Goal: Task Accomplishment & Management: Manage account settings

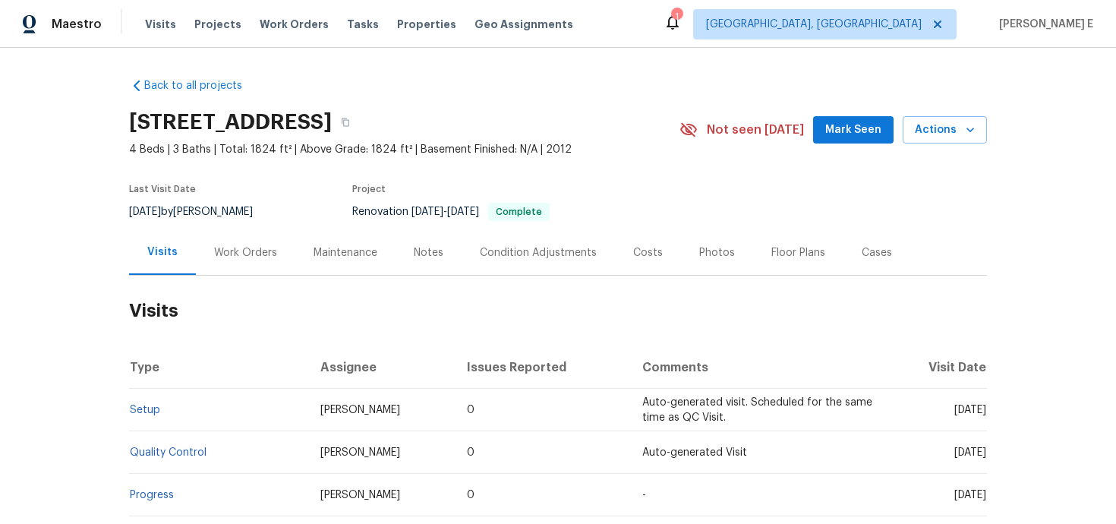
click at [244, 260] on div "Work Orders" at bounding box center [245, 252] width 99 height 45
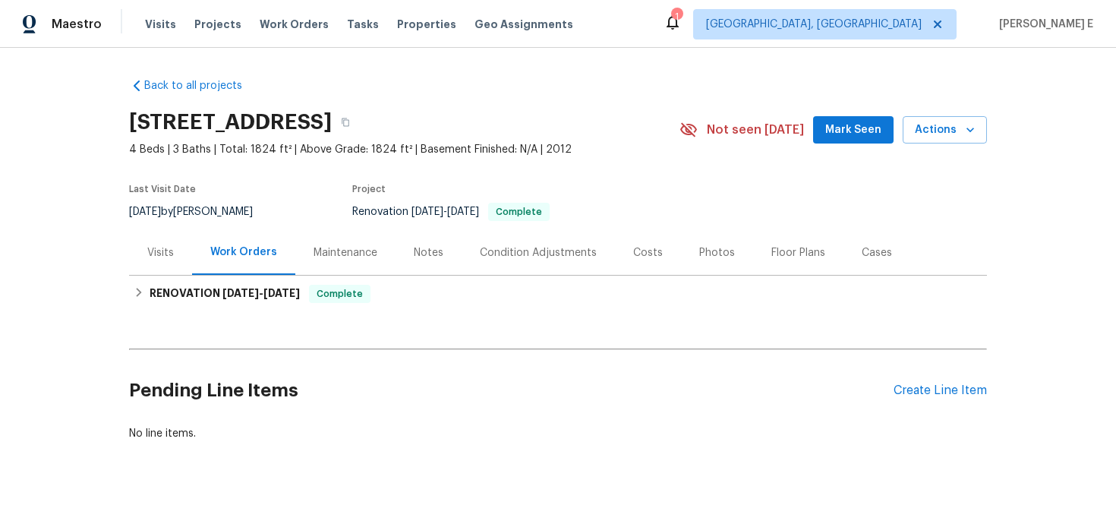
scroll to position [20, 0]
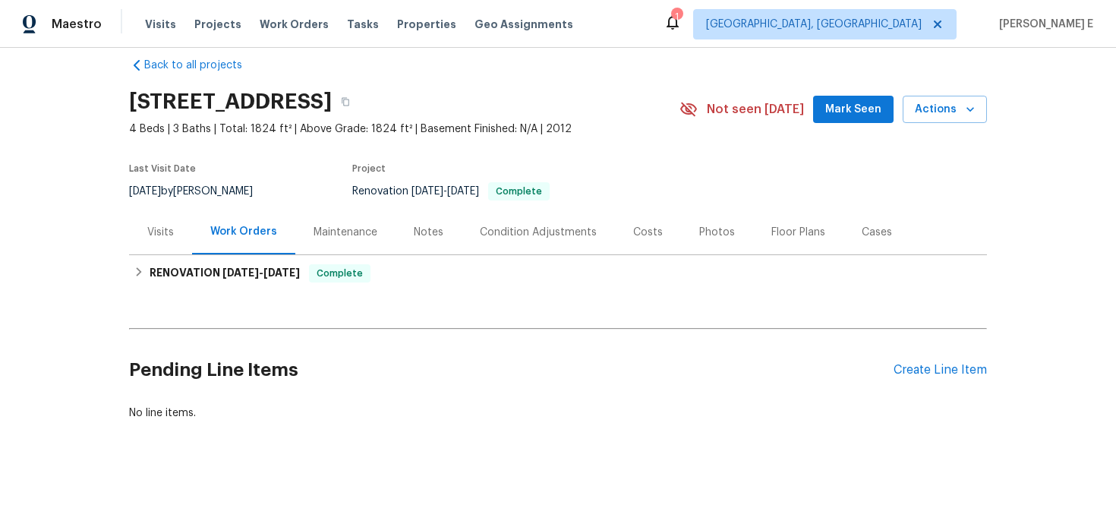
click at [936, 360] on div "Pending Line Items Create Line Item" at bounding box center [558, 370] width 858 height 71
click at [922, 368] on div "Create Line Item" at bounding box center [939, 370] width 93 height 14
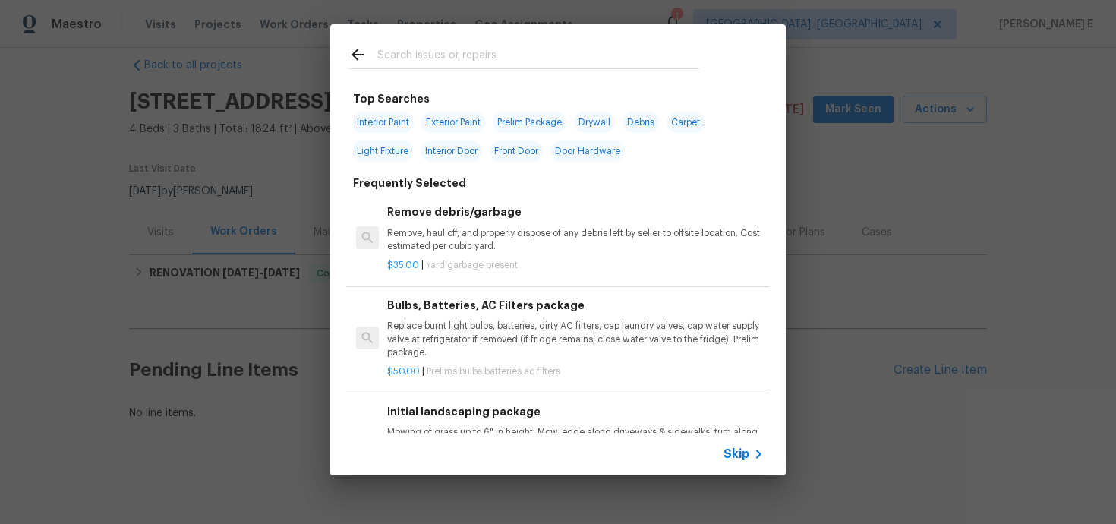
click at [730, 445] on div "Skip" at bounding box center [745, 454] width 44 height 18
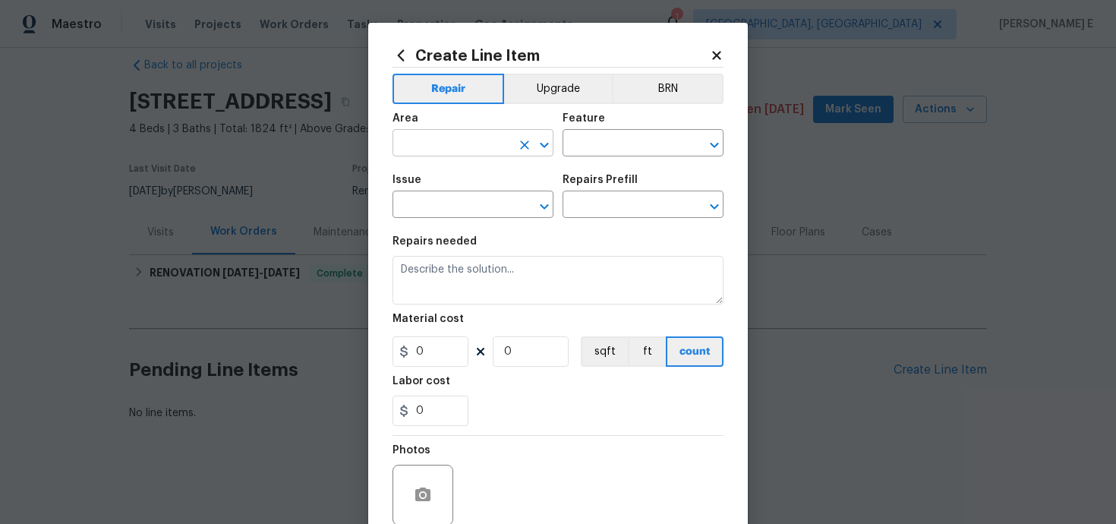
click at [424, 137] on input "text" at bounding box center [451, 145] width 118 height 24
type input "Unfinished basement"
type input "Windows"
type input "Windows & Skylights"
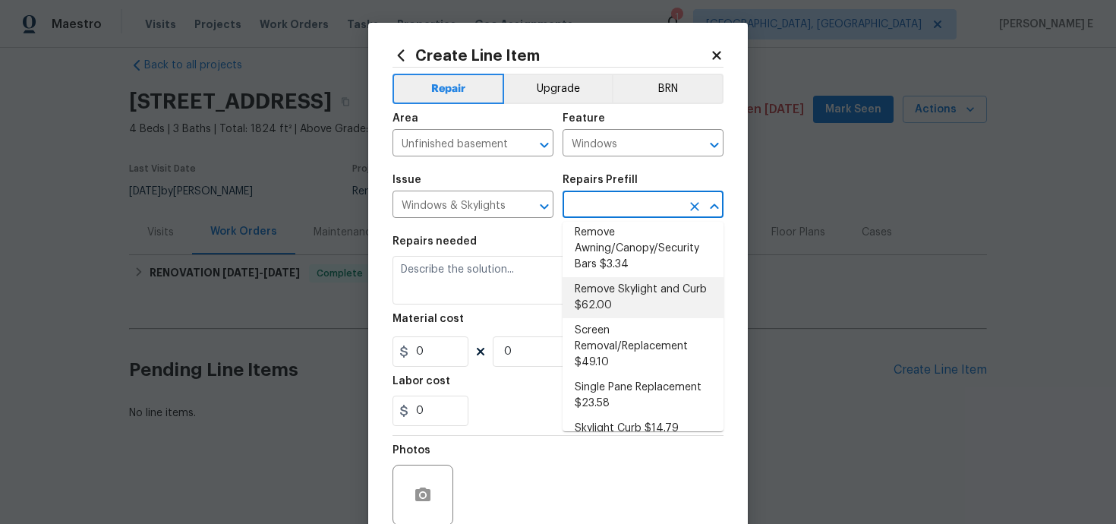
scroll to position [0, 0]
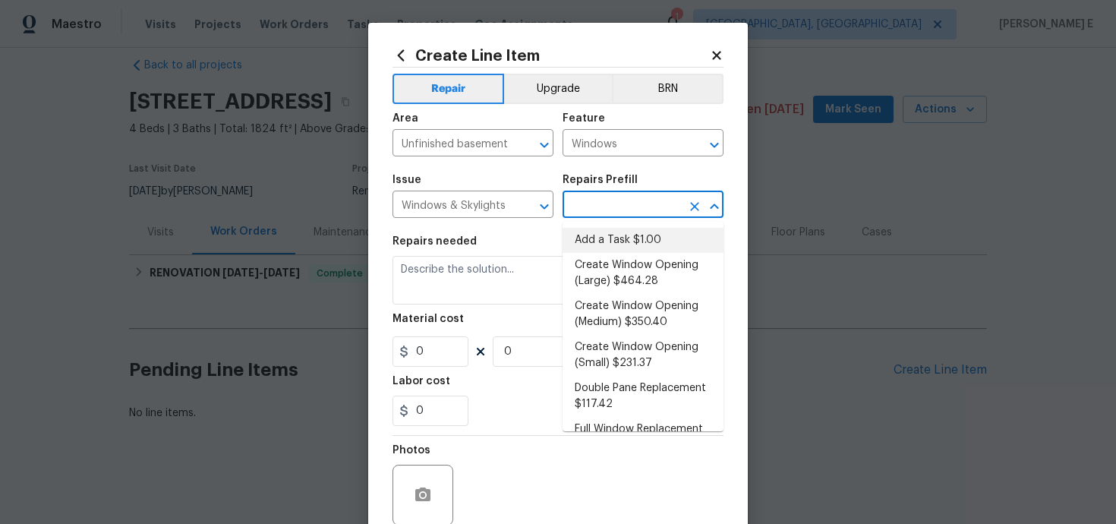
click at [612, 239] on li "Add a Task $1.00" at bounding box center [642, 240] width 161 height 25
type input "Add a Task $1.00"
type textarea "HPM to detail"
type input "1"
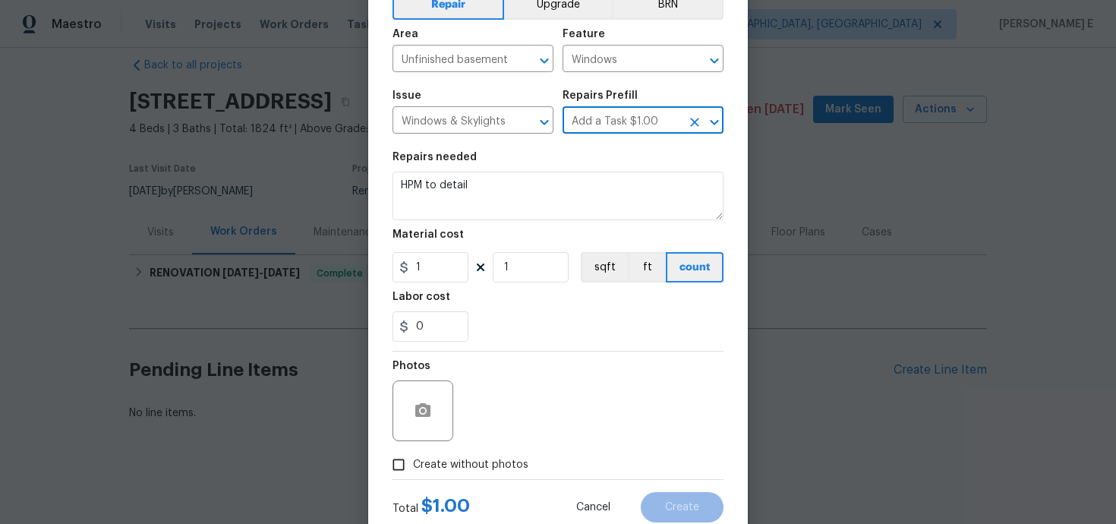
scroll to position [131, 0]
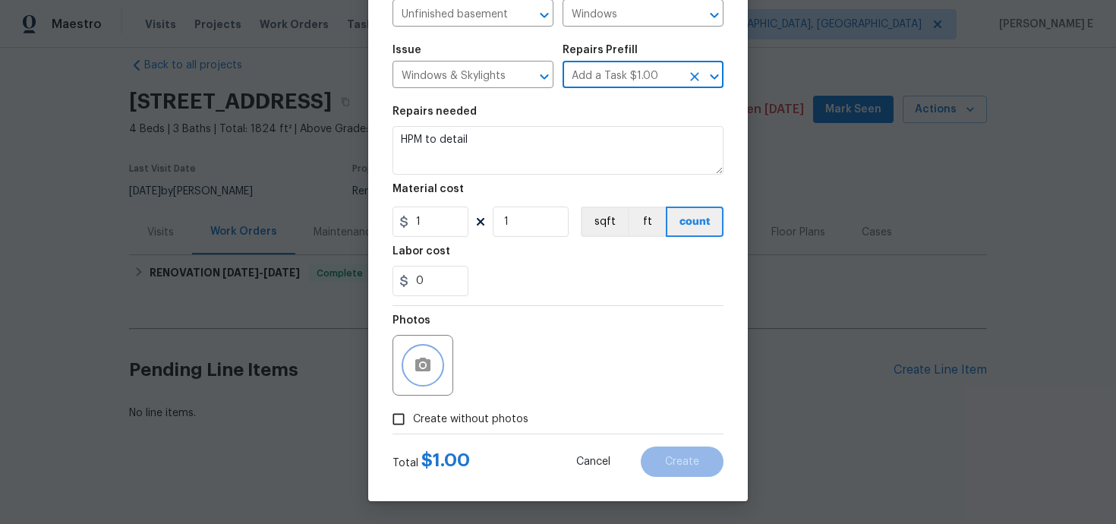
click at [424, 356] on icon "button" at bounding box center [423, 365] width 18 height 18
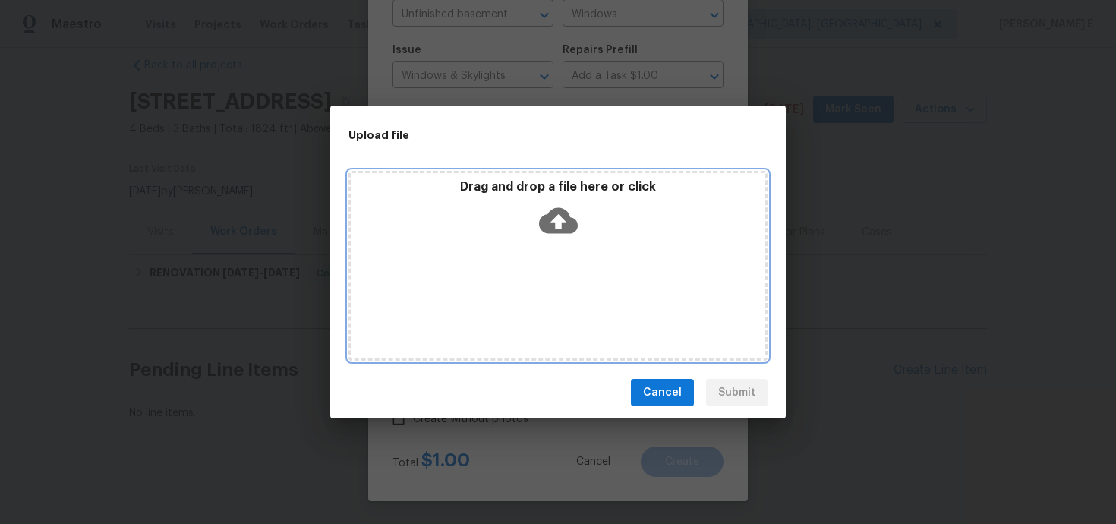
click at [559, 226] on icon at bounding box center [558, 220] width 39 height 39
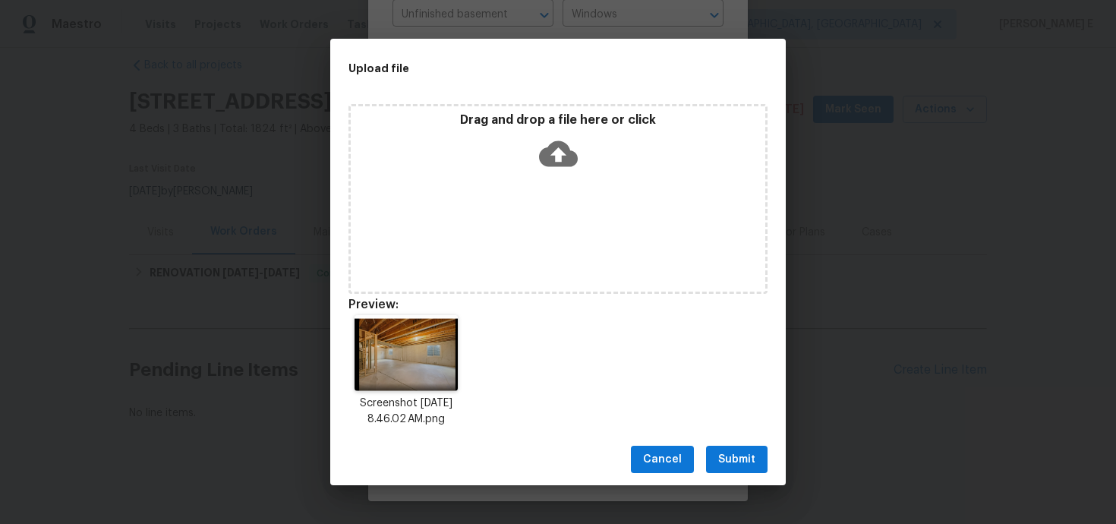
click at [723, 467] on span "Submit" at bounding box center [736, 459] width 37 height 19
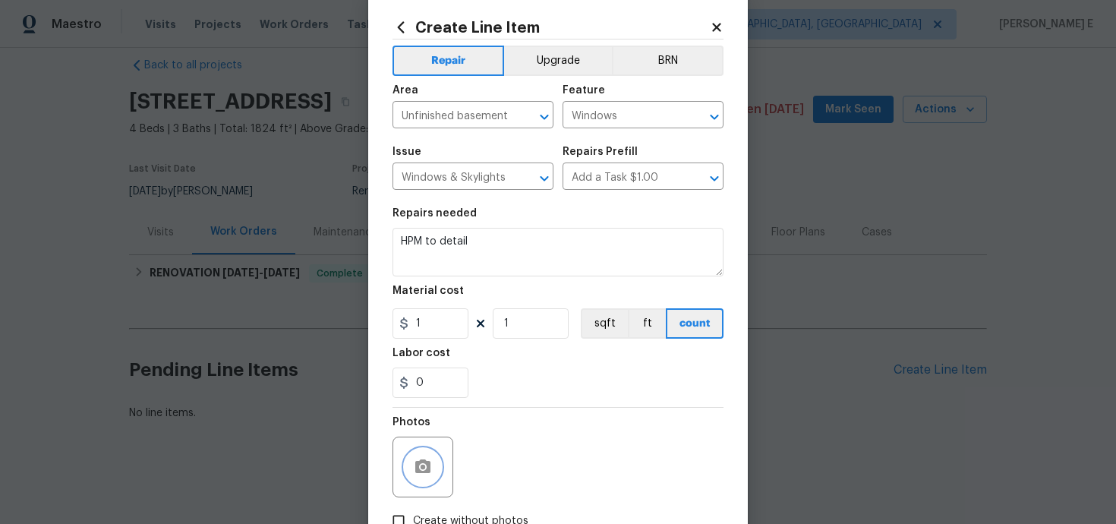
scroll to position [0, 0]
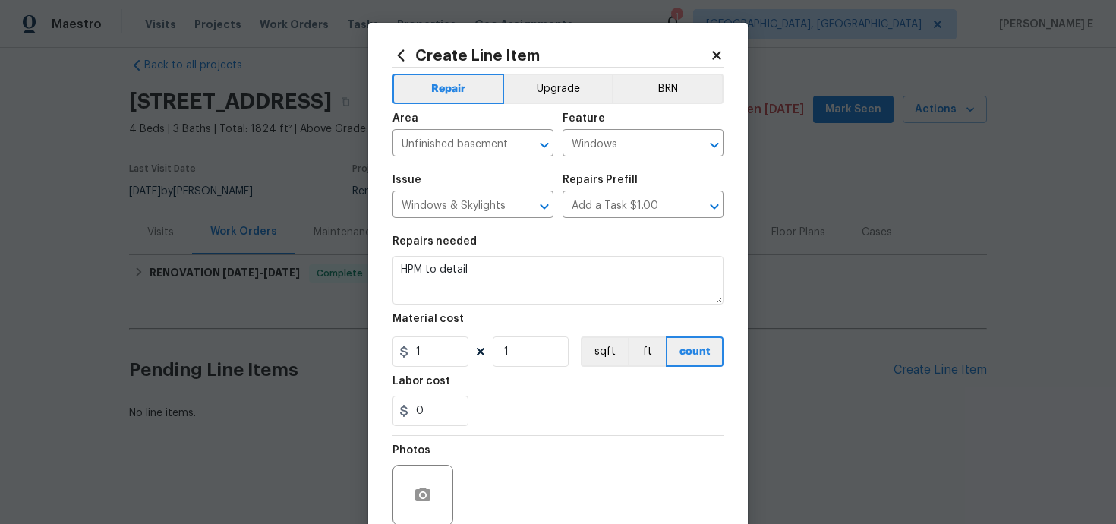
click at [448, 306] on section "Repairs needed HPM to detail Material cost 1 1 sqft ft count Labor cost 0" at bounding box center [557, 331] width 331 height 208
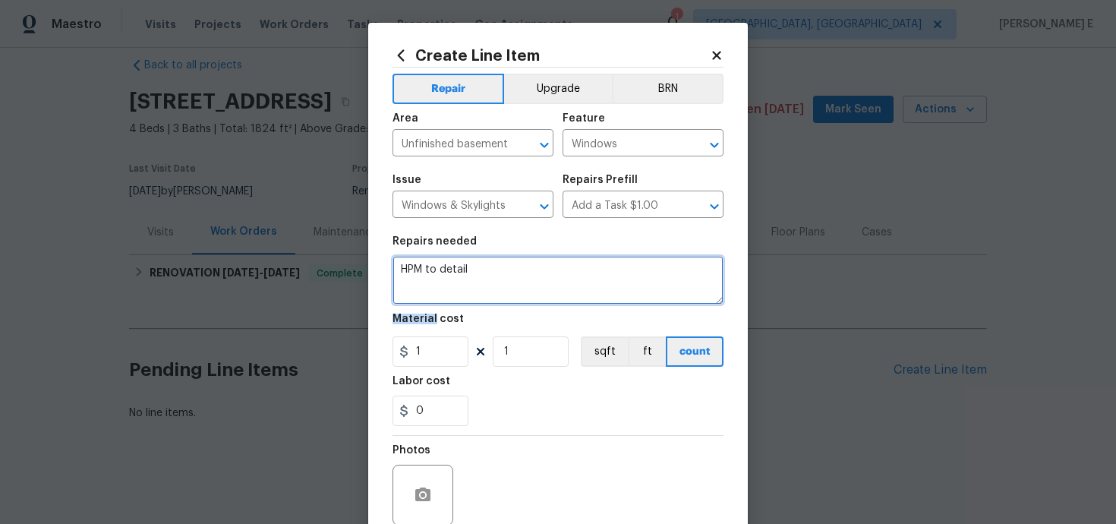
click at [482, 275] on textarea "HPM to detail" at bounding box center [557, 280] width 331 height 49
paste textarea "Received feedback one of the basement window wells with a decent amount of stan…"
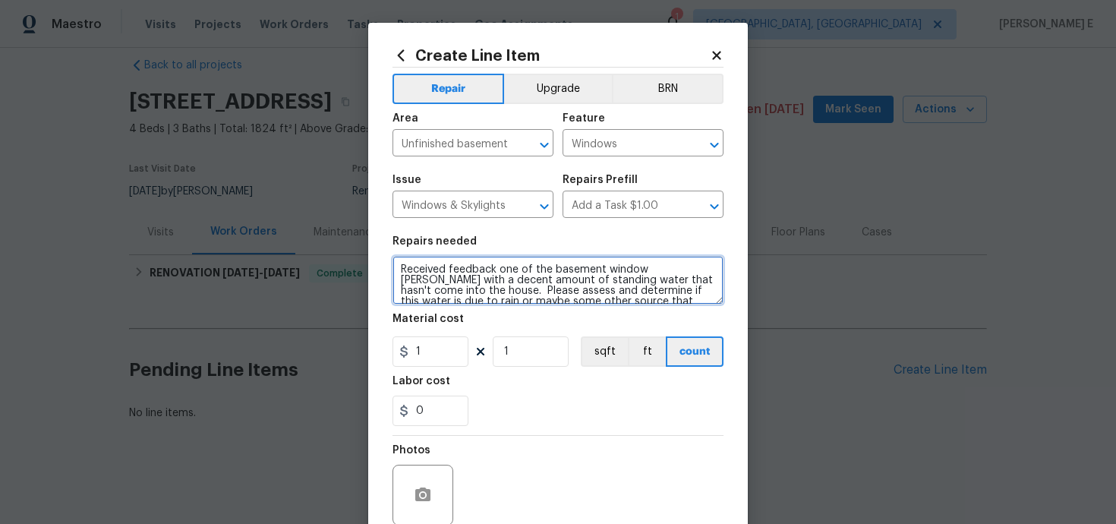
scroll to position [21, 0]
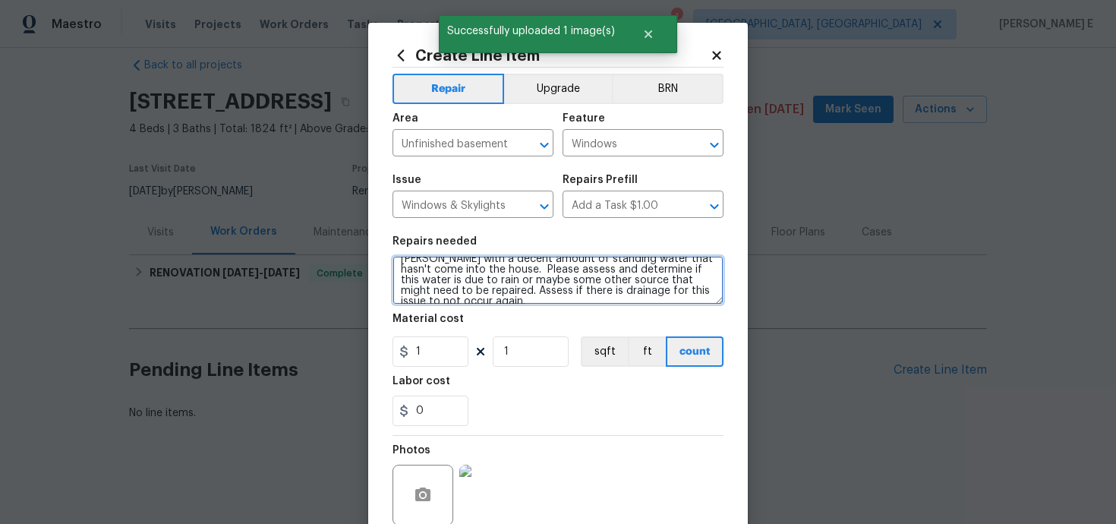
type textarea "Received feedback one of the basement window wells with a decent amount of stan…"
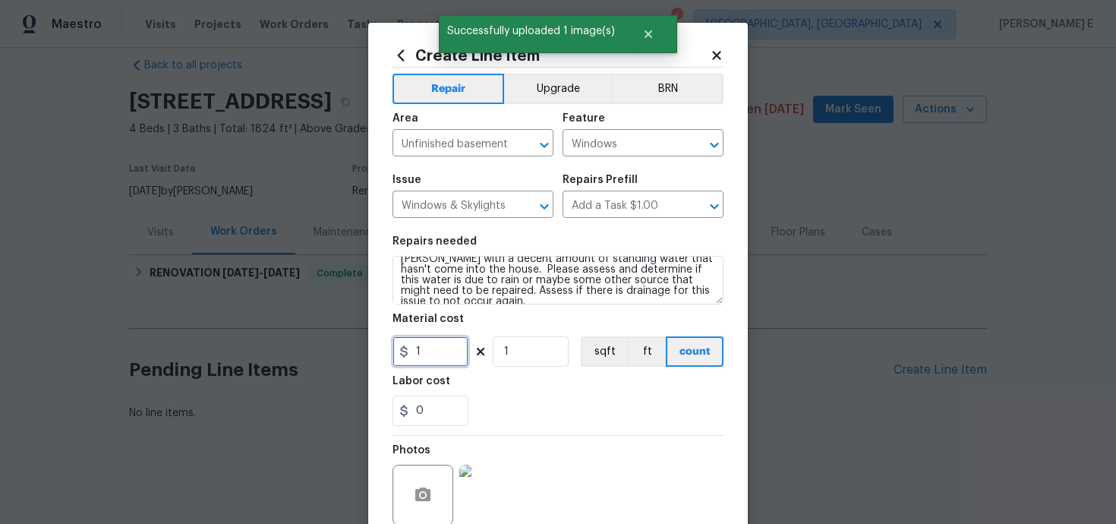
drag, startPoint x: 430, startPoint y: 352, endPoint x: 356, endPoint y: 352, distance: 73.6
click at [356, 352] on div "Create Line Item Repair Upgrade BRN Area Unfinished basement ​ Feature Windows …" at bounding box center [558, 262] width 1116 height 524
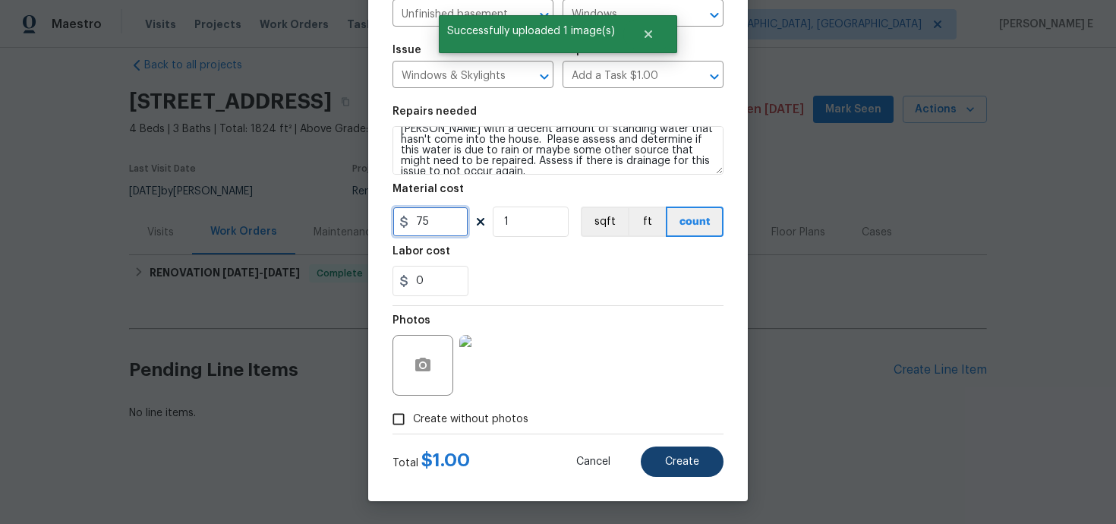
type input "75"
click at [671, 462] on span "Create" at bounding box center [682, 461] width 34 height 11
type input "0"
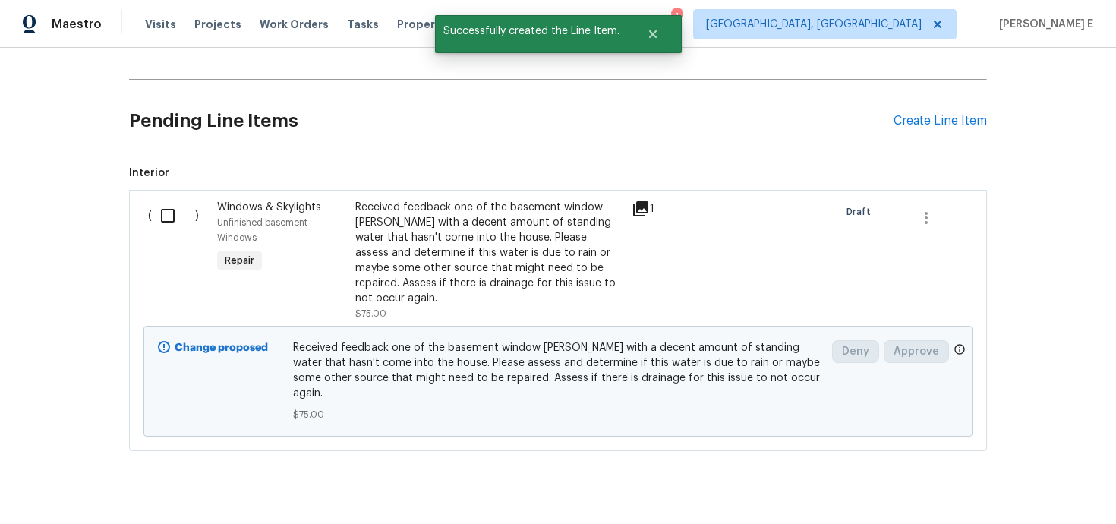
scroll to position [258, 0]
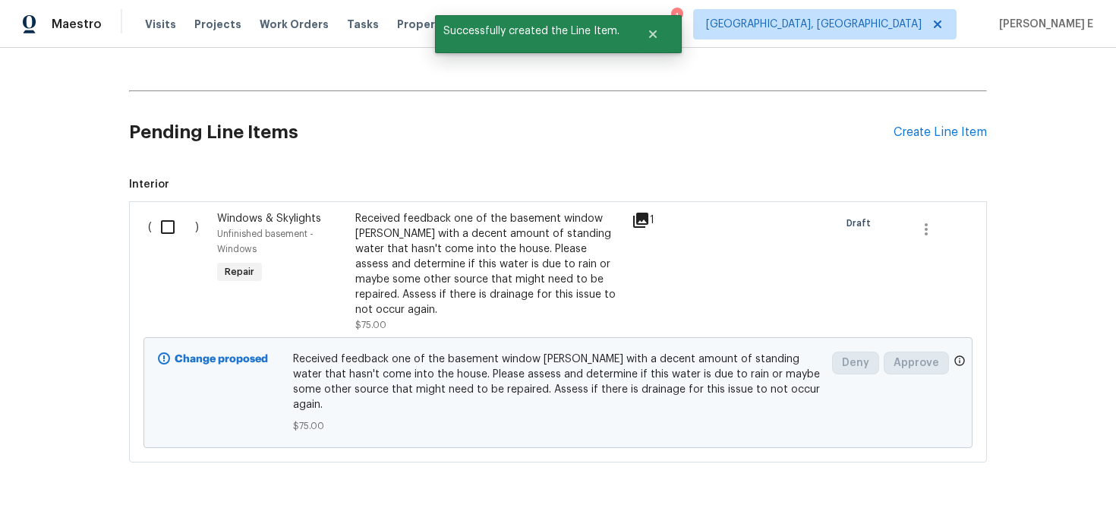
click at [166, 224] on input "checkbox" at bounding box center [173, 227] width 43 height 32
checkbox input "true"
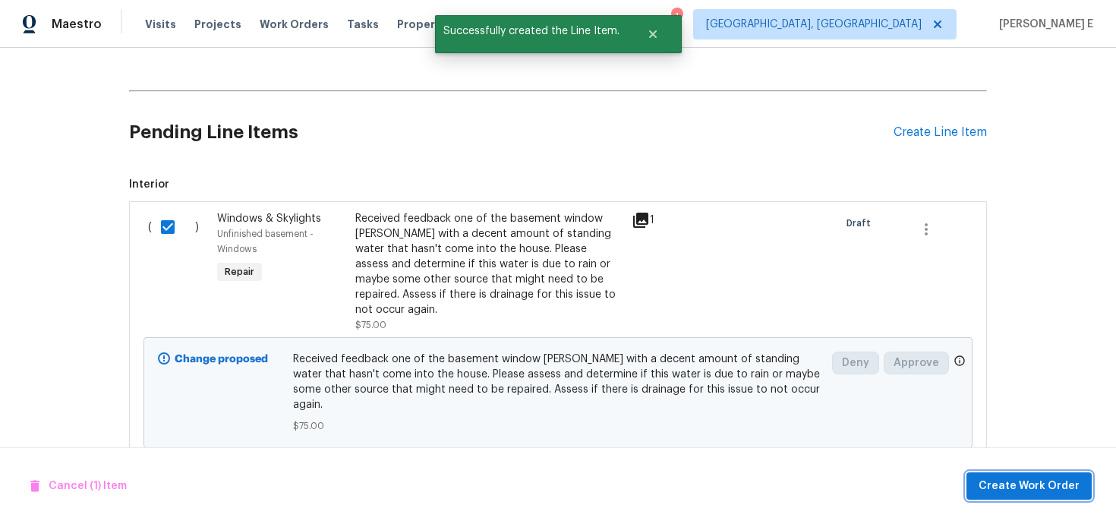
click at [1036, 490] on span "Create Work Order" at bounding box center [1028, 486] width 101 height 19
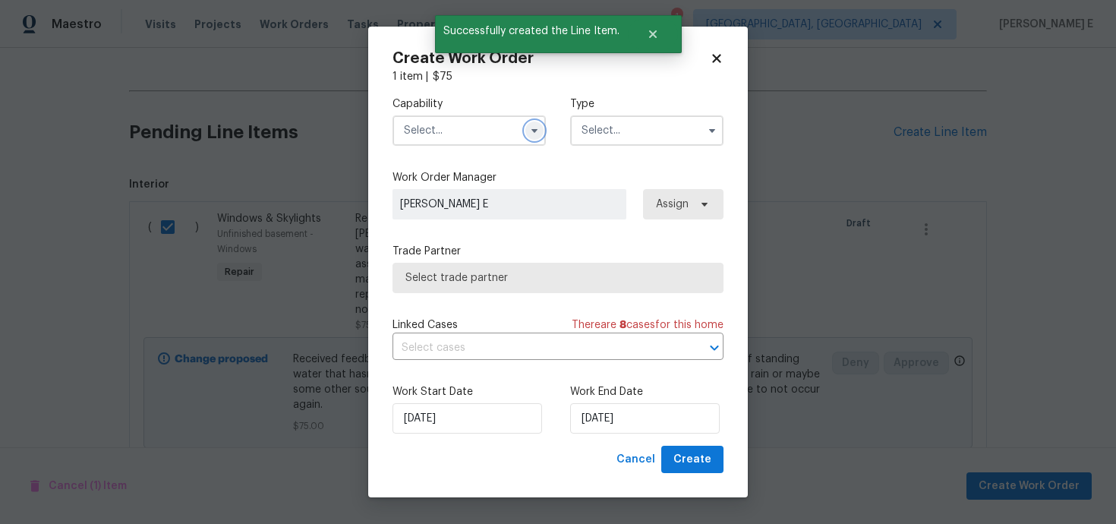
click at [537, 131] on icon "button" at bounding box center [534, 130] width 12 height 12
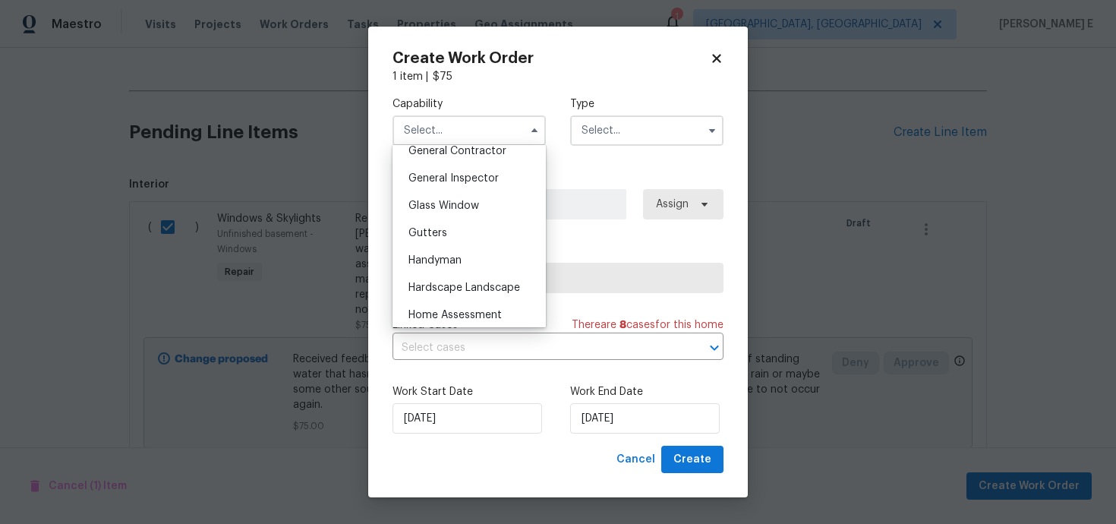
scroll to position [749, 0]
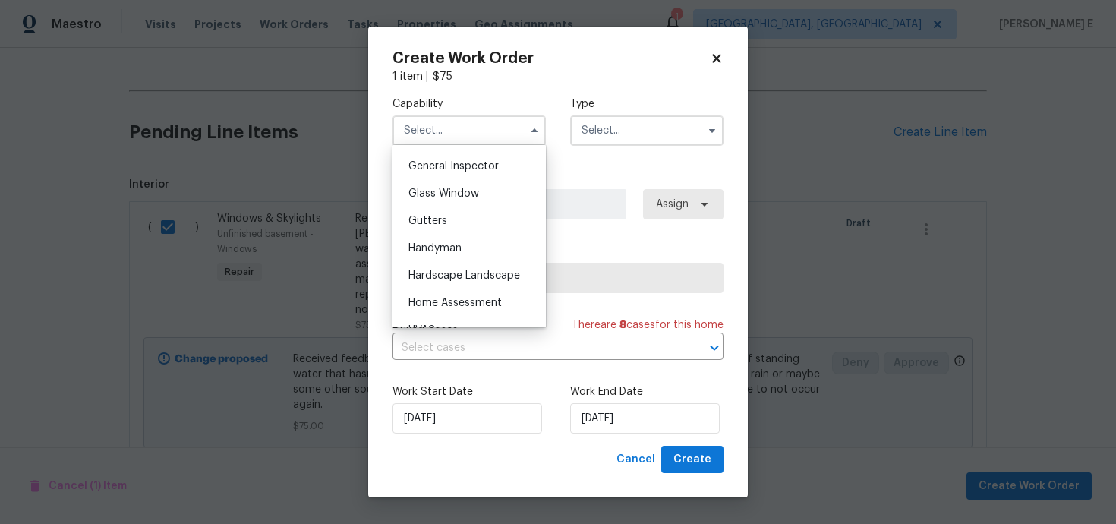
click at [493, 254] on div "Handyman" at bounding box center [469, 248] width 146 height 27
type input "Handyman"
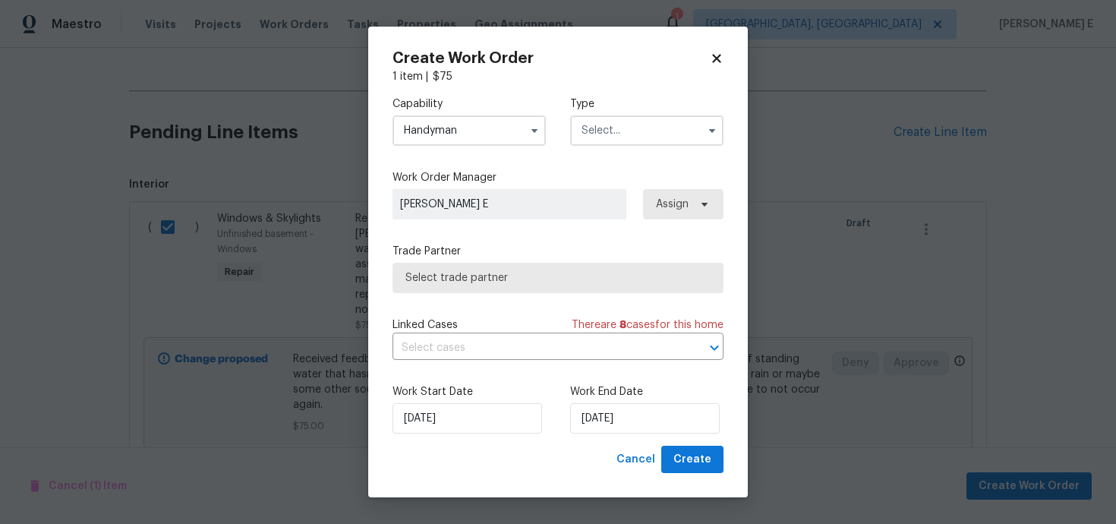
click at [640, 137] on input "text" at bounding box center [646, 130] width 153 height 30
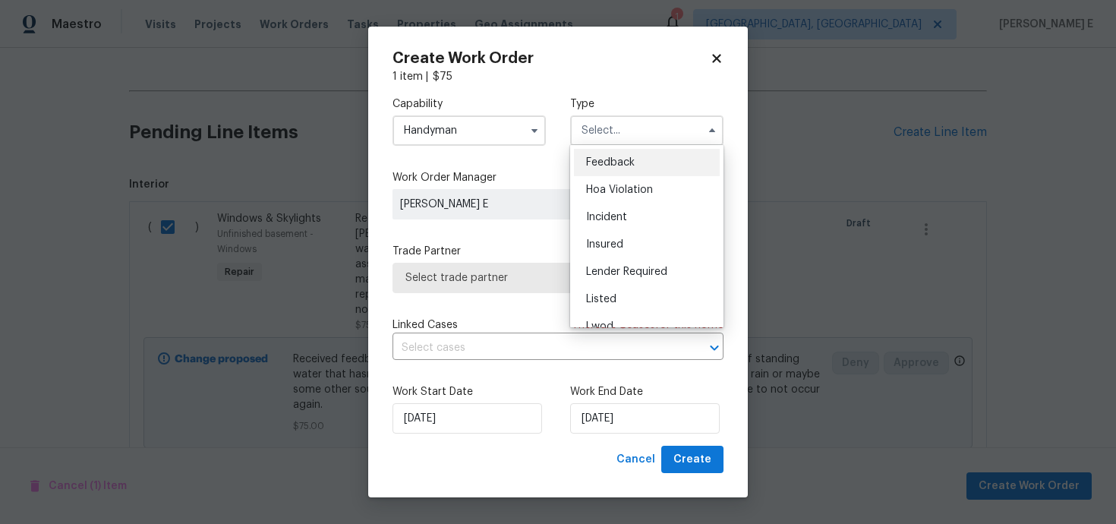
click at [627, 162] on span "Feedback" at bounding box center [610, 162] width 49 height 11
type input "Feedback"
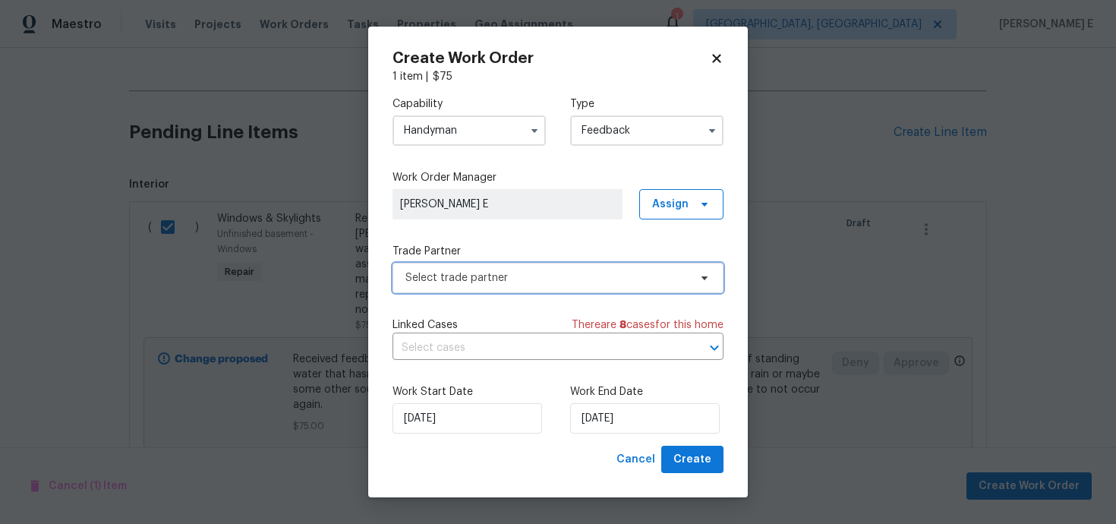
click at [475, 281] on span "Select trade partner" at bounding box center [546, 277] width 283 height 15
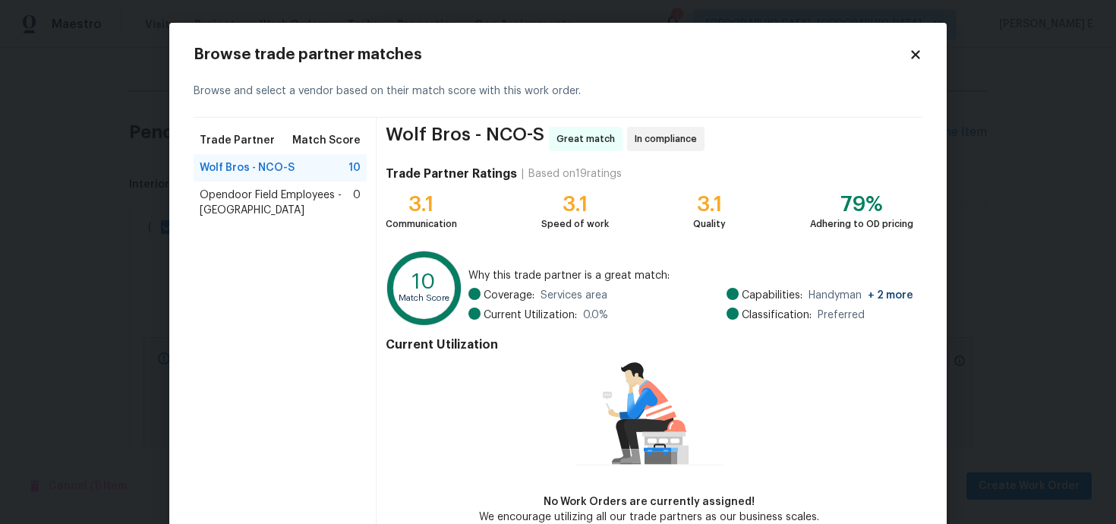
scroll to position [83, 0]
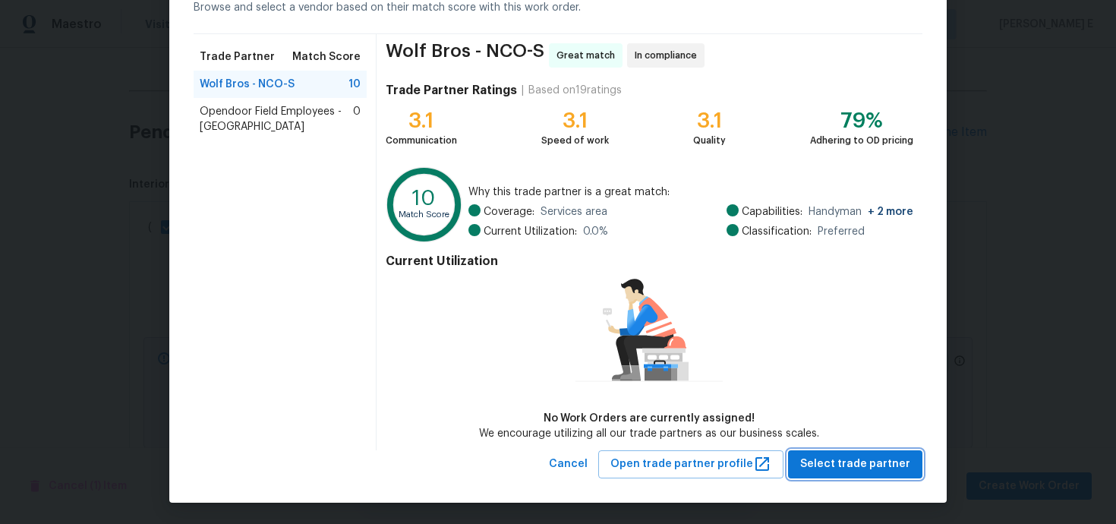
click at [842, 465] on span "Select trade partner" at bounding box center [855, 464] width 110 height 19
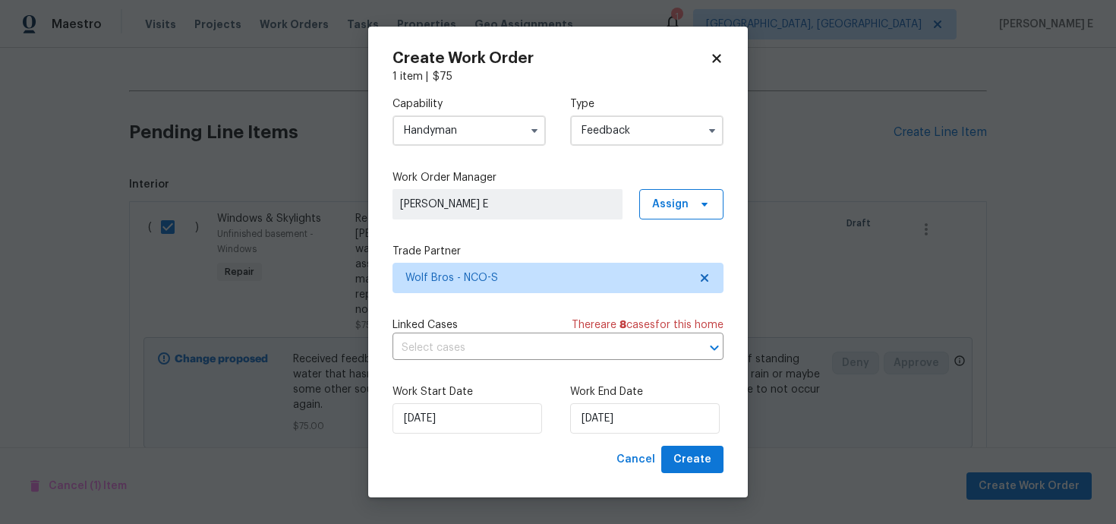
scroll to position [0, 0]
click at [634, 405] on input "26/09/2025" at bounding box center [645, 418] width 150 height 30
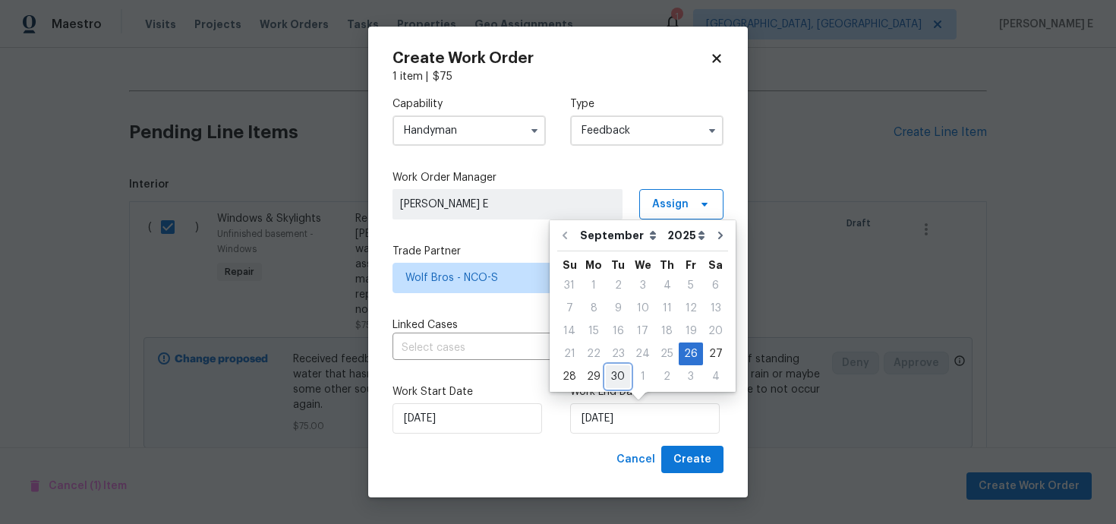
click at [615, 381] on div "30" at bounding box center [618, 376] width 24 height 21
type input "30/09/2025"
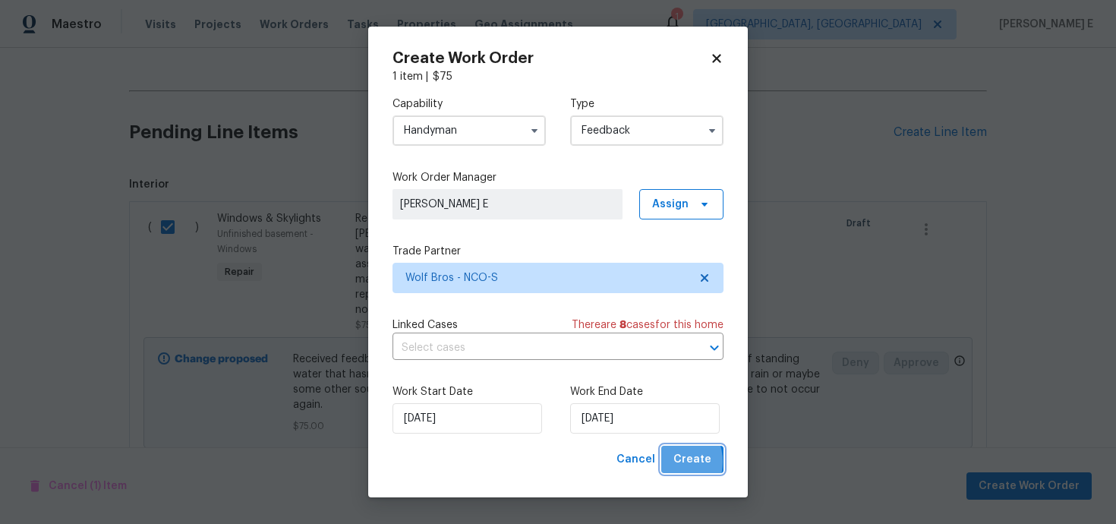
click at [669, 462] on button "Create" at bounding box center [692, 460] width 62 height 28
checkbox input "false"
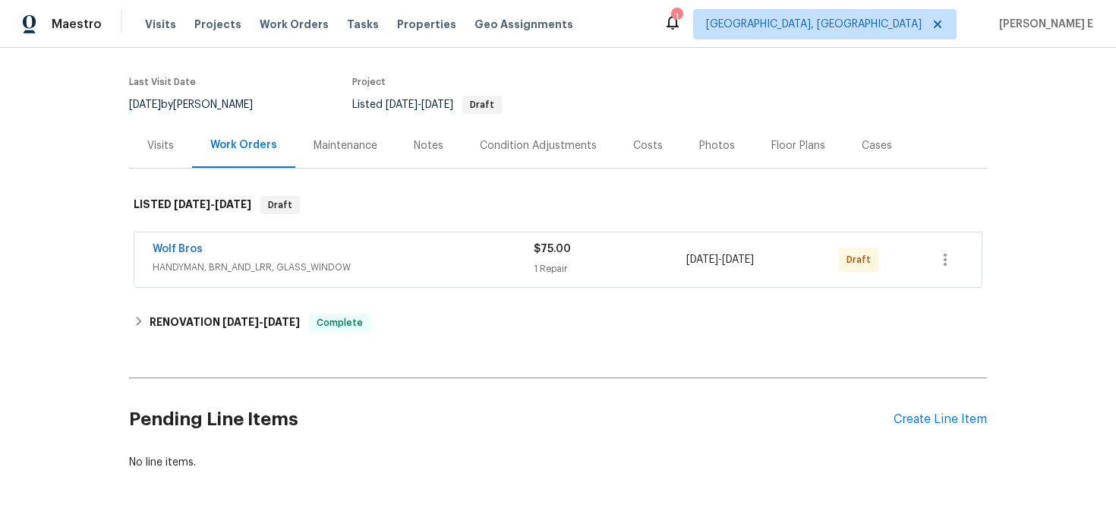
scroll to position [156, 0]
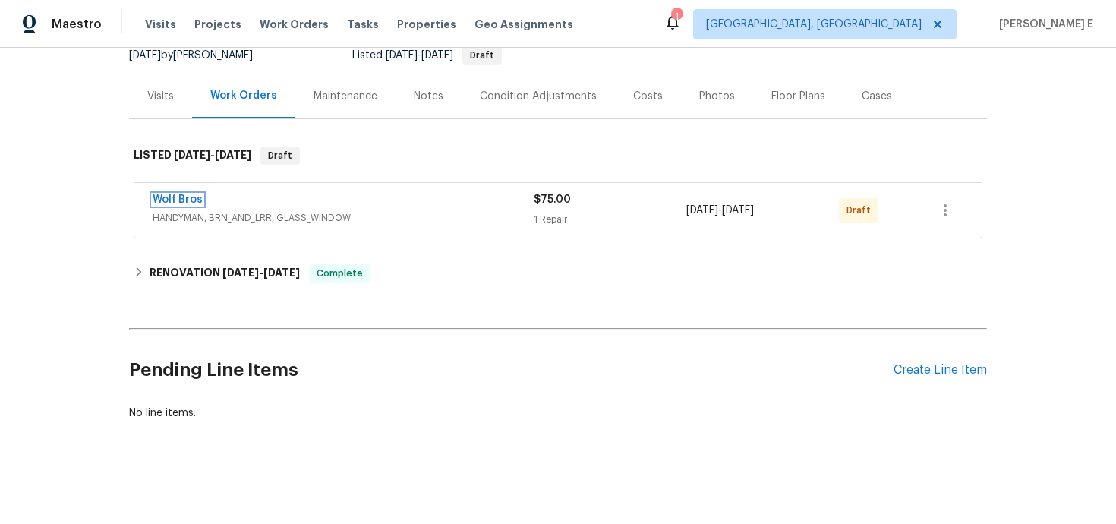
click at [183, 199] on link "Wolf Bros" at bounding box center [178, 199] width 50 height 11
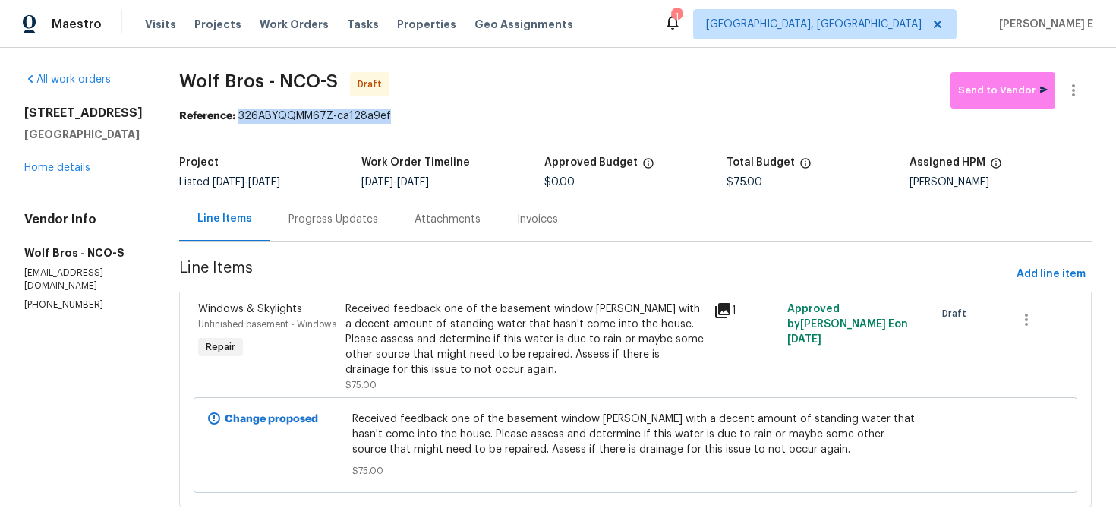
drag, startPoint x: 231, startPoint y: 115, endPoint x: 410, endPoint y: 115, distance: 179.1
click at [410, 115] on div "Reference: 326ABYQQMM67Z-ca128a9ef" at bounding box center [635, 116] width 912 height 15
copy div "326ABYQQMM67Z-ca128a9ef"
click at [312, 200] on div "Progress Updates" at bounding box center [333, 219] width 126 height 45
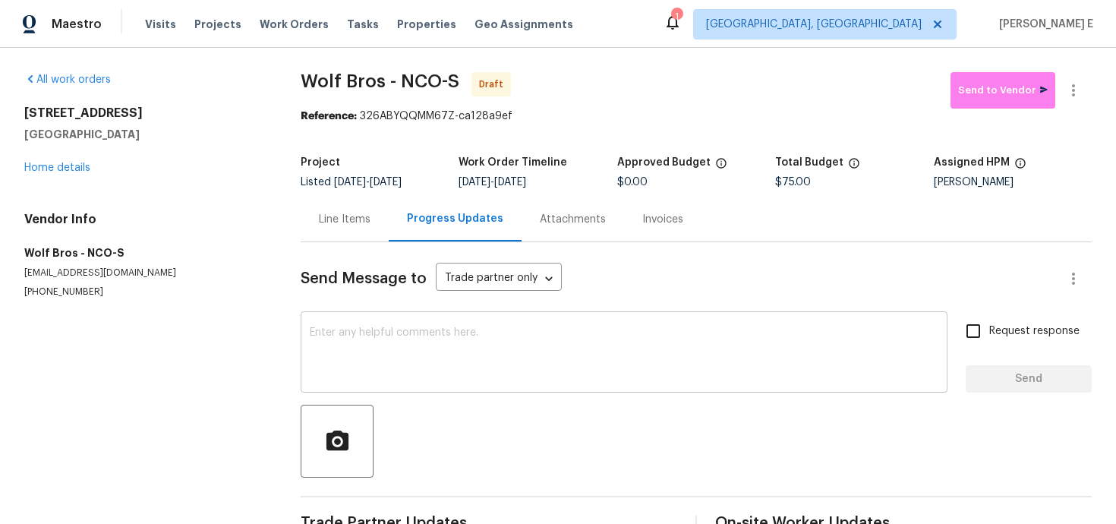
scroll to position [40, 0]
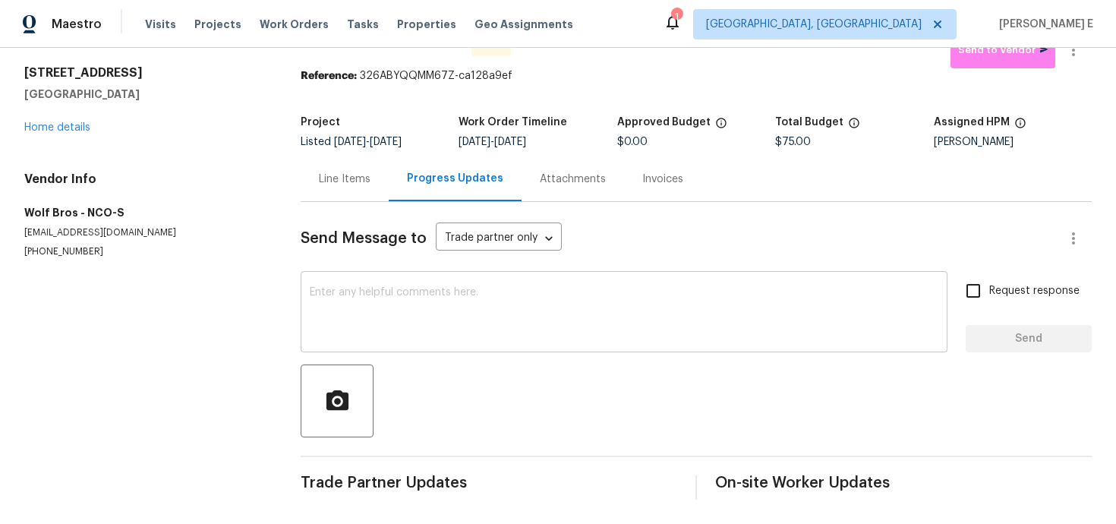
click at [485, 304] on textarea at bounding box center [624, 313] width 629 height 53
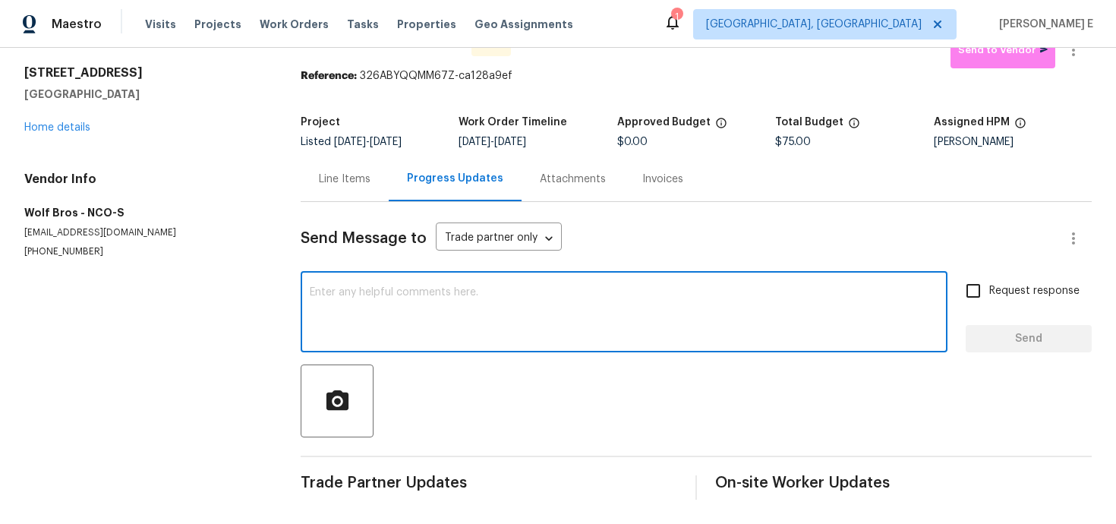
paste textarea "Hi this is Keerthana with Opendoor. I’m confirming you received the WO for the …"
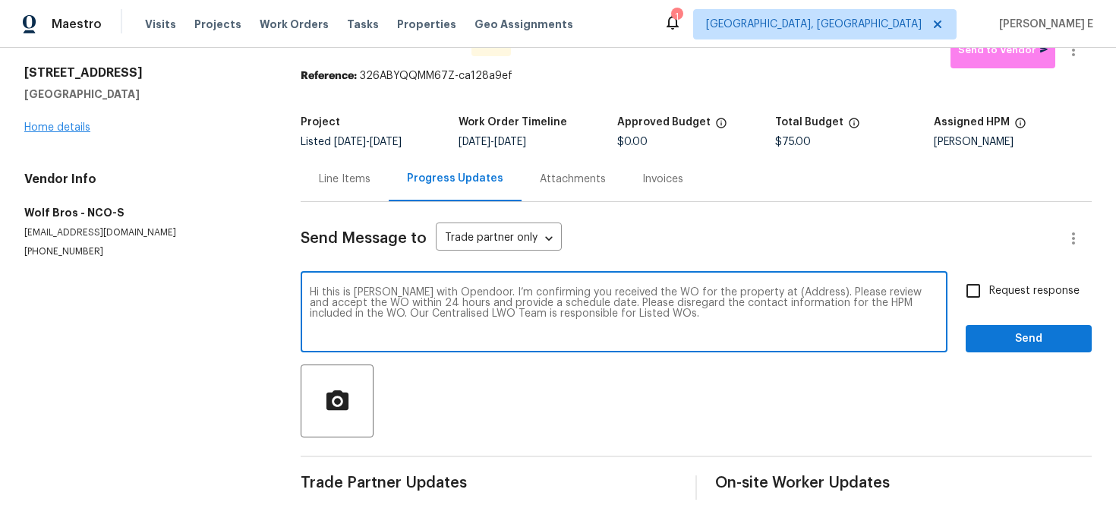
scroll to position [0, 0]
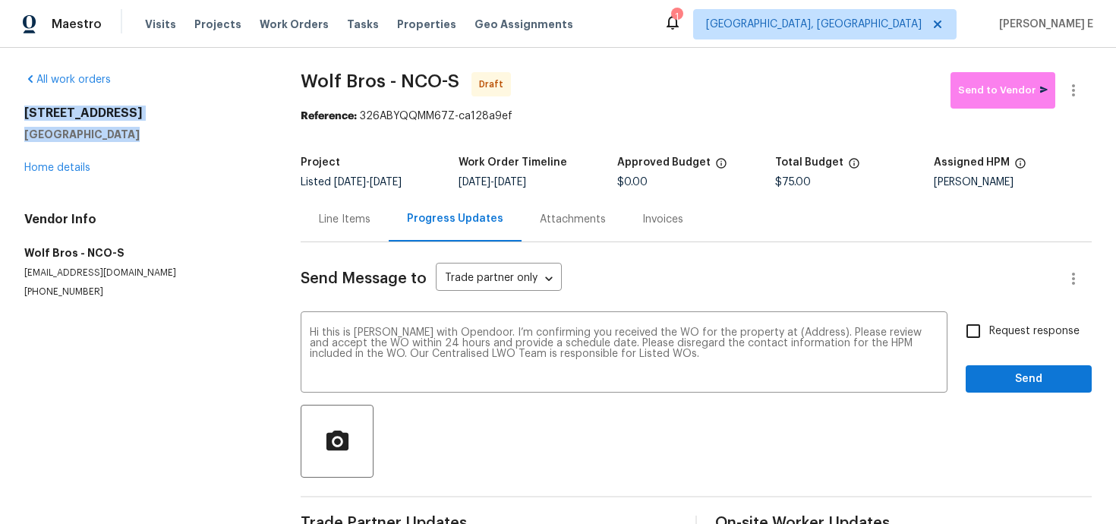
drag, startPoint x: 24, startPoint y: 112, endPoint x: 141, endPoint y: 137, distance: 120.3
click at [141, 137] on div "354 Saratoga Way Windsor, CO 80550" at bounding box center [144, 124] width 240 height 36
copy div "354 Saratoga Way Windsor, CO 80550"
click at [795, 332] on textarea "Hi this is Keerthana with Opendoor. I’m confirming you received the WO for the …" at bounding box center [624, 353] width 629 height 53
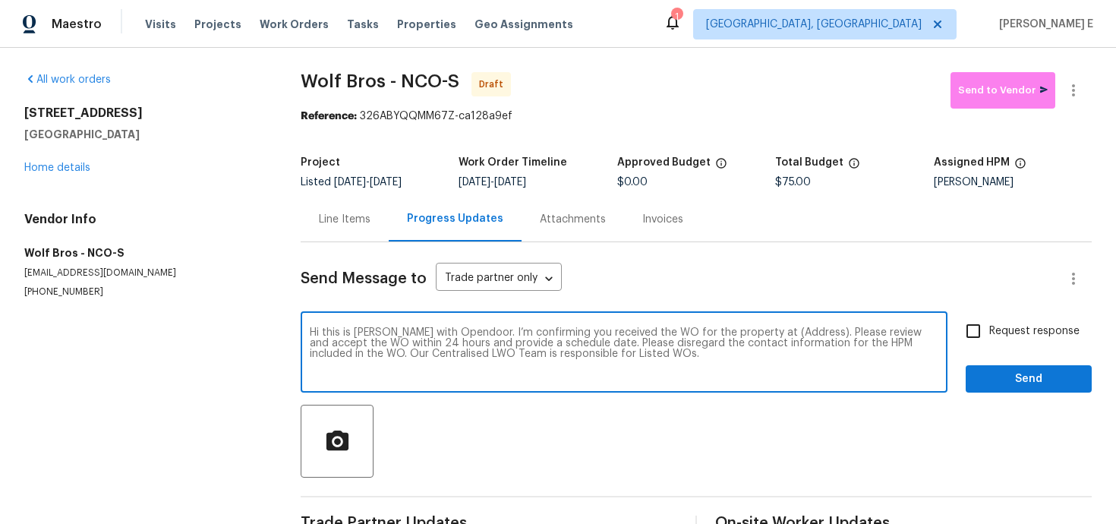
click at [795, 332] on textarea "Hi this is Keerthana with Opendoor. I’m confirming you received the WO for the …" at bounding box center [624, 353] width 629 height 53
paste textarea "354 Saratoga Way Windsor, CO 80550"
type textarea "Hi this is Keerthana with Opendoor. I’m confirming you received the WO for the …"
click at [1053, 349] on div "Request response Send" at bounding box center [1029, 353] width 126 height 77
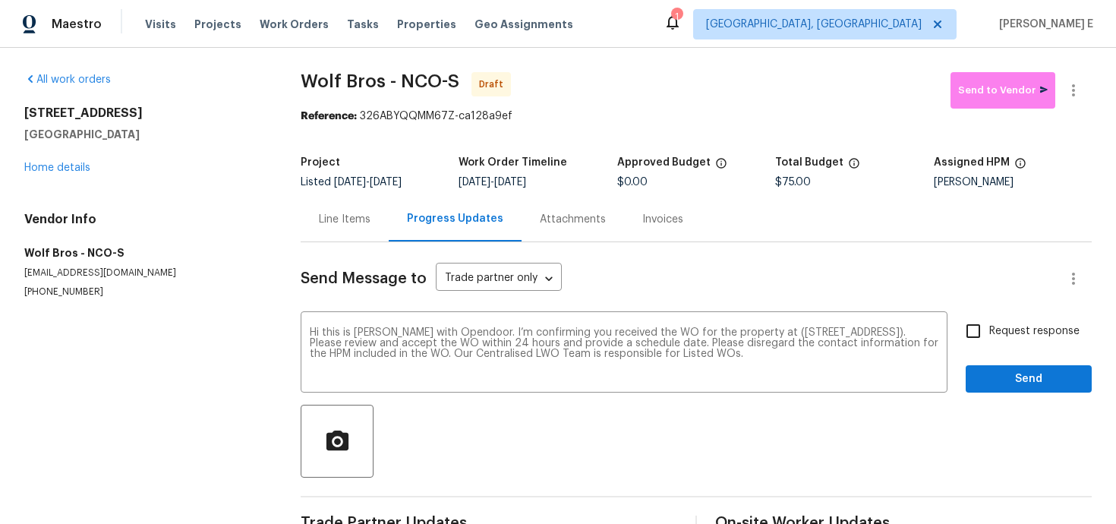
click at [989, 329] on input "Request response" at bounding box center [973, 331] width 32 height 32
checkbox input "true"
click at [997, 388] on span "Send" at bounding box center [1029, 379] width 102 height 19
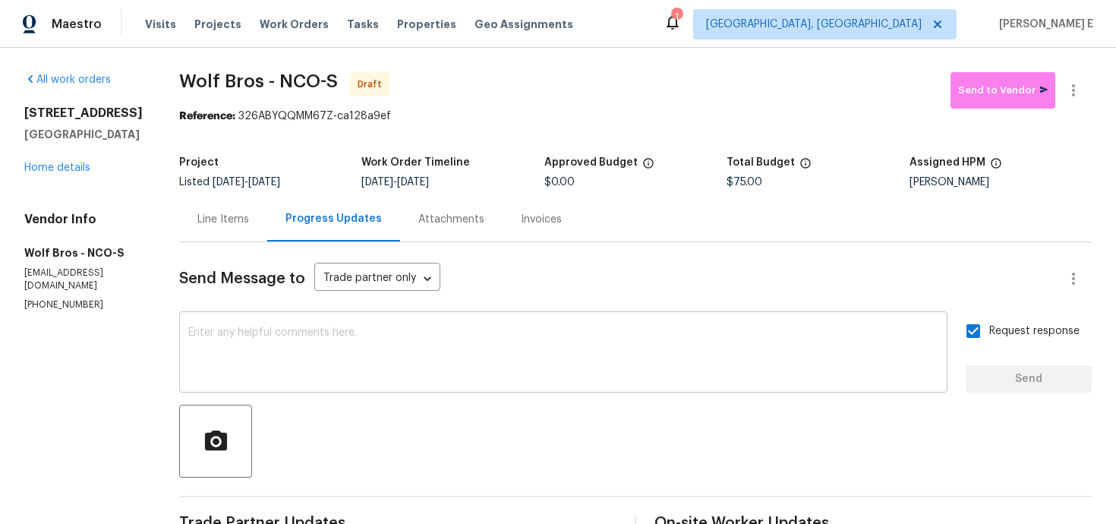
click at [436, 380] on textarea at bounding box center [563, 353] width 750 height 53
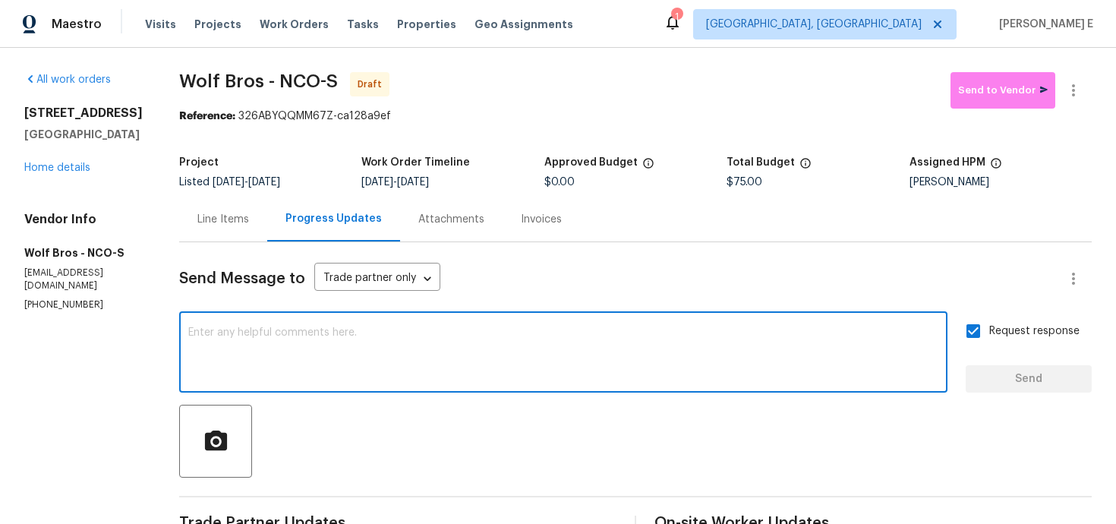
paste textarea "Attention All Work Orders must include before-photos (both close-up and wide-an…"
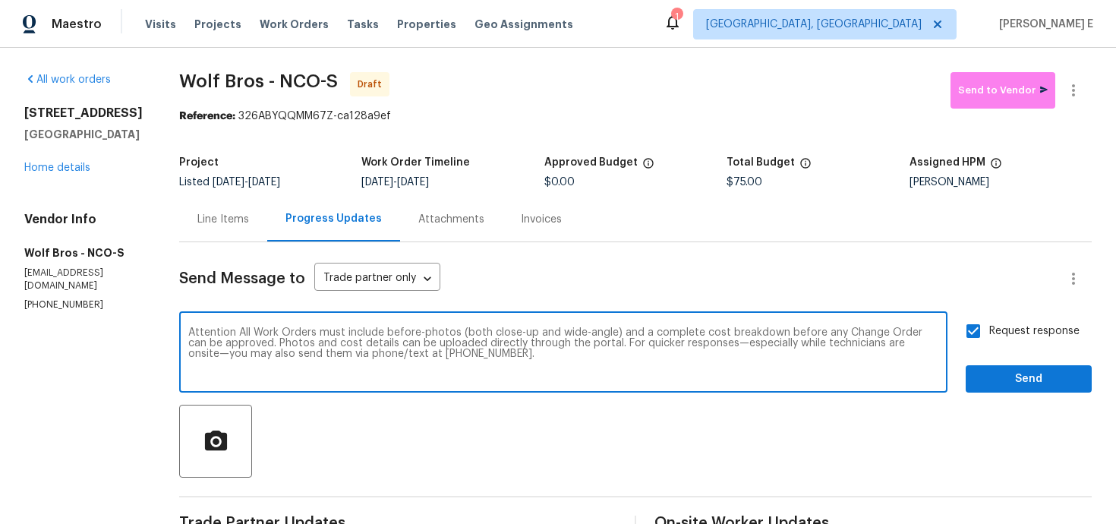
type textarea "Attention All Work Orders must include before-photos (both close-up and wide-an…"
click at [991, 380] on span "Send" at bounding box center [1029, 379] width 102 height 19
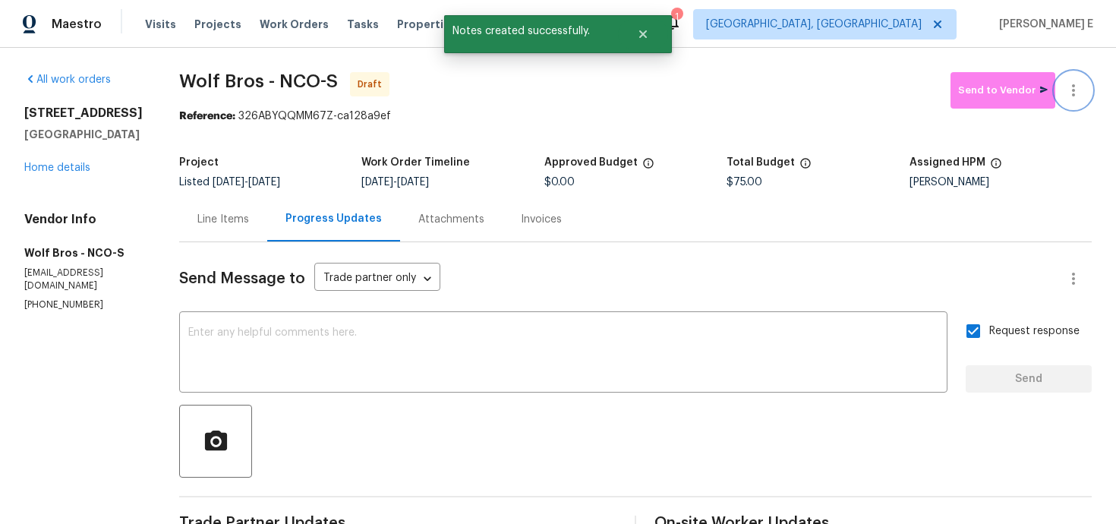
click at [1085, 88] on button "button" at bounding box center [1073, 90] width 36 height 36
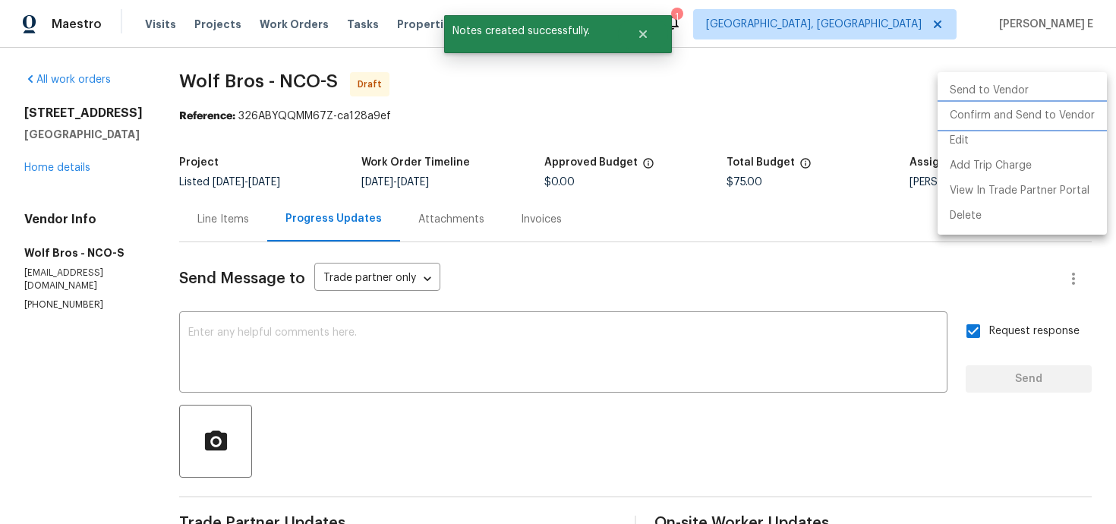
click at [1044, 121] on li "Confirm and Send to Vendor" at bounding box center [1021, 115] width 169 height 25
click at [614, 134] on div at bounding box center [558, 262] width 1116 height 524
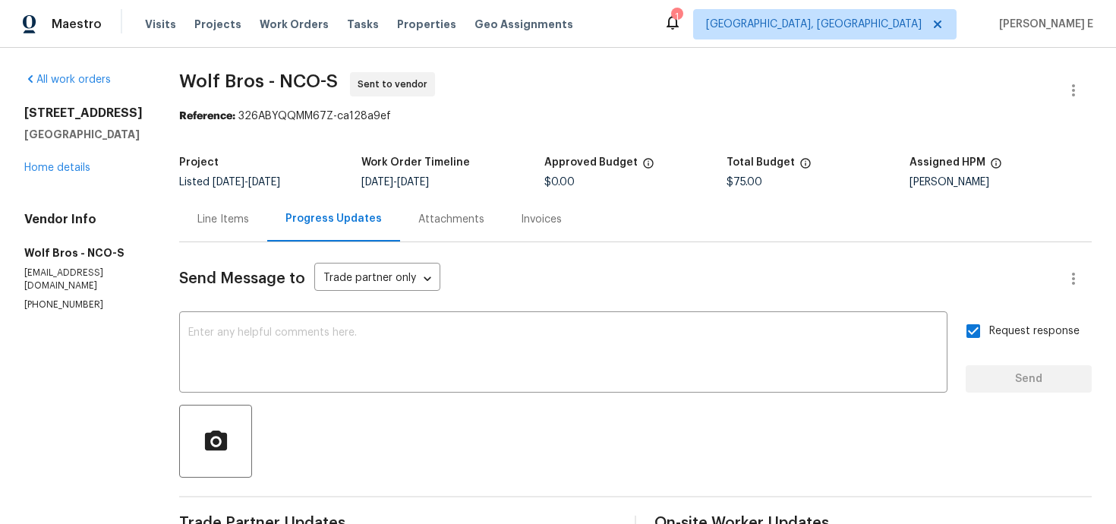
click at [244, 133] on section "Wolf Bros - NCO-S Sent to vendor Reference: 326ABYQQMM67Z-ca128a9ef Project Lis…" at bounding box center [635, 418] width 912 height 692
drag, startPoint x: 172, startPoint y: 74, endPoint x: 255, endPoint y: 78, distance: 83.6
click at [255, 77] on div "All work orders 354 Saratoga Way Windsor, CO 80550 Home details Vendor Info Wol…" at bounding box center [558, 418] width 1116 height 741
copy span "Wolf Bros"
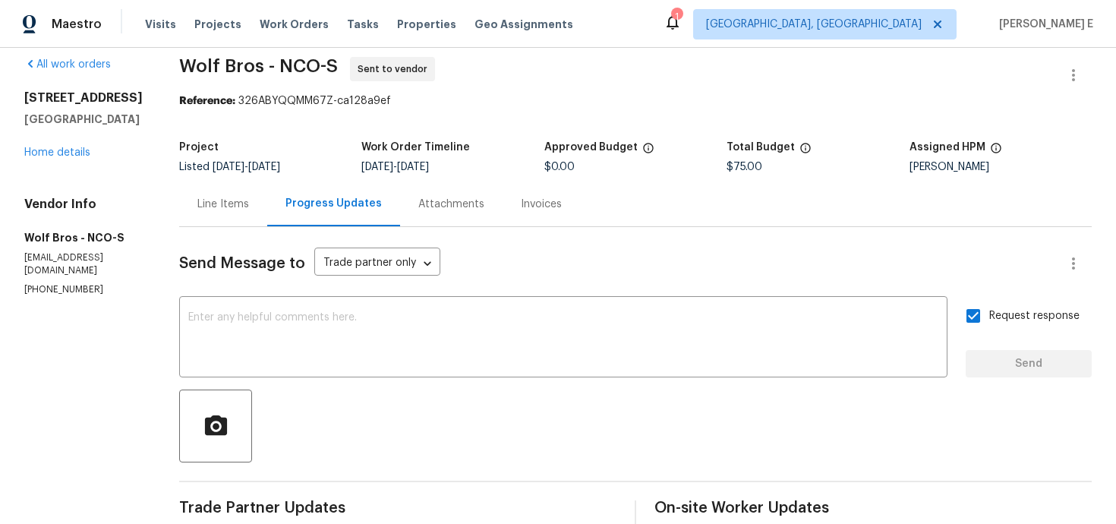
click at [191, 188] on div "Line Items" at bounding box center [223, 203] width 88 height 45
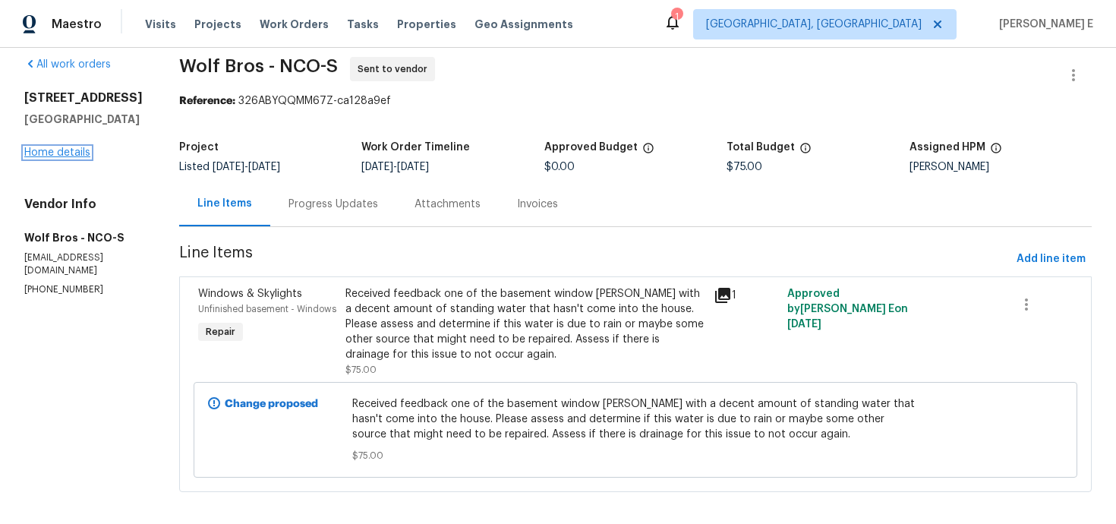
click at [71, 149] on link "Home details" at bounding box center [57, 152] width 66 height 11
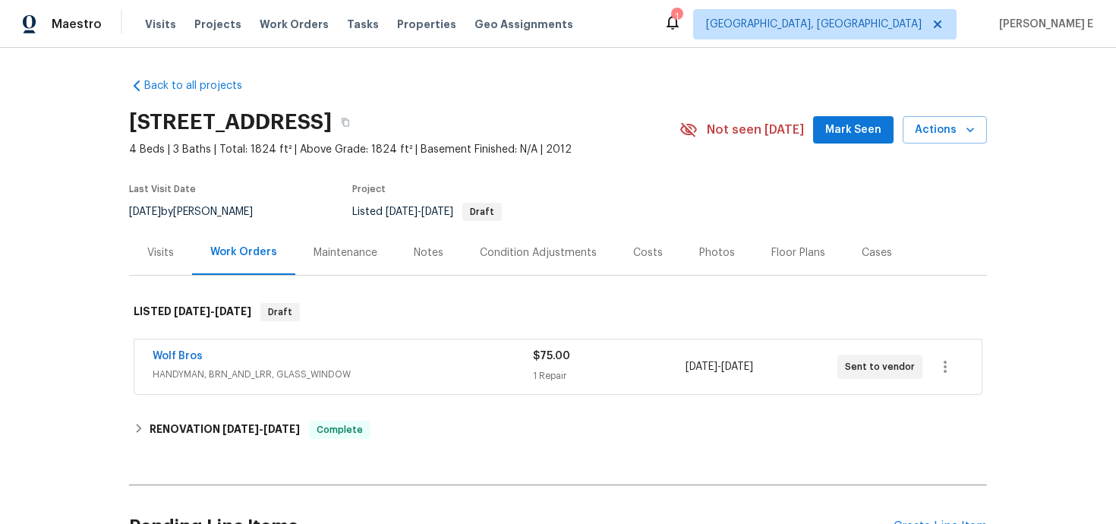
scroll to position [46, 0]
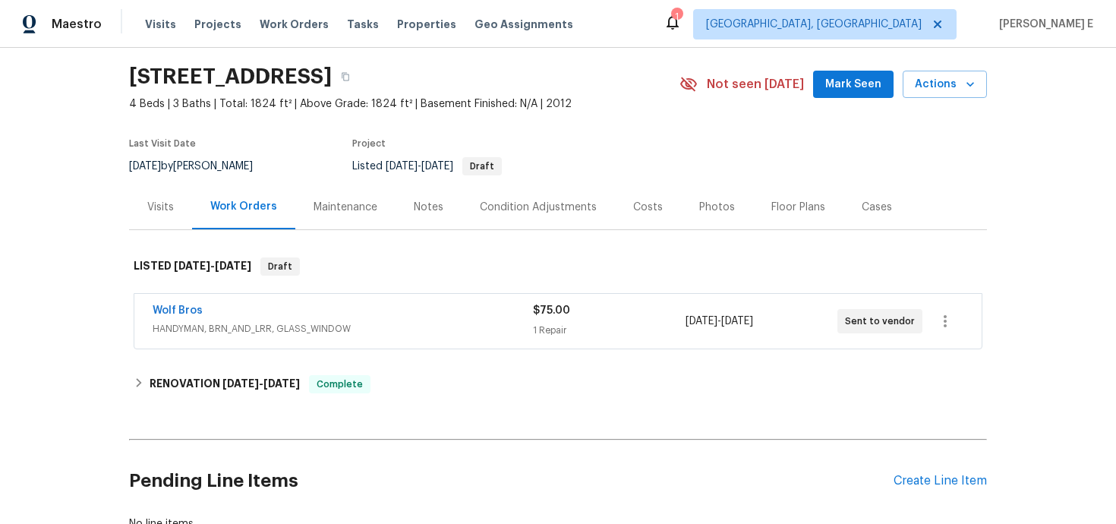
click at [335, 205] on div "Maintenance" at bounding box center [346, 207] width 64 height 15
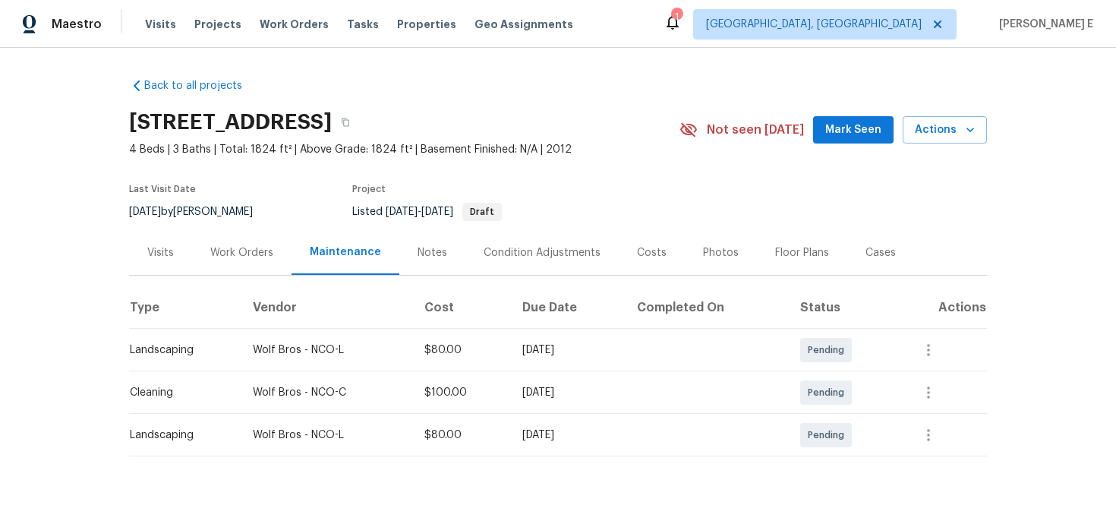
scroll to position [24, 0]
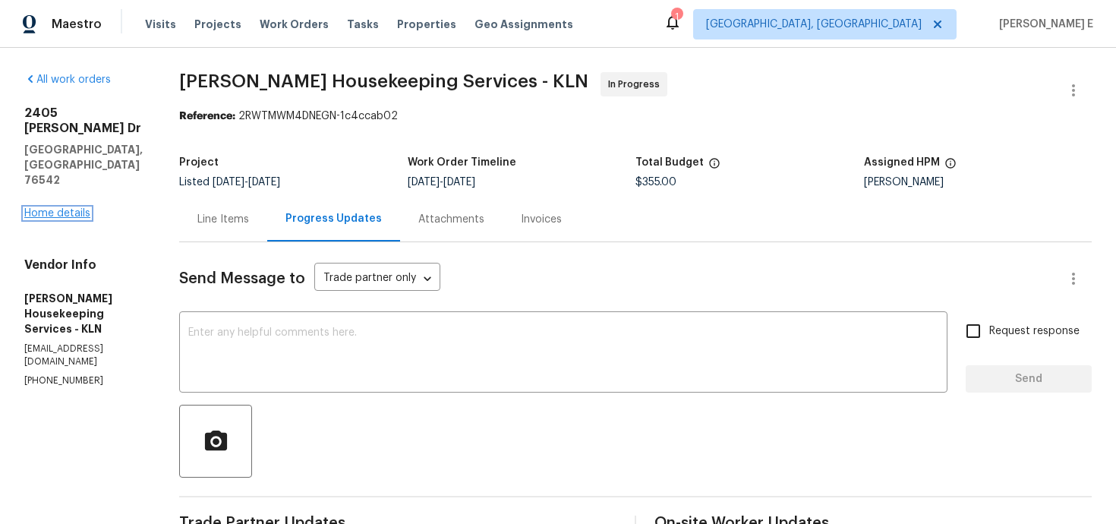
click at [80, 208] on link "Home details" at bounding box center [57, 213] width 66 height 11
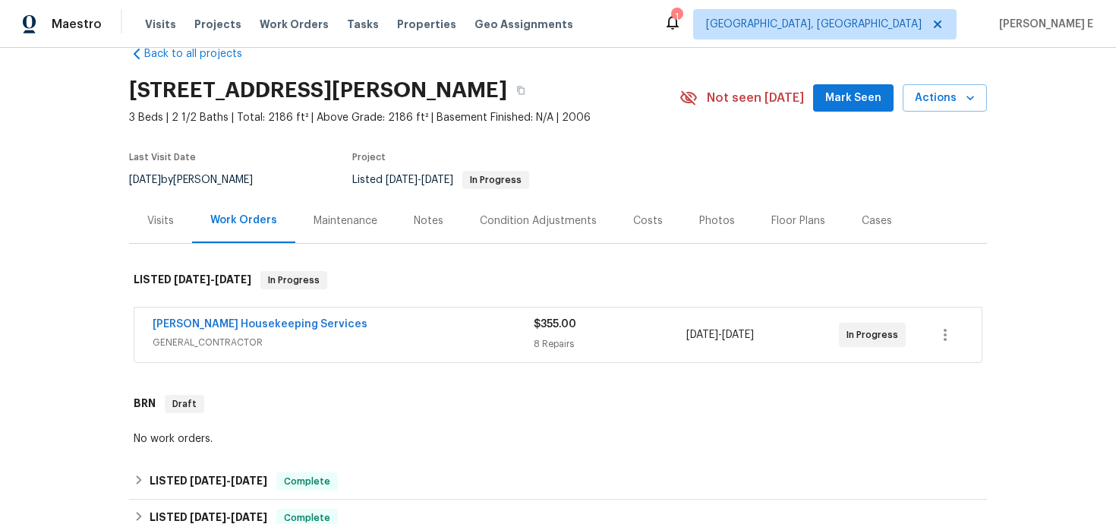
scroll to position [33, 0]
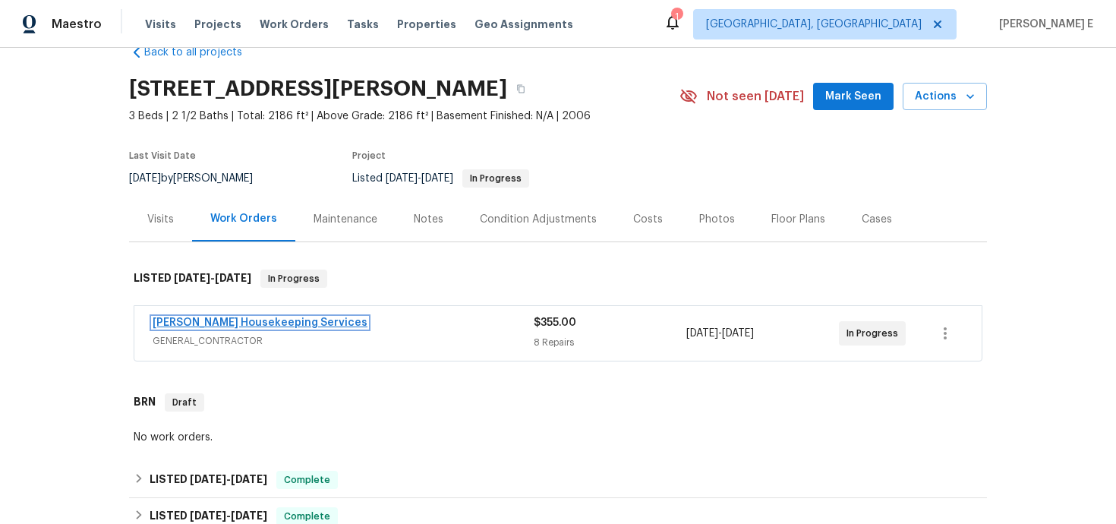
click at [282, 324] on link "Arelis Housekeeping Services" at bounding box center [260, 322] width 215 height 11
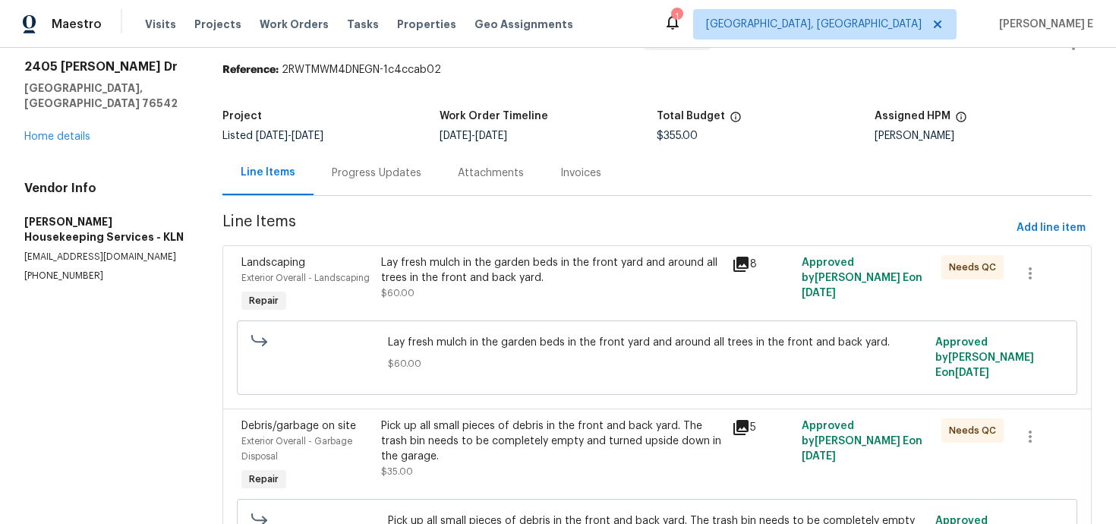
scroll to position [47, 0]
click at [518, 287] on div "Lay fresh mulch in the garden beds in the front yard and around all trees in th…" at bounding box center [551, 277] width 341 height 46
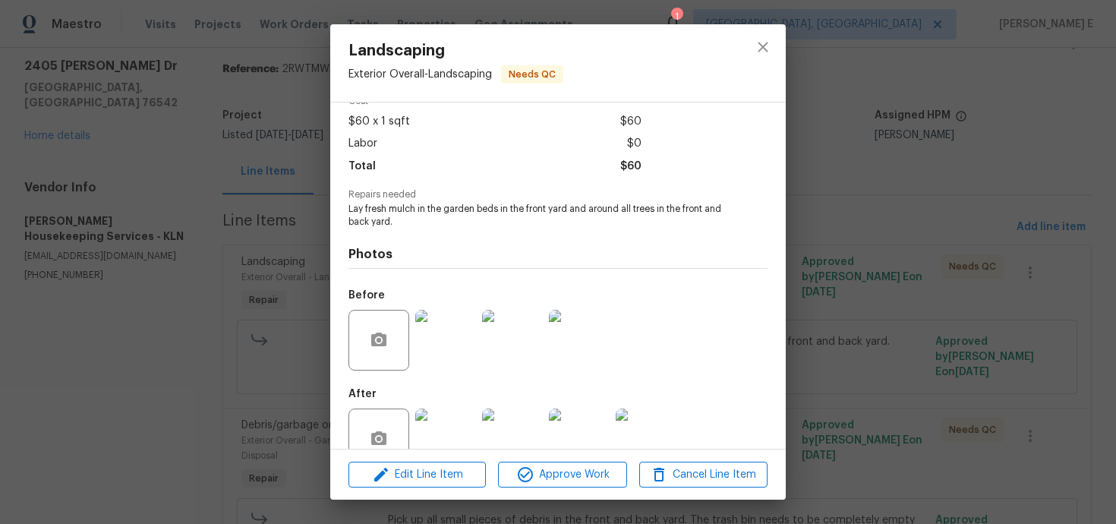
scroll to position [112, 0]
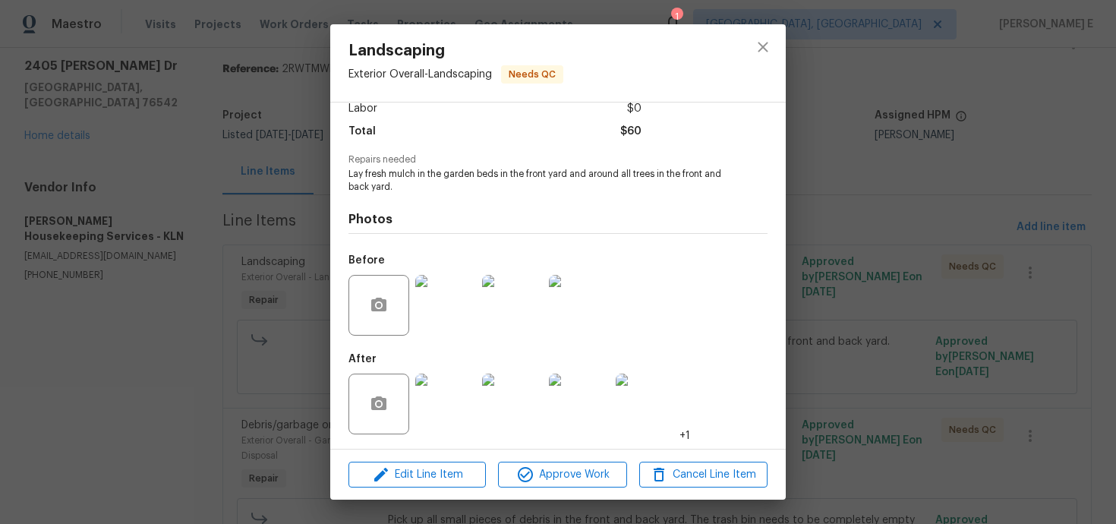
click at [454, 416] on img at bounding box center [445, 403] width 61 height 61
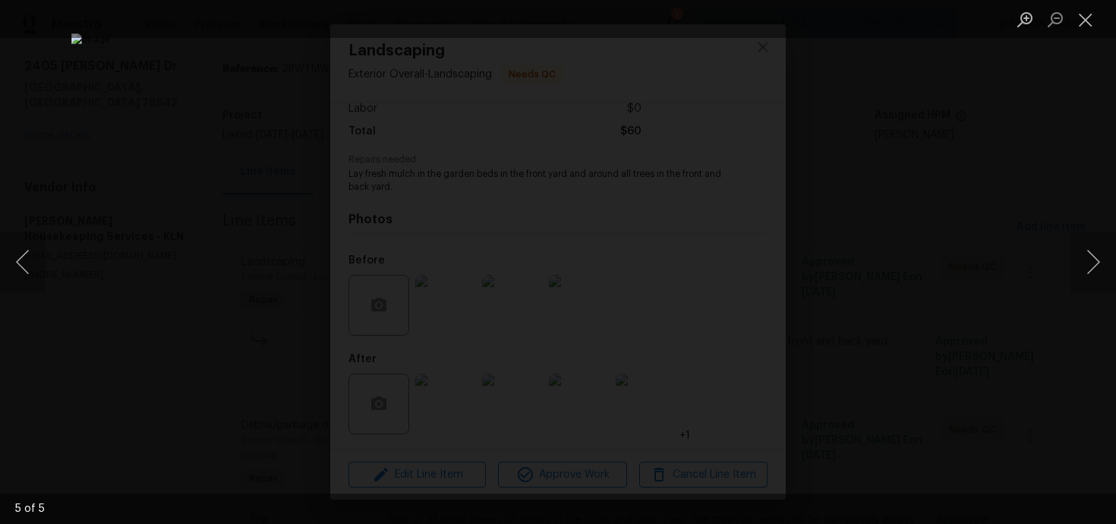
click at [928, 191] on div "Lightbox" at bounding box center [558, 262] width 1116 height 524
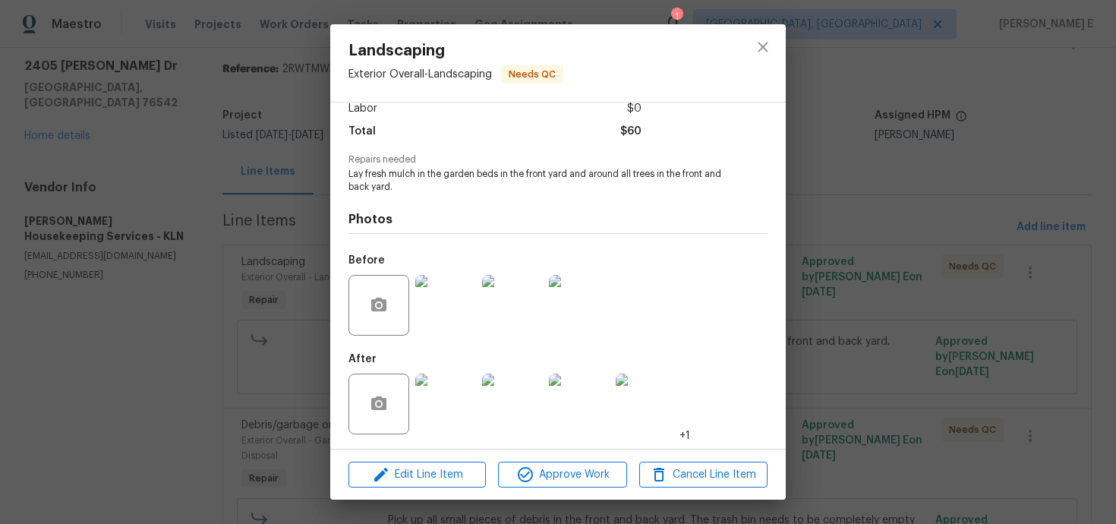
click at [928, 191] on div "Landscaping Exterior Overall - Landscaping Needs QC Vendor Arelis Housekeeping …" at bounding box center [558, 262] width 1116 height 524
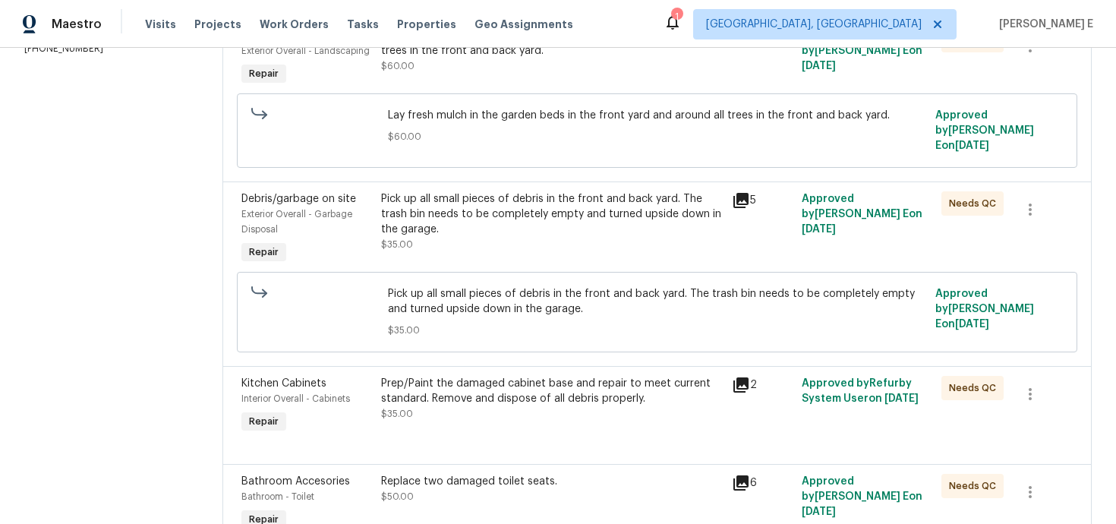
scroll to position [283, 0]
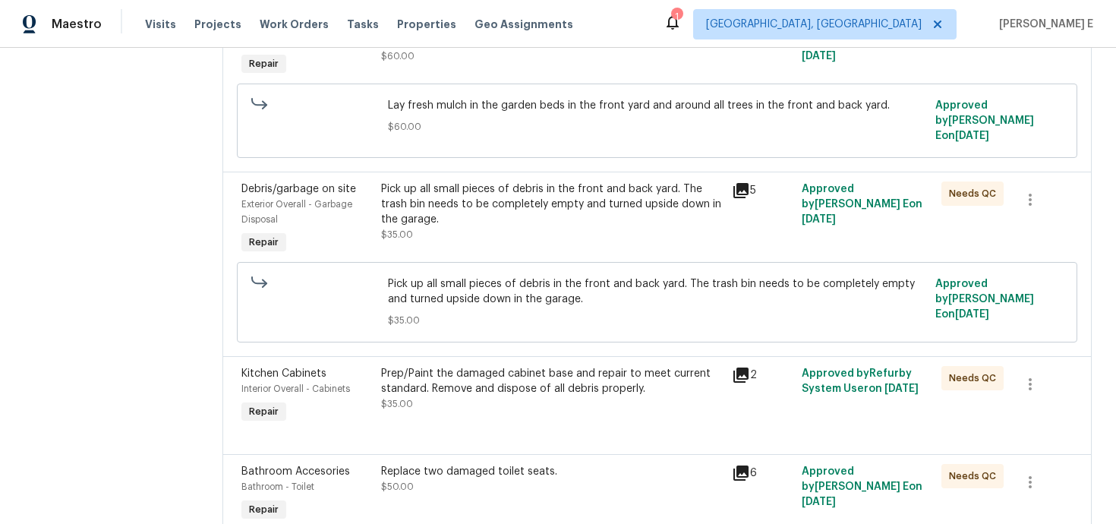
click at [575, 203] on div "Pick up all small pieces of debris in the front and back yard. The trash bin ne…" at bounding box center [551, 204] width 341 height 46
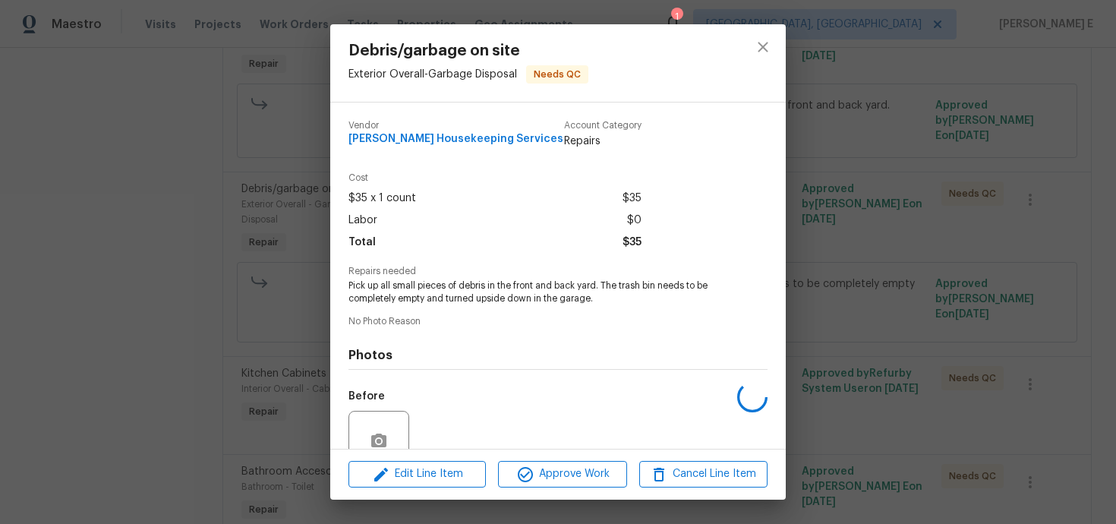
scroll to position [137, 0]
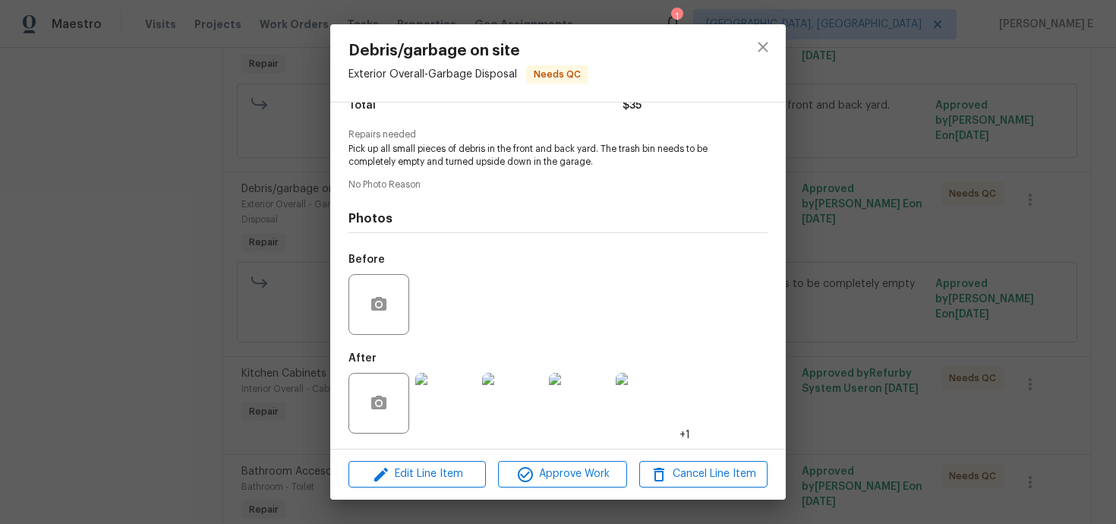
click at [427, 406] on img at bounding box center [445, 403] width 61 height 61
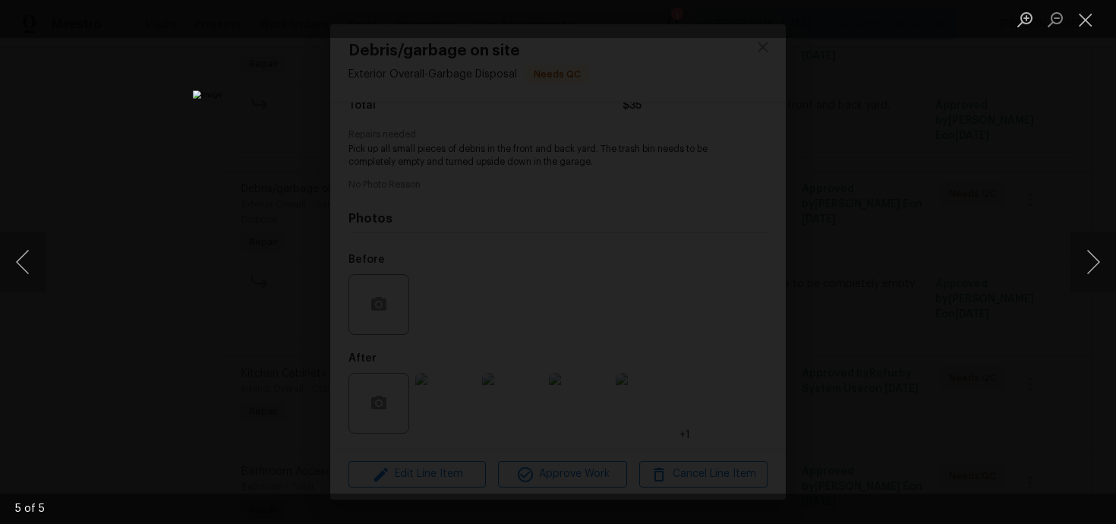
click at [997, 153] on div "Lightbox" at bounding box center [558, 262] width 1116 height 524
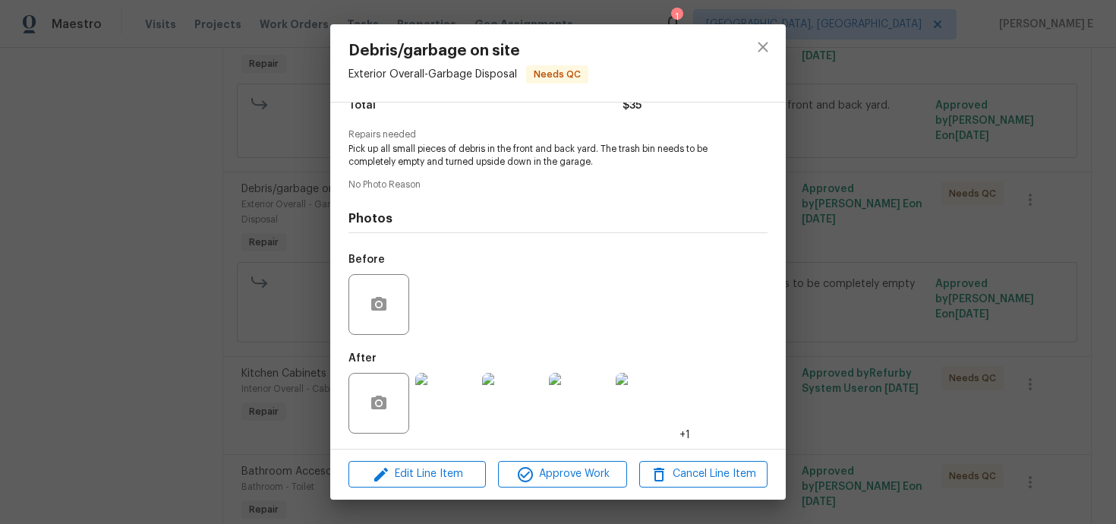
click at [997, 153] on div "Debris/garbage on site Exterior Overall - Garbage Disposal Needs QC Vendor Arel…" at bounding box center [558, 262] width 1116 height 524
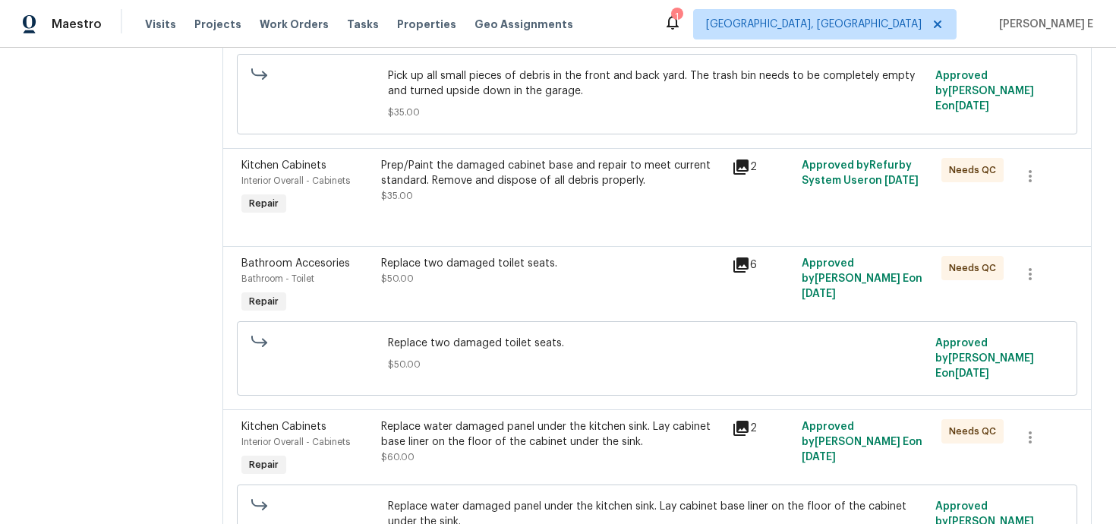
scroll to position [484, 0]
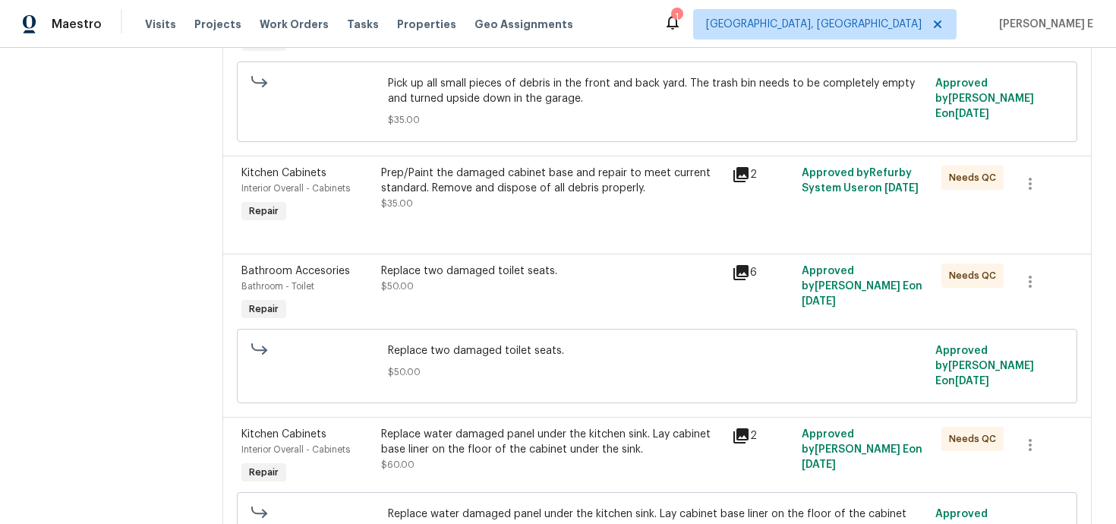
click at [561, 178] on div "Prep/Paint the damaged cabinet base and repair to meet current standard. Remove…" at bounding box center [551, 180] width 341 height 30
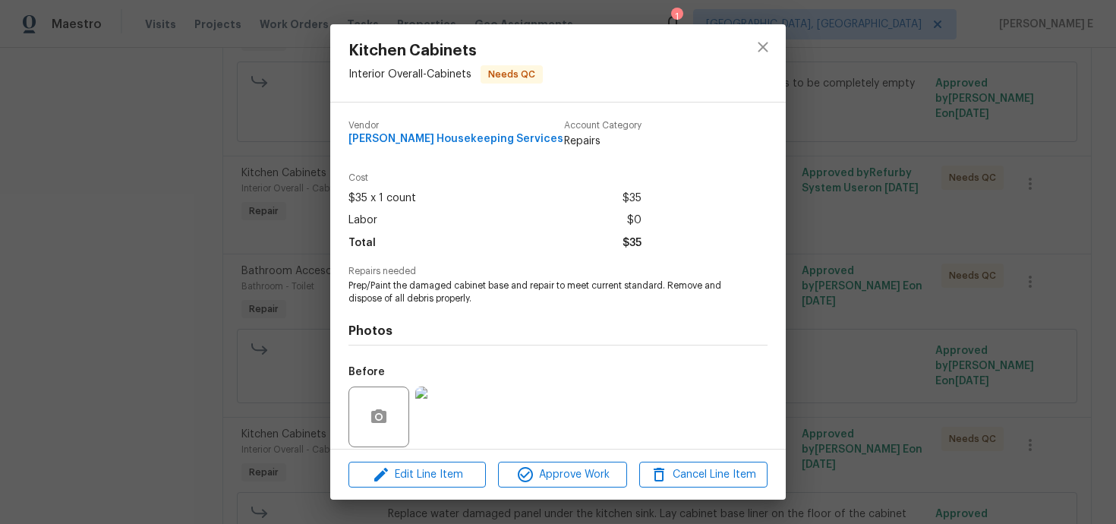
scroll to position [112, 0]
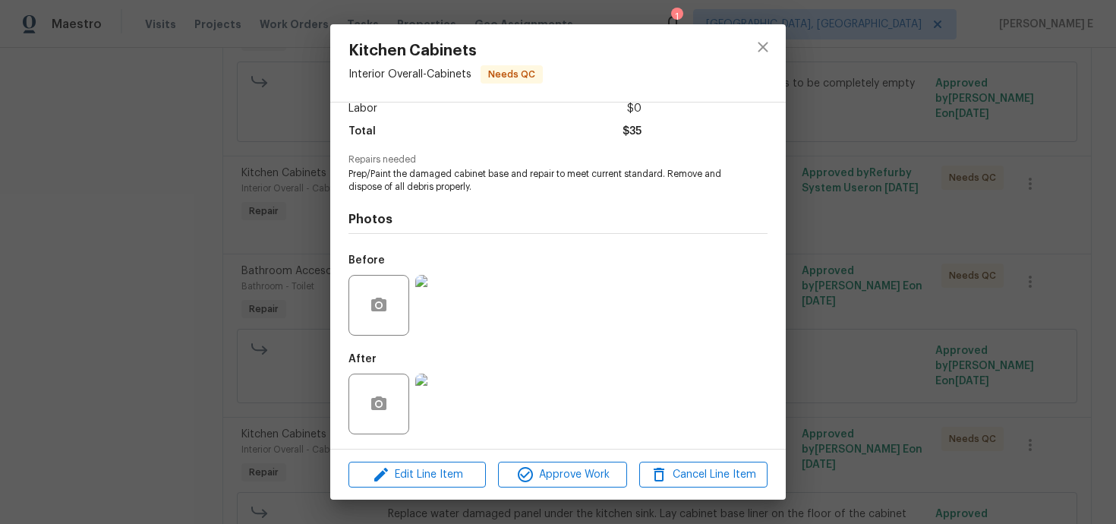
click at [448, 323] on img at bounding box center [445, 305] width 61 height 61
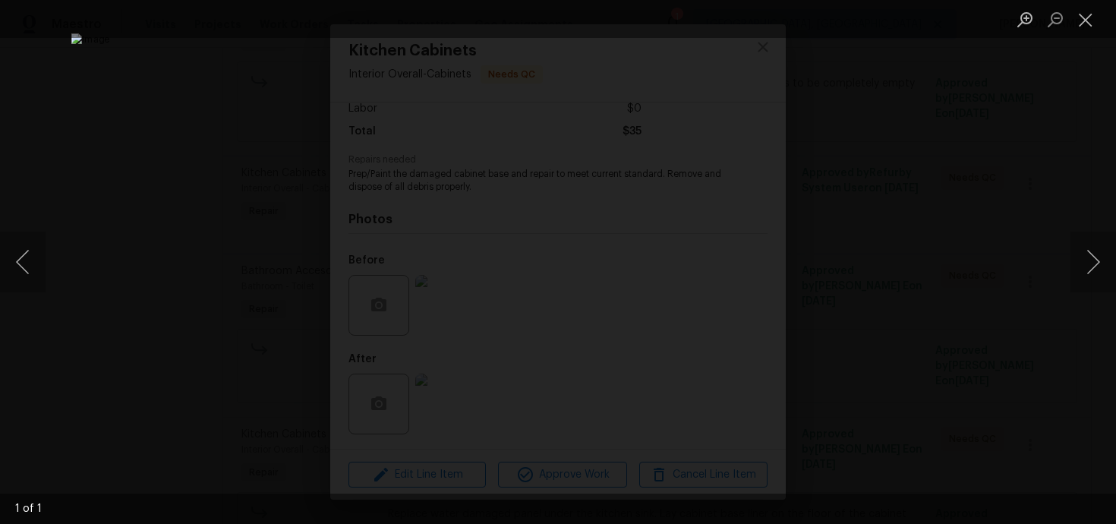
click at [1018, 164] on div "Lightbox" at bounding box center [558, 262] width 1116 height 524
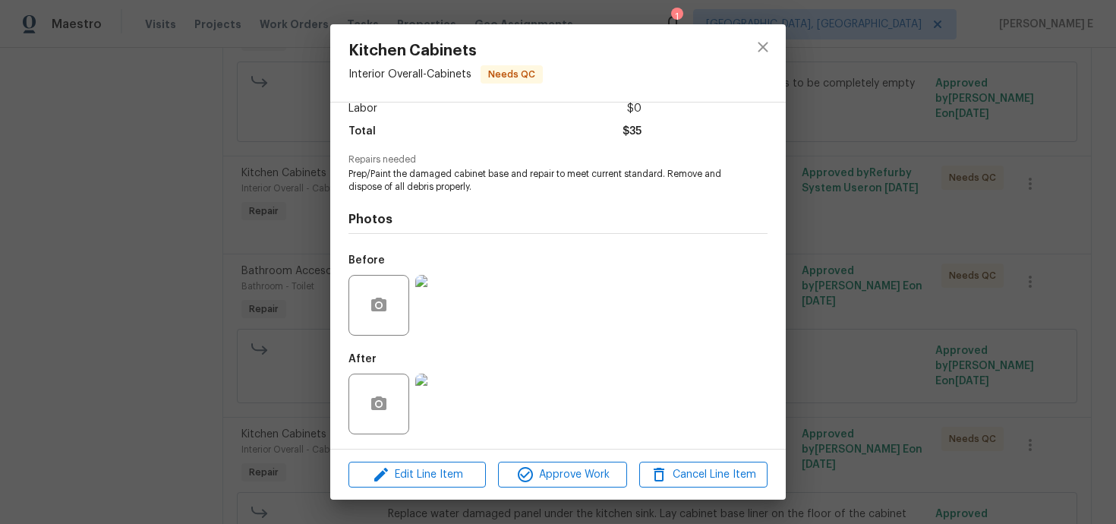
click at [463, 399] on img at bounding box center [445, 403] width 61 height 61
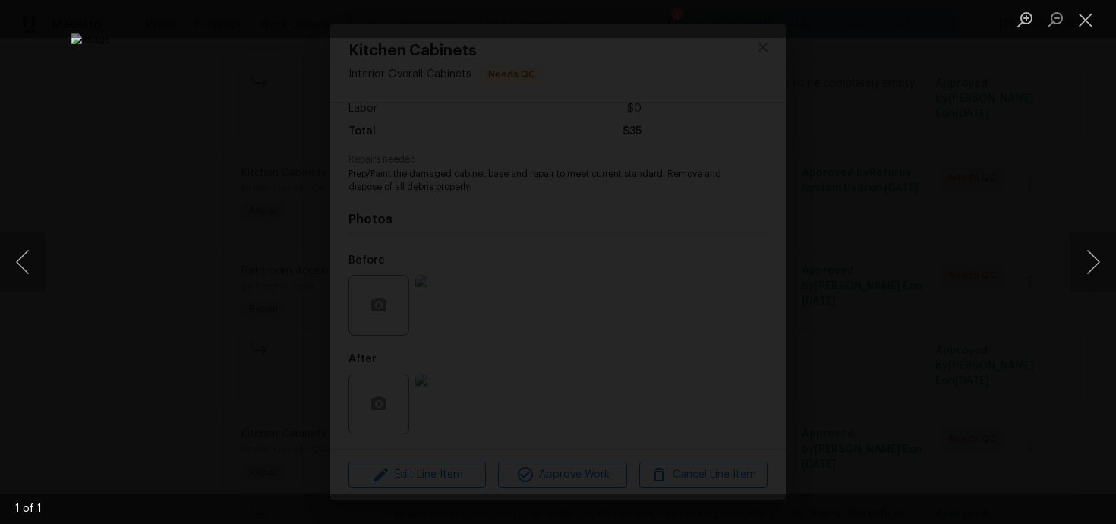
click at [937, 279] on div "Lightbox" at bounding box center [558, 262] width 1116 height 524
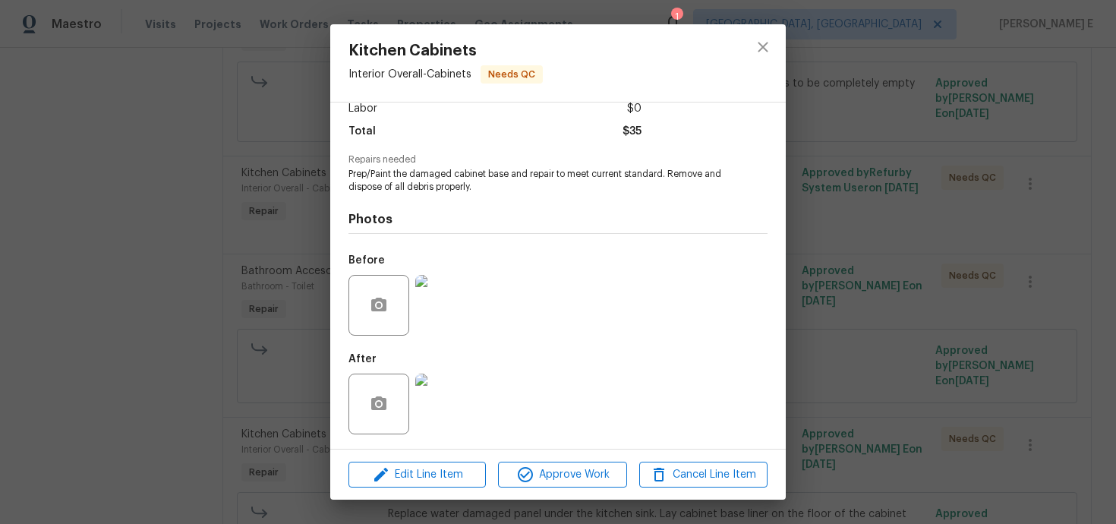
click at [928, 282] on div "Kitchen Cabinets Interior Overall - Cabinets Needs QC Vendor Arelis Housekeepin…" at bounding box center [558, 262] width 1116 height 524
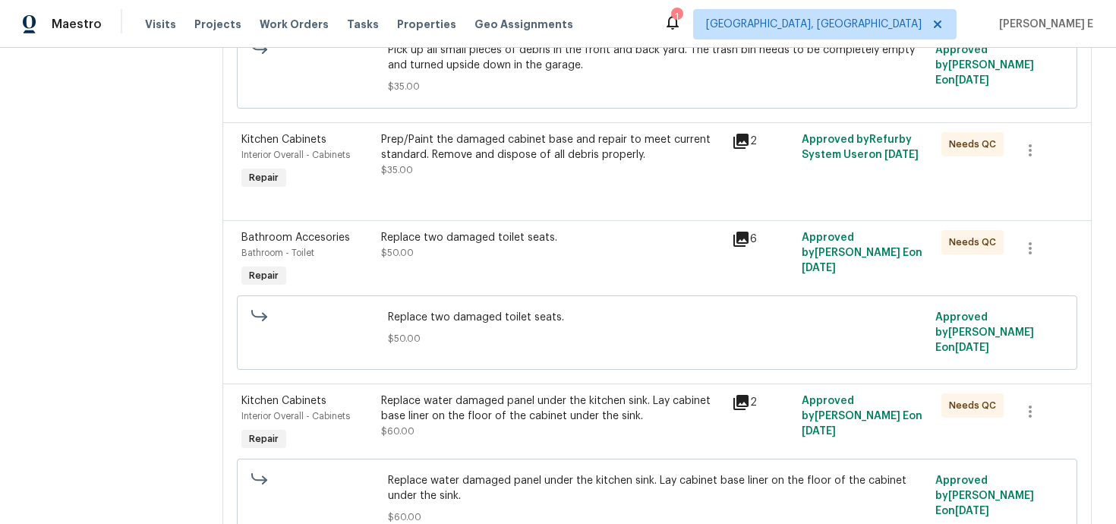
scroll to position [523, 0]
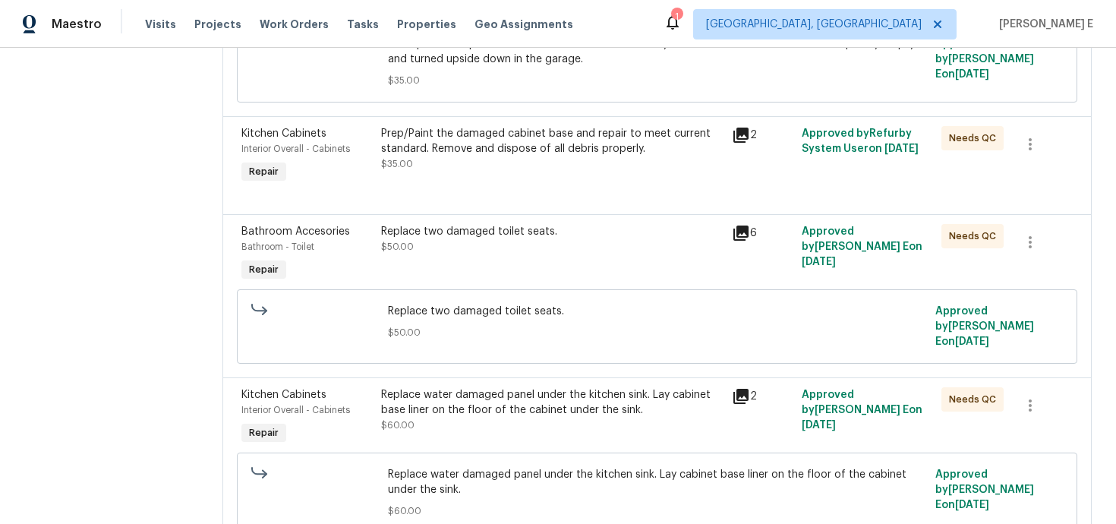
click at [528, 244] on div "Replace two damaged toilet seats. $50.00" at bounding box center [551, 239] width 341 height 30
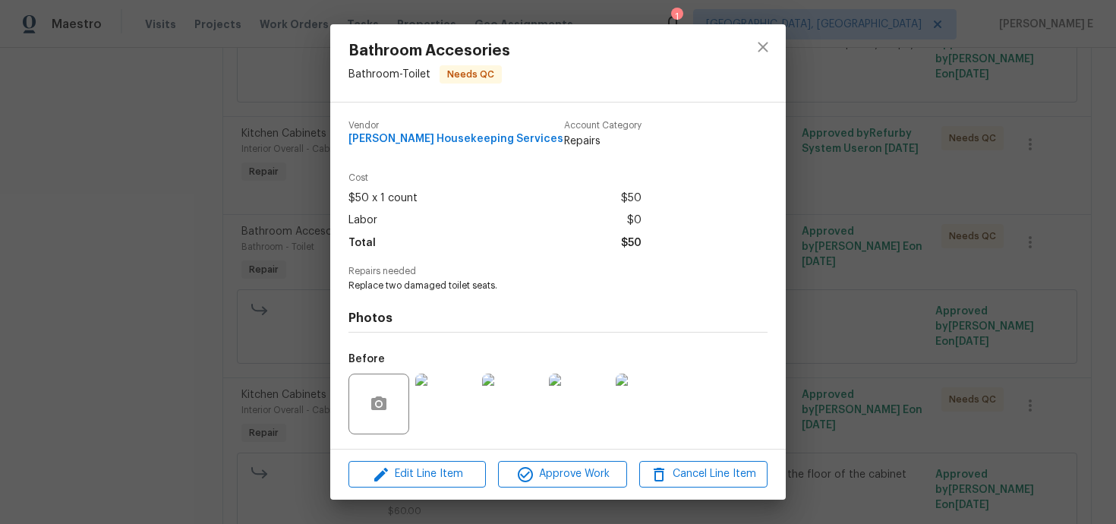
scroll to position [99, 0]
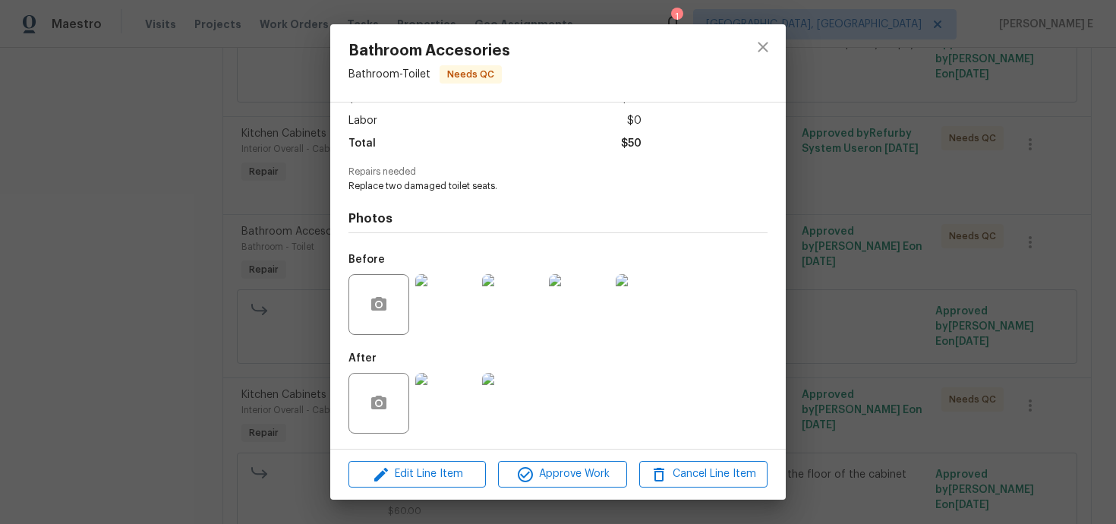
click at [464, 320] on img at bounding box center [445, 304] width 61 height 61
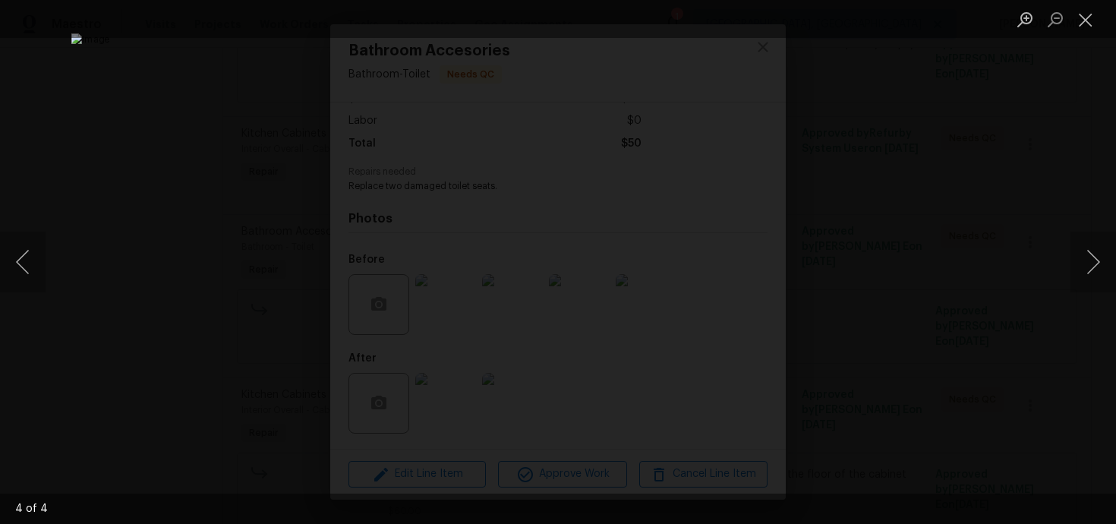
click at [941, 204] on div "Lightbox" at bounding box center [558, 262] width 1116 height 524
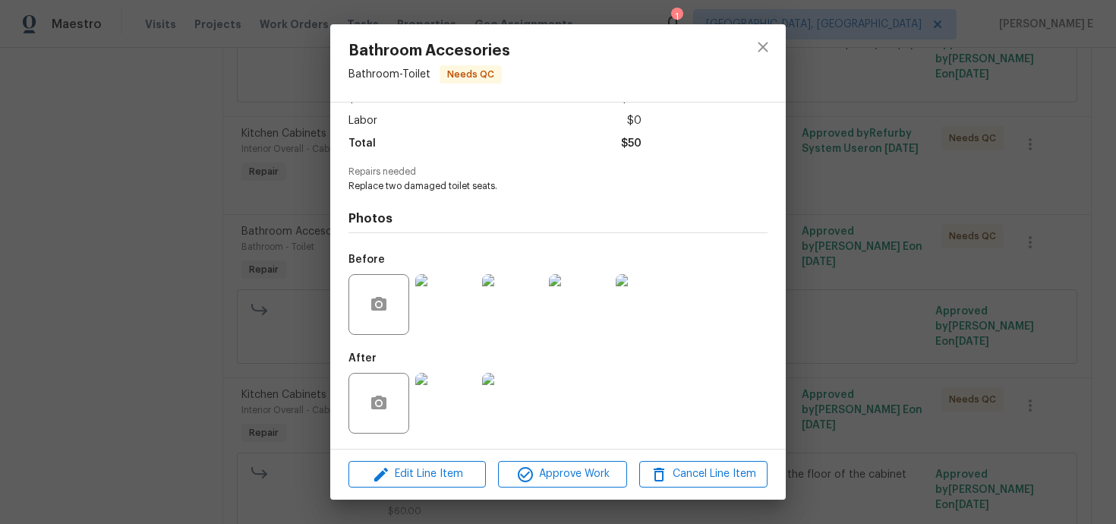
click at [444, 413] on img at bounding box center [445, 403] width 61 height 61
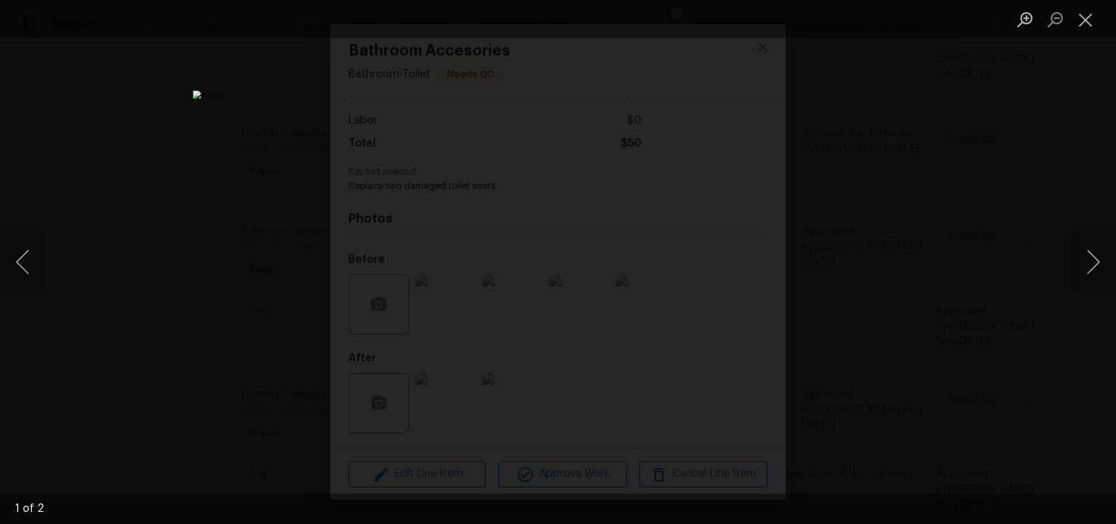
click at [918, 182] on div "Lightbox" at bounding box center [558, 262] width 1116 height 524
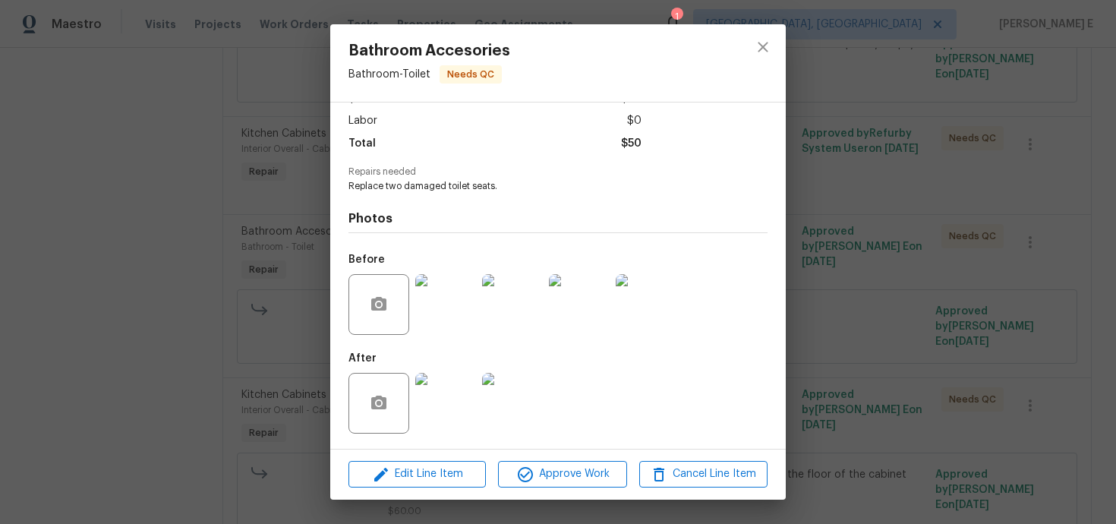
click at [918, 182] on div "Bathroom Accesories Bathroom - Toilet Needs QC Vendor Arelis Housekeeping Servi…" at bounding box center [558, 262] width 1116 height 524
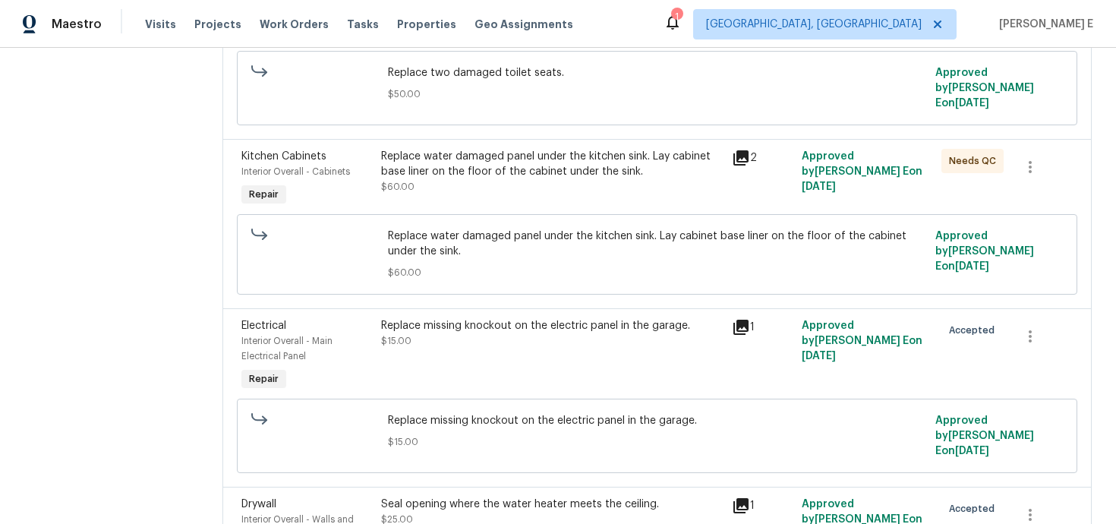
scroll to position [767, 0]
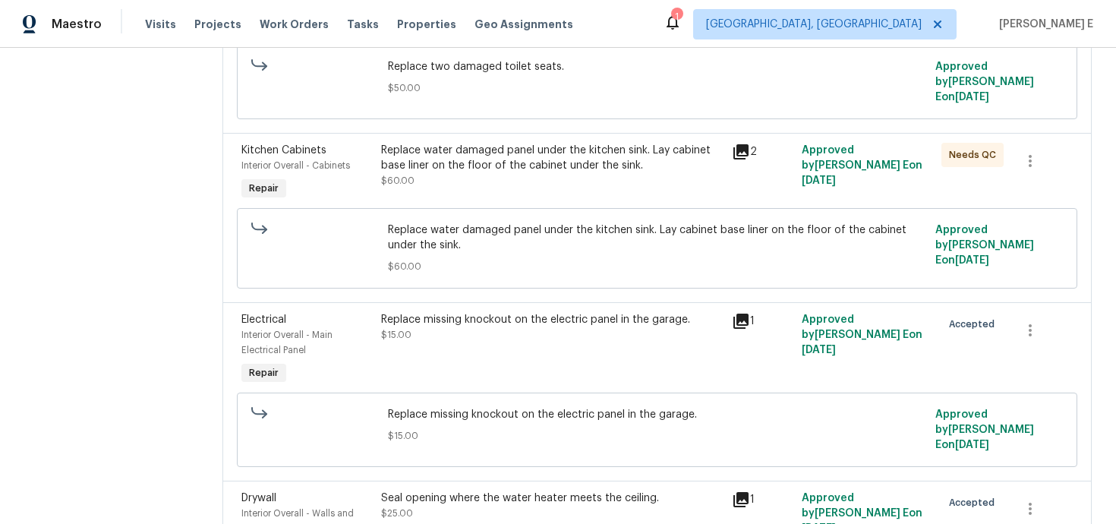
click at [516, 143] on div "Replace water damaged panel under the kitchen sink. Lay cabinet base liner on t…" at bounding box center [551, 158] width 341 height 30
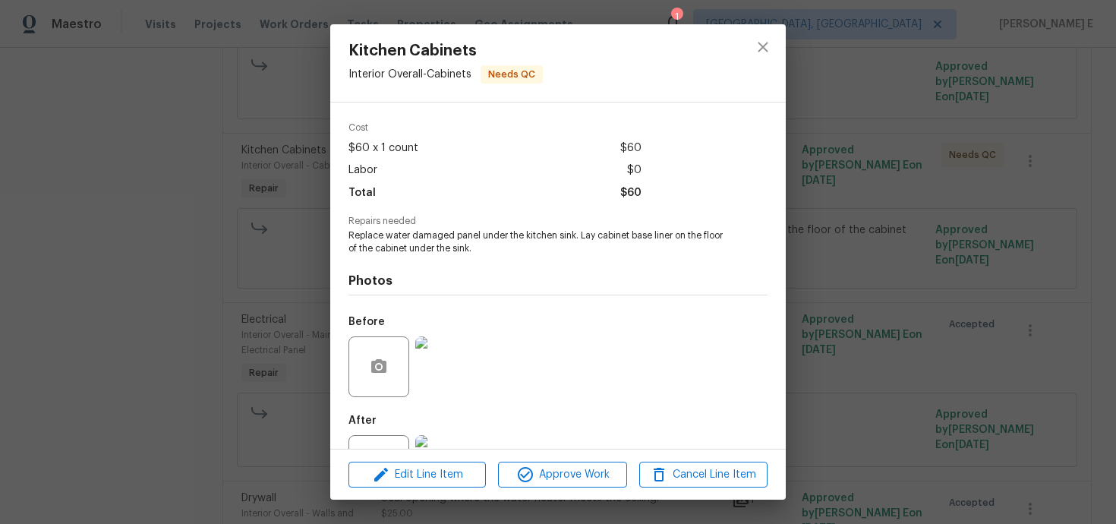
scroll to position [112, 0]
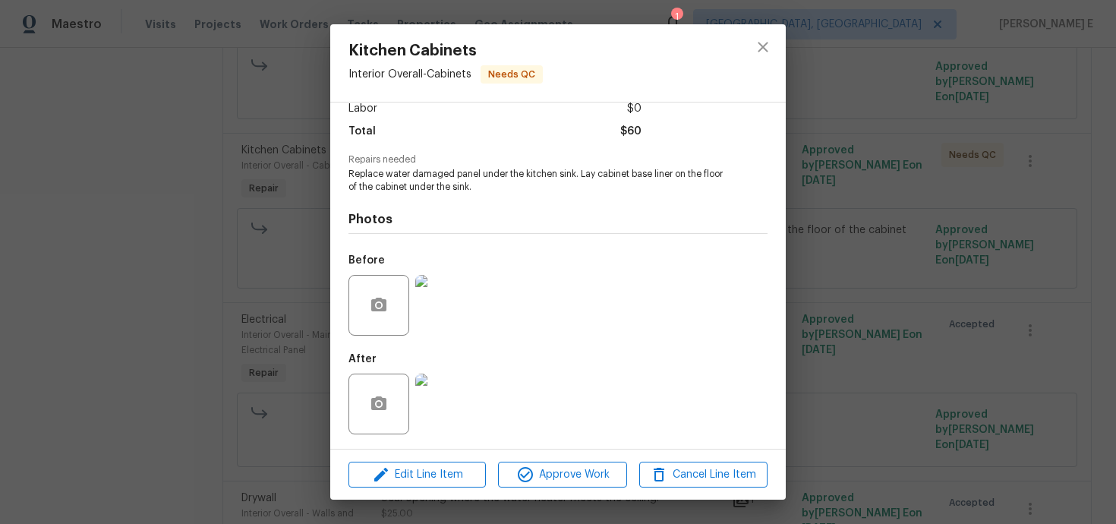
click at [446, 398] on img at bounding box center [445, 403] width 61 height 61
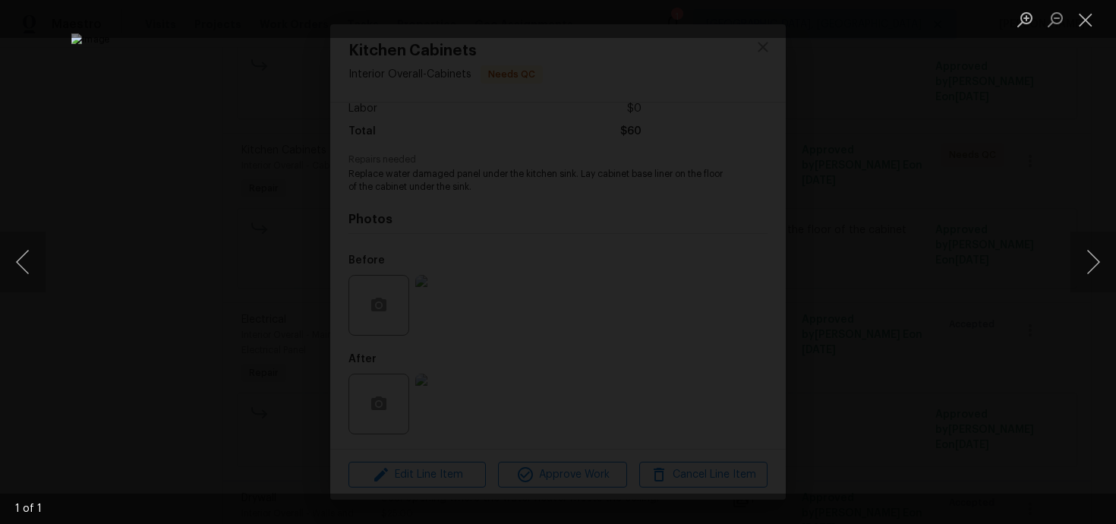
click at [916, 221] on div "Lightbox" at bounding box center [558, 262] width 1116 height 524
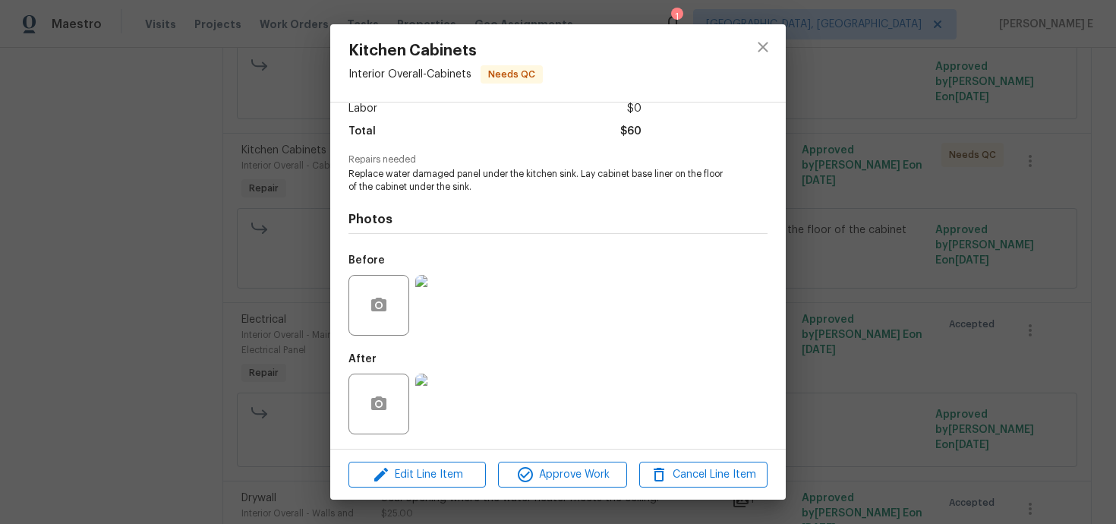
click at [916, 221] on div "Kitchen Cabinets Interior Overall - Cabinets Needs QC Vendor Arelis Housekeepin…" at bounding box center [558, 262] width 1116 height 524
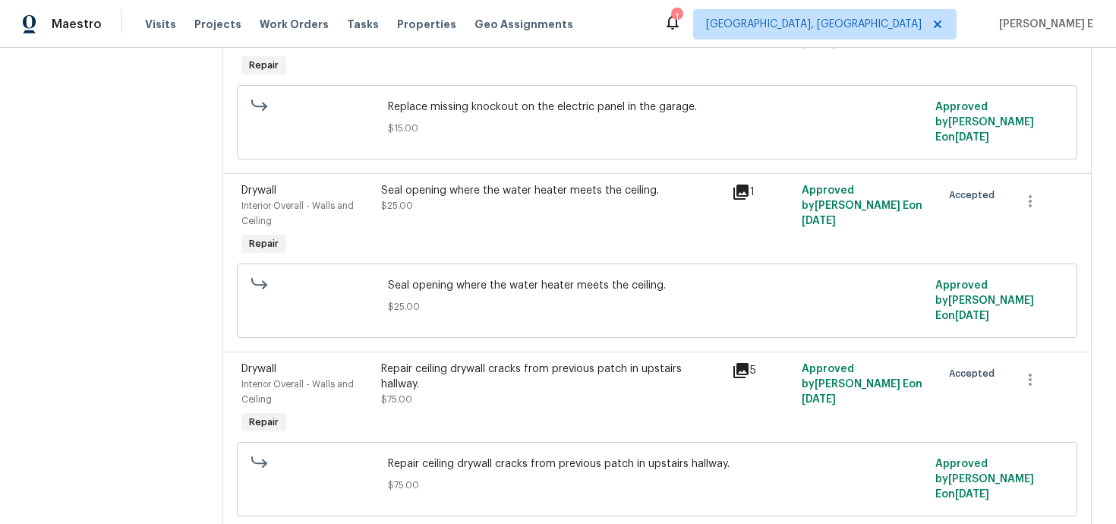
scroll to position [1083, 0]
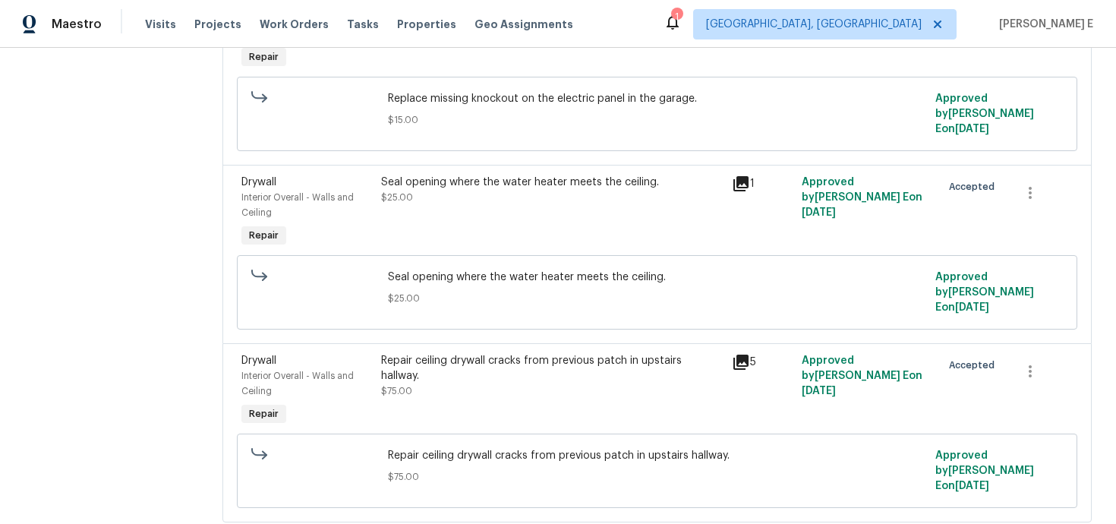
click at [616, 359] on div "Repair ceiling drywall cracks from previous patch in upstairs hallway. $75.00" at bounding box center [551, 376] width 341 height 46
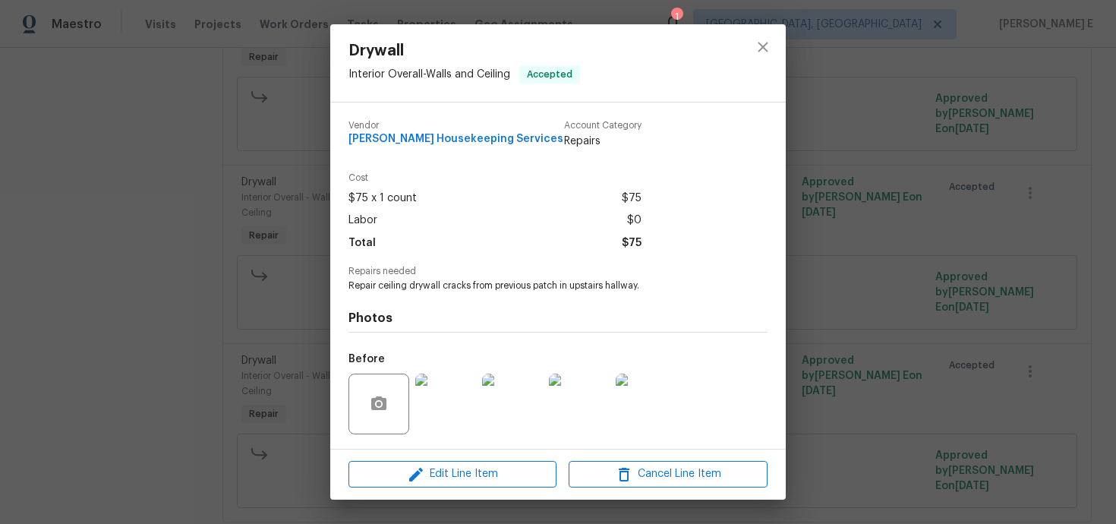
scroll to position [99, 0]
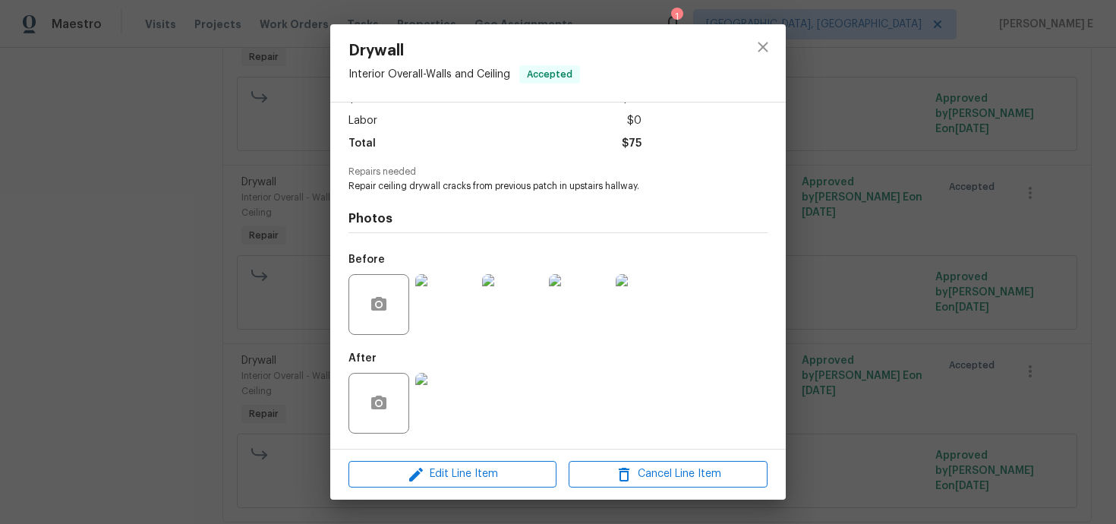
click at [461, 431] on img at bounding box center [445, 403] width 61 height 61
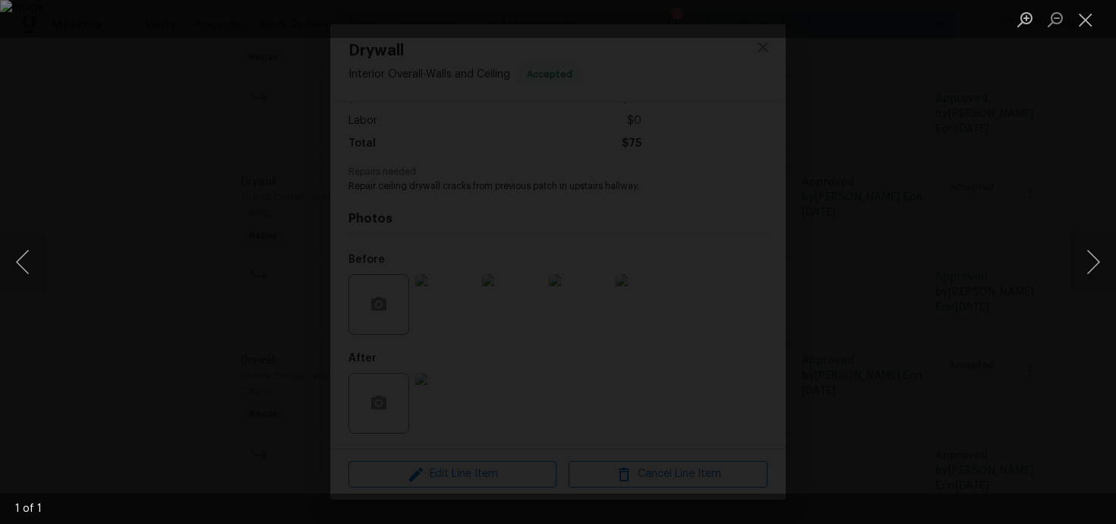
click at [1007, 190] on div "Lightbox" at bounding box center [558, 262] width 1116 height 524
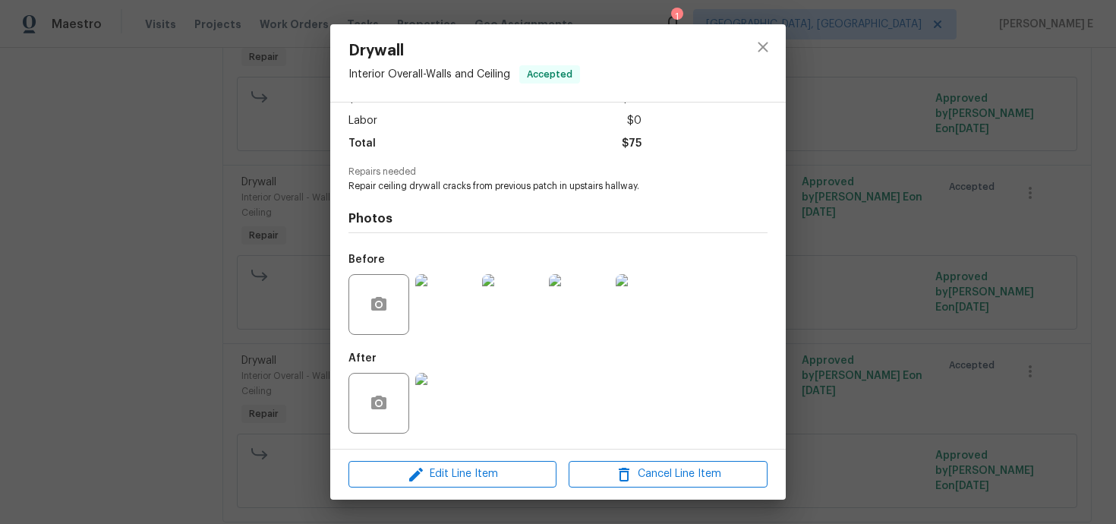
click at [839, 267] on div "Drywall Interior Overall - Walls and Ceiling Accepted Vendor Arelis Housekeepin…" at bounding box center [558, 262] width 1116 height 524
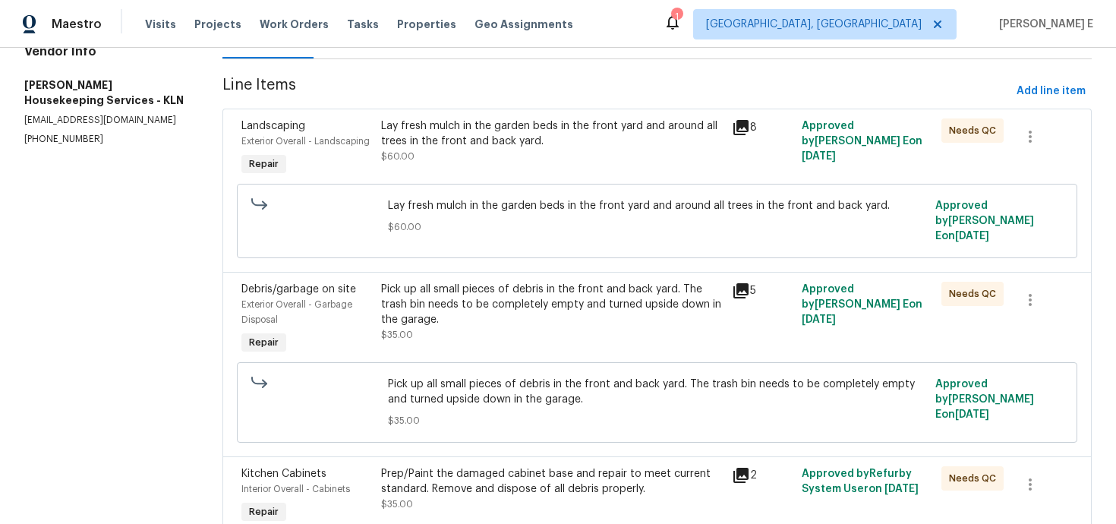
scroll to position [0, 0]
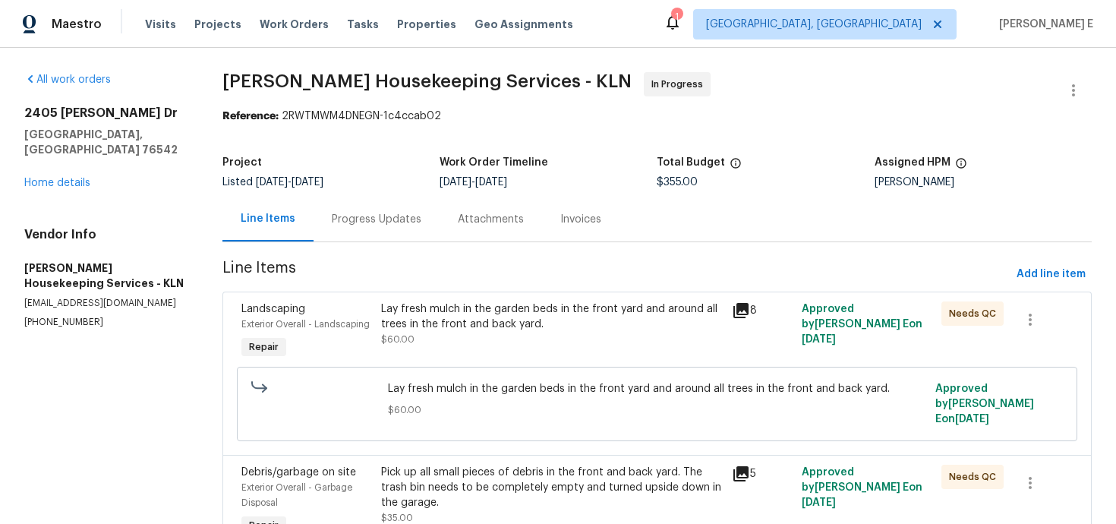
click at [357, 215] on div "Progress Updates" at bounding box center [377, 219] width 90 height 15
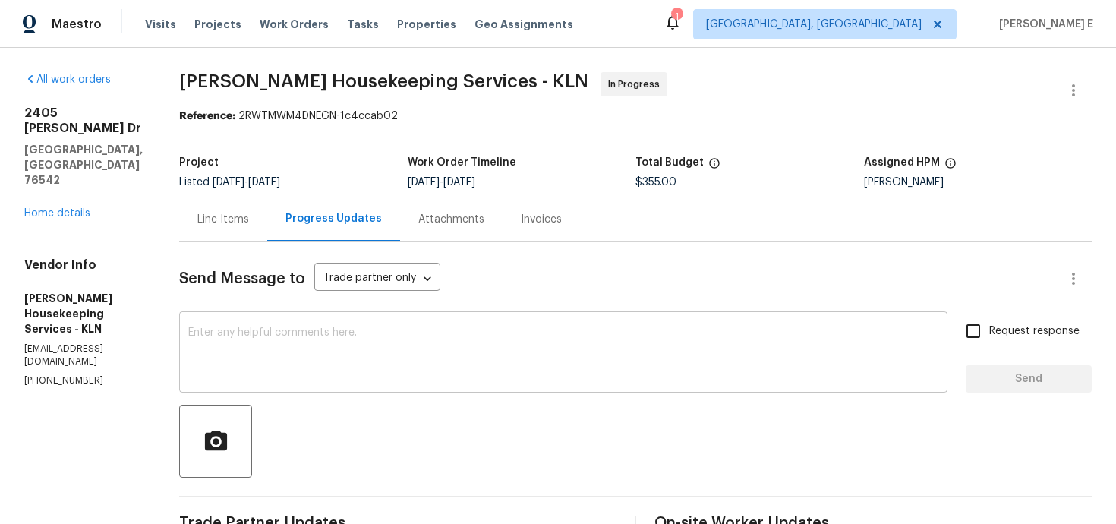
click at [553, 344] on textarea at bounding box center [563, 353] width 750 height 53
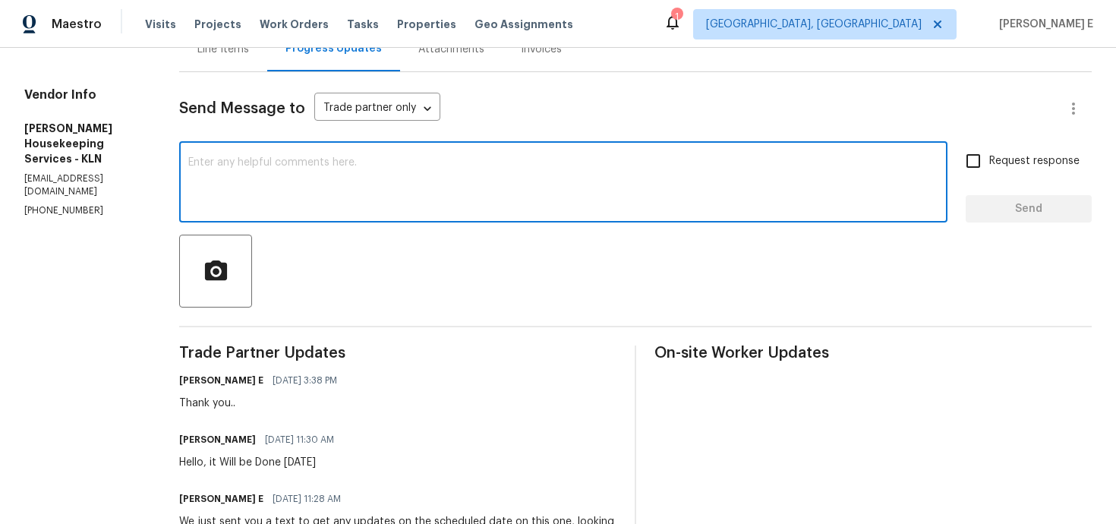
scroll to position [165, 0]
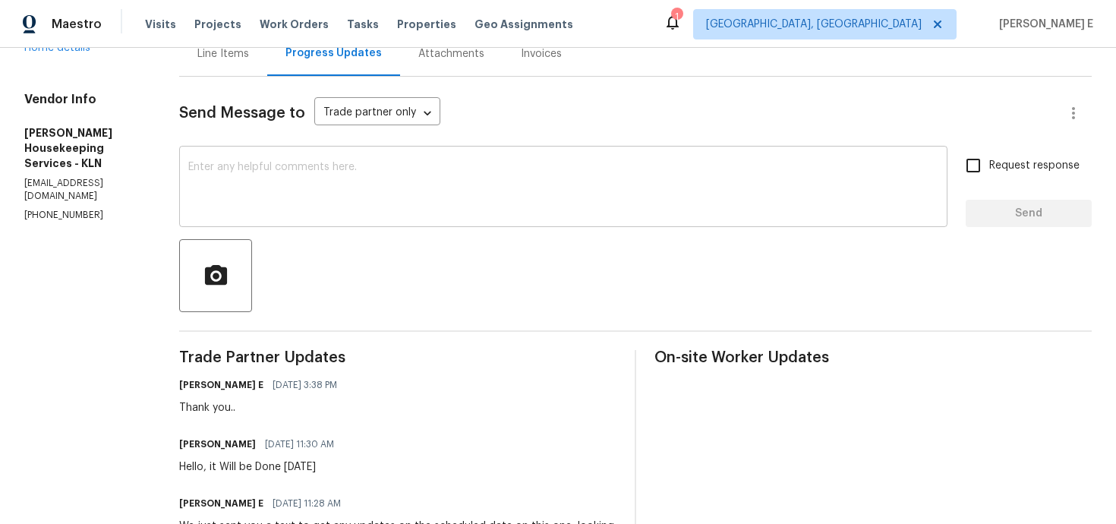
click at [847, 208] on textarea at bounding box center [563, 188] width 750 height 53
paste textarea "Wanted to ask if there’s been any movement on this."
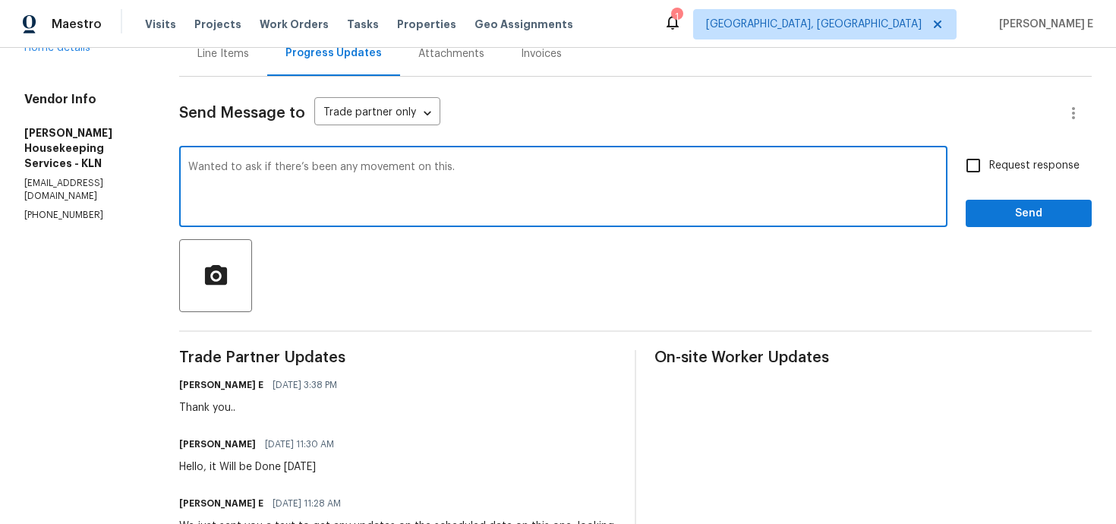
type textarea "Wanted to ask if there’s been any movement on this."
click at [1004, 172] on span "Request response" at bounding box center [1034, 166] width 90 height 16
click at [989, 172] on input "Request response" at bounding box center [973, 166] width 32 height 32
checkbox input "true"
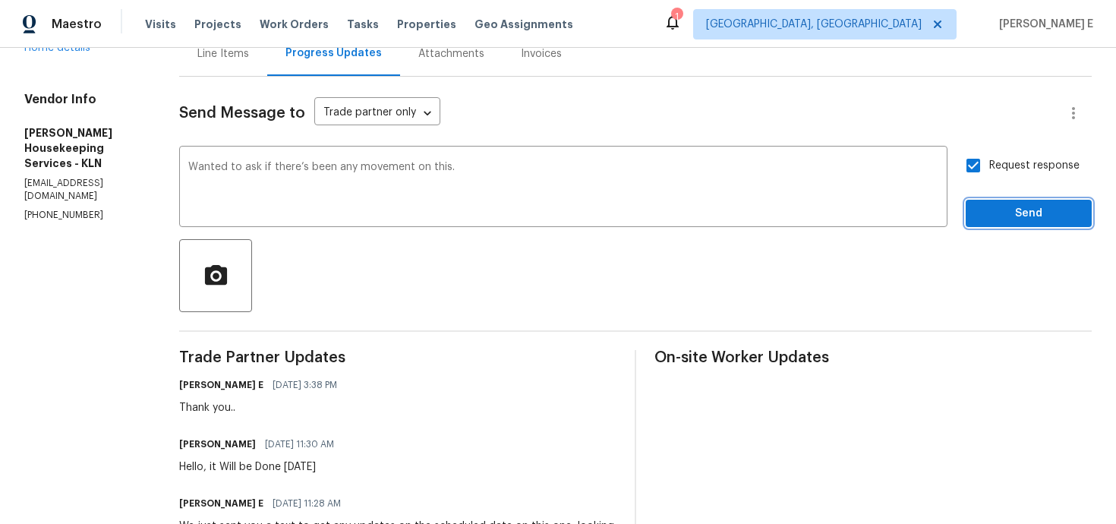
click at [1008, 211] on span "Send" at bounding box center [1029, 213] width 102 height 19
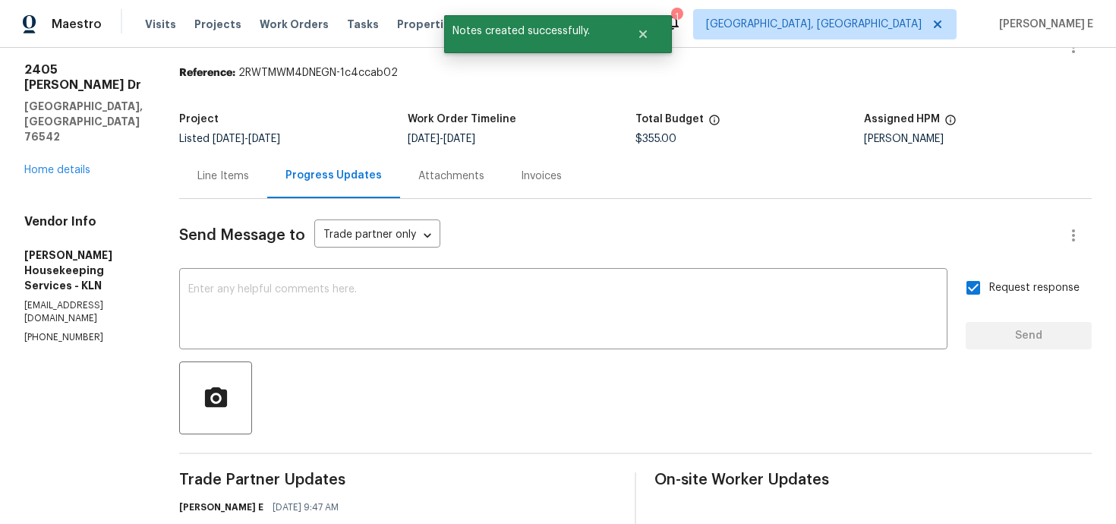
scroll to position [0, 0]
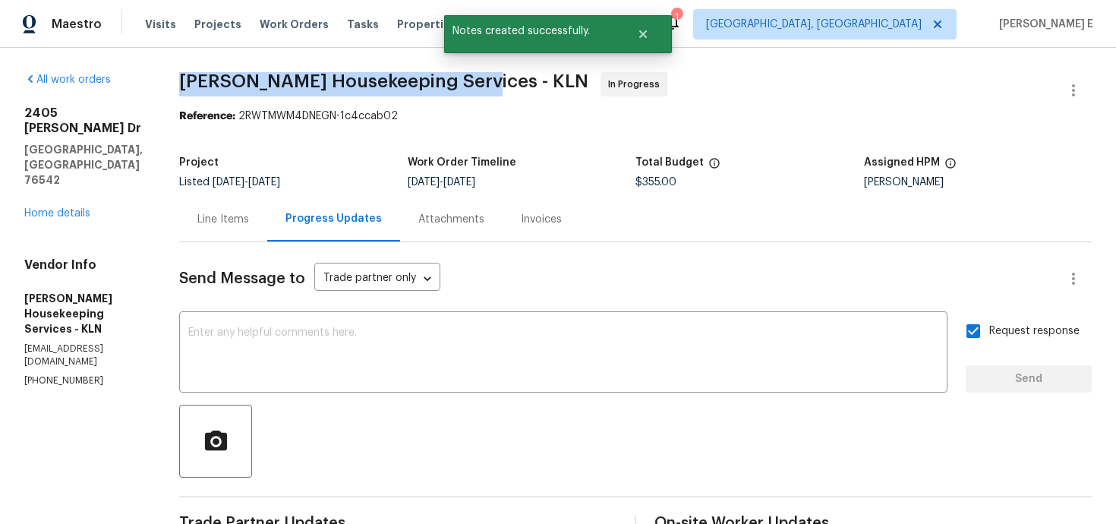
drag, startPoint x: 194, startPoint y: 77, endPoint x: 473, endPoint y: 77, distance: 279.3
copy span "Arelis Housekeeping Services -"
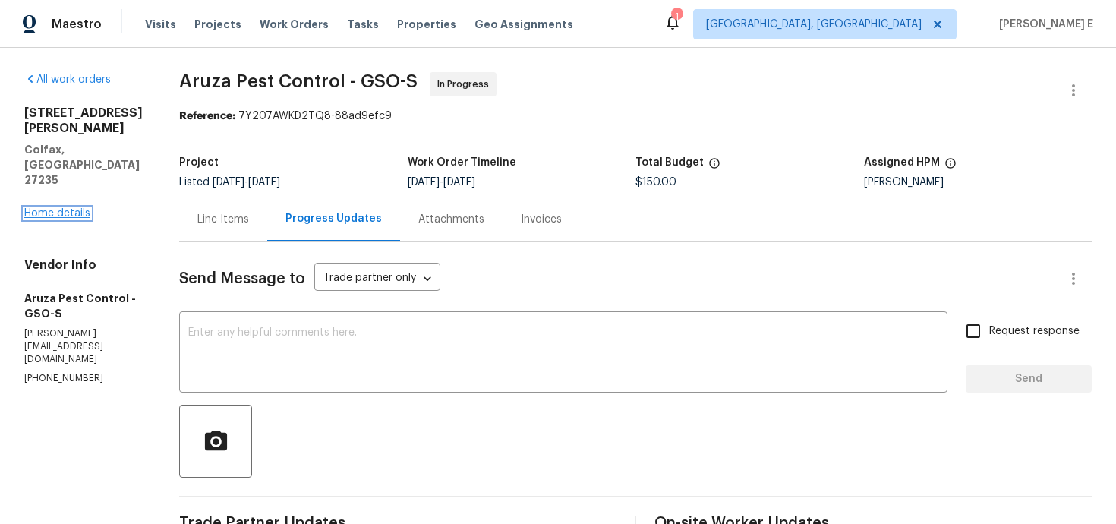
click at [74, 208] on link "Home details" at bounding box center [57, 213] width 66 height 11
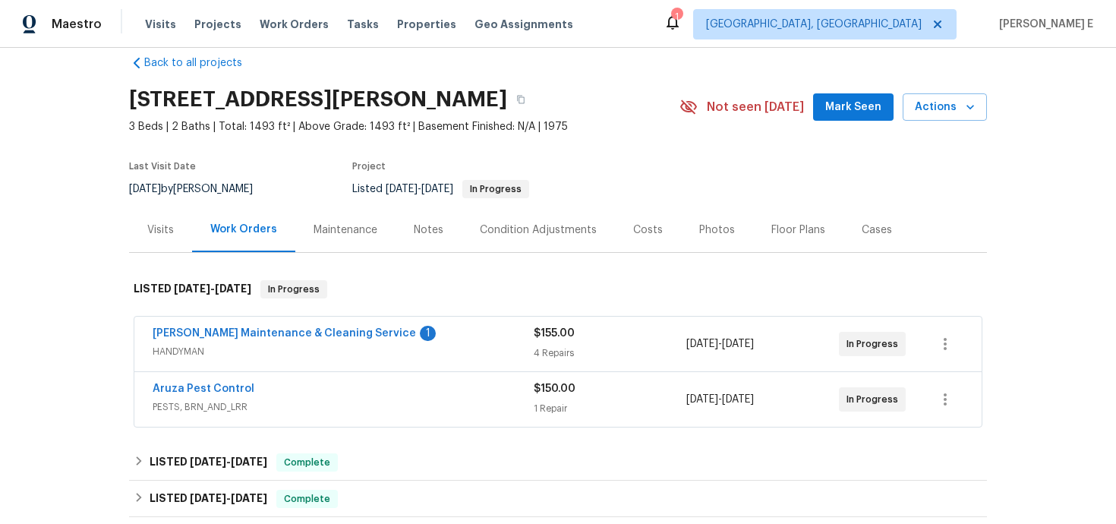
scroll to position [33, 0]
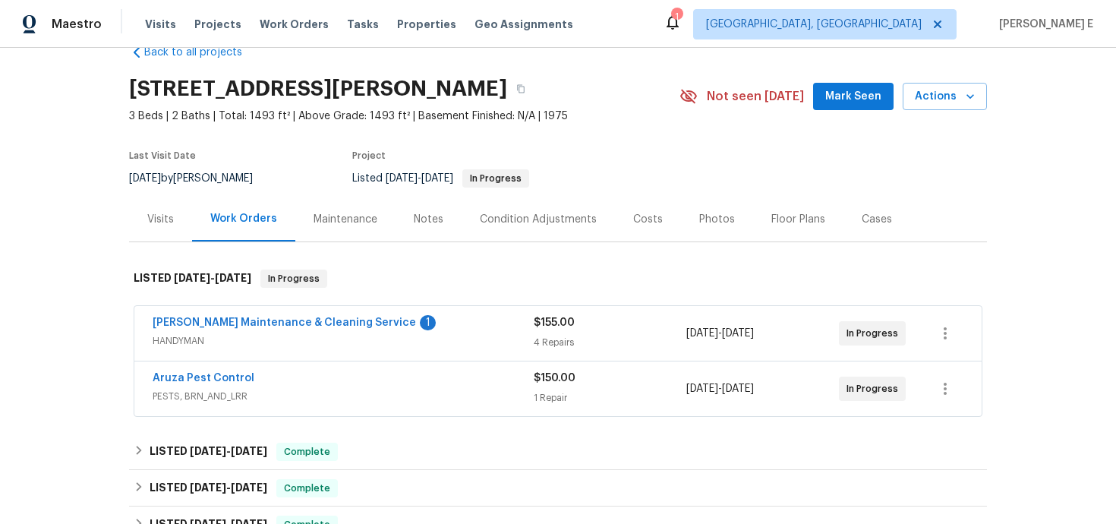
click at [285, 379] on div "Aruza Pest Control" at bounding box center [343, 379] width 381 height 18
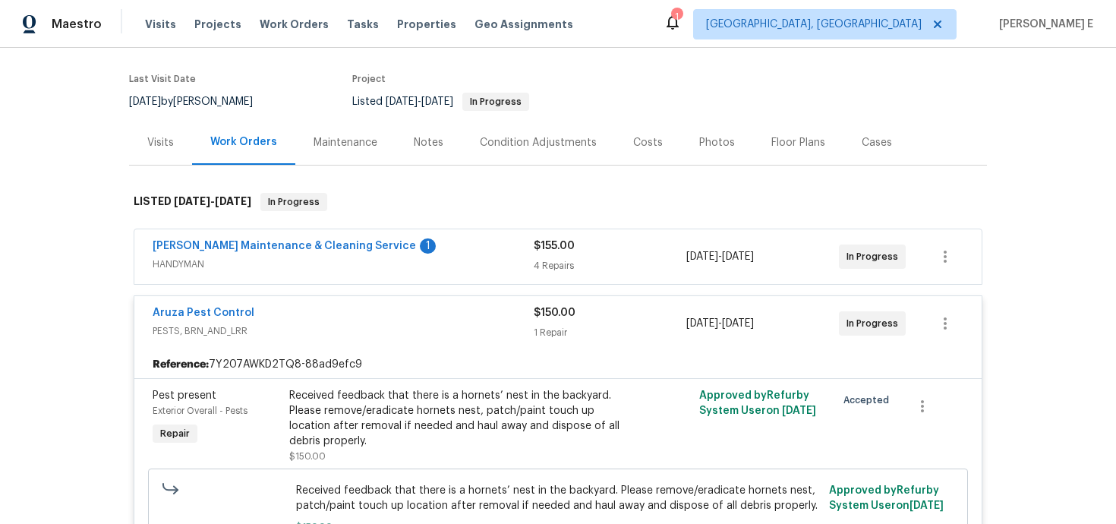
scroll to position [112, 0]
click at [453, 247] on div "Baker's Maintenance & Cleaning Service 1" at bounding box center [343, 246] width 381 height 18
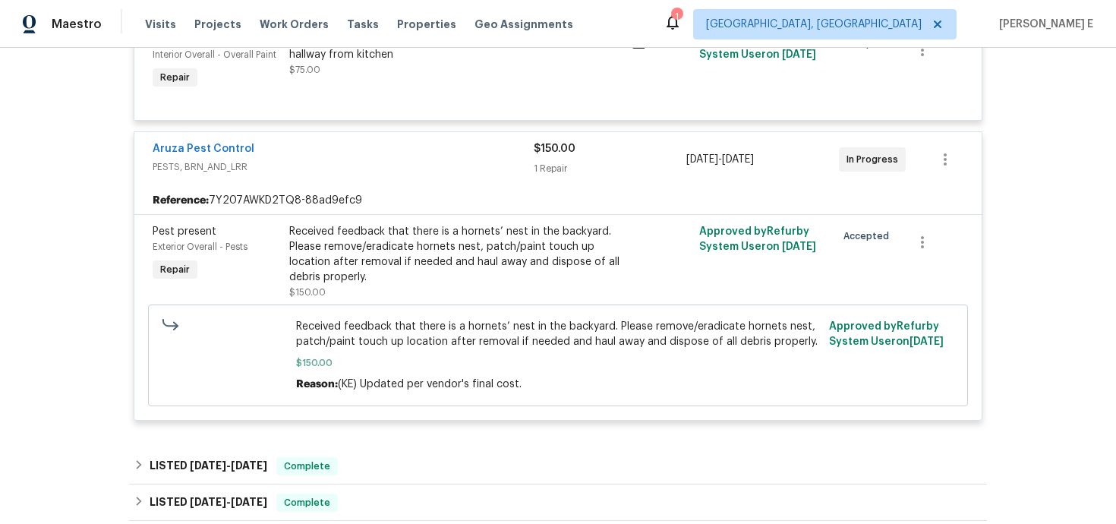
scroll to position [706, 0]
click at [229, 152] on link "Aruza Pest Control" at bounding box center [204, 147] width 102 height 11
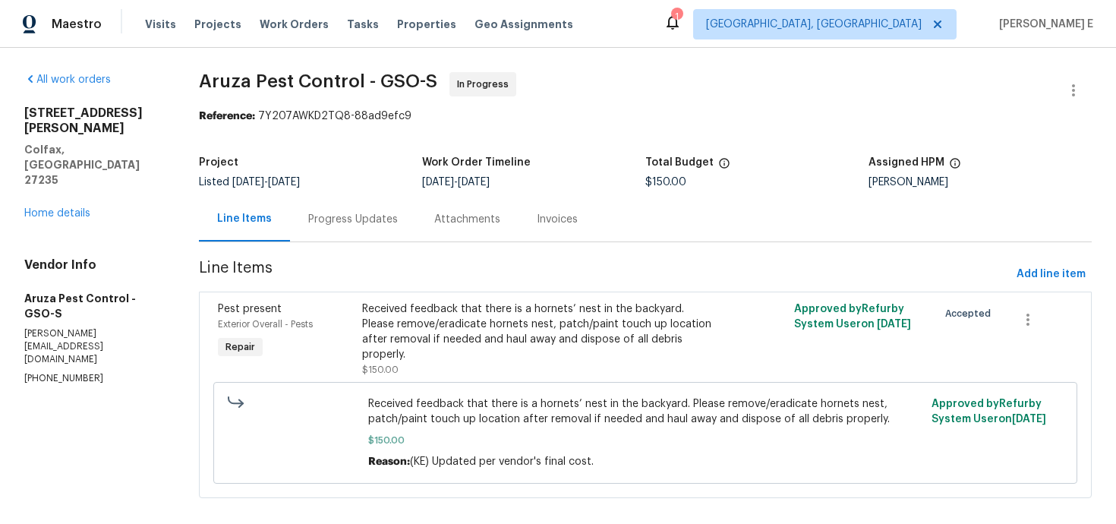
click at [366, 227] on div "Progress Updates" at bounding box center [353, 219] width 126 height 45
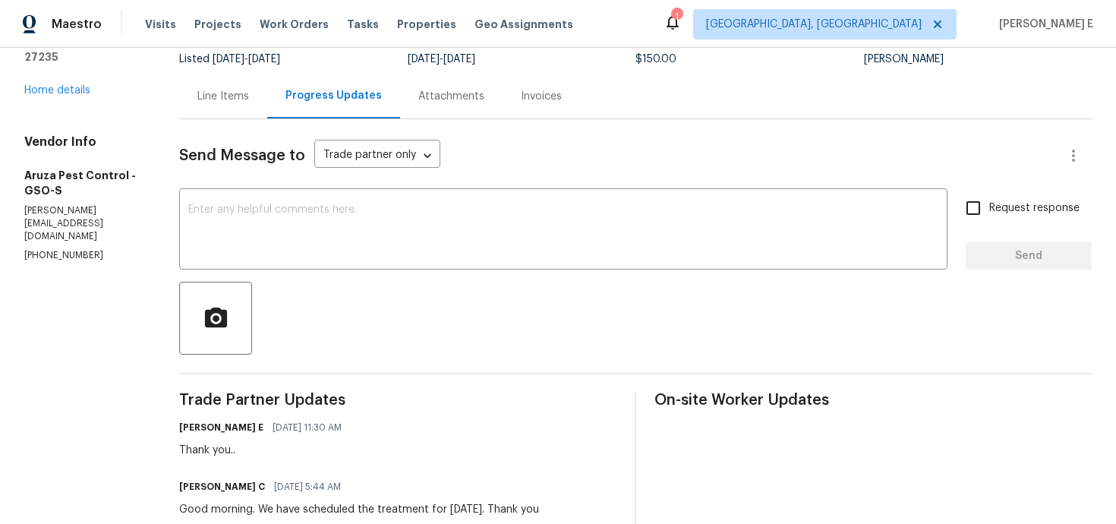
scroll to position [53, 0]
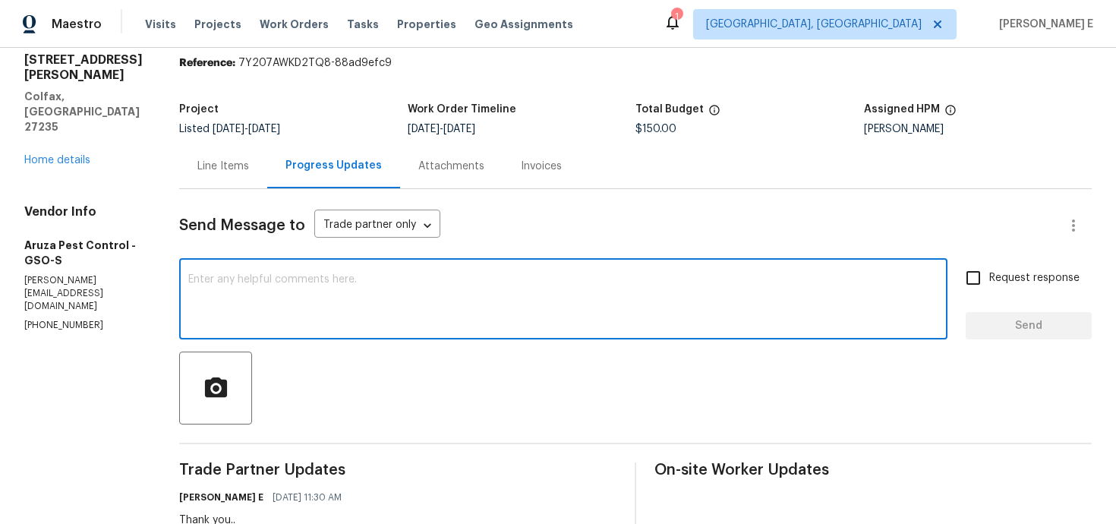
click at [644, 323] on textarea at bounding box center [563, 300] width 750 height 53
paste textarea "Quick check—are we still on track with this work order today?"
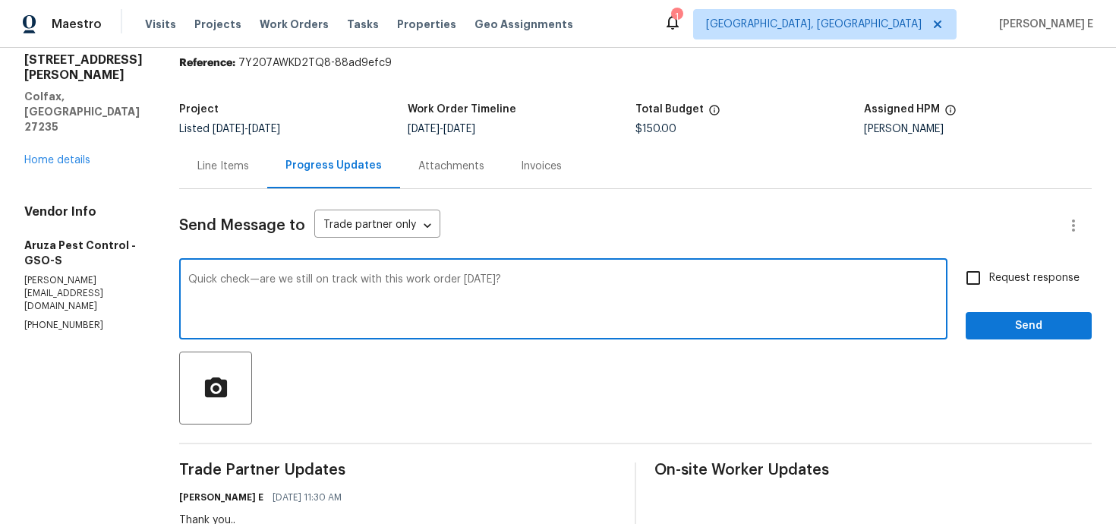
type textarea "Quick check—are we still on track with this work order today?"
click at [985, 291] on input "Request response" at bounding box center [973, 278] width 32 height 32
checkbox input "true"
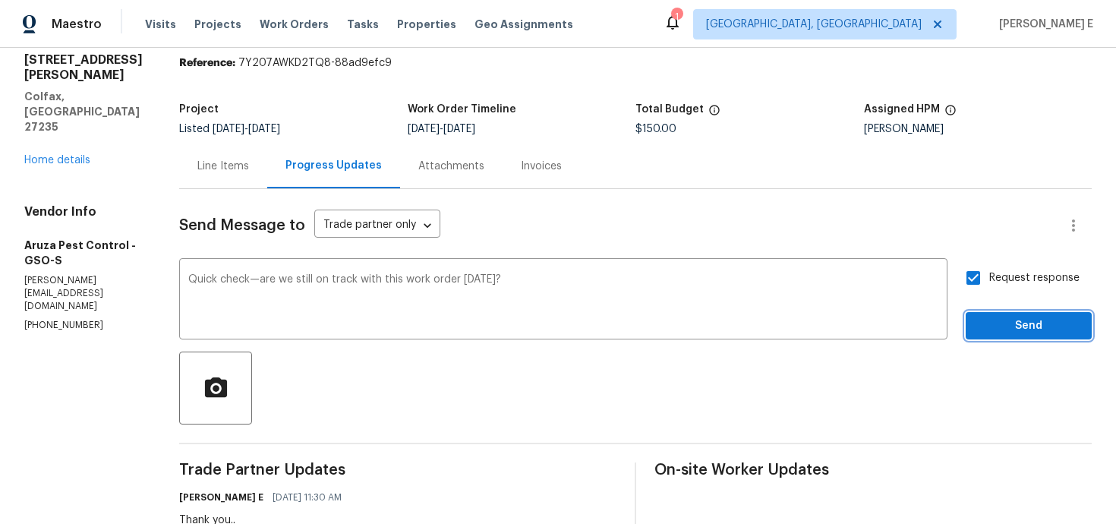
click at [1022, 330] on span "Send" at bounding box center [1029, 326] width 102 height 19
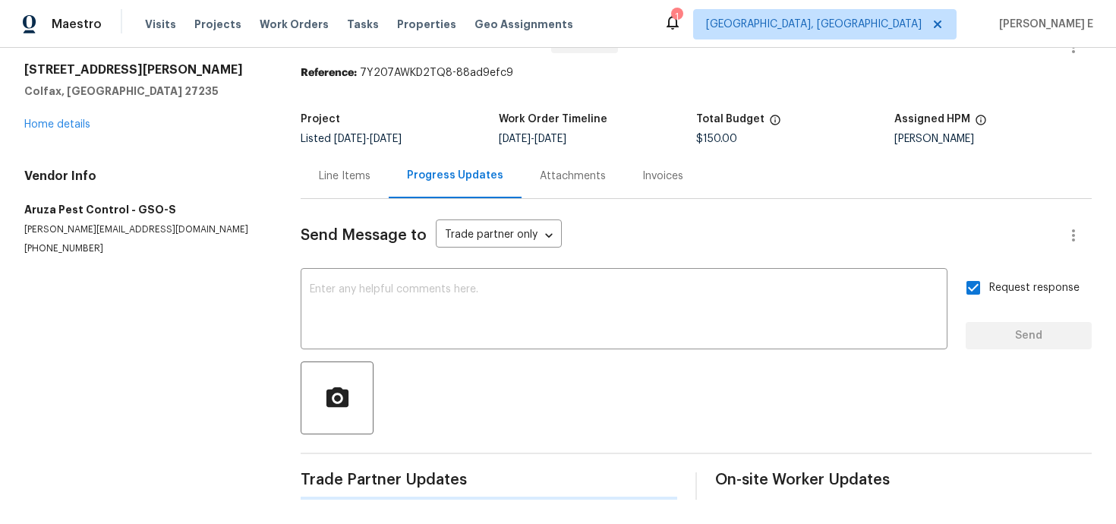
scroll to position [0, 0]
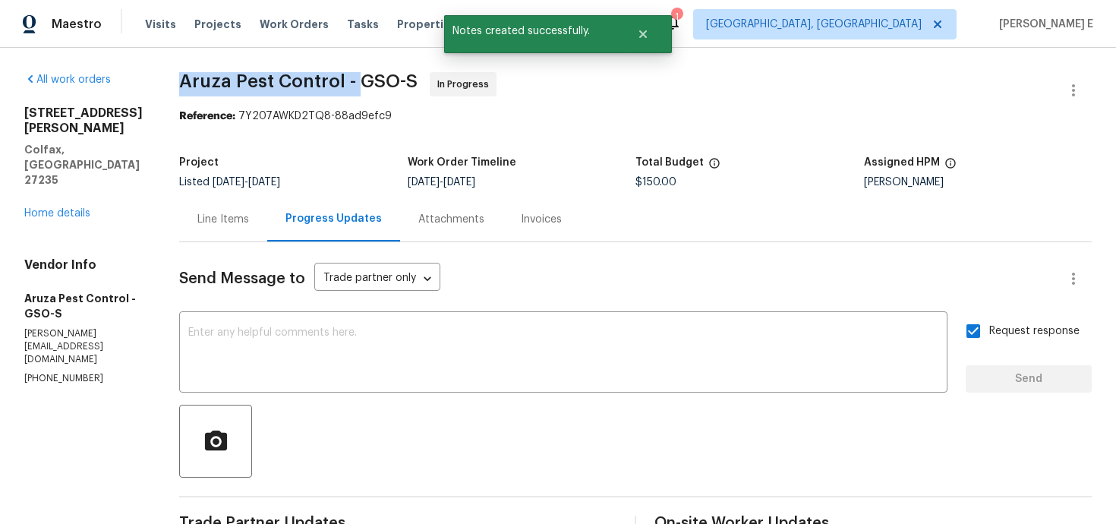
drag, startPoint x: 181, startPoint y: 87, endPoint x: 363, endPoint y: 83, distance: 181.5
click at [363, 83] on span "Aruza Pest Control - GSO-S" at bounding box center [298, 81] width 238 height 18
copy span "Aruza Pest Control -"
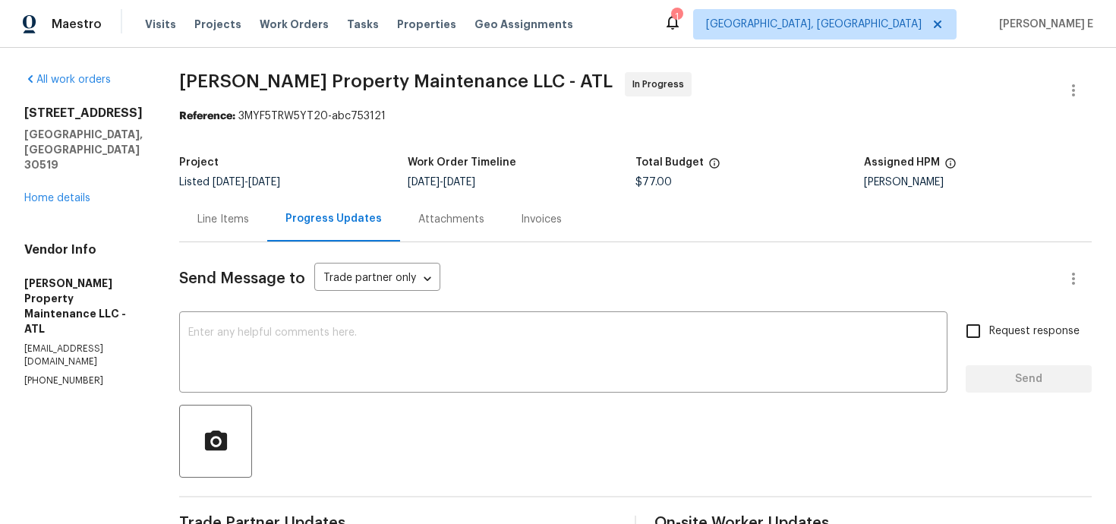
click at [206, 221] on div "Line Items" at bounding box center [223, 219] width 52 height 15
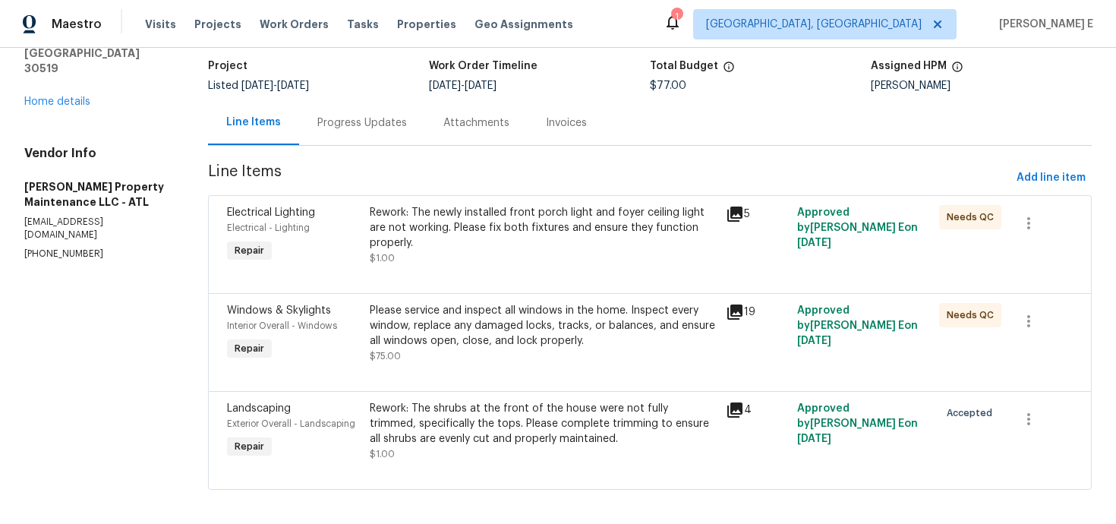
scroll to position [106, 0]
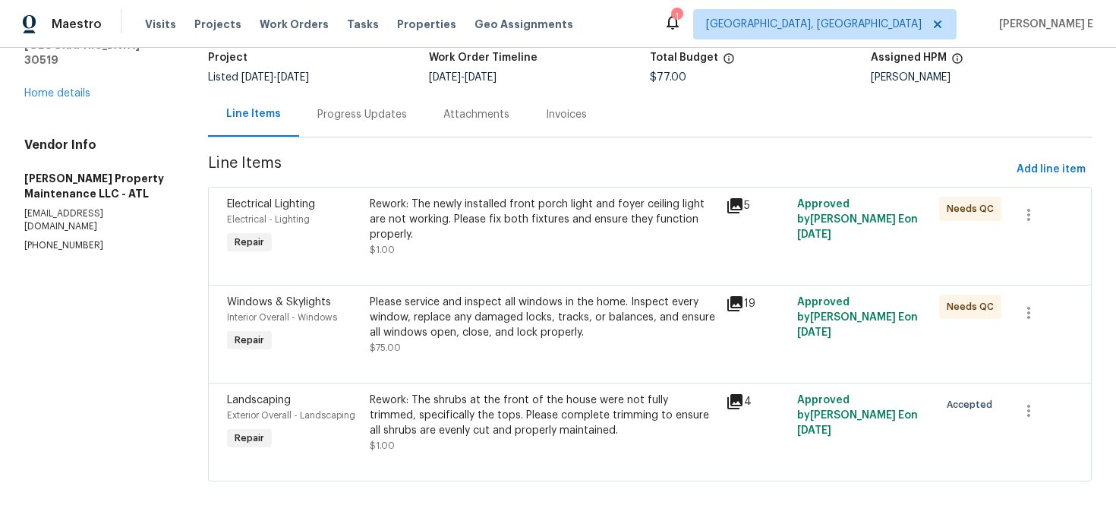
click at [468, 234] on div "Rework: The newly installed front porch light and foyer ceiling light are not w…" at bounding box center [543, 220] width 347 height 46
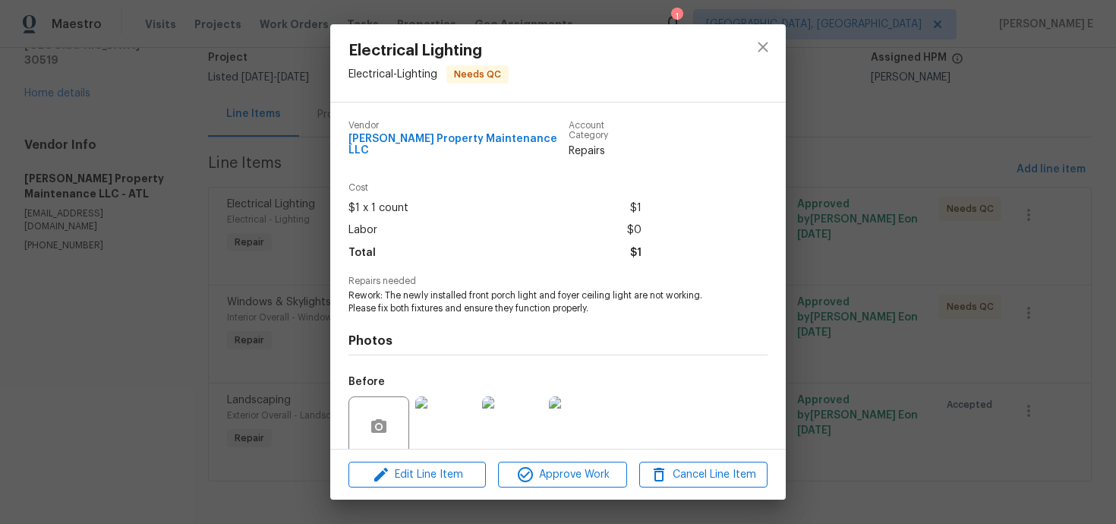
scroll to position [112, 0]
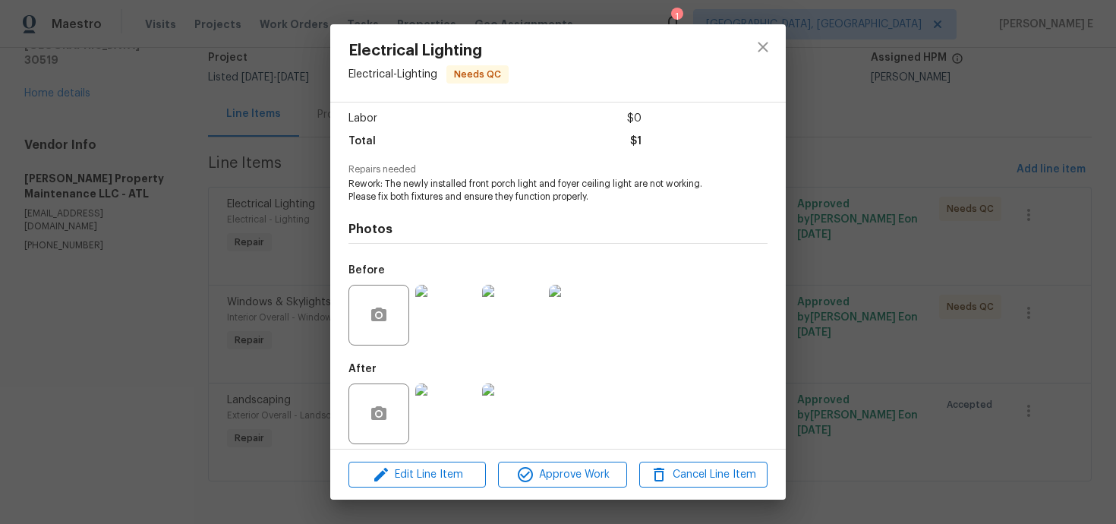
click at [438, 411] on img at bounding box center [445, 413] width 61 height 61
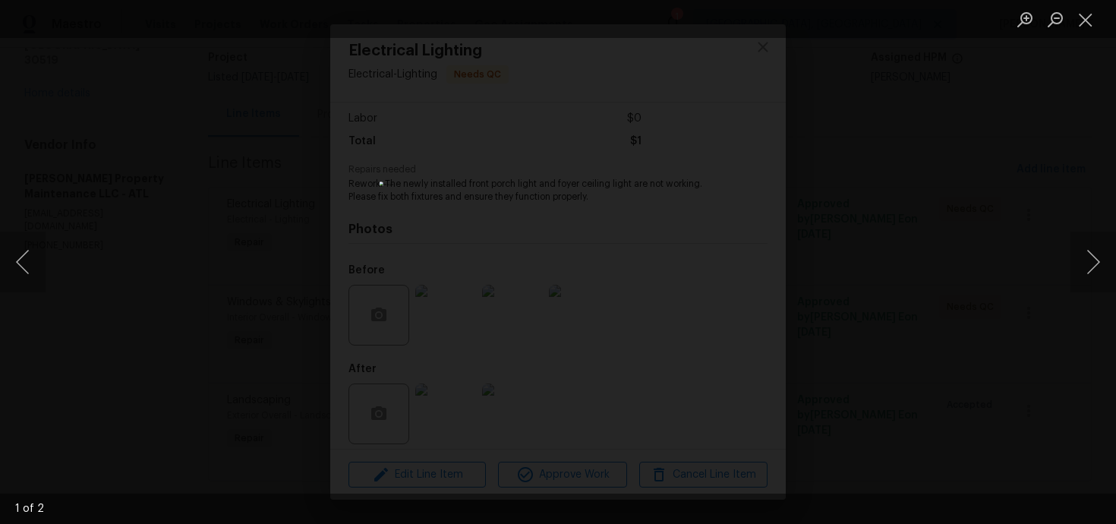
click at [821, 197] on div "Lightbox" at bounding box center [558, 262] width 1116 height 524
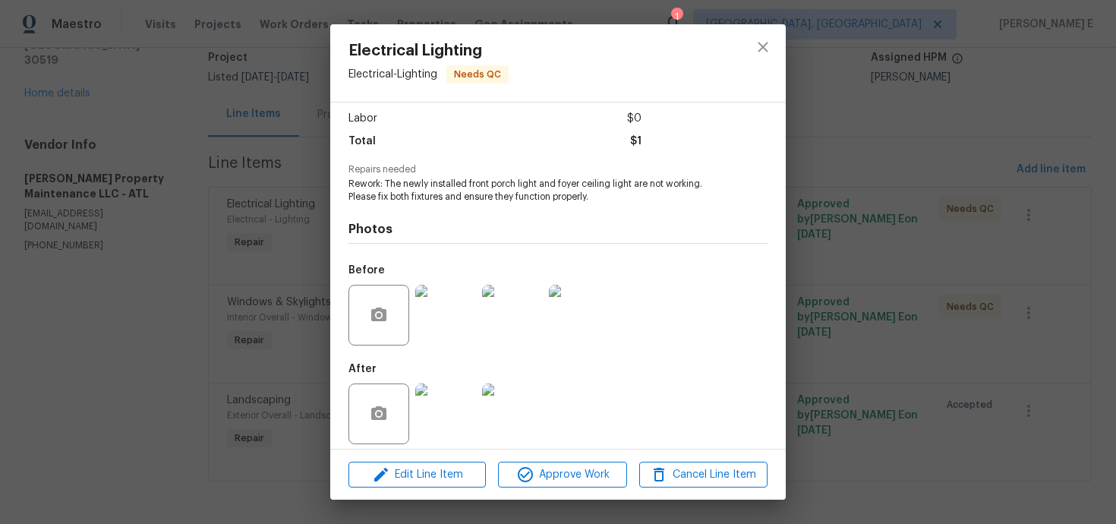
click at [821, 197] on div "Electrical Lighting Electrical - Lighting Needs QC Vendor [PERSON_NAME] Propert…" at bounding box center [558, 262] width 1116 height 524
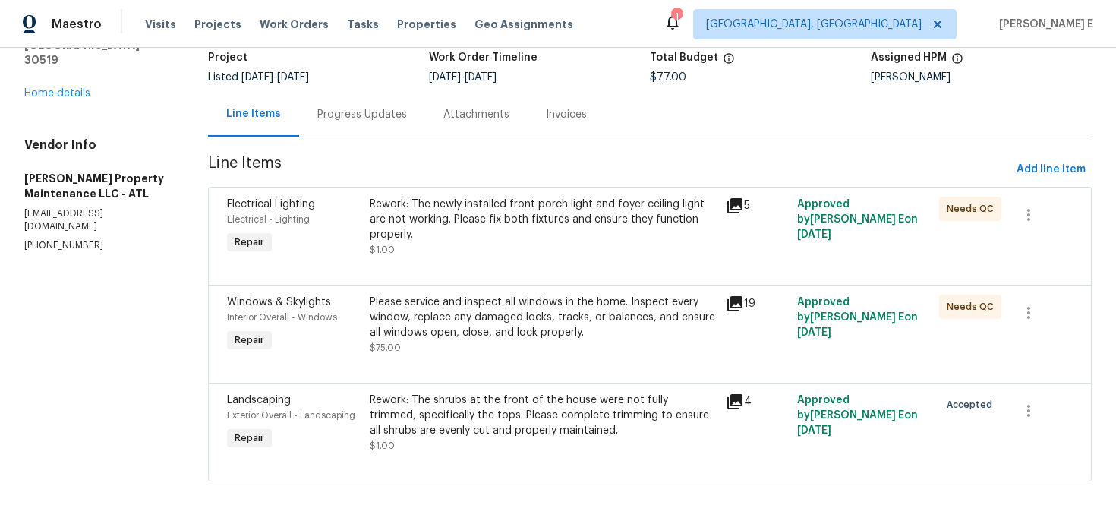
click at [461, 316] on div "Please service and inspect all windows in the home. Inspect every window, repla…" at bounding box center [543, 318] width 347 height 46
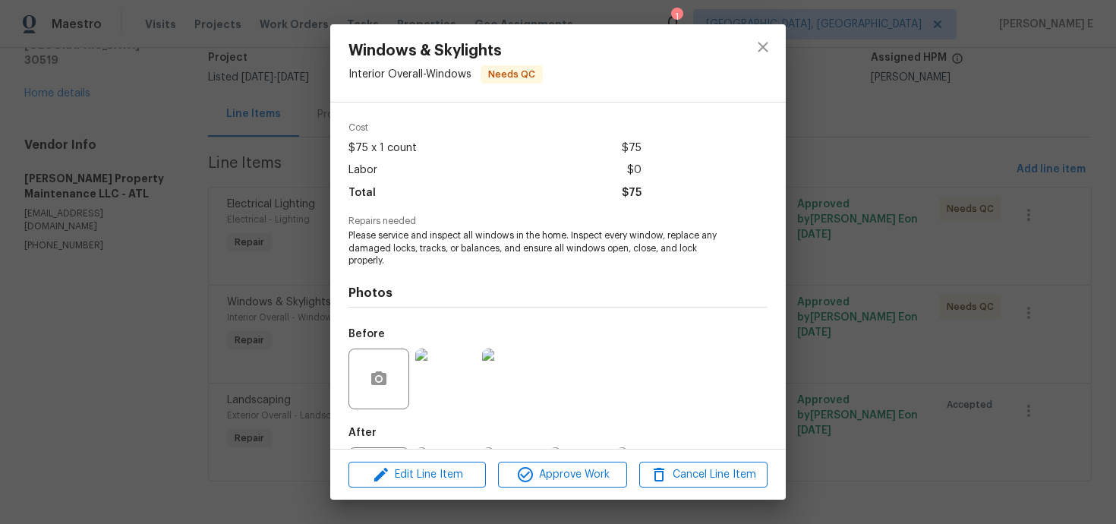
scroll to position [124, 0]
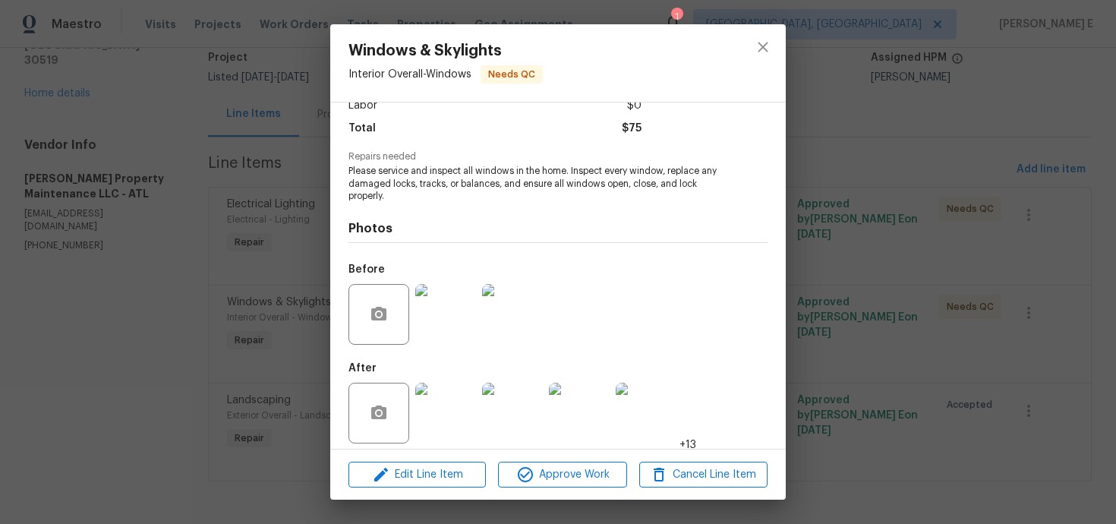
click at [432, 421] on img at bounding box center [445, 413] width 61 height 61
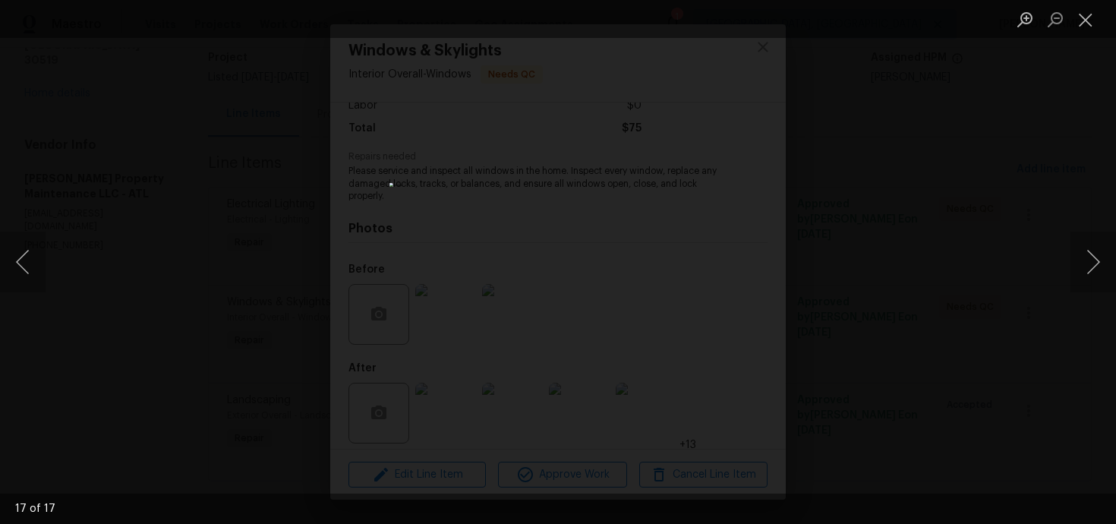
click at [959, 187] on div "Lightbox" at bounding box center [558, 262] width 1116 height 524
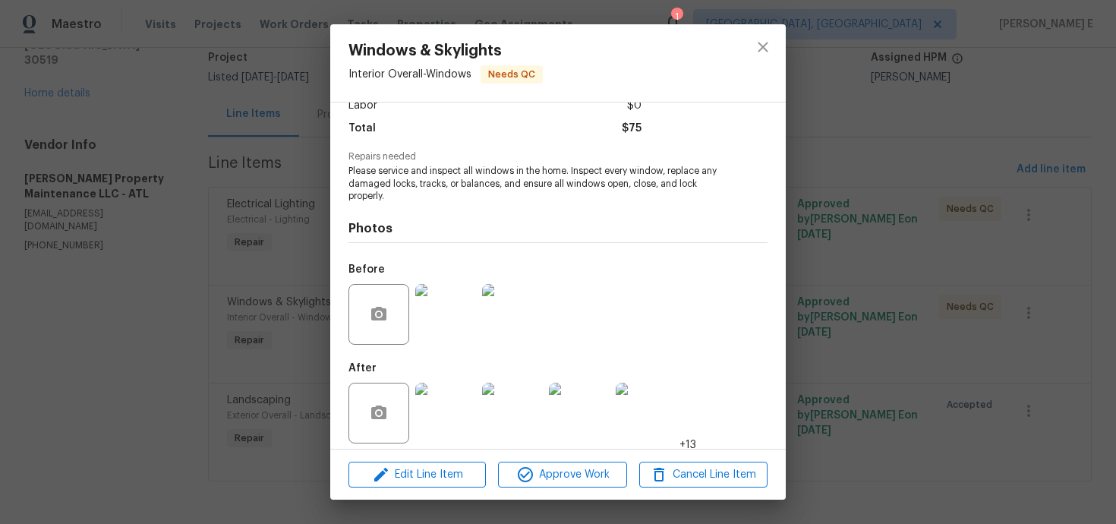
click at [959, 187] on div "Windows & Skylights Interior Overall - Windows Needs QC Vendor [PERSON_NAME] Pr…" at bounding box center [558, 262] width 1116 height 524
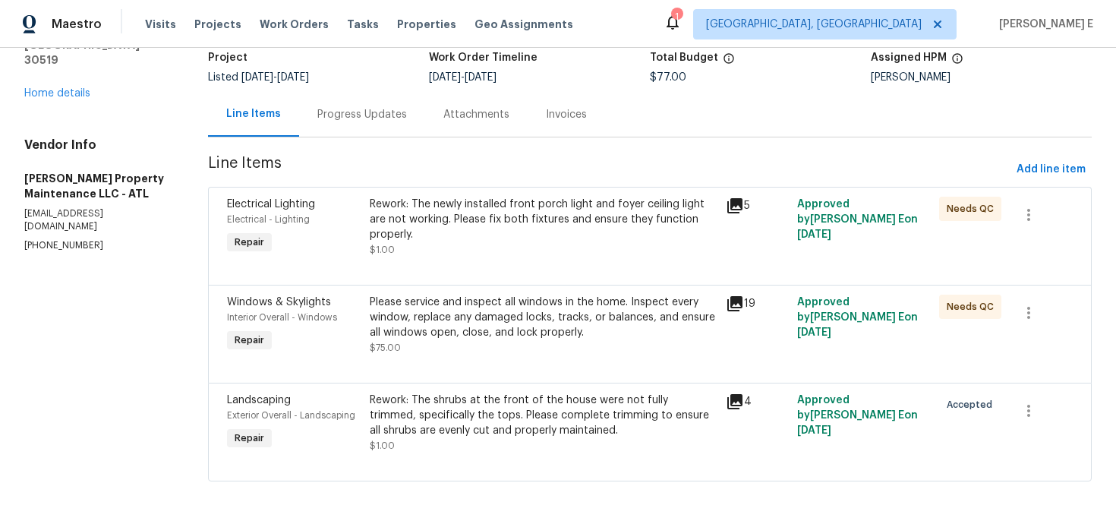
click at [427, 415] on div "Rework: The shrubs at the front of the house were not fully trimmed, specifical…" at bounding box center [543, 415] width 347 height 46
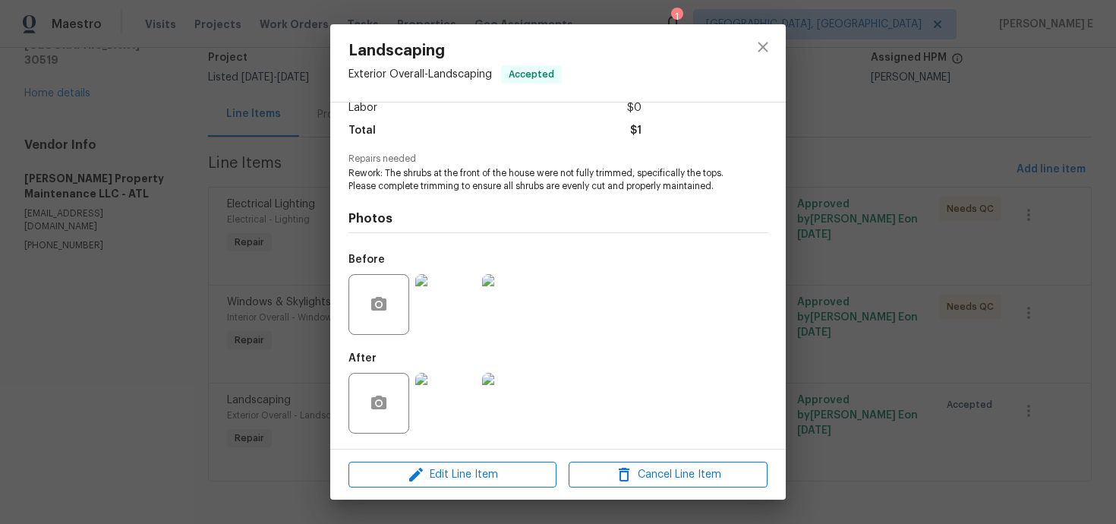
click at [452, 406] on img at bounding box center [445, 403] width 61 height 61
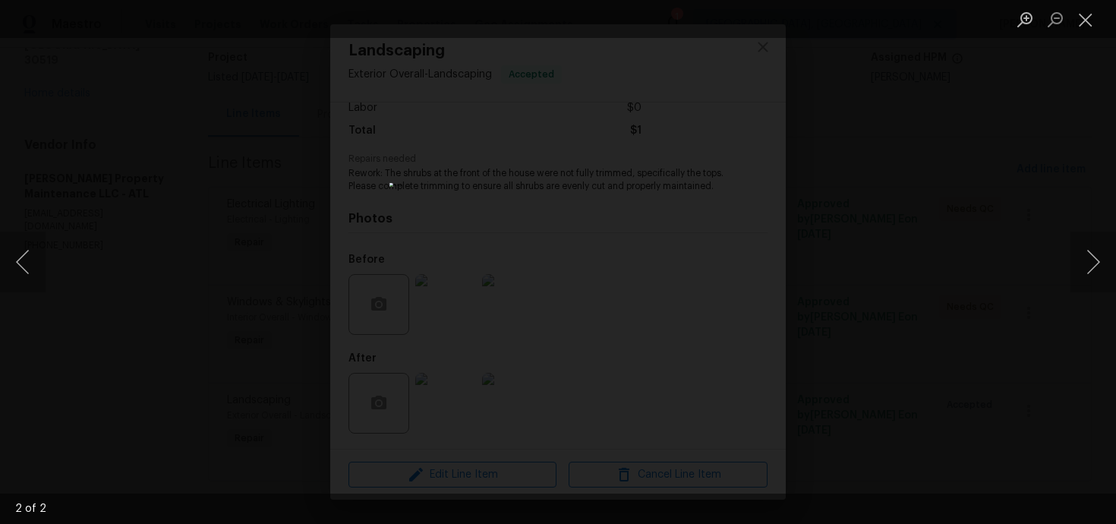
click at [827, 230] on div "Lightbox" at bounding box center [558, 262] width 1116 height 524
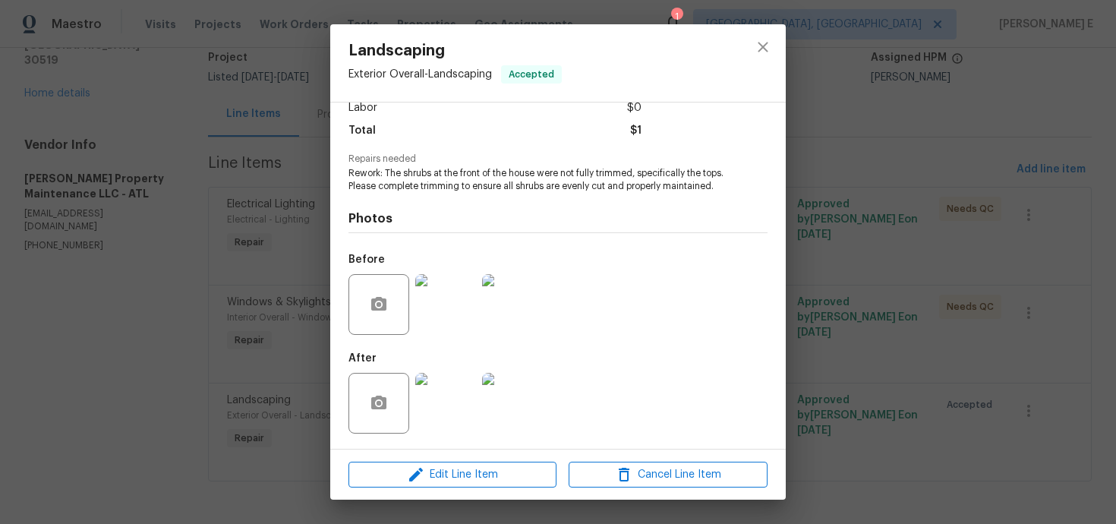
click at [442, 326] on img at bounding box center [445, 304] width 61 height 61
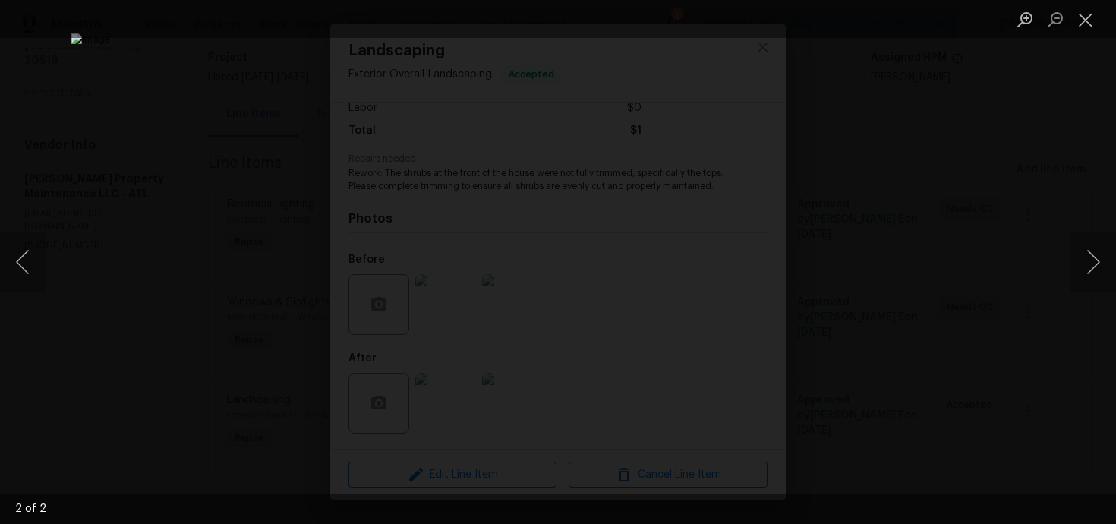
click at [941, 222] on div "Lightbox" at bounding box center [558, 262] width 1116 height 524
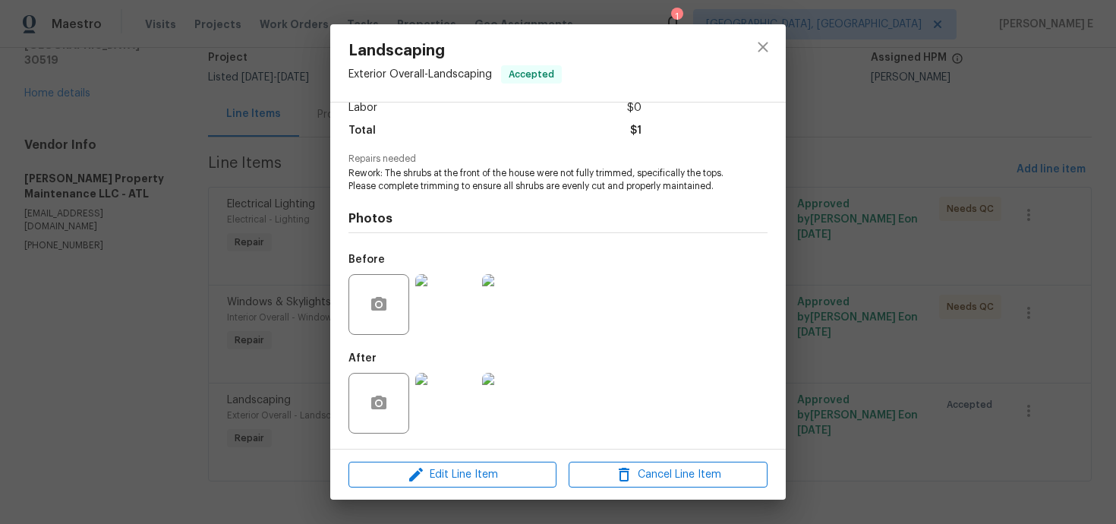
click at [436, 411] on img at bounding box center [445, 403] width 61 height 61
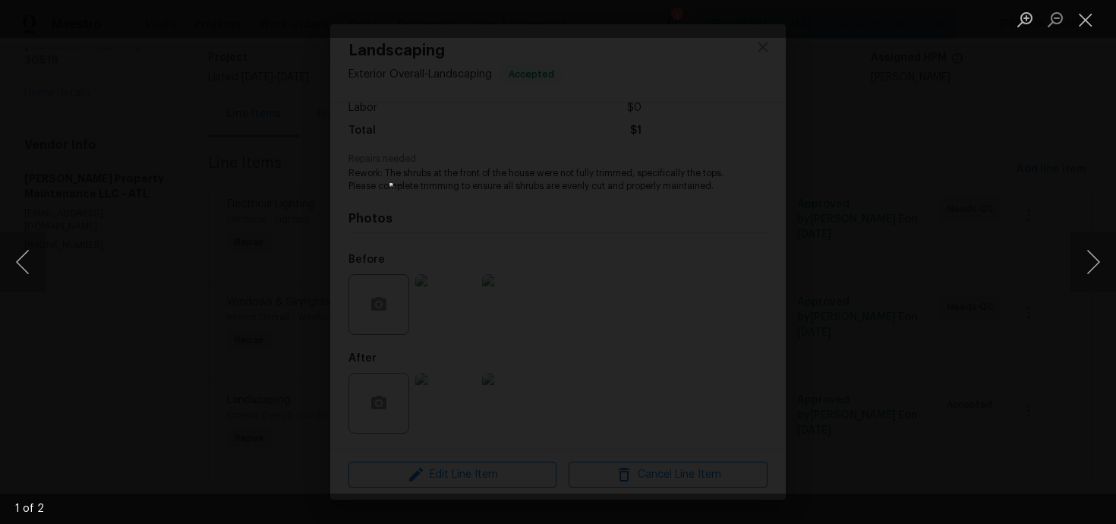
click at [859, 270] on div "Lightbox" at bounding box center [558, 262] width 1116 height 524
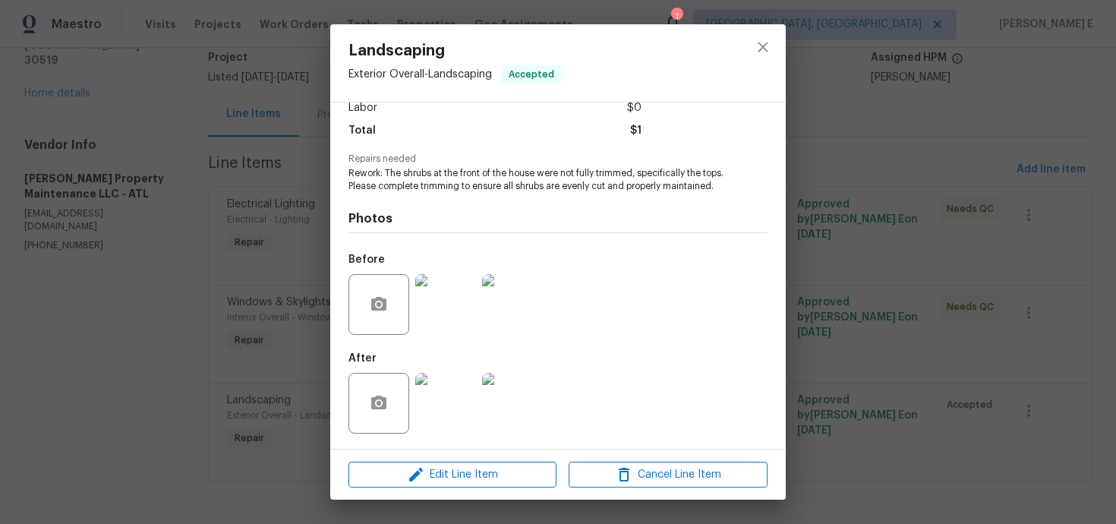
click at [859, 270] on div "Landscaping Exterior Overall - Landscaping Accepted Vendor [PERSON_NAME] Proper…" at bounding box center [558, 262] width 1116 height 524
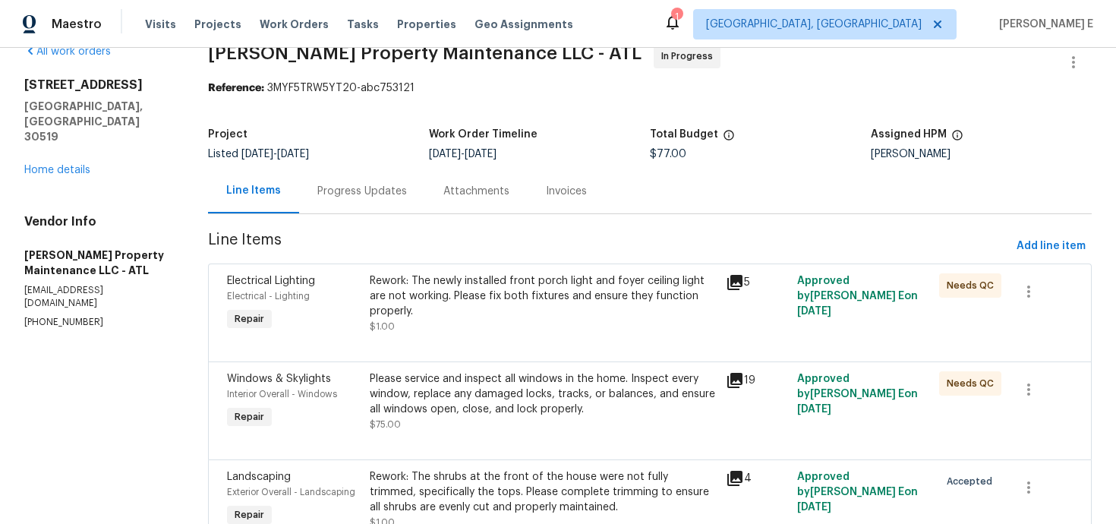
scroll to position [0, 0]
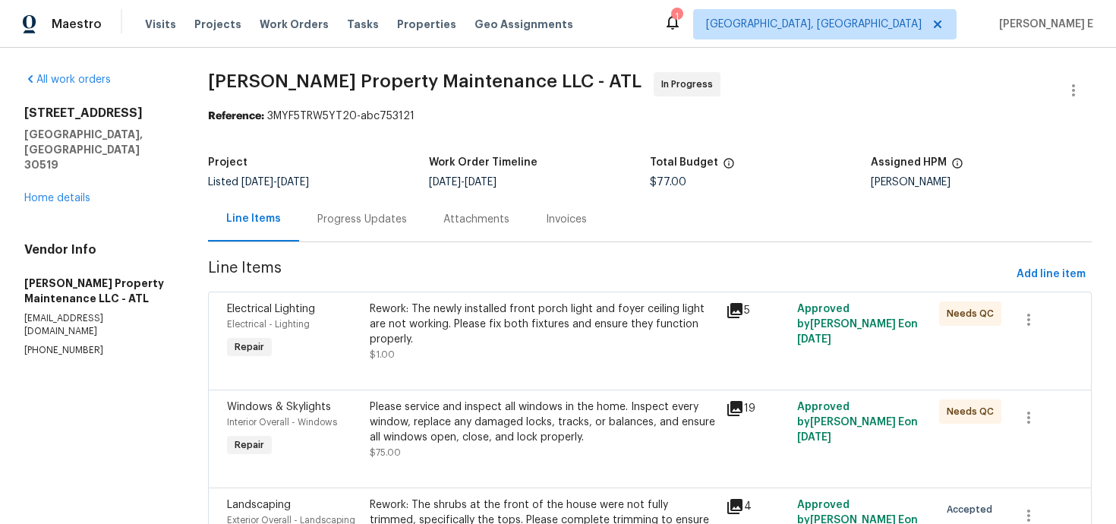
click at [365, 225] on div "Progress Updates" at bounding box center [362, 219] width 90 height 15
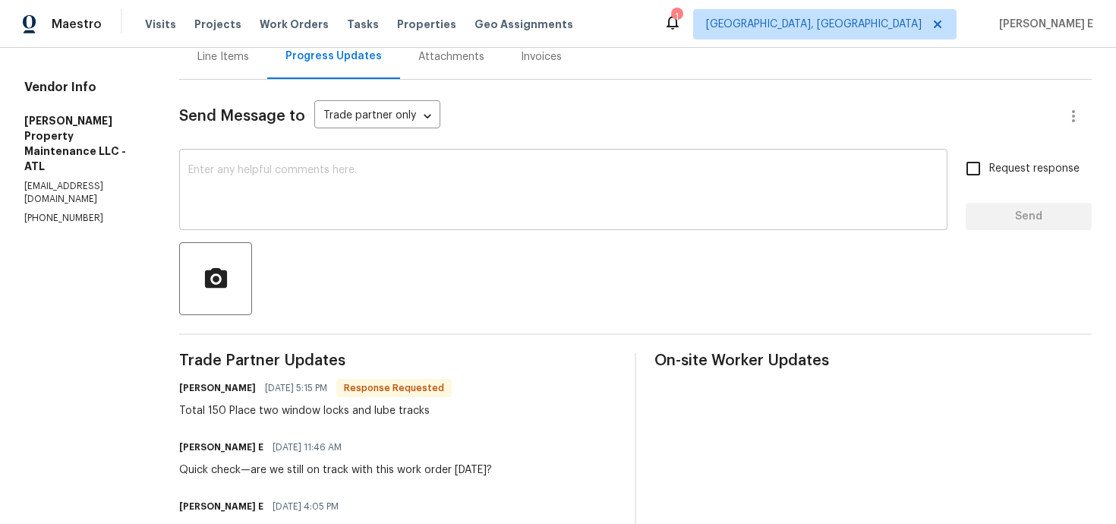
scroll to position [159, 0]
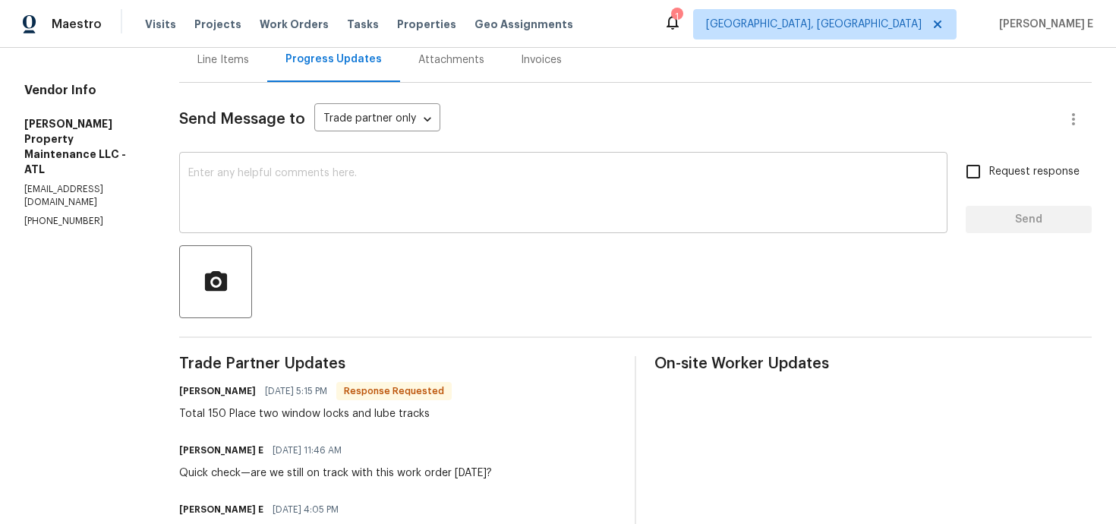
click at [411, 191] on textarea at bounding box center [563, 194] width 750 height 53
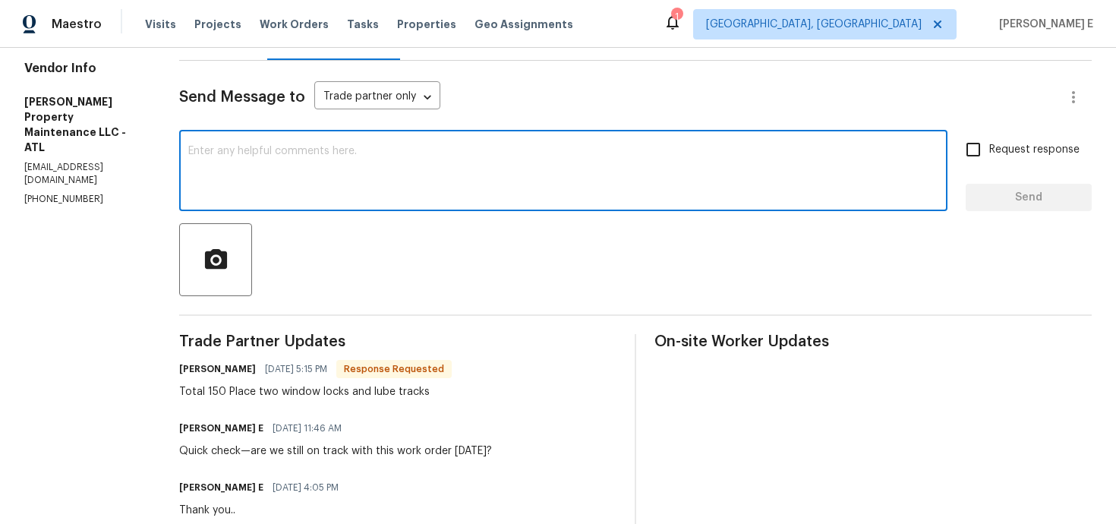
scroll to position [0, 0]
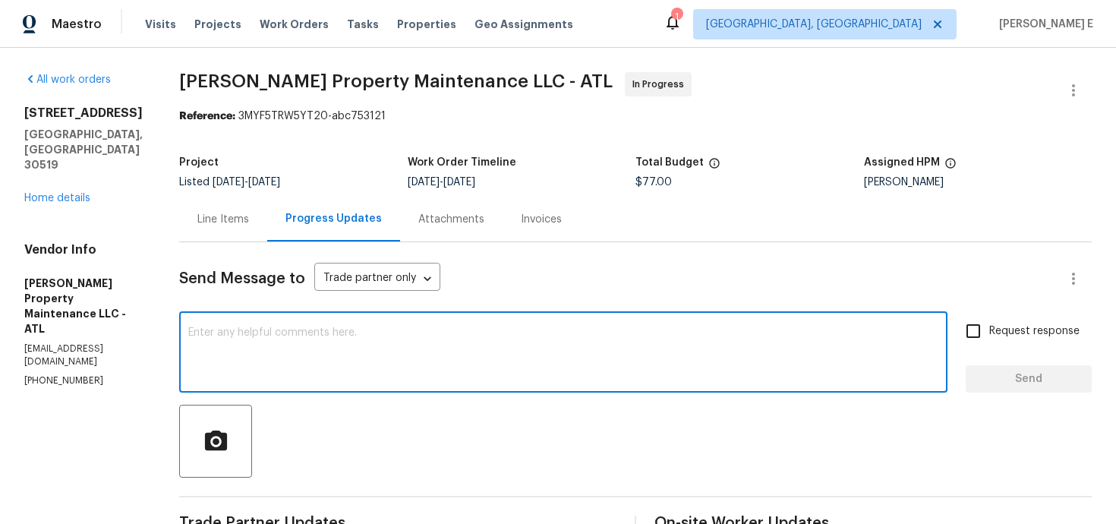
click at [240, 207] on div "Line Items" at bounding box center [223, 219] width 88 height 45
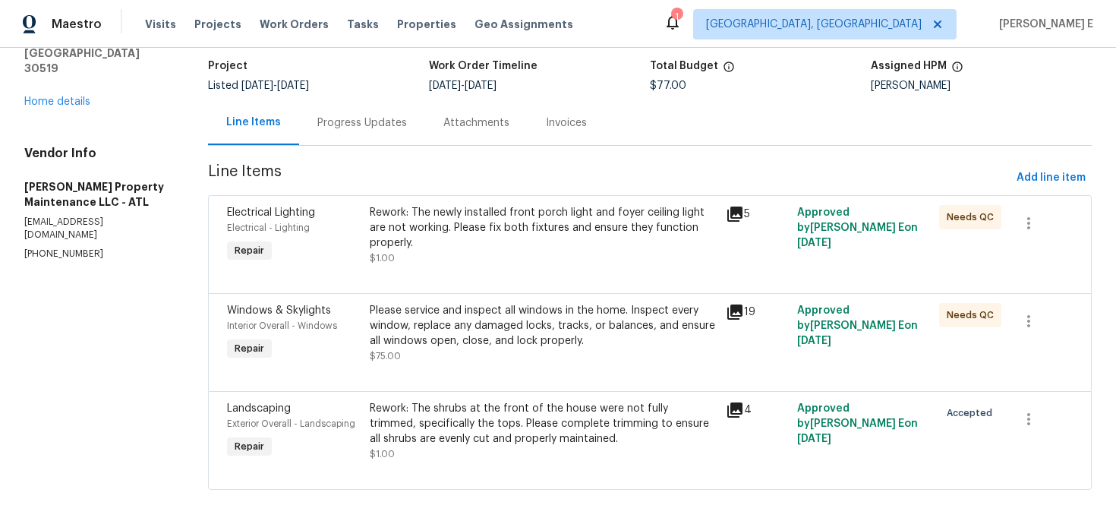
scroll to position [106, 0]
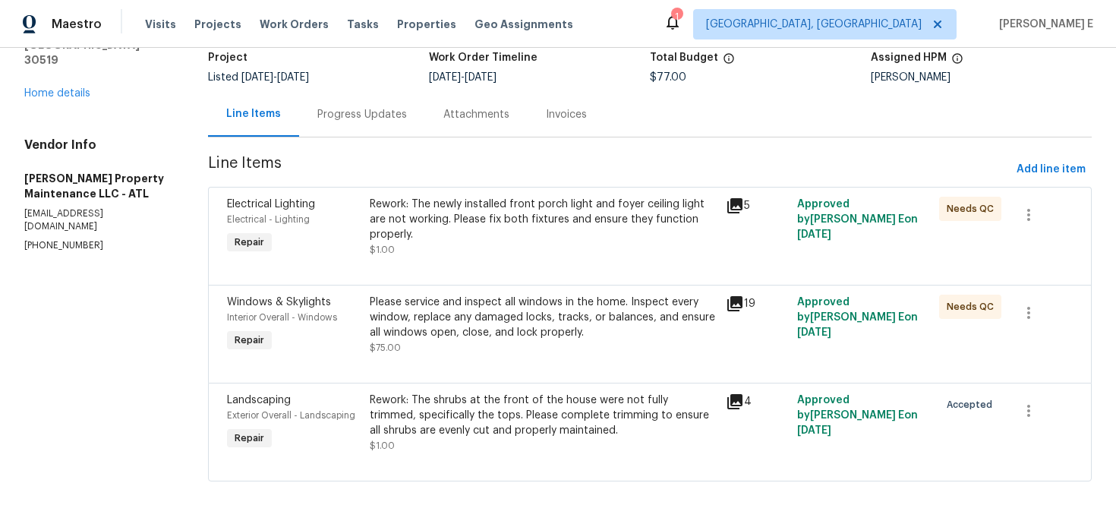
click at [364, 98] on div "Progress Updates" at bounding box center [362, 114] width 126 height 45
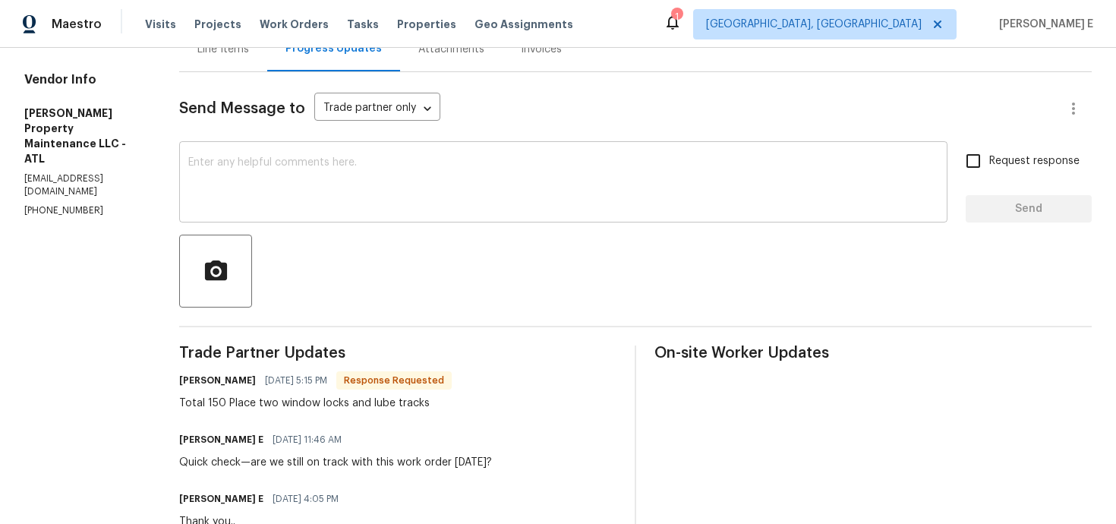
scroll to position [175, 0]
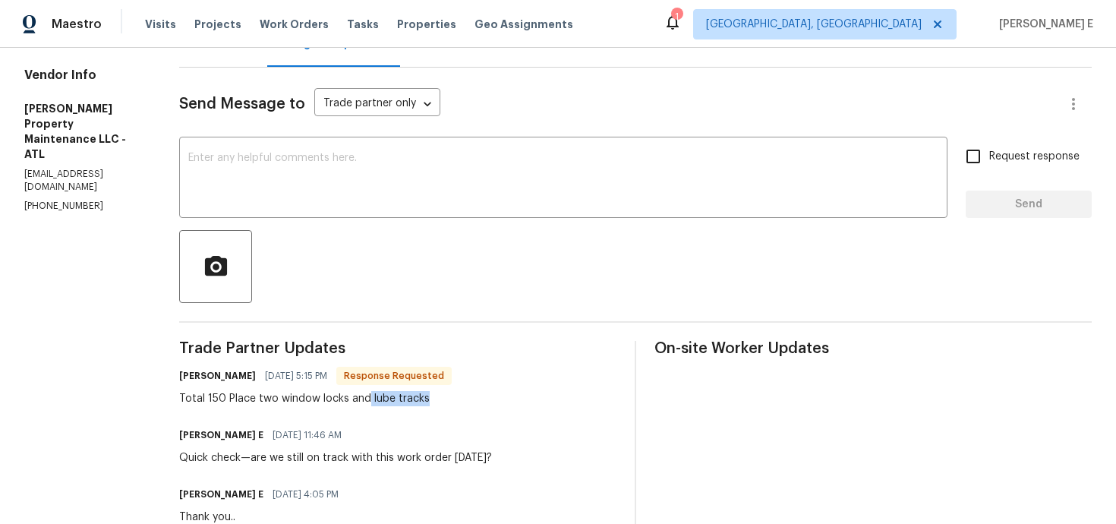
drag, startPoint x: 370, startPoint y: 398, endPoint x: 449, endPoint y: 400, distance: 78.2
click at [449, 399] on div "Daniel glen 09/25/2025 5:15 PM Response Requested Total 150 Place two window lo…" at bounding box center [397, 385] width 437 height 41
copy div "lube tracks"
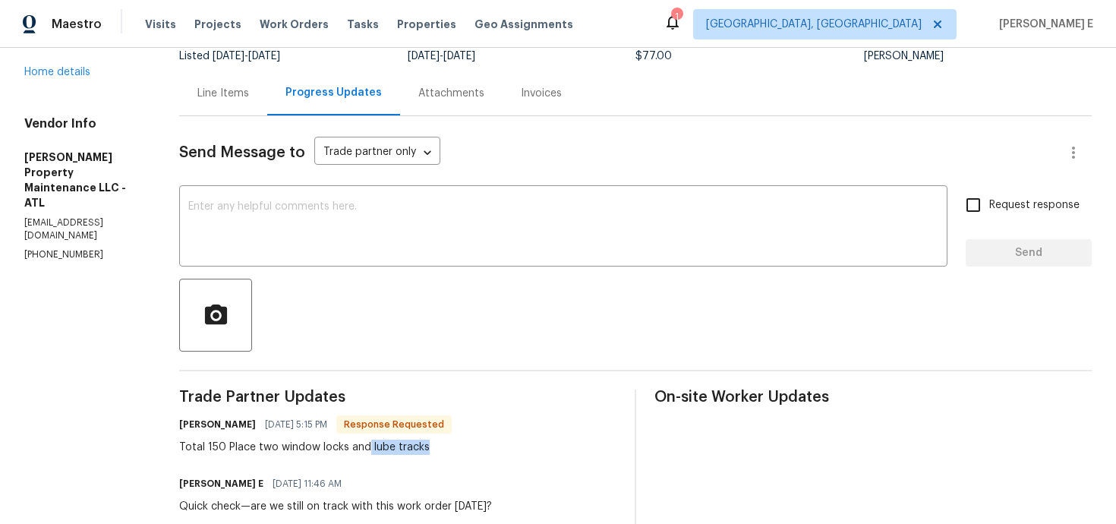
scroll to position [0, 0]
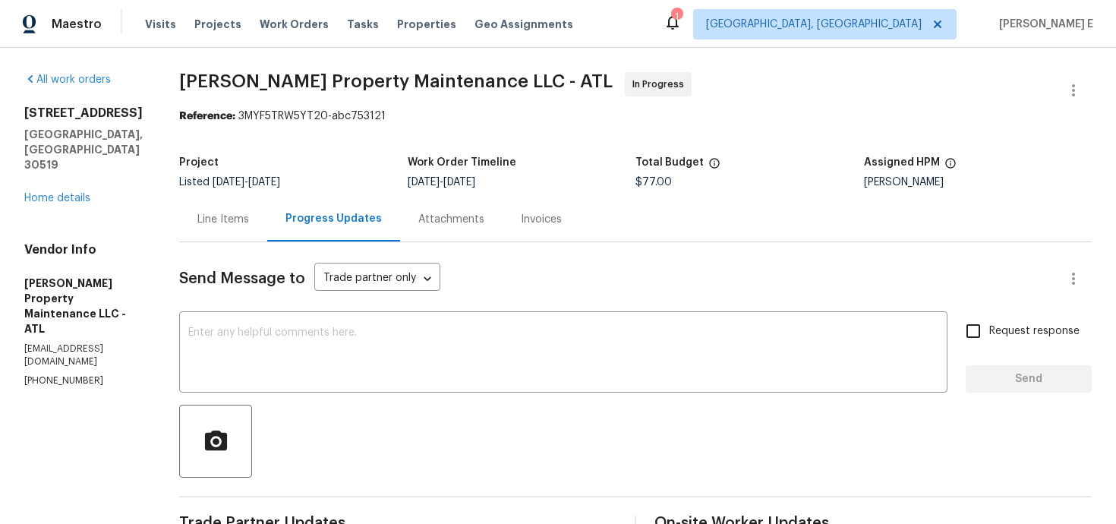
click at [244, 230] on div "Line Items" at bounding box center [223, 219] width 88 height 45
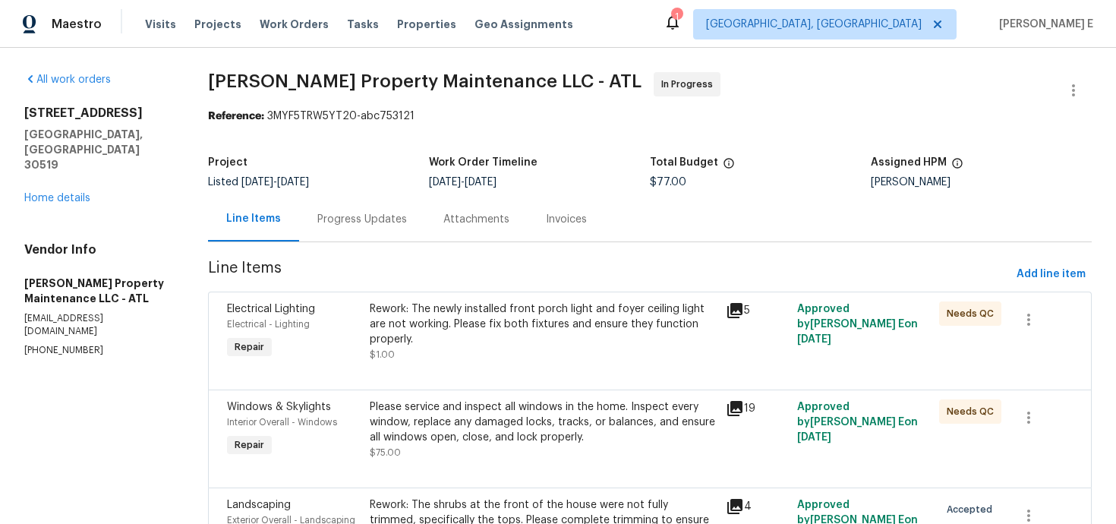
click at [379, 235] on div "Progress Updates" at bounding box center [362, 219] width 126 height 45
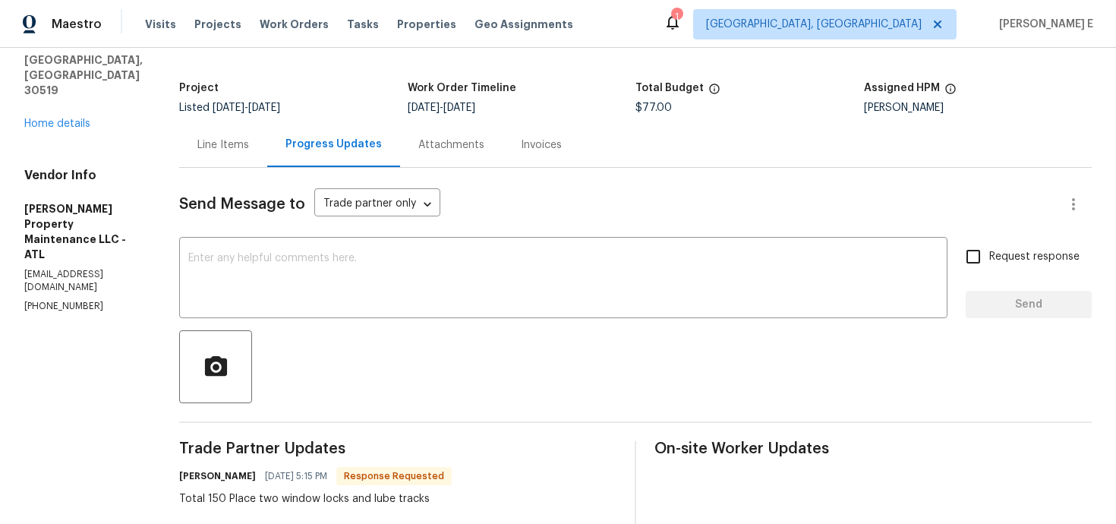
scroll to position [62, 0]
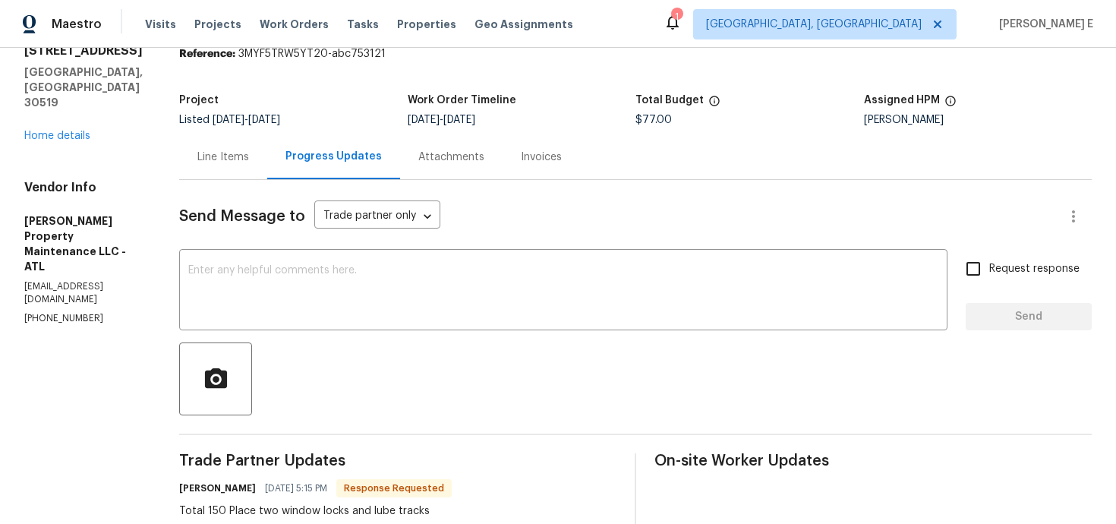
click at [229, 165] on div "Line Items" at bounding box center [223, 156] width 88 height 45
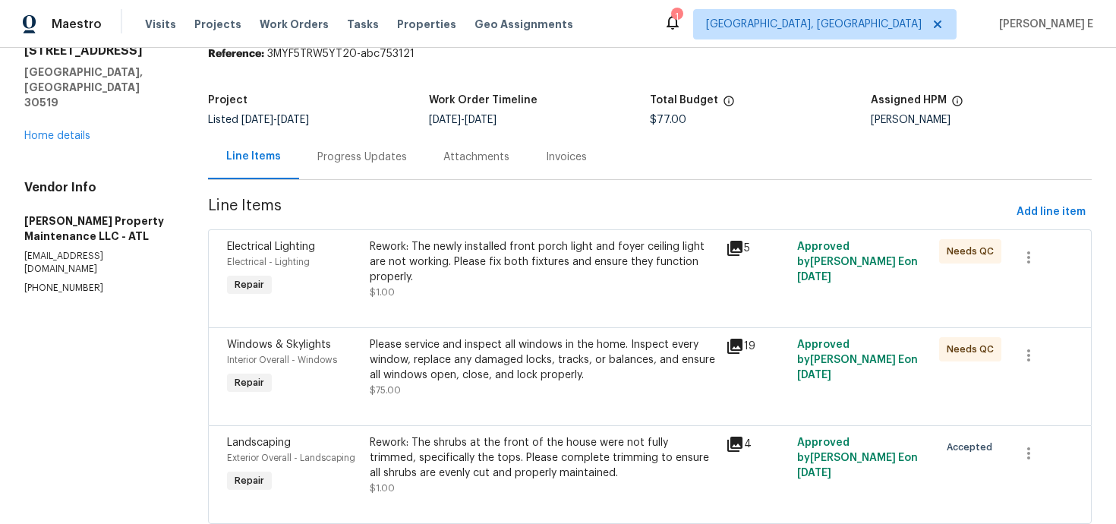
scroll to position [106, 0]
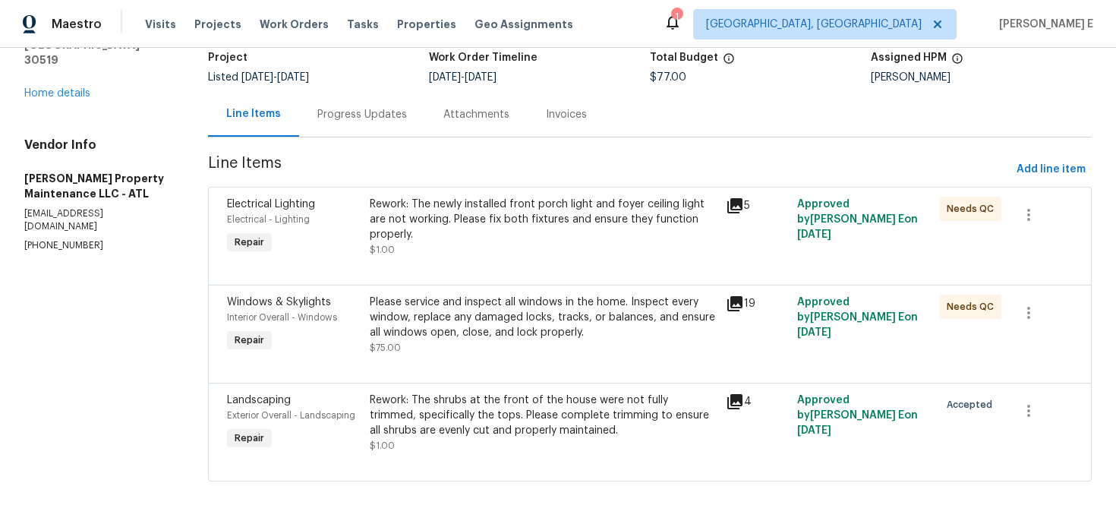
click at [471, 351] on div "Please service and inspect all windows in the home. Inspect every window, repla…" at bounding box center [543, 325] width 347 height 61
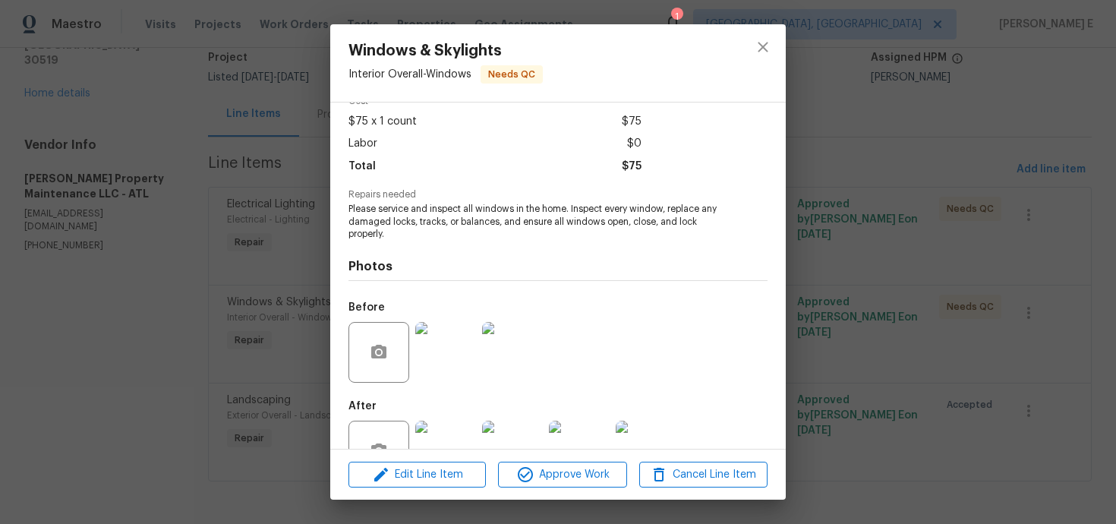
scroll to position [124, 0]
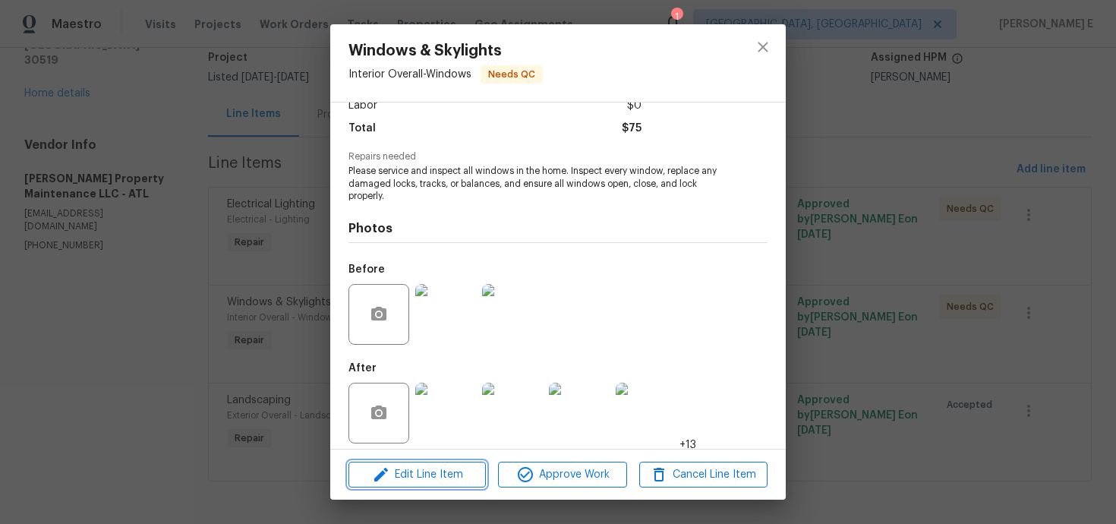
click at [382, 485] on button "Edit Line Item" at bounding box center [416, 475] width 137 height 27
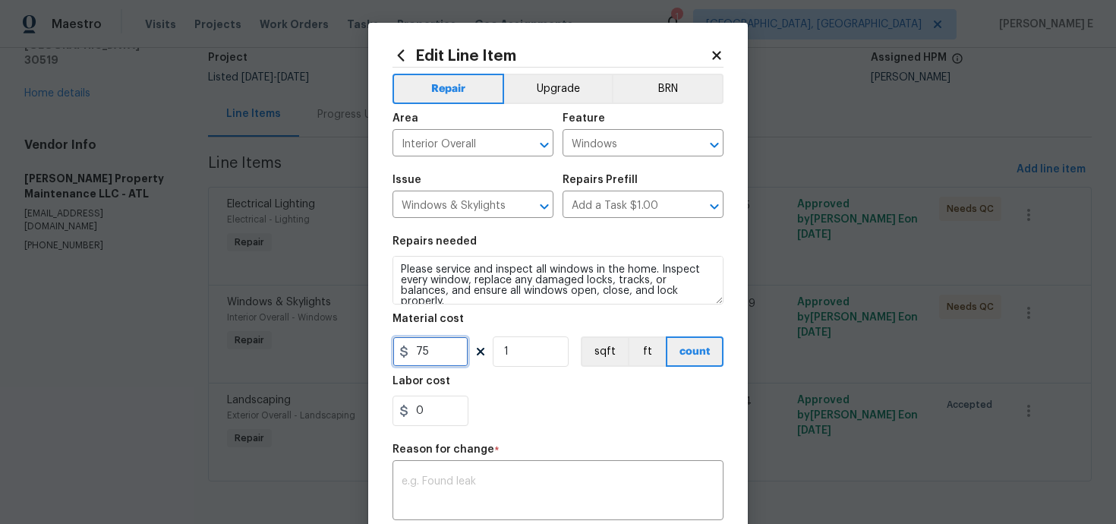
click at [426, 357] on input "75" at bounding box center [430, 351] width 76 height 30
type input "148"
click at [496, 503] on textarea at bounding box center [558, 492] width 313 height 32
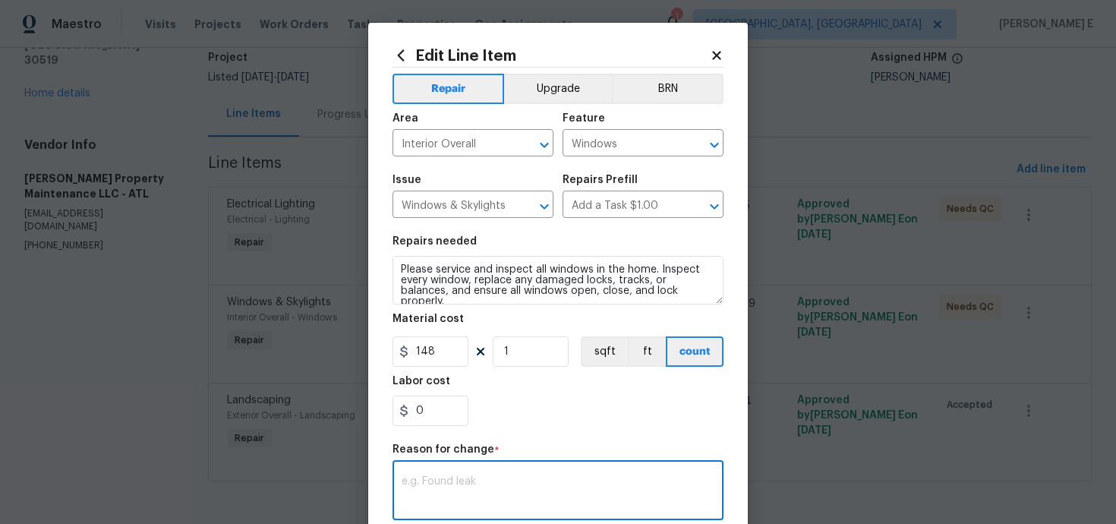
paste textarea "(KE) Updated per vendor's final cost."
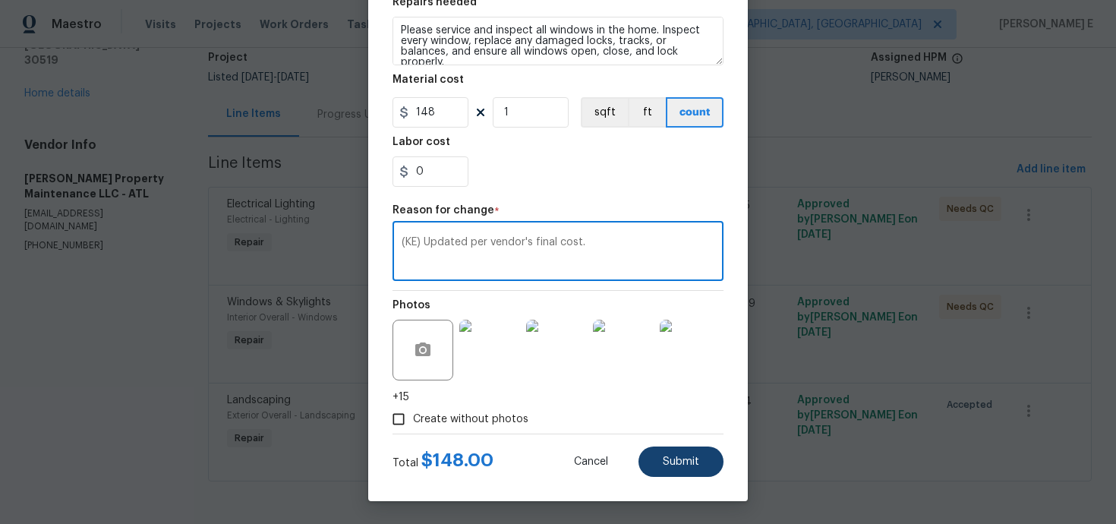
type textarea "(KE) Updated per vendor's final cost."
click at [701, 464] on button "Submit" at bounding box center [680, 461] width 85 height 30
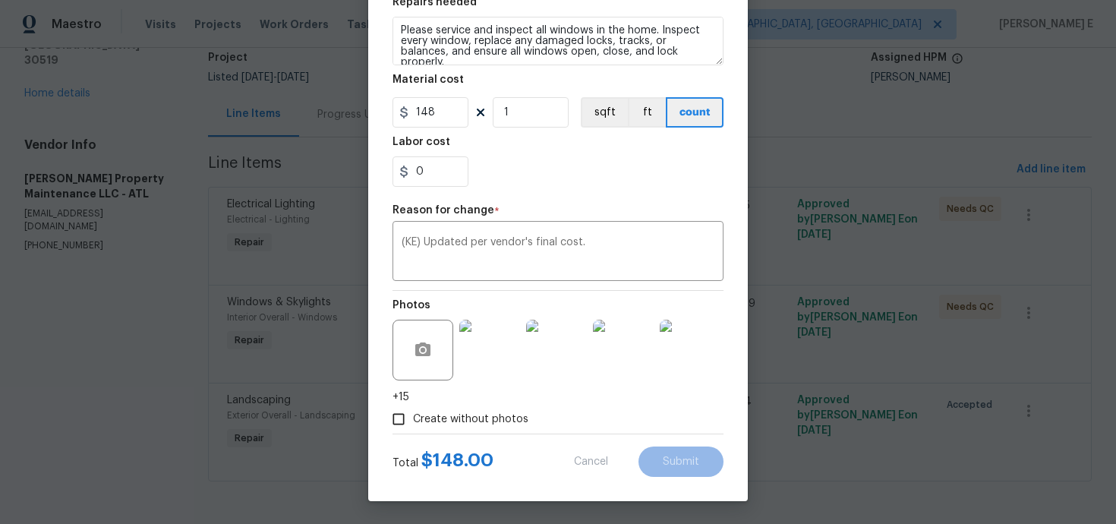
type input "75"
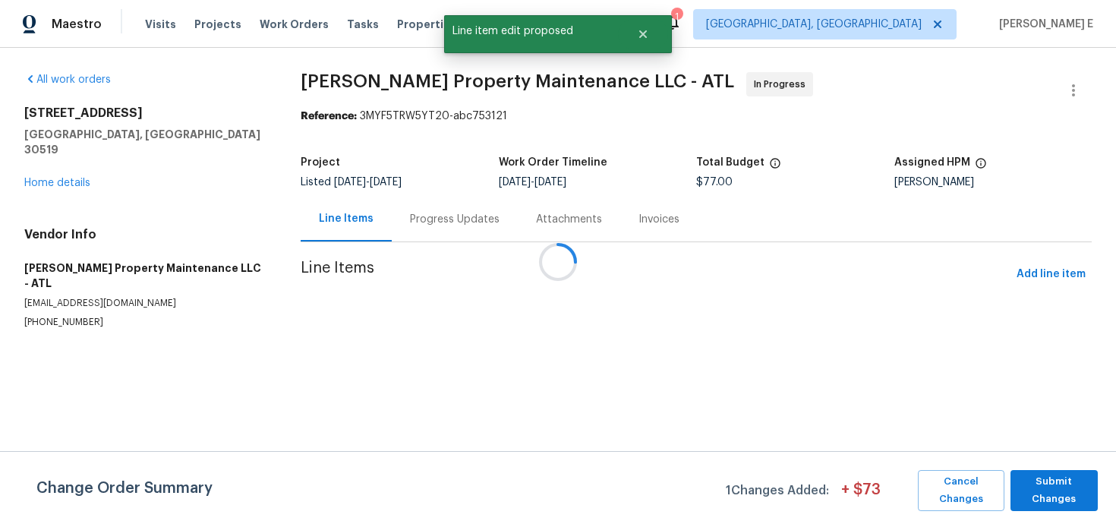
scroll to position [0, 0]
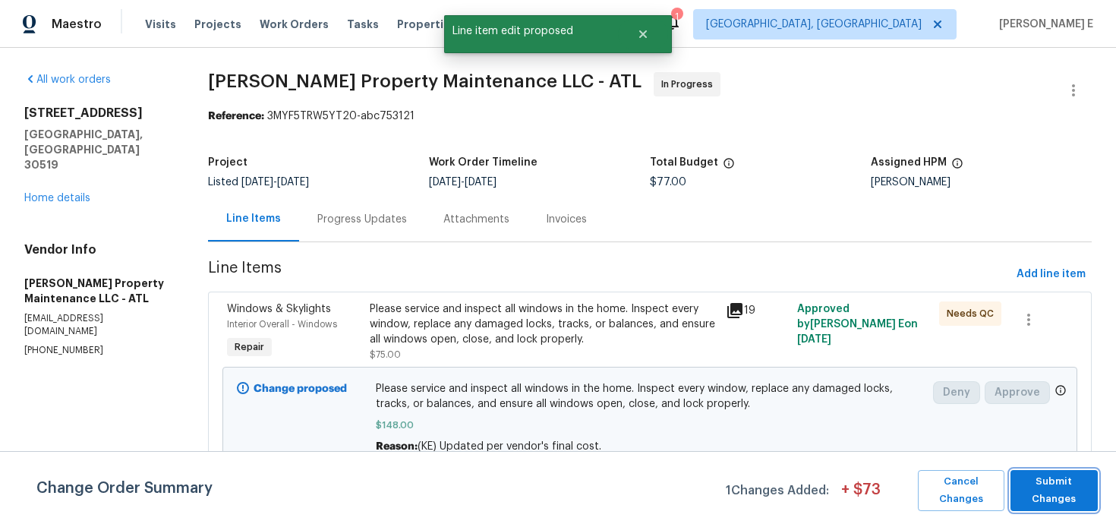
click at [1049, 488] on span "Submit Changes" at bounding box center [1054, 490] width 72 height 35
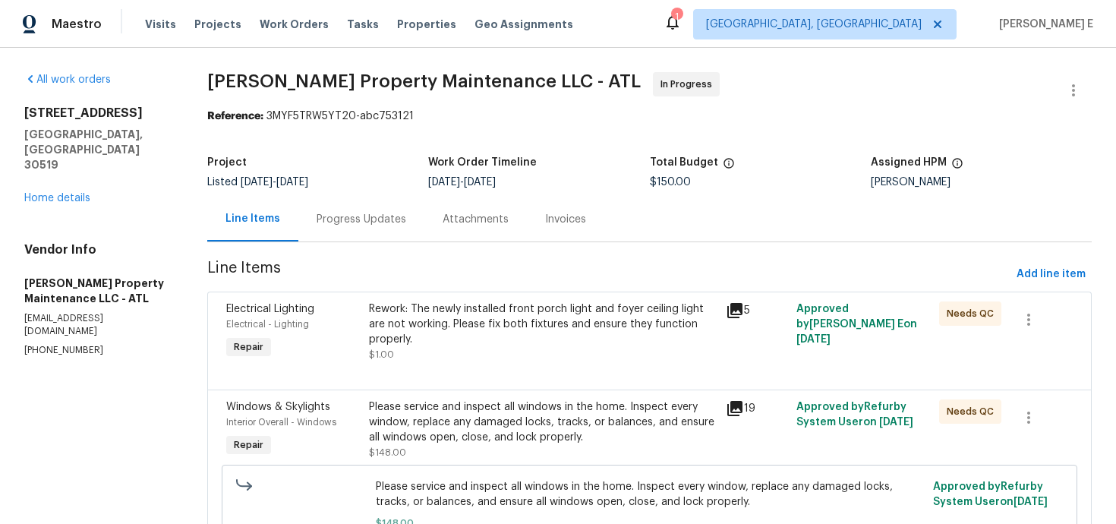
click at [361, 230] on div "Progress Updates" at bounding box center [361, 219] width 126 height 45
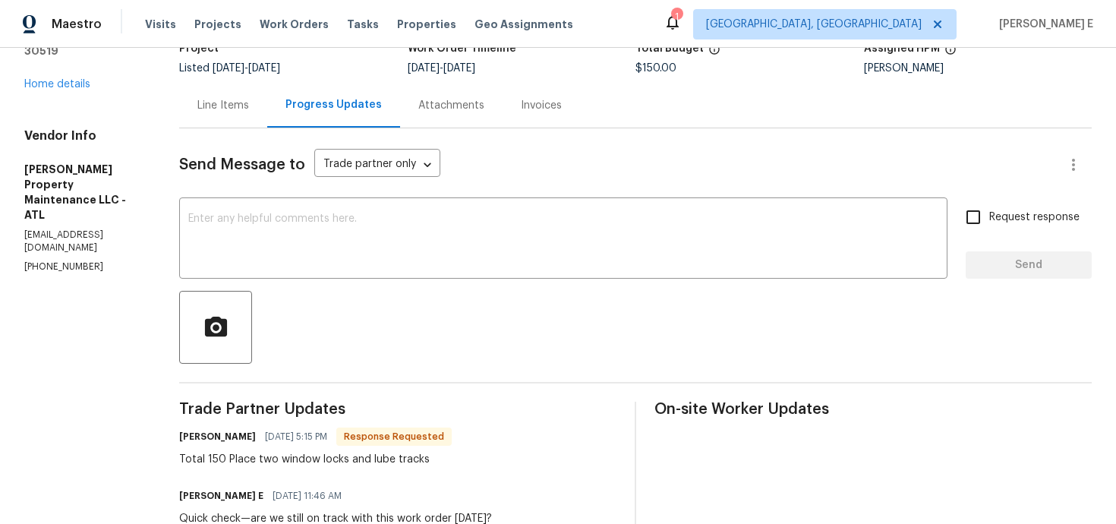
scroll to position [114, 0]
click at [403, 269] on div "x ​" at bounding box center [563, 239] width 768 height 77
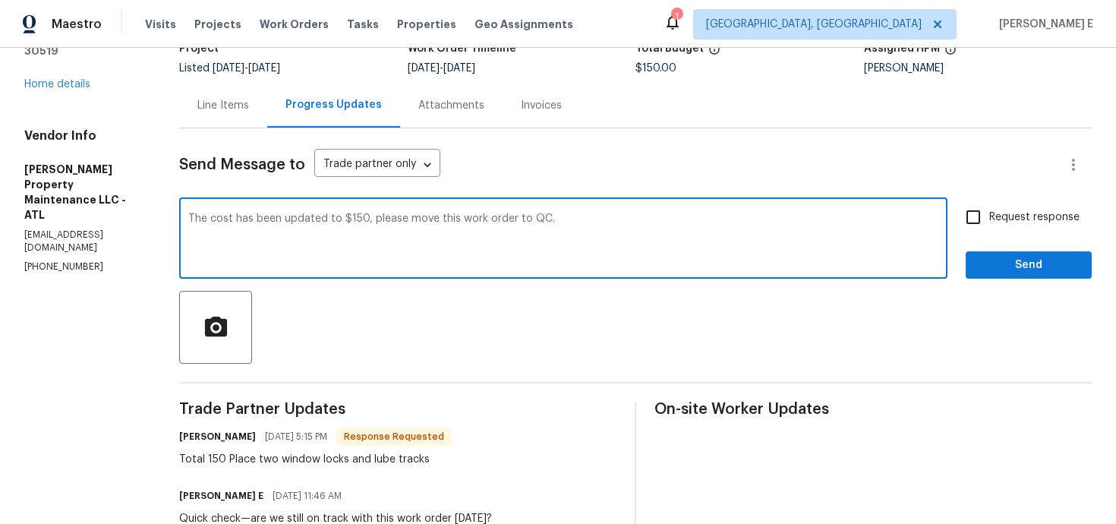
type textarea "The cost has been updated to $150, please move this work order to QC."
click at [1007, 223] on span "Request response" at bounding box center [1034, 218] width 90 height 16
click at [989, 223] on input "Request response" at bounding box center [973, 217] width 32 height 32
checkbox input "true"
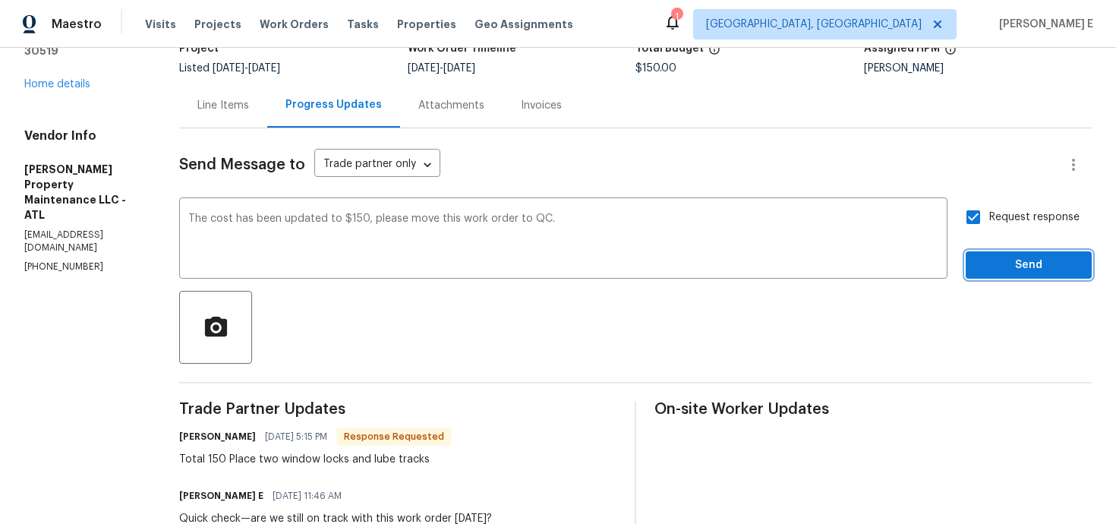
click at [1026, 271] on span "Send" at bounding box center [1029, 265] width 102 height 19
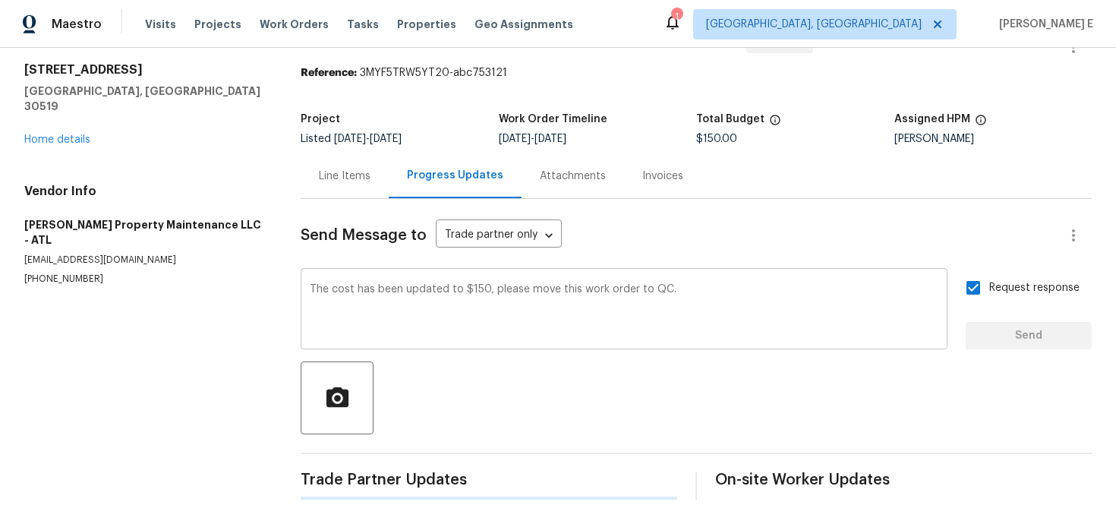
scroll to position [0, 0]
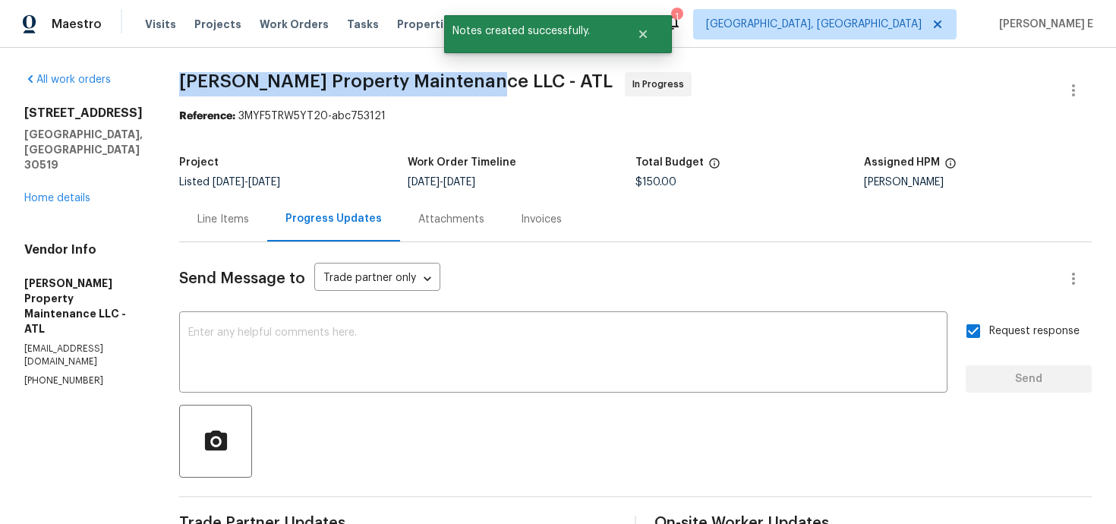
drag, startPoint x: 187, startPoint y: 77, endPoint x: 473, endPoint y: 76, distance: 286.2
click at [472, 76] on span "Glen Property Maintenance LLC - ATL" at bounding box center [395, 81] width 433 height 18
copy span "Glen Property Maintenance LLC -"
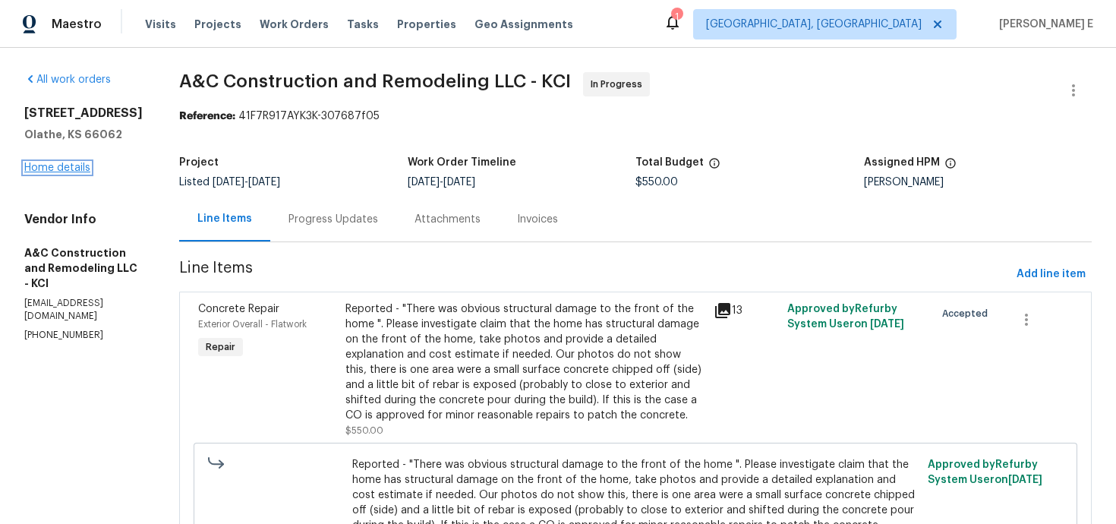
click at [81, 169] on link "Home details" at bounding box center [57, 167] width 66 height 11
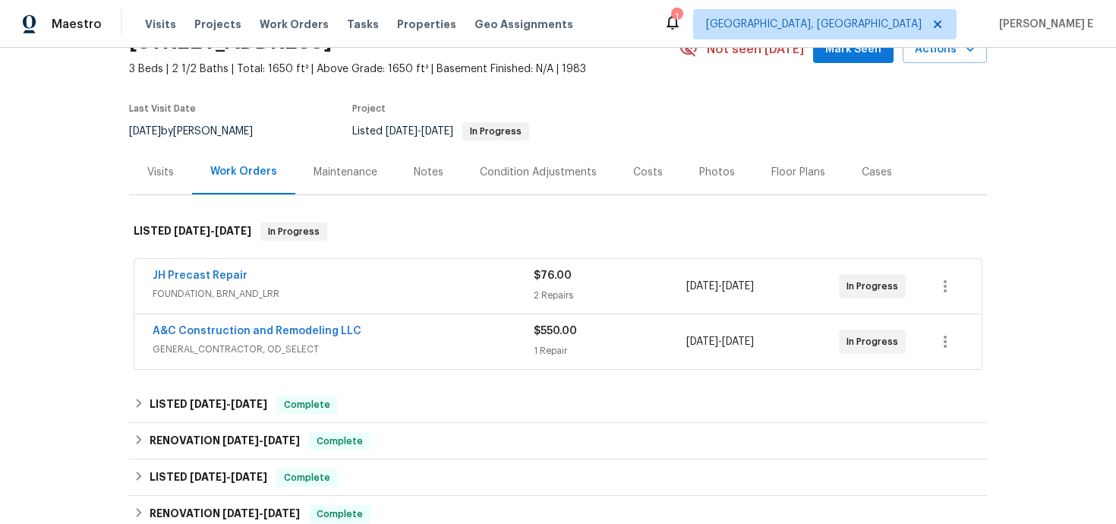
scroll to position [112, 0]
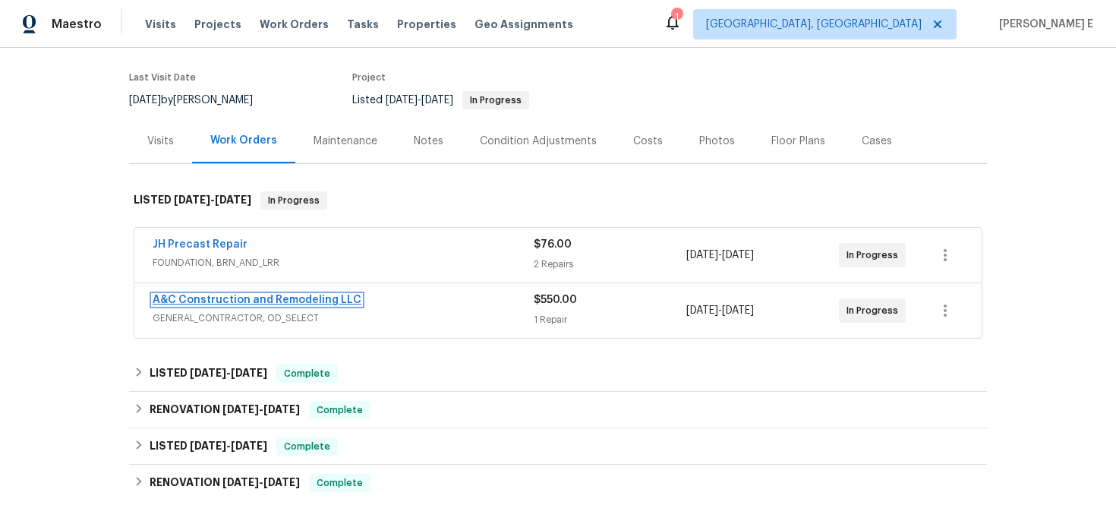
click at [296, 298] on link "A&C Construction and Remodeling LLC" at bounding box center [257, 300] width 209 height 11
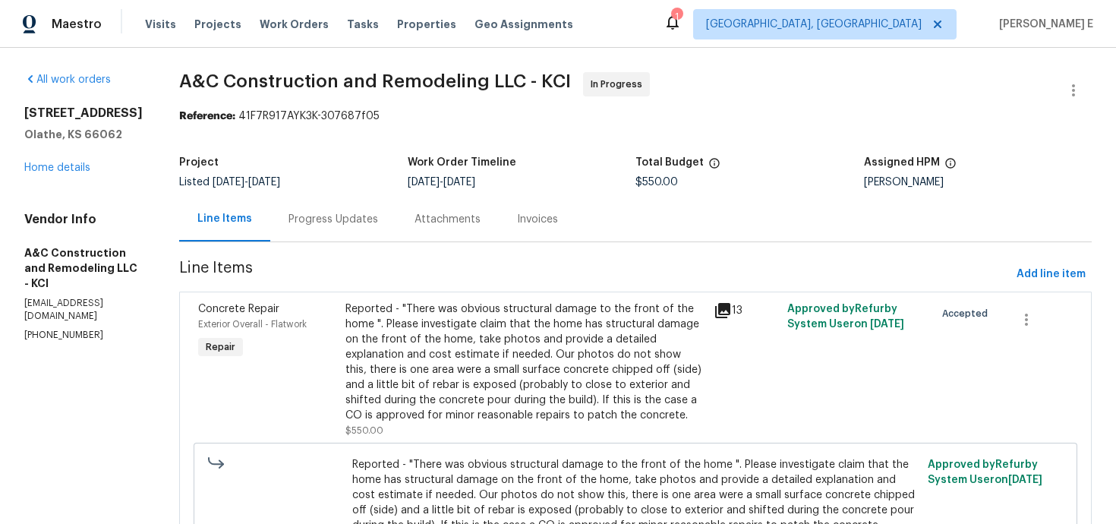
click at [378, 228] on div "Progress Updates" at bounding box center [333, 219] width 126 height 45
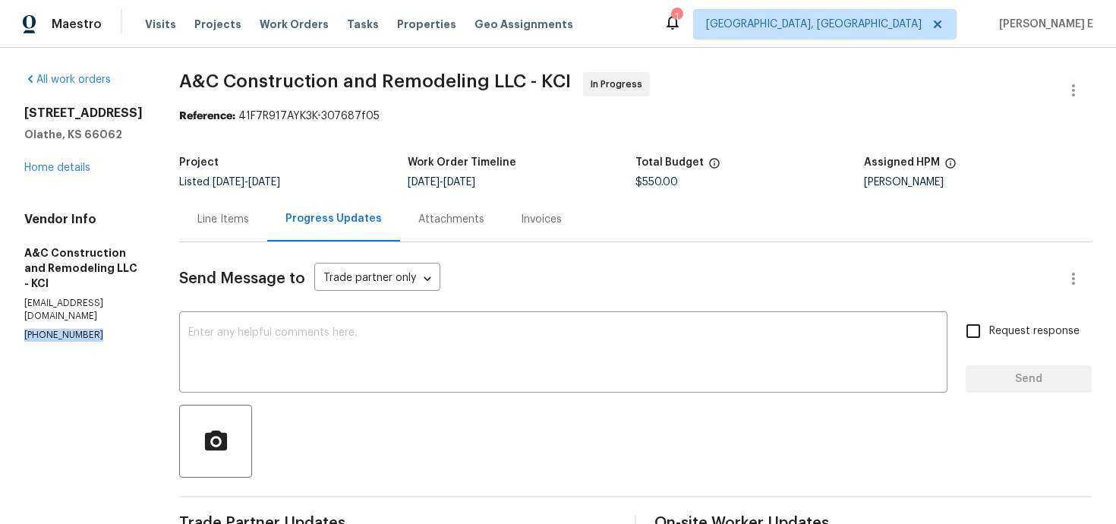
drag, startPoint x: 22, startPoint y: 310, endPoint x: 125, endPoint y: 304, distance: 103.4
copy p "(816) 668-2362"
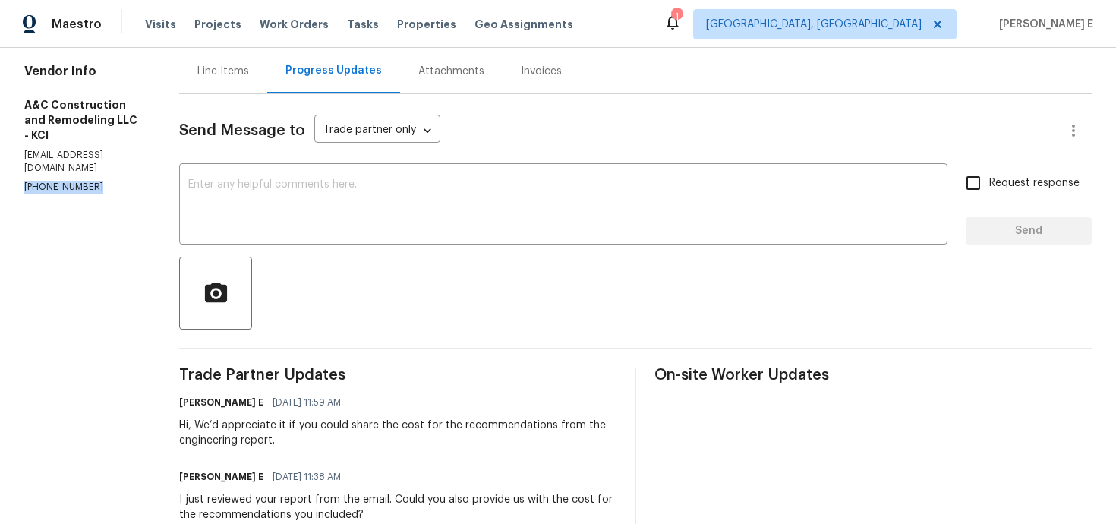
scroll to position [147, 0]
copy p "(816) 668-2362"
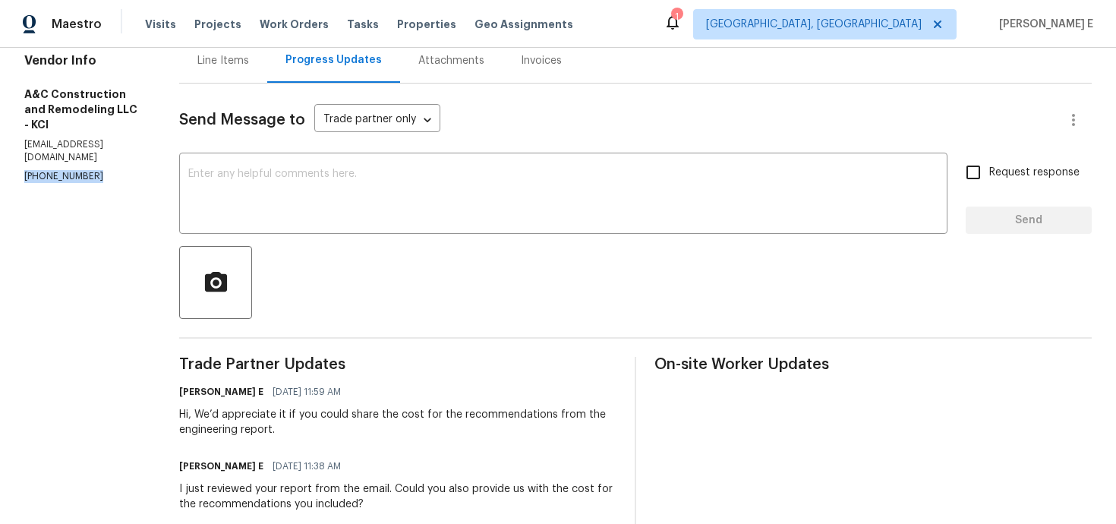
copy p "(816) 668-2362"
click at [478, 220] on textarea at bounding box center [563, 195] width 750 height 53
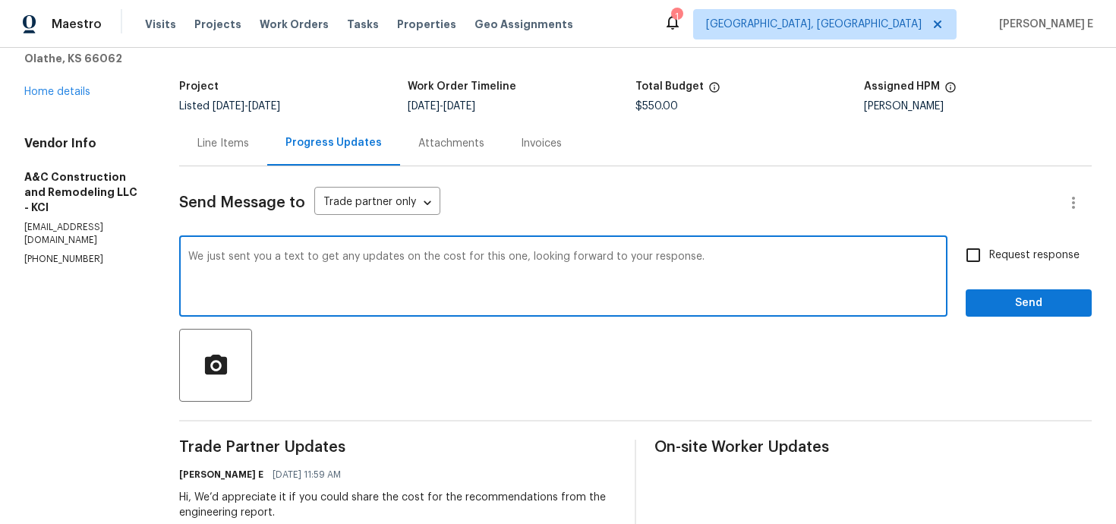
scroll to position [74, 0]
type textarea "We just sent you a text to get any updates on the cost for this one, looking fo…"
click at [1010, 258] on span "Request response" at bounding box center [1034, 257] width 90 height 16
click at [989, 258] on input "Request response" at bounding box center [973, 257] width 32 height 32
checkbox input "true"
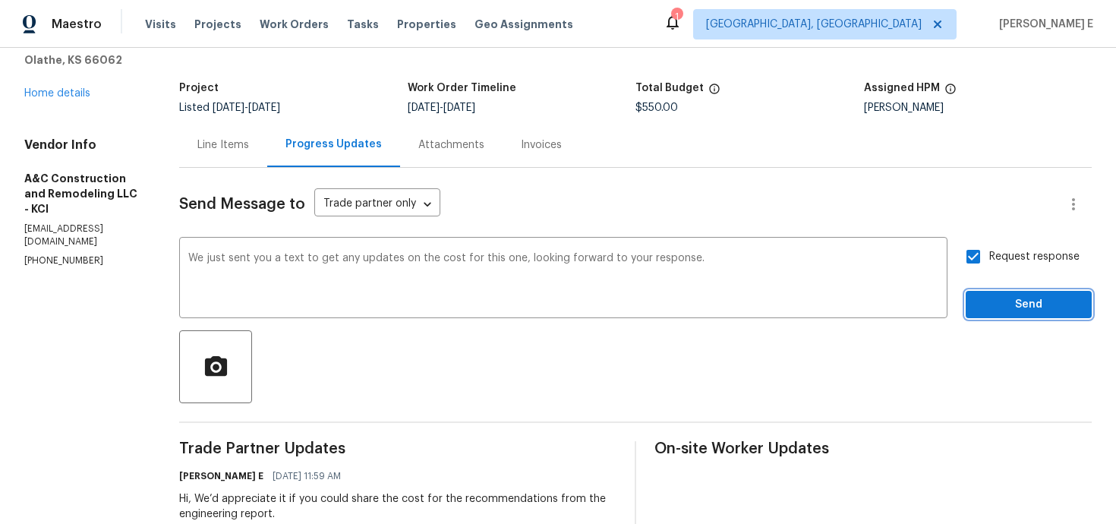
click at [1022, 304] on span "Send" at bounding box center [1029, 304] width 102 height 19
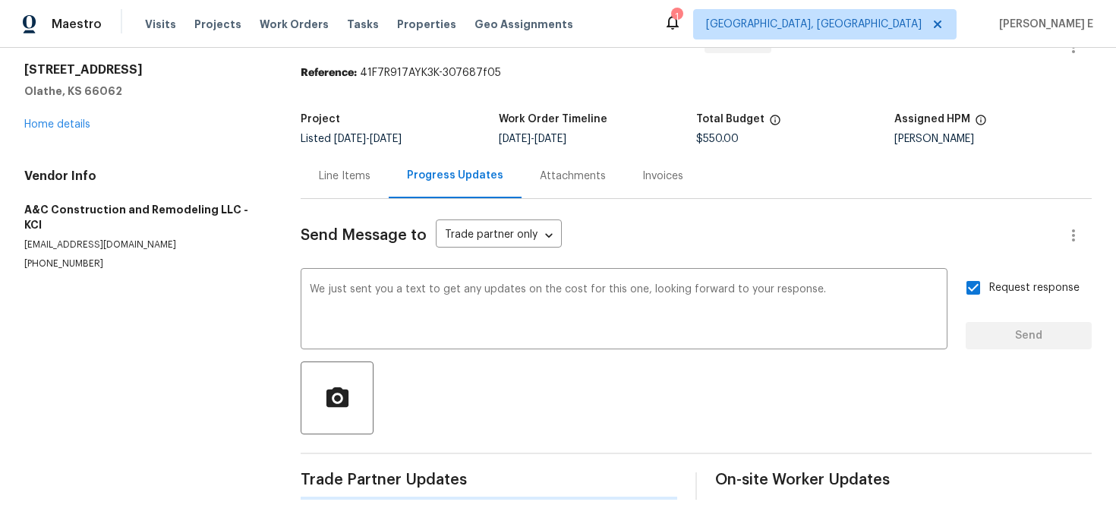
scroll to position [0, 0]
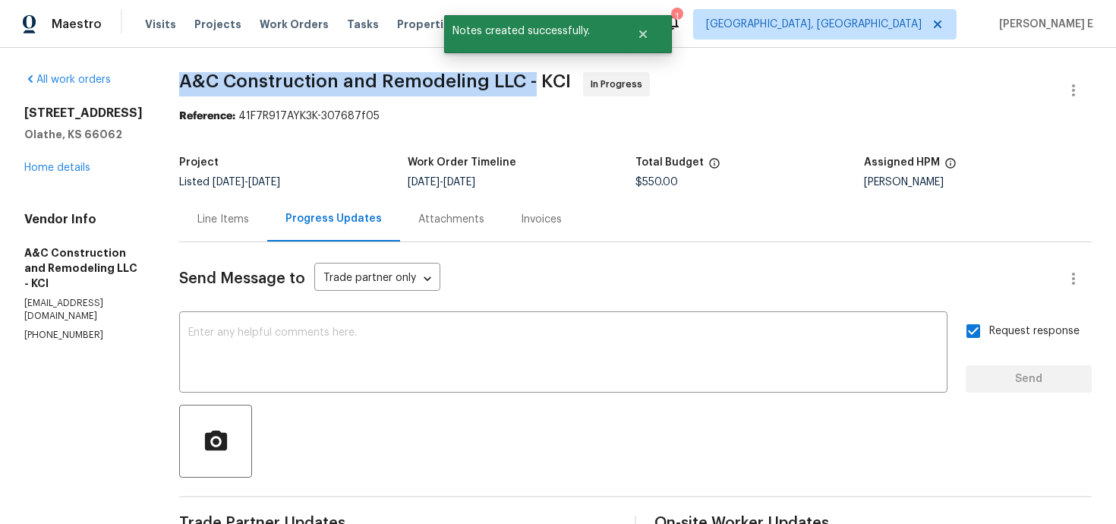
drag, startPoint x: 202, startPoint y: 89, endPoint x: 559, endPoint y: 83, distance: 356.8
copy span "A&C Construction and Remodeling LLC -"
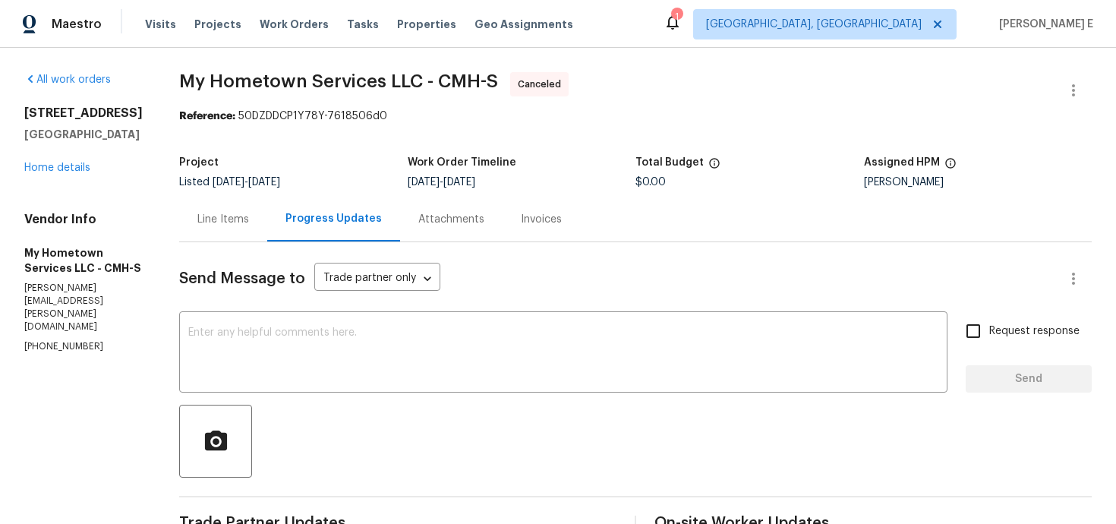
click at [39, 175] on div "[STREET_ADDRESS] Home details" at bounding box center [83, 141] width 118 height 70
click at [48, 173] on link "Home details" at bounding box center [57, 167] width 66 height 11
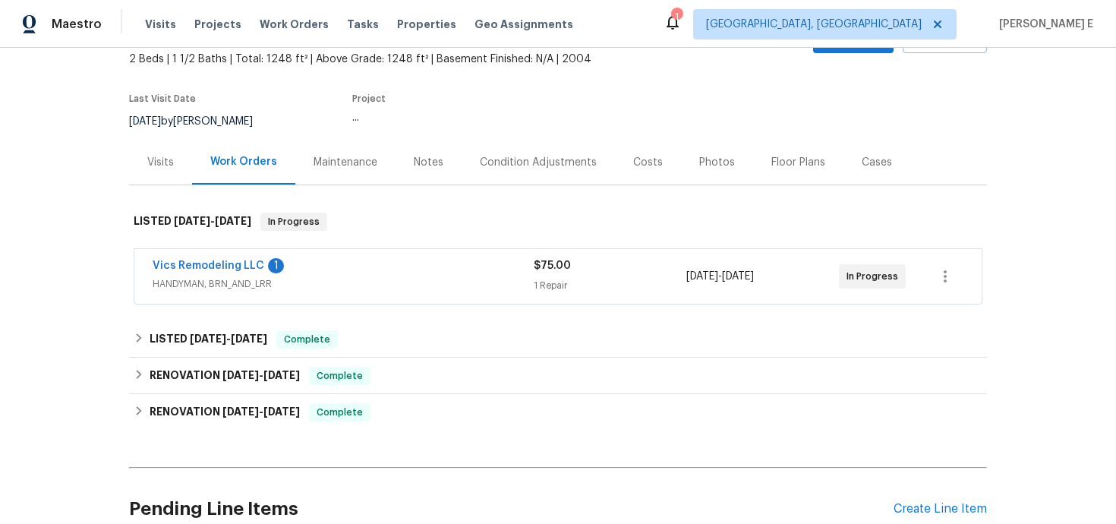
scroll to position [109, 0]
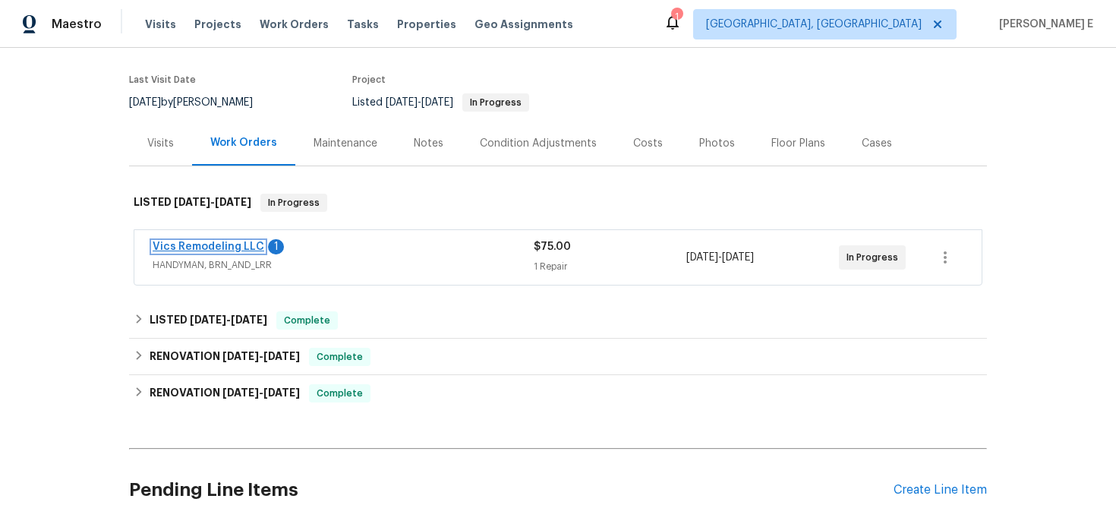
click at [254, 252] on link "Vics Remodeling LLC" at bounding box center [209, 246] width 112 height 11
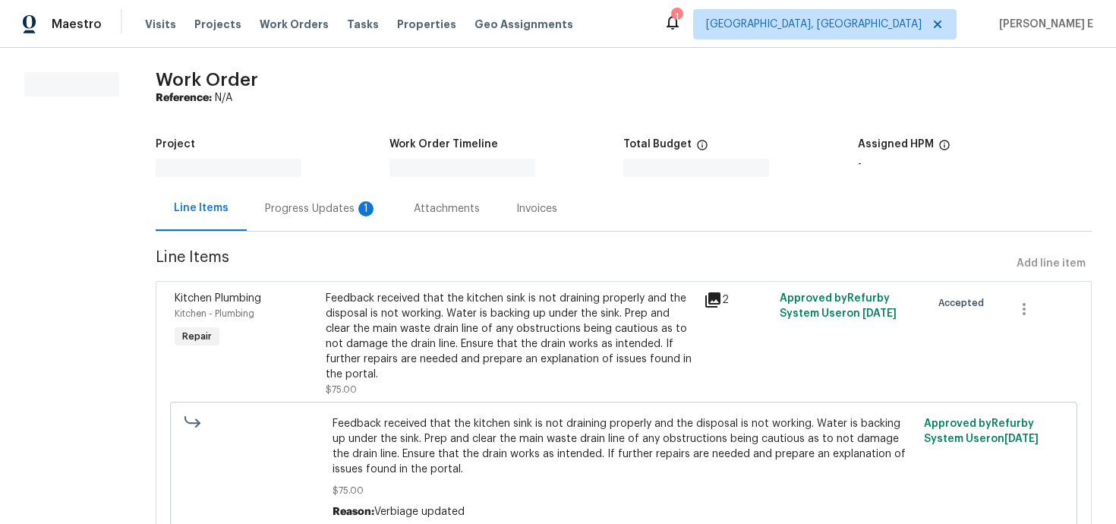
click at [359, 208] on div "1" at bounding box center [365, 208] width 15 height 15
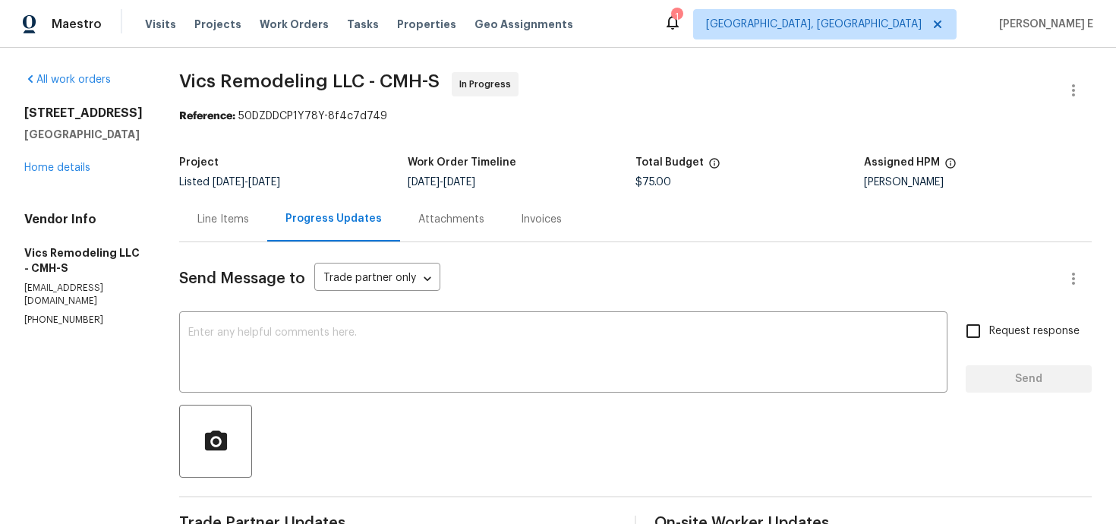
click at [225, 215] on div "Line Items" at bounding box center [223, 219] width 52 height 15
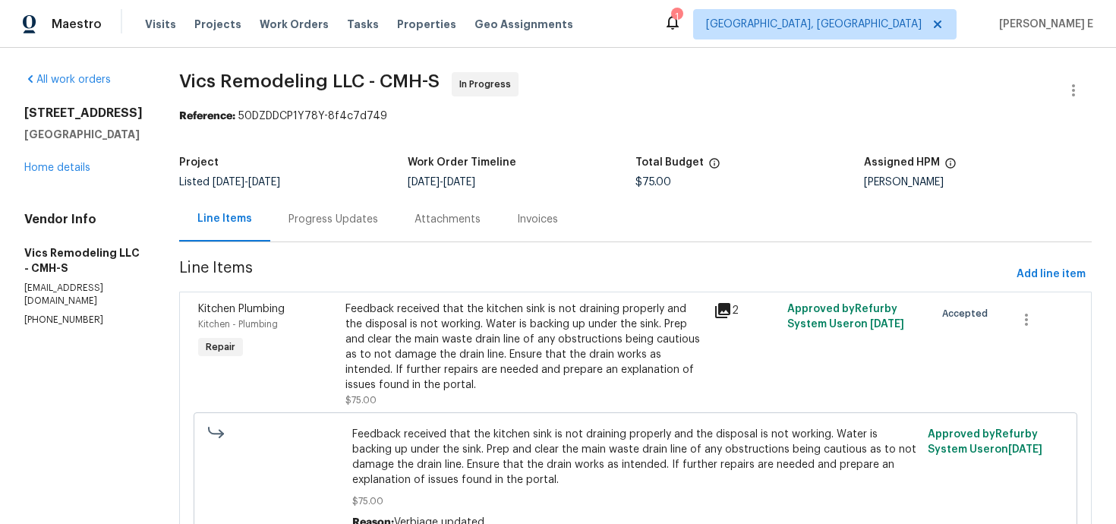
click at [474, 273] on span "Line Items" at bounding box center [594, 274] width 831 height 28
click at [464, 332] on div "Feedback received that the kitchen sink is not draining properly and the dispos…" at bounding box center [524, 346] width 359 height 91
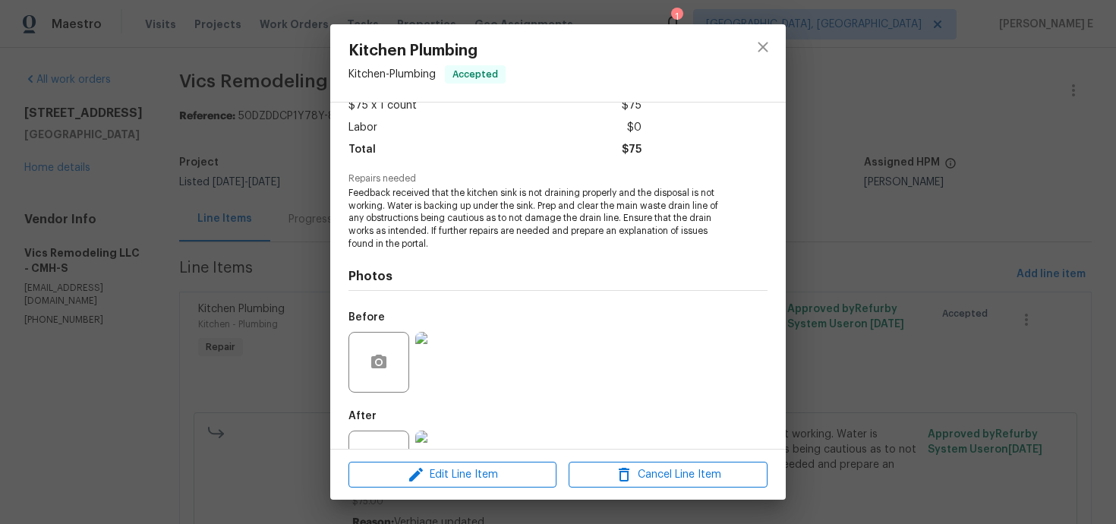
scroll to position [150, 0]
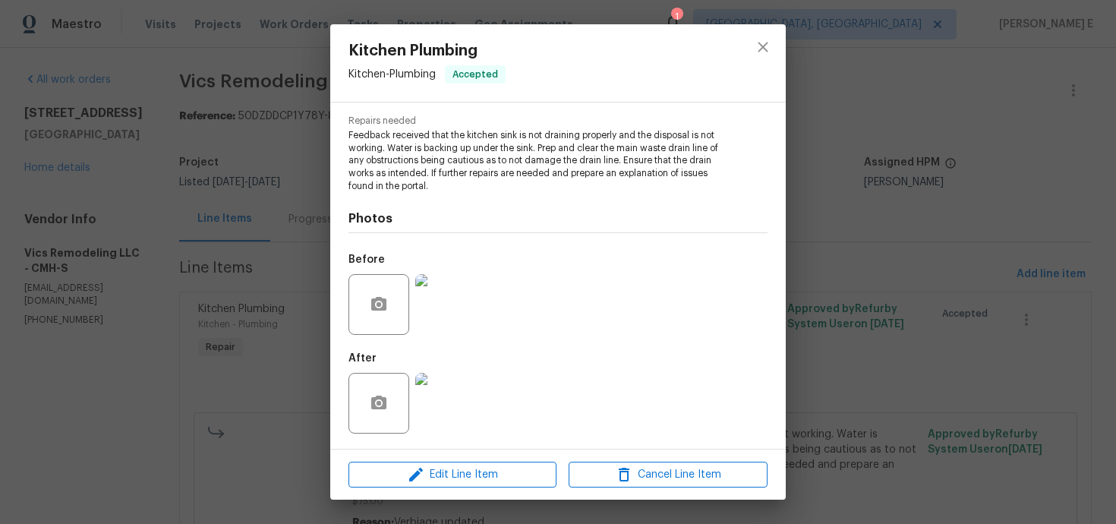
click at [465, 393] on img at bounding box center [445, 403] width 61 height 61
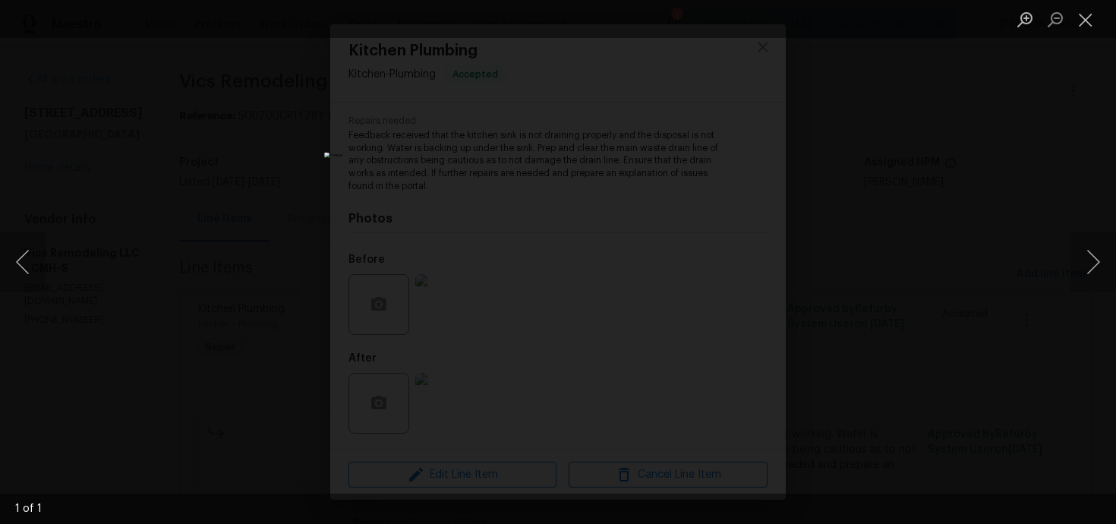
click at [827, 261] on div "Lightbox" at bounding box center [558, 262] width 1116 height 524
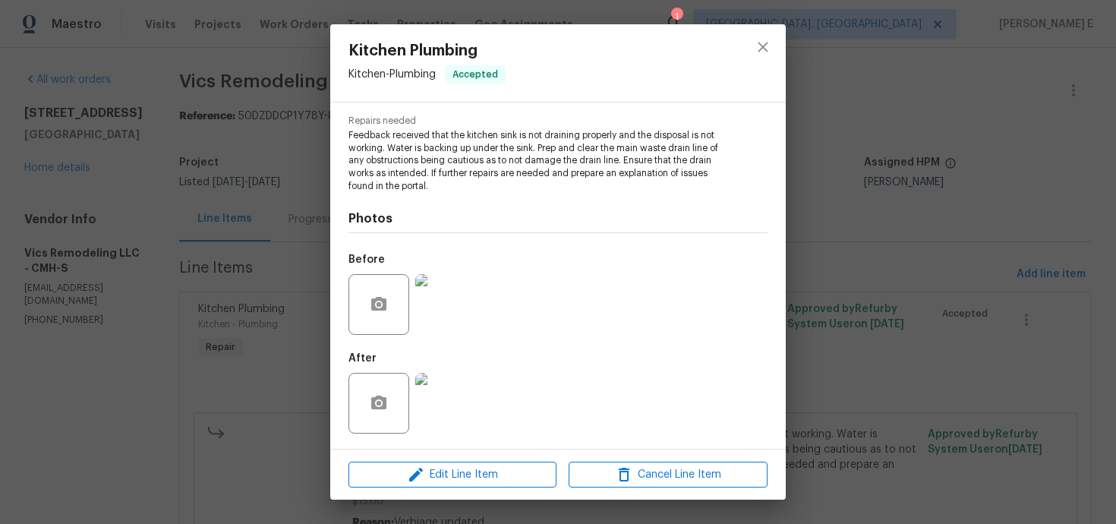
click at [827, 261] on div "Kitchen Plumbing Kitchen - Plumbing Accepted Vendor Vics Remodeling LLC Account…" at bounding box center [558, 262] width 1116 height 524
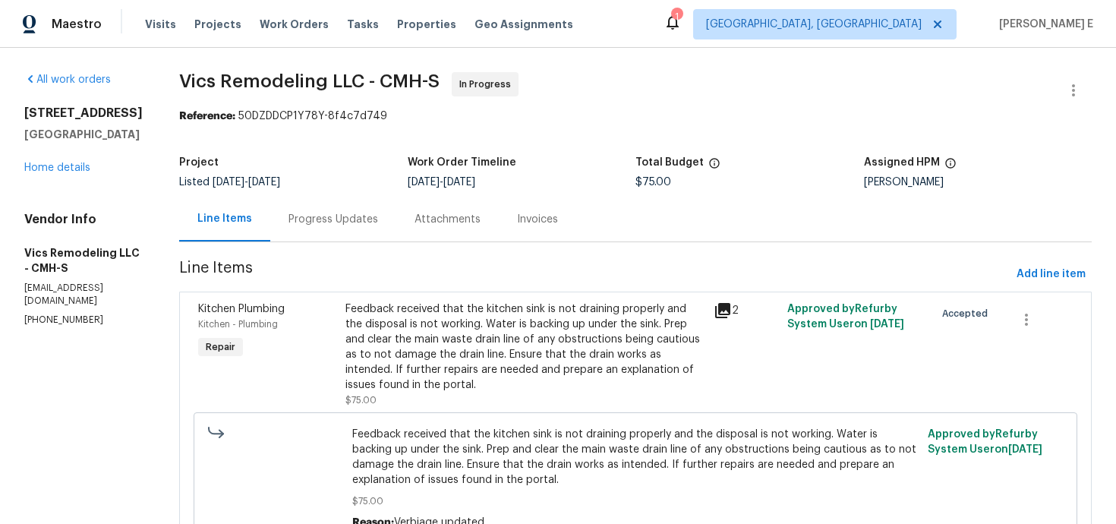
click at [309, 203] on div "Progress Updates" at bounding box center [333, 219] width 126 height 45
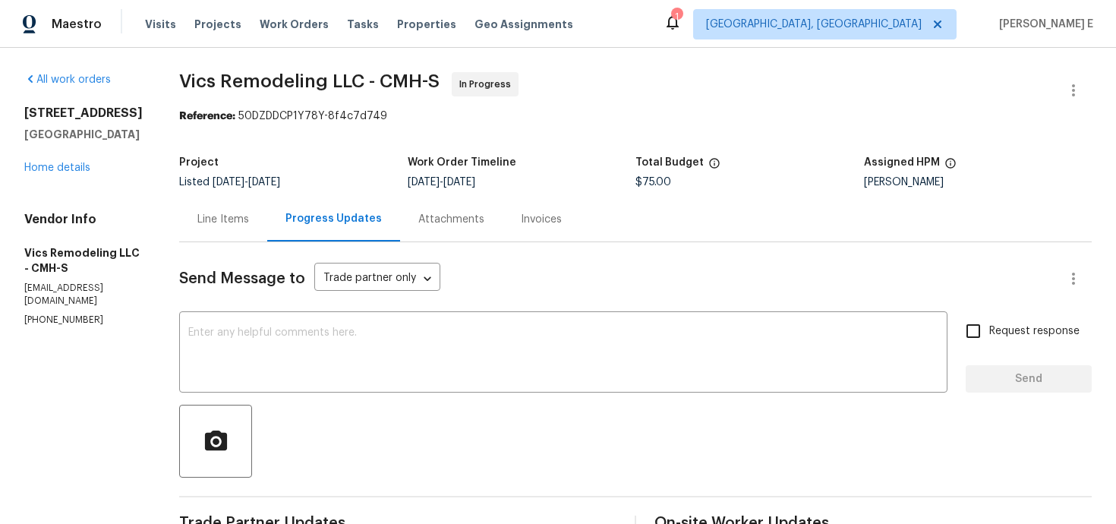
click at [235, 231] on div "Line Items" at bounding box center [223, 219] width 88 height 45
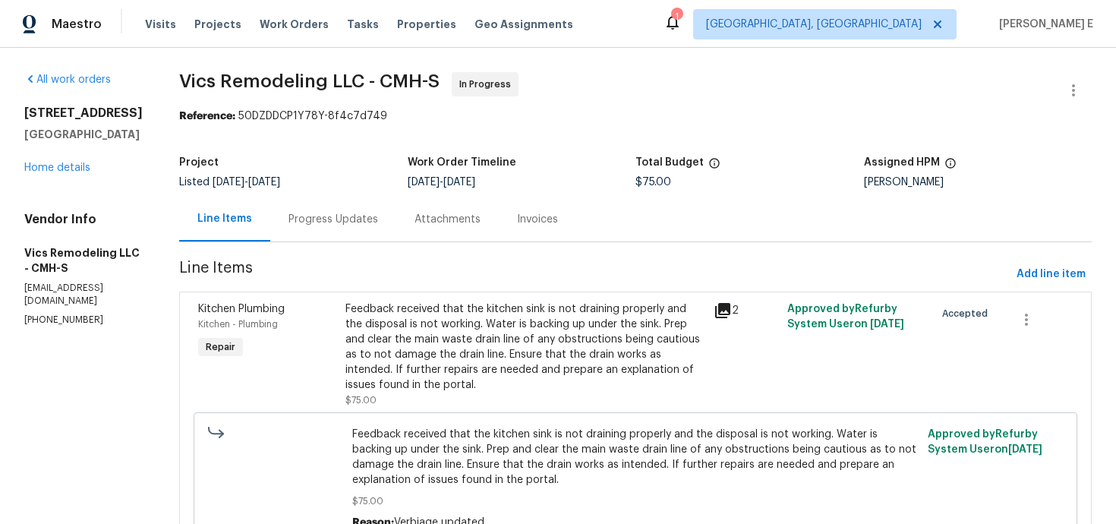
click at [442, 339] on div "Feedback received that the kitchen sink is not draining properly and the dispos…" at bounding box center [524, 346] width 359 height 91
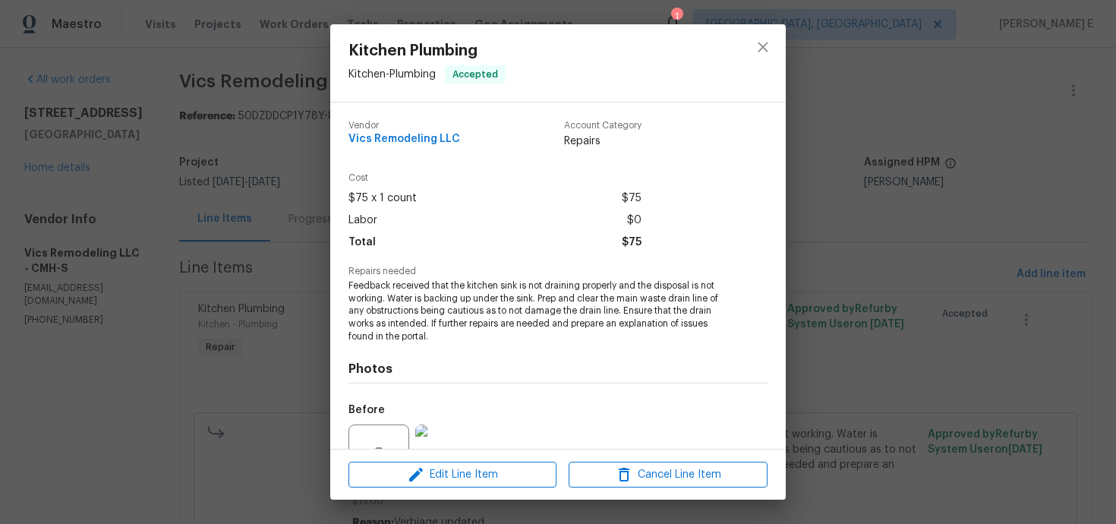
scroll to position [150, 0]
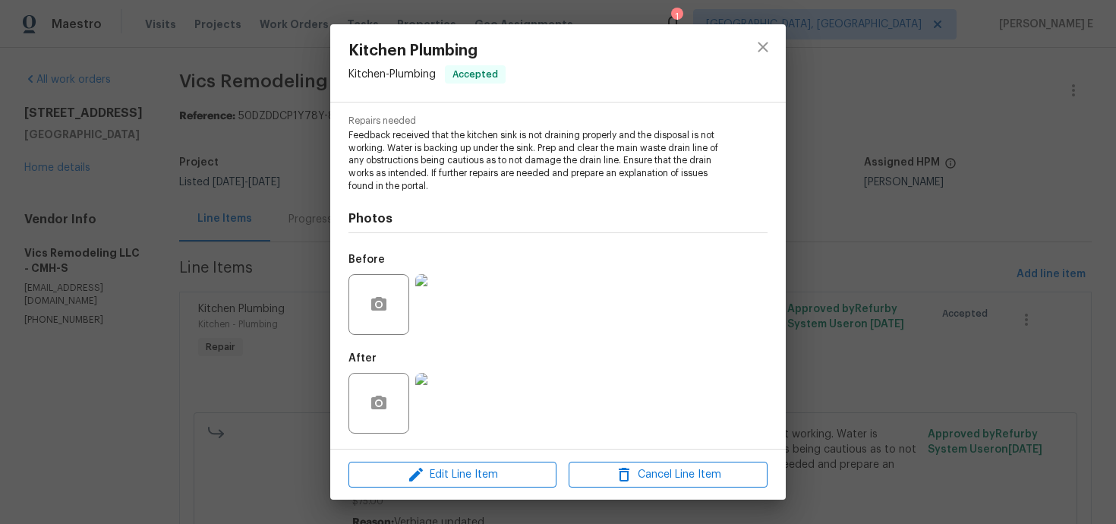
click at [414, 490] on div "Edit Line Item Cancel Line Item" at bounding box center [557, 474] width 455 height 51
click at [425, 481] on span "Edit Line Item" at bounding box center [452, 474] width 199 height 19
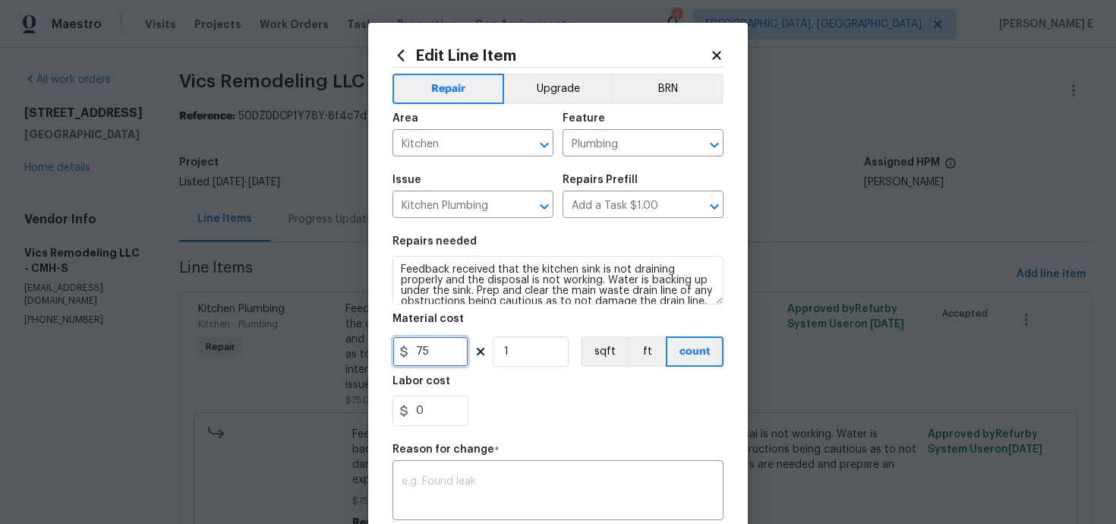
click at [424, 347] on input "75" at bounding box center [430, 351] width 76 height 30
type input "365"
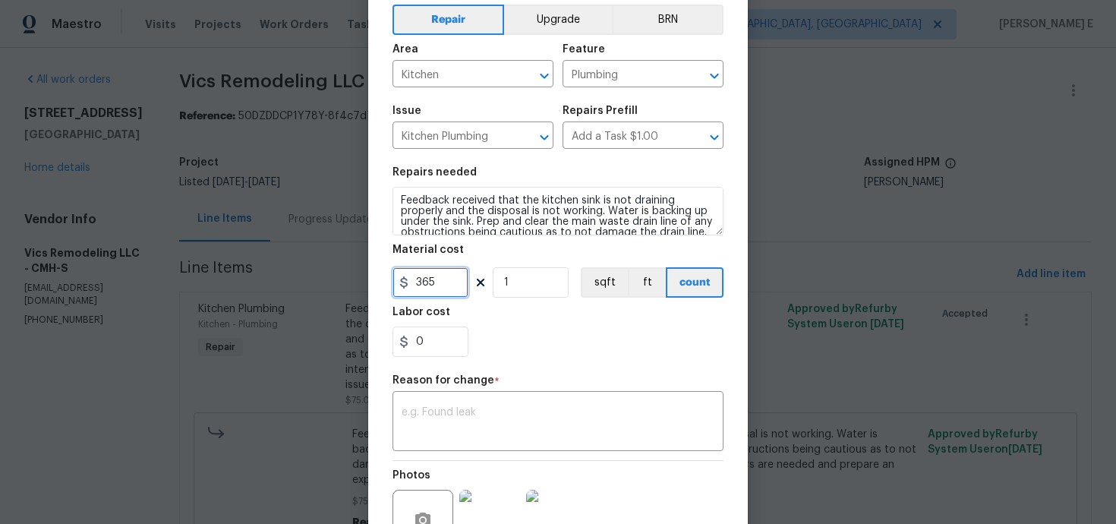
scroll to position [90, 0]
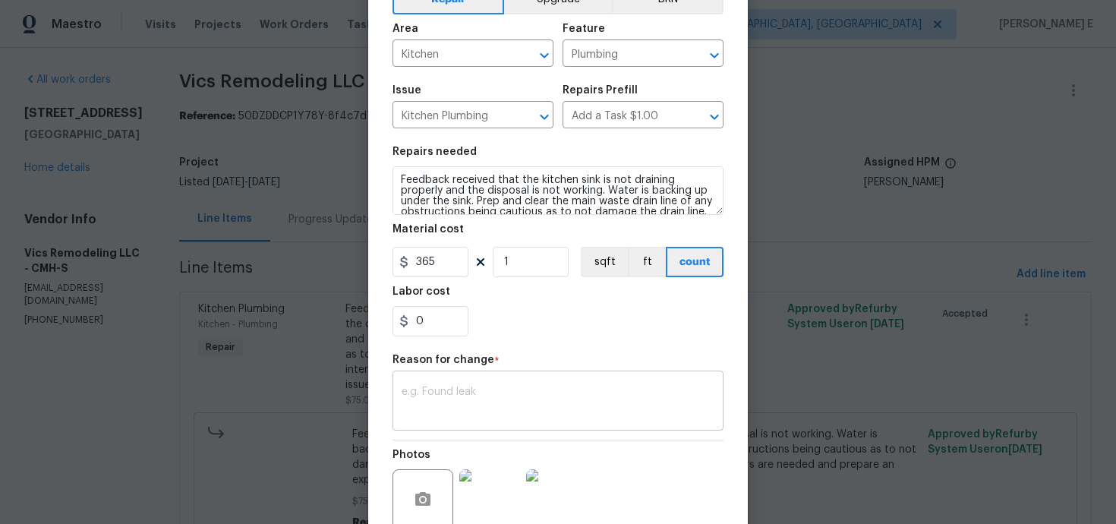
click at [463, 399] on textarea at bounding box center [558, 402] width 313 height 32
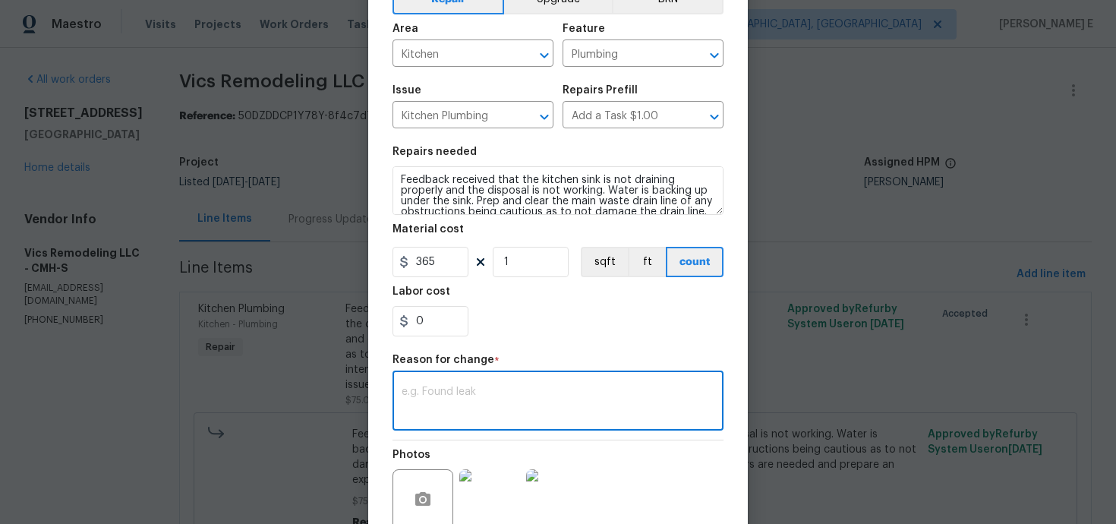
paste textarea "(KE) Updated per vendor's final cost."
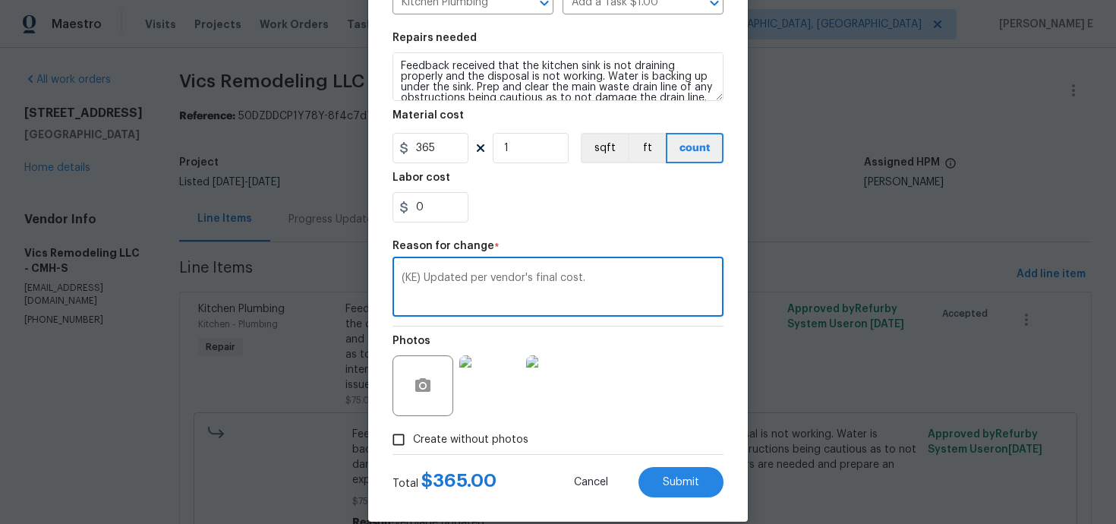
scroll to position [225, 0]
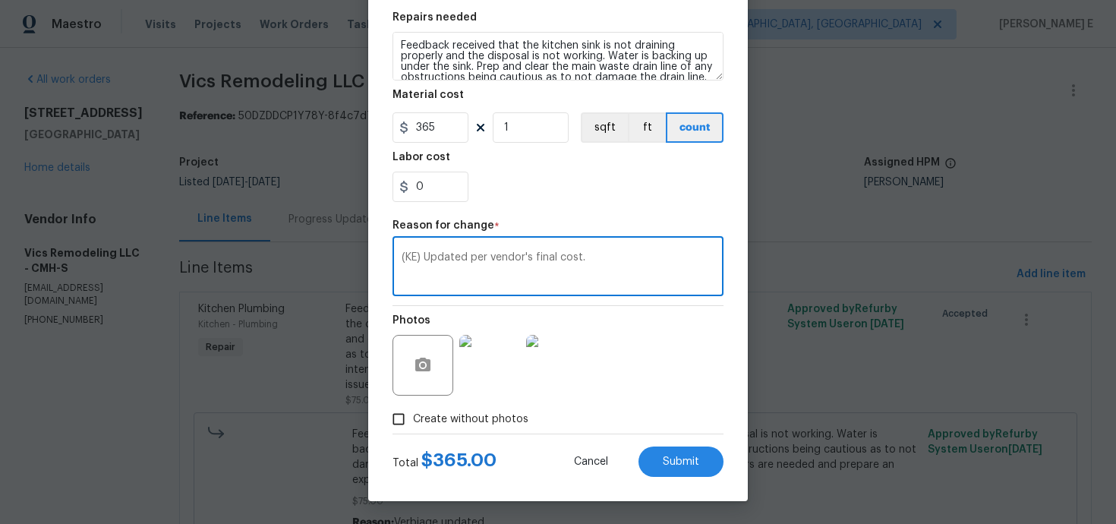
type textarea "(KE) Updated per vendor's final cost."
click at [679, 484] on div "Edit Line Item Repair Upgrade BRN Area Kitchen ​ Feature Plumbing ​ Issue Kitch…" at bounding box center [558, 150] width 380 height 702
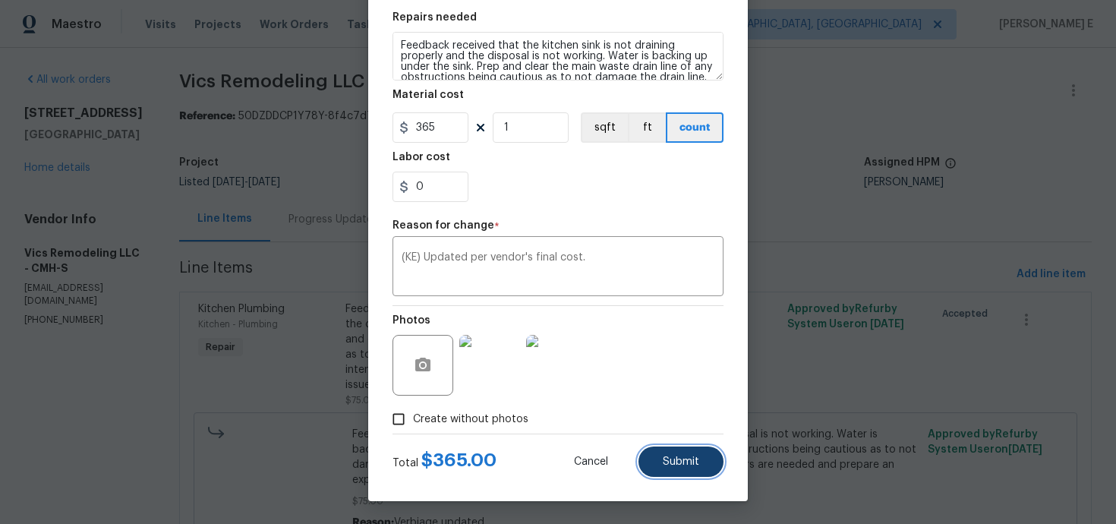
click at [692, 469] on button "Submit" at bounding box center [680, 461] width 85 height 30
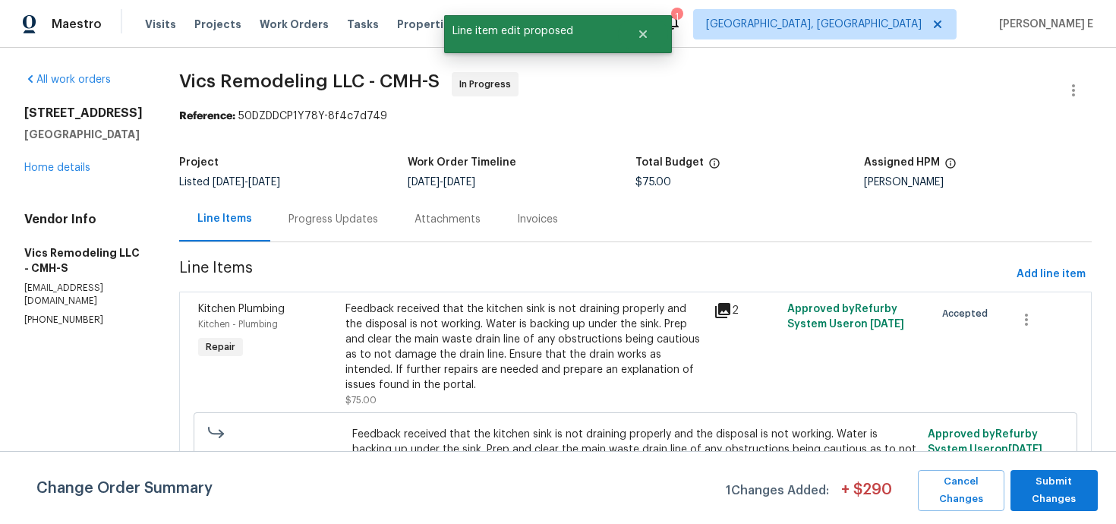
scroll to position [0, 0]
click at [1052, 489] on span "Submit Changes" at bounding box center [1054, 490] width 72 height 35
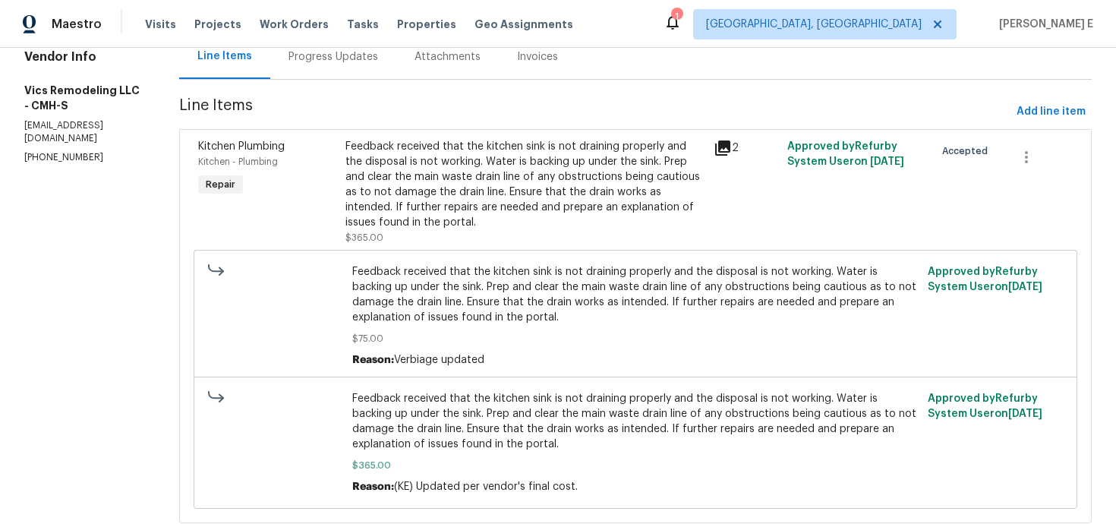
scroll to position [163, 0]
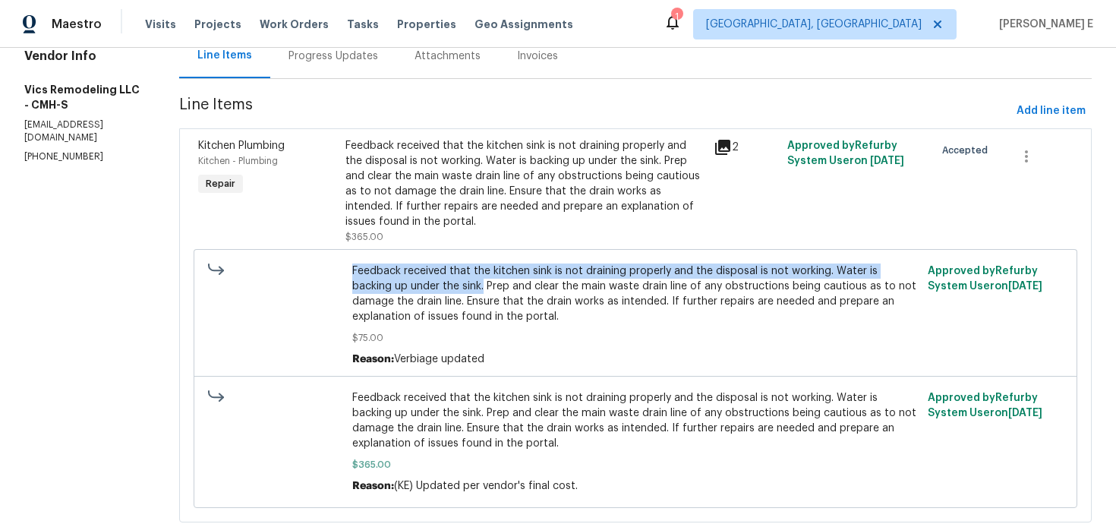
drag, startPoint x: 338, startPoint y: 266, endPoint x: 432, endPoint y: 288, distance: 96.7
click at [432, 288] on div "Feedback received that the kitchen sink is not draining properly and the dispos…" at bounding box center [636, 315] width 576 height 112
copy span "Feedback received that the kitchen sink is not draining properly and the dispos…"
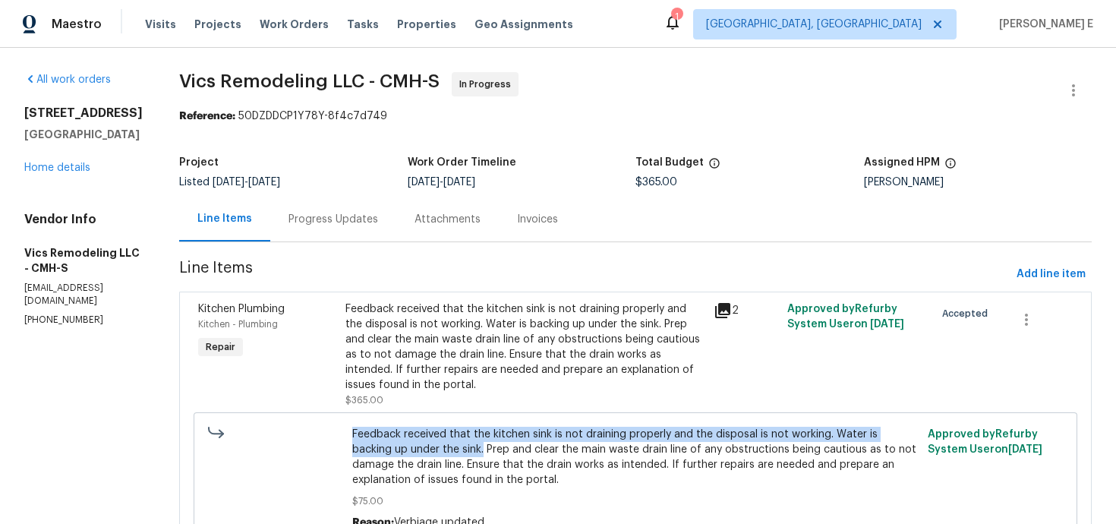
click at [304, 234] on div "Progress Updates" at bounding box center [333, 219] width 126 height 45
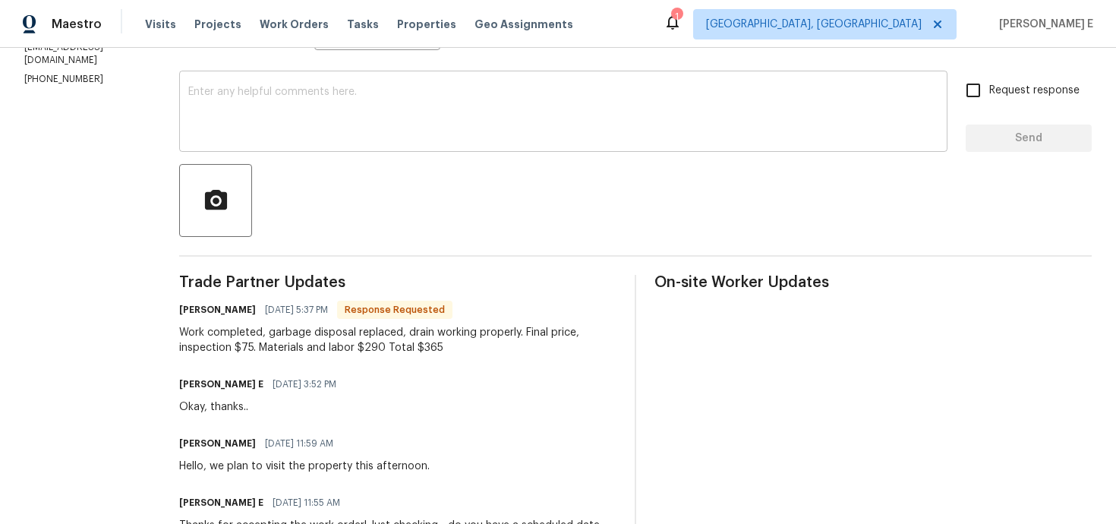
scroll to position [328, 0]
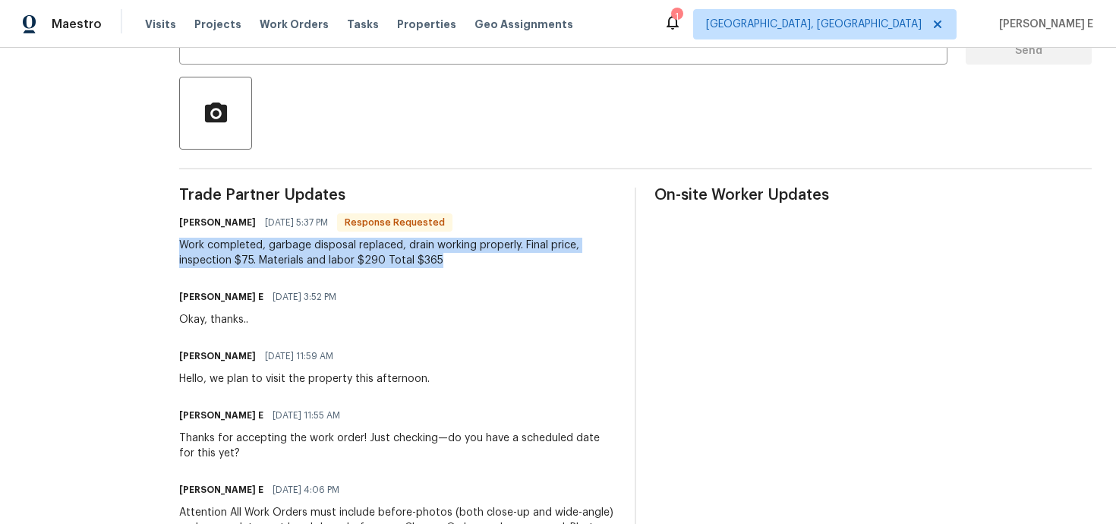
drag, startPoint x: 171, startPoint y: 247, endPoint x: 453, endPoint y: 263, distance: 282.9
click at [453, 263] on div "All work orders 5200 Mantua Dr # 63-C Canal Winchester, OH 43110 Home details V…" at bounding box center [558, 224] width 1116 height 1008
copy div "Work completed, garbage disposal replaced, drain working properly. Final price,…"
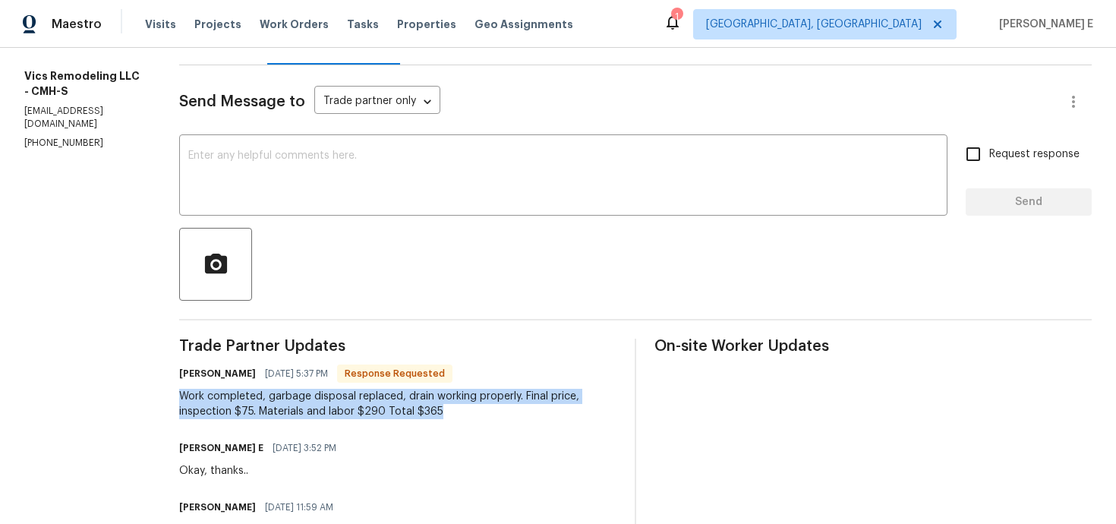
scroll to position [0, 0]
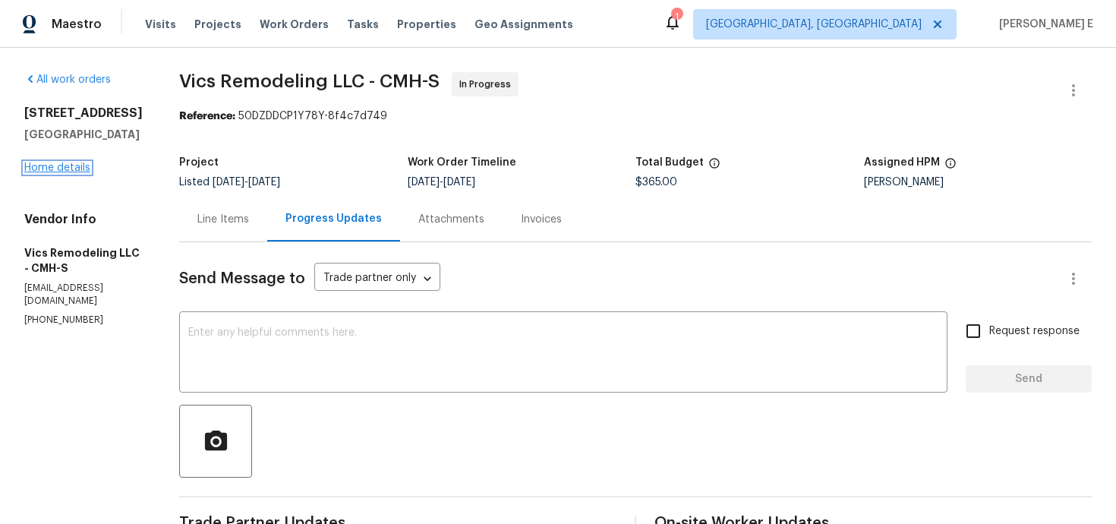
click at [75, 173] on link "Home details" at bounding box center [57, 167] width 66 height 11
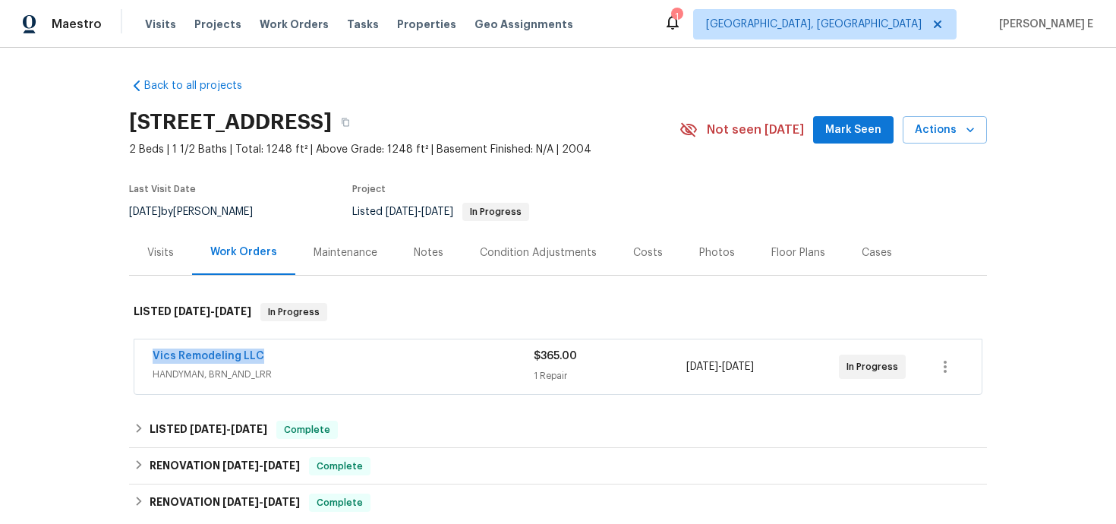
drag, startPoint x: 143, startPoint y: 376, endPoint x: 276, endPoint y: 376, distance: 132.8
click at [276, 376] on div "Vics Remodeling LLC HANDYMAN, BRN_AND_LRR $365.00 1 Repair 9/24/2025 - 9/26/202…" at bounding box center [557, 366] width 847 height 55
copy link "Vics Remodeling LLC"
click at [199, 361] on link "Vics Remodeling LLC" at bounding box center [209, 356] width 112 height 11
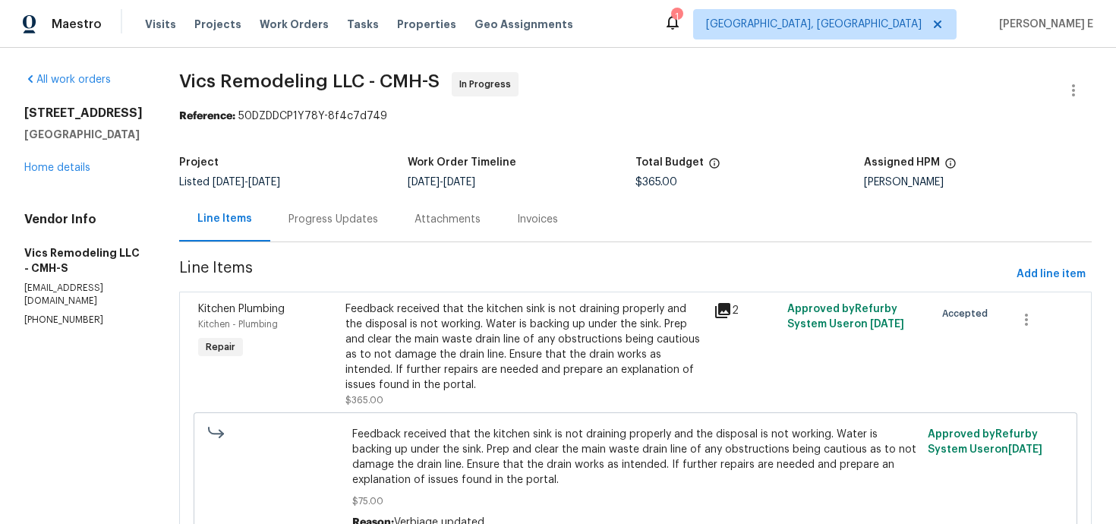
click at [342, 225] on div "Progress Updates" at bounding box center [333, 219] width 90 height 15
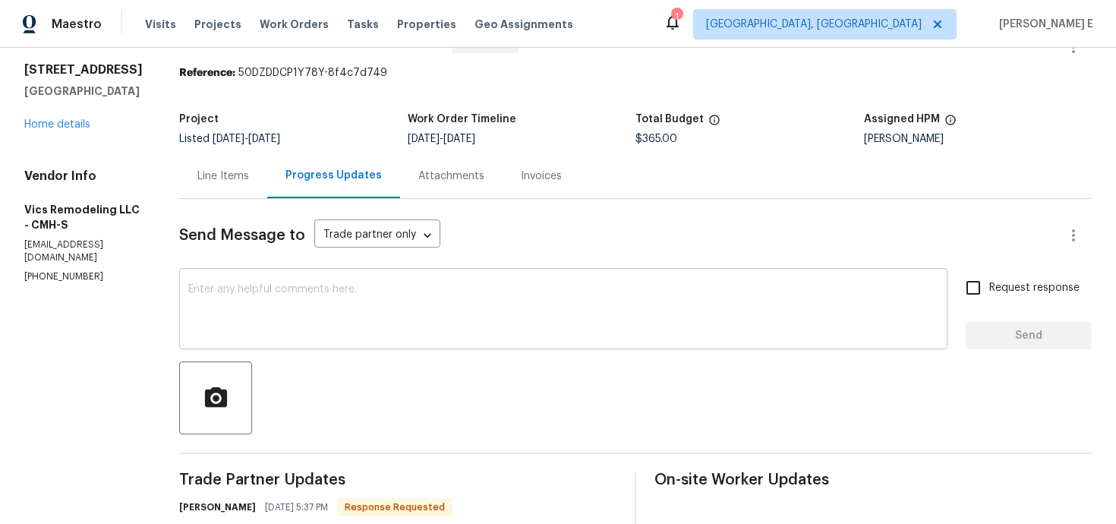
scroll to position [178, 0]
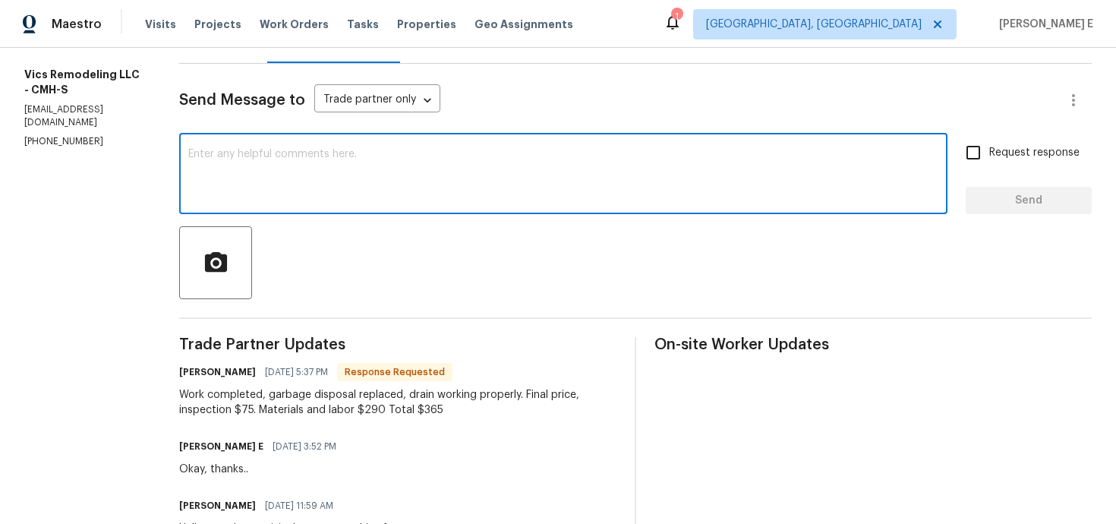
click at [493, 149] on textarea at bounding box center [563, 175] width 750 height 53
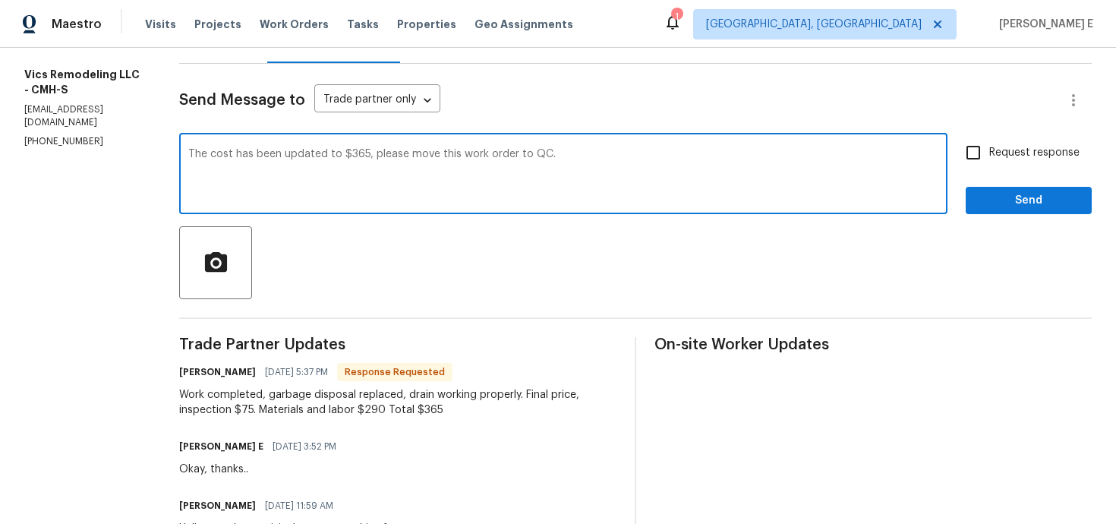
scroll to position [162, 0]
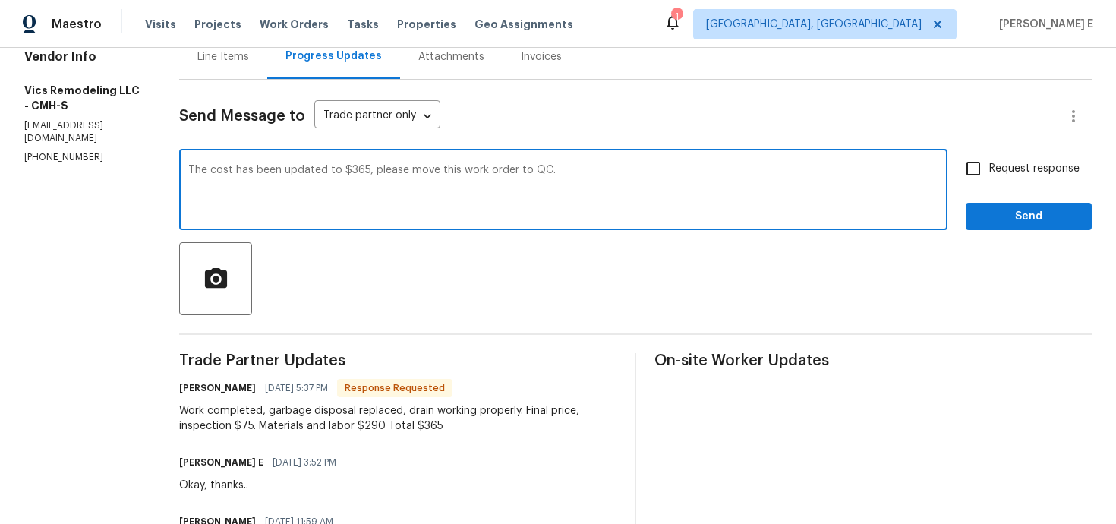
type textarea "The cost has been updated to $365, please move this work order to QC."
click at [970, 191] on div "Request response Send" at bounding box center [1029, 191] width 126 height 77
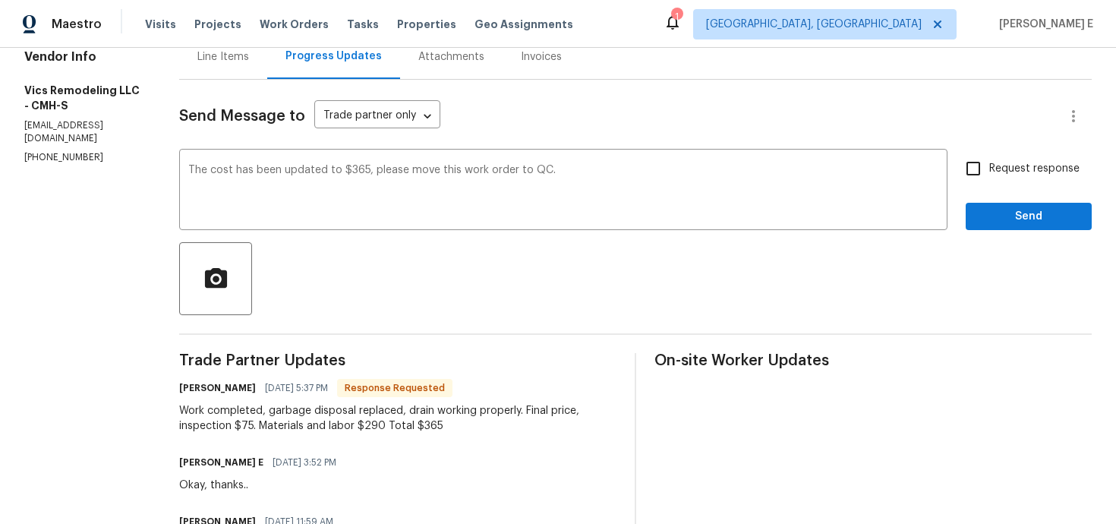
click at [976, 180] on input "Request response" at bounding box center [973, 169] width 32 height 32
checkbox input "true"
click at [988, 219] on span "Send" at bounding box center [1029, 216] width 102 height 19
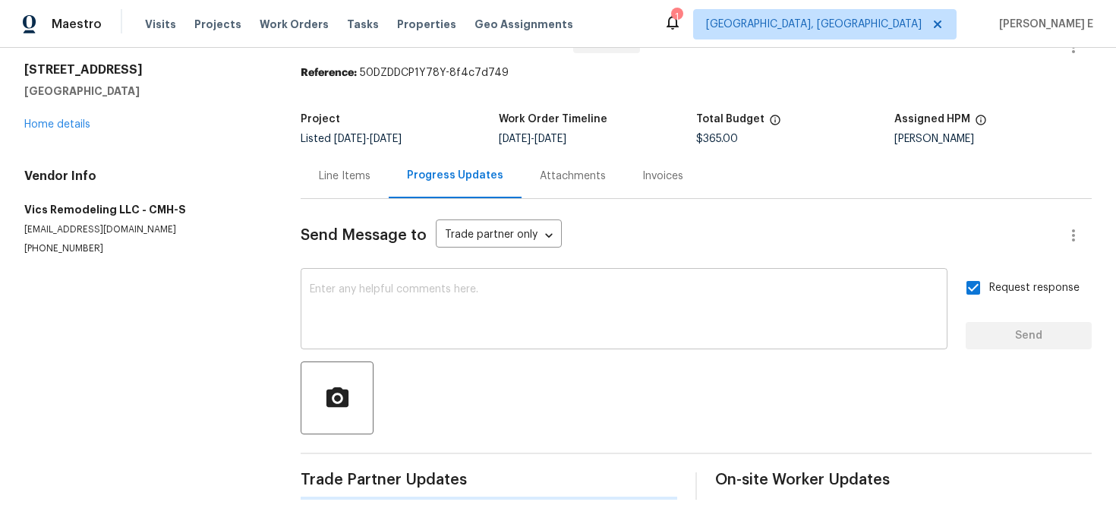
scroll to position [0, 0]
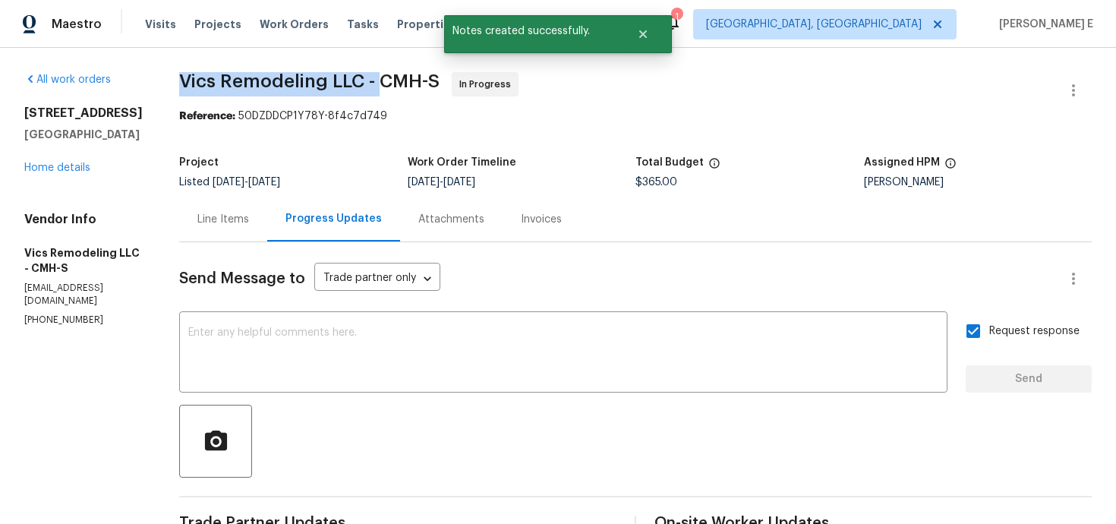
drag, startPoint x: 174, startPoint y: 80, endPoint x: 373, endPoint y: 80, distance: 198.9
click at [373, 80] on span "Vics Remodeling LLC - CMH-S" at bounding box center [309, 81] width 260 height 18
copy span "Vics Remodeling LLC -"
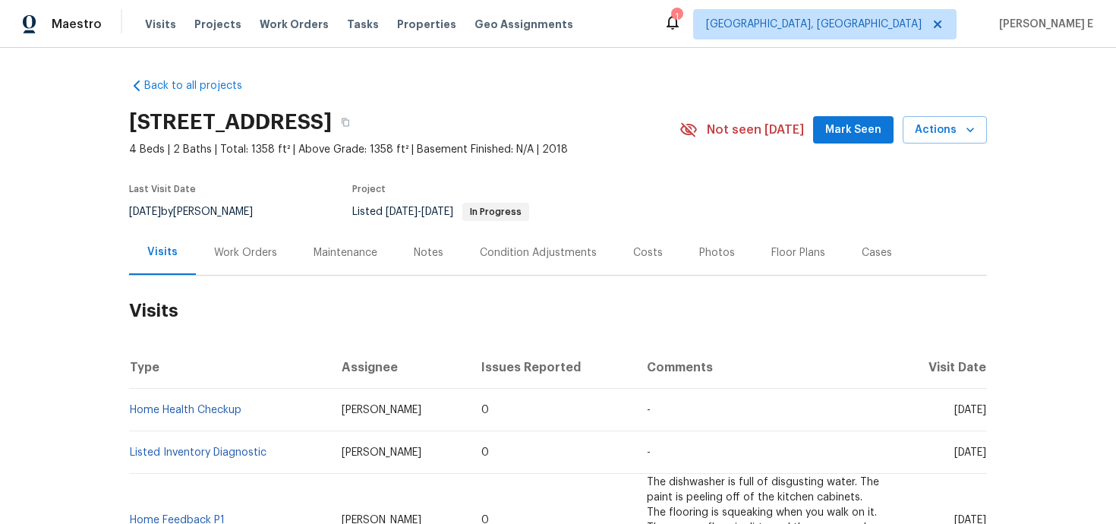
click at [265, 254] on div "Work Orders" at bounding box center [245, 252] width 63 height 15
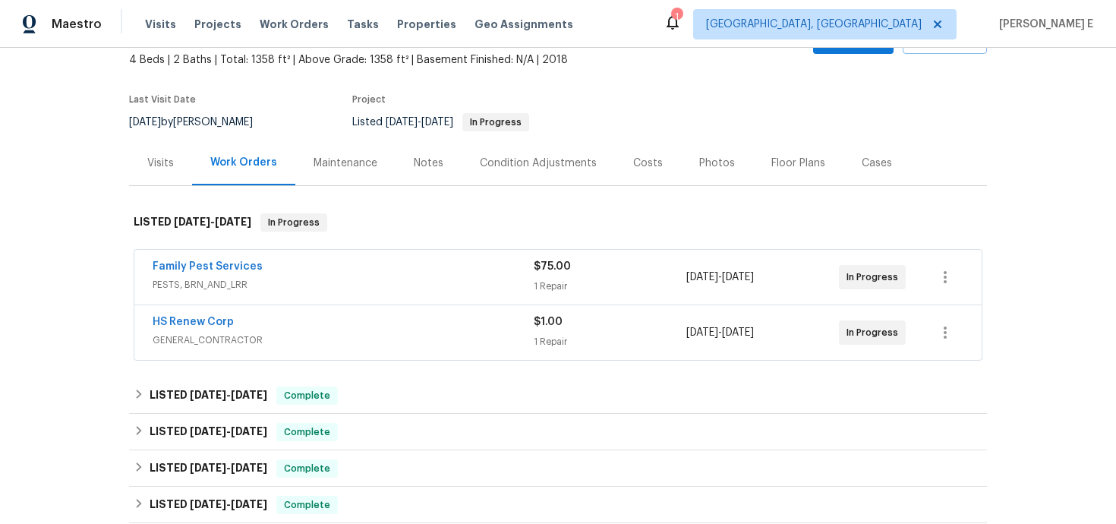
scroll to position [96, 0]
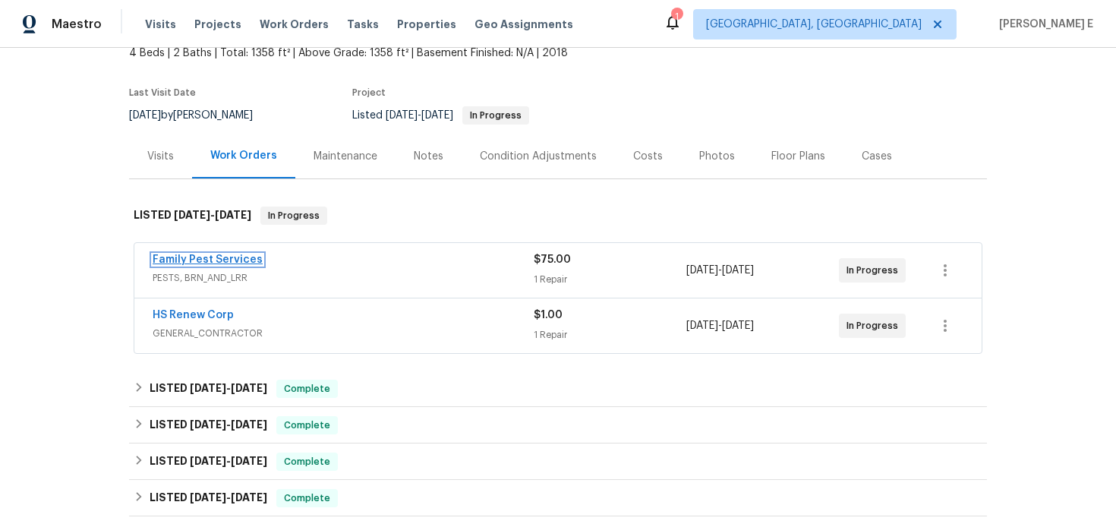
click at [224, 254] on link "Family Pest Services" at bounding box center [208, 259] width 110 height 11
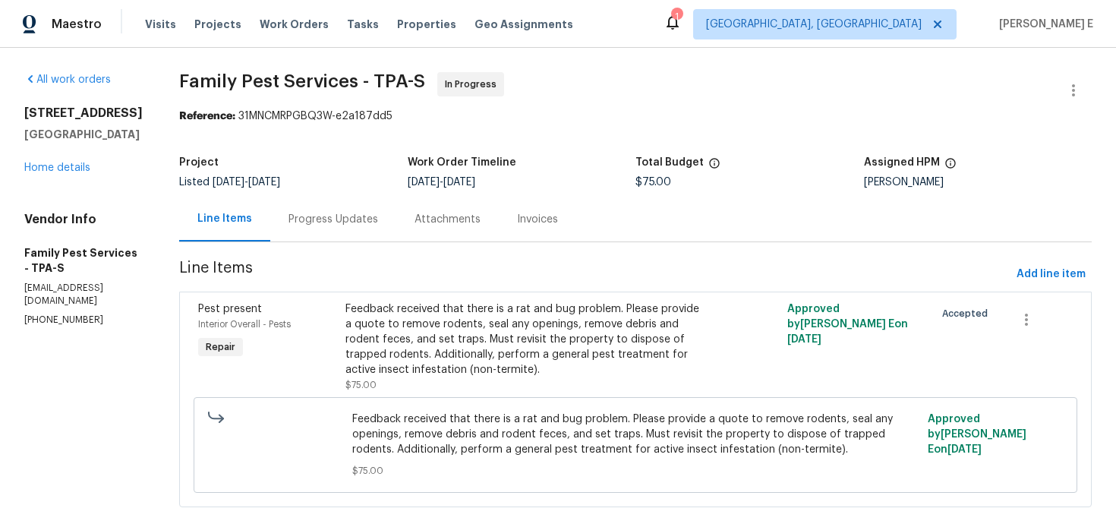
click at [359, 204] on div "Progress Updates" at bounding box center [333, 219] width 126 height 45
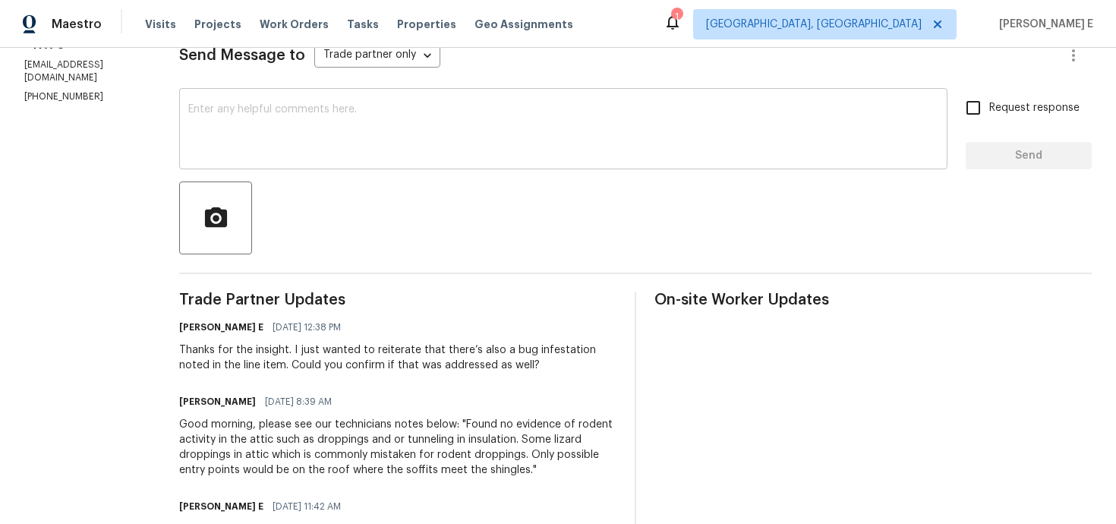
scroll to position [222, 0]
click at [432, 168] on div "x ​" at bounding box center [563, 131] width 768 height 77
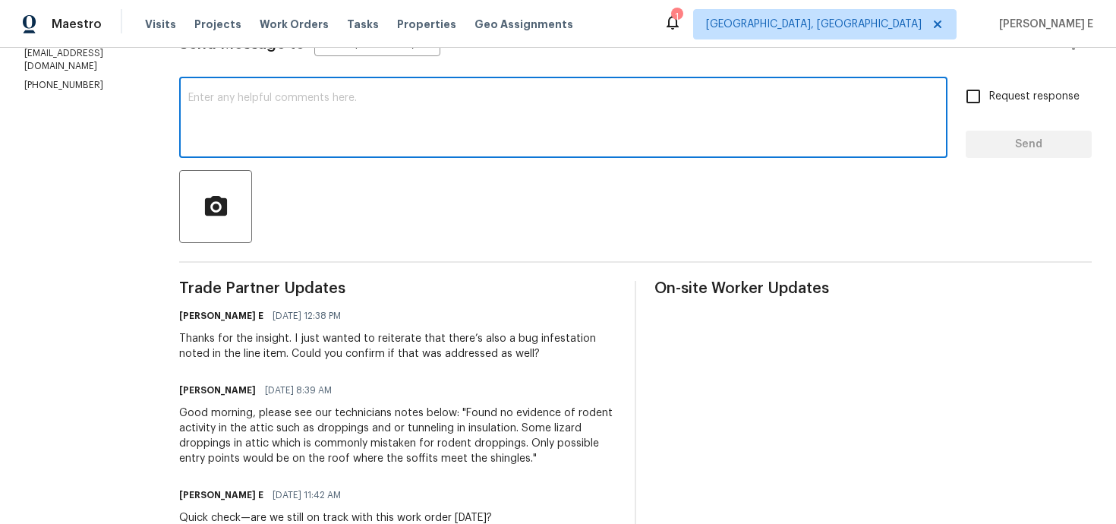
scroll to position [211, 0]
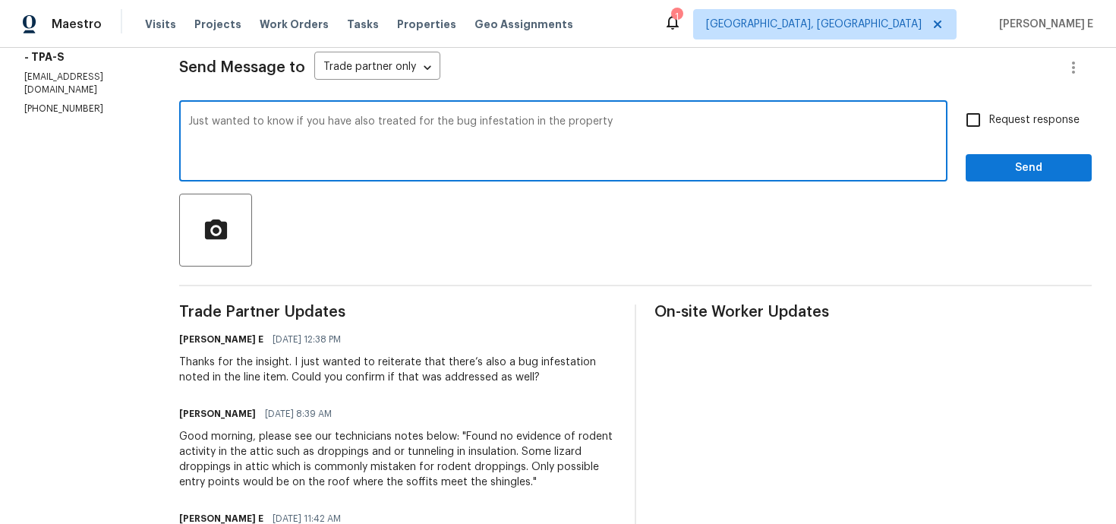
paste textarea "Could you confirm if the bug infestation at the property has also been treated?"
type textarea "Could you confirm if the bug infestation at the property has also been treated?"
click at [993, 114] on span "Request response" at bounding box center [1034, 120] width 90 height 16
click at [989, 114] on input "Request response" at bounding box center [973, 120] width 32 height 32
checkbox input "true"
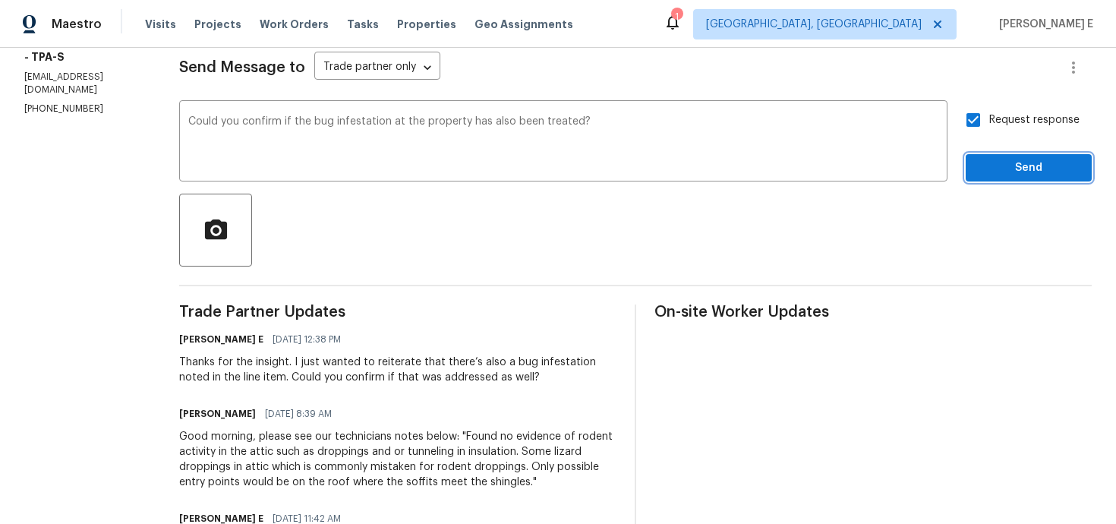
click at [988, 160] on span "Send" at bounding box center [1029, 168] width 102 height 19
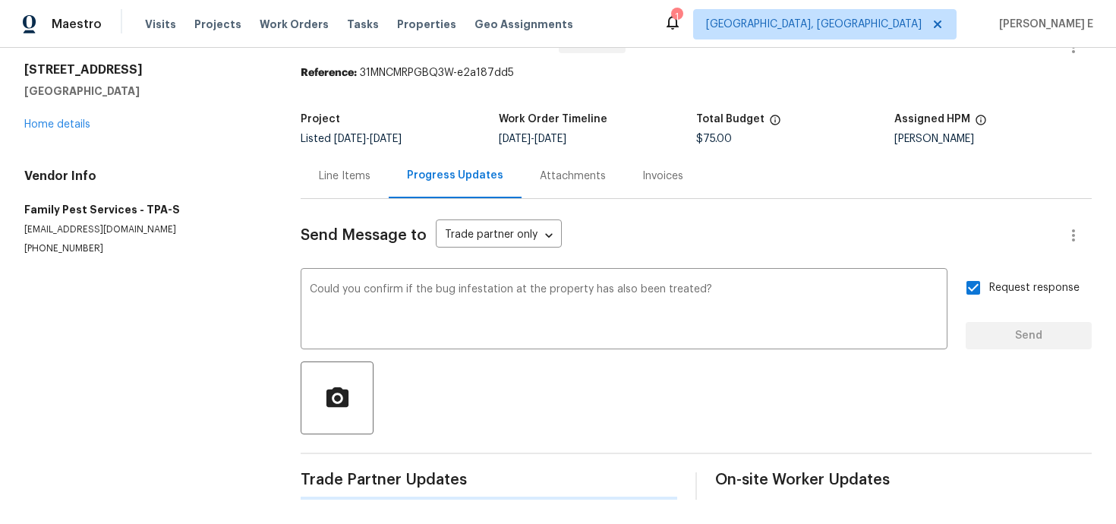
scroll to position [0, 0]
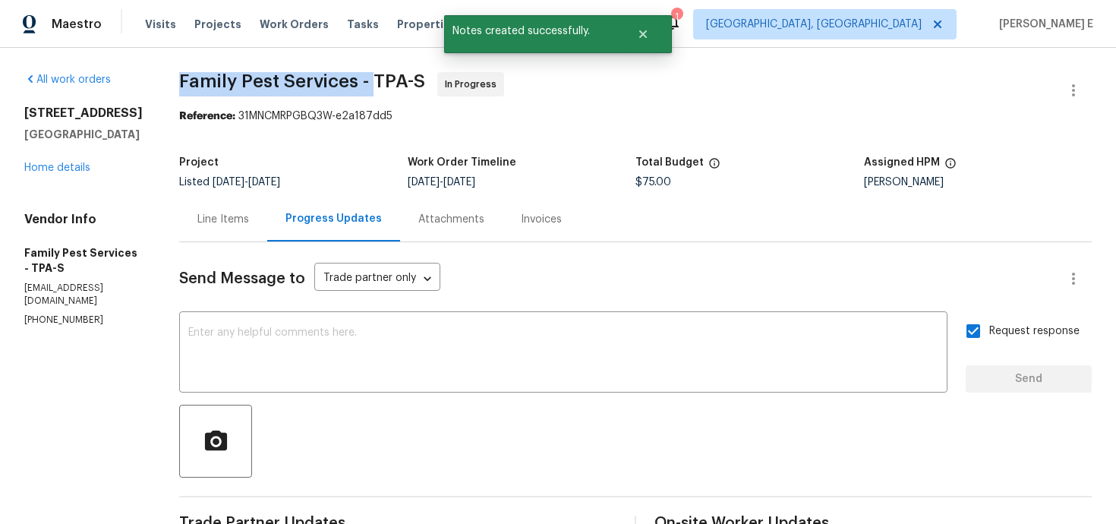
drag, startPoint x: 187, startPoint y: 85, endPoint x: 379, endPoint y: 85, distance: 191.3
click at [379, 85] on span "Family Pest Services - TPA-S" at bounding box center [302, 81] width 246 height 18
copy span "Family Pest Services -"
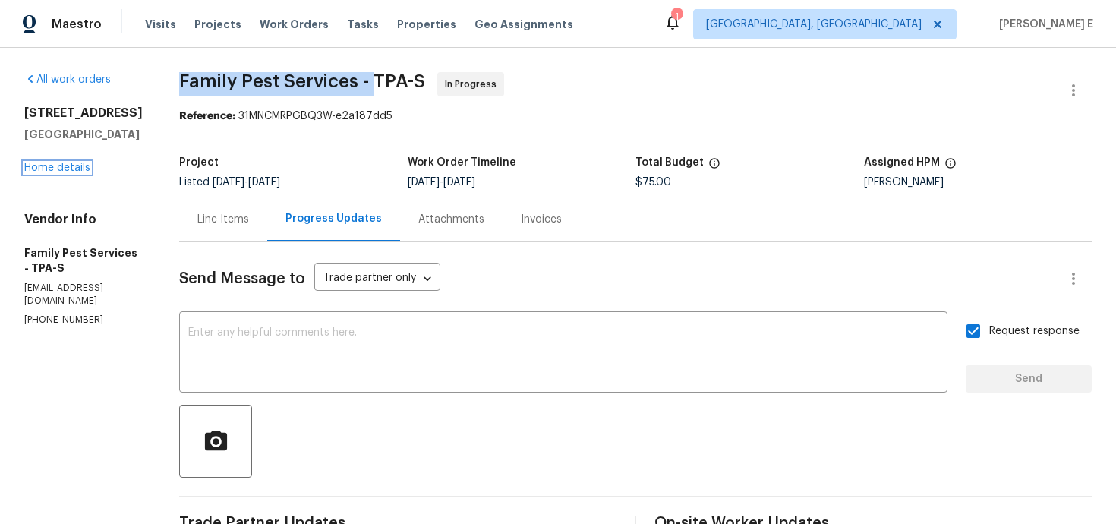
click at [83, 171] on link "Home details" at bounding box center [57, 167] width 66 height 11
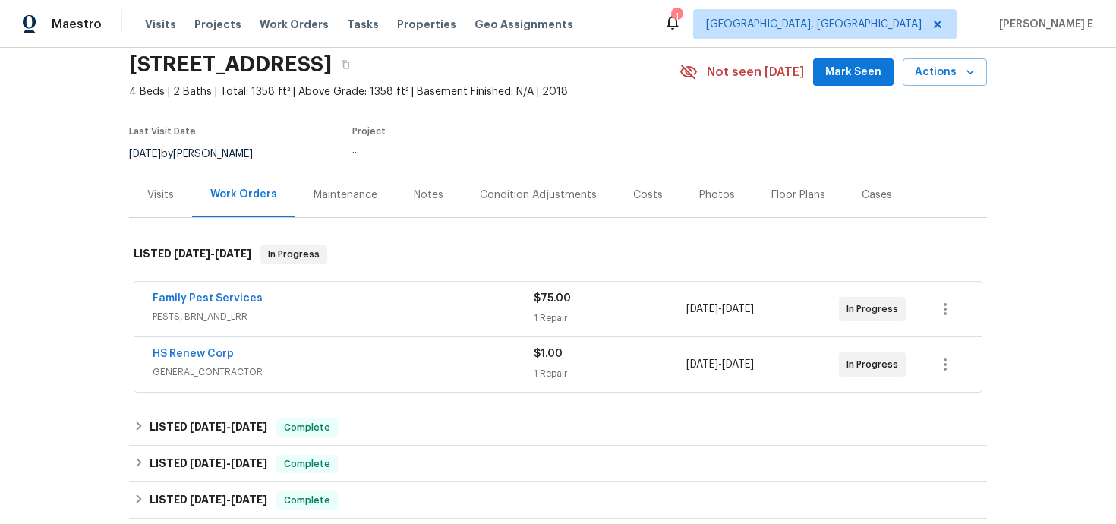
scroll to position [55, 0]
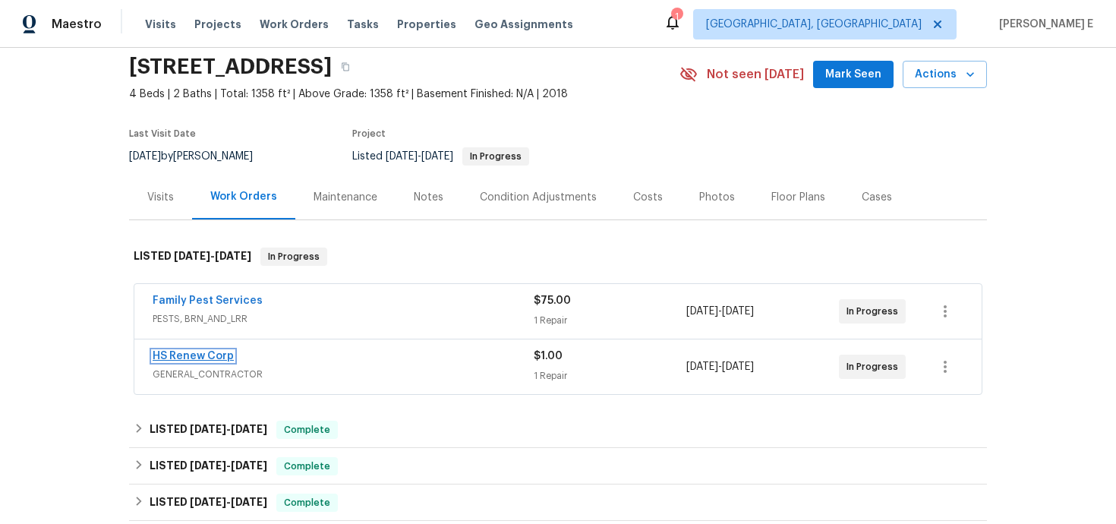
click at [194, 351] on link "HS Renew Corp" at bounding box center [193, 356] width 81 height 11
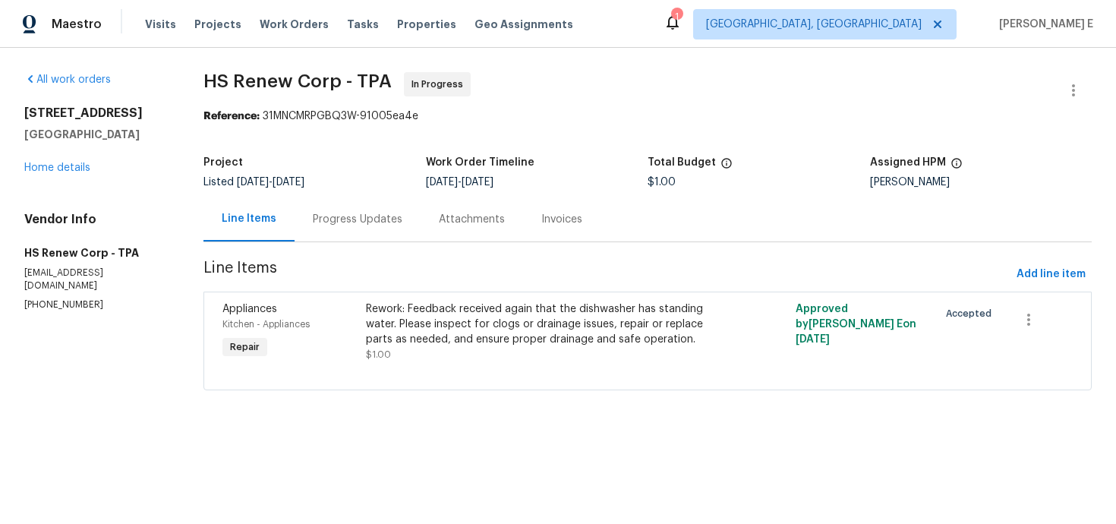
click at [386, 227] on div "Progress Updates" at bounding box center [358, 219] width 126 height 45
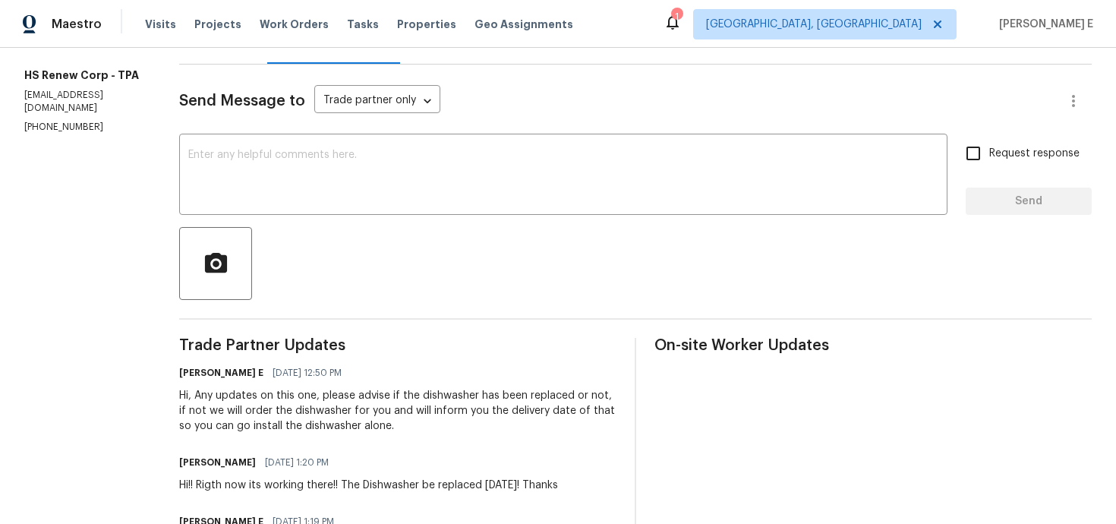
scroll to position [134, 0]
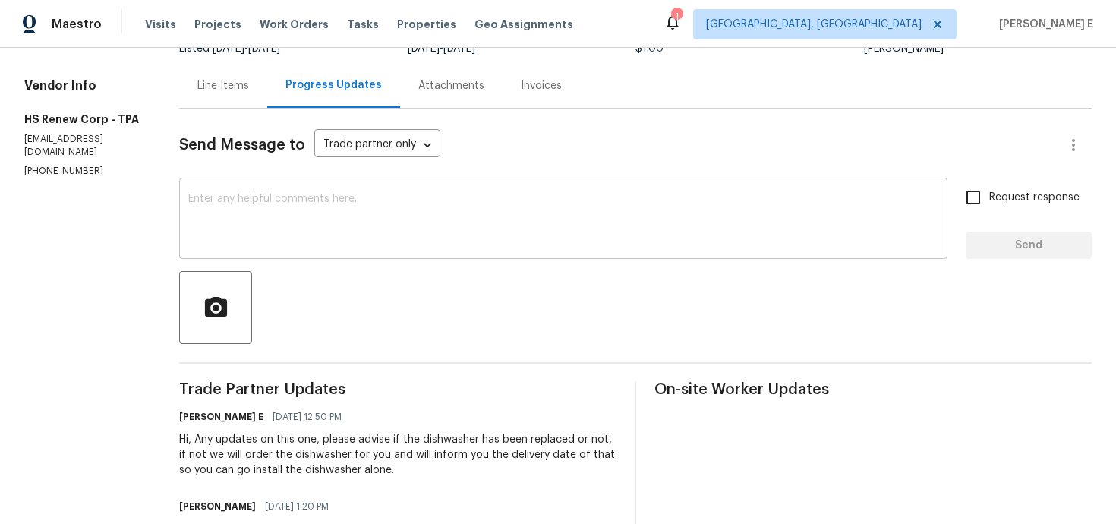
click at [405, 206] on textarea at bounding box center [563, 220] width 750 height 53
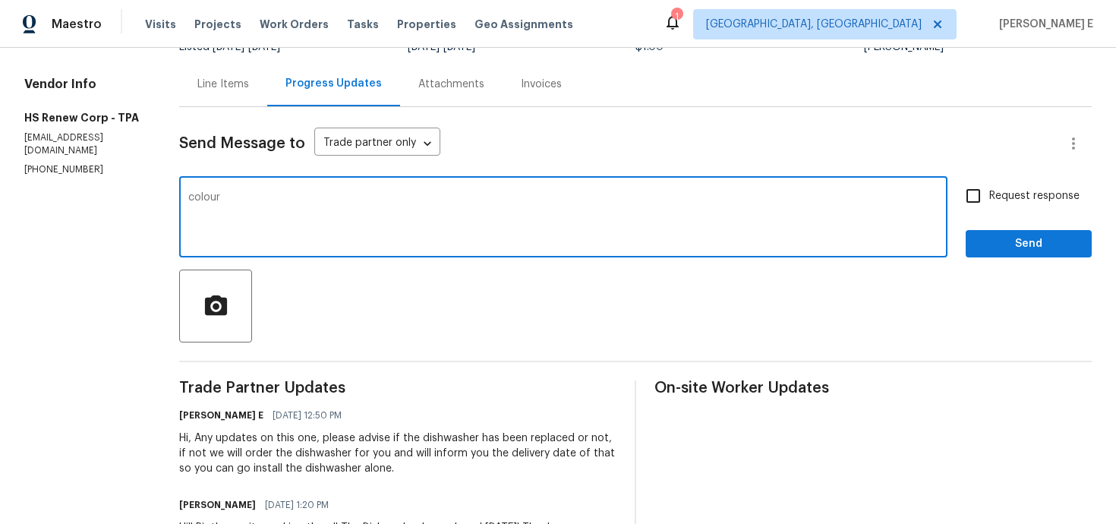
scroll to position [124, 0]
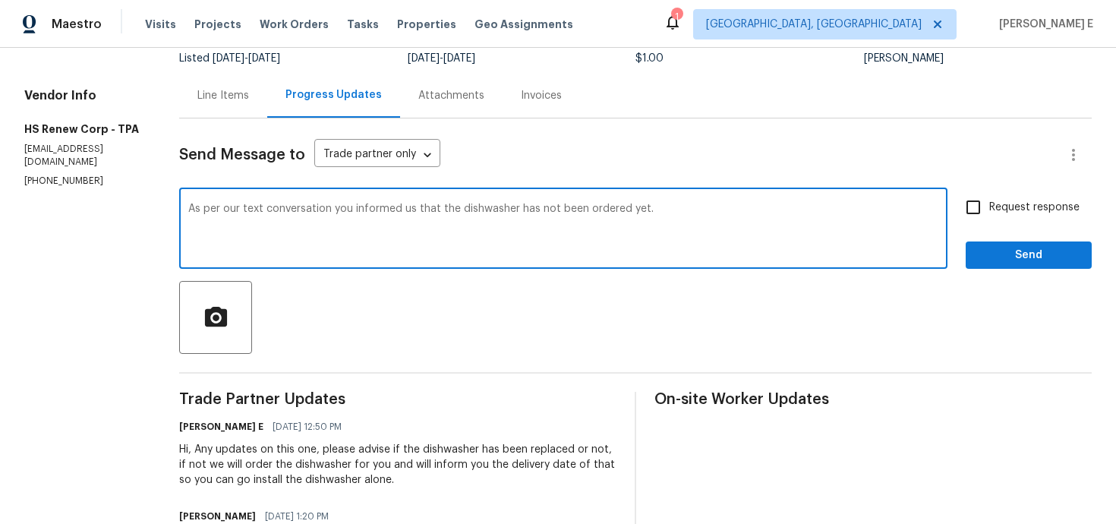
paste textarea "Before placing the order, we’d like to confirm the color of the dishwasher—stai…"
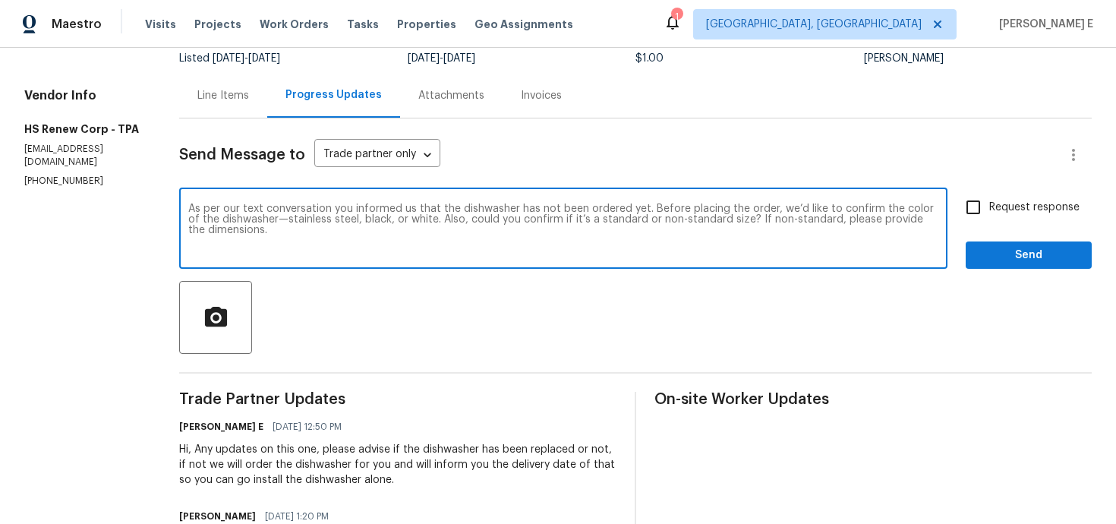
click at [632, 206] on textarea "As per our text conversation you informed us that the dishwasher has not been o…" at bounding box center [563, 229] width 750 height 53
paste textarea ", you mentioned that the dishwasher has not been ordered yet. Before placing th…"
paste textarea "Please reply back at your earliest convenience so we will place the order asap."
type textarea "As per our text conversation, you mentioned that the dishwasher has not been or…"
click at [970, 213] on input "Request response" at bounding box center [973, 207] width 32 height 32
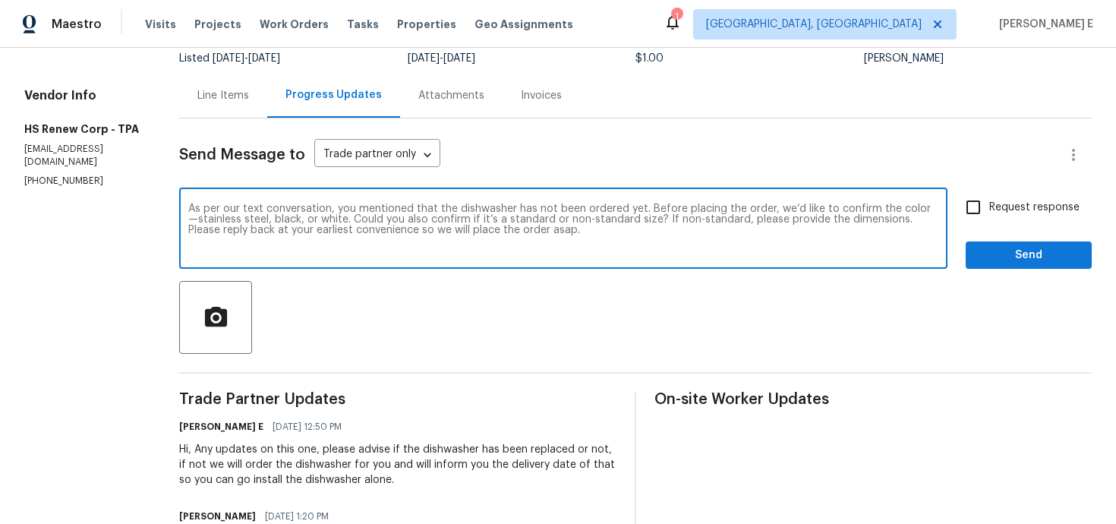
checkbox input "true"
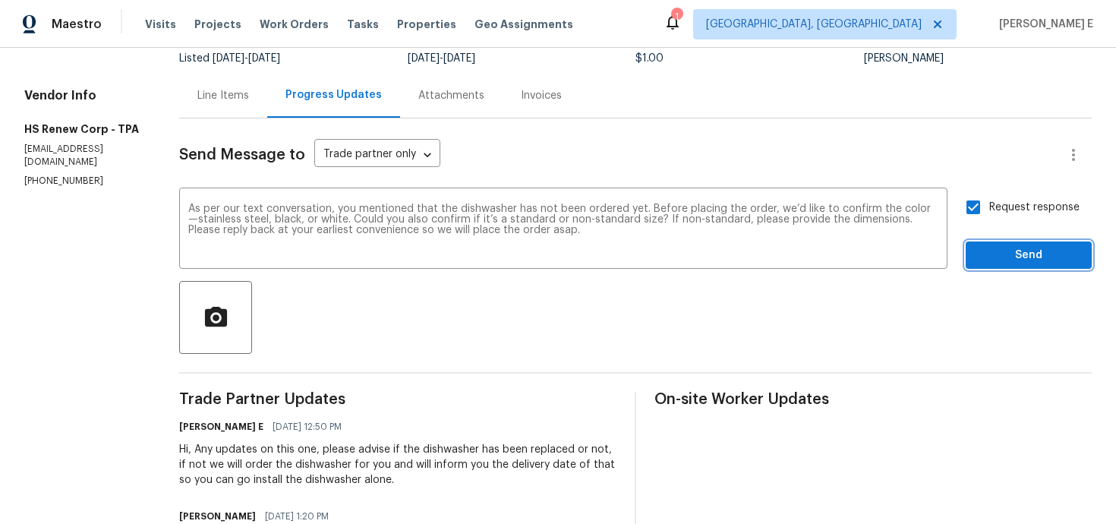
click at [1000, 243] on button "Send" at bounding box center [1029, 255] width 126 height 28
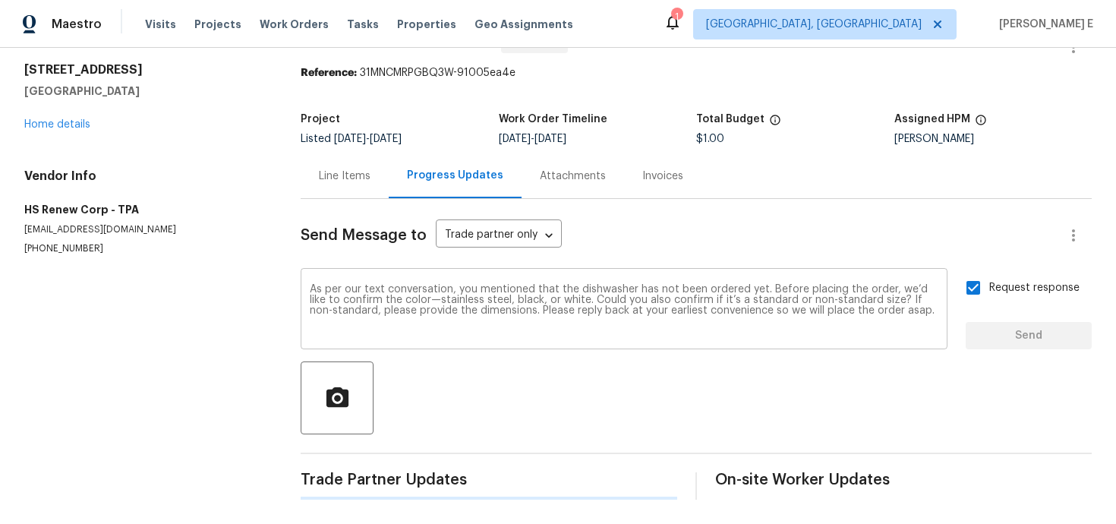
scroll to position [0, 0]
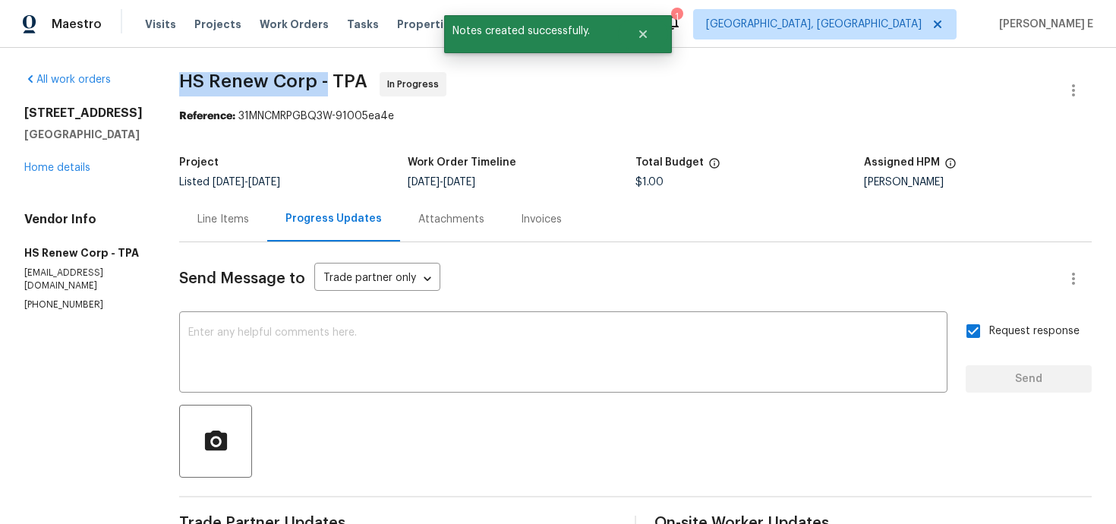
drag, startPoint x: 166, startPoint y: 80, endPoint x: 318, endPoint y: 81, distance: 151.8
copy span "HS Renew Corp -"
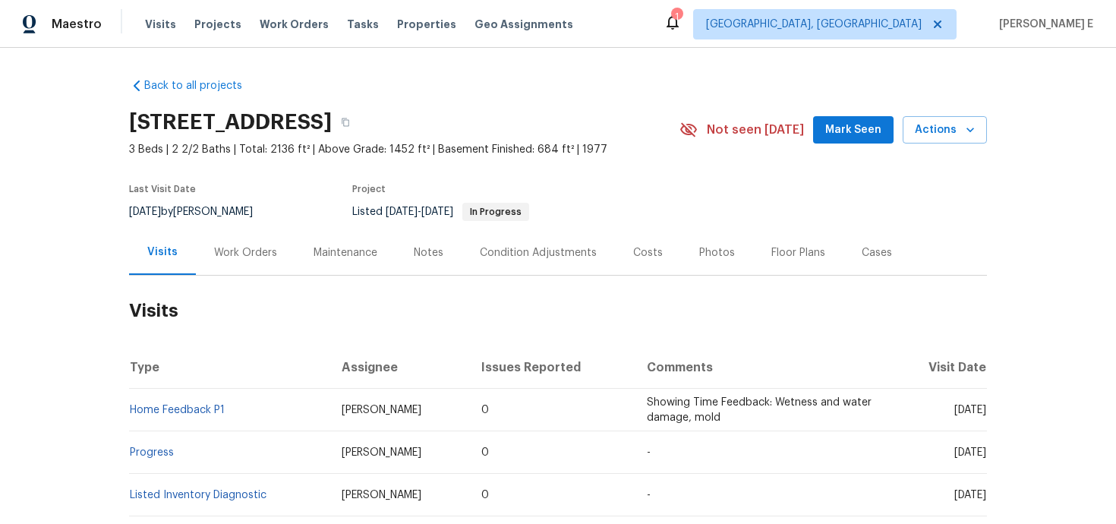
click at [254, 243] on div "Work Orders" at bounding box center [245, 252] width 99 height 45
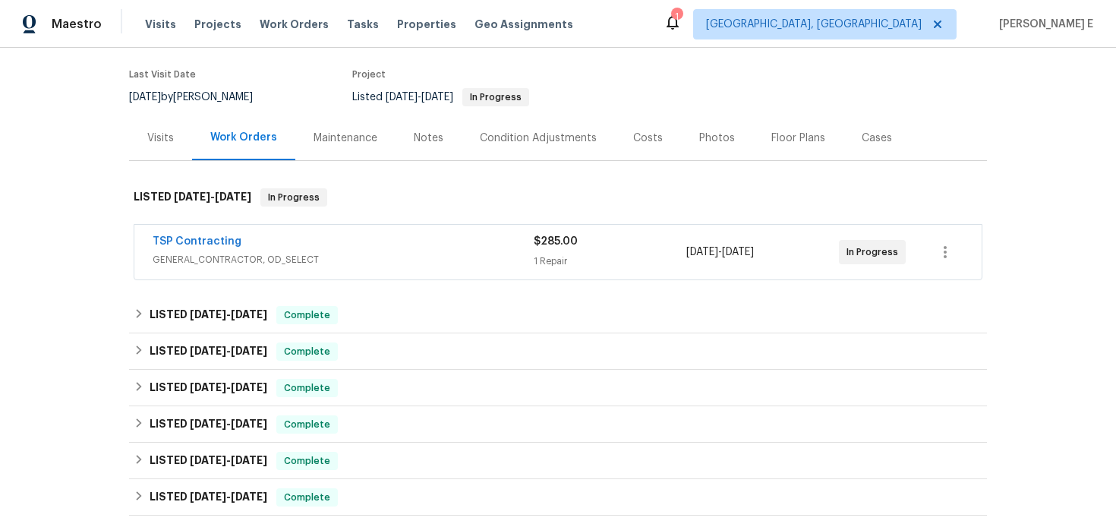
scroll to position [120, 0]
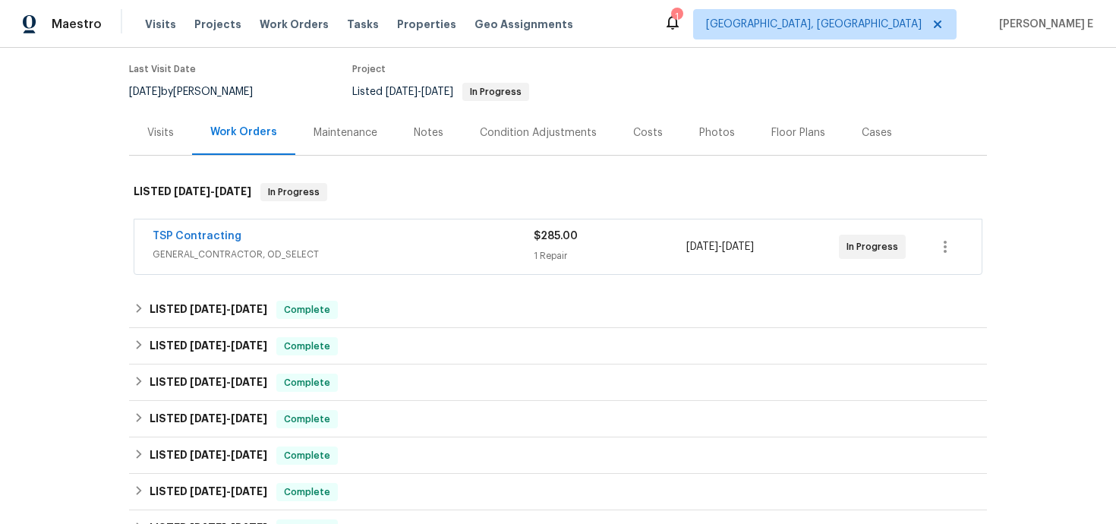
click at [211, 241] on span "TSP Contracting" at bounding box center [197, 235] width 89 height 15
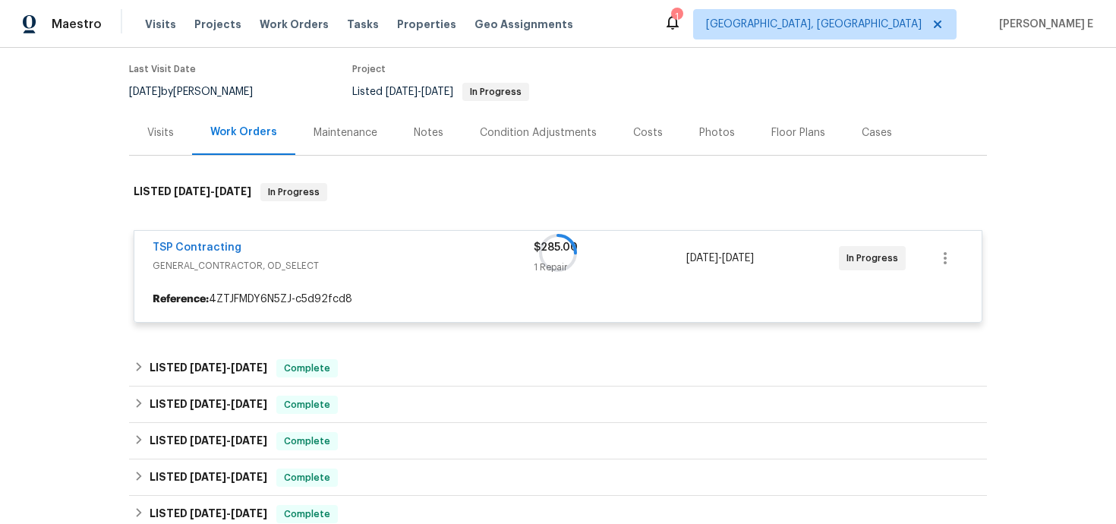
click at [201, 248] on div at bounding box center [558, 253] width 858 height 170
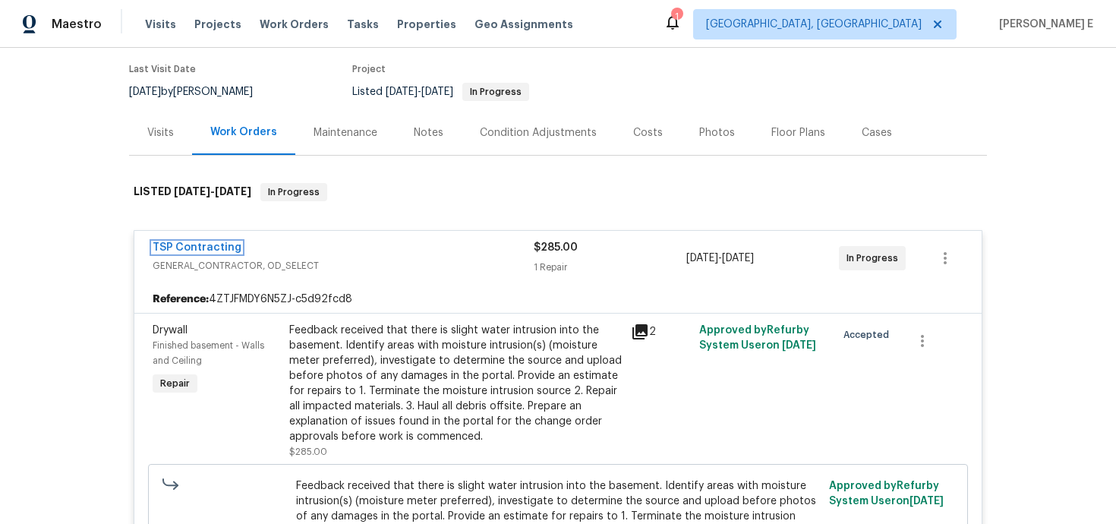
click at [201, 248] on link "TSP Contracting" at bounding box center [197, 247] width 89 height 11
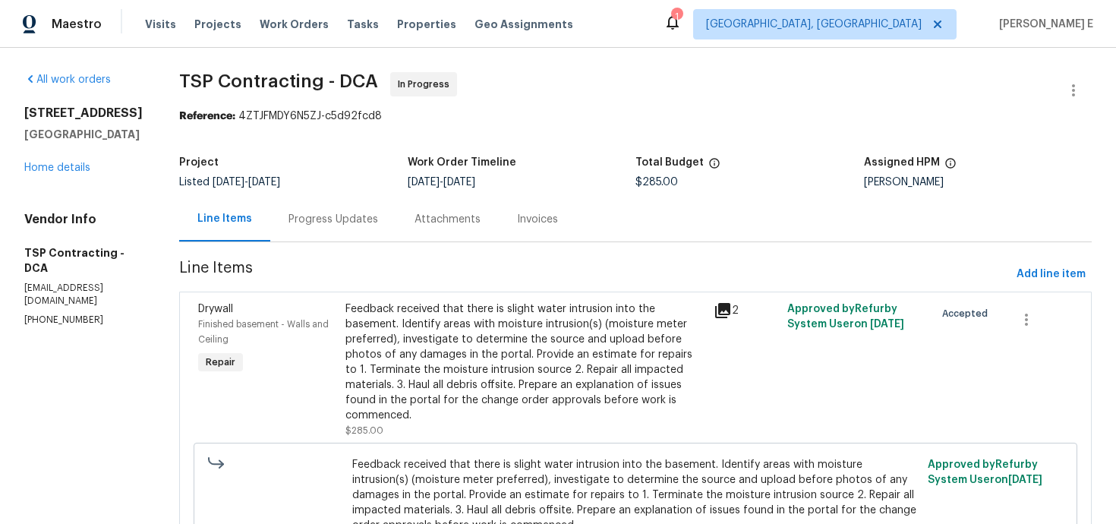
click at [295, 211] on div "Progress Updates" at bounding box center [333, 219] width 126 height 45
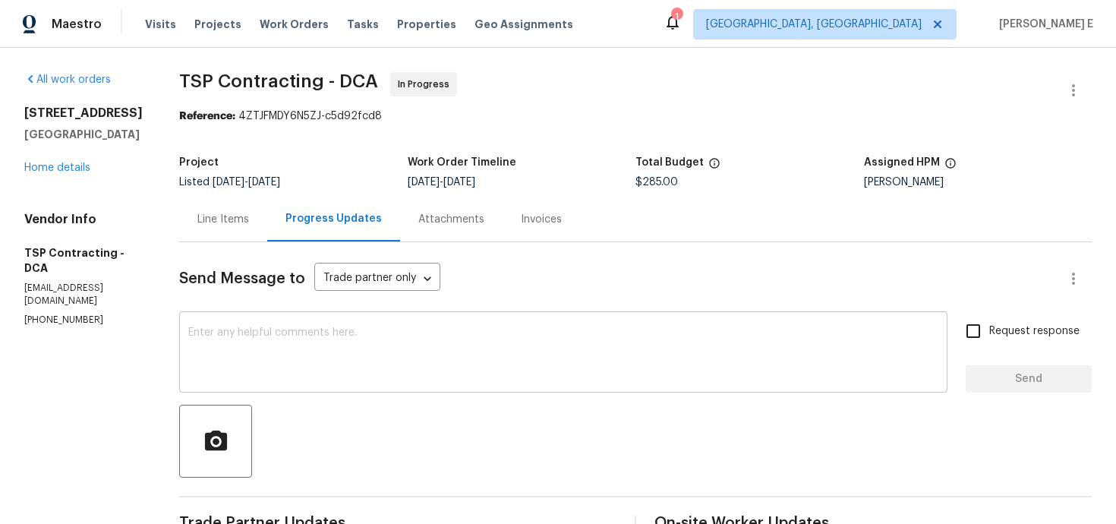
click at [551, 370] on textarea at bounding box center [563, 353] width 750 height 53
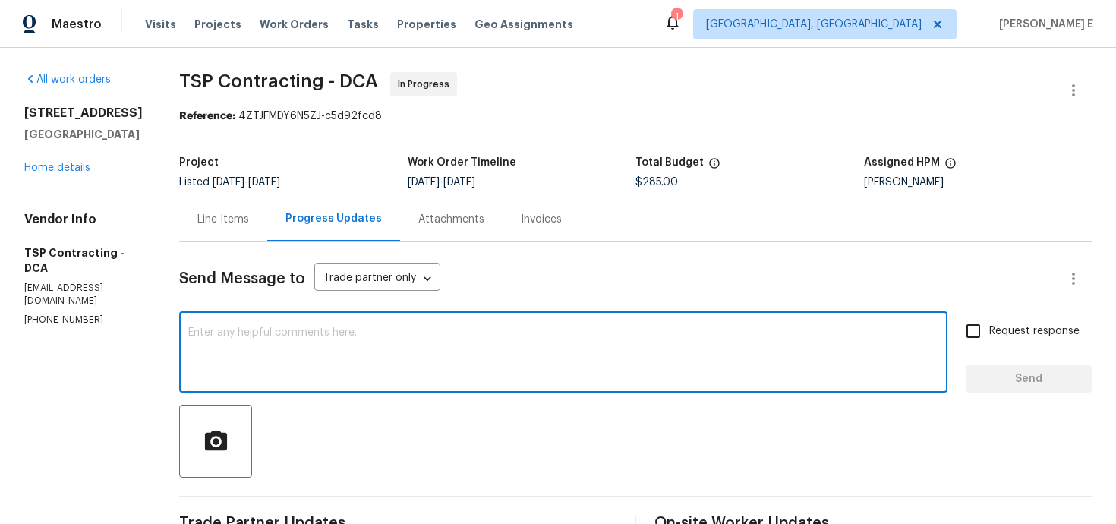
paste textarea "Just checking—do you have a scheduled date for this yet?"
type textarea "Just checking—do you have a scheduled date for this yet?"
click at [984, 336] on input "Request response" at bounding box center [973, 331] width 32 height 32
checkbox input "true"
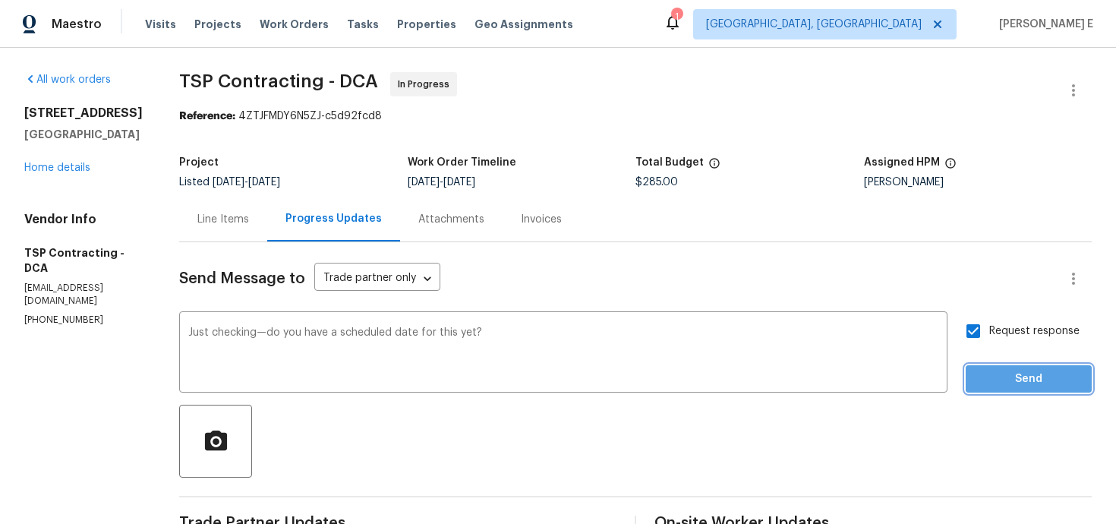
click at [1007, 369] on button "Send" at bounding box center [1029, 379] width 126 height 28
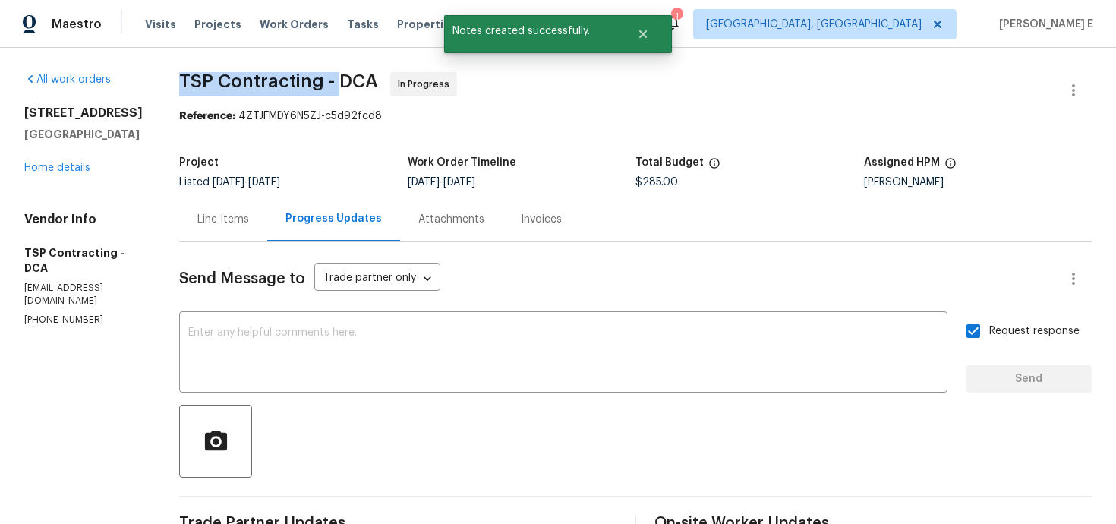
drag, startPoint x: 170, startPoint y: 87, endPoint x: 336, endPoint y: 78, distance: 165.7
copy span "TSP Contracting -"
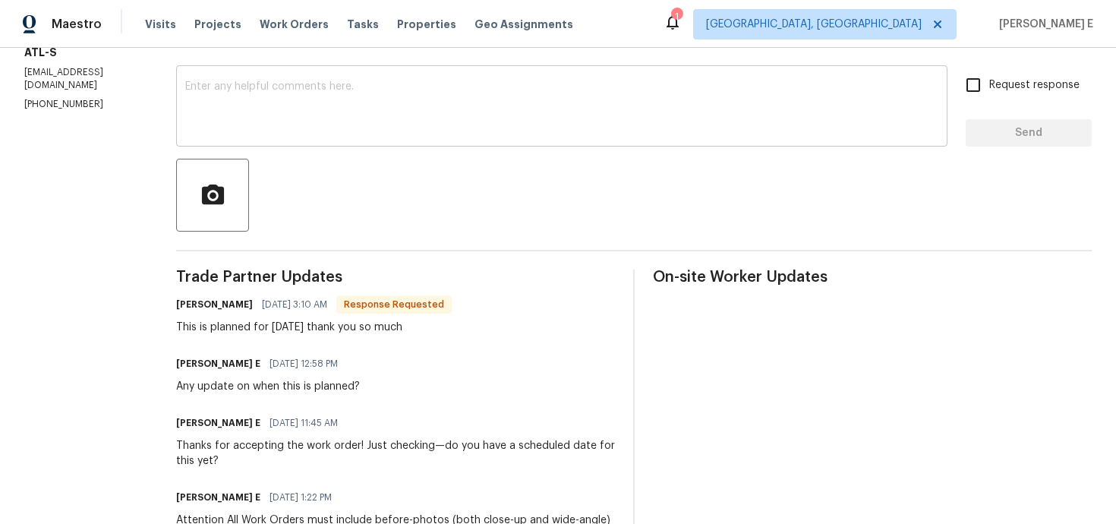
scroll to position [288, 0]
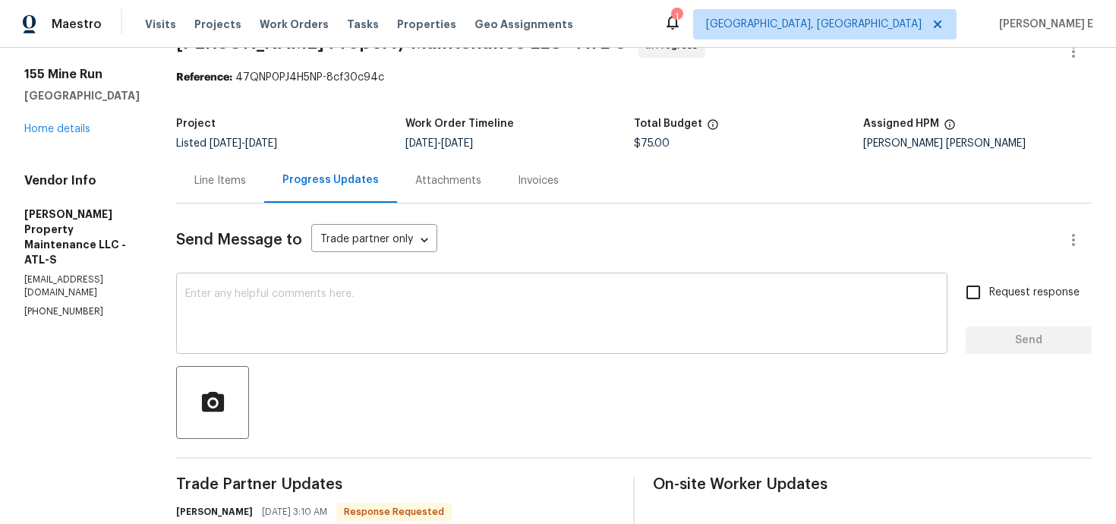
click at [631, 336] on textarea at bounding box center [561, 314] width 753 height 53
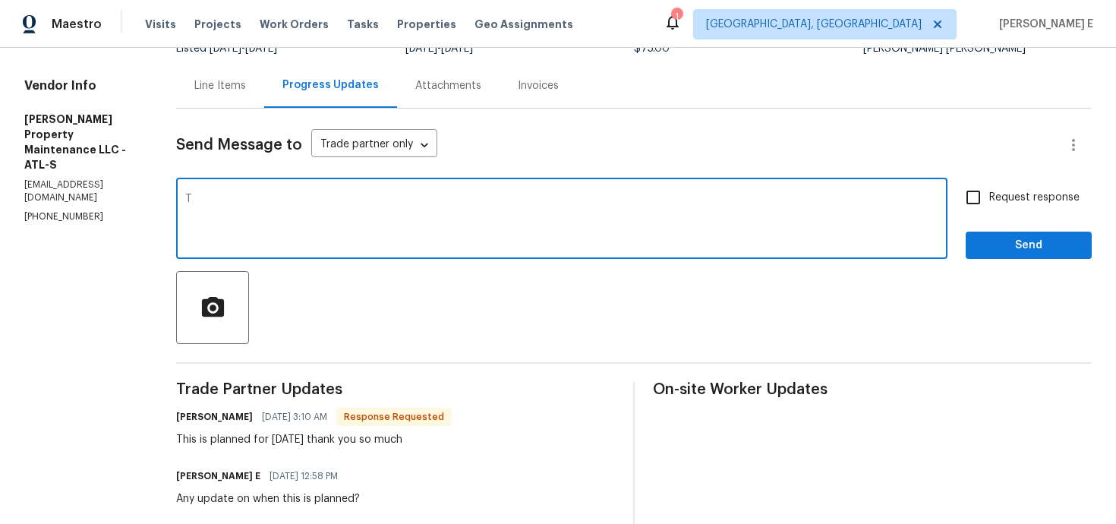
scroll to position [128, 0]
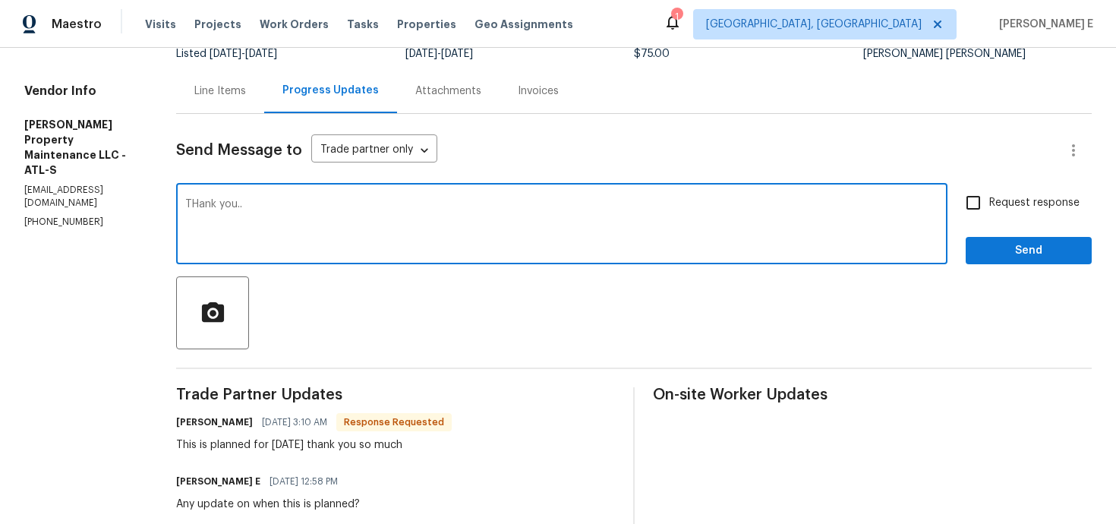
click at [204, 201] on textarea "THank you.." at bounding box center [561, 225] width 753 height 53
type textarea "Thank you.."
click at [1002, 241] on span "Send" at bounding box center [1029, 250] width 102 height 19
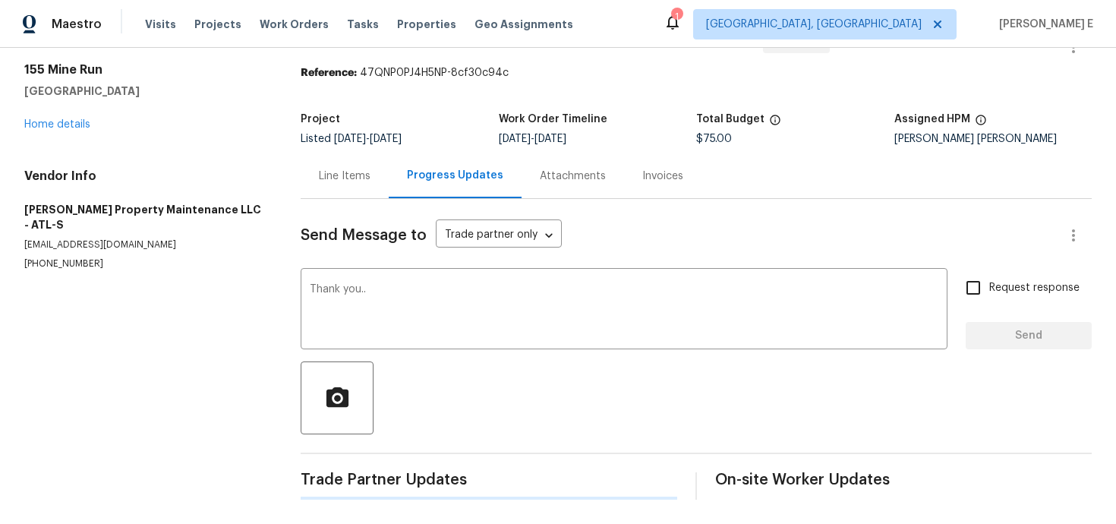
scroll to position [0, 0]
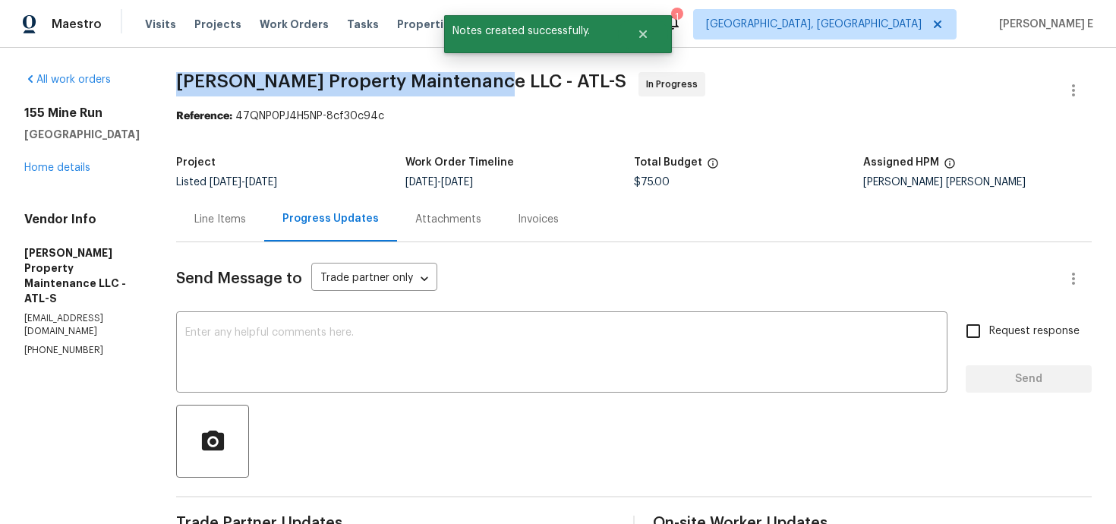
drag, startPoint x: 184, startPoint y: 87, endPoint x: 483, endPoint y: 75, distance: 299.3
click at [483, 75] on span "Glen Property Maintenance LLC - ATL-S" at bounding box center [401, 81] width 450 height 18
copy span "Glen Property Maintenance LLC - A"
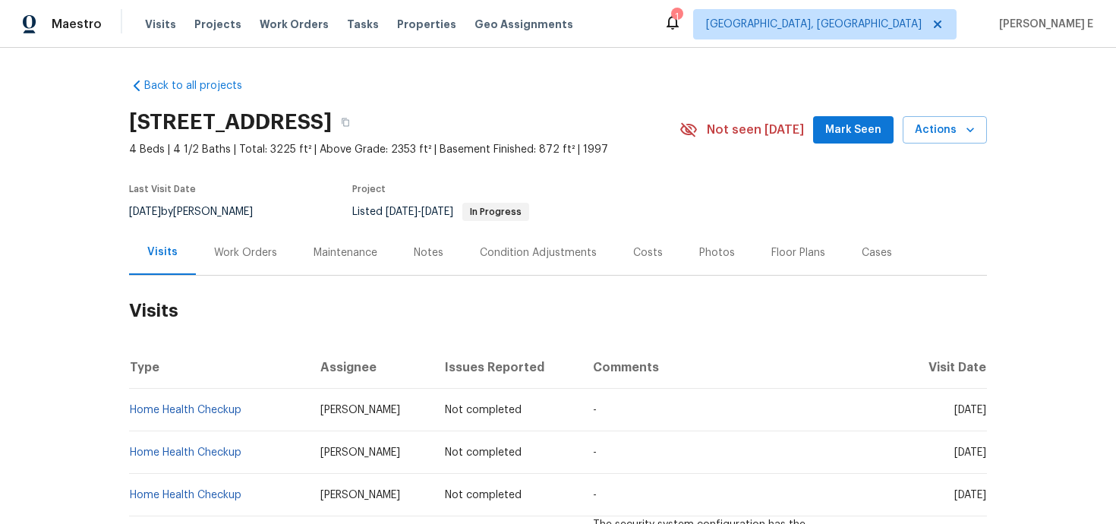
click at [241, 241] on div "Work Orders" at bounding box center [245, 252] width 99 height 45
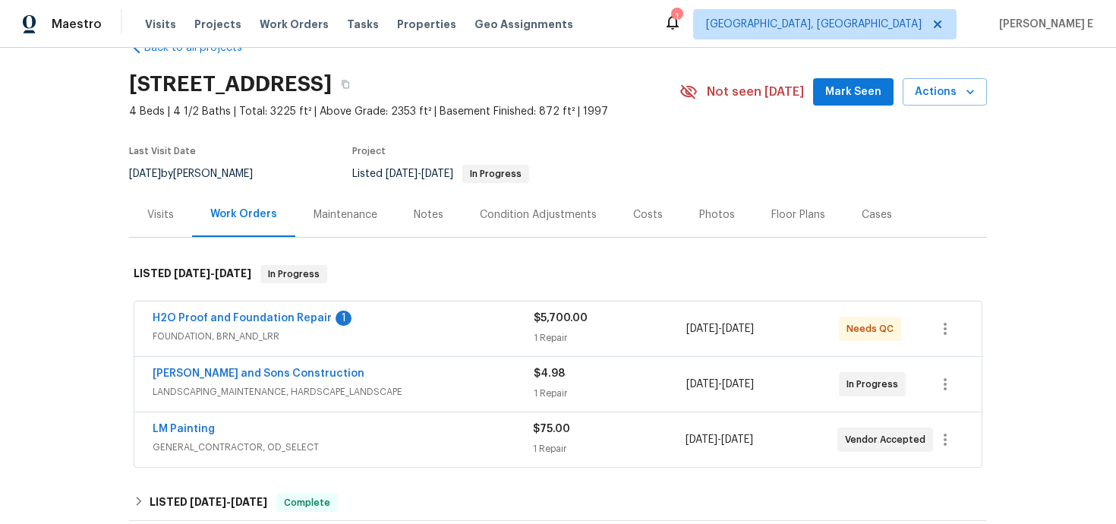
scroll to position [43, 0]
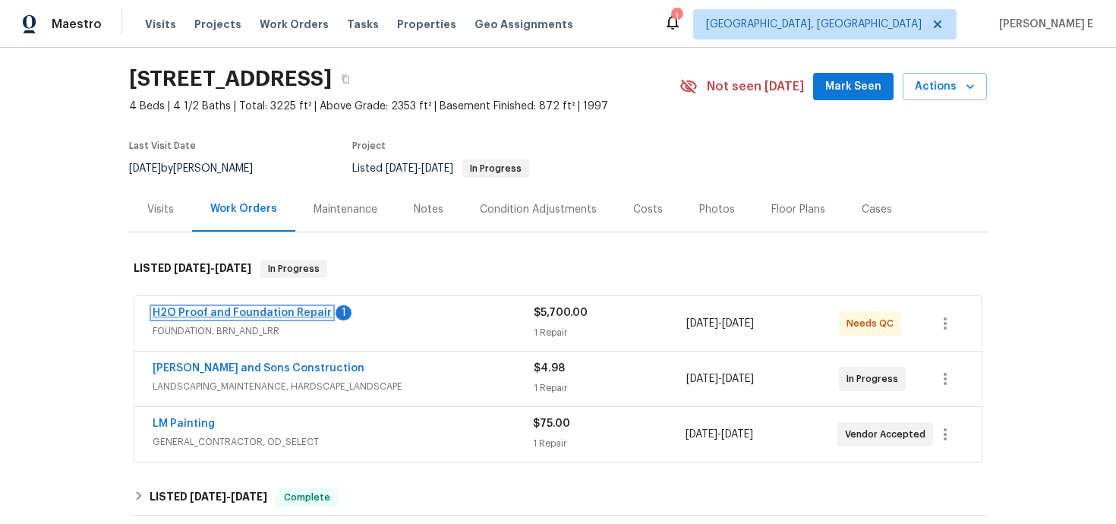
click at [301, 314] on link "H2O Proof and Foundation Repair" at bounding box center [242, 312] width 179 height 11
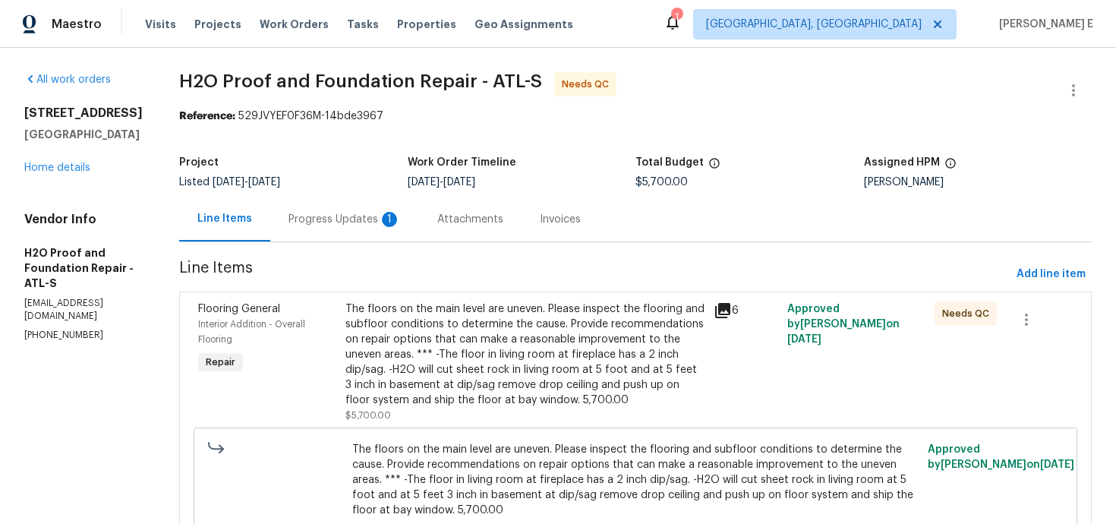
click at [382, 225] on div "1" at bounding box center [389, 219] width 15 height 15
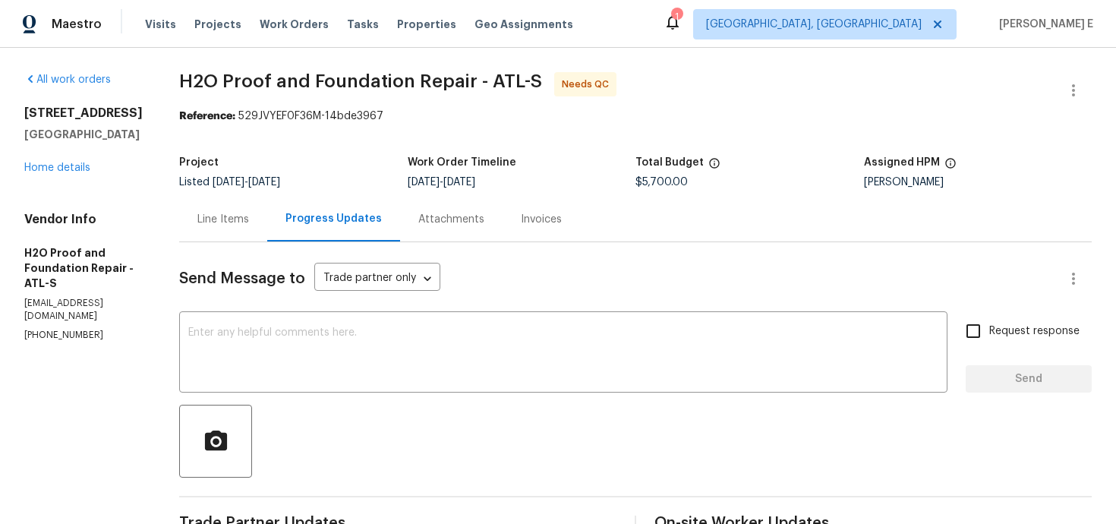
click at [235, 223] on div "Line Items" at bounding box center [223, 219] width 52 height 15
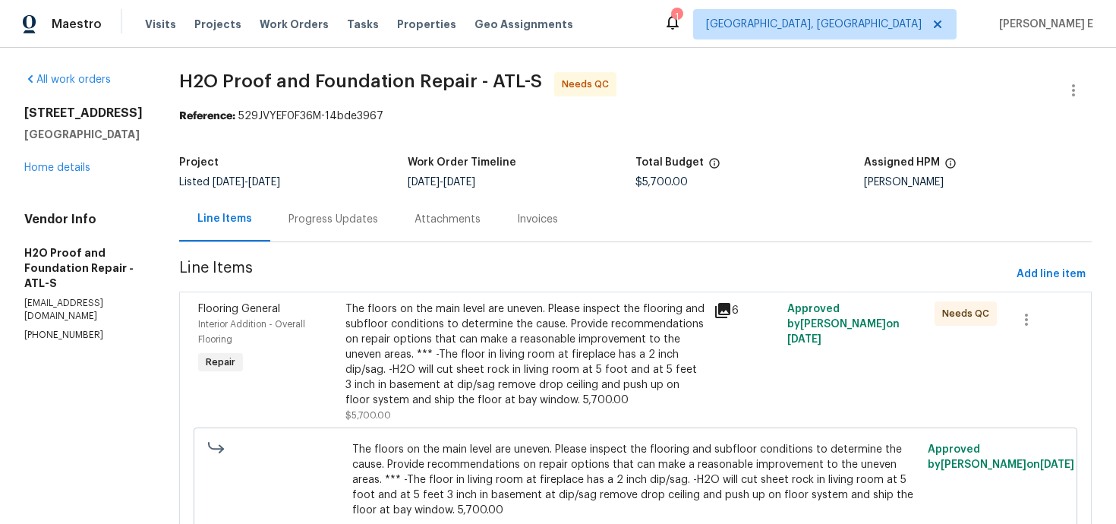
click at [383, 370] on div "The floors on the main level are uneven. Please inspect the flooring and subflo…" at bounding box center [524, 354] width 359 height 106
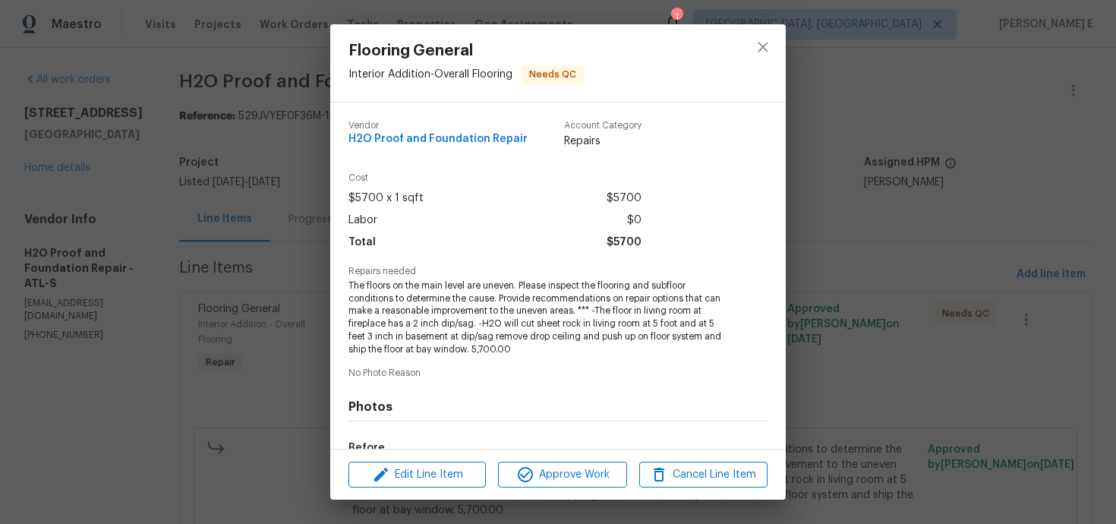
scroll to position [187, 0]
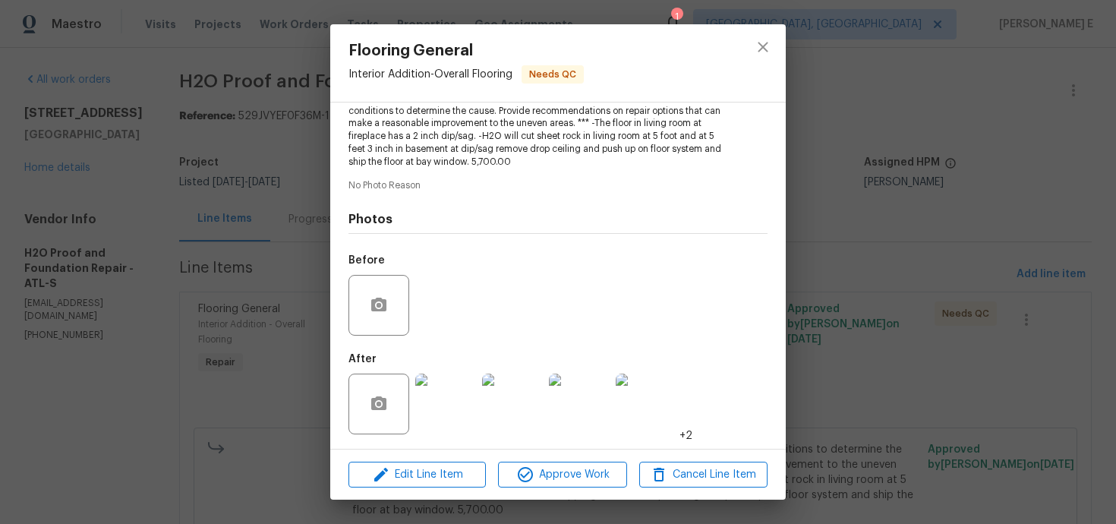
click at [444, 399] on img at bounding box center [445, 403] width 61 height 61
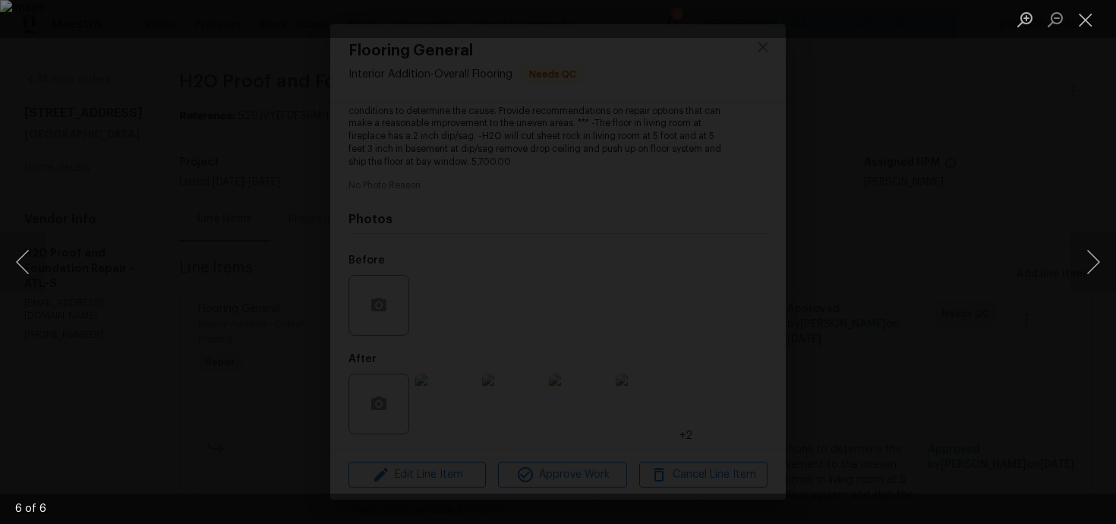
click at [974, 173] on div "Lightbox" at bounding box center [558, 262] width 1116 height 524
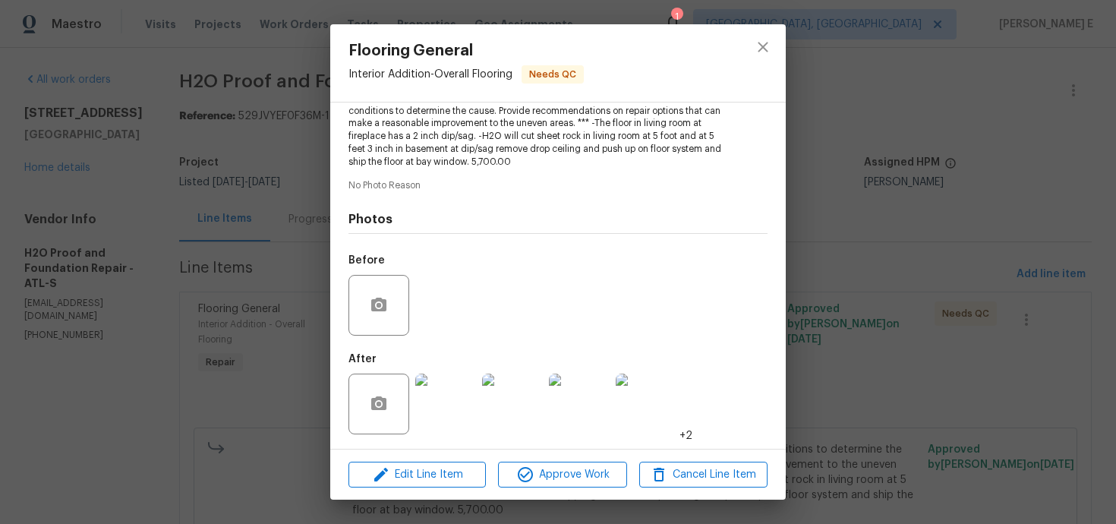
click at [974, 173] on div "Flooring General Interior Addition - Overall Flooring Needs QC Vendor H2O Proof…" at bounding box center [558, 262] width 1116 height 524
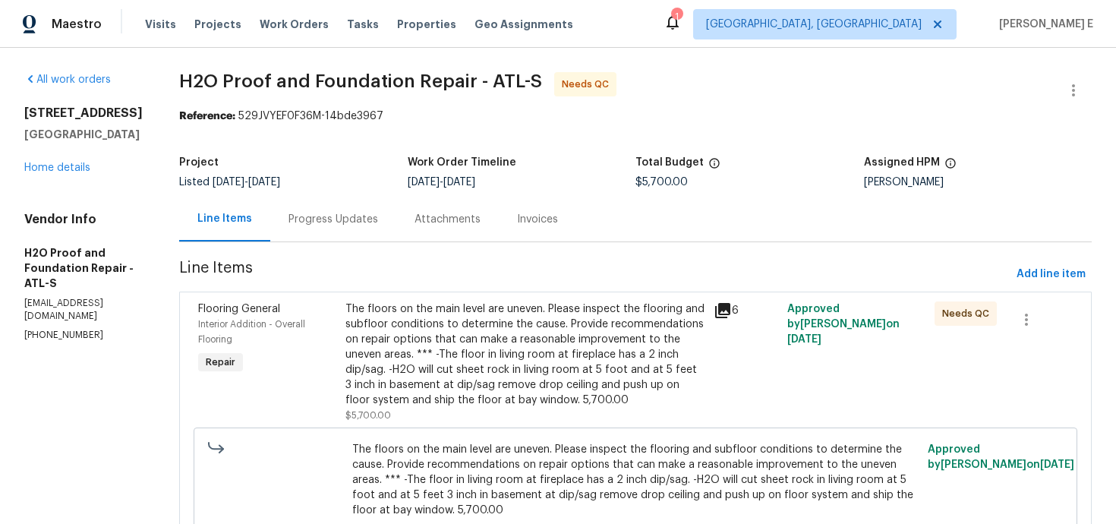
click at [313, 228] on div "Progress Updates" at bounding box center [333, 219] width 126 height 45
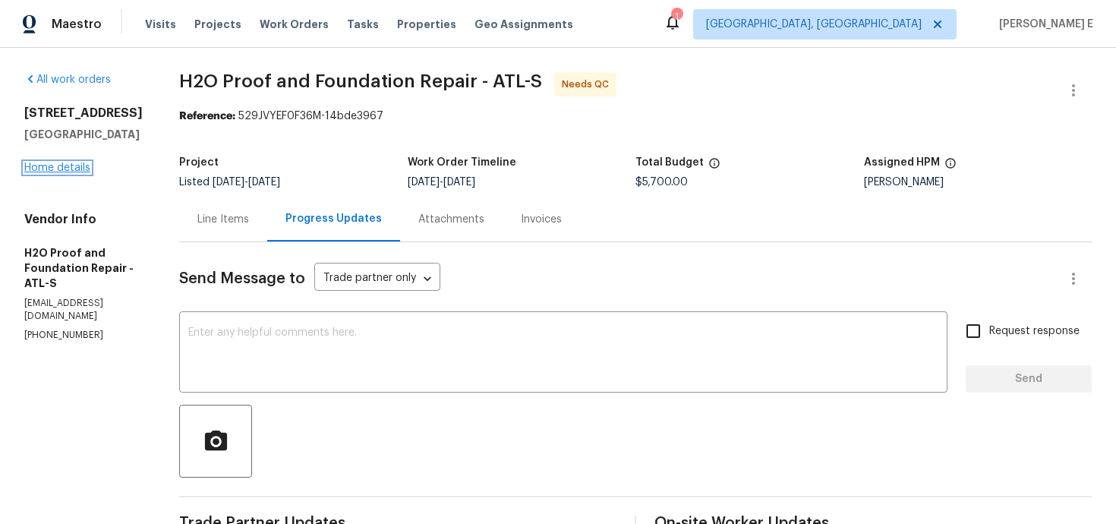
click at [74, 173] on link "Home details" at bounding box center [57, 167] width 66 height 11
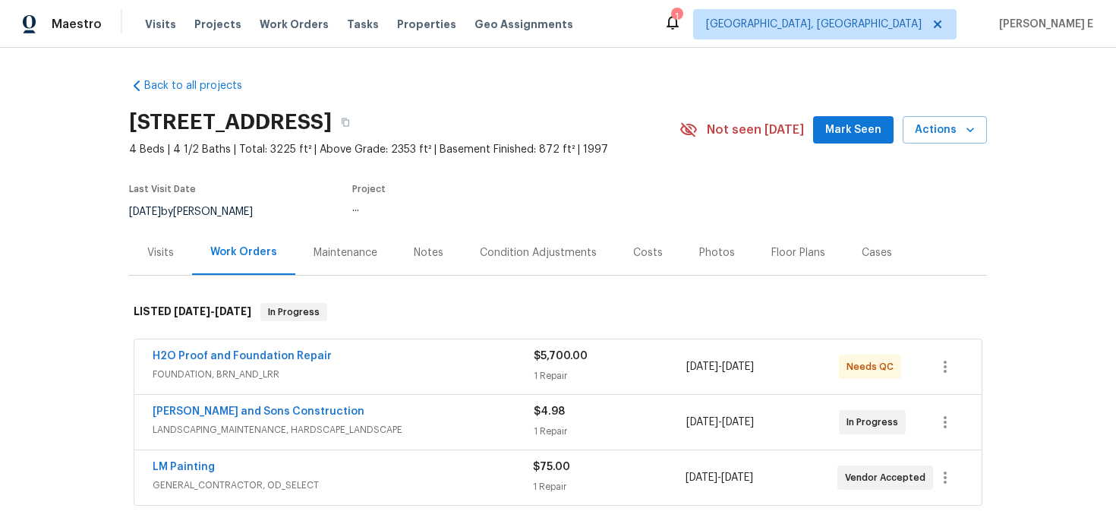
scroll to position [56, 0]
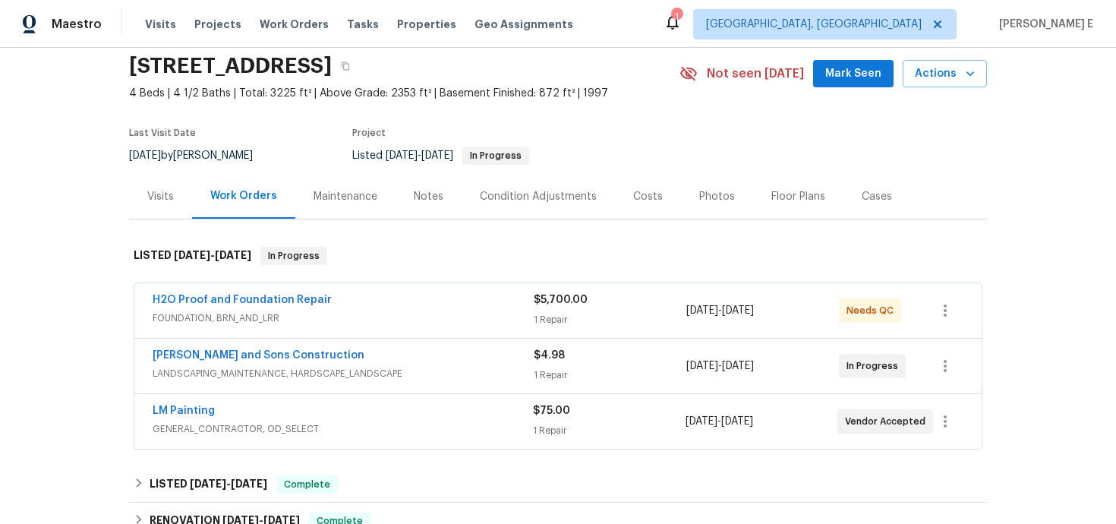
click at [290, 419] on div "LM Painting" at bounding box center [343, 412] width 380 height 18
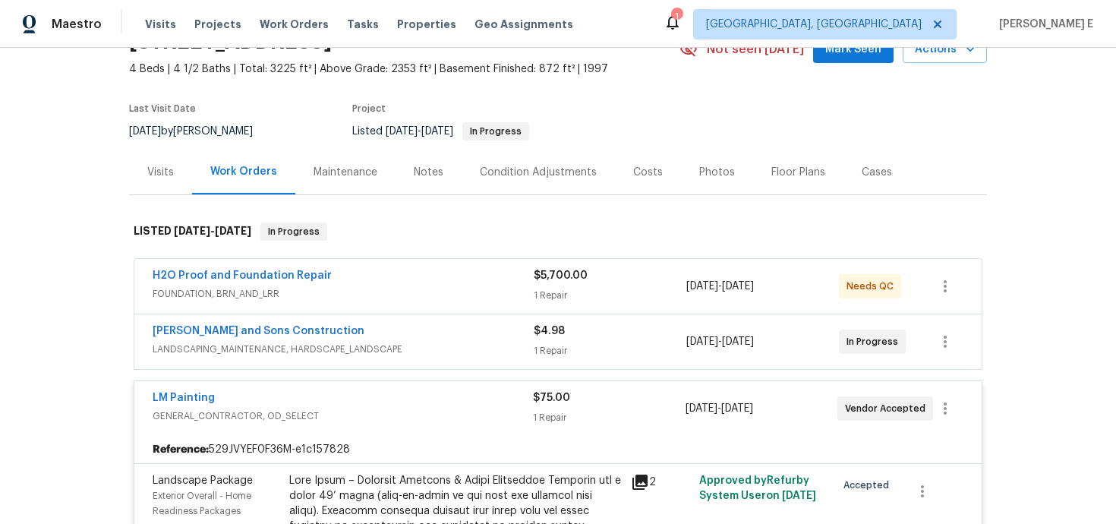
scroll to position [122, 0]
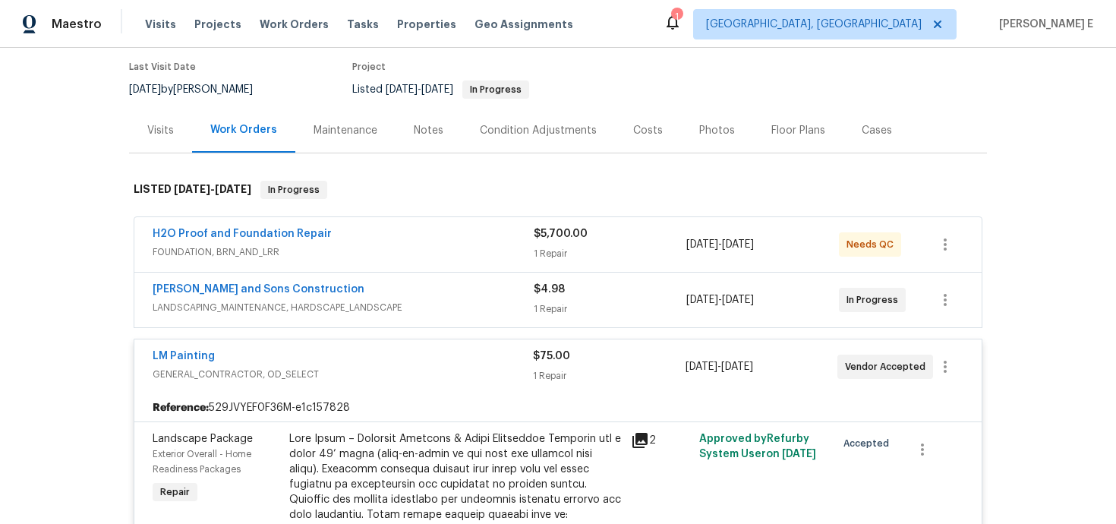
click at [368, 277] on div "Reyes and Sons Construction LANDSCAPING_MAINTENANCE, HARDSCAPE_LANDSCAPE $4.98 …" at bounding box center [557, 300] width 847 height 55
click at [362, 282] on div "Reyes and Sons Construction" at bounding box center [343, 291] width 381 height 18
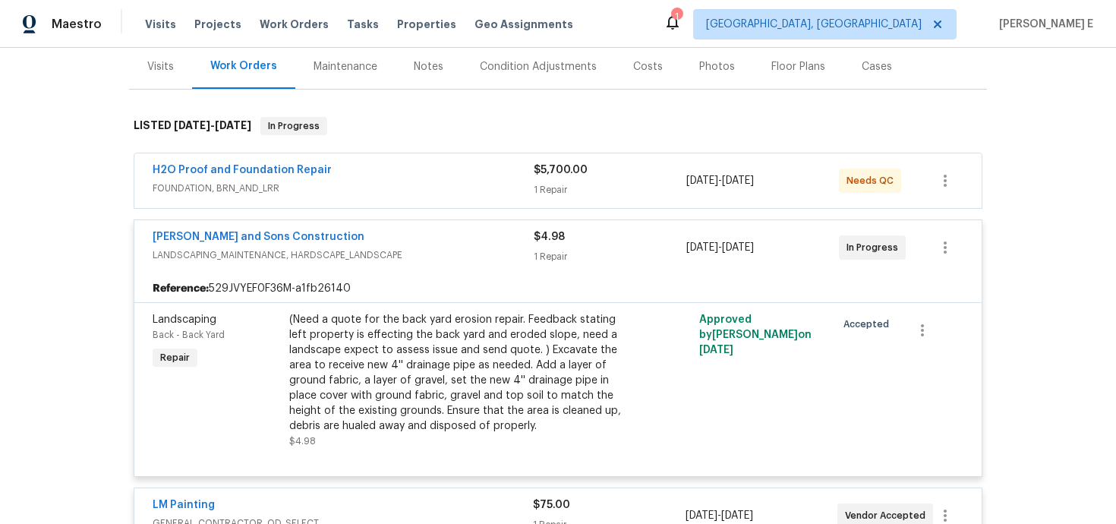
scroll to position [183, 0]
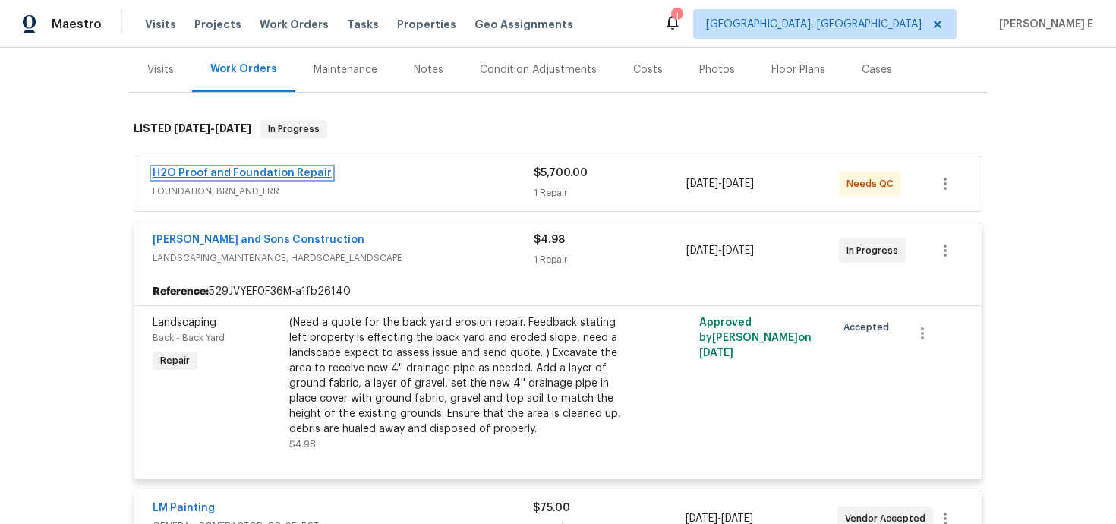
click at [271, 175] on link "H2O Proof and Foundation Repair" at bounding box center [242, 173] width 179 height 11
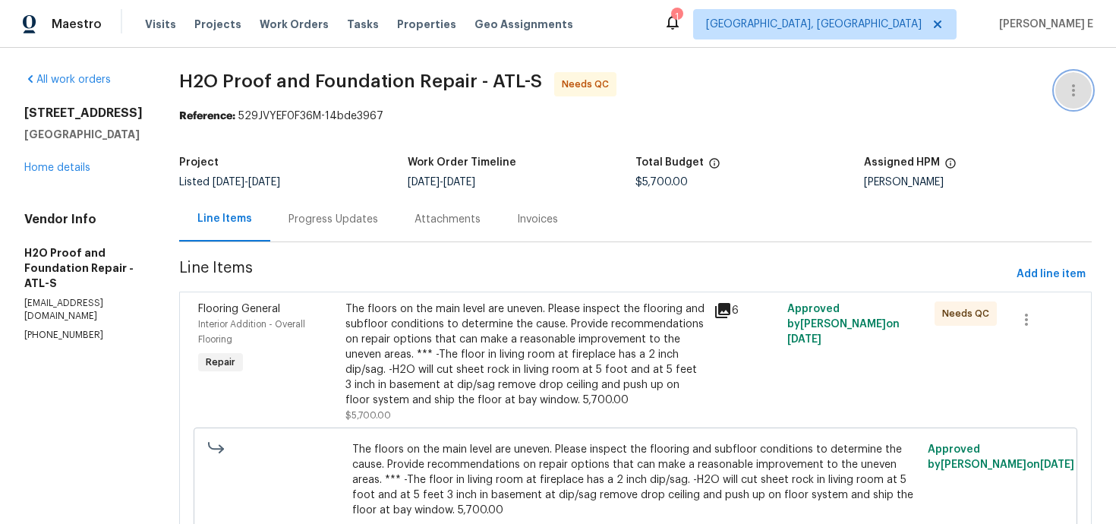
click at [1063, 90] on button "button" at bounding box center [1073, 90] width 36 height 36
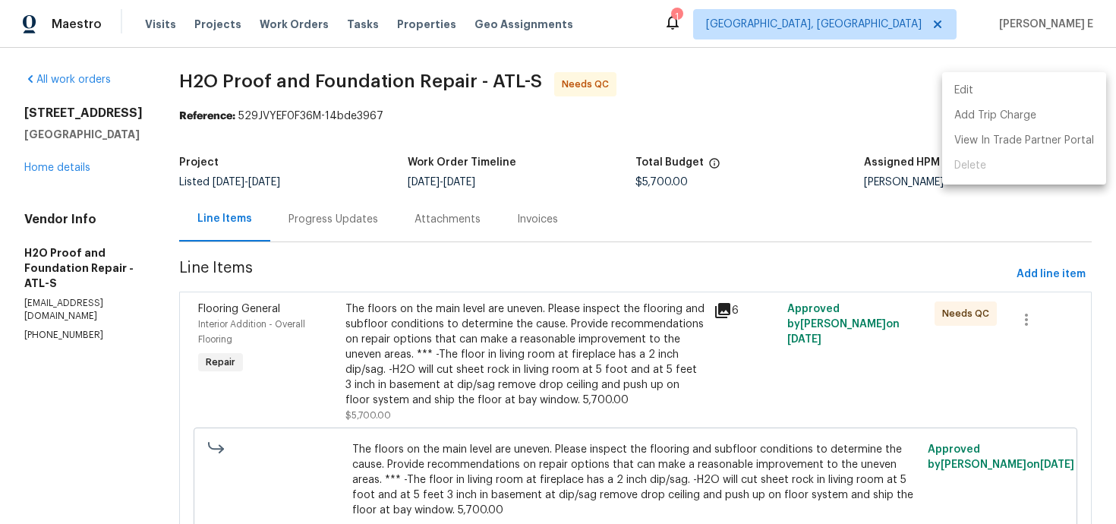
click at [966, 87] on li "Edit" at bounding box center [1024, 90] width 164 height 25
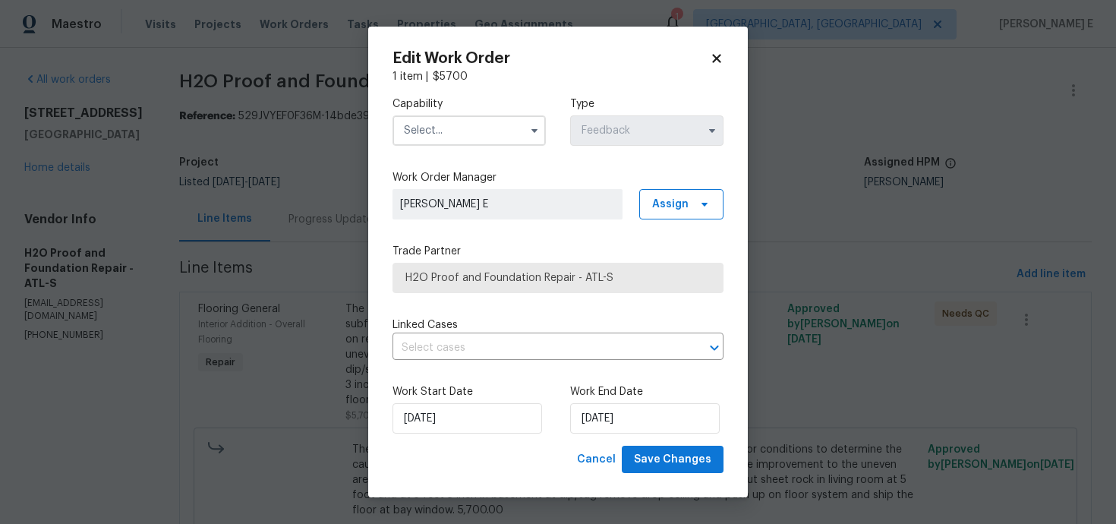
click at [479, 136] on input "text" at bounding box center [468, 130] width 153 height 30
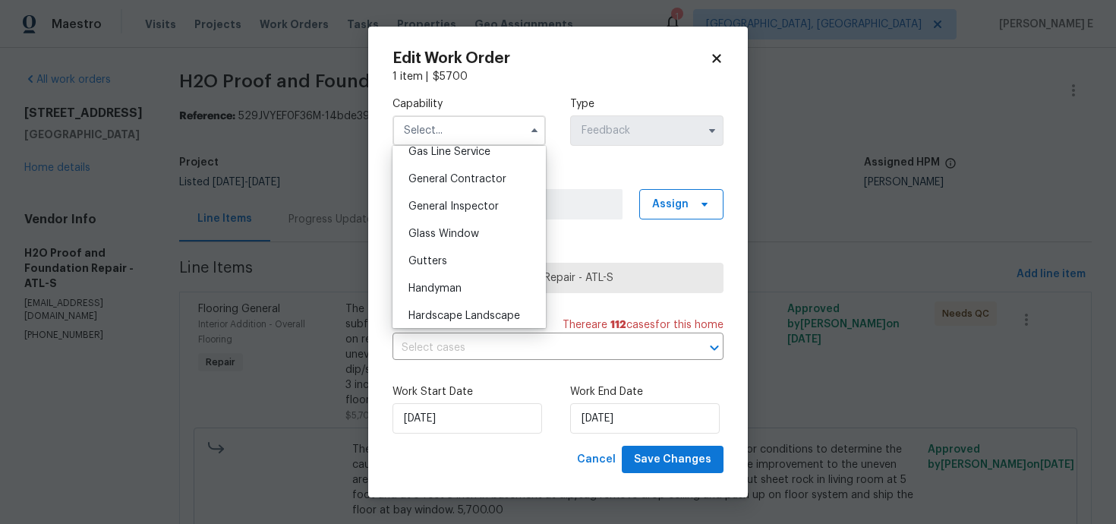
scroll to position [713, 0]
click at [435, 277] on div "Handyman" at bounding box center [469, 285] width 146 height 27
type input "Handyman"
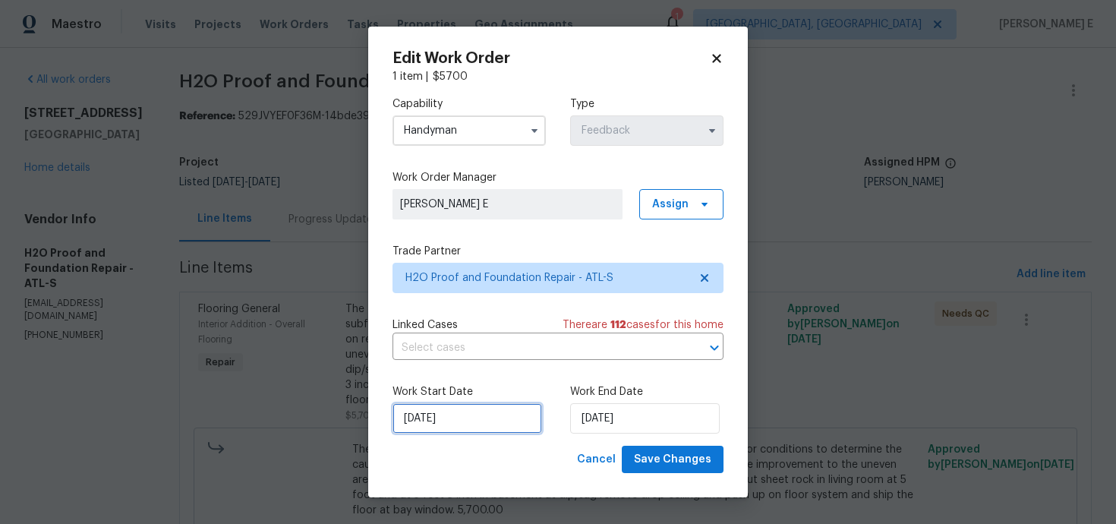
click at [456, 414] on input "28/08/2025" at bounding box center [467, 418] width 150 height 30
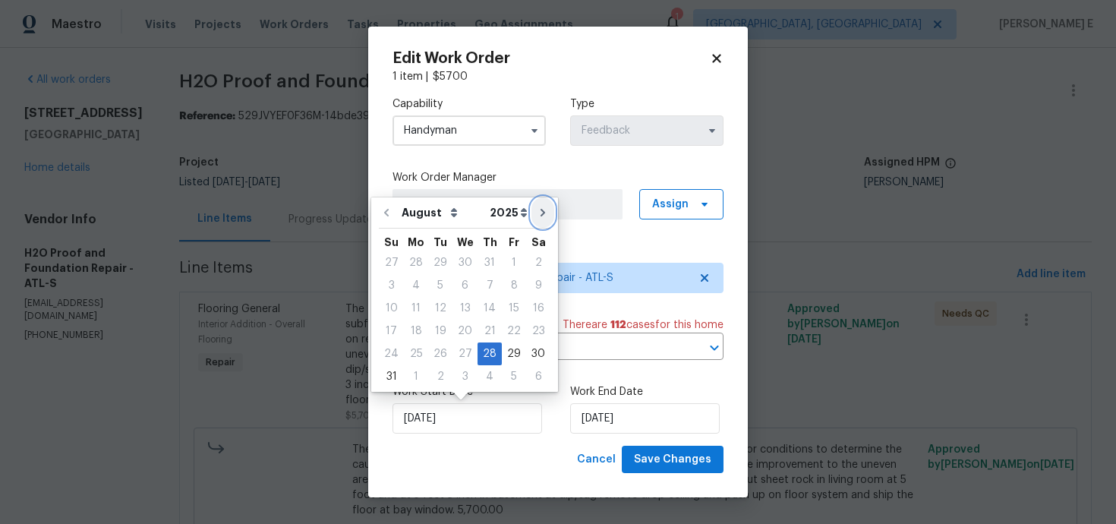
click at [540, 215] on button "Go to next month" at bounding box center [542, 212] width 23 height 30
type input "28/09/2025"
select select "8"
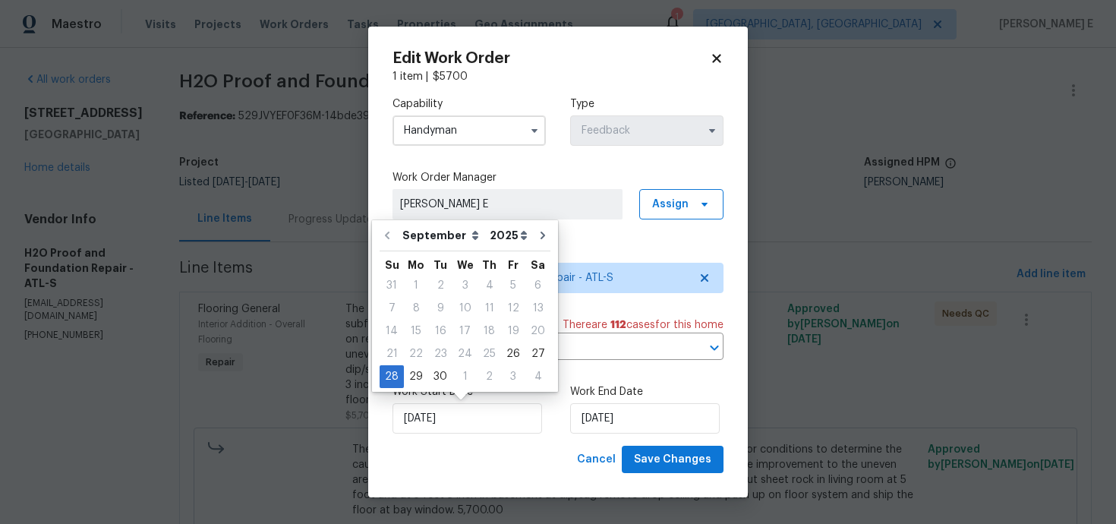
click at [540, 447] on div "Cancel Save Changes" at bounding box center [557, 460] width 331 height 28
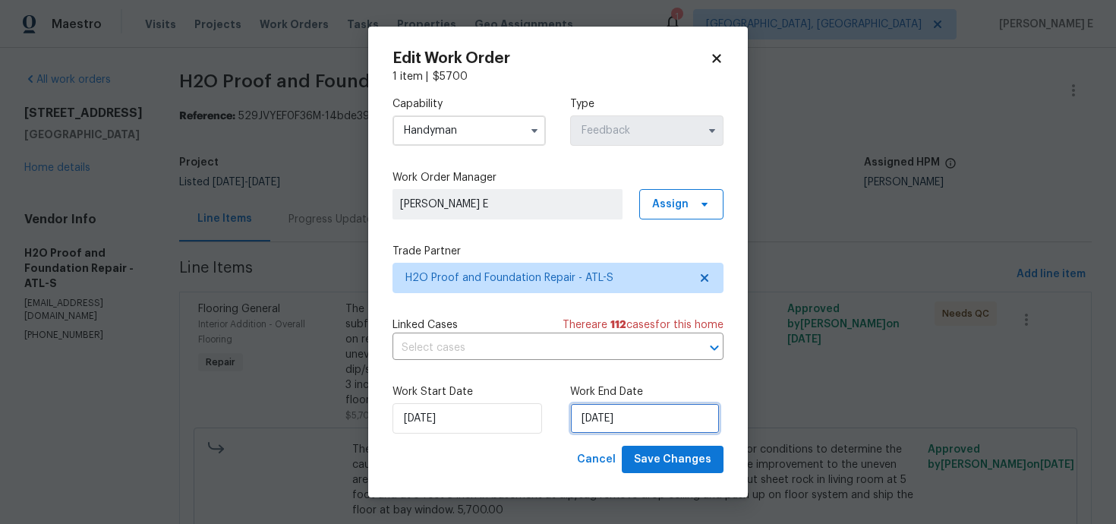
click at [607, 416] on input "28/09/2025" at bounding box center [645, 418] width 150 height 30
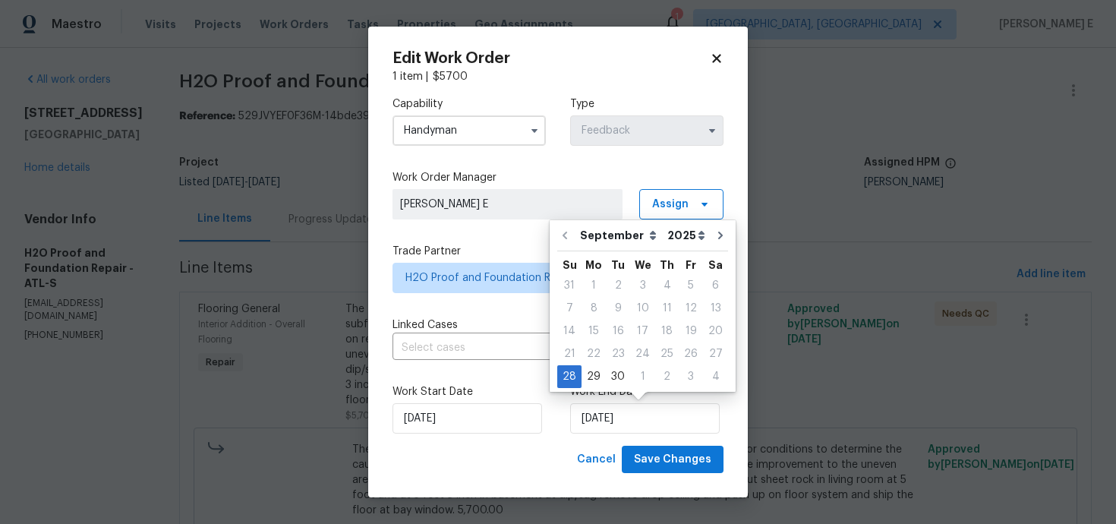
click at [794, 170] on body "Maestro Visits Projects Work Orders Tasks Properties Geo Assignments 1 Albuquer…" at bounding box center [558, 262] width 1116 height 524
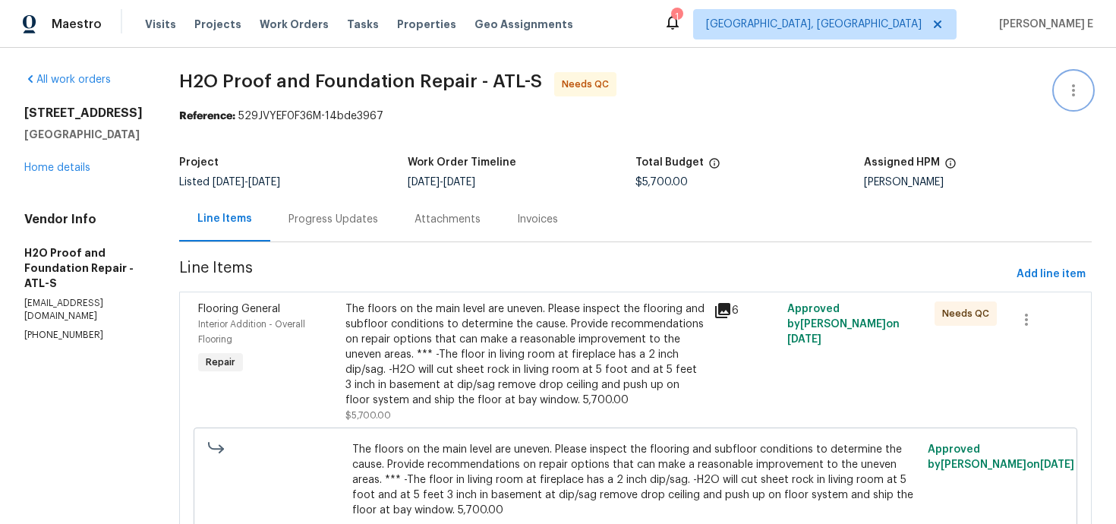
click at [1071, 85] on icon "button" at bounding box center [1073, 90] width 18 height 18
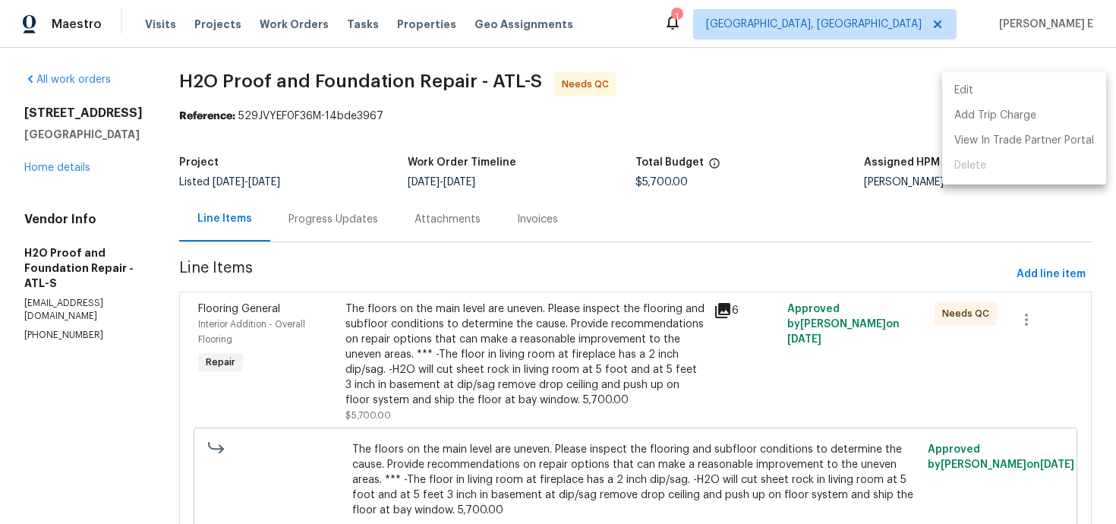
click at [972, 80] on li "Edit" at bounding box center [1024, 90] width 164 height 25
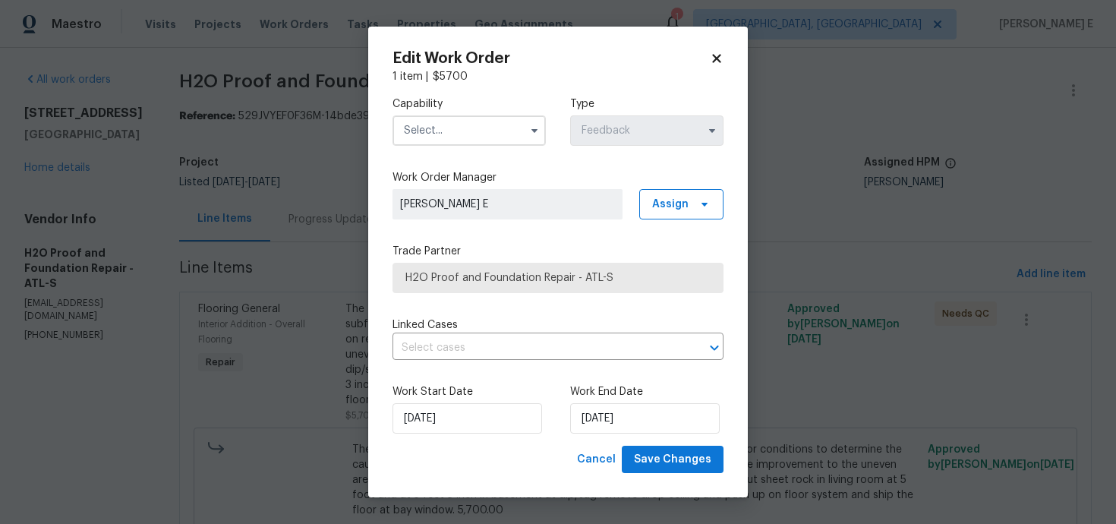
click at [455, 125] on input "text" at bounding box center [468, 130] width 153 height 30
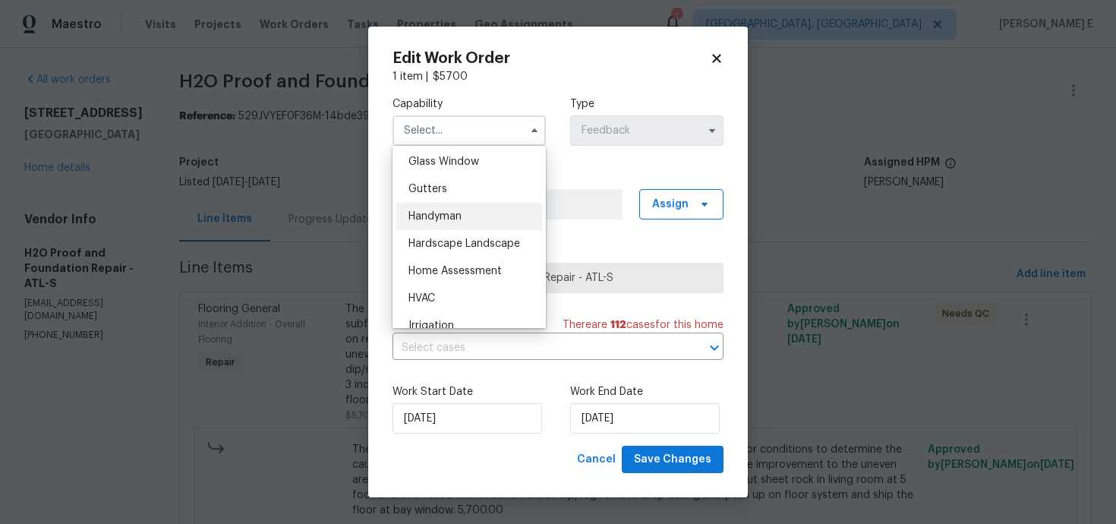
scroll to position [780, 0]
click at [443, 222] on span "Handyman" at bounding box center [434, 218] width 53 height 11
type input "Handyman"
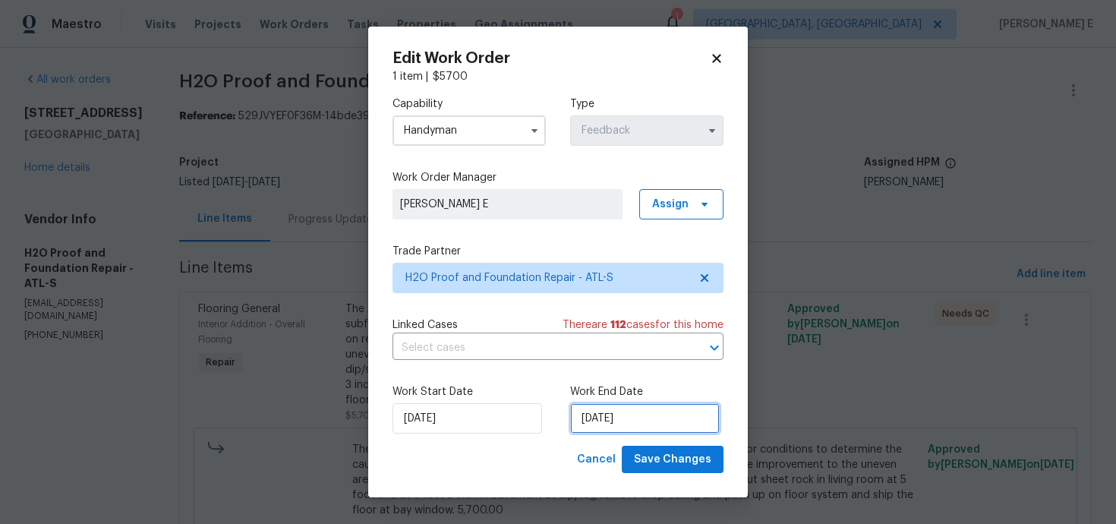
click at [607, 420] on input "01/09/2025" at bounding box center [645, 418] width 150 height 30
select select "8"
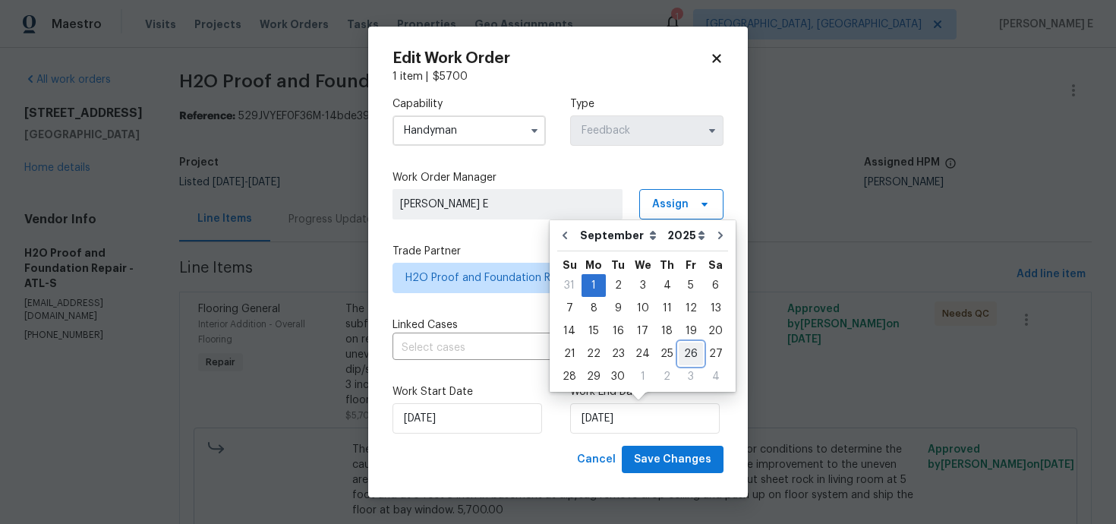
click at [689, 353] on div "26" at bounding box center [691, 353] width 24 height 21
type input "26/09/2025"
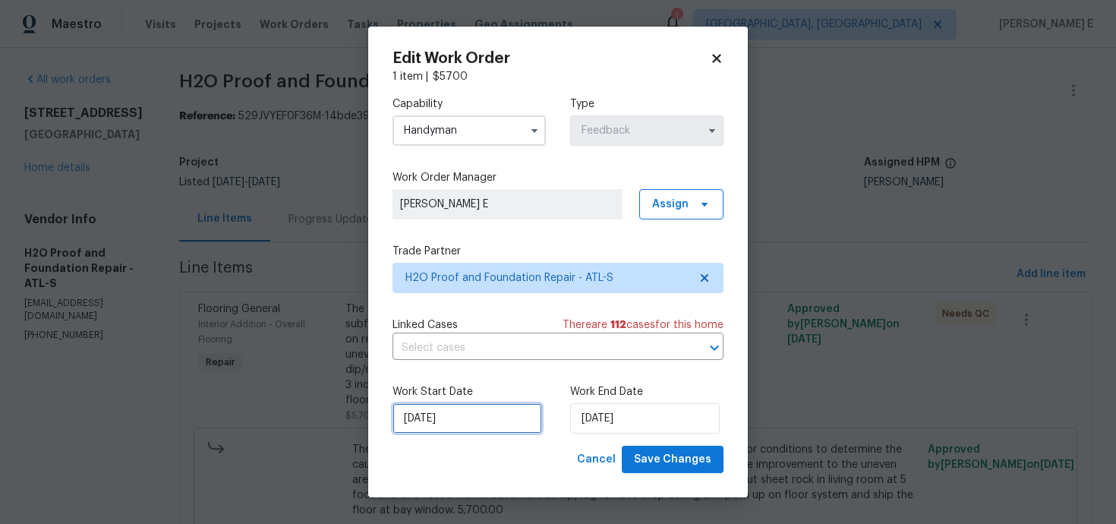
click at [455, 418] on input "28/08/2025" at bounding box center [467, 418] width 150 height 30
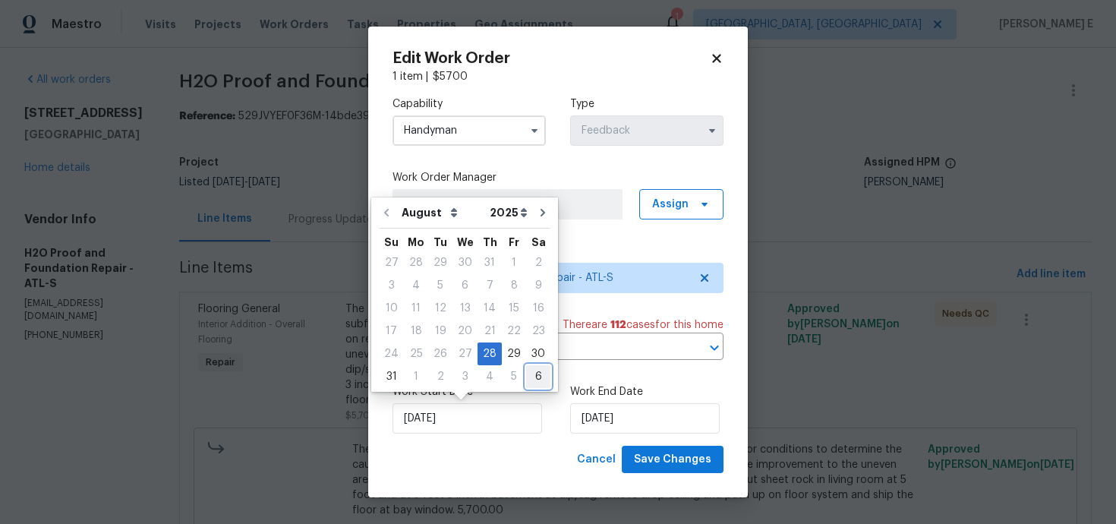
click at [526, 377] on div "6" at bounding box center [538, 376] width 24 height 21
type input "06/09/2025"
select select "8"
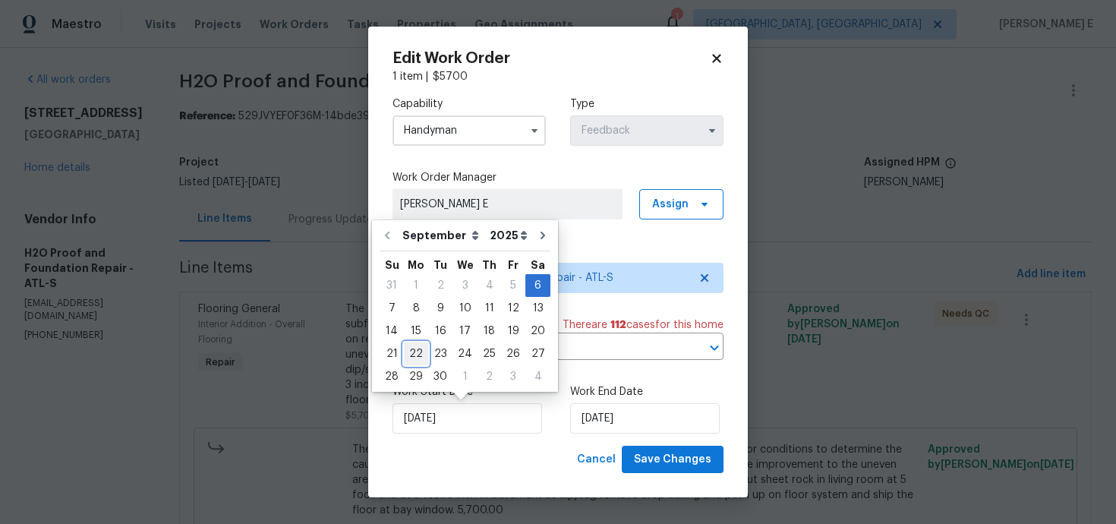
click at [413, 356] on div "22" at bounding box center [416, 353] width 24 height 21
type input "22/09/2025"
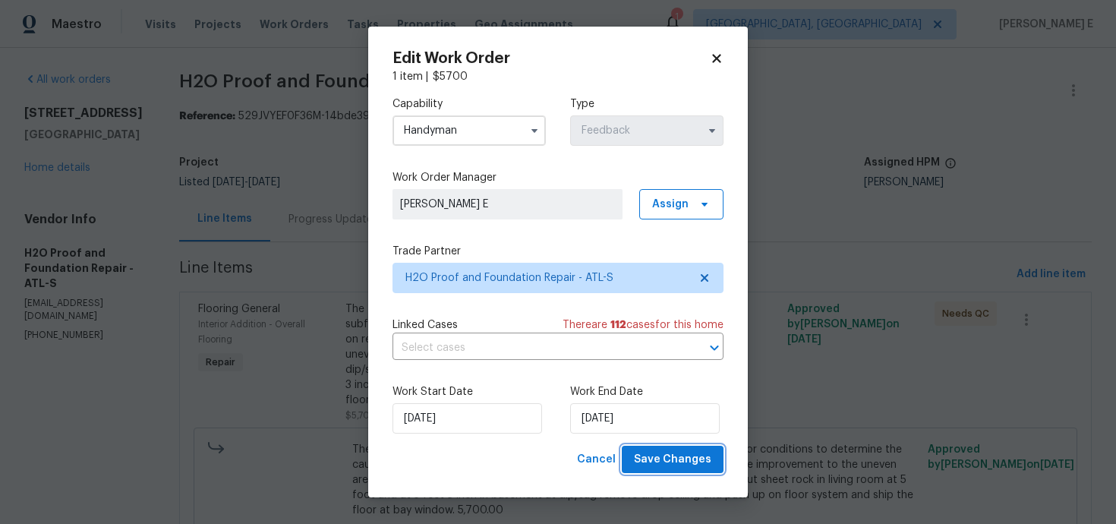
click at [702, 463] on span "Save Changes" at bounding box center [672, 459] width 77 height 19
click at [702, 463] on div "Cancel Save Changes" at bounding box center [647, 460] width 153 height 28
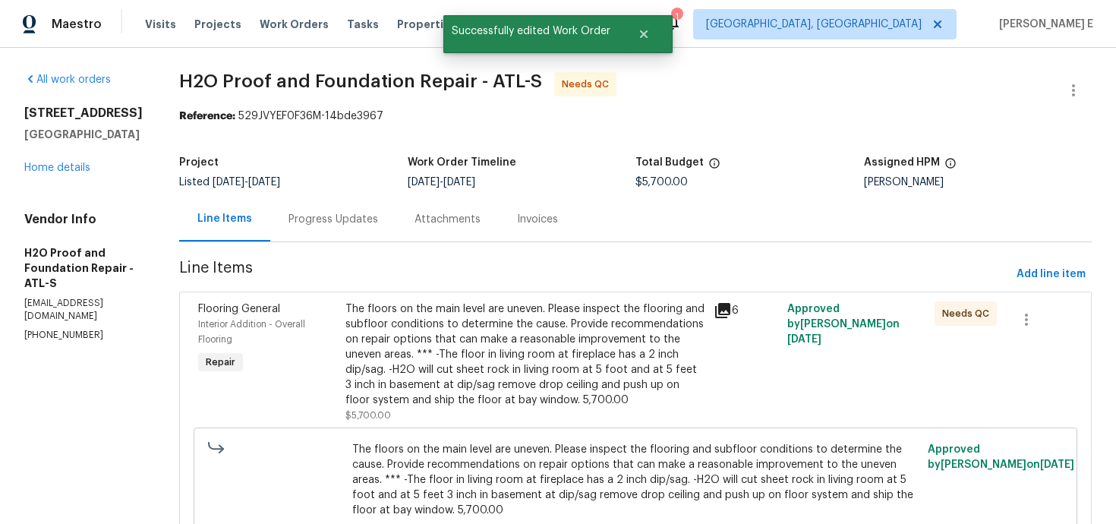
click at [351, 336] on div "The floors on the main level are uneven. Please inspect the flooring and subflo…" at bounding box center [524, 354] width 359 height 106
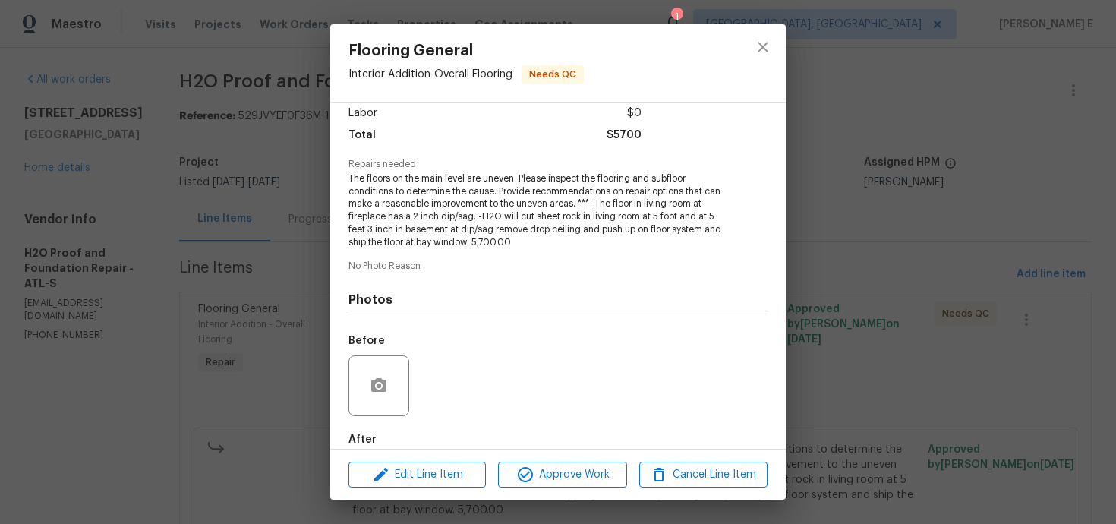
scroll to position [187, 0]
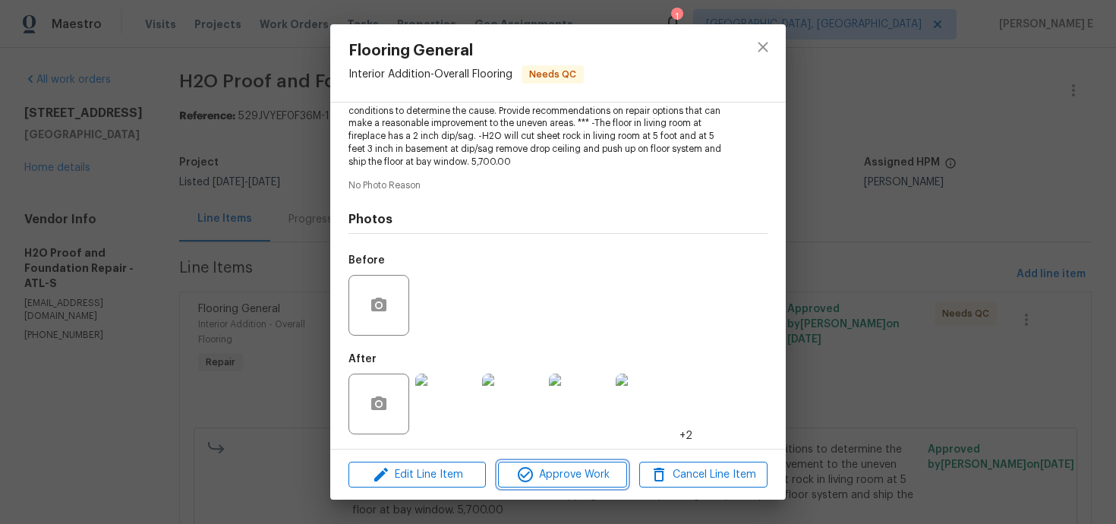
click at [536, 462] on button "Approve Work" at bounding box center [562, 475] width 128 height 27
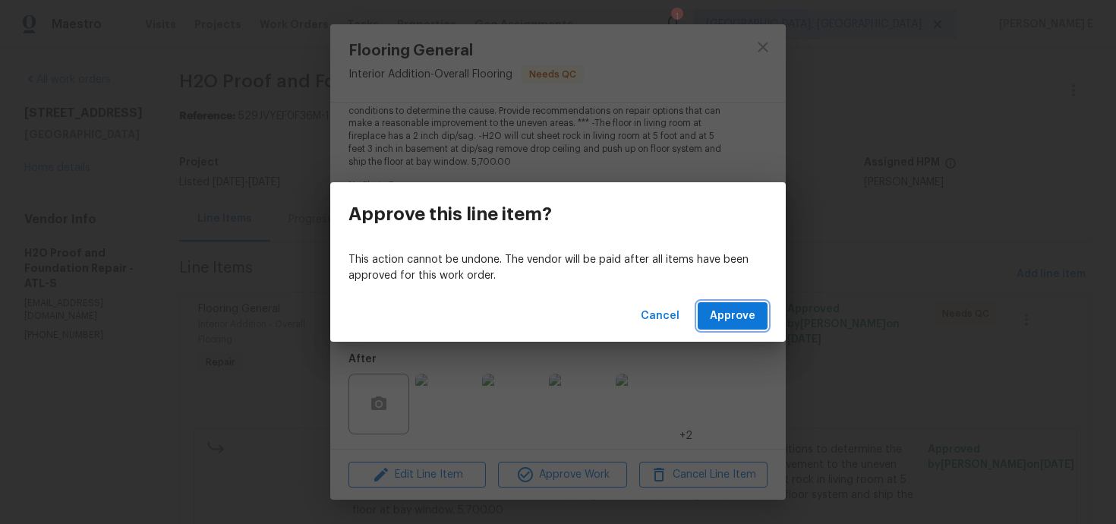
click at [740, 315] on span "Approve" at bounding box center [733, 316] width 46 height 19
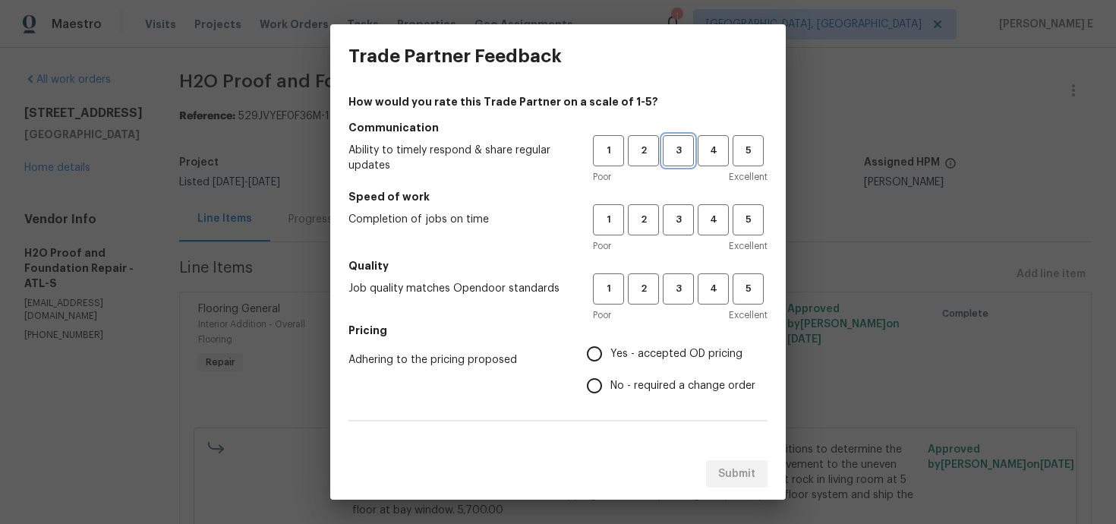
click at [669, 146] on span "3" at bounding box center [678, 150] width 28 height 17
click at [679, 191] on h5 "Speed of work" at bounding box center [557, 196] width 419 height 15
click at [679, 225] on span "3" at bounding box center [678, 219] width 28 height 17
click at [683, 285] on span "3" at bounding box center [678, 288] width 28 height 17
click at [644, 352] on span "Yes - accepted OD pricing" at bounding box center [676, 354] width 132 height 16
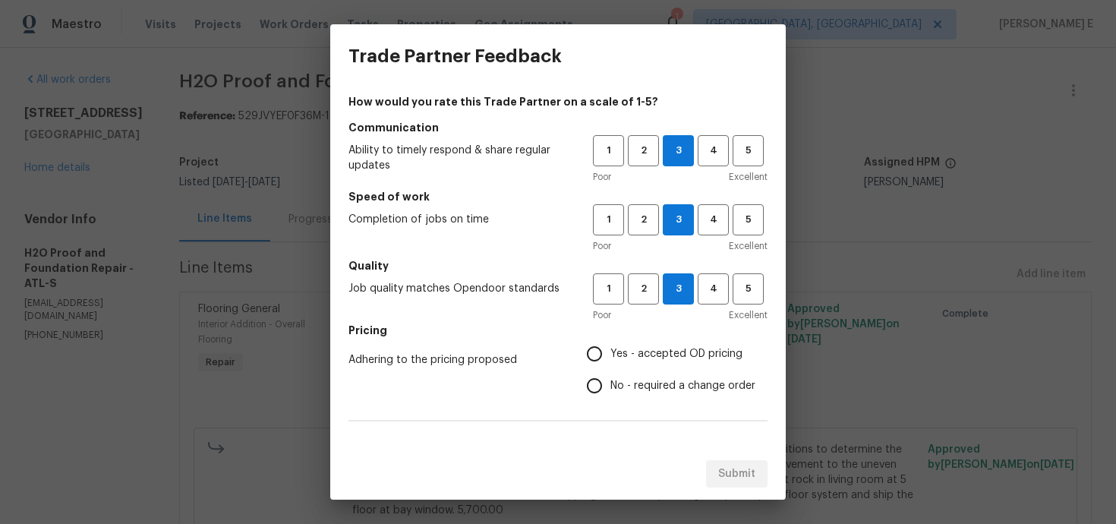
click at [610, 352] on input "Yes - accepted OD pricing" at bounding box center [594, 354] width 32 height 32
radio input "true"
click at [613, 394] on label "No - required a change order" at bounding box center [666, 386] width 177 height 32
click at [610, 394] on input "No - required a change order" at bounding box center [594, 386] width 32 height 32
radio input "true"
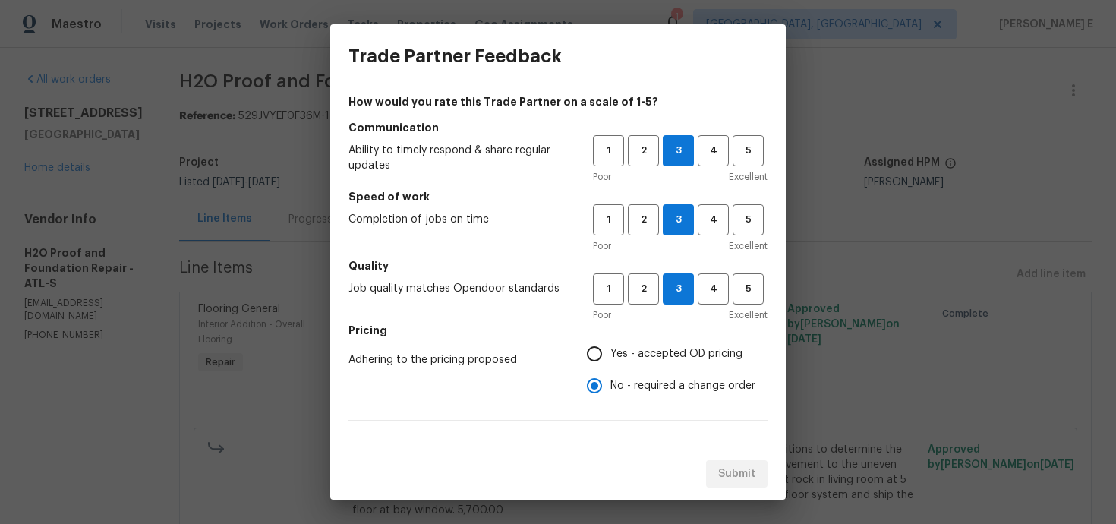
scroll to position [247, 0]
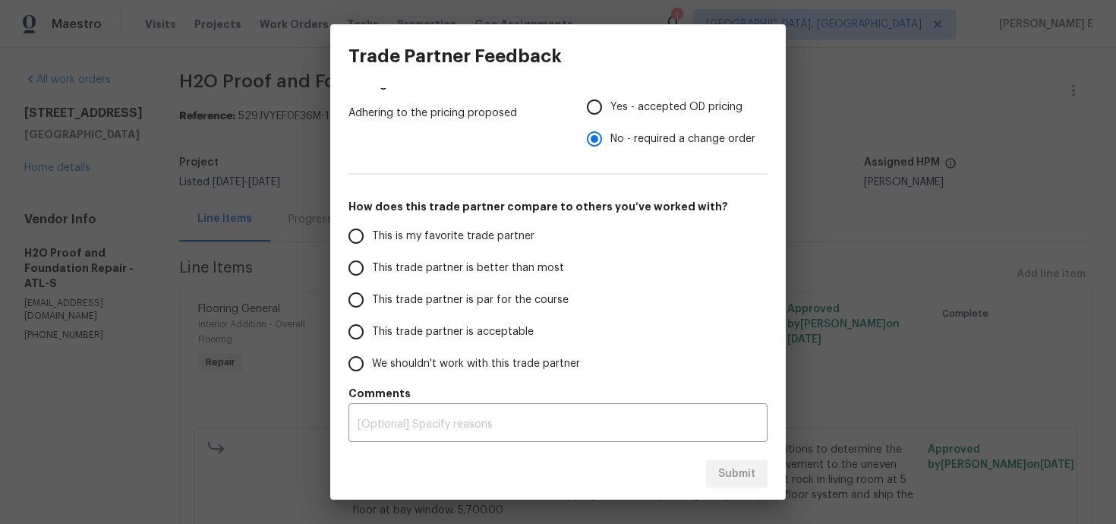
click at [549, 302] on span "This trade partner is par for the course" at bounding box center [470, 300] width 197 height 16
click at [372, 302] on input "This trade partner is par for the course" at bounding box center [356, 300] width 32 height 32
click at [721, 474] on span "Submit" at bounding box center [736, 474] width 37 height 19
radio input "true"
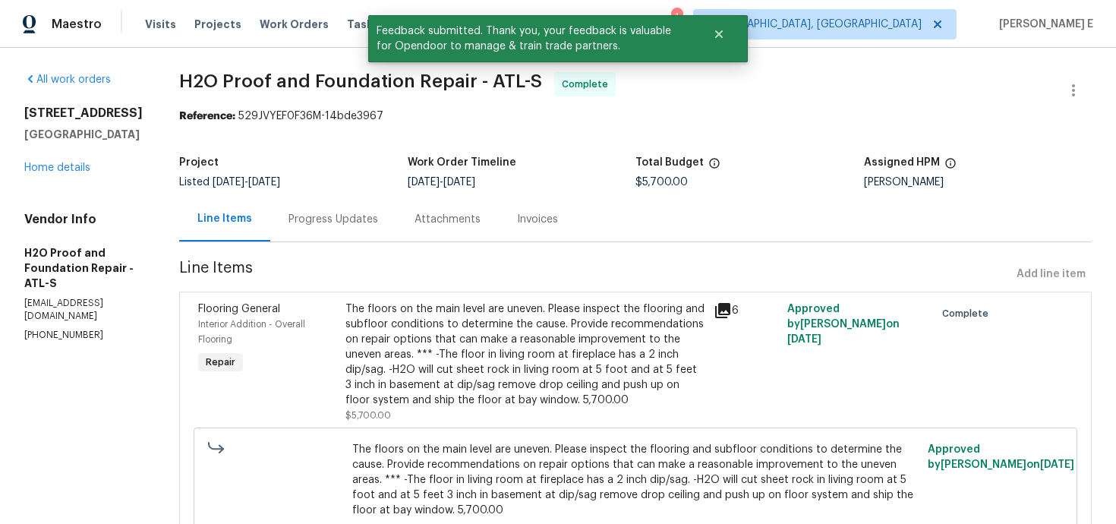
click at [318, 229] on div "Progress Updates" at bounding box center [333, 219] width 126 height 45
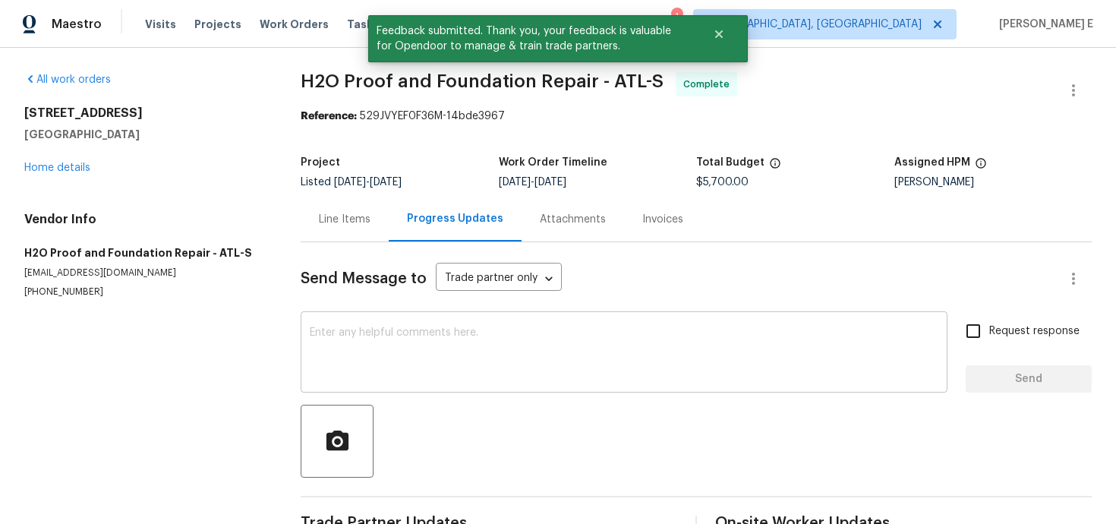
click at [327, 369] on textarea at bounding box center [624, 353] width 629 height 53
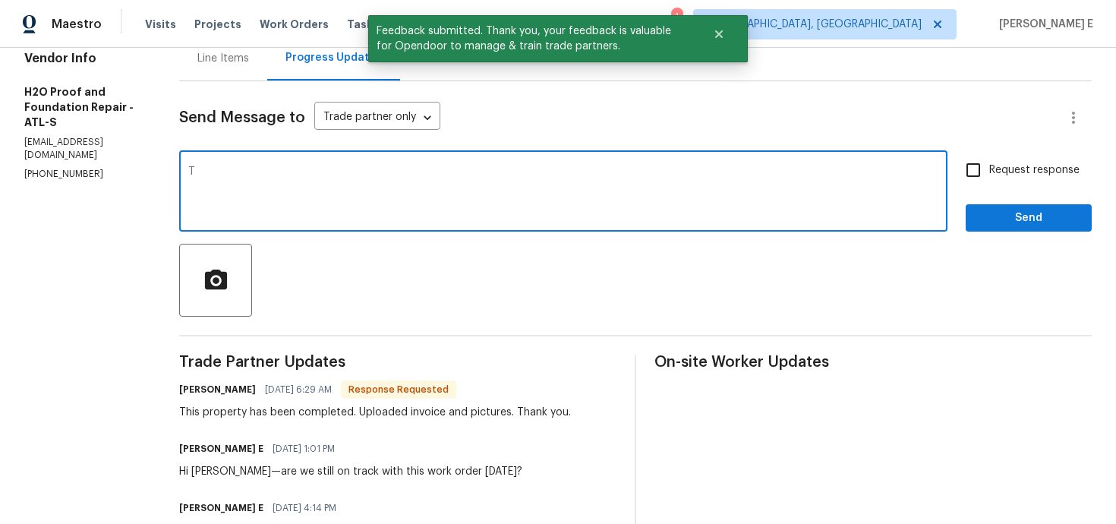
scroll to position [165, 0]
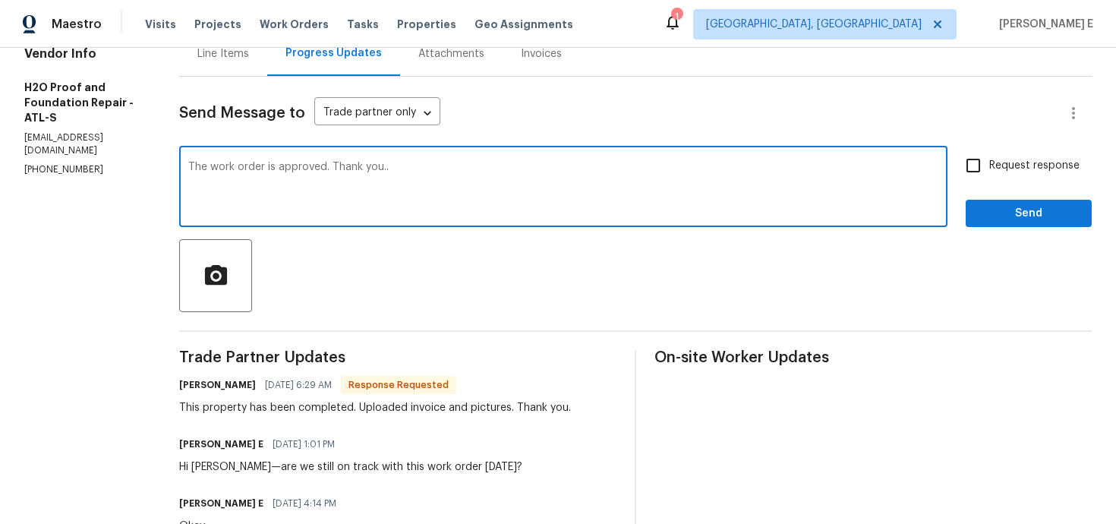
type textarea "The work order is approved. Thank you.."
click at [1030, 168] on span "Request response" at bounding box center [1034, 166] width 90 height 16
click at [989, 168] on input "Request response" at bounding box center [973, 166] width 32 height 32
checkbox input "true"
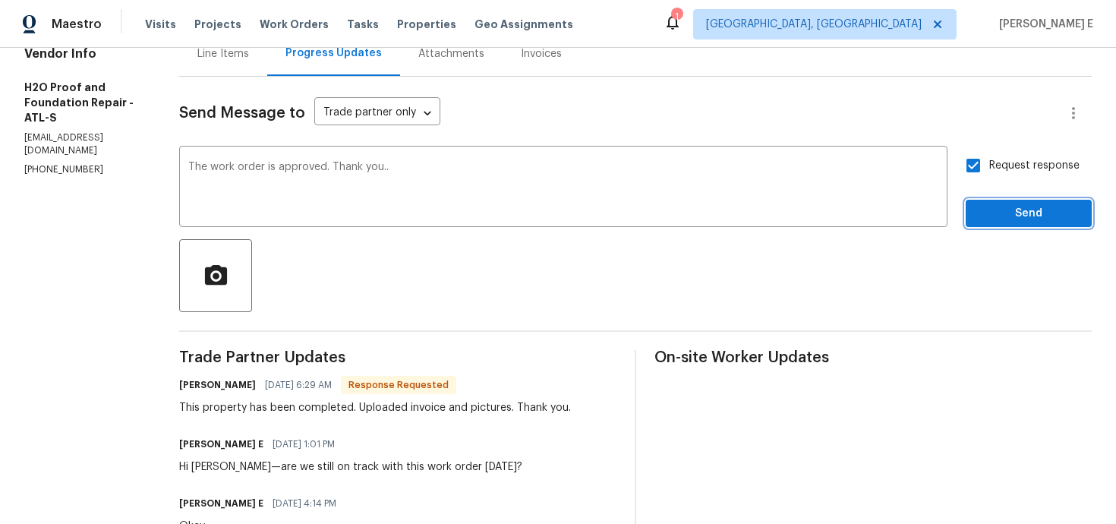
click at [1000, 225] on button "Send" at bounding box center [1029, 214] width 126 height 28
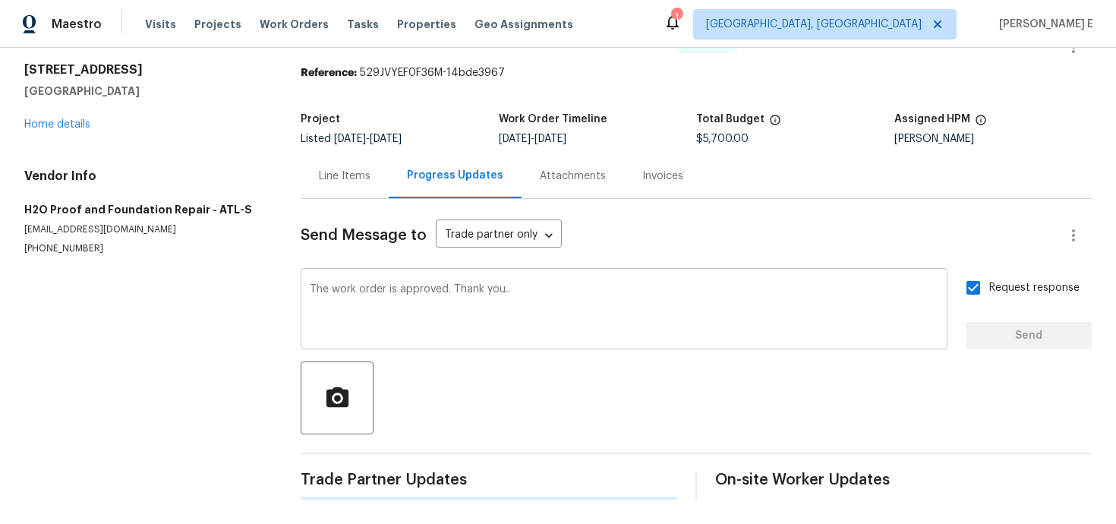
scroll to position [0, 0]
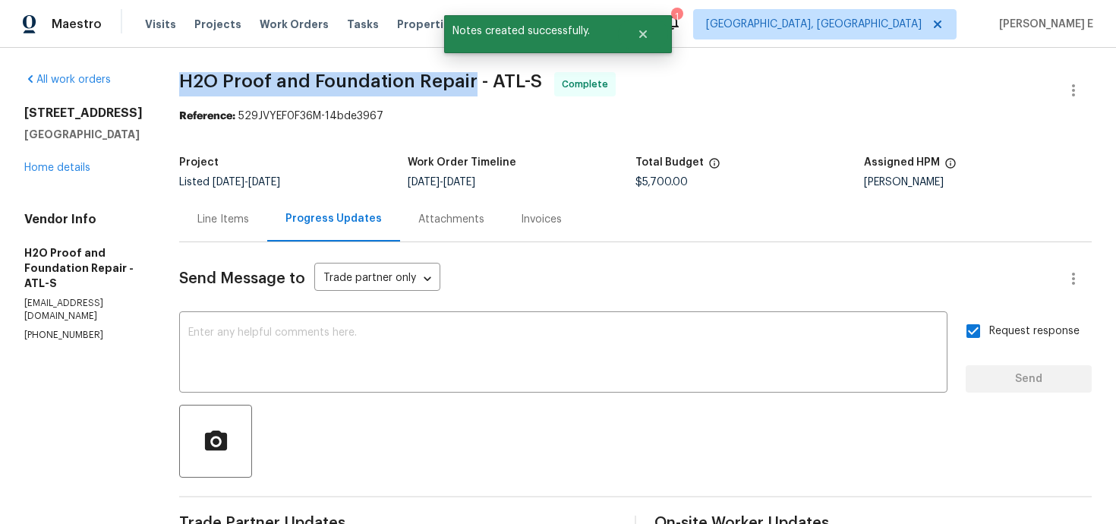
drag, startPoint x: 175, startPoint y: 83, endPoint x: 464, endPoint y: 77, distance: 289.3
click at [464, 77] on span "H2O Proof and Foundation Repair - ATL-S" at bounding box center [360, 81] width 363 height 18
copy span "H2O Proof and Foundation Repair"
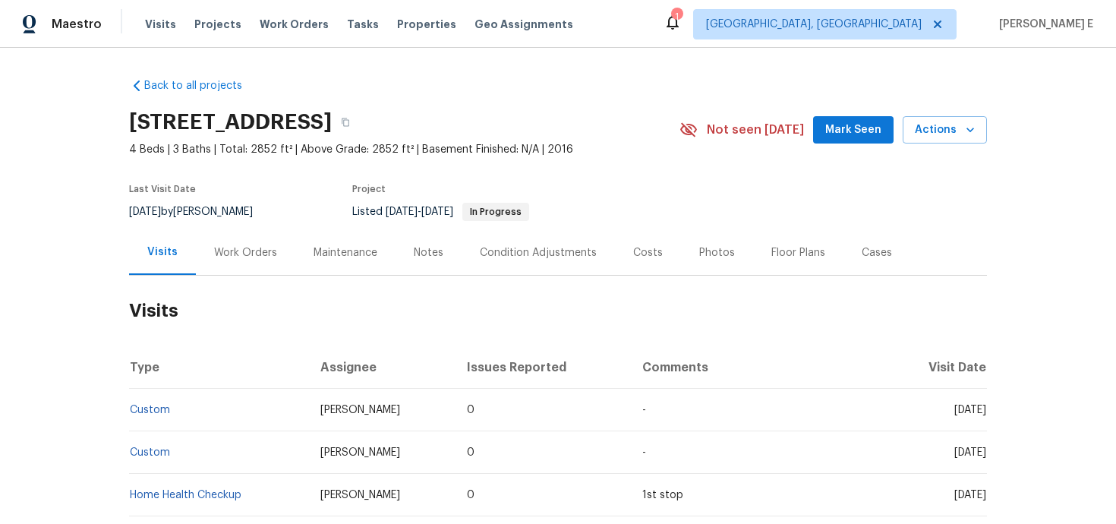
click at [265, 260] on div "Work Orders" at bounding box center [245, 252] width 63 height 15
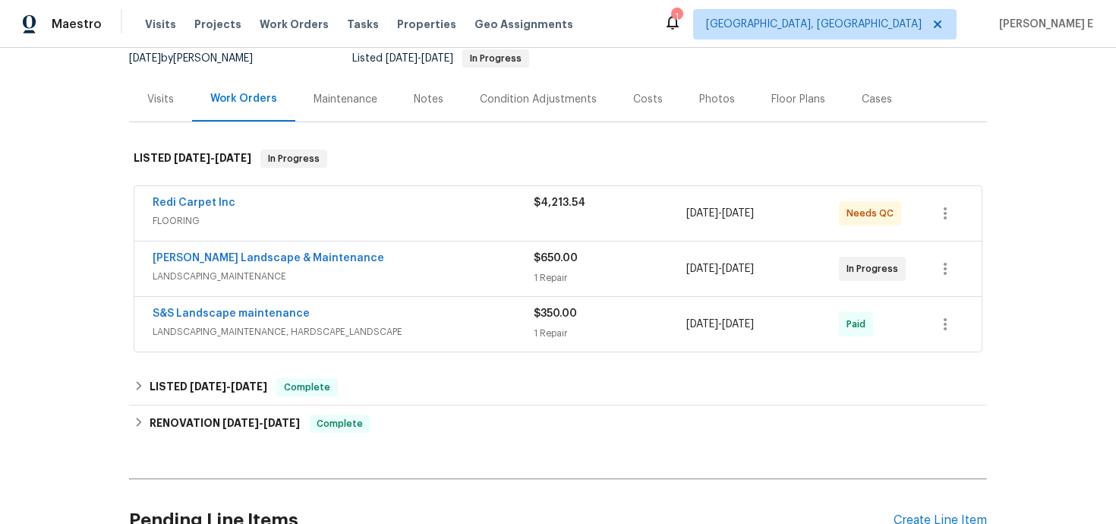
scroll to position [159, 0]
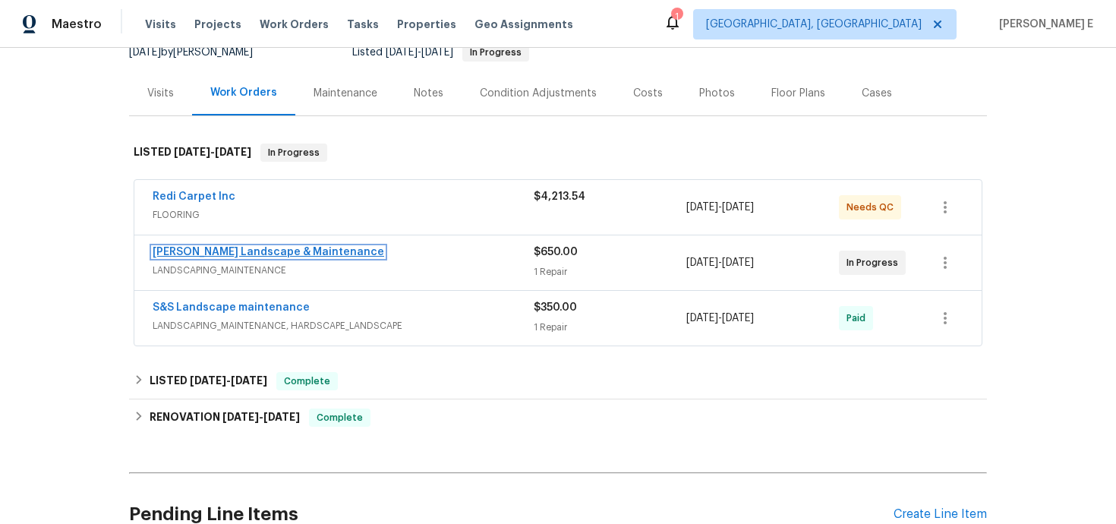
click at [295, 257] on link "[PERSON_NAME] Landscape & Maintenance" at bounding box center [269, 252] width 232 height 11
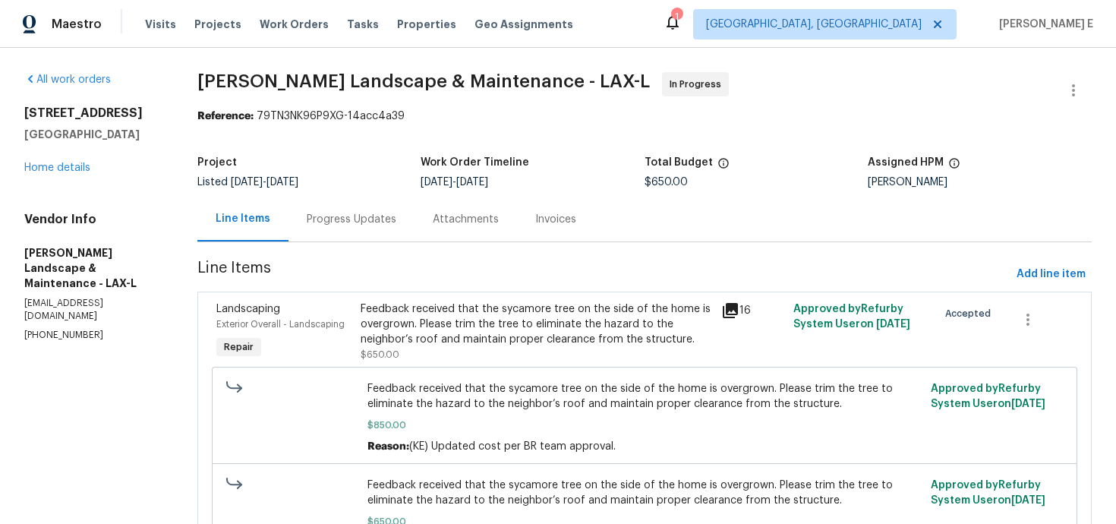
click at [332, 233] on div "Progress Updates" at bounding box center [351, 219] width 126 height 45
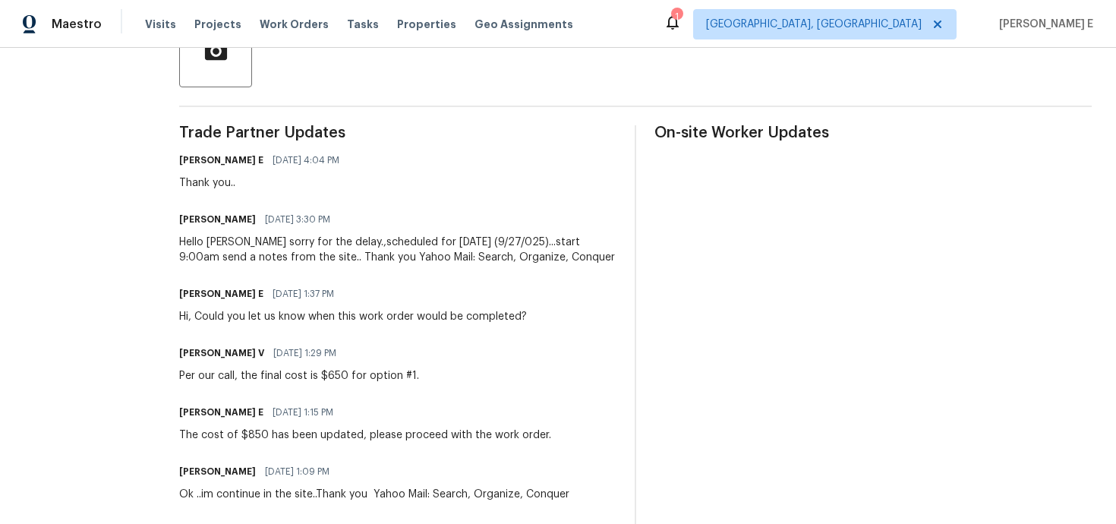
scroll to position [391, 0]
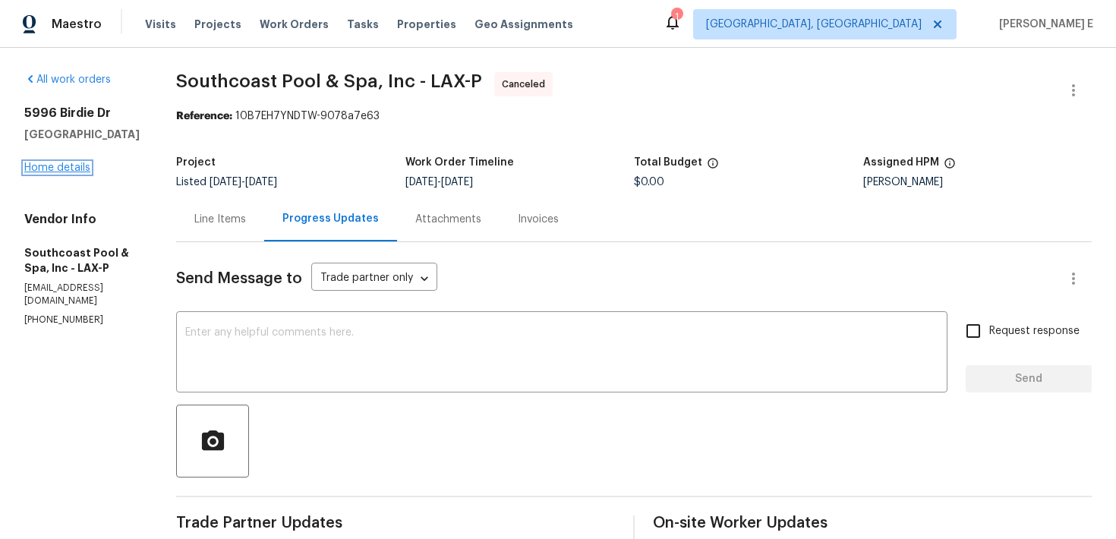
click at [43, 171] on link "Home details" at bounding box center [57, 167] width 66 height 11
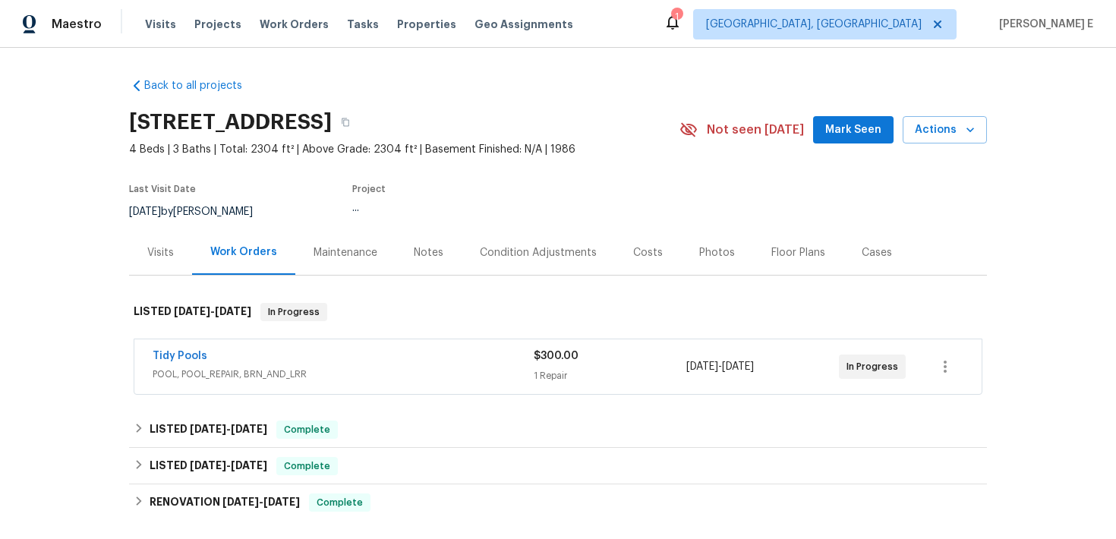
scroll to position [52, 0]
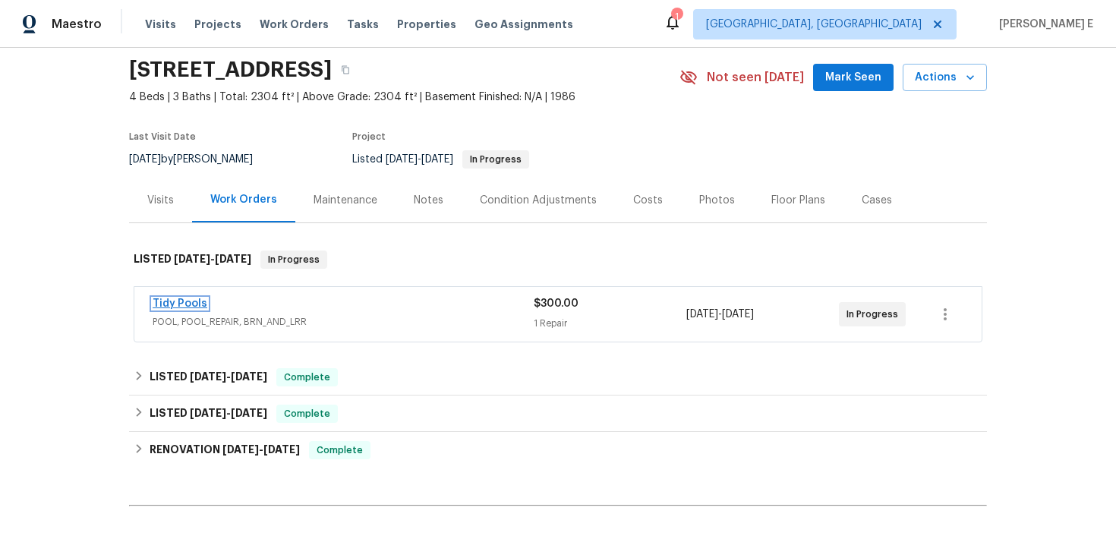
click at [185, 299] on link "Tidy Pools" at bounding box center [180, 303] width 55 height 11
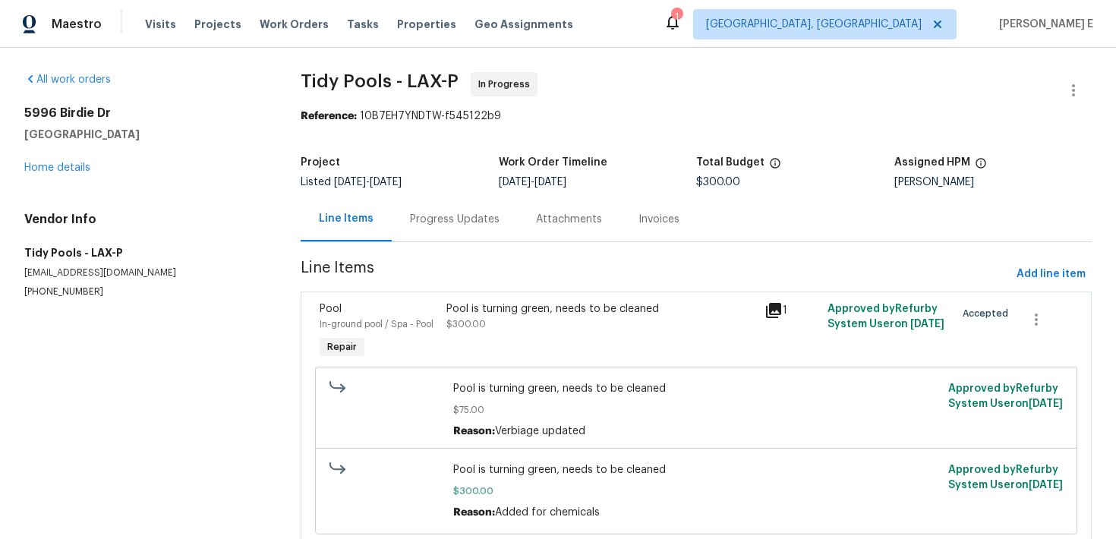
click at [427, 226] on div "Progress Updates" at bounding box center [455, 219] width 90 height 15
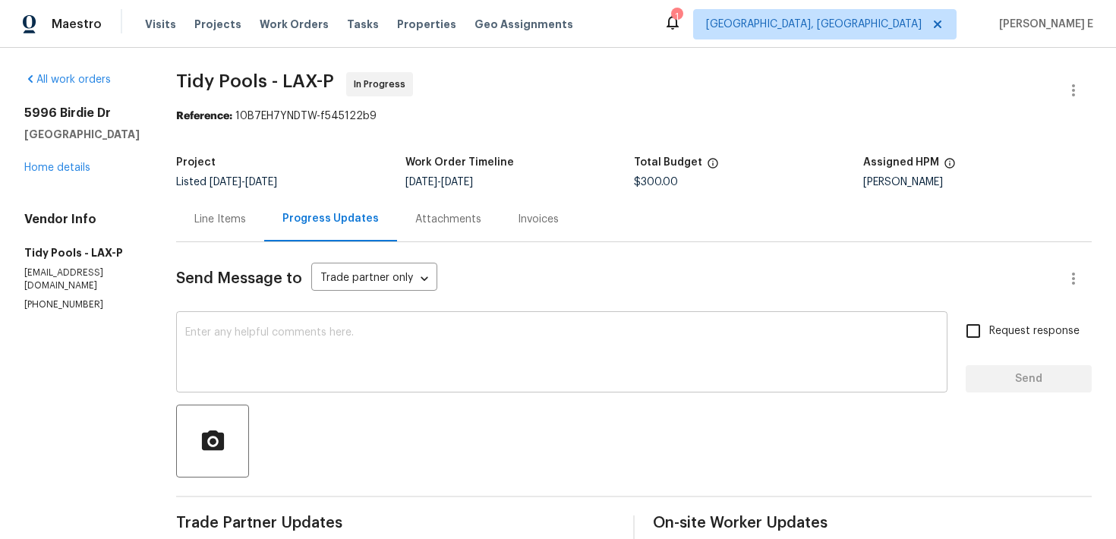
click at [332, 387] on div "x ​" at bounding box center [561, 353] width 771 height 77
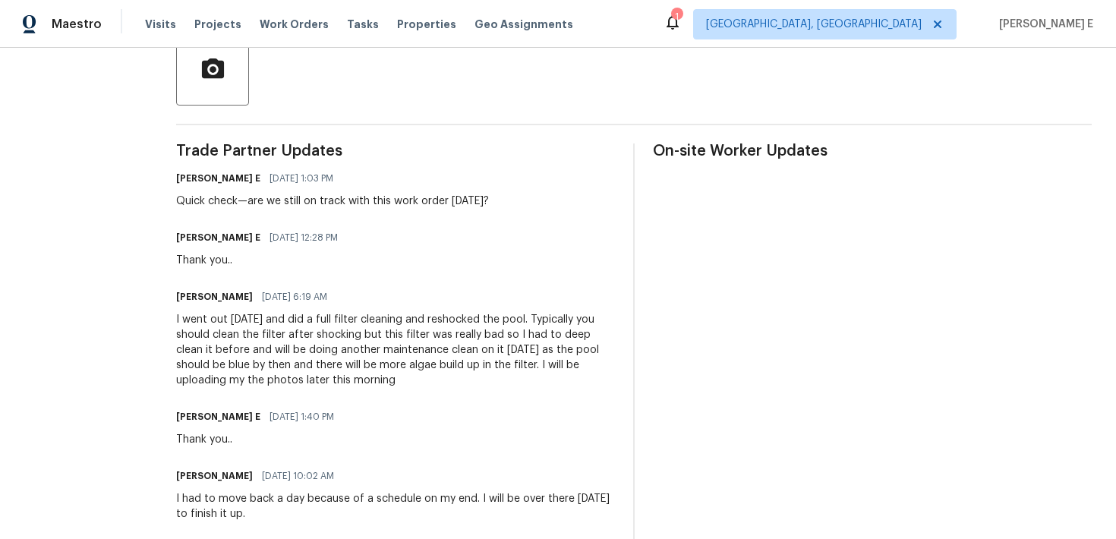
scroll to position [279, 0]
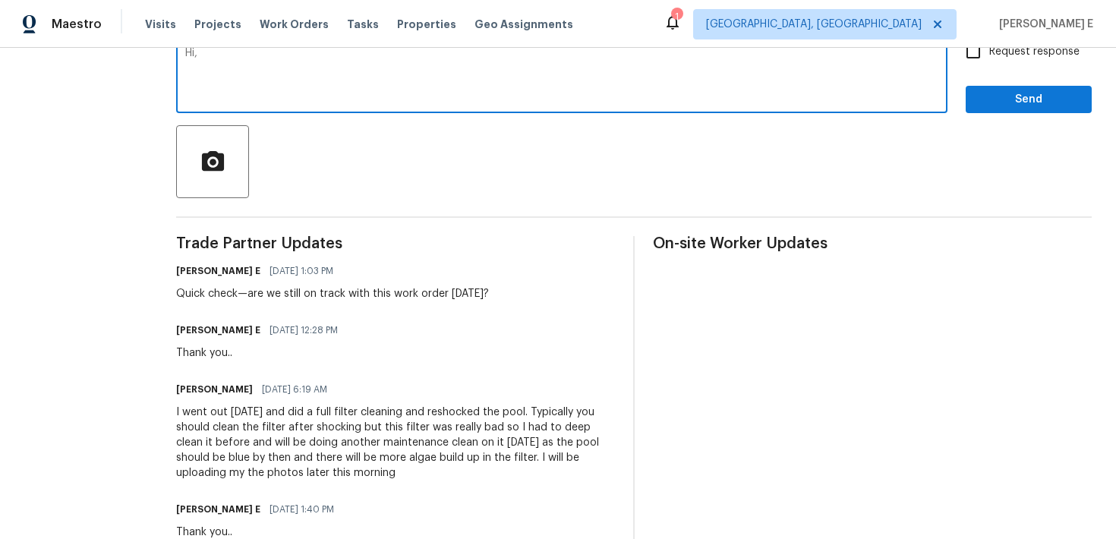
paste textarea "Has this work order been completed, or is it still in progress?"
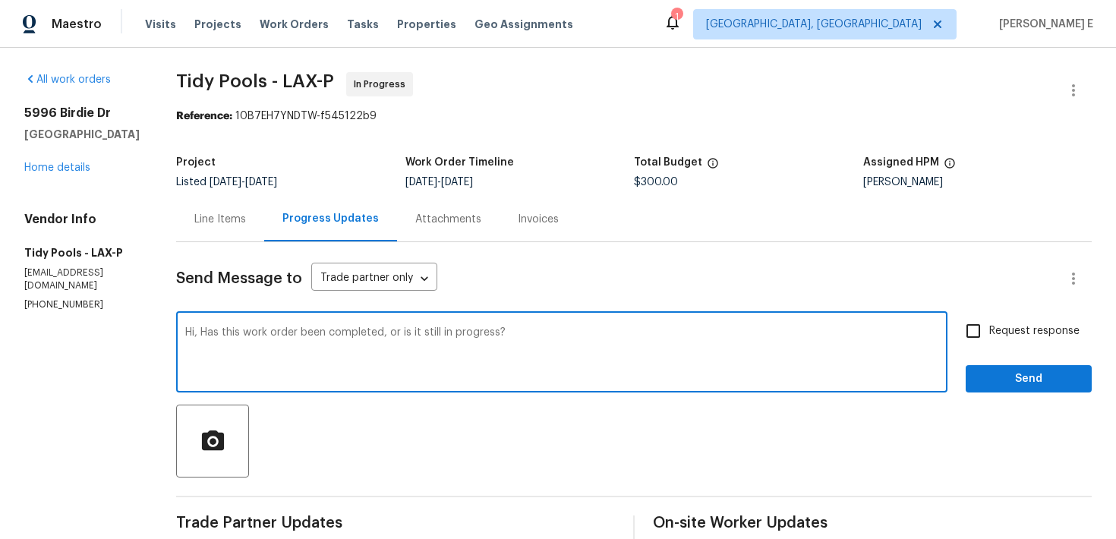
scroll to position [28, 0]
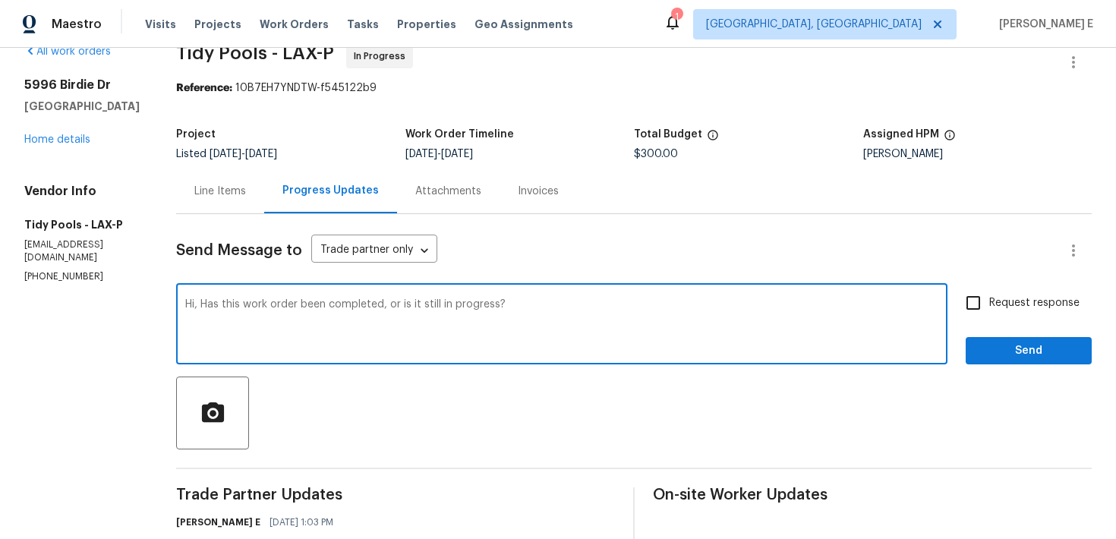
type textarea "Hi, Has this work order been completed, or is it still in progress?"
click at [974, 320] on div "Request response Send" at bounding box center [1029, 325] width 126 height 77
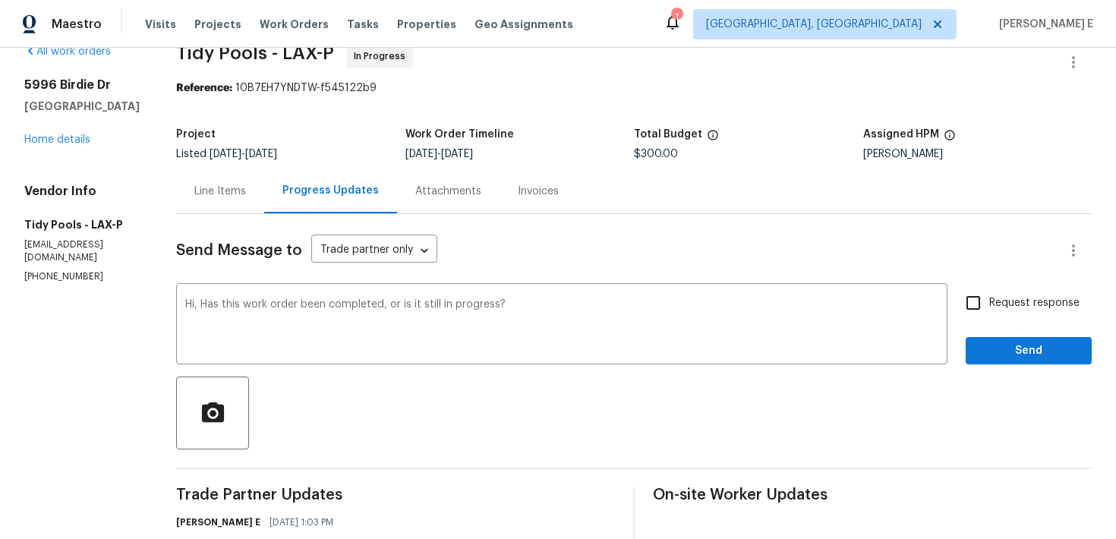
click at [977, 310] on input "Request response" at bounding box center [973, 303] width 32 height 32
checkbox input "true"
click at [978, 356] on span "Send" at bounding box center [1029, 351] width 102 height 19
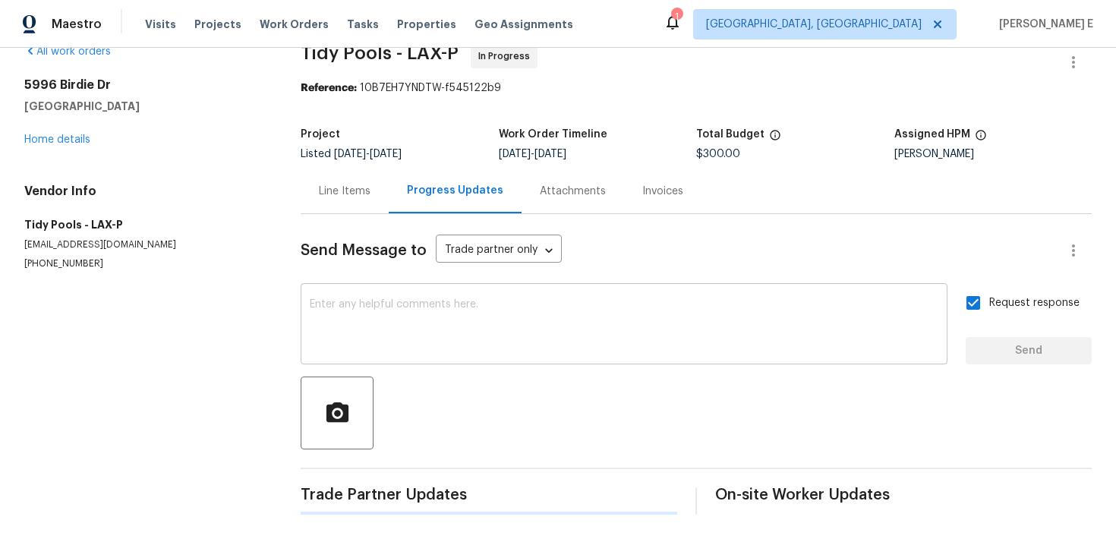
scroll to position [0, 0]
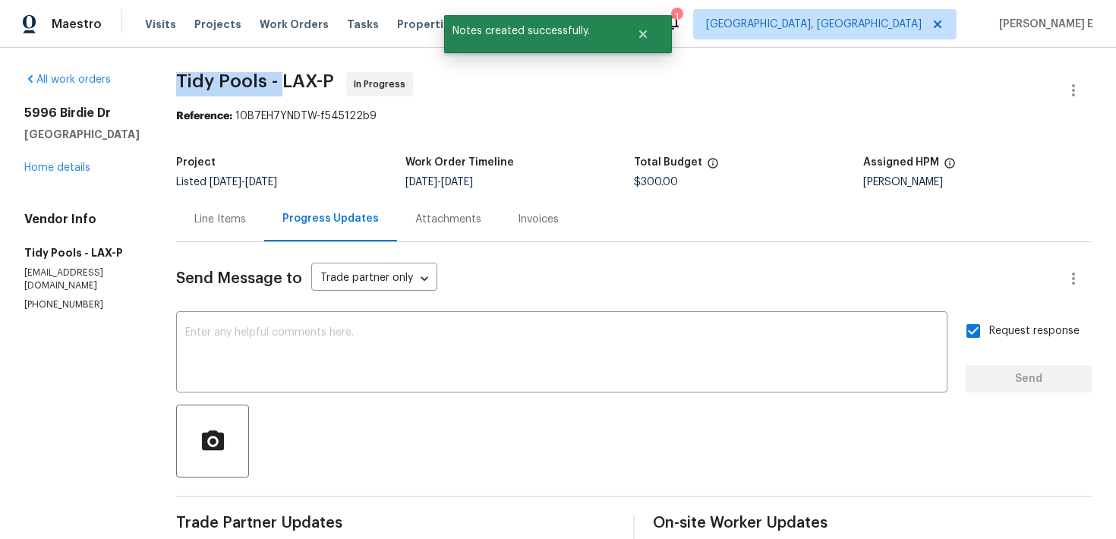
drag, startPoint x: 159, startPoint y: 75, endPoint x: 270, endPoint y: 78, distance: 110.9
copy span "Tidy Pools -"
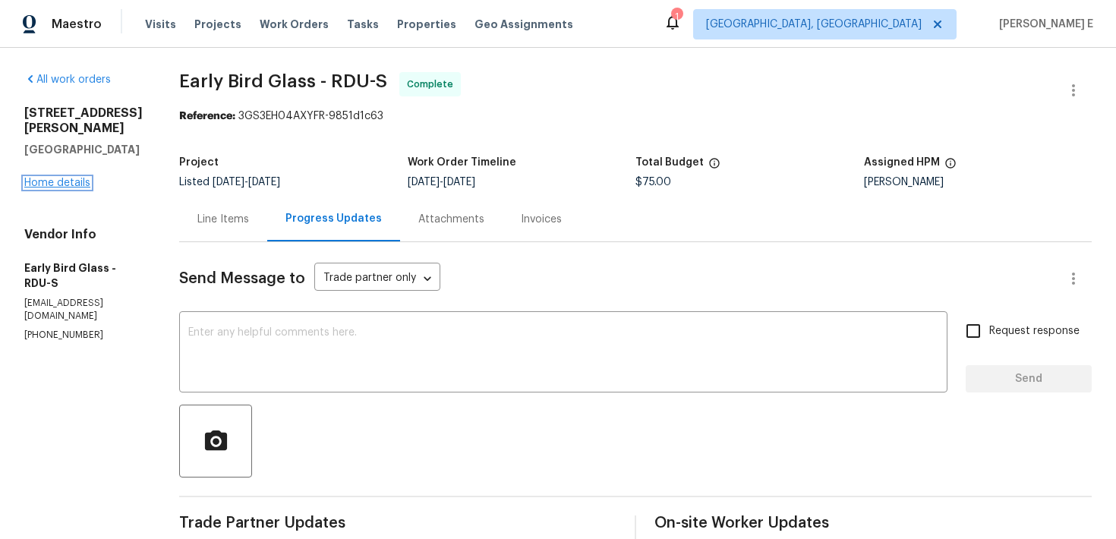
click at [79, 178] on link "Home details" at bounding box center [57, 183] width 66 height 11
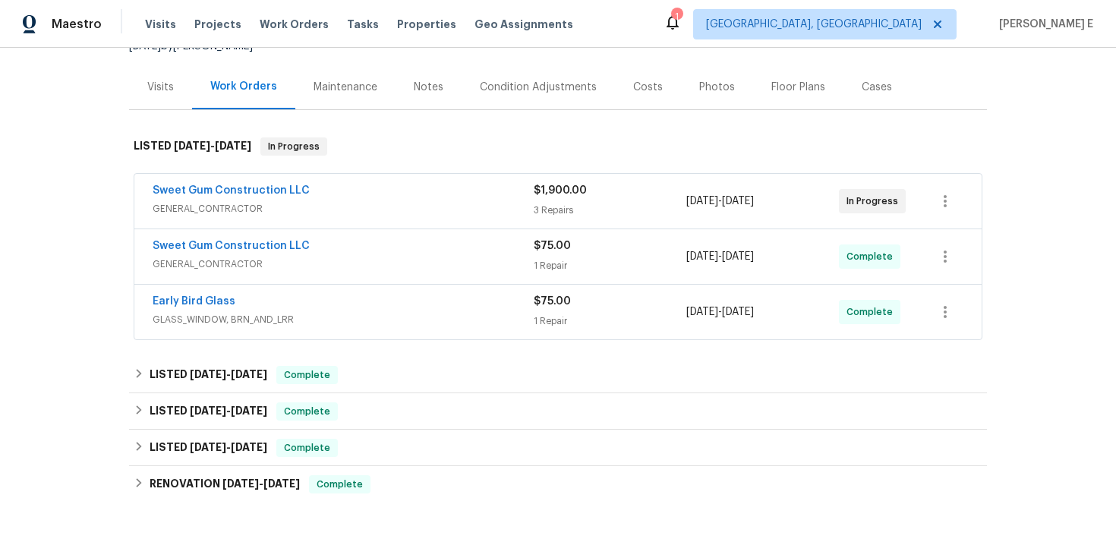
scroll to position [170, 0]
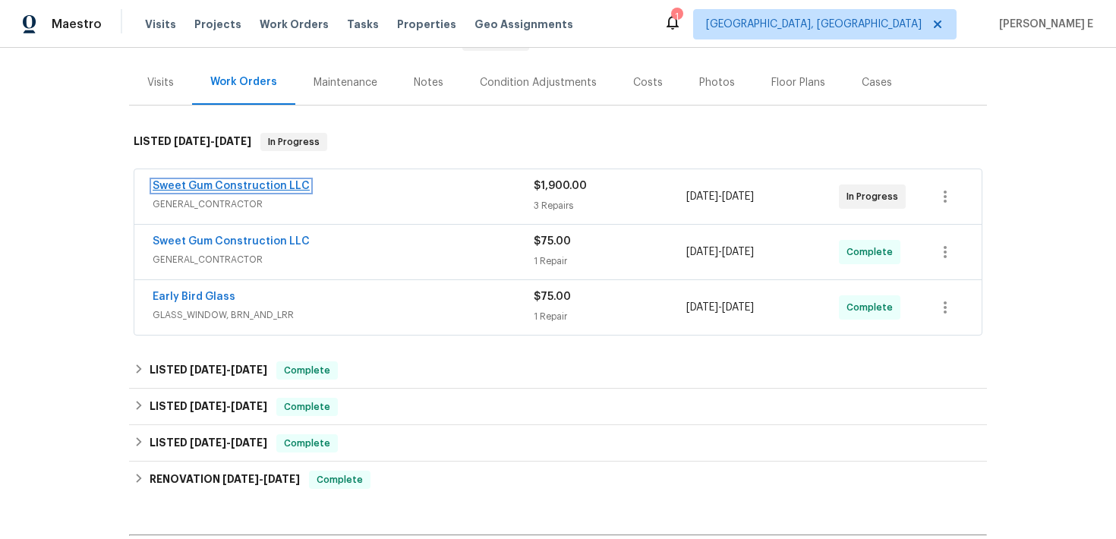
click at [255, 190] on link "Sweet Gum Construction LLC" at bounding box center [231, 186] width 157 height 11
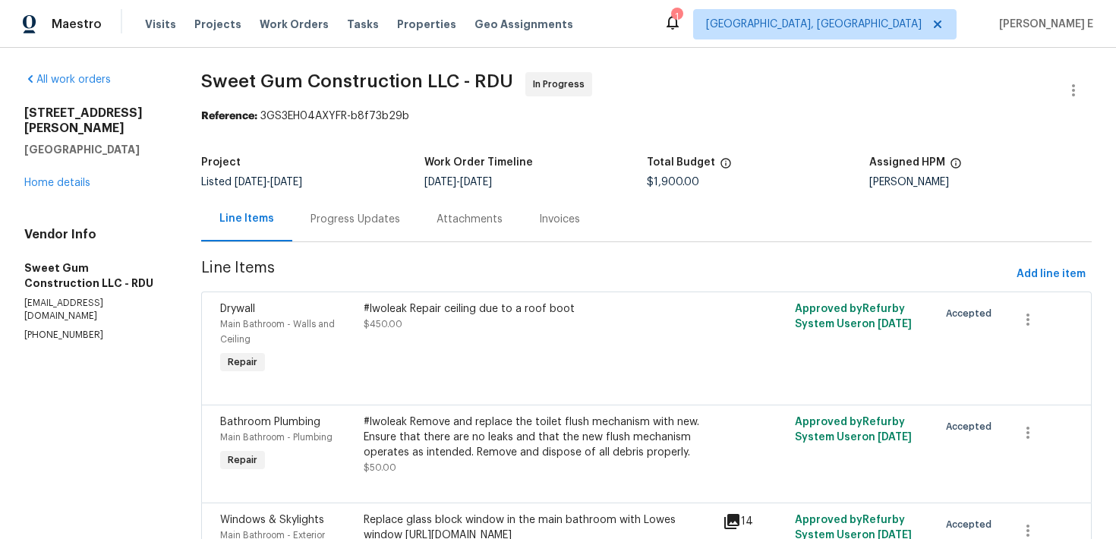
click at [353, 232] on div "Progress Updates" at bounding box center [355, 219] width 126 height 45
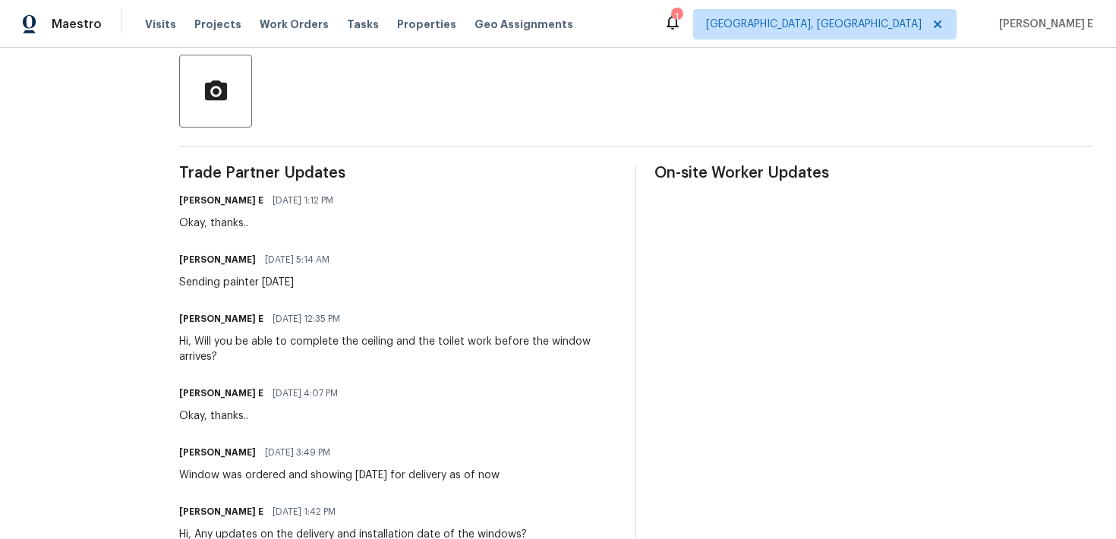
scroll to position [344, 0]
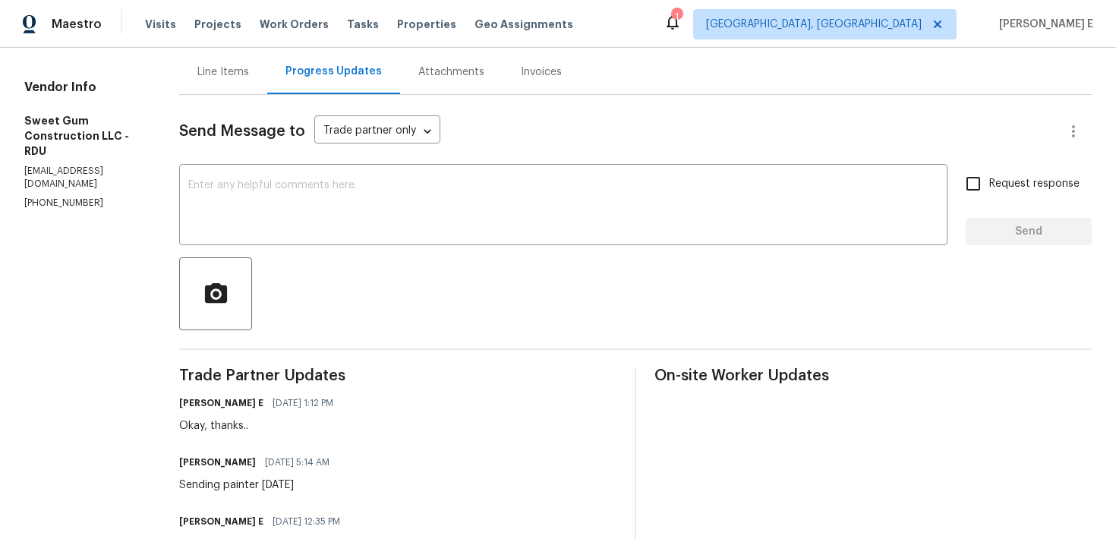
scroll to position [181, 0]
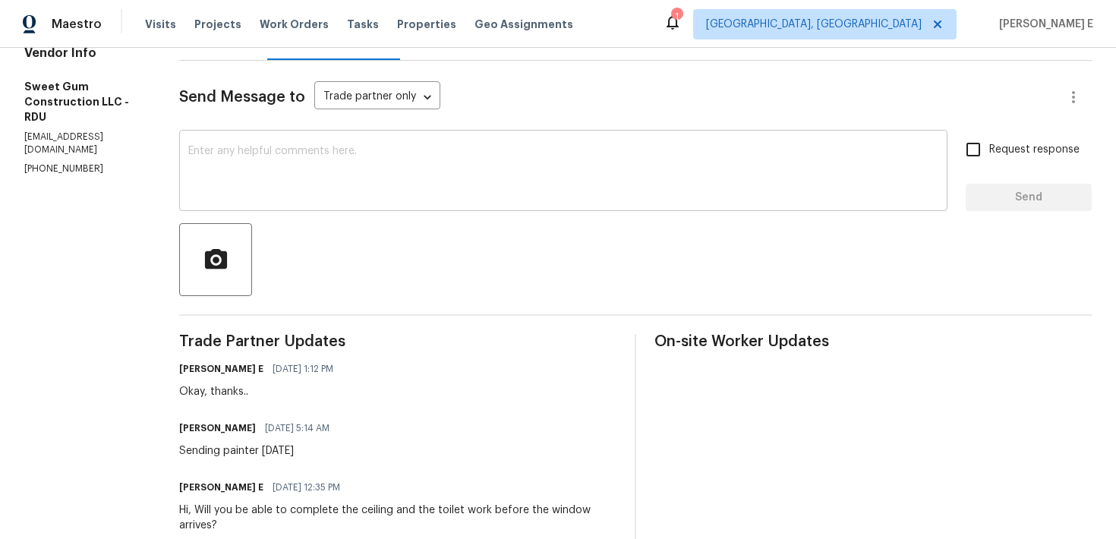
click at [536, 175] on textarea at bounding box center [563, 172] width 750 height 53
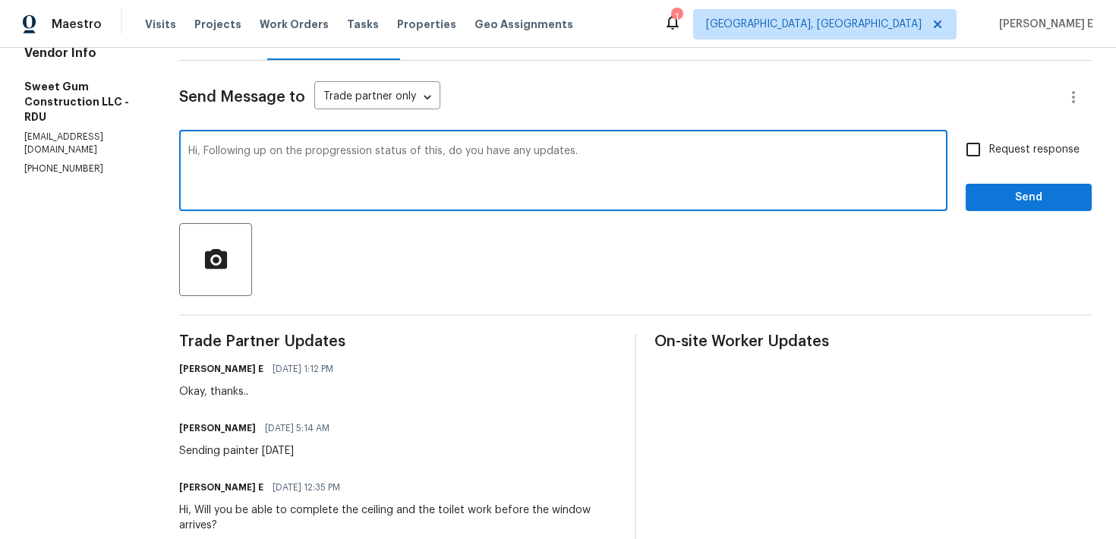
click at [536, 175] on textarea "Hi, Following up on the propgression status of this, do you have any updates." at bounding box center [563, 172] width 750 height 53
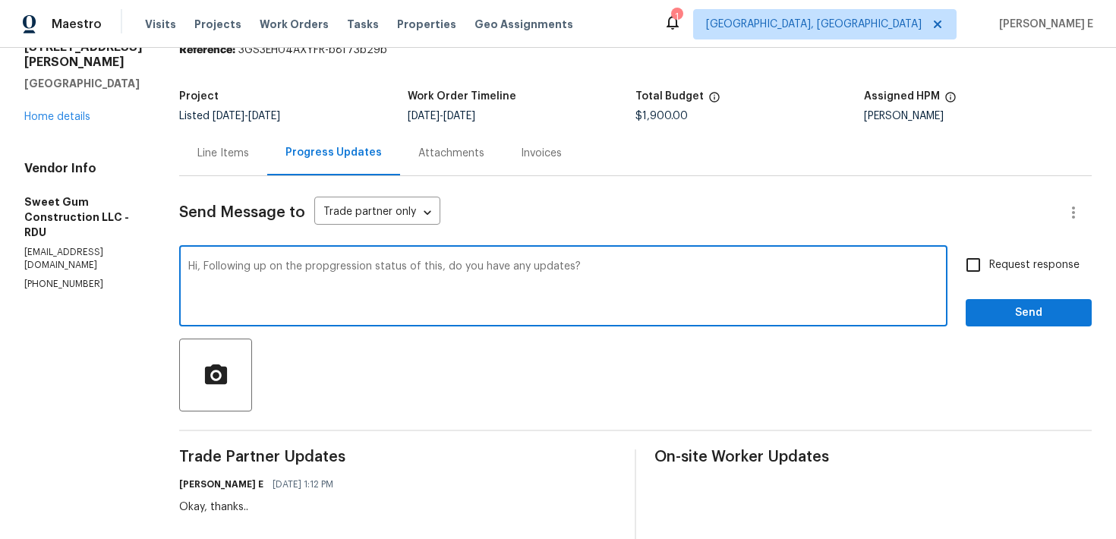
scroll to position [0, 0]
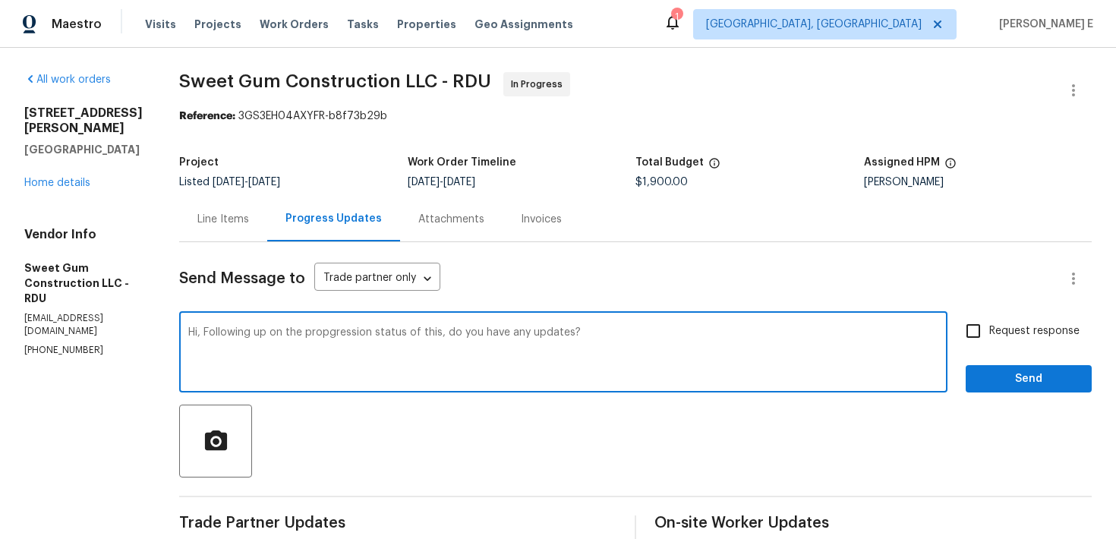
type textarea "Hi, Following up on the propgression status of this, do you have any updates?"
click at [978, 325] on input "Request response" at bounding box center [973, 331] width 32 height 32
checkbox input "true"
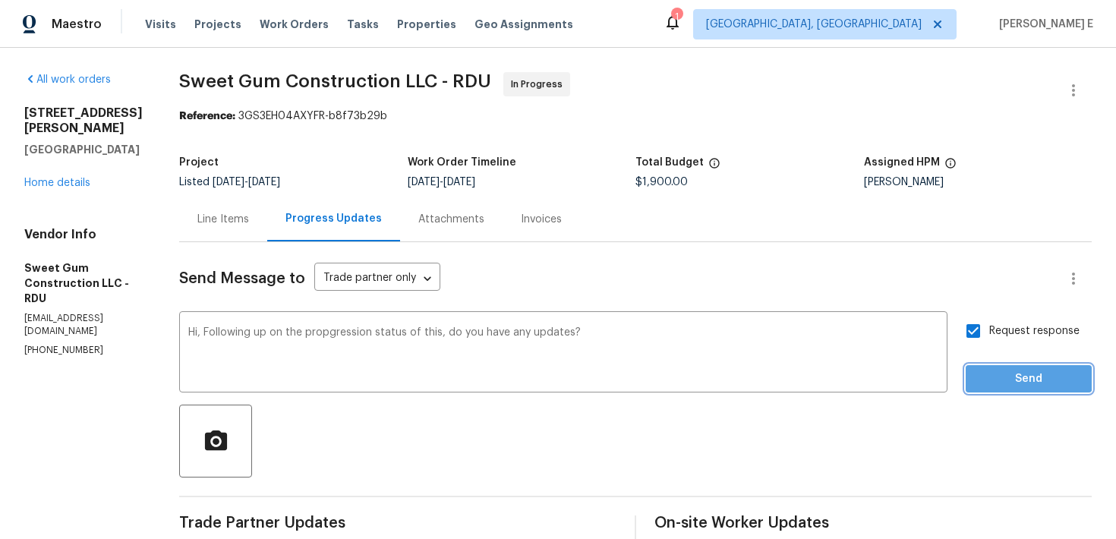
click at [997, 372] on span "Send" at bounding box center [1029, 379] width 102 height 19
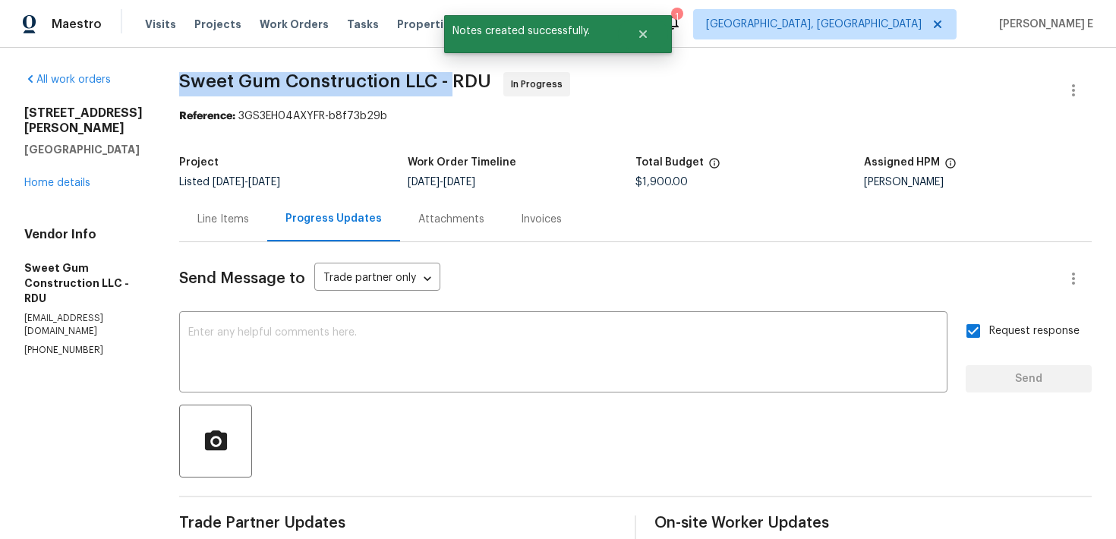
drag, startPoint x: 214, startPoint y: 87, endPoint x: 485, endPoint y: 81, distance: 271.0
click at [485, 81] on span "Sweet Gum Construction LLC - RDU" at bounding box center [335, 81] width 312 height 18
copy span "Sweet Gum Construction LLC -"
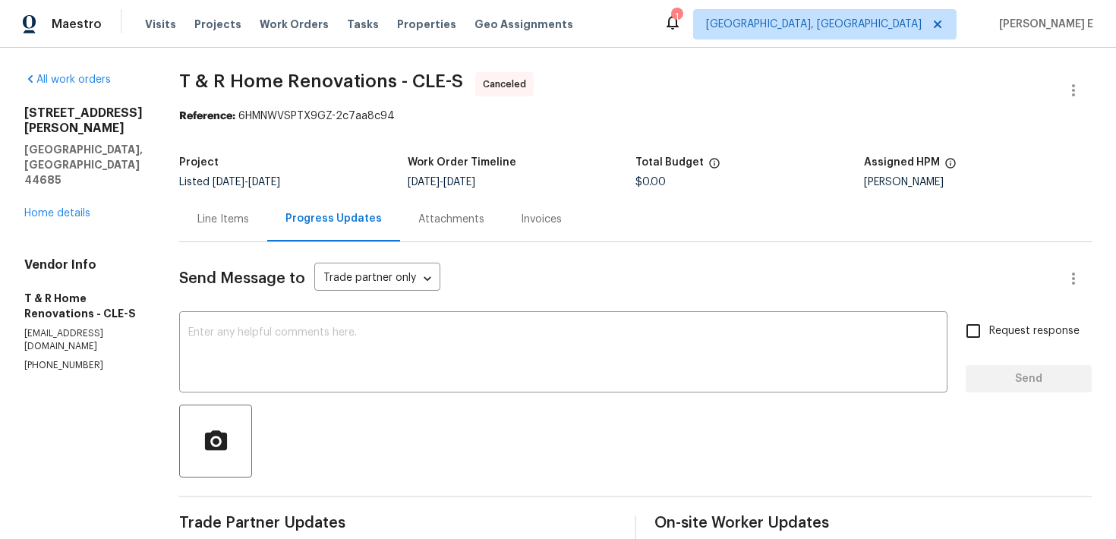
click at [46, 174] on div "3217 Deborah Ct Uniontown, OH 44685 Home details" at bounding box center [83, 163] width 118 height 115
click at [58, 208] on link "Home details" at bounding box center [57, 213] width 66 height 11
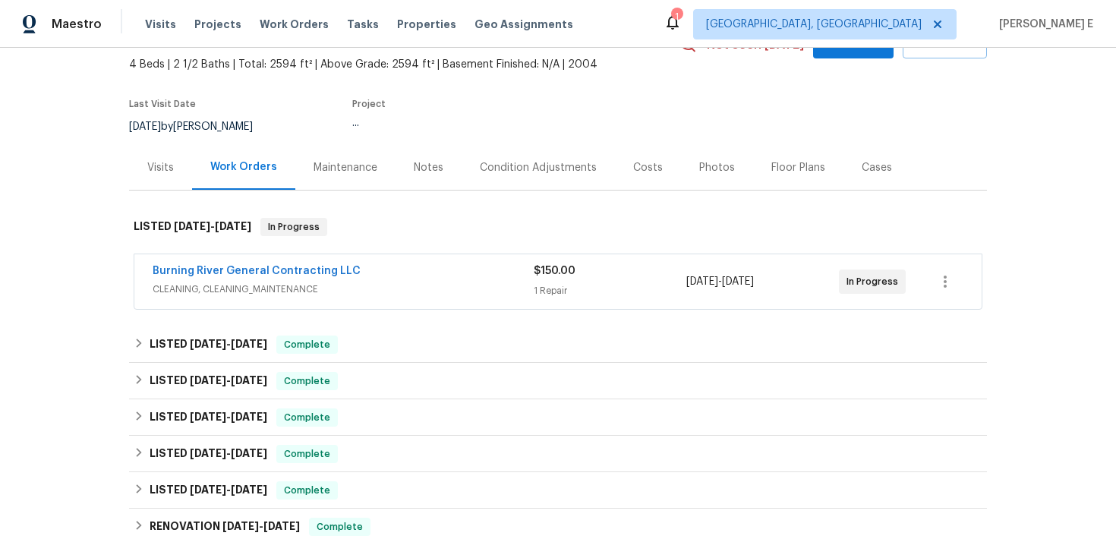
scroll to position [106, 0]
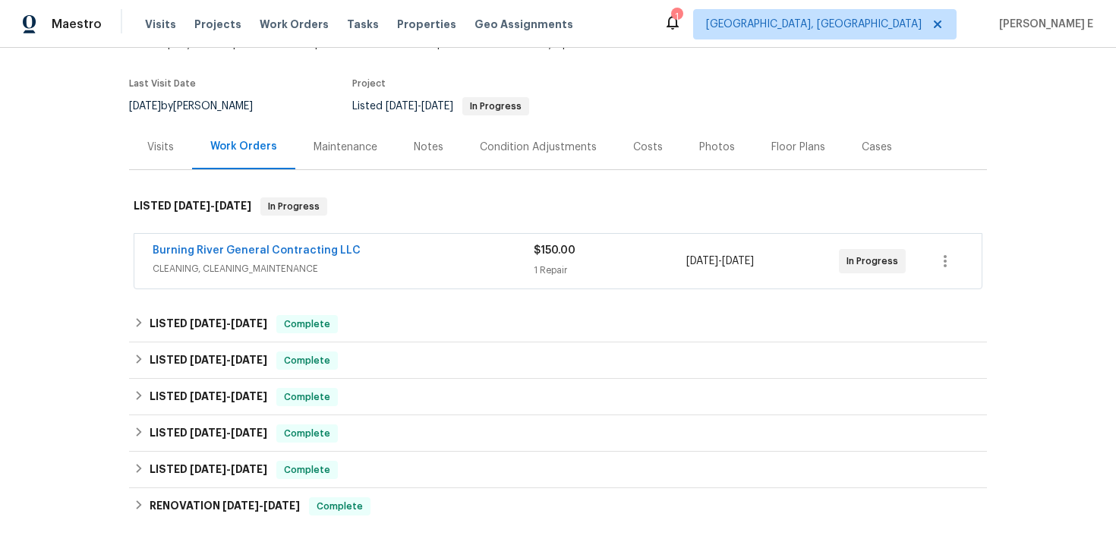
click at [326, 242] on div "Burning River General Contracting LLC CLEANING, CLEANING_MAINTENANCE $150.00 1 …" at bounding box center [557, 261] width 847 height 55
click at [317, 251] on link "Burning River General Contracting LLC" at bounding box center [257, 250] width 208 height 11
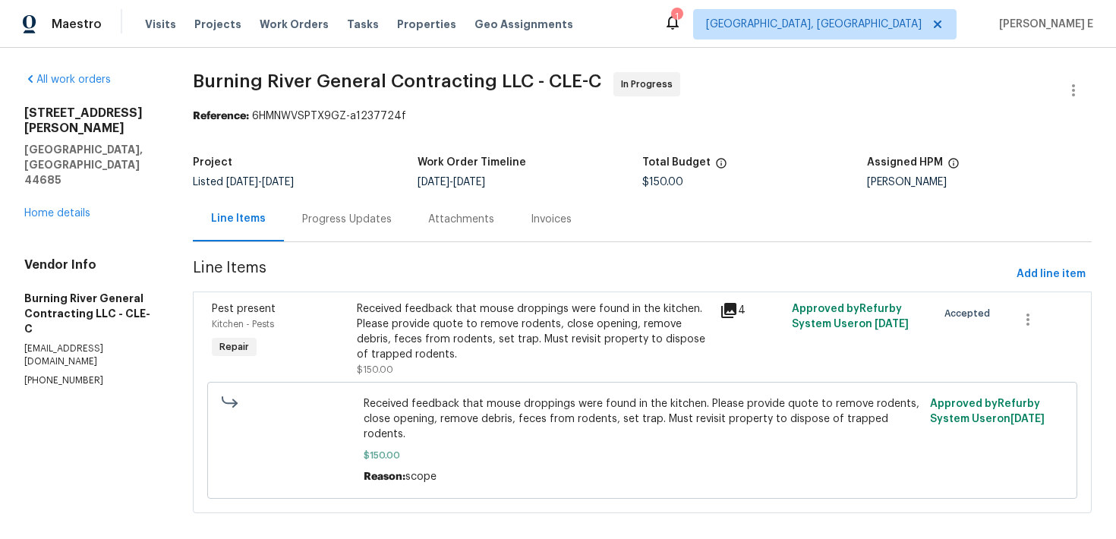
click at [329, 222] on div "Progress Updates" at bounding box center [347, 219] width 90 height 15
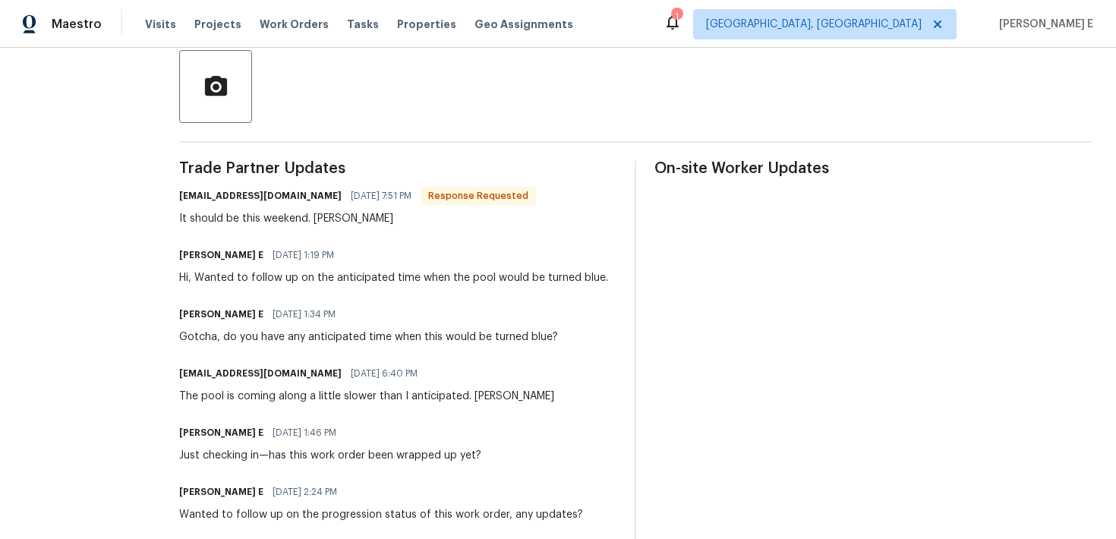
scroll to position [348, 0]
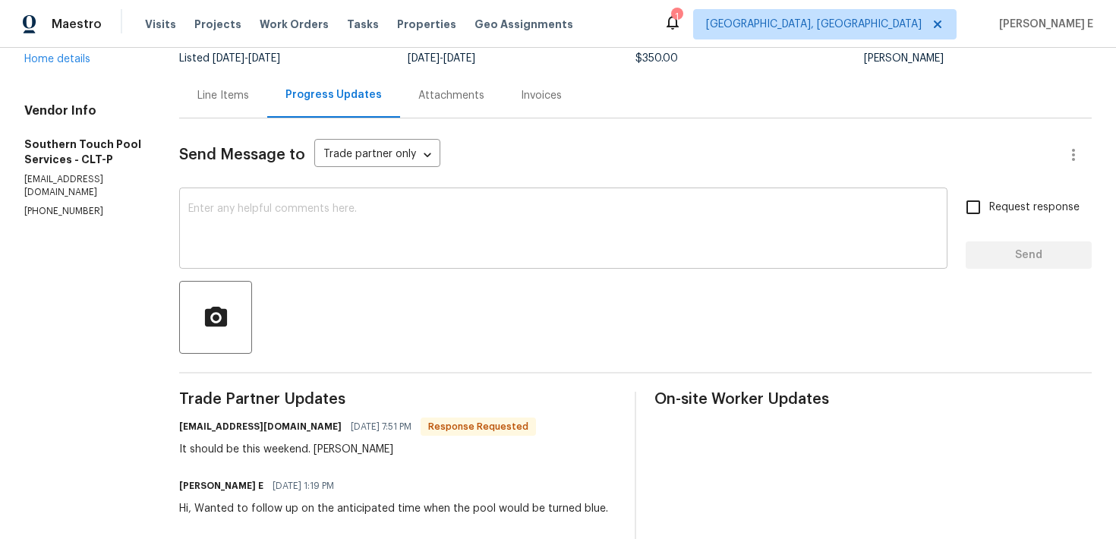
click at [273, 207] on textarea at bounding box center [563, 229] width 750 height 53
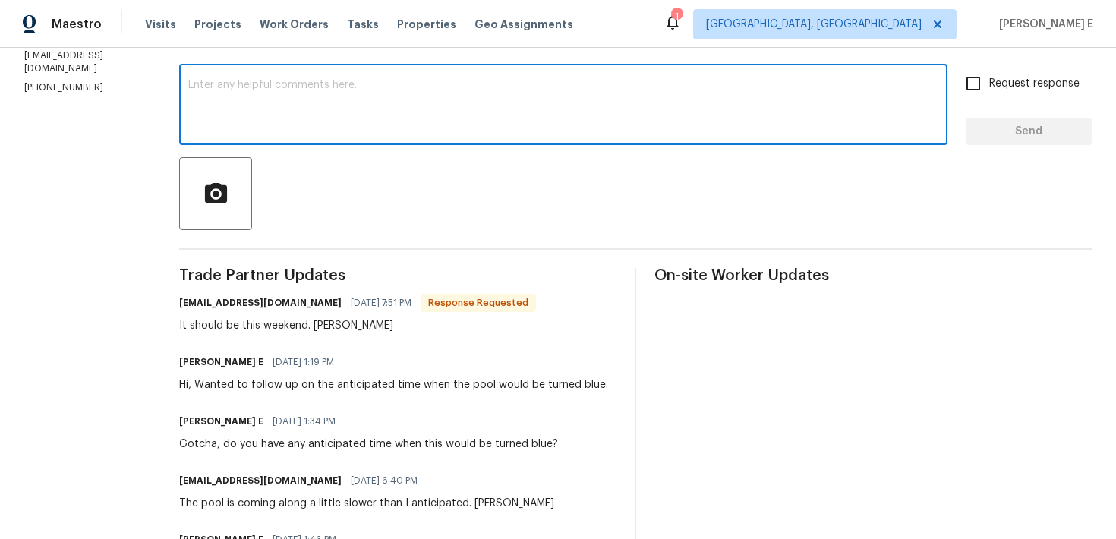
scroll to position [243, 0]
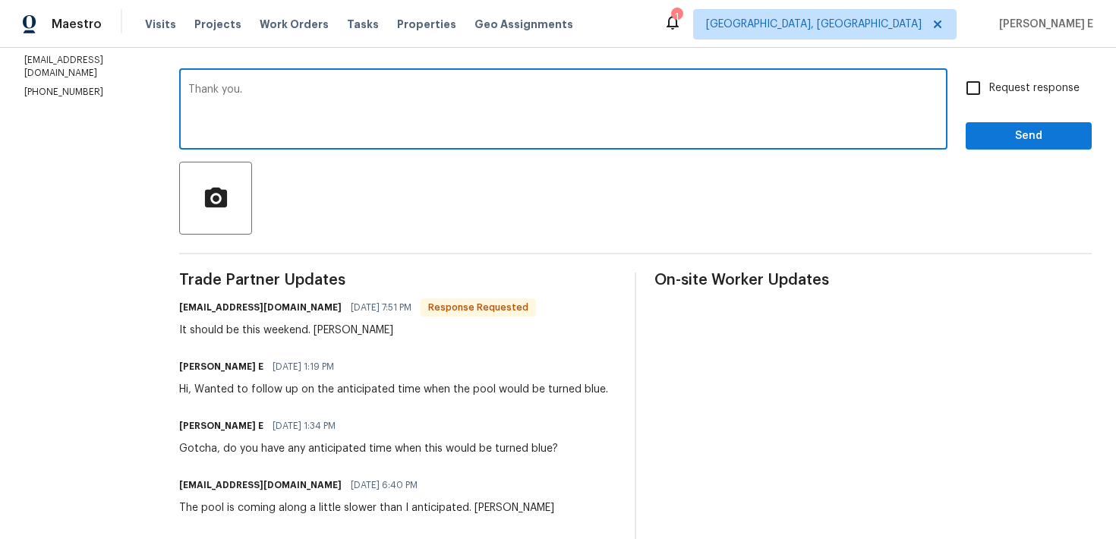
type textarea "Thank you."
click at [991, 131] on span "Send" at bounding box center [1029, 136] width 102 height 19
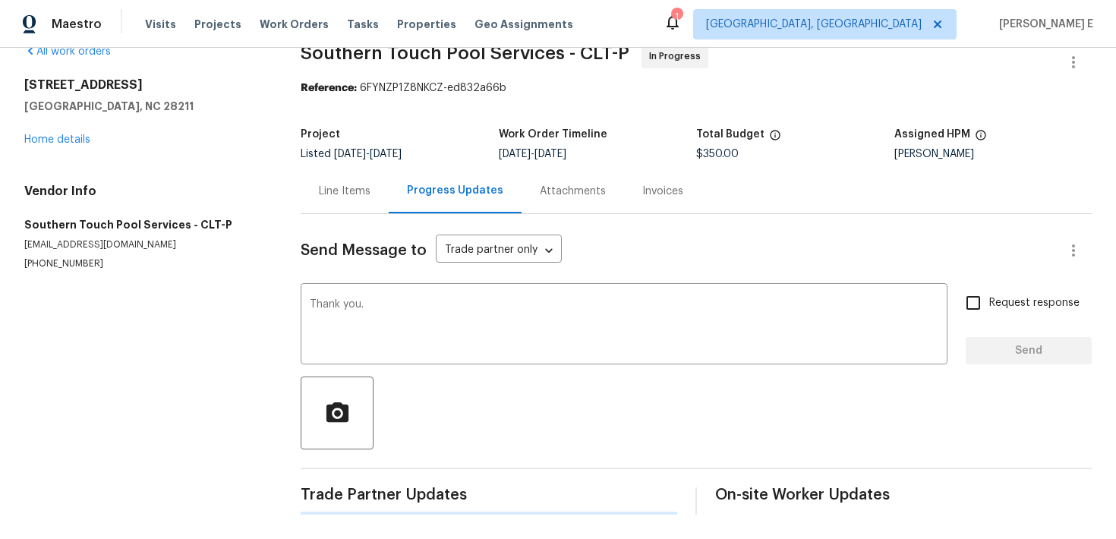
scroll to position [0, 0]
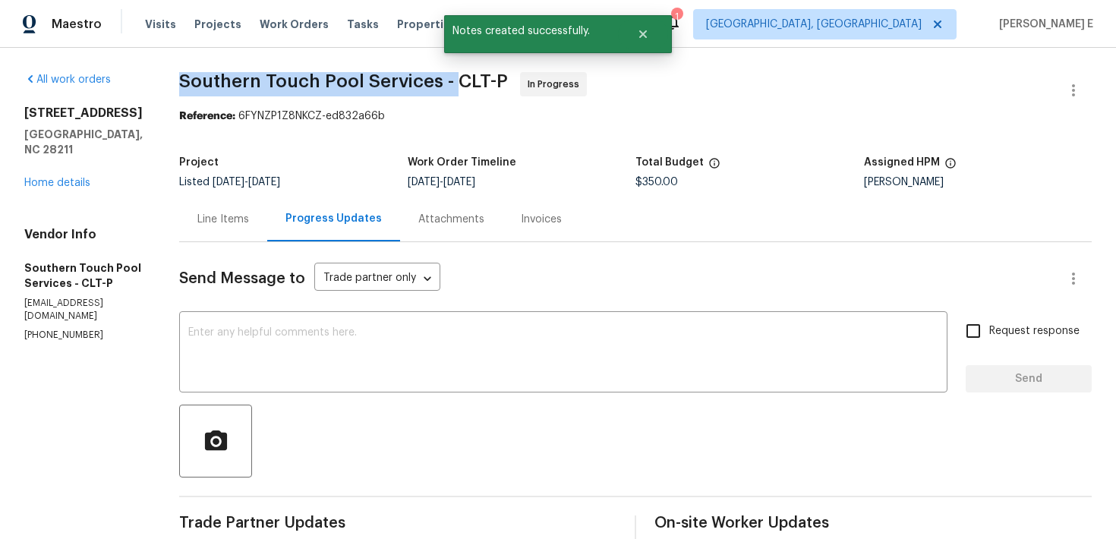
drag, startPoint x: 178, startPoint y: 80, endPoint x: 454, endPoint y: 86, distance: 276.4
copy span "Southern Touch Pool Services -"
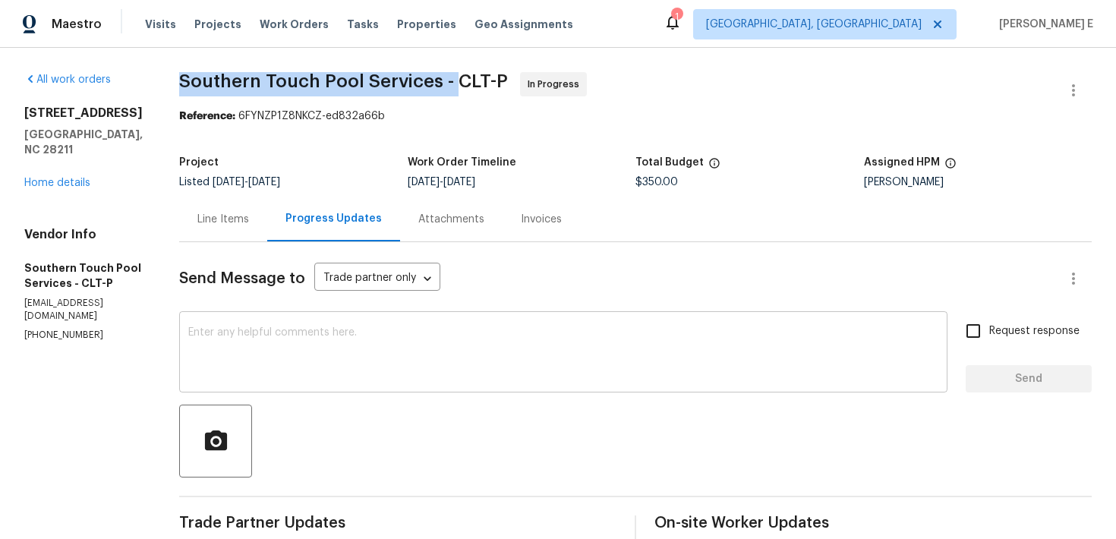
click at [314, 367] on textarea at bounding box center [563, 353] width 750 height 53
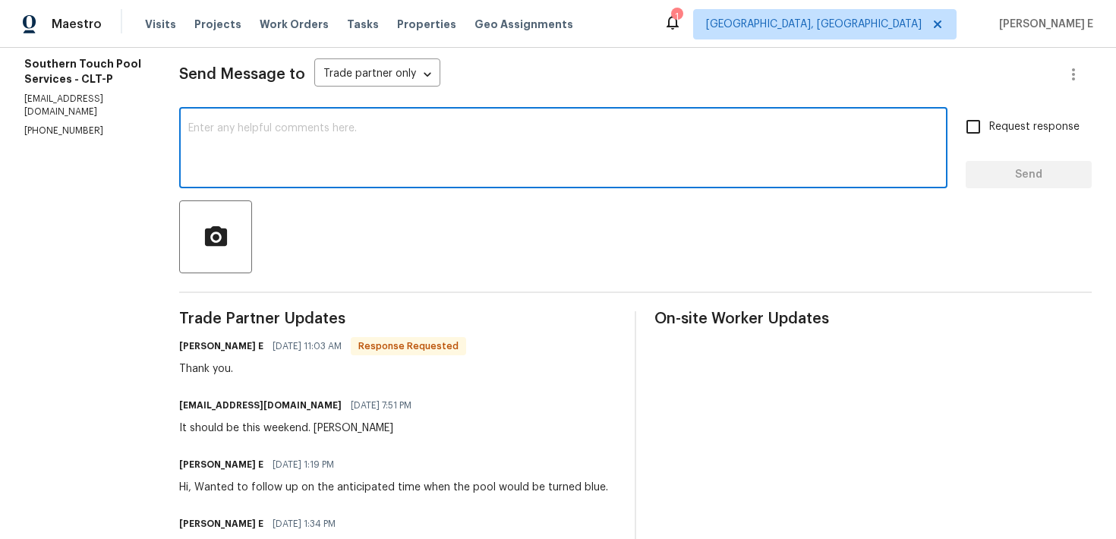
scroll to position [252, 0]
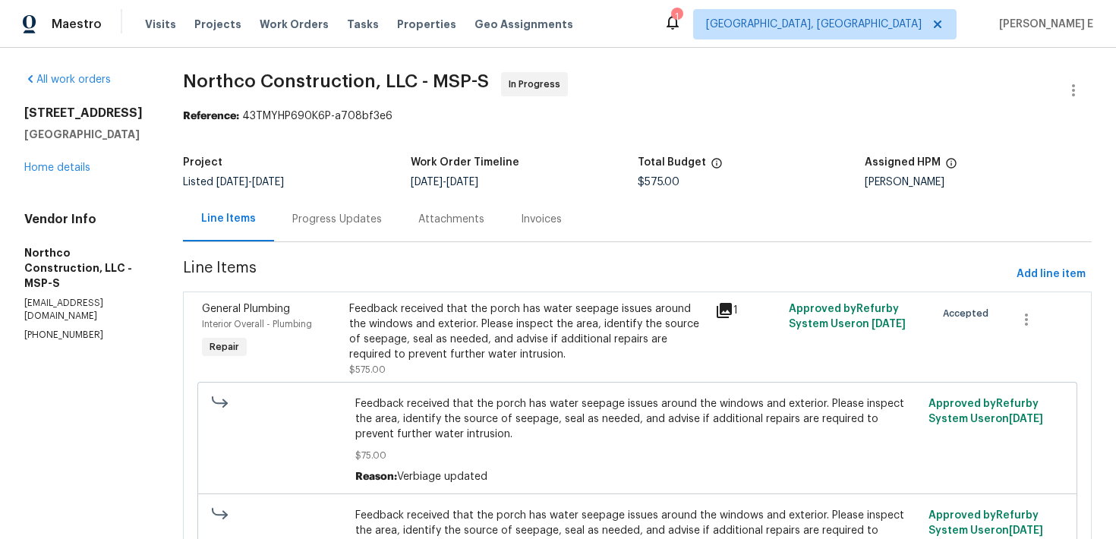
click at [312, 205] on div "Progress Updates" at bounding box center [337, 219] width 126 height 45
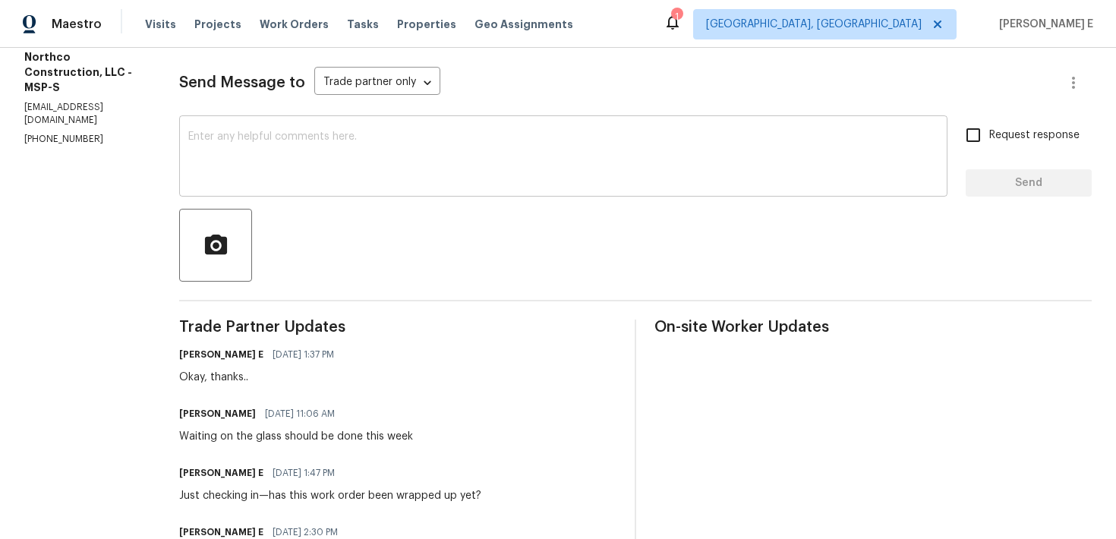
scroll to position [189, 0]
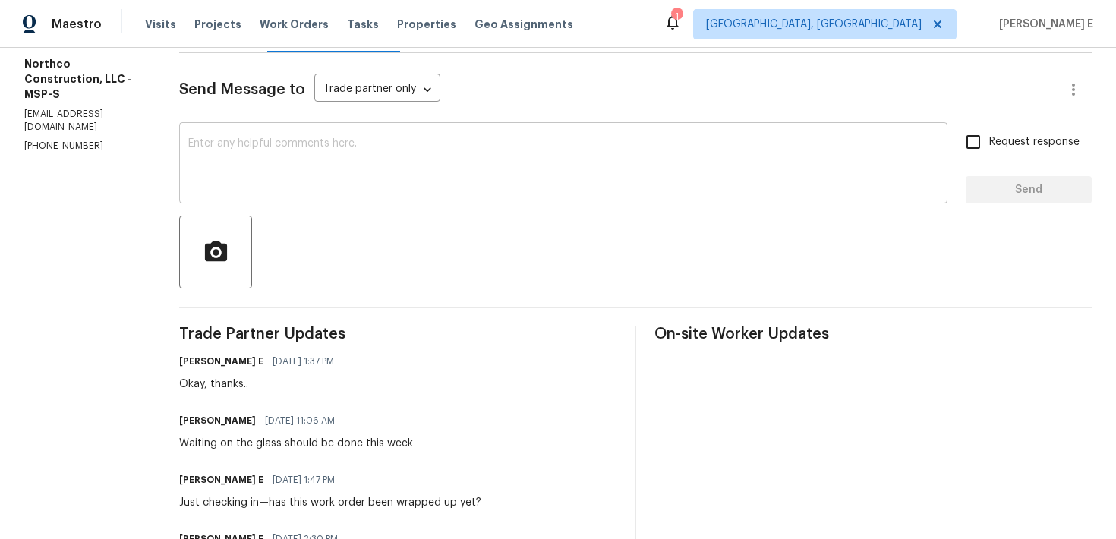
click at [442, 139] on textarea at bounding box center [563, 164] width 750 height 53
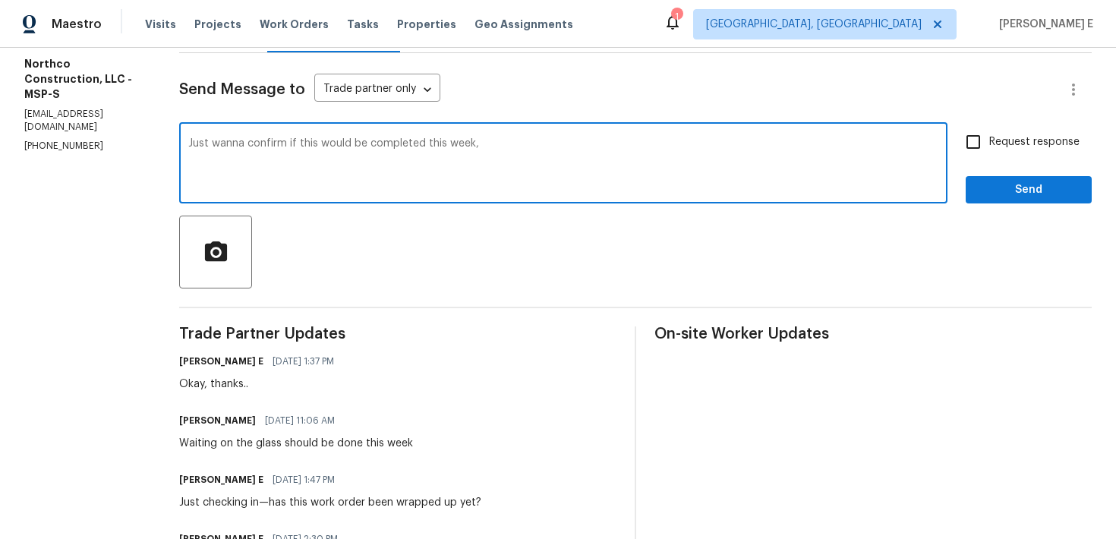
paste textarea "Can you confirm if this is on track to be wrapped up this week?"
type textarea "Can you confirm if this is on track to be wrapped up this week?"
click at [982, 148] on input "Request response" at bounding box center [973, 142] width 32 height 32
checkbox input "true"
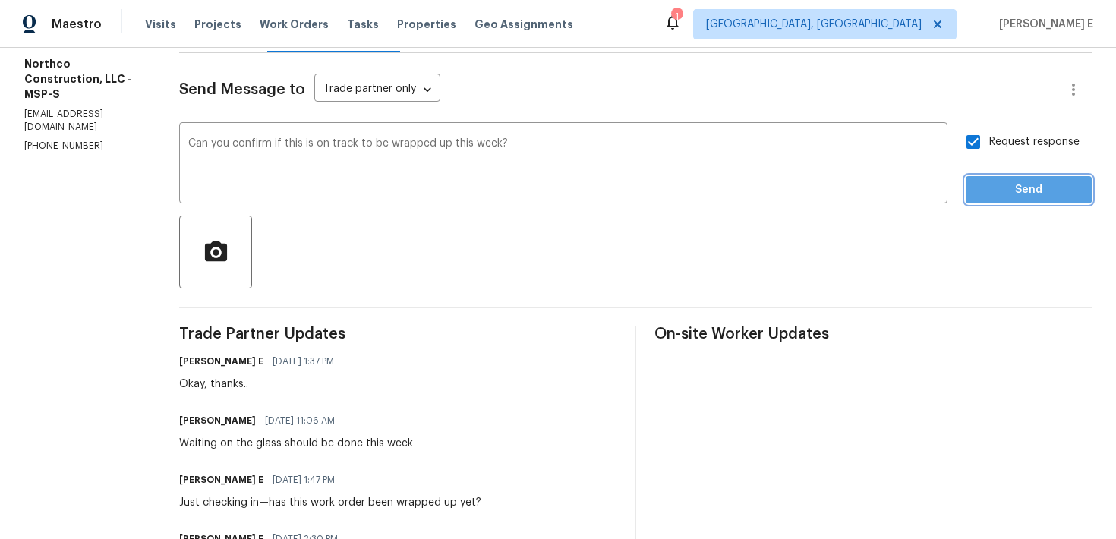
click at [991, 181] on span "Send" at bounding box center [1029, 190] width 102 height 19
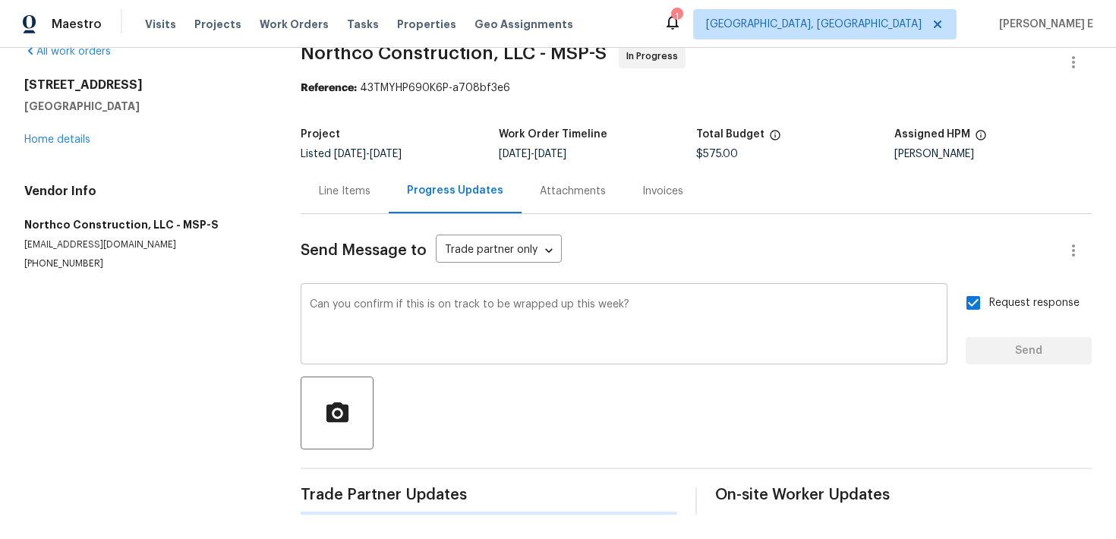
scroll to position [0, 0]
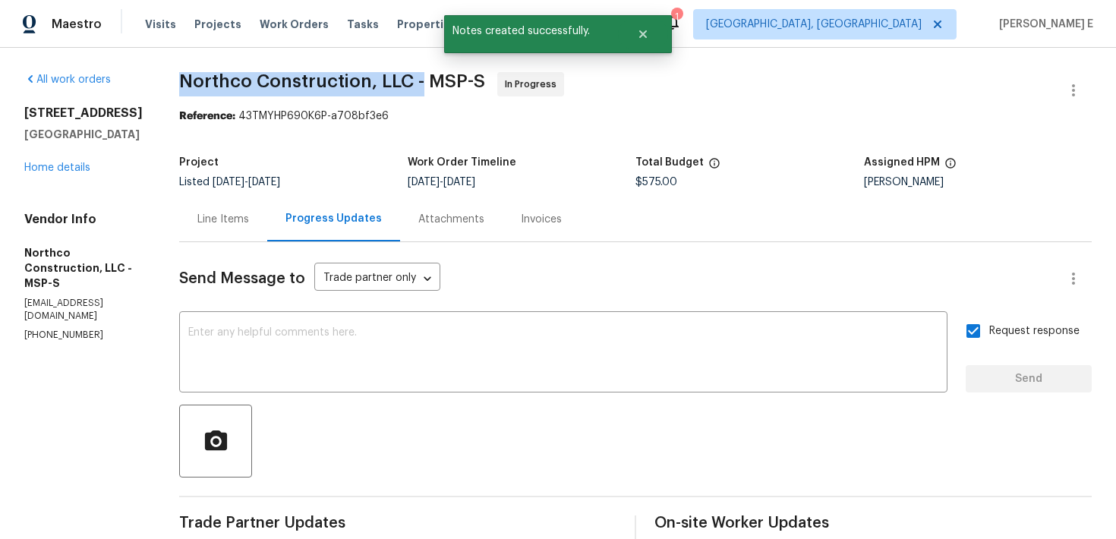
drag, startPoint x: 175, startPoint y: 78, endPoint x: 421, endPoint y: 84, distance: 246.0
copy span "Northco Construction, LLC -"
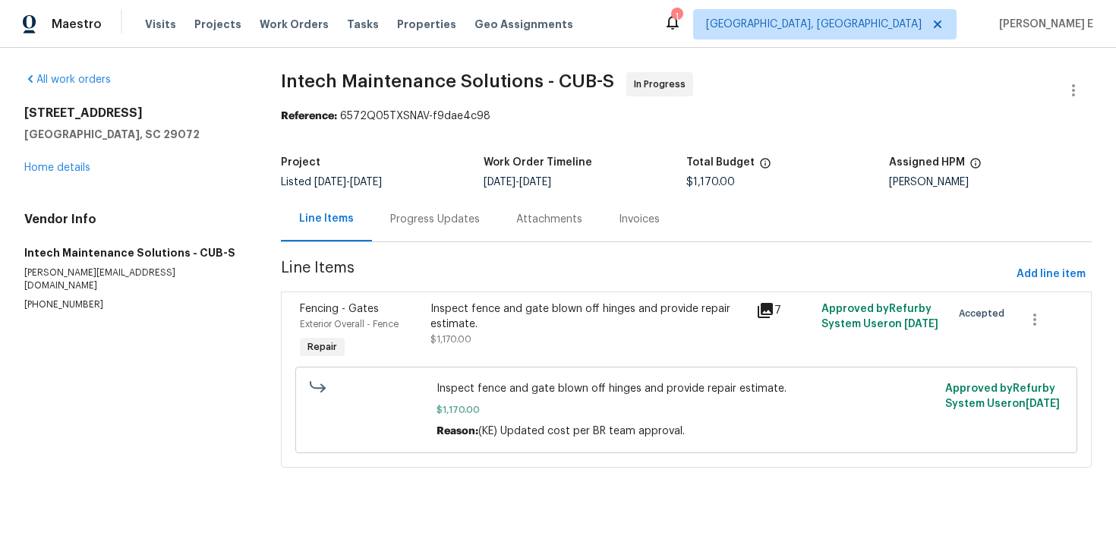
click at [396, 209] on div "Progress Updates" at bounding box center [435, 219] width 126 height 45
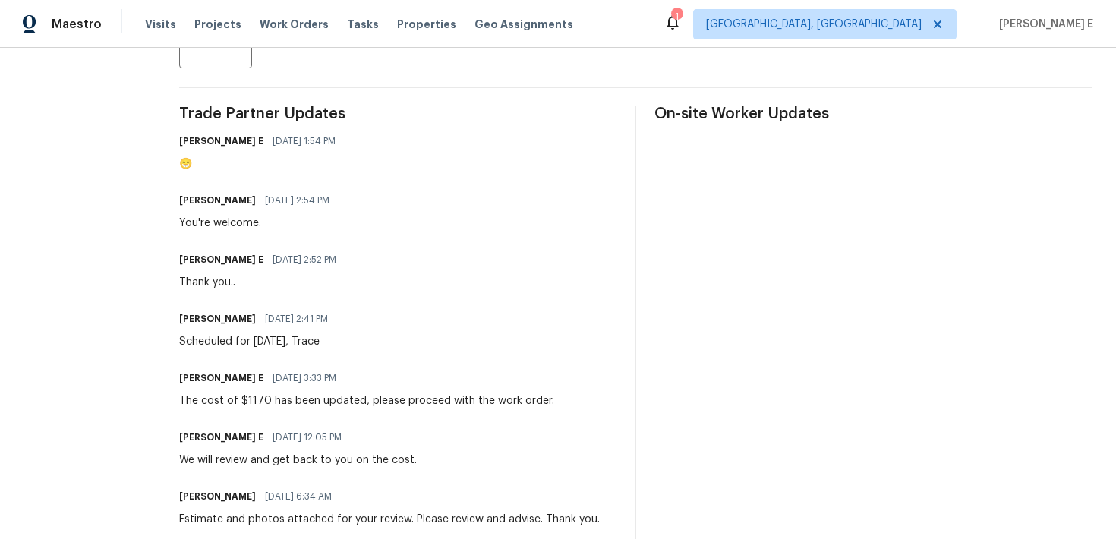
scroll to position [411, 0]
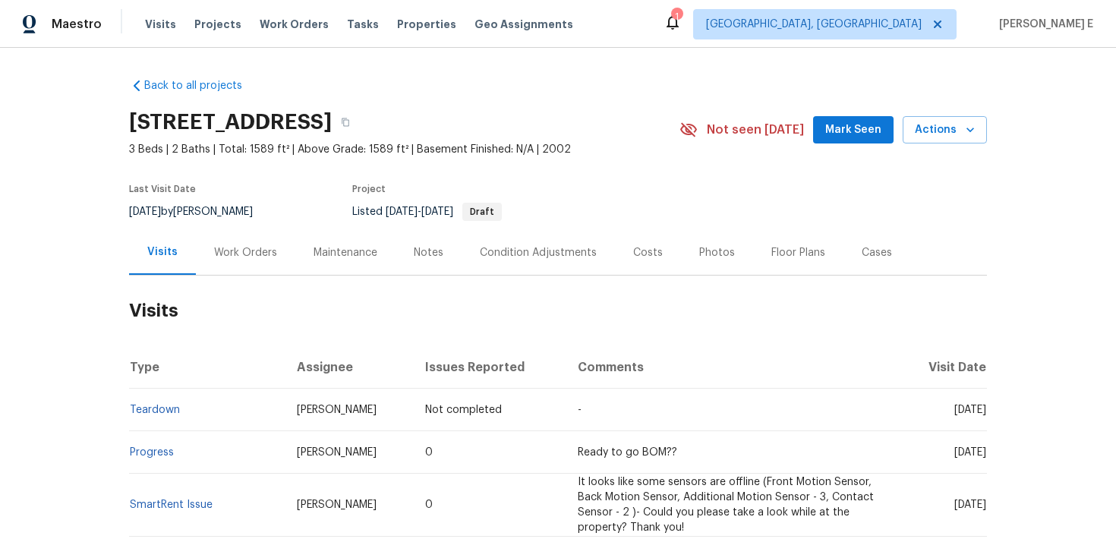
click at [239, 267] on div "Work Orders" at bounding box center [245, 252] width 99 height 45
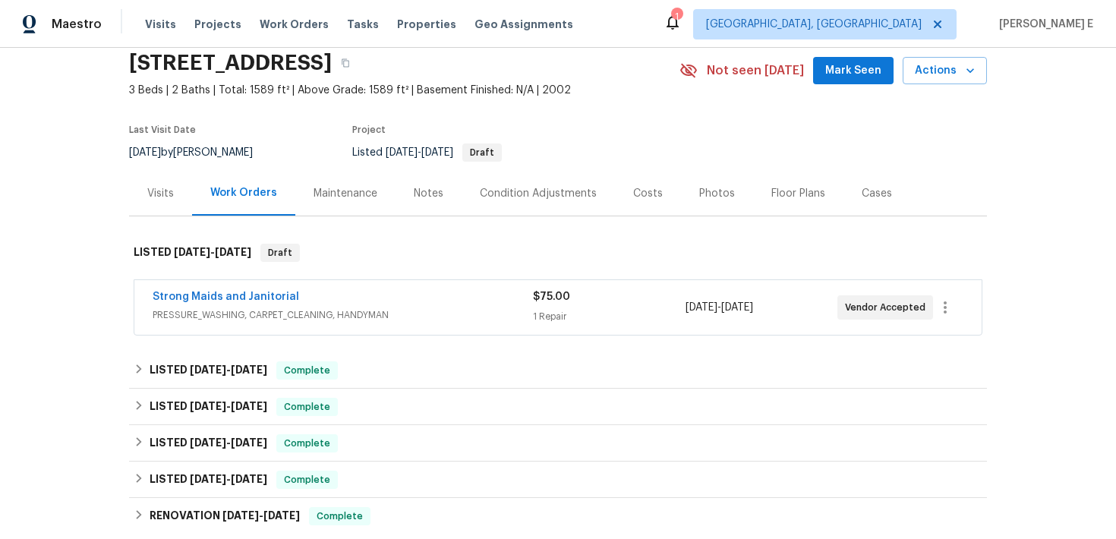
scroll to position [60, 0]
click at [253, 294] on link "Strong Maids and Janitorial" at bounding box center [226, 296] width 147 height 11
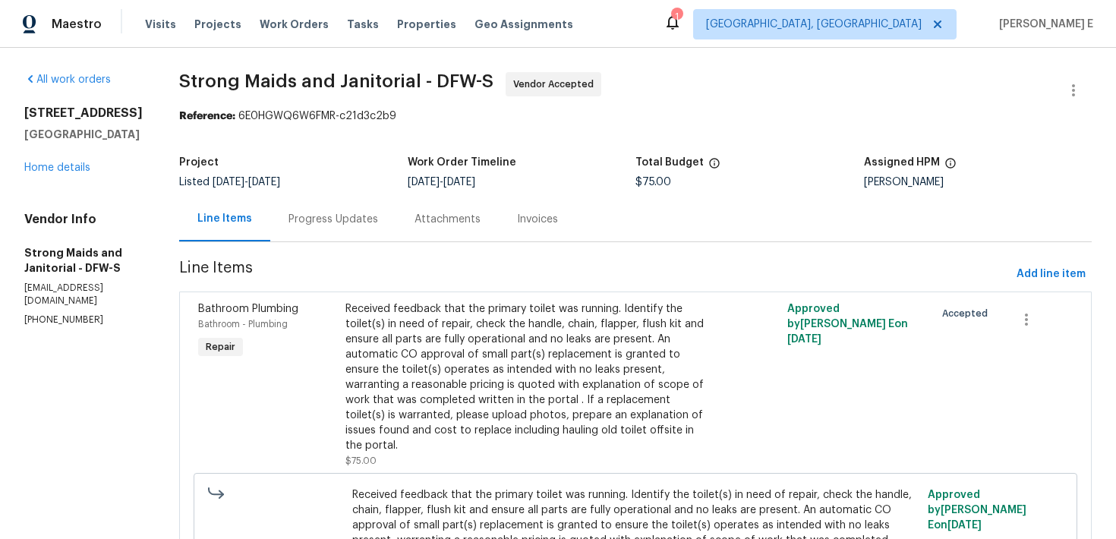
click at [334, 218] on div "Progress Updates" at bounding box center [333, 219] width 90 height 15
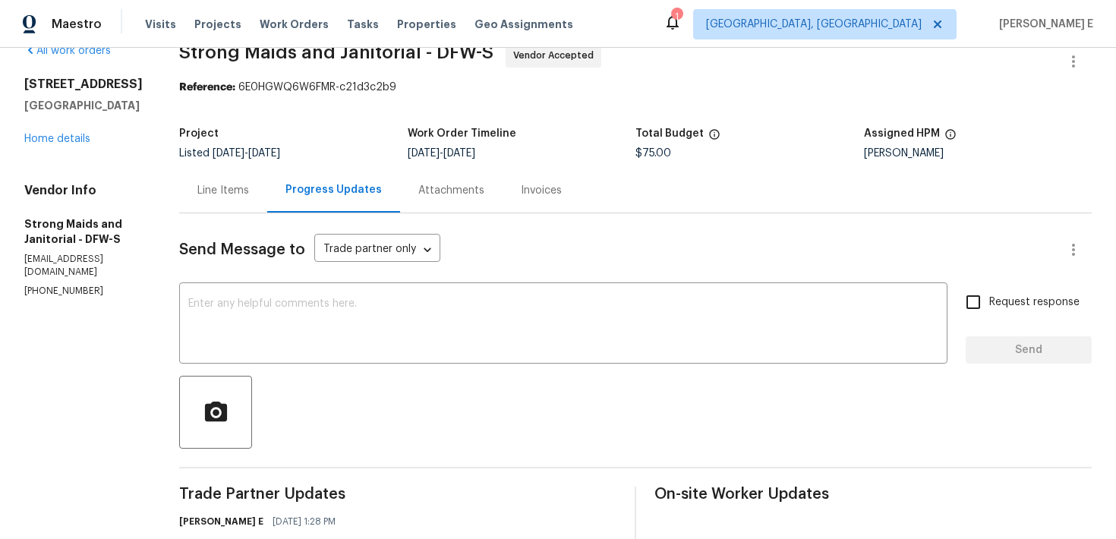
scroll to position [20, 0]
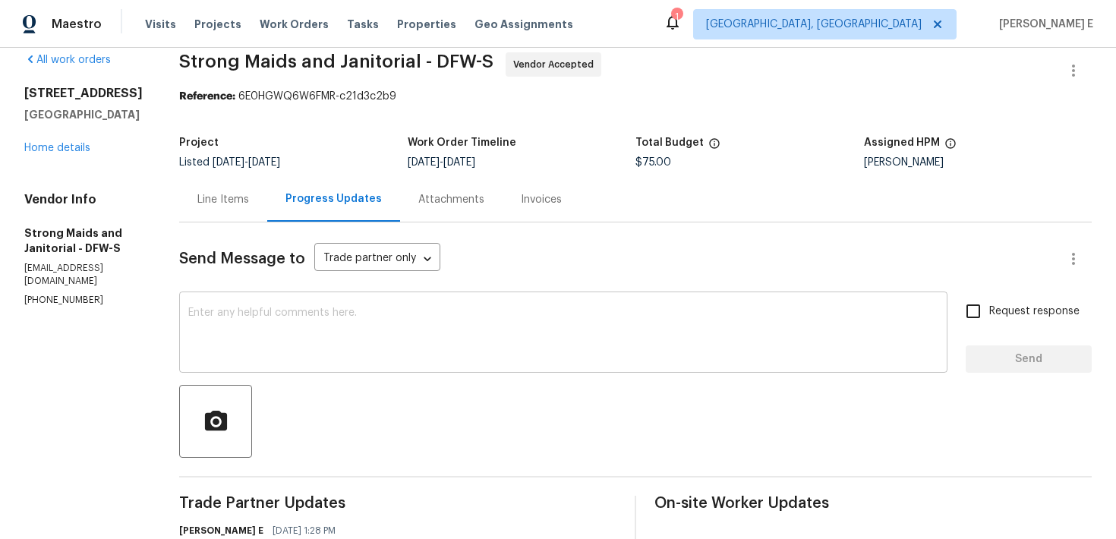
click at [351, 354] on textarea at bounding box center [563, 333] width 750 height 53
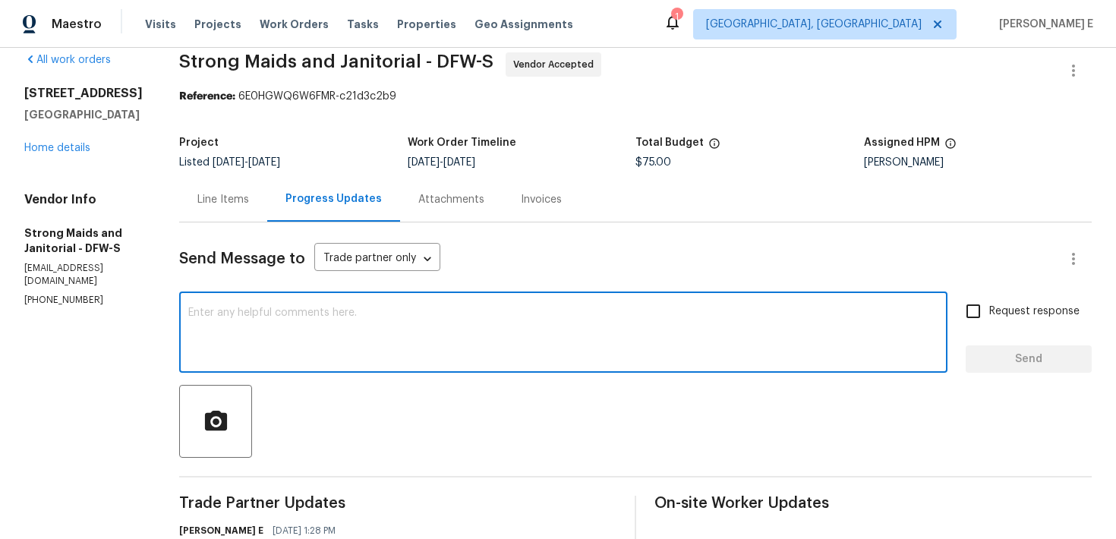
paste textarea "Just checking in—has this work order been wrapped up yet?"
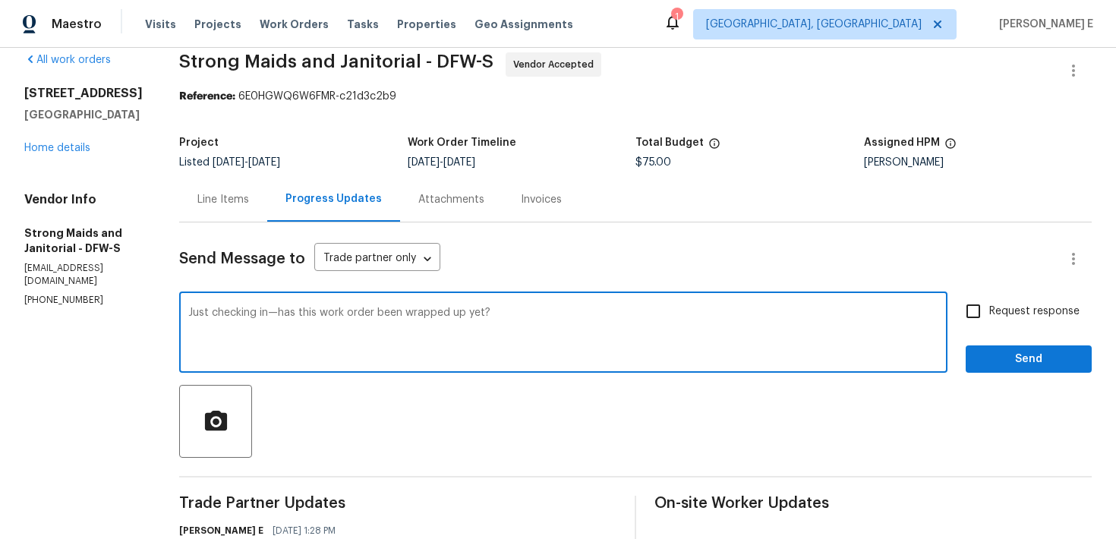
type textarea "Just checking in—has this work order been wrapped up yet?"
click at [1006, 324] on label "Request response" at bounding box center [1018, 311] width 122 height 32
click at [989, 324] on input "Request response" at bounding box center [973, 311] width 32 height 32
checkbox input "true"
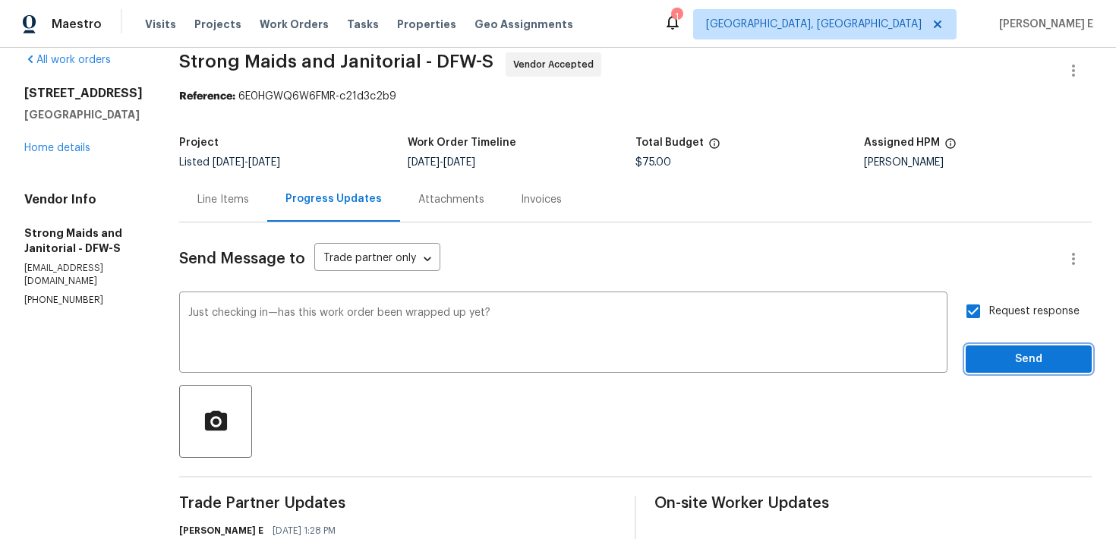
click at [995, 359] on span "Send" at bounding box center [1029, 359] width 102 height 19
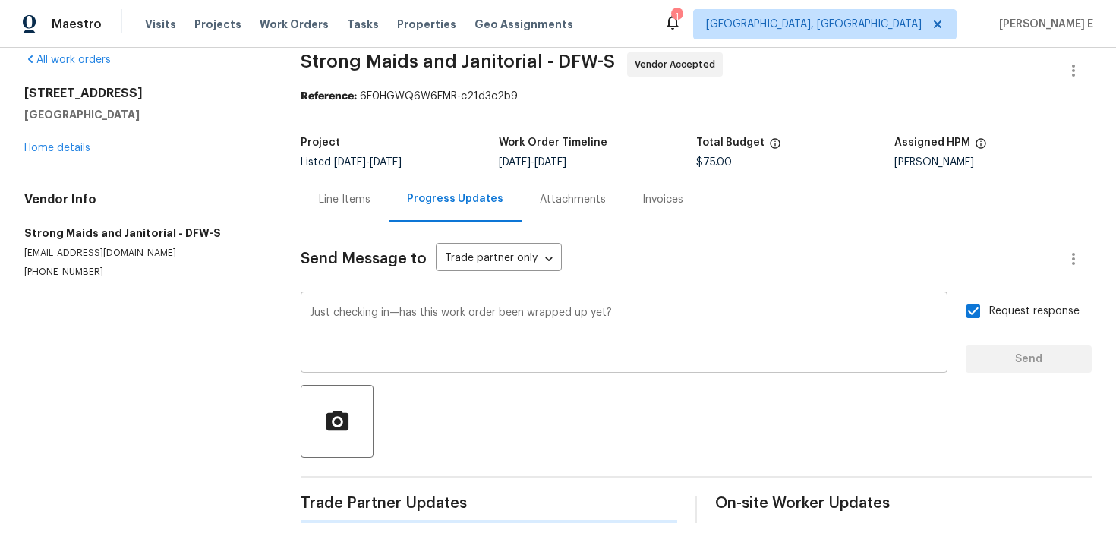
scroll to position [0, 0]
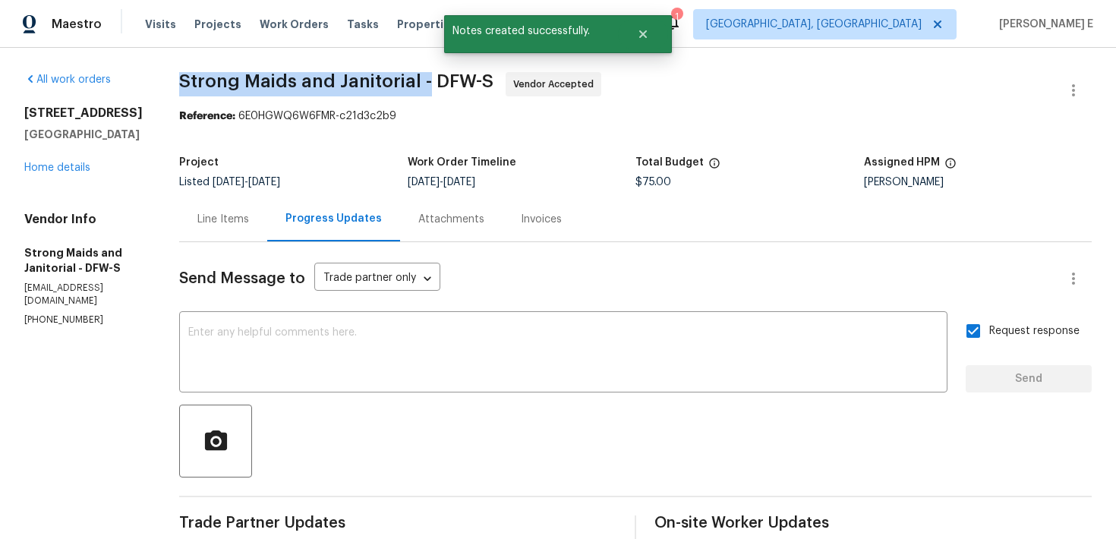
drag, startPoint x: 167, startPoint y: 84, endPoint x: 420, endPoint y: 84, distance: 252.8
click at [420, 84] on div "All work orders 13408 Dove Ranch Rd Roanoke, TX 76262 Home details Vendor Info …" at bounding box center [558, 507] width 1116 height 918
copy span "Strong Maids and Janitorial -"
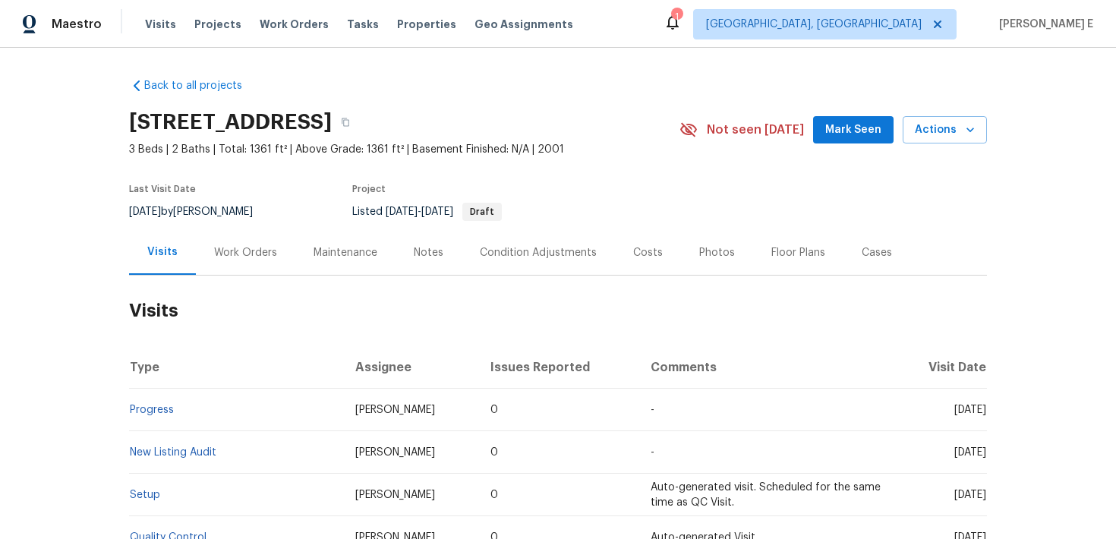
click at [270, 248] on div "Work Orders" at bounding box center [245, 252] width 63 height 15
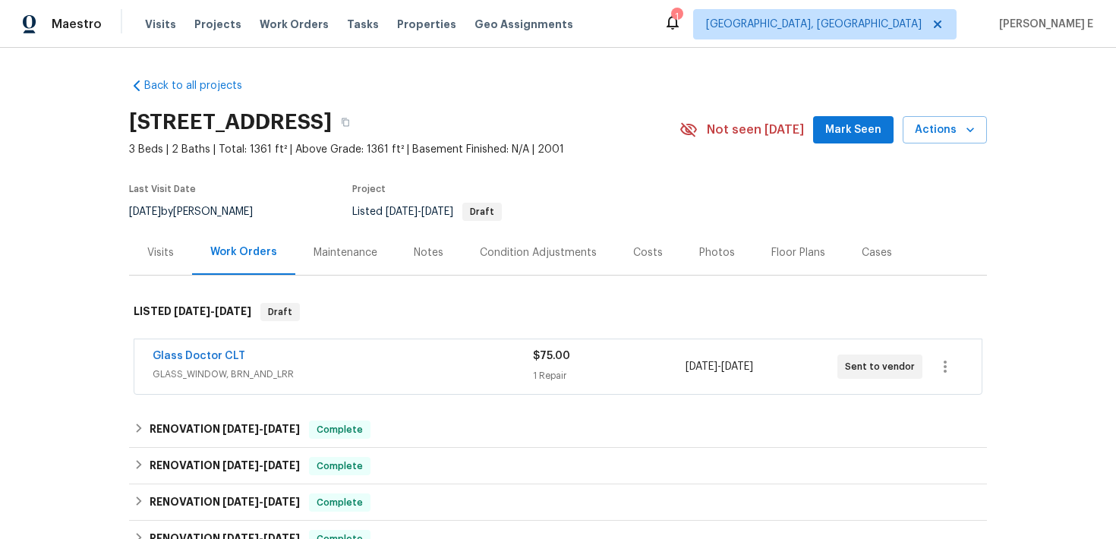
scroll to position [36, 0]
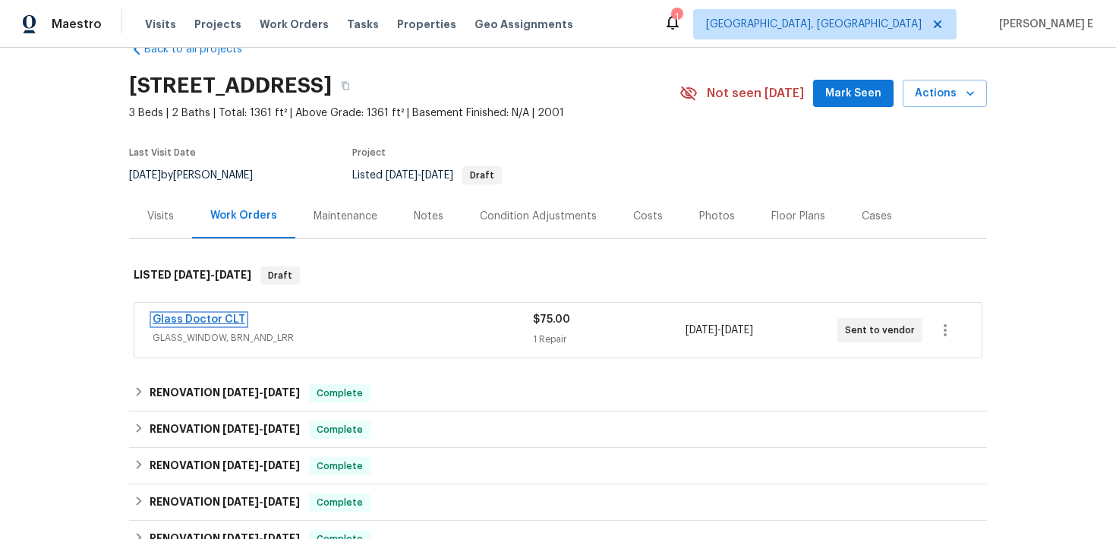
click at [197, 317] on link "Glass Doctor CLT" at bounding box center [199, 319] width 93 height 11
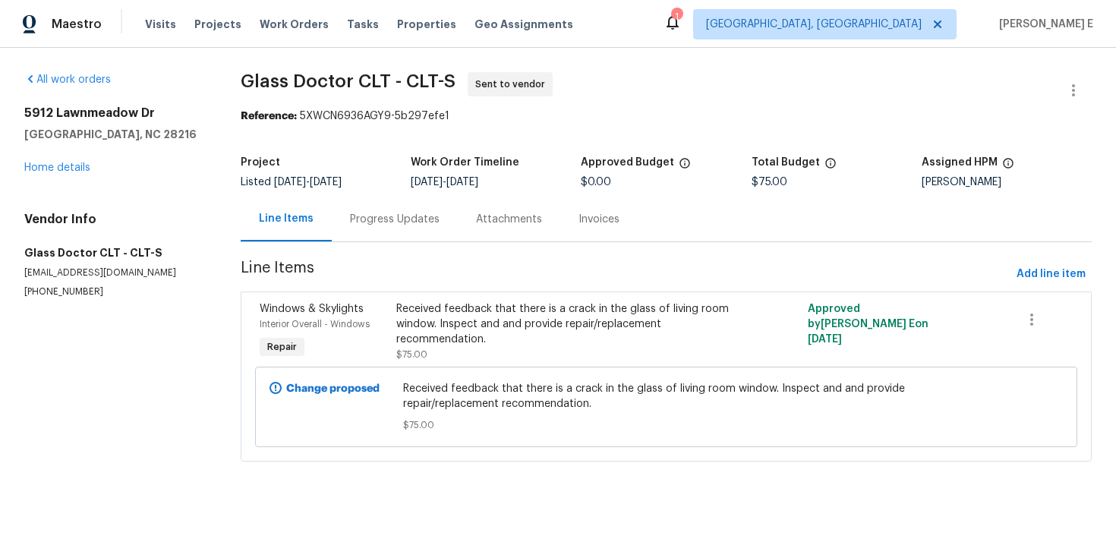
click at [389, 218] on div "Progress Updates" at bounding box center [395, 219] width 90 height 15
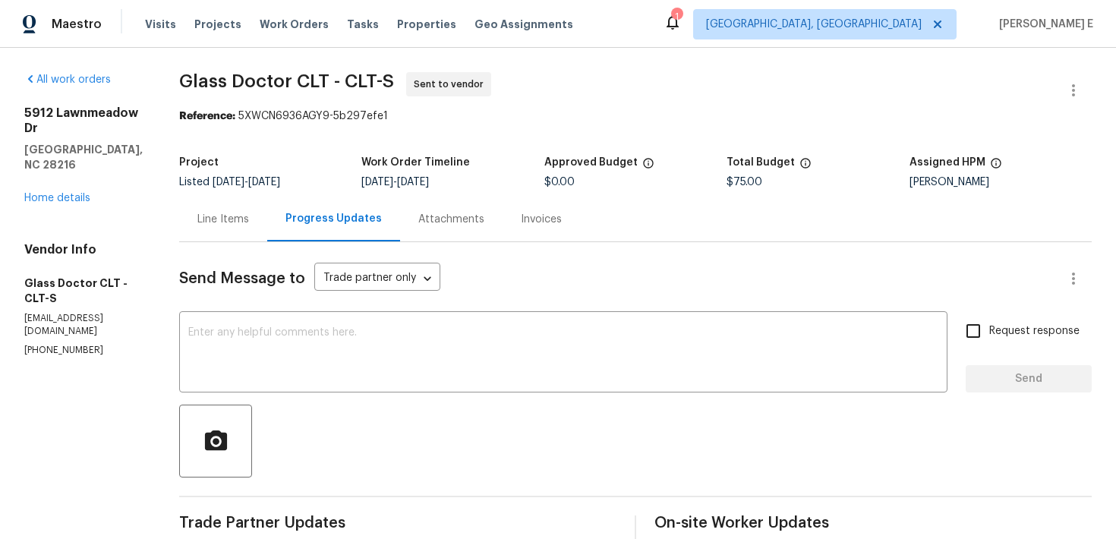
click at [732, 112] on div "Reference: 5XWCN6936AGY9-5b297efe1" at bounding box center [635, 116] width 912 height 15
click at [262, 353] on textarea at bounding box center [563, 353] width 750 height 53
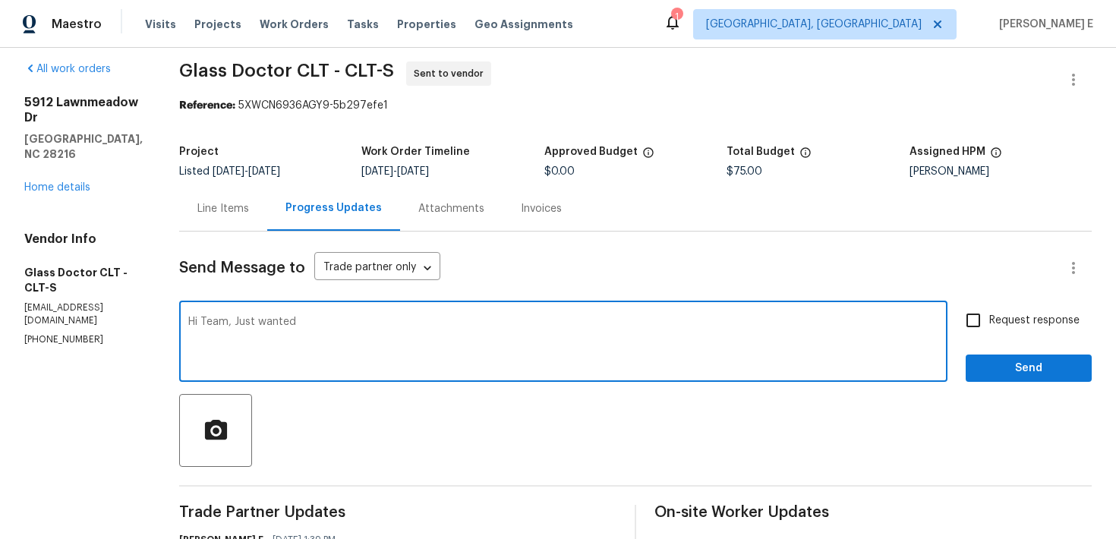
scroll to position [12, 0]
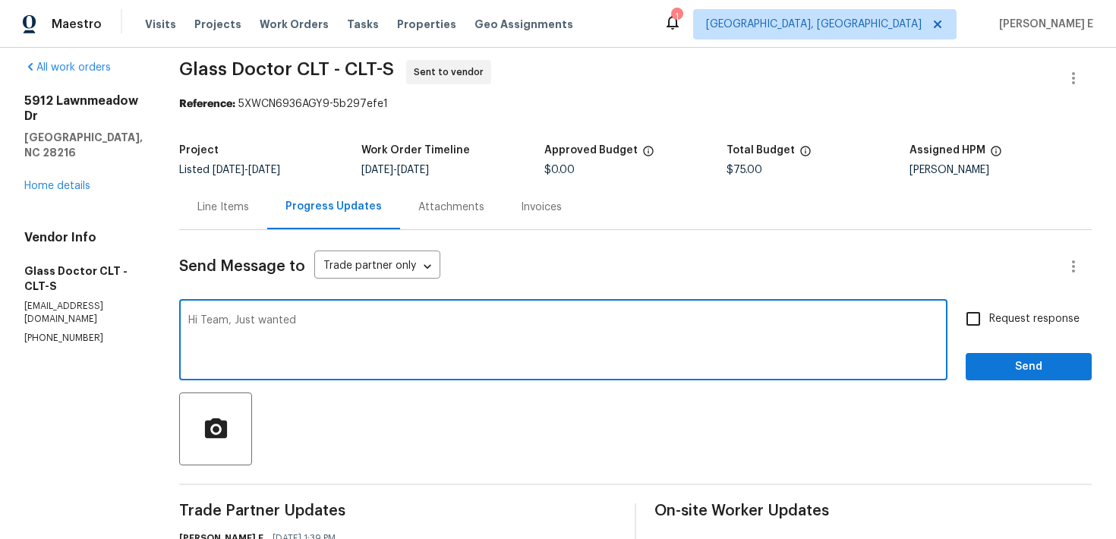
drag, startPoint x: 227, startPoint y: 319, endPoint x: 237, endPoint y: 364, distance: 45.9
click at [229, 336] on textarea "Hi Team, Just wanted" at bounding box center [563, 341] width 750 height 53
paste textarea "Please accept the work order and share the schedule to meet the deadline"
type textarea "Hi Team, Please accept the work order and share the schedule to meet the deadli…"
click at [1007, 318] on span "Request response" at bounding box center [1034, 319] width 90 height 16
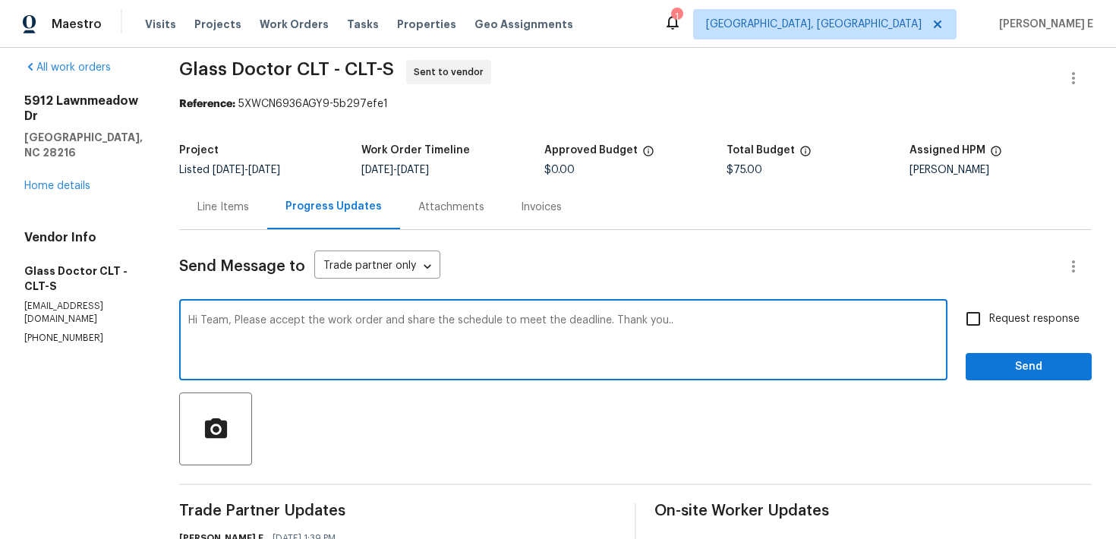
click at [989, 318] on input "Request response" at bounding box center [973, 319] width 32 height 32
checkbox input "true"
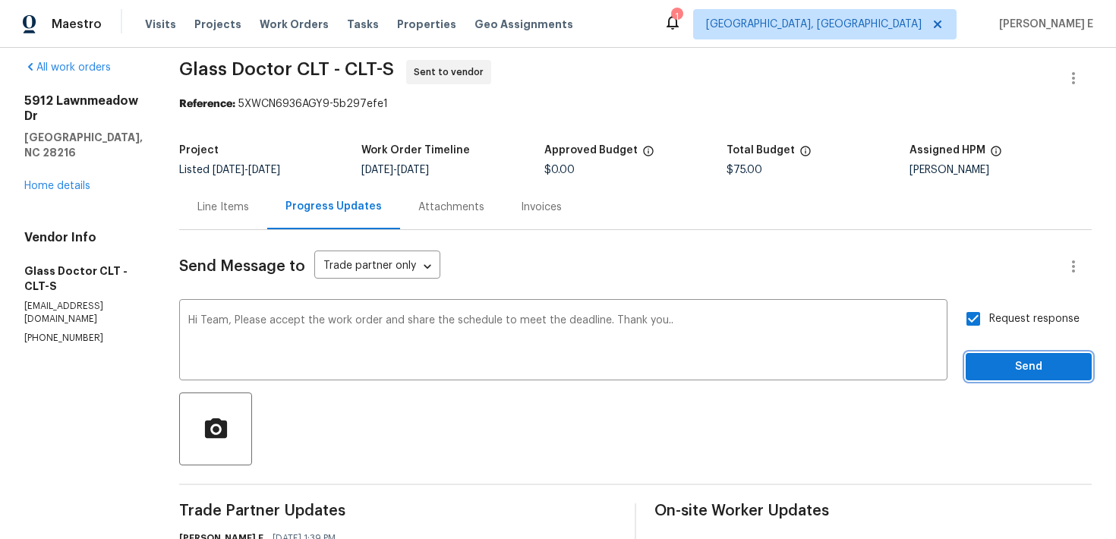
click at [1007, 370] on span "Send" at bounding box center [1029, 367] width 102 height 19
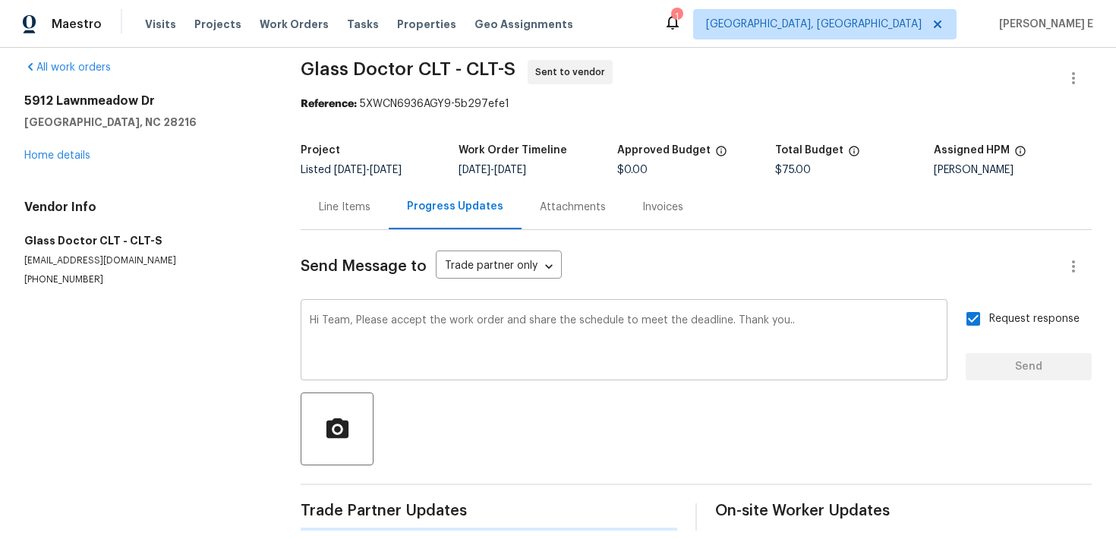
scroll to position [0, 0]
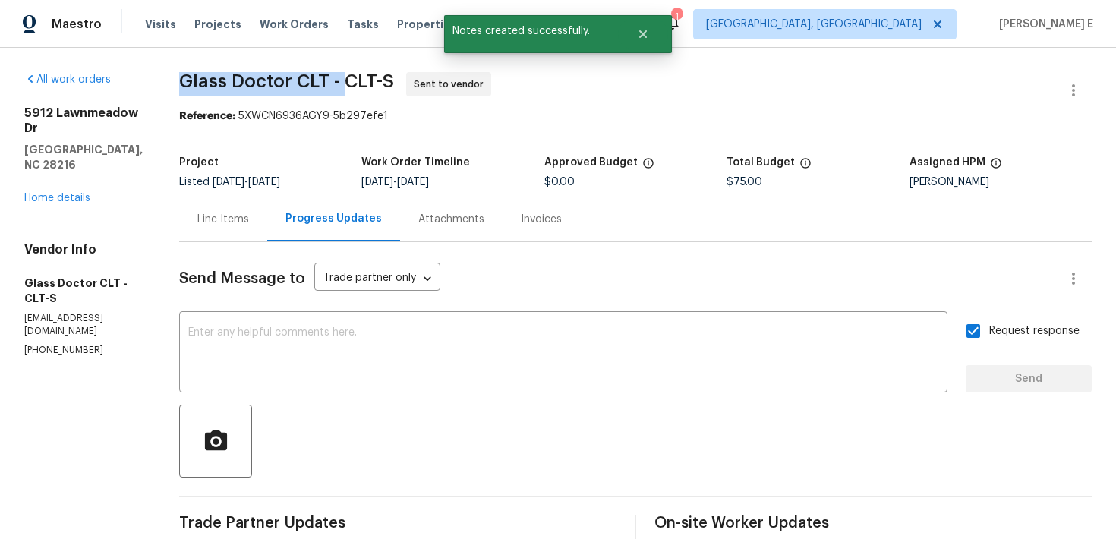
drag, startPoint x: 172, startPoint y: 85, endPoint x: 341, endPoint y: 80, distance: 169.4
click at [341, 80] on div "All work orders 5912 Lawnmeadow Dr Charlotte, NC 28216 Home details Vendor Info…" at bounding box center [558, 463] width 1116 height 830
copy span "Glass Doctor CLT -"
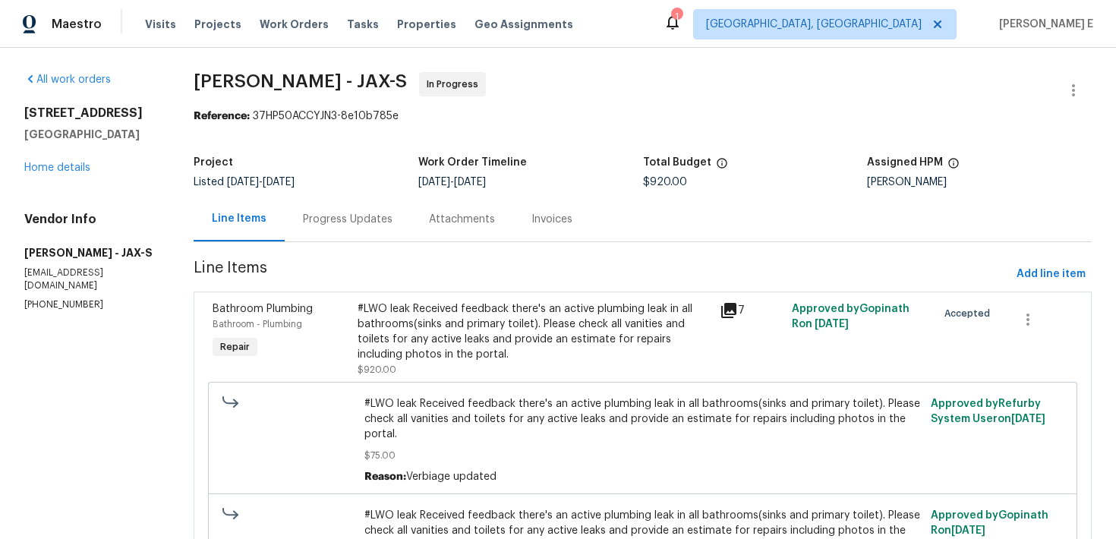
click at [345, 206] on div "Progress Updates" at bounding box center [348, 219] width 126 height 45
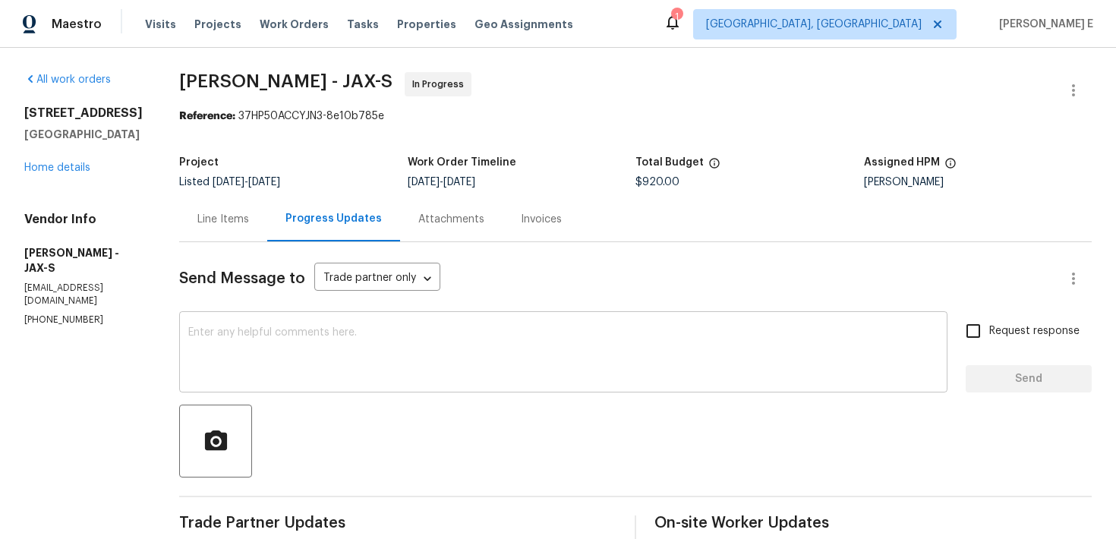
click at [543, 379] on textarea at bounding box center [563, 353] width 750 height 53
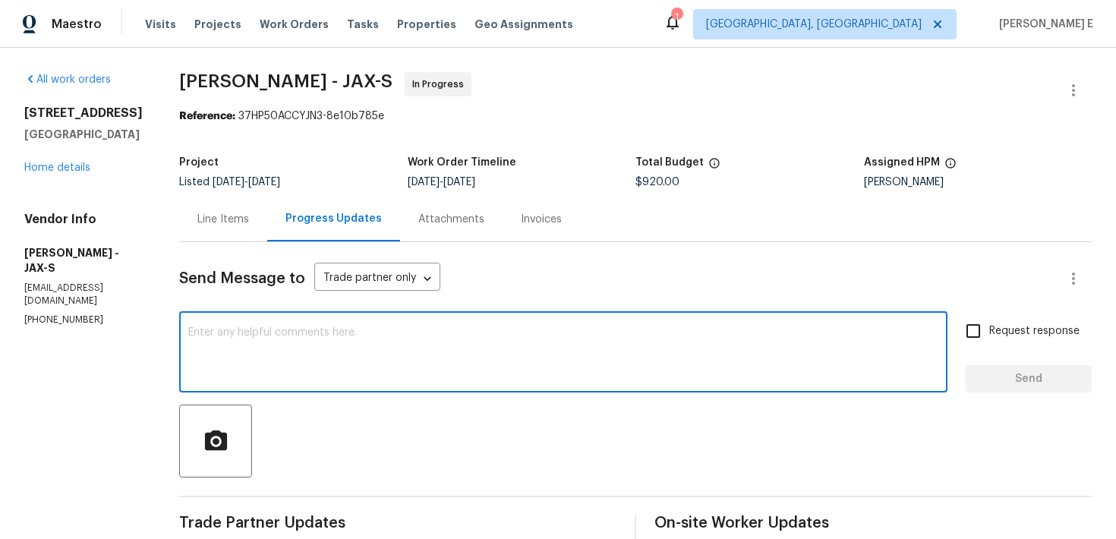
paste textarea "Quick check—are we still on track with this work order [DATE]?"
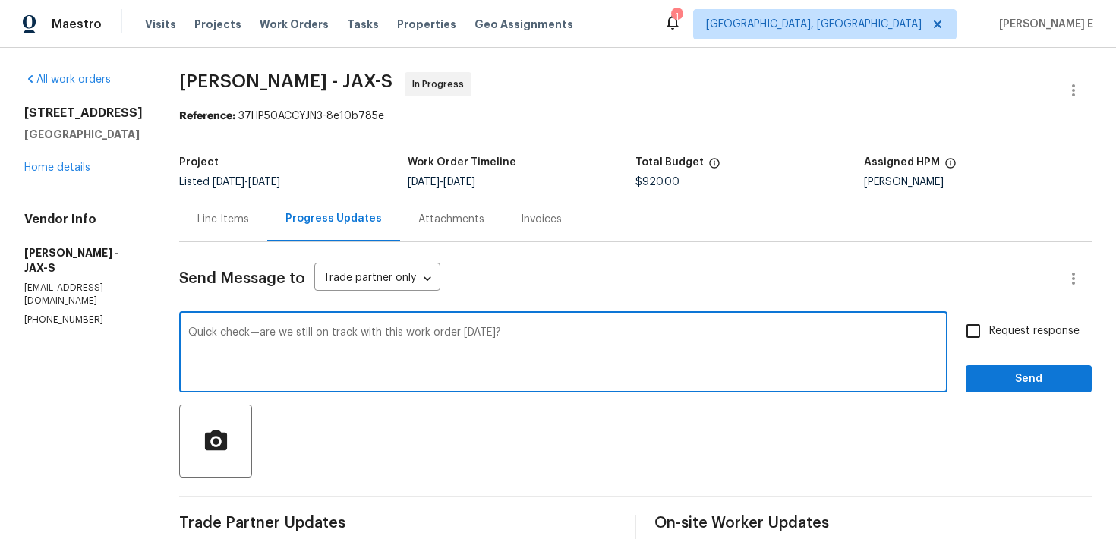
type textarea "Quick check—are we still on track with this work order [DATE]?"
click at [974, 318] on input "Request response" at bounding box center [973, 331] width 32 height 32
checkbox input "true"
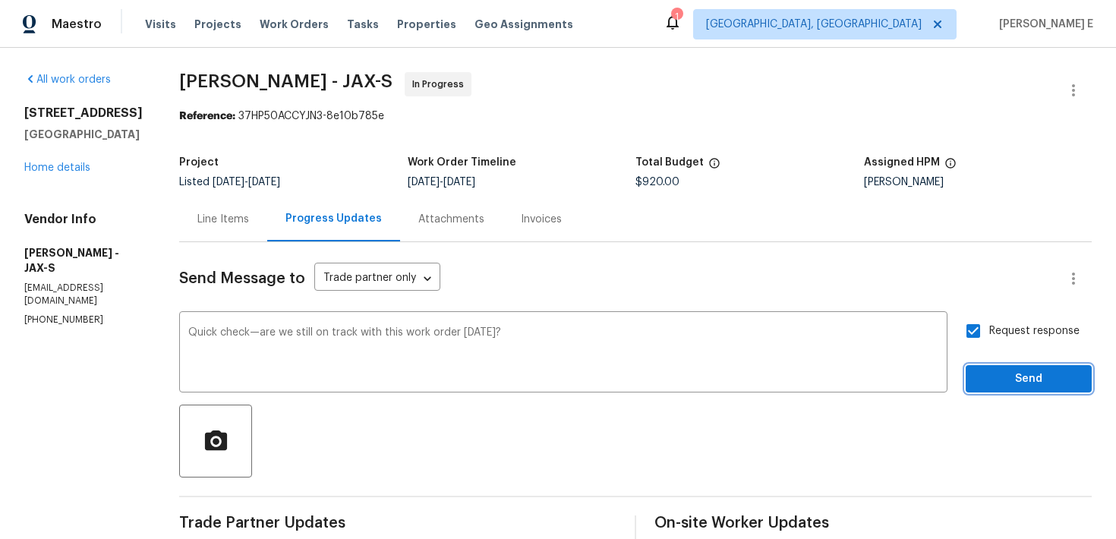
click at [981, 370] on span "Send" at bounding box center [1029, 379] width 102 height 19
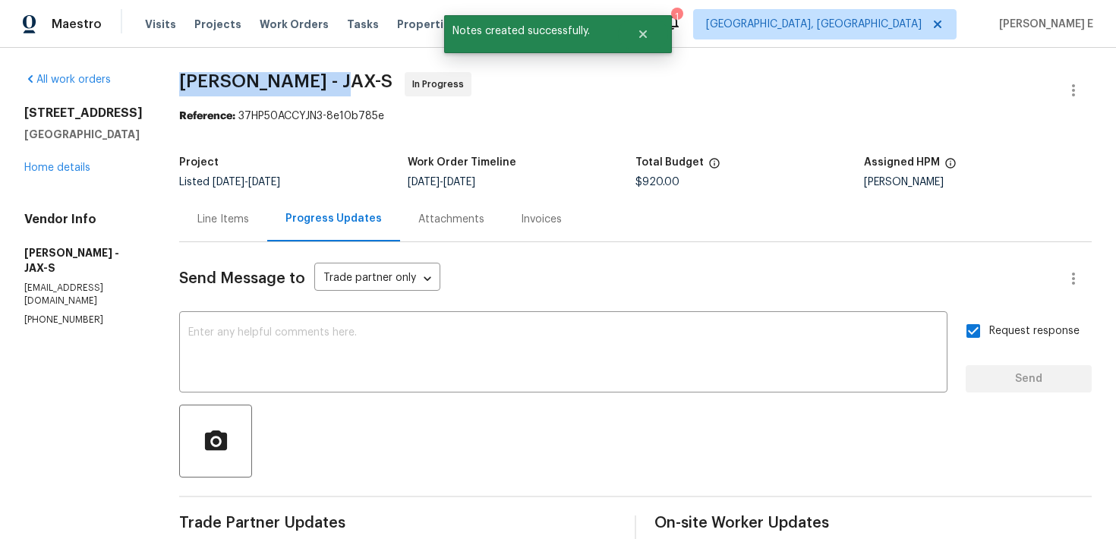
drag, startPoint x: 220, startPoint y: 81, endPoint x: 367, endPoint y: 81, distance: 146.5
click at [367, 81] on span "Eric Hernandez - JAX-S" at bounding box center [285, 81] width 213 height 18
copy span "Eric Hernandez -"
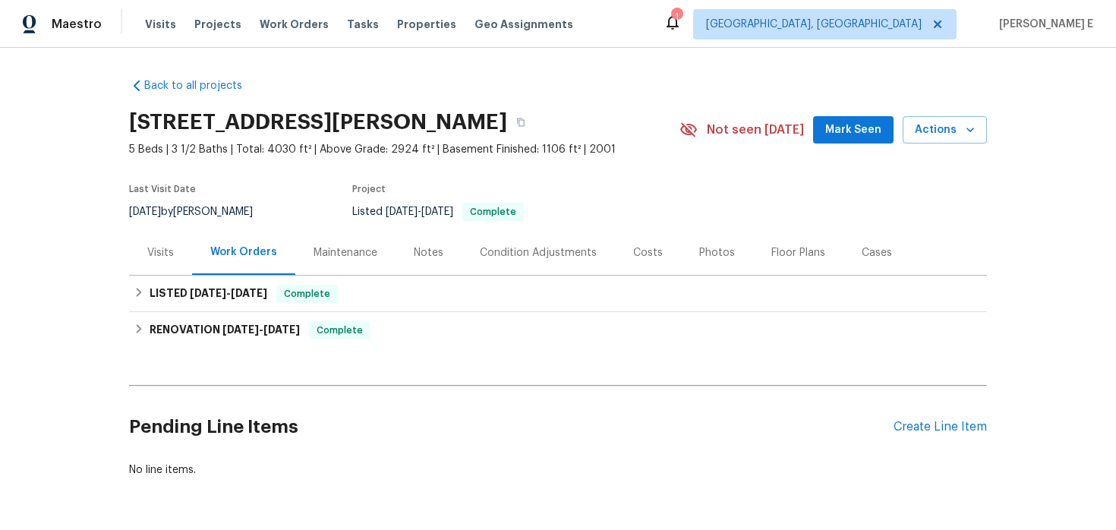
click at [172, 257] on div "Visits" at bounding box center [160, 252] width 27 height 15
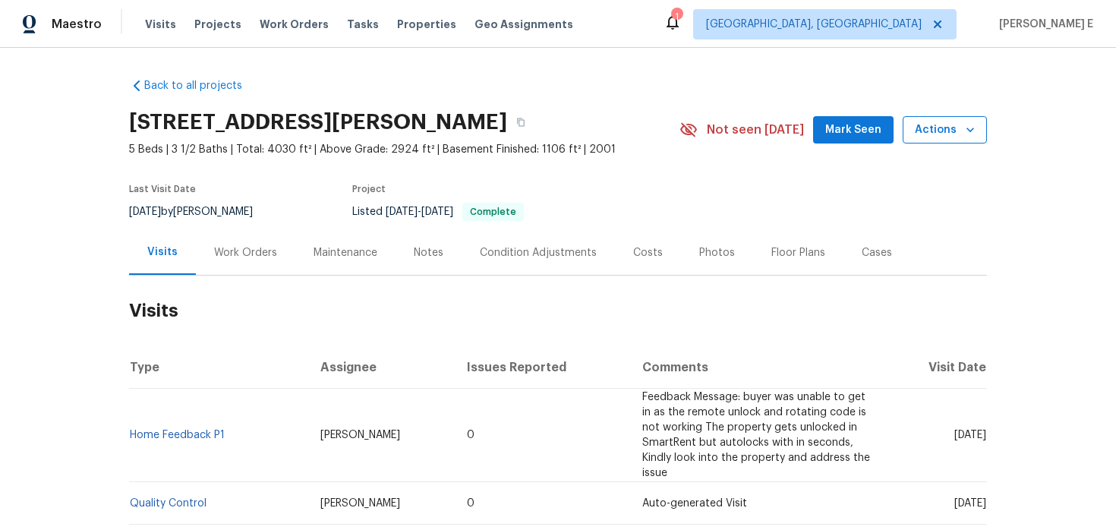
click at [974, 124] on icon "button" at bounding box center [970, 129] width 15 height 15
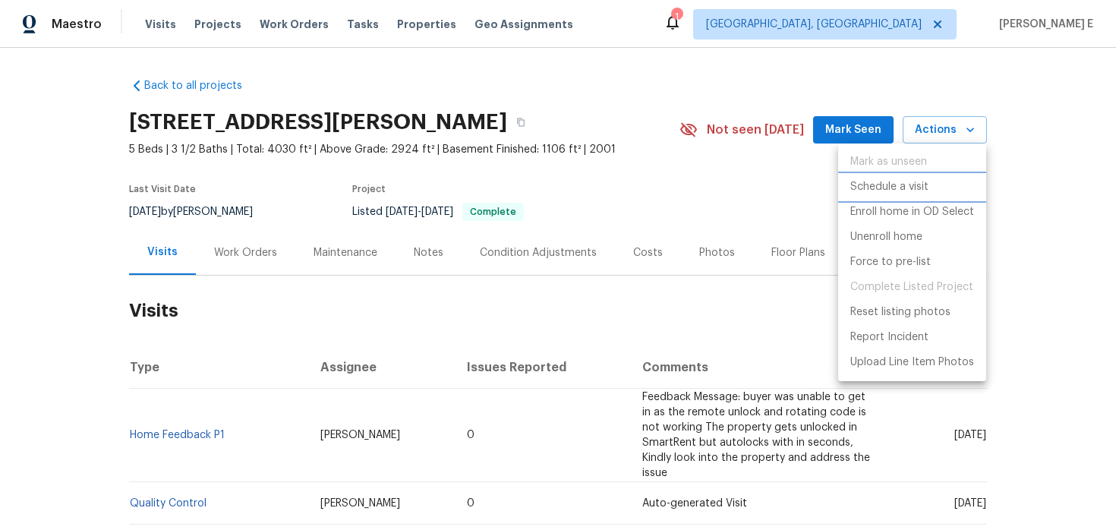
click at [897, 180] on p "Schedule a visit" at bounding box center [889, 187] width 78 height 16
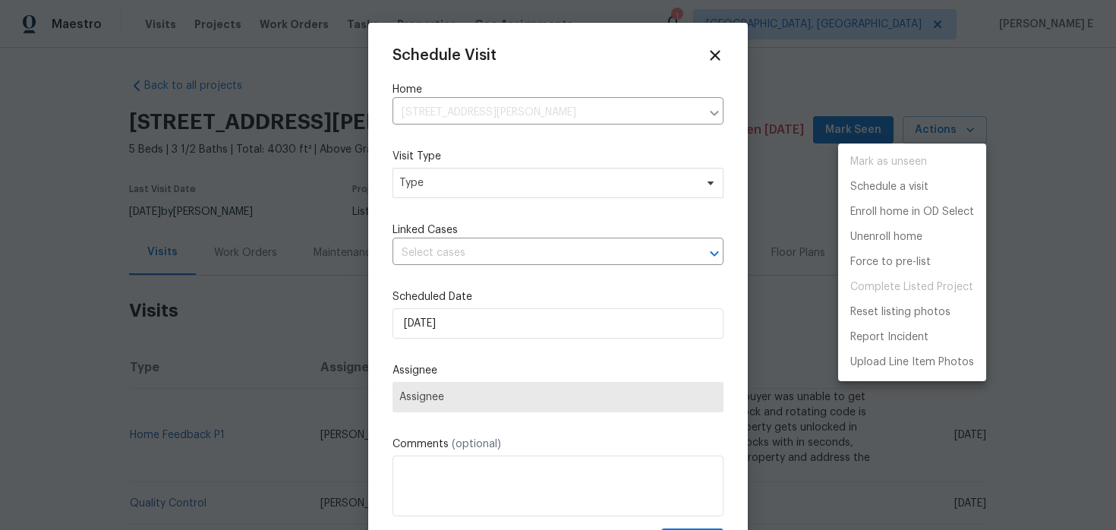
click at [495, 179] on div at bounding box center [558, 265] width 1116 height 530
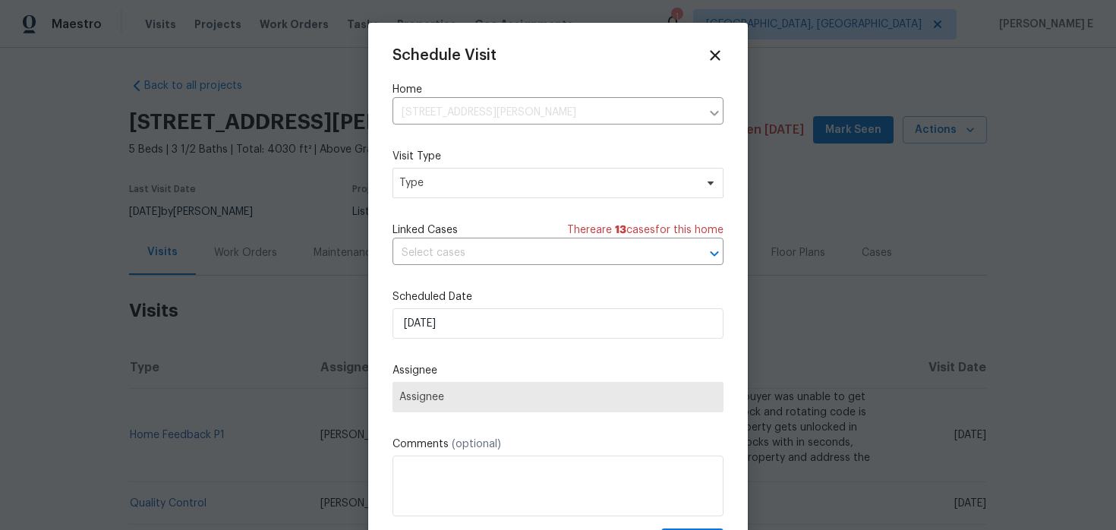
click at [495, 179] on div "Mark as unseen Schedule a visit Enroll home in OD Select Unenroll home Force to…" at bounding box center [558, 265] width 1116 height 530
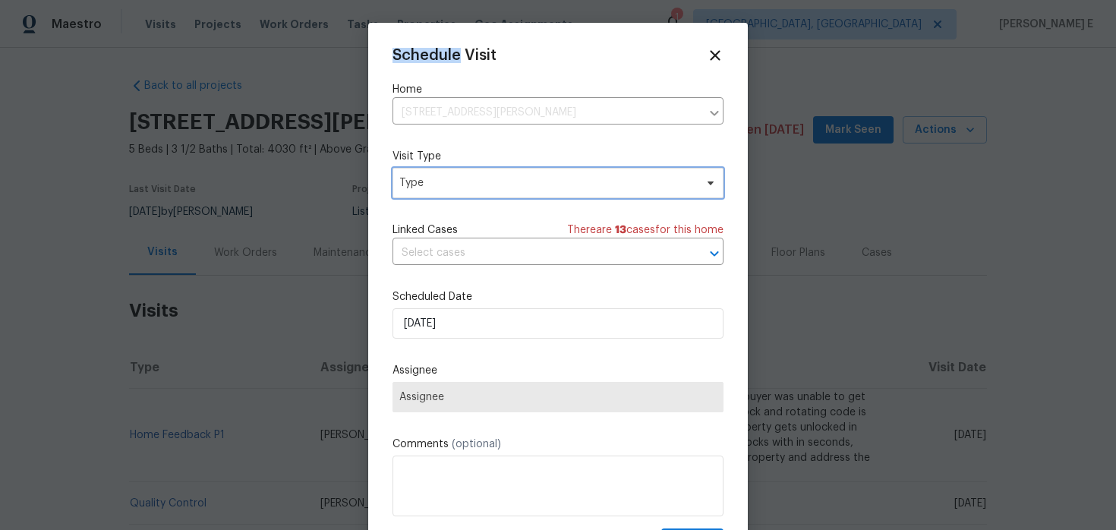
click at [495, 179] on span "Type" at bounding box center [546, 182] width 295 height 15
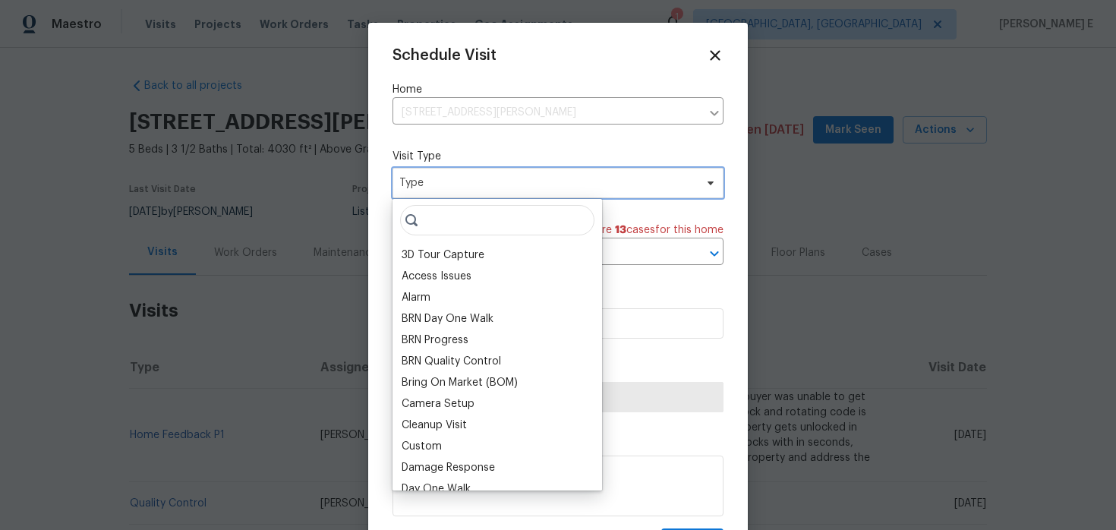
click at [495, 179] on span "Type" at bounding box center [546, 182] width 295 height 15
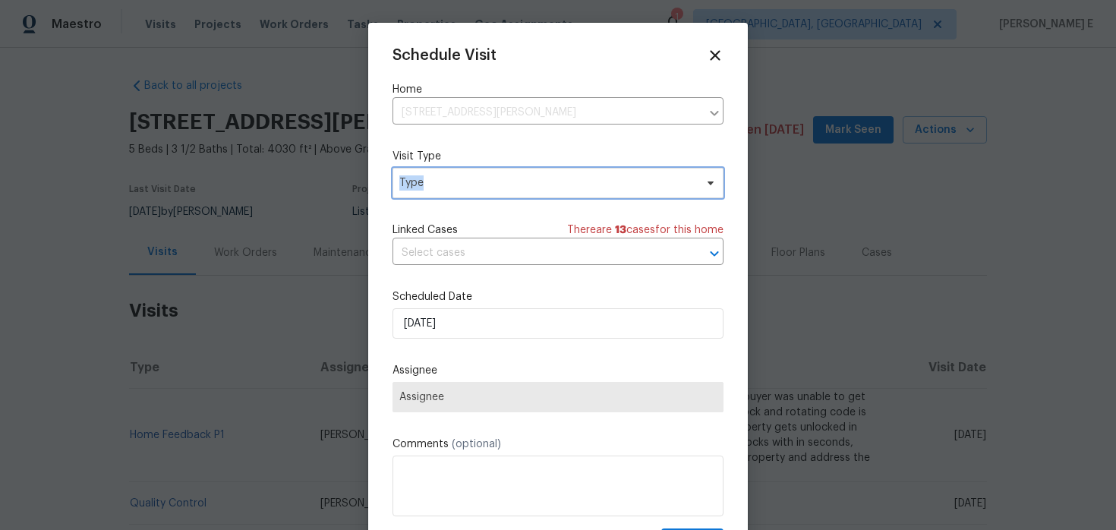
click at [495, 179] on span "Type" at bounding box center [546, 182] width 295 height 15
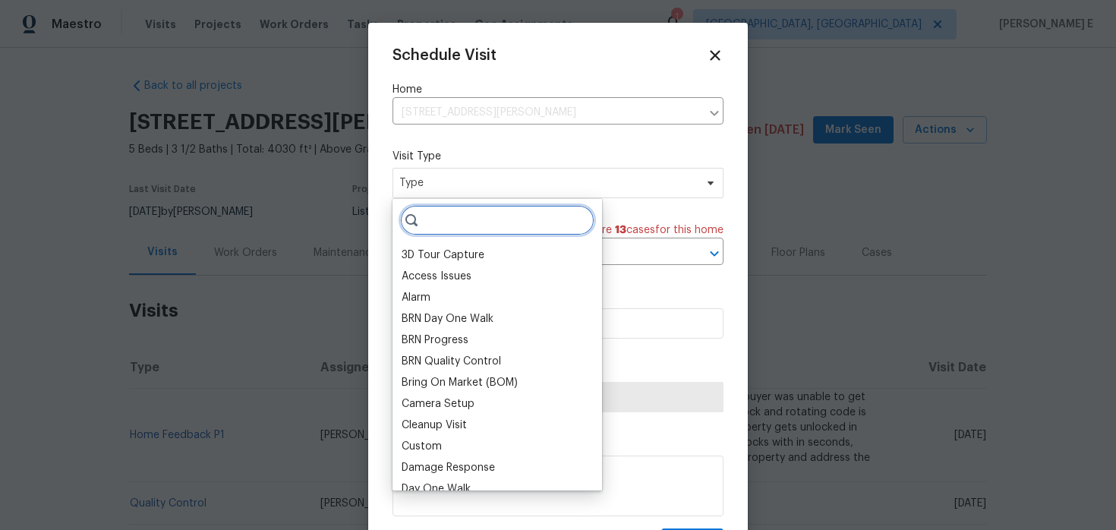
click at [464, 231] on input "search" at bounding box center [497, 220] width 194 height 30
type input "o"
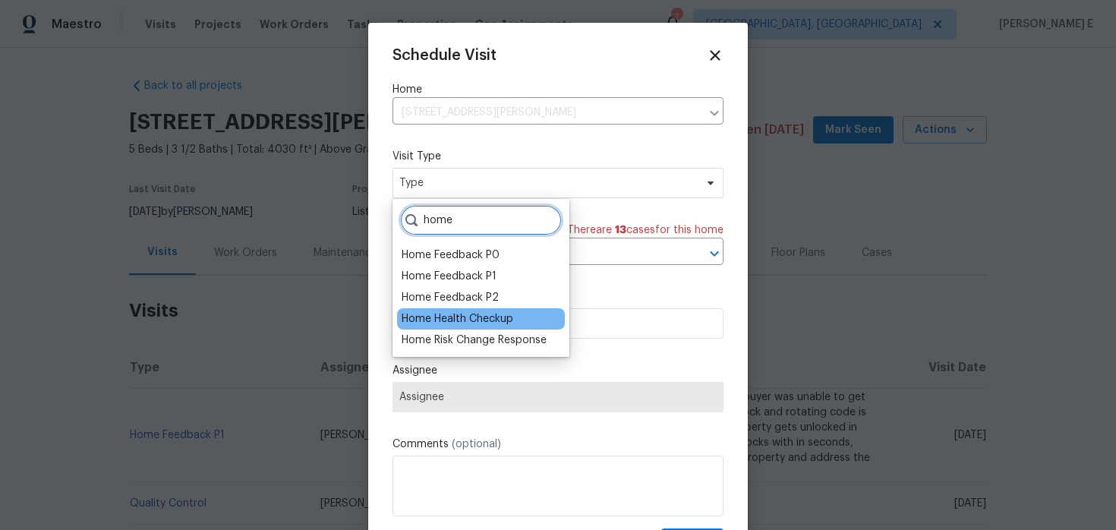
type input "home"
click at [465, 323] on div "Home Health Checkup" at bounding box center [458, 318] width 112 height 15
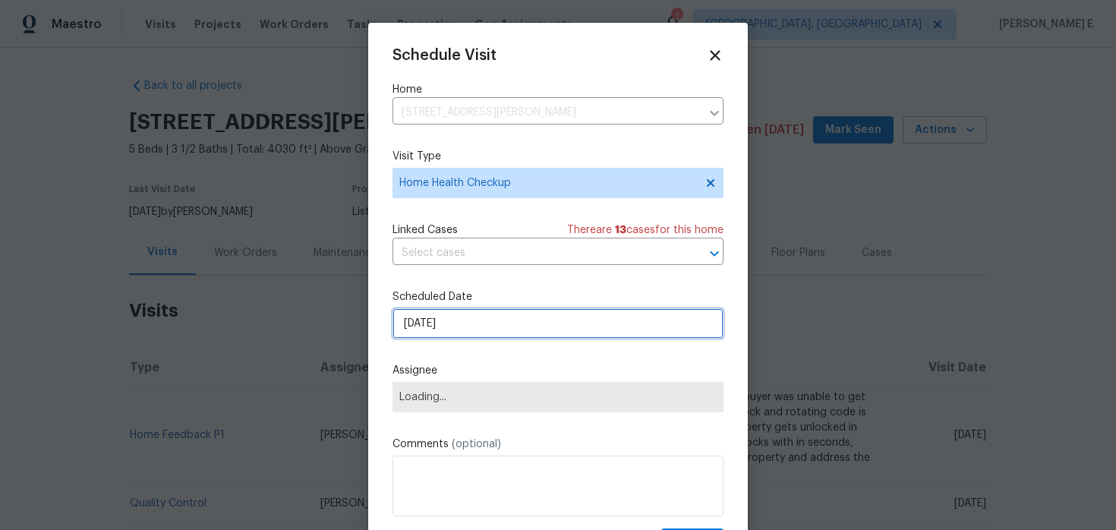
click at [463, 329] on input "[DATE]" at bounding box center [557, 323] width 331 height 30
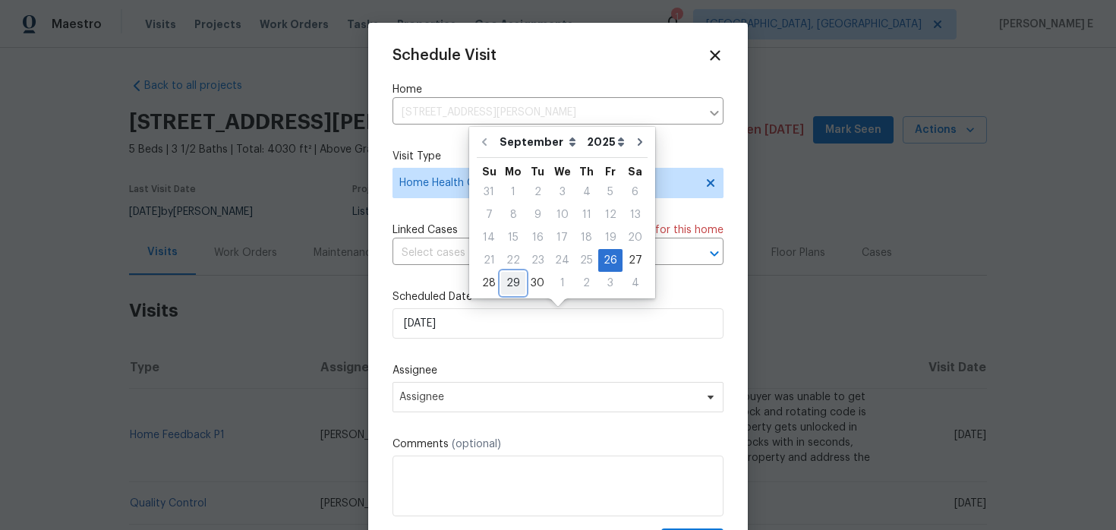
click at [505, 276] on div "29" at bounding box center [513, 283] width 24 height 21
type input "[DATE]"
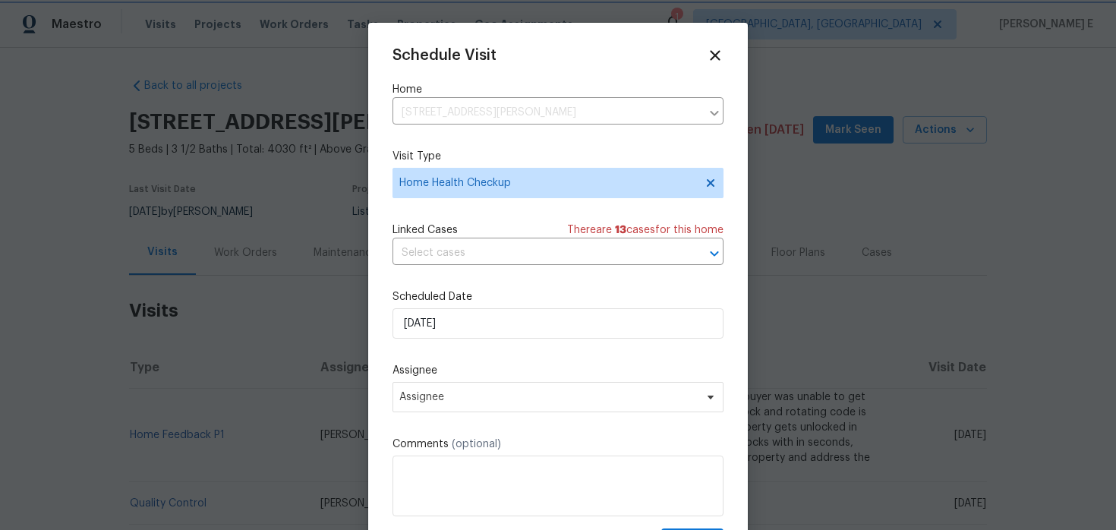
scroll to position [27, 0]
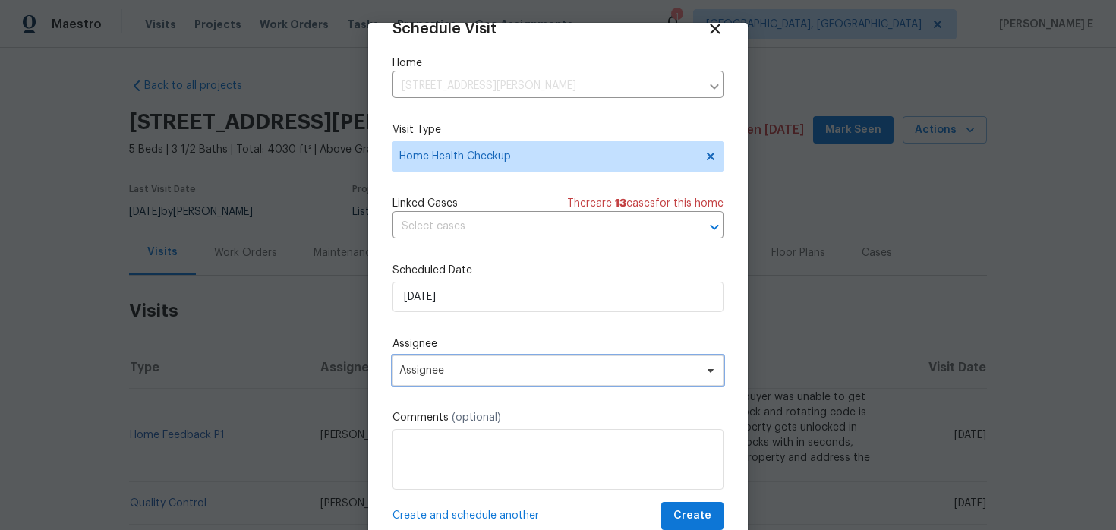
click at [416, 377] on span "Assignee" at bounding box center [557, 370] width 331 height 30
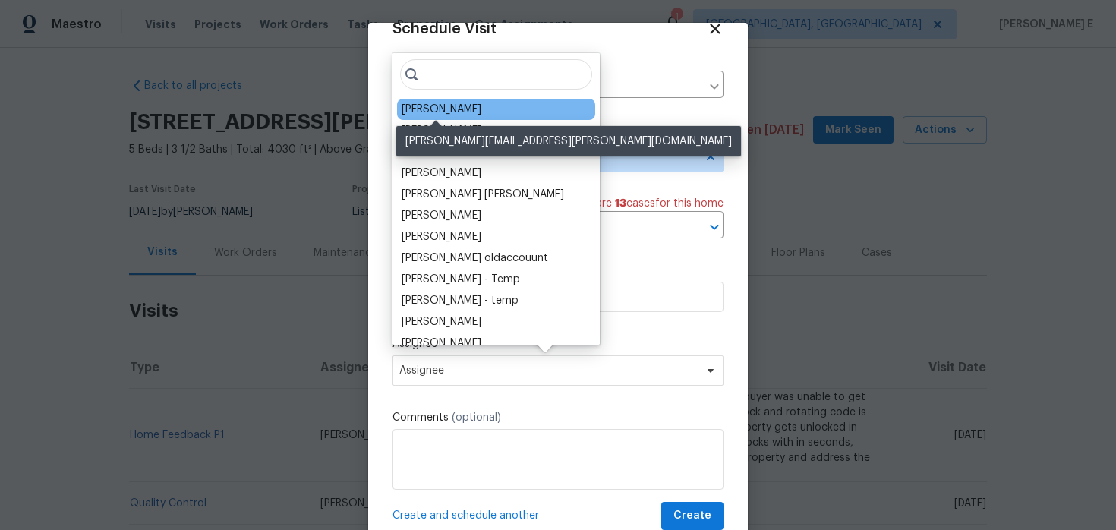
click at [468, 109] on div "[PERSON_NAME]" at bounding box center [442, 109] width 80 height 15
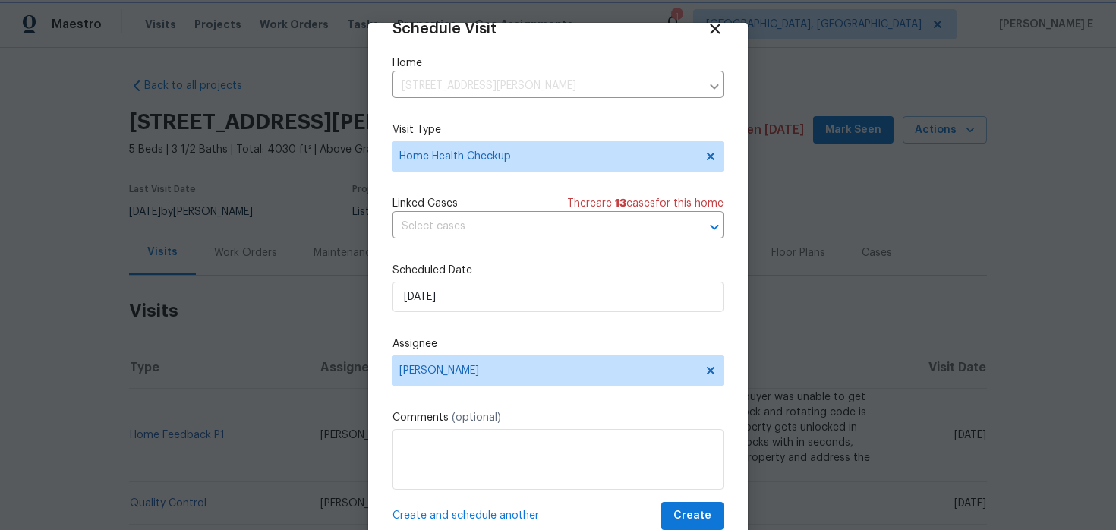
scroll to position [47, 0]
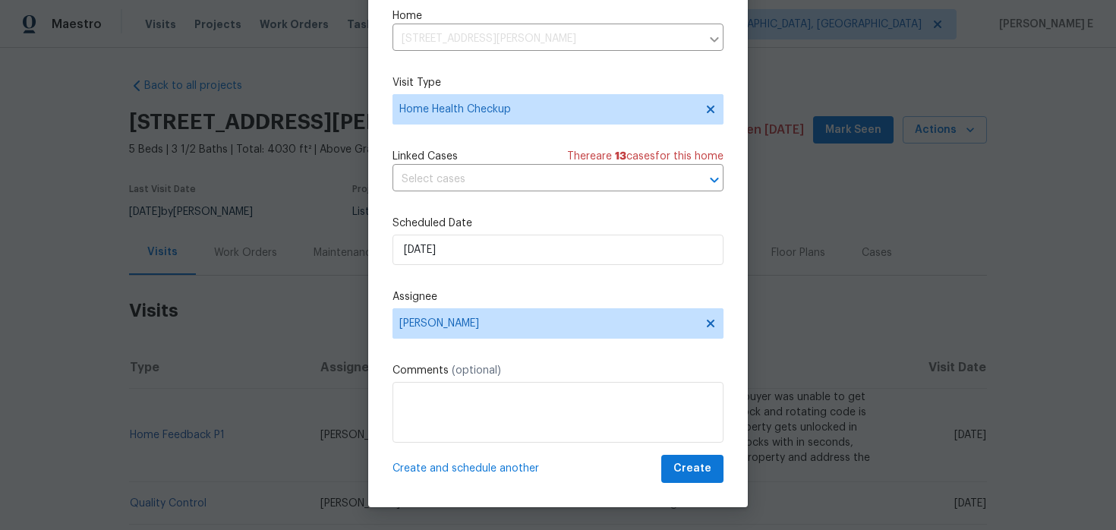
click at [669, 484] on div "Schedule Visit Home 12089 Red Hawk Dr, Fishers, IN 46037 ​ Visit Type Home Heal…" at bounding box center [558, 241] width 380 height 531
click at [710, 462] on span "Create" at bounding box center [692, 468] width 38 height 19
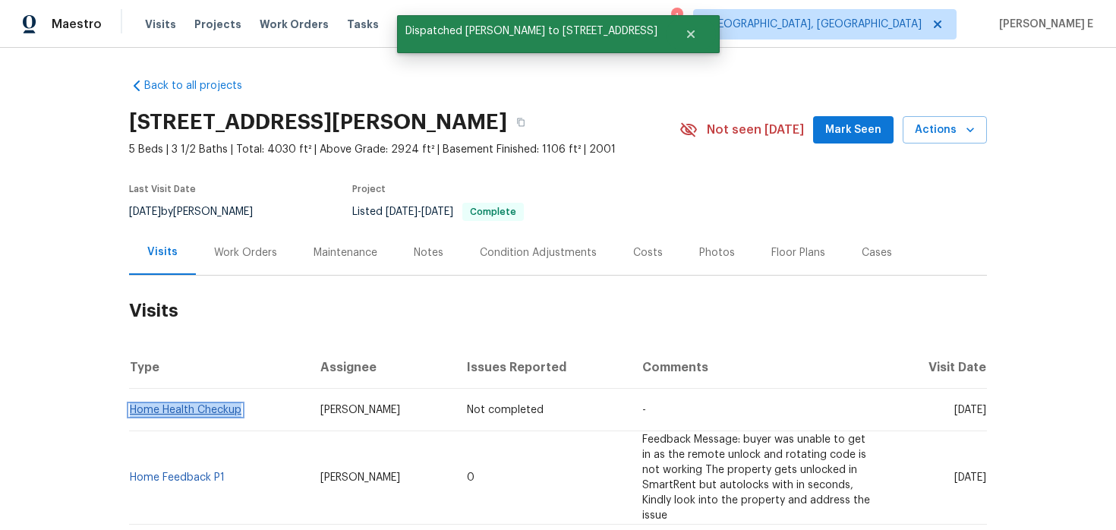
scroll to position [0, 0]
copy link "Home Health Checkup"
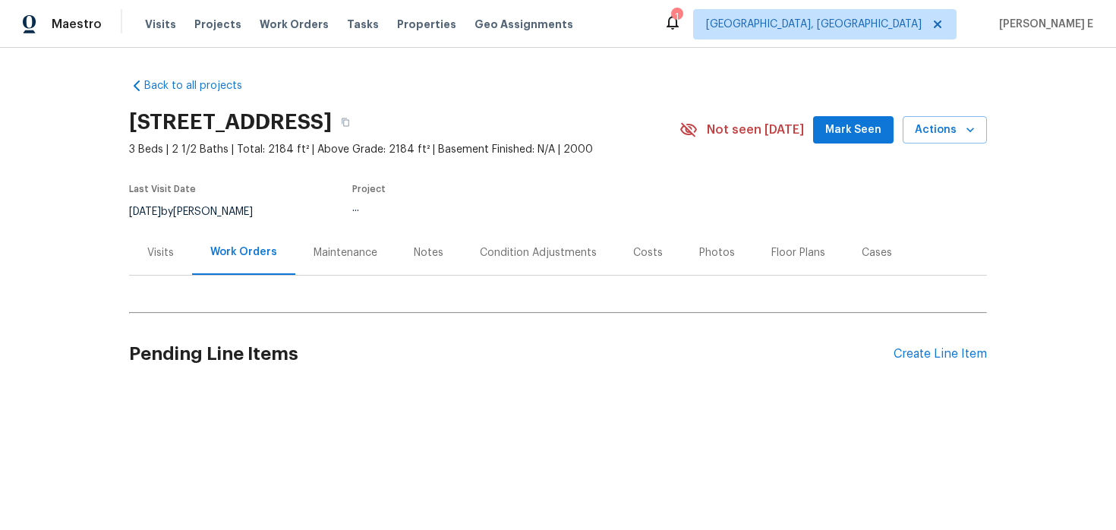
click at [165, 245] on div "Visits" at bounding box center [160, 252] width 27 height 15
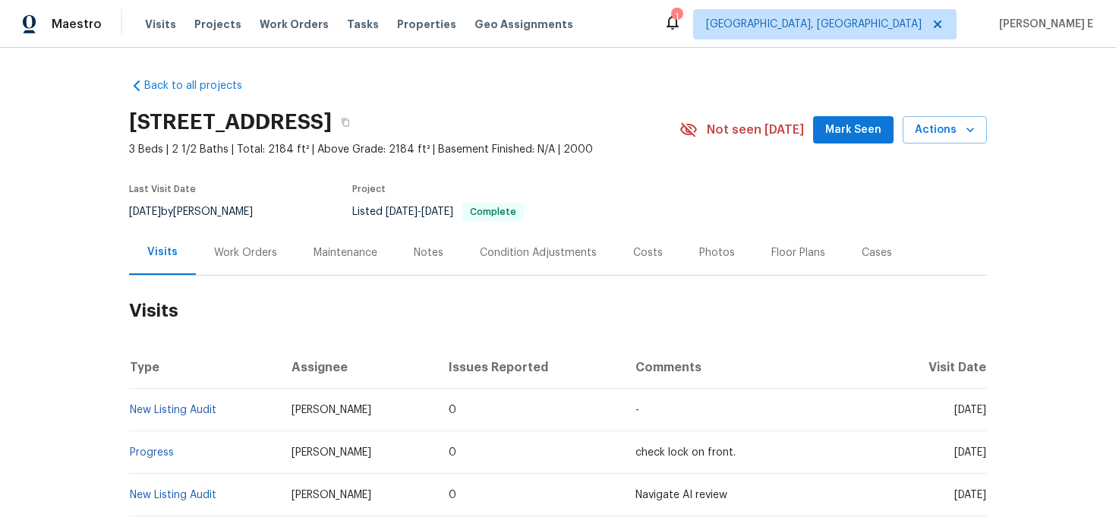
click at [900, 124] on div "Not seen [DATE] Mark Seen Actions" at bounding box center [832, 130] width 307 height 28
click at [926, 134] on span "Actions" at bounding box center [945, 130] width 60 height 19
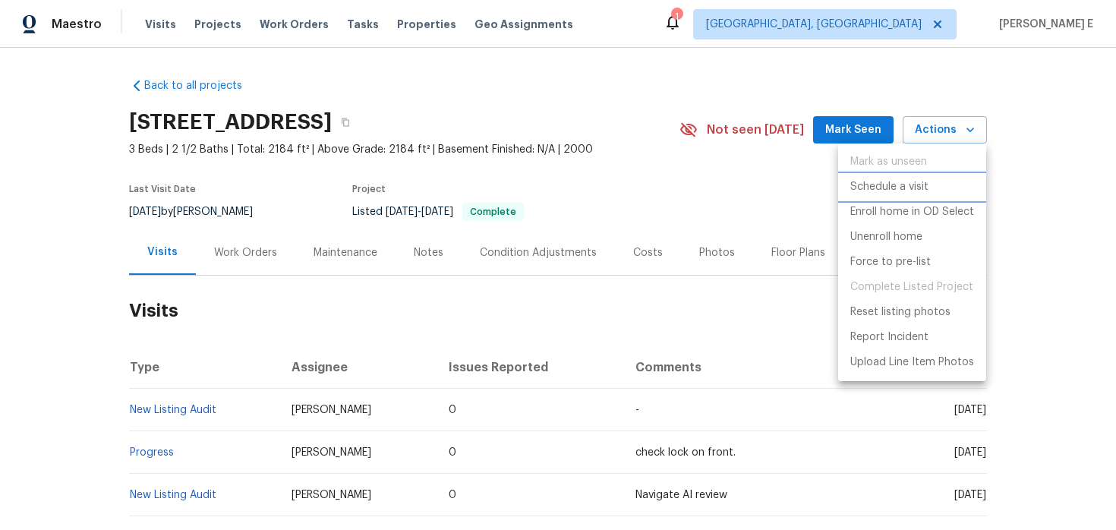
click at [896, 183] on p "Schedule a visit" at bounding box center [889, 187] width 78 height 16
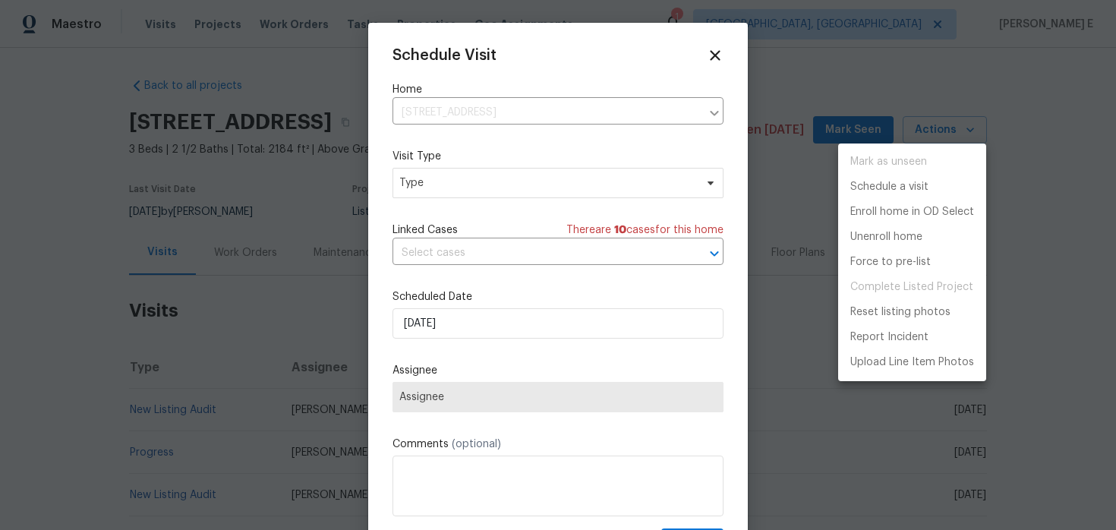
click at [449, 178] on div at bounding box center [558, 265] width 1116 height 530
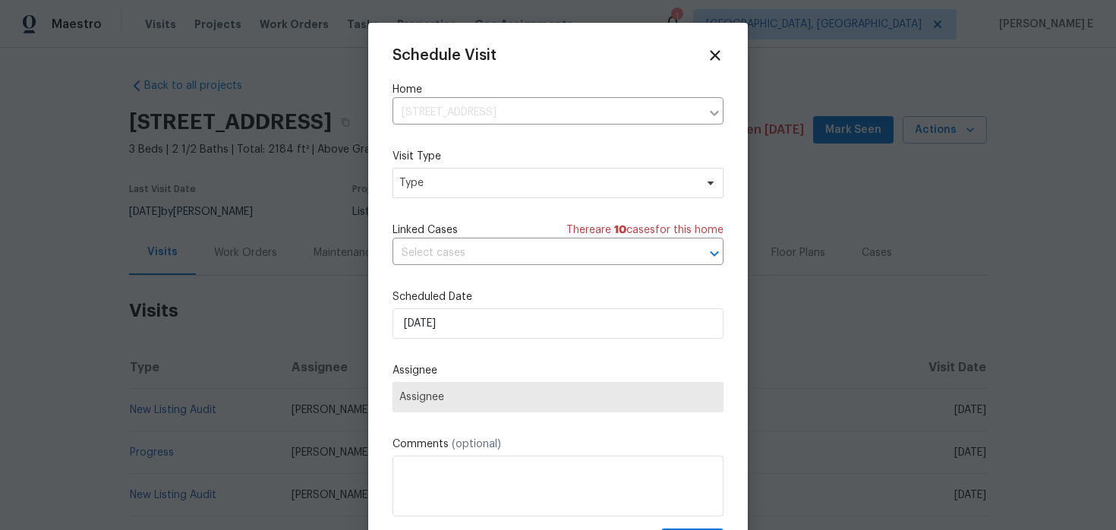
click at [449, 178] on div "Mark as unseen Schedule a visit Enroll home in OD Select Unenroll home Force to…" at bounding box center [558, 265] width 1116 height 530
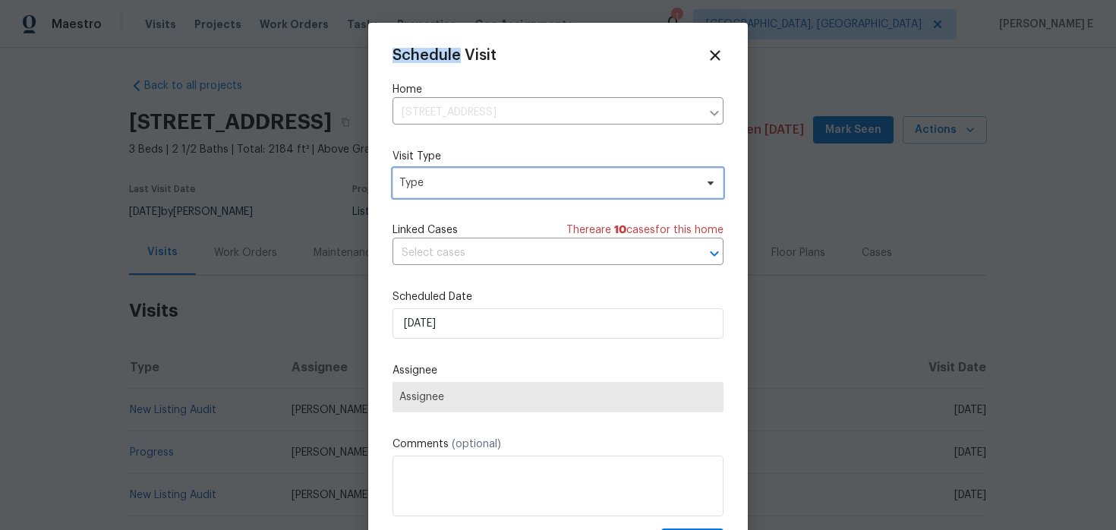
click at [449, 178] on span "Type" at bounding box center [546, 182] width 295 height 15
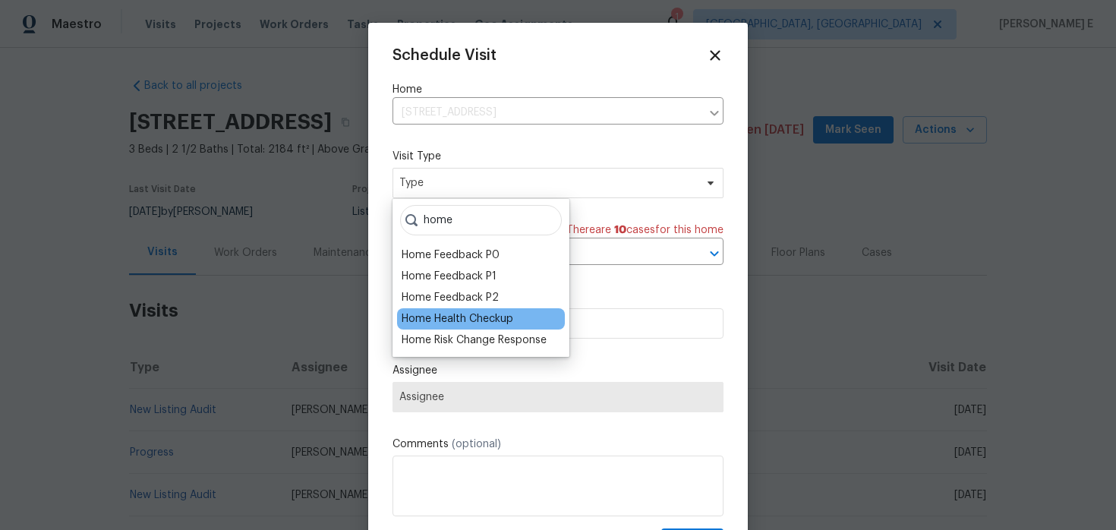
type input "home"
click at [433, 318] on div "Home Health Checkup" at bounding box center [458, 318] width 112 height 15
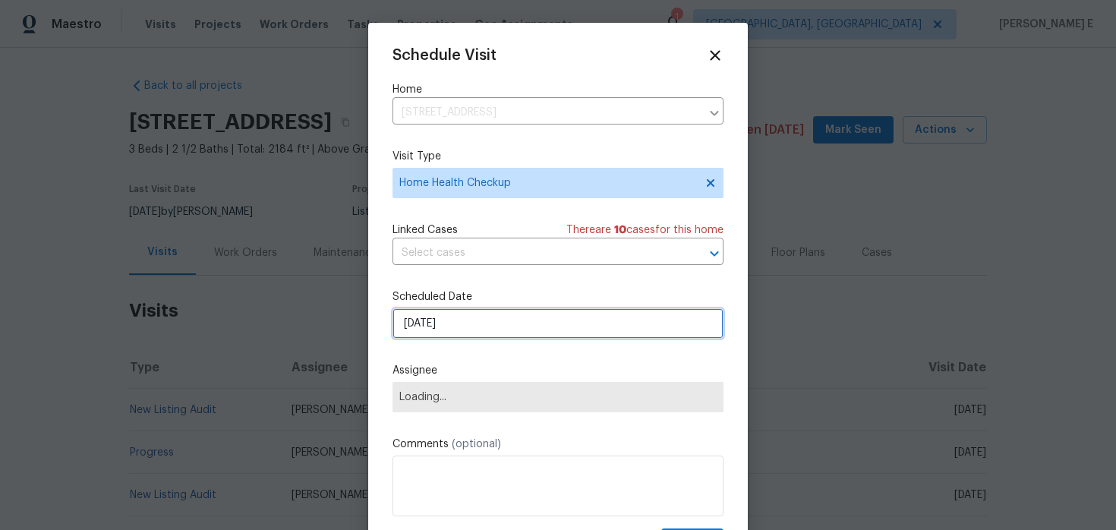
click at [433, 322] on input "[DATE]" at bounding box center [557, 323] width 331 height 30
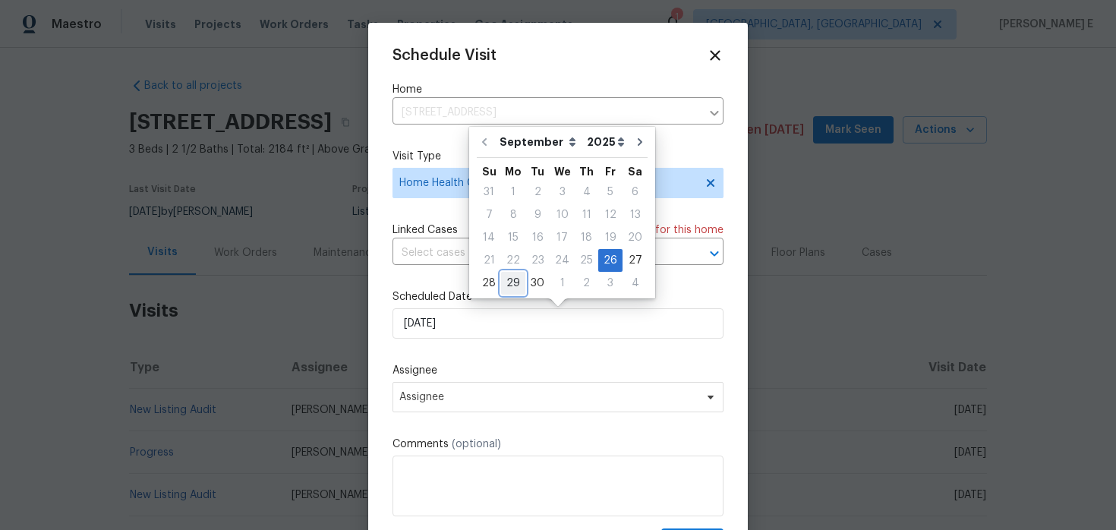
click at [515, 276] on div "29" at bounding box center [513, 283] width 24 height 21
type input "[DATE]"
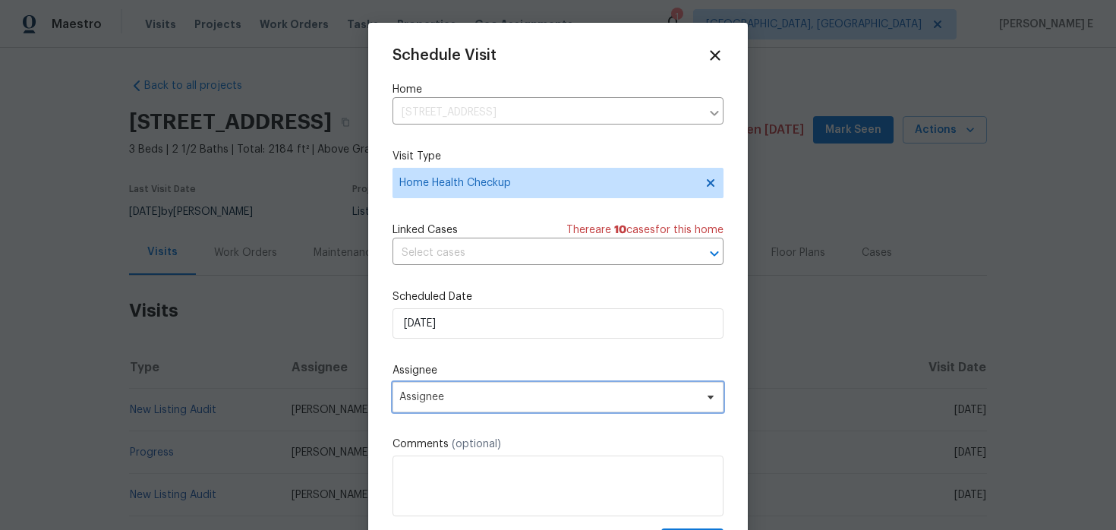
click at [457, 400] on span "Assignee" at bounding box center [548, 397] width 298 height 12
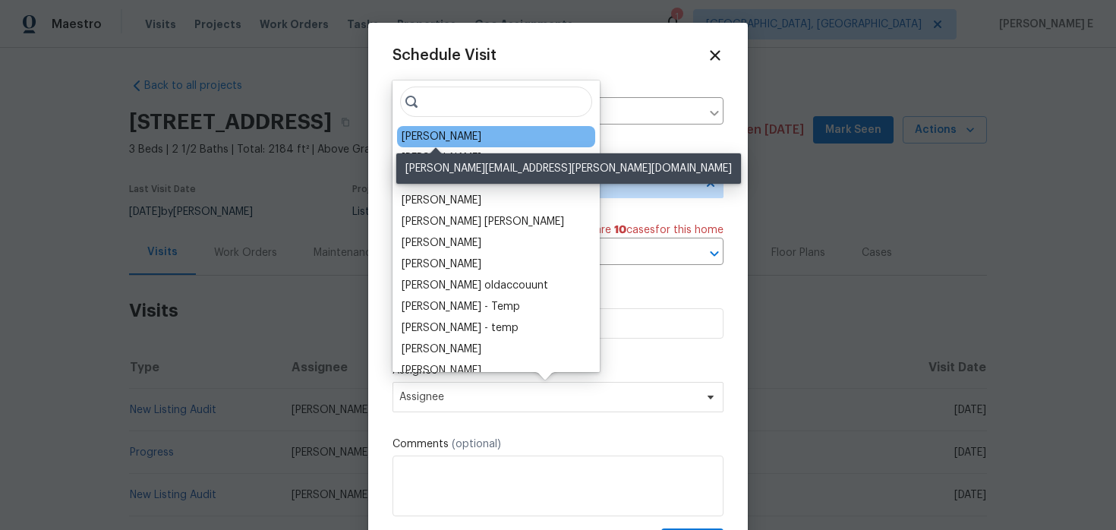
click at [430, 137] on div "[PERSON_NAME]" at bounding box center [442, 136] width 80 height 15
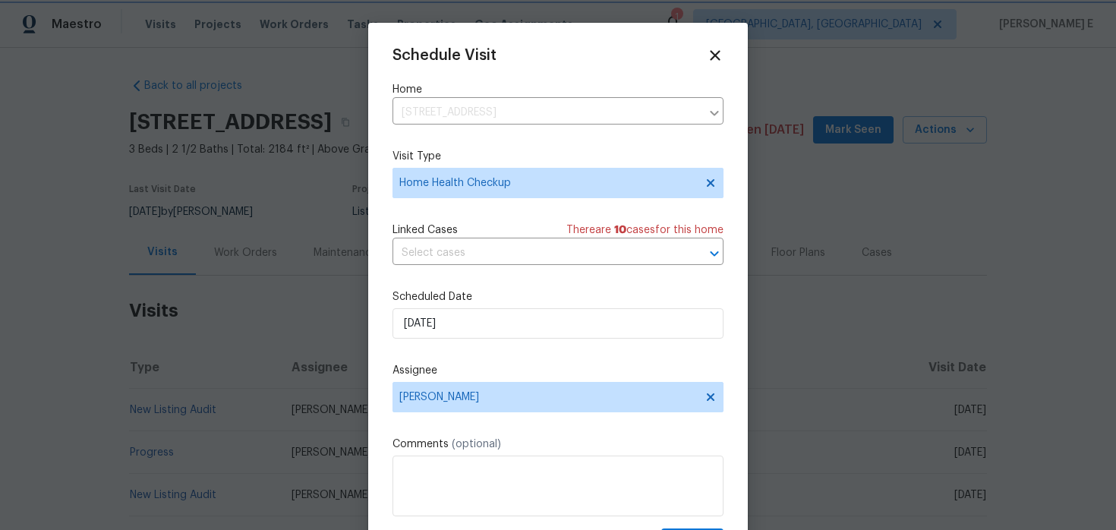
scroll to position [27, 0]
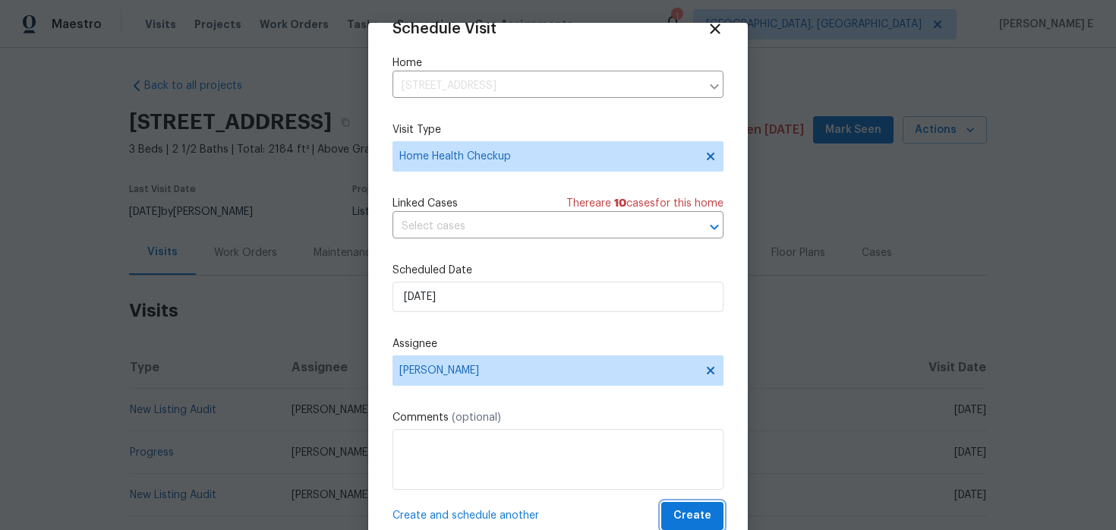
click at [694, 515] on span "Create" at bounding box center [692, 515] width 38 height 19
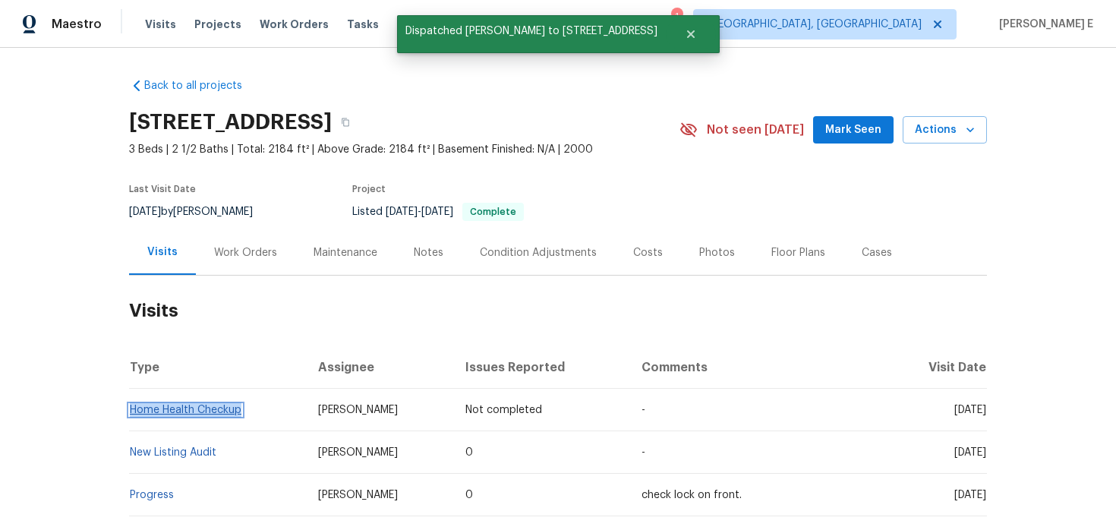
copy link "Home Health Checkup"
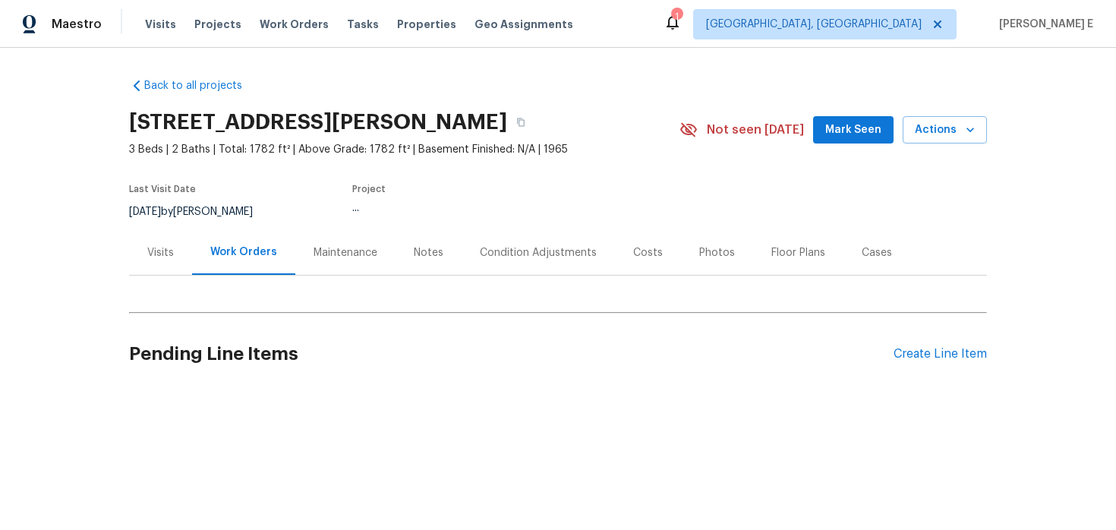
click at [167, 260] on div "Visits" at bounding box center [160, 252] width 63 height 45
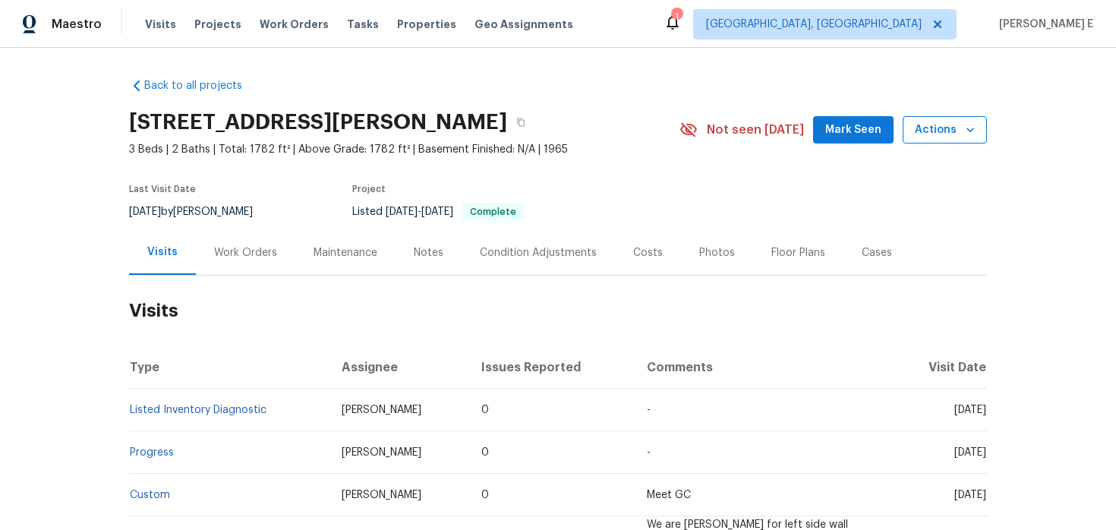
click at [947, 128] on span "Actions" at bounding box center [945, 130] width 60 height 19
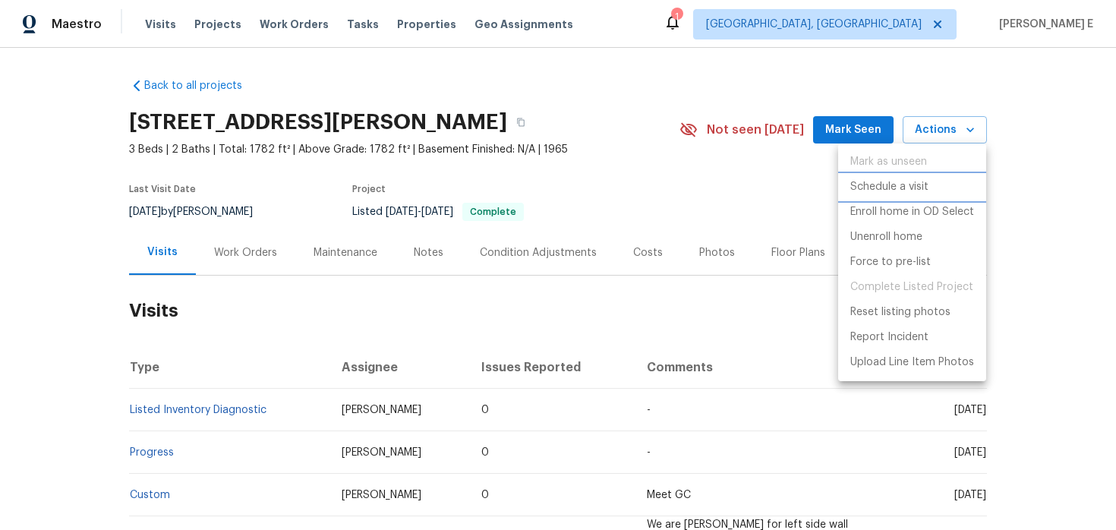
click at [875, 185] on p "Schedule a visit" at bounding box center [889, 187] width 78 height 16
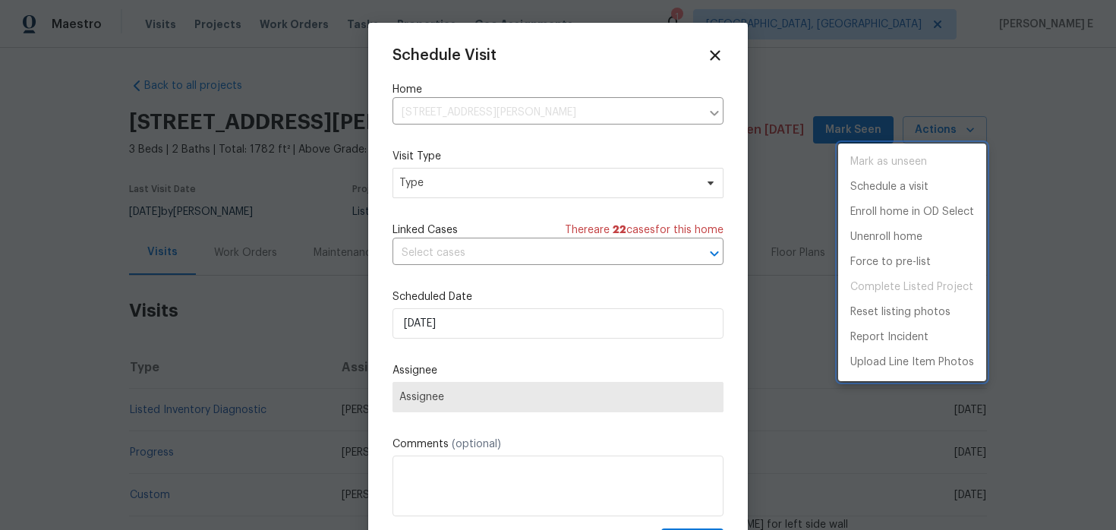
click at [457, 185] on div at bounding box center [558, 265] width 1116 height 530
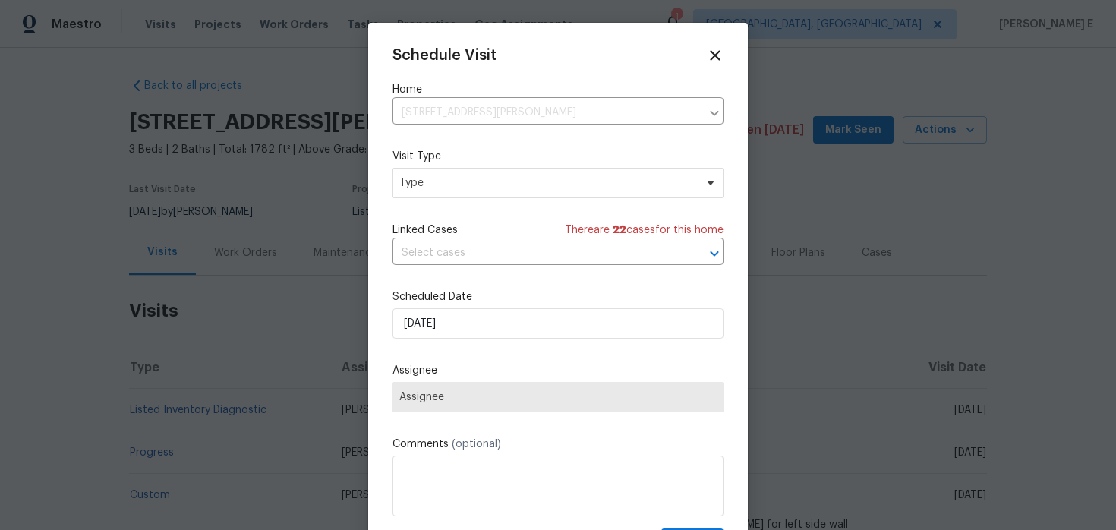
click at [457, 185] on div "Mark as unseen Schedule a visit Enroll home in OD Select Unenroll home Force to…" at bounding box center [558, 265] width 1116 height 530
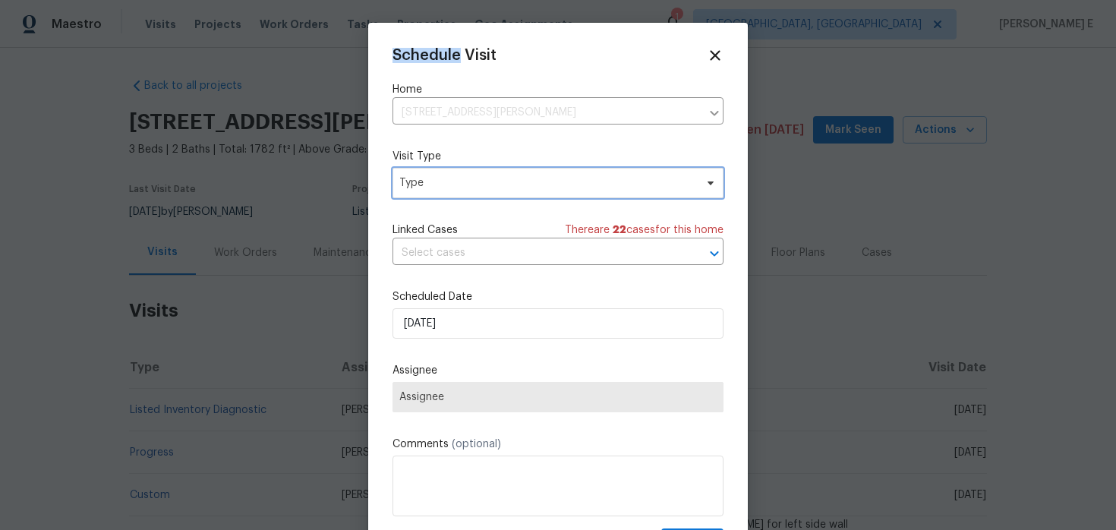
click at [457, 185] on span "Type" at bounding box center [546, 182] width 295 height 15
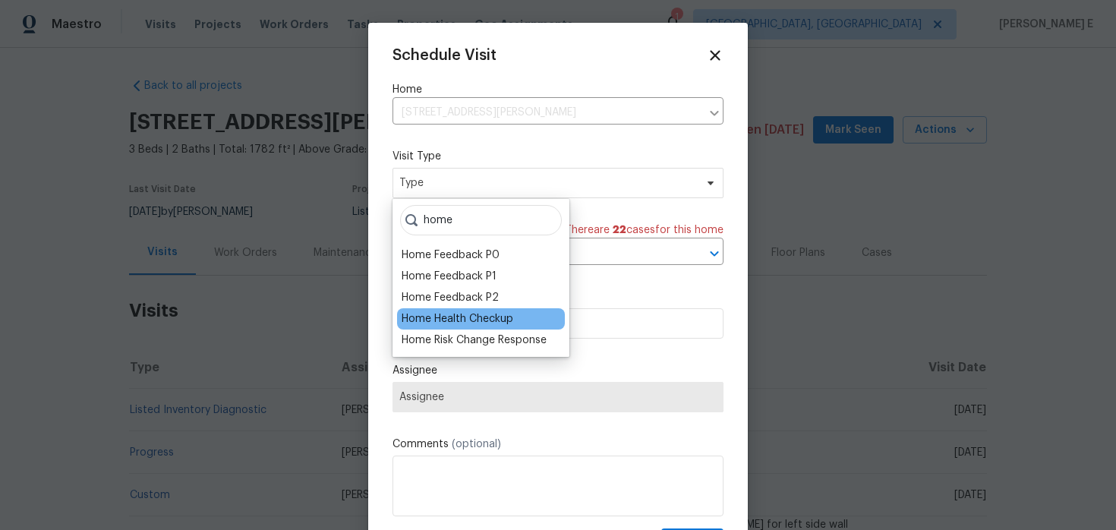
type input "home"
click at [433, 316] on div "Home Health Checkup" at bounding box center [458, 318] width 112 height 15
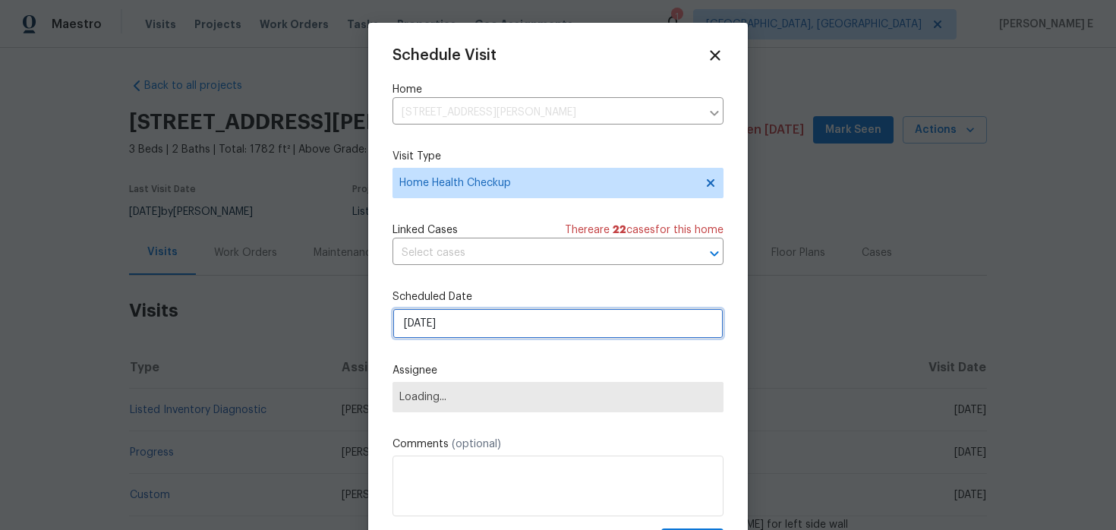
click at [441, 324] on input "[DATE]" at bounding box center [557, 323] width 331 height 30
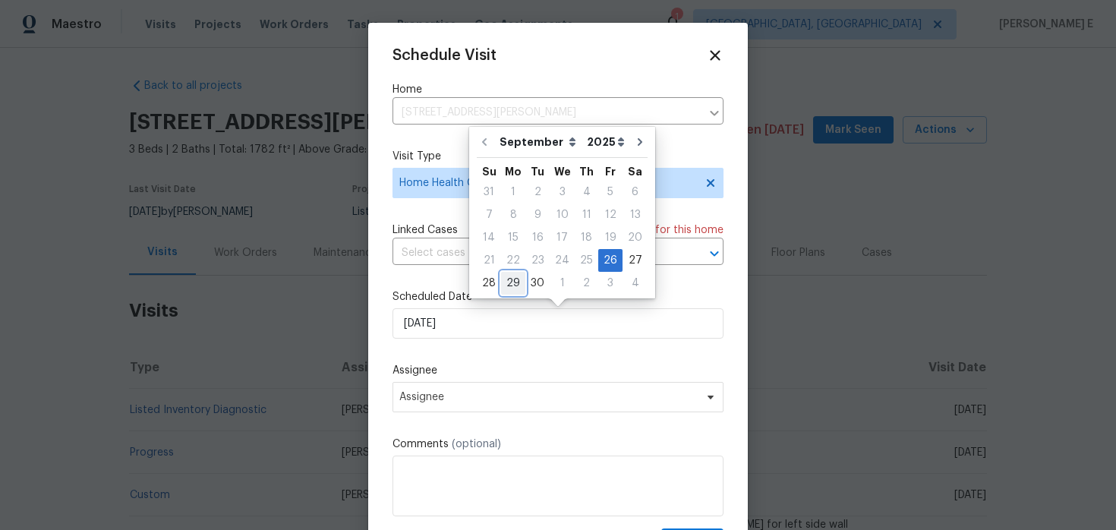
click at [513, 282] on div "29" at bounding box center [513, 283] width 24 height 21
type input "[DATE]"
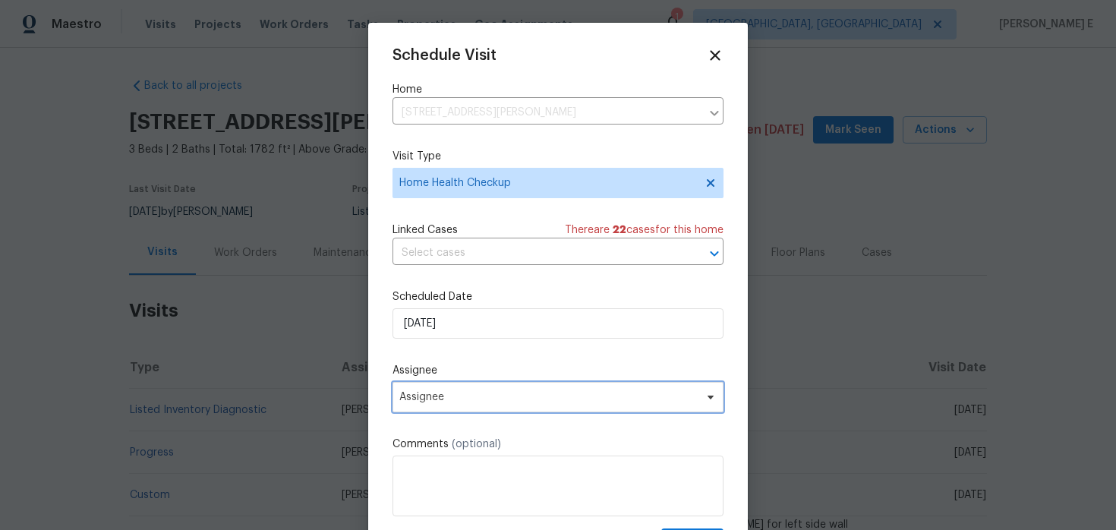
click at [468, 407] on span "Assignee" at bounding box center [557, 397] width 331 height 30
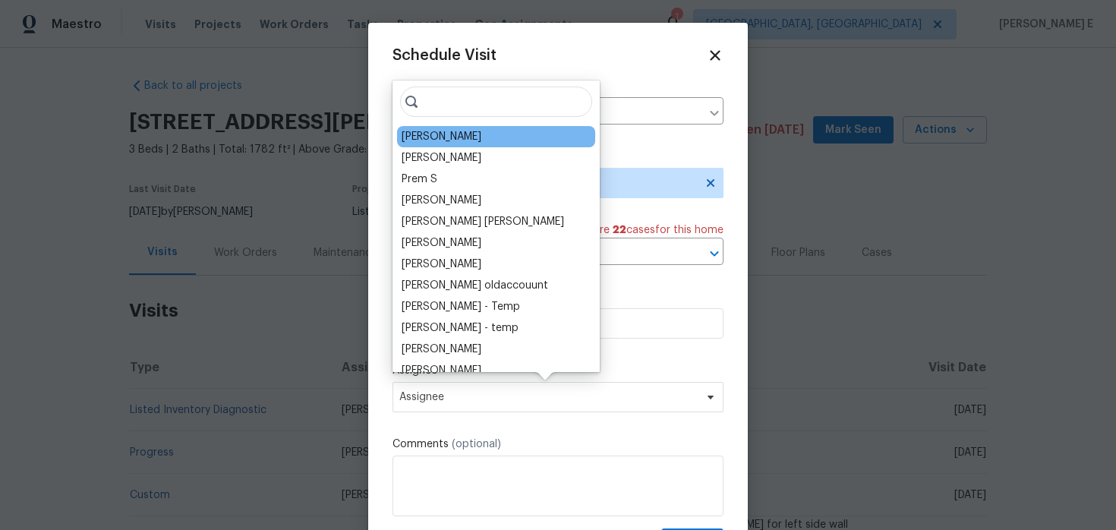
click at [438, 146] on div "[PERSON_NAME]" at bounding box center [496, 136] width 198 height 21
click at [407, 136] on div "Dodd Drayer" at bounding box center [442, 136] width 80 height 15
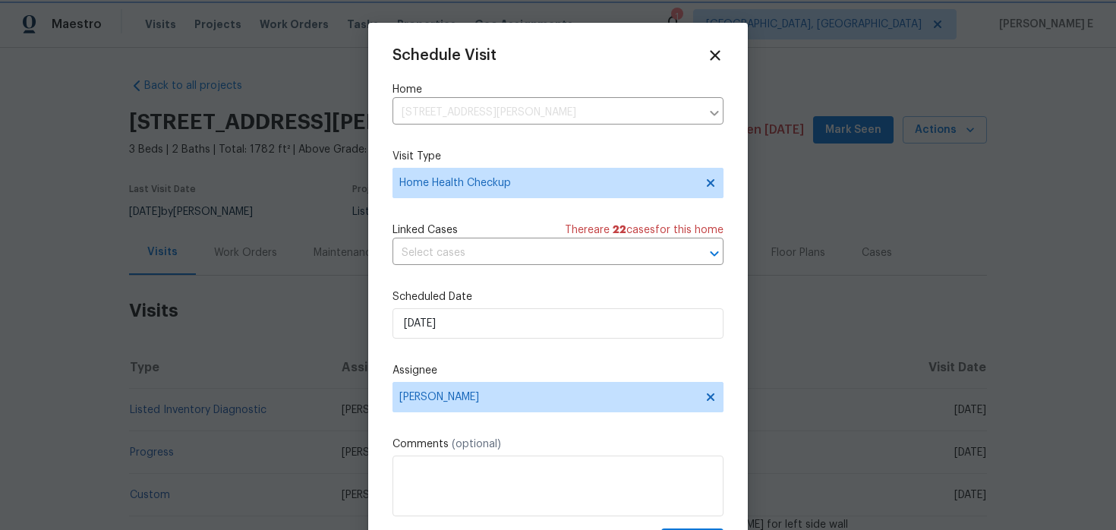
scroll to position [27, 0]
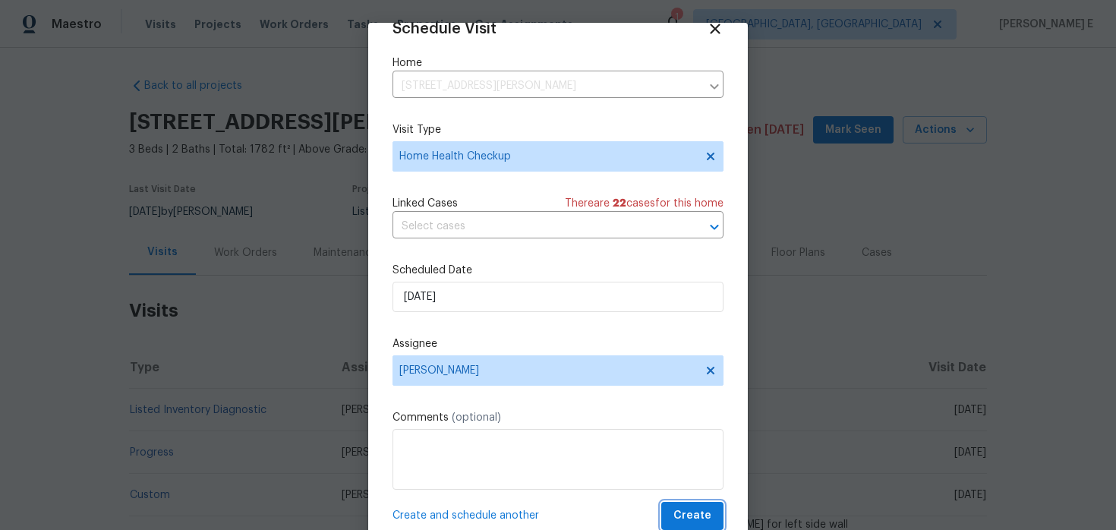
click at [686, 505] on button "Create" at bounding box center [692, 516] width 62 height 28
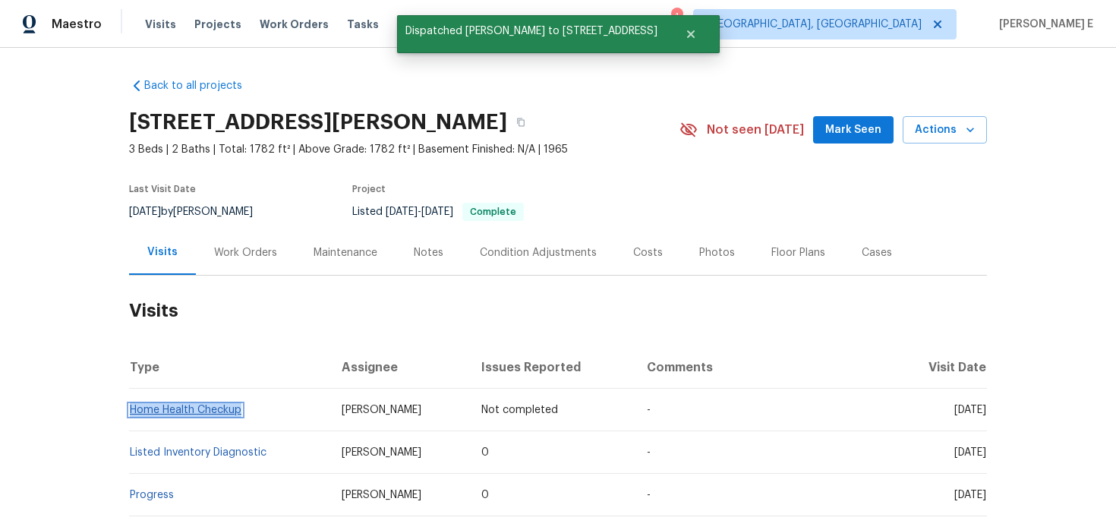
copy link "Home Health Checkup"
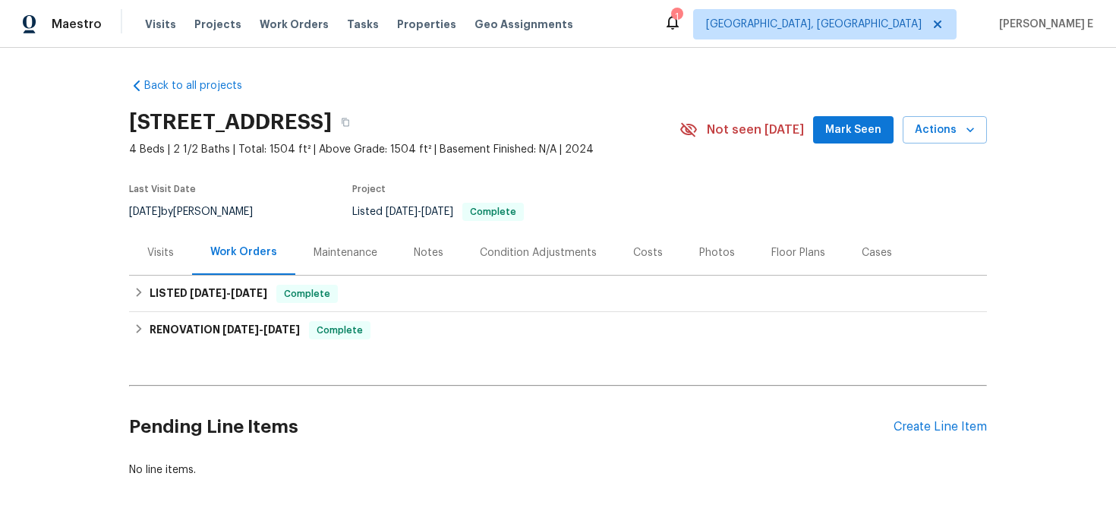
click at [161, 256] on div "Visits" at bounding box center [160, 252] width 27 height 15
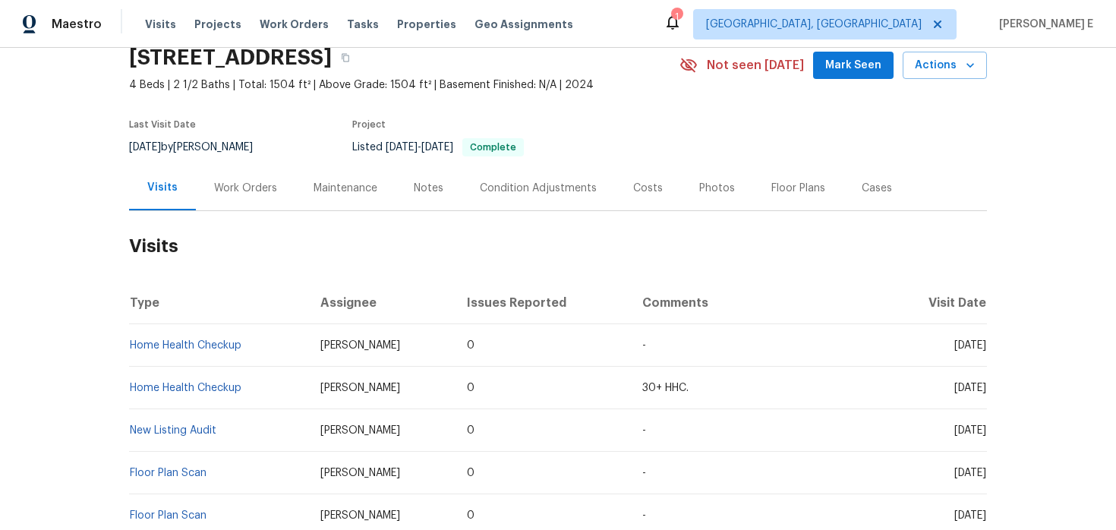
scroll to position [66, 0]
click at [219, 334] on td "Home Health Checkup" at bounding box center [218, 344] width 179 height 43
click at [200, 350] on td "Home Health Checkup" at bounding box center [218, 344] width 179 height 43
click at [205, 348] on link "Home Health Checkup" at bounding box center [186, 344] width 112 height 11
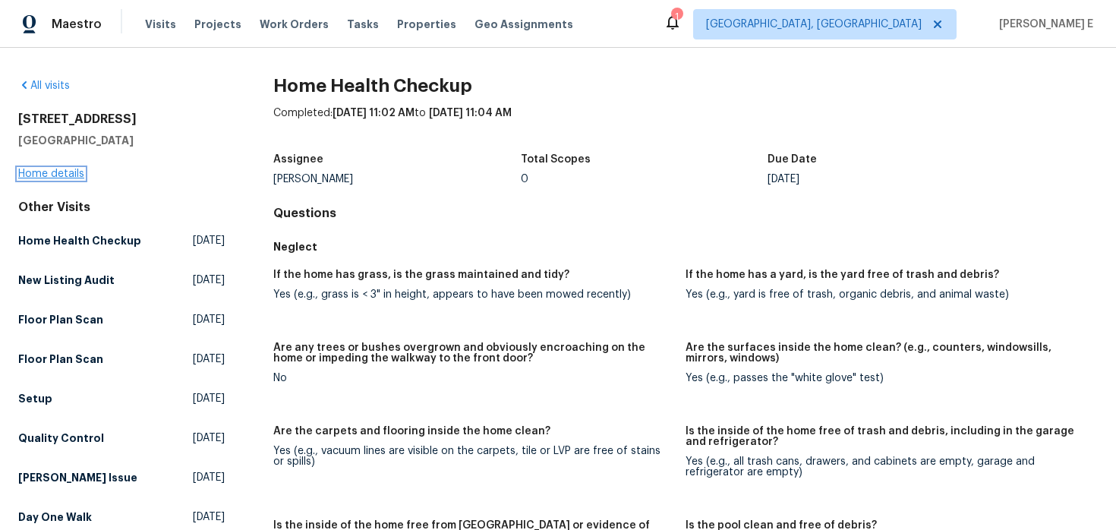
click at [73, 174] on link "Home details" at bounding box center [51, 174] width 66 height 11
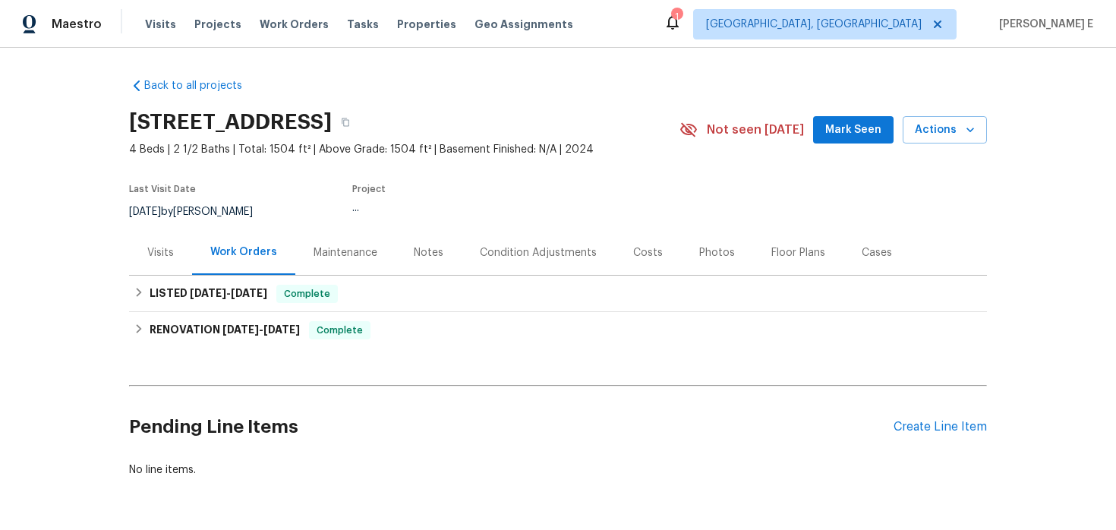
scroll to position [51, 0]
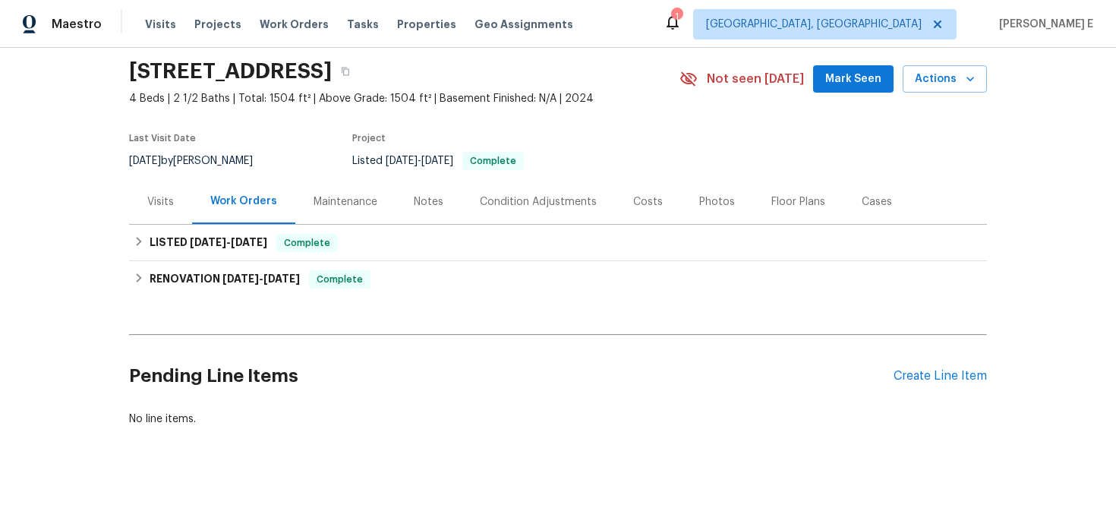
click at [150, 205] on div "Visits" at bounding box center [160, 201] width 27 height 15
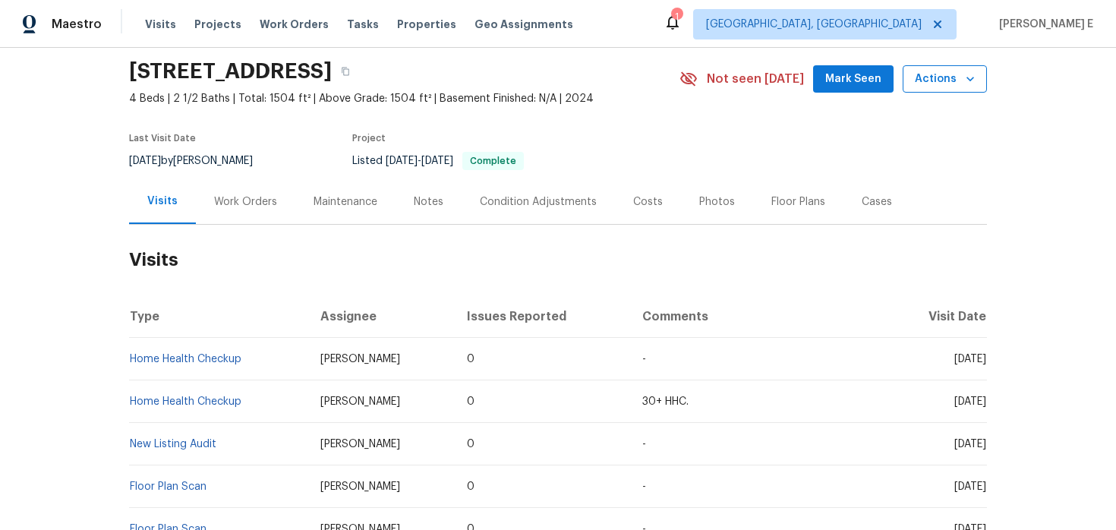
click at [959, 75] on span "Actions" at bounding box center [945, 79] width 60 height 19
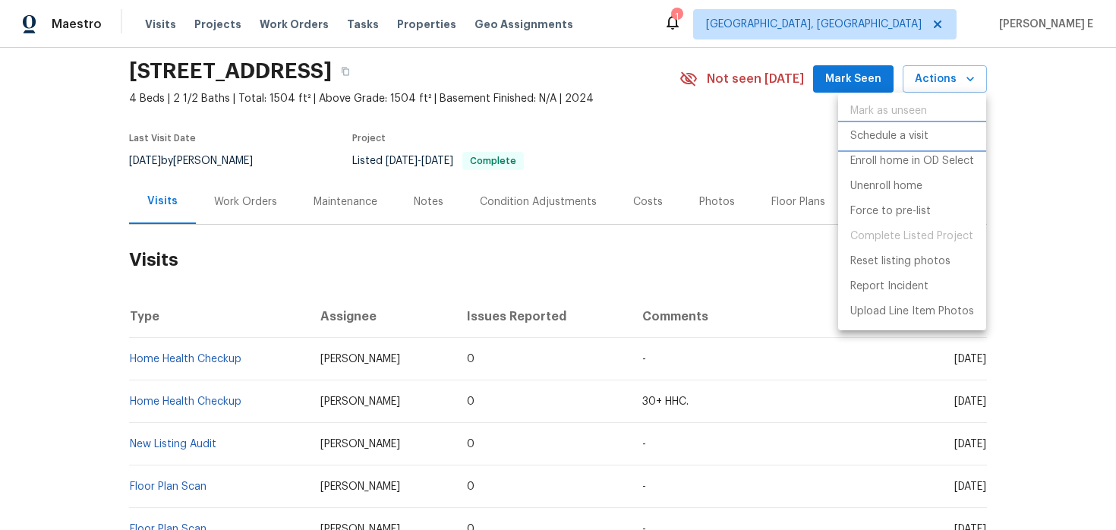
click at [894, 140] on p "Schedule a visit" at bounding box center [889, 136] width 78 height 16
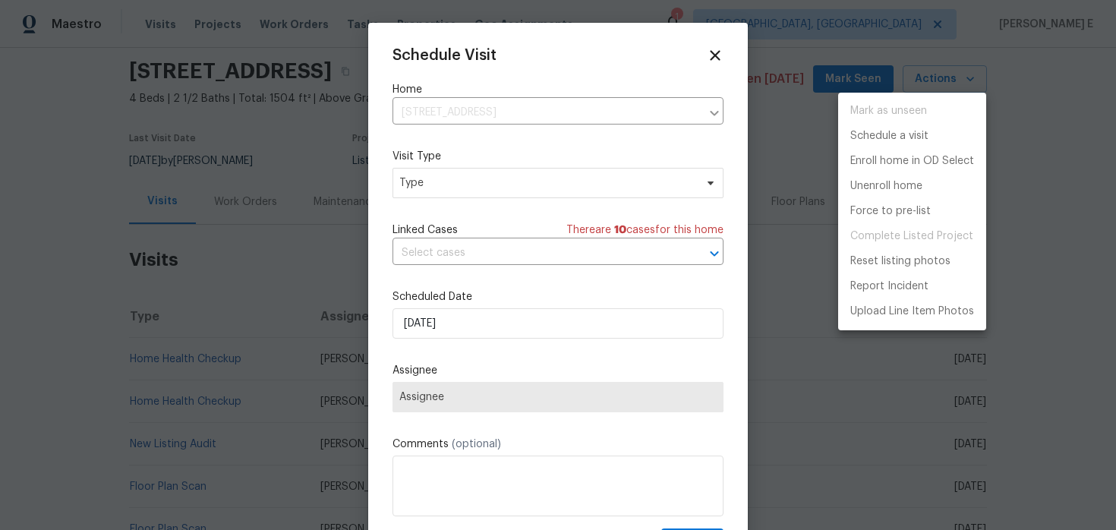
click at [526, 186] on div at bounding box center [558, 265] width 1116 height 530
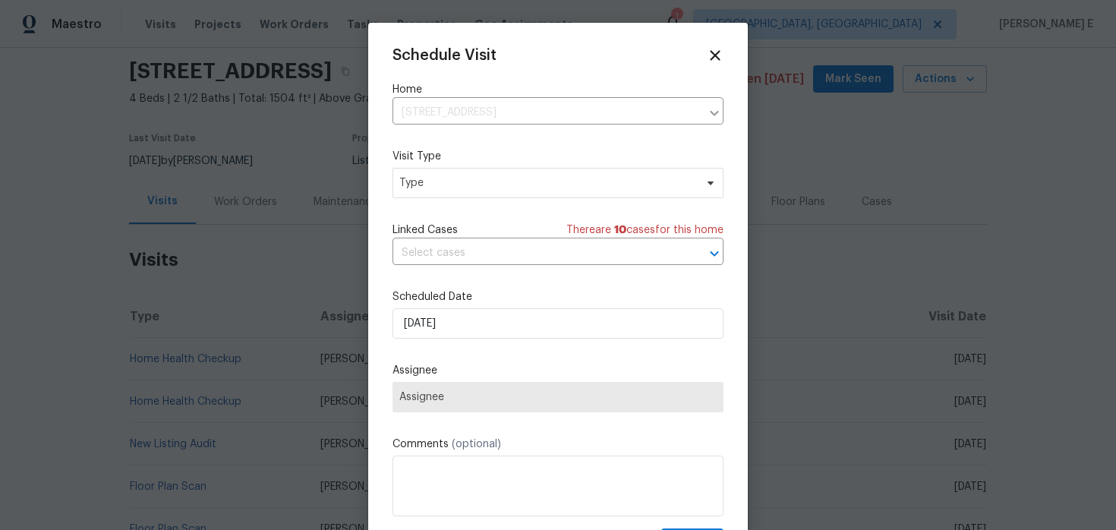
click at [526, 186] on div "Mark as unseen Schedule a visit Enroll home in OD Select Unenroll home Force to…" at bounding box center [558, 265] width 1116 height 530
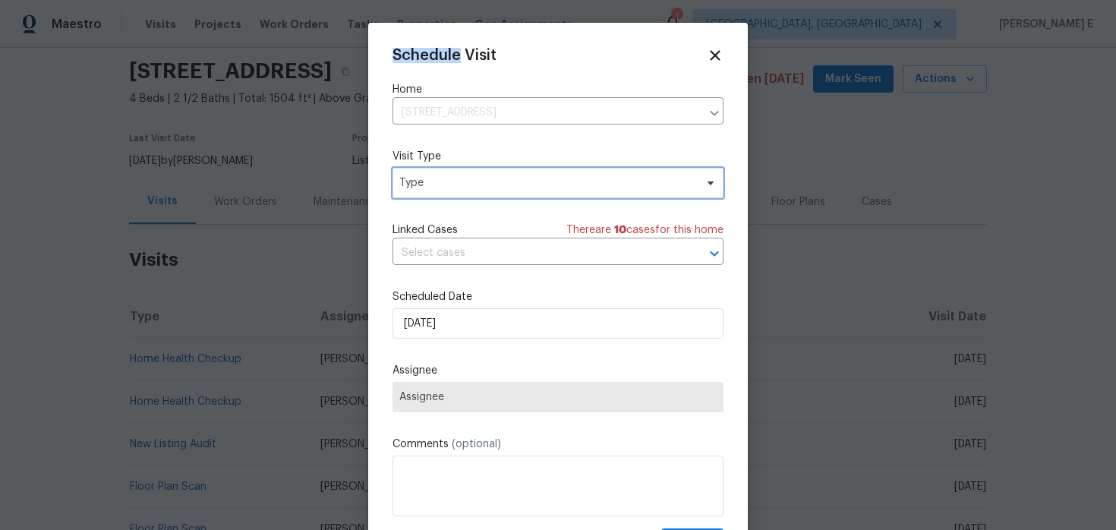
click at [526, 186] on span "Type" at bounding box center [546, 182] width 295 height 15
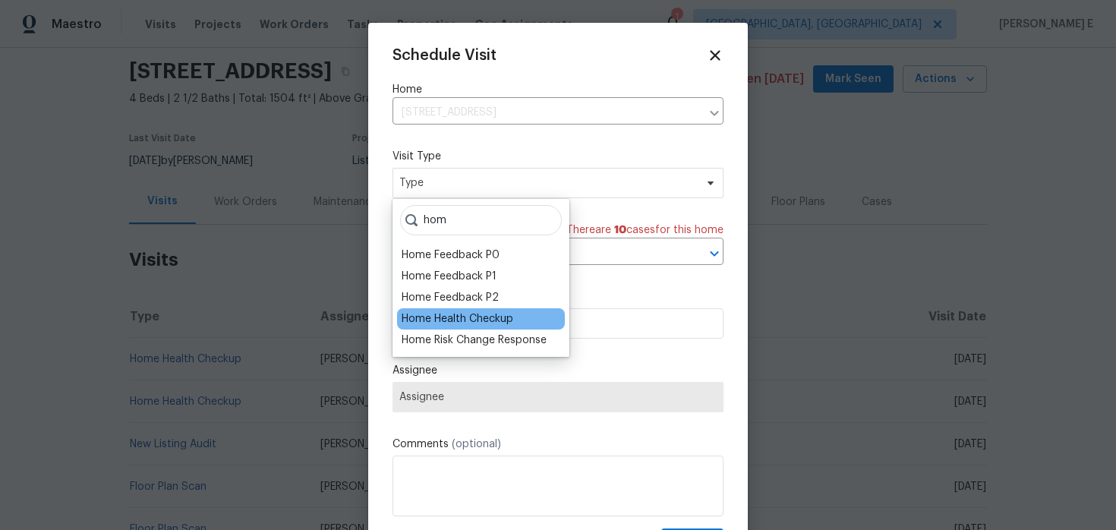
type input "hom"
click at [487, 315] on div "Home Health Checkup" at bounding box center [458, 318] width 112 height 15
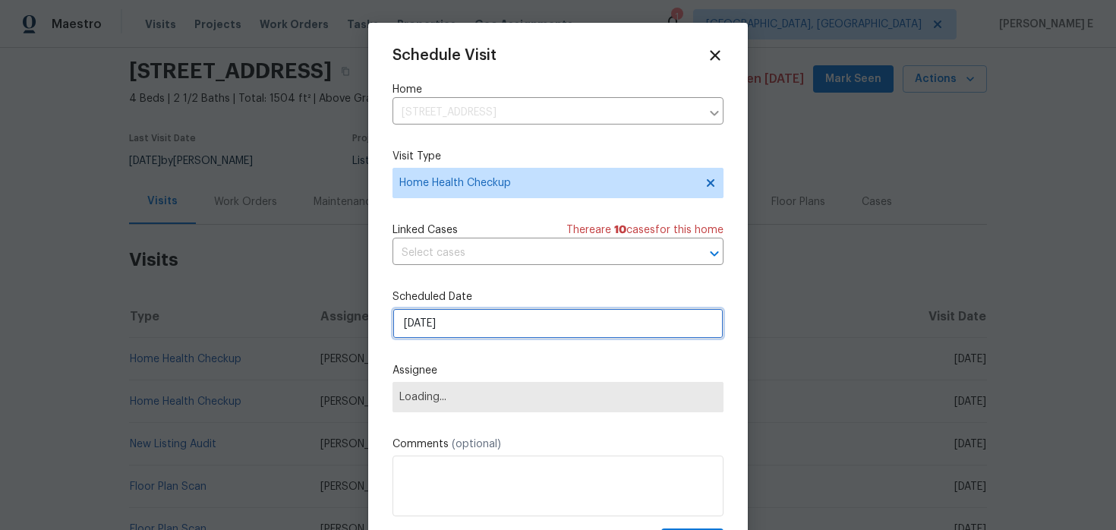
click at [468, 326] on input "[DATE]" at bounding box center [557, 323] width 331 height 30
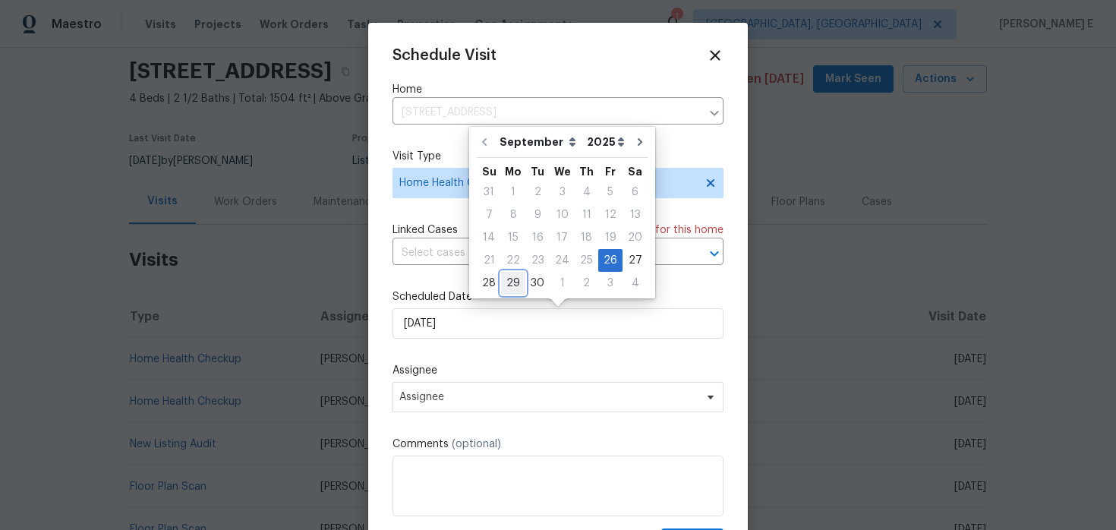
click at [518, 278] on div "29" at bounding box center [513, 283] width 24 height 21
type input "[DATE]"
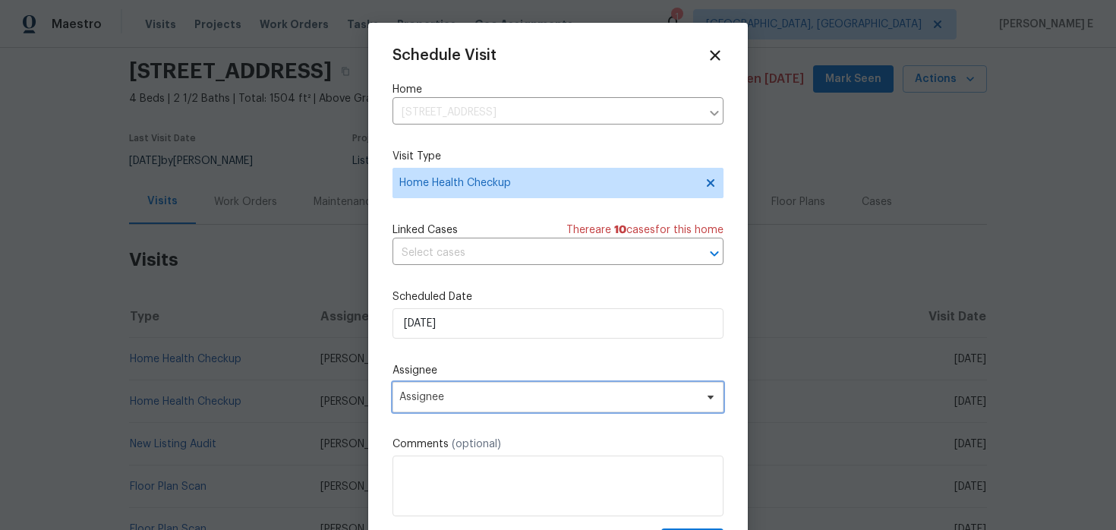
click at [503, 401] on span "Assignee" at bounding box center [548, 397] width 298 height 12
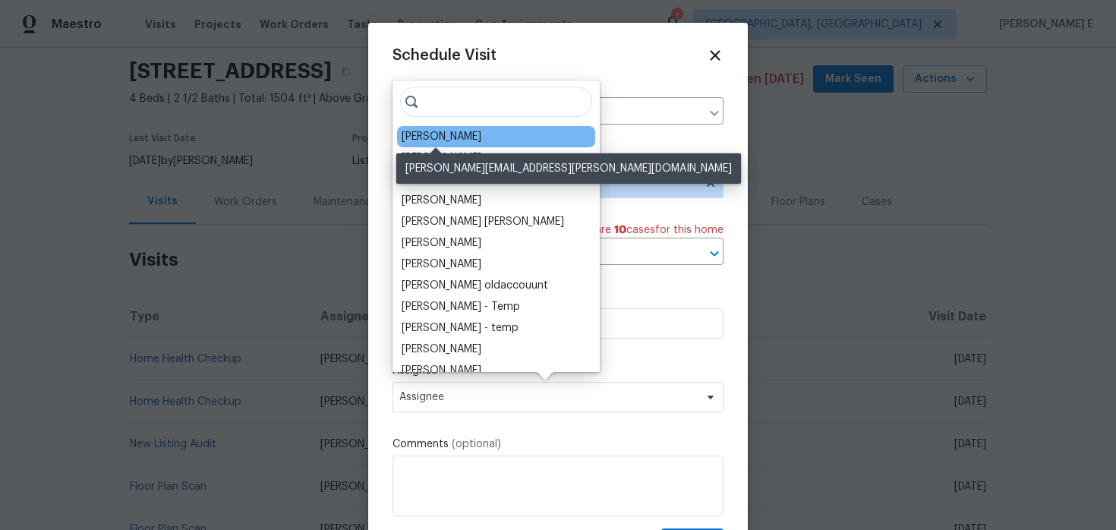
click at [423, 130] on div "[PERSON_NAME]" at bounding box center [442, 136] width 80 height 15
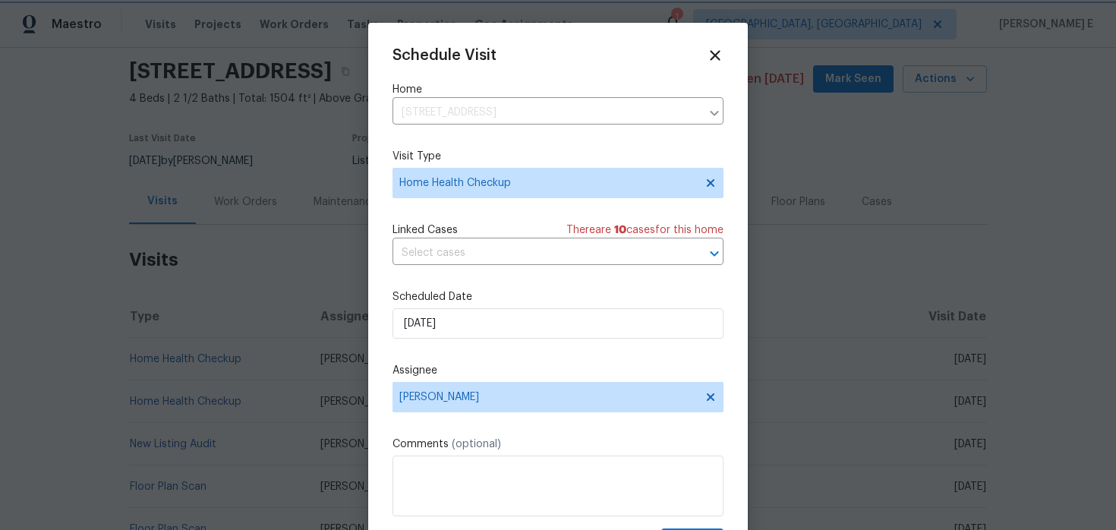
scroll to position [27, 0]
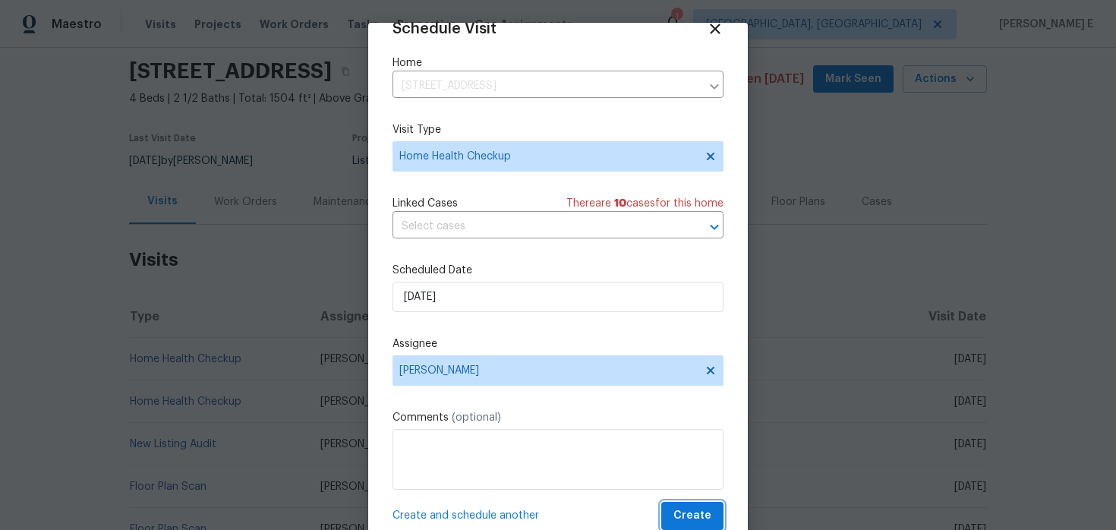
click at [676, 515] on span "Create" at bounding box center [692, 515] width 38 height 19
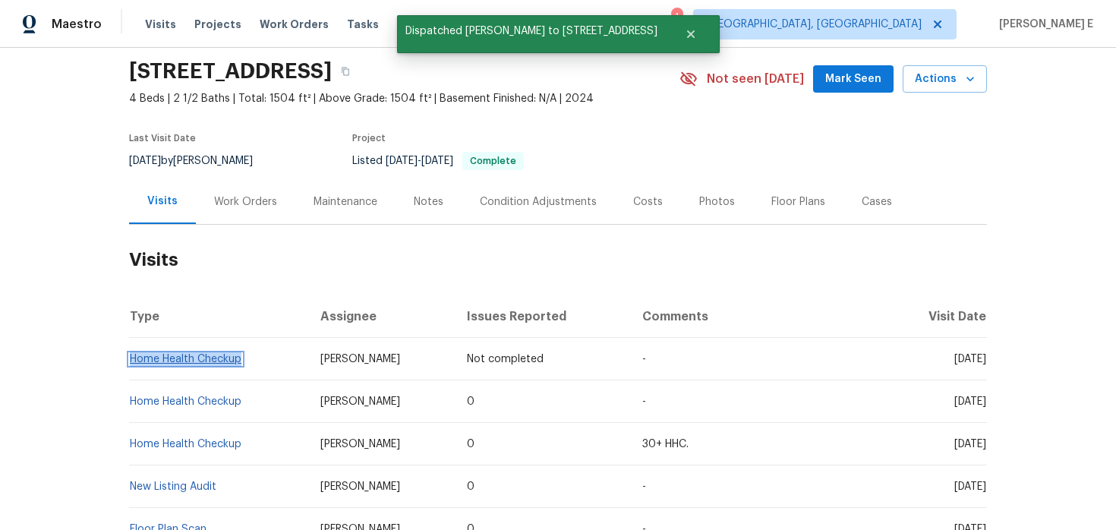
copy link "Home Health Checkup"
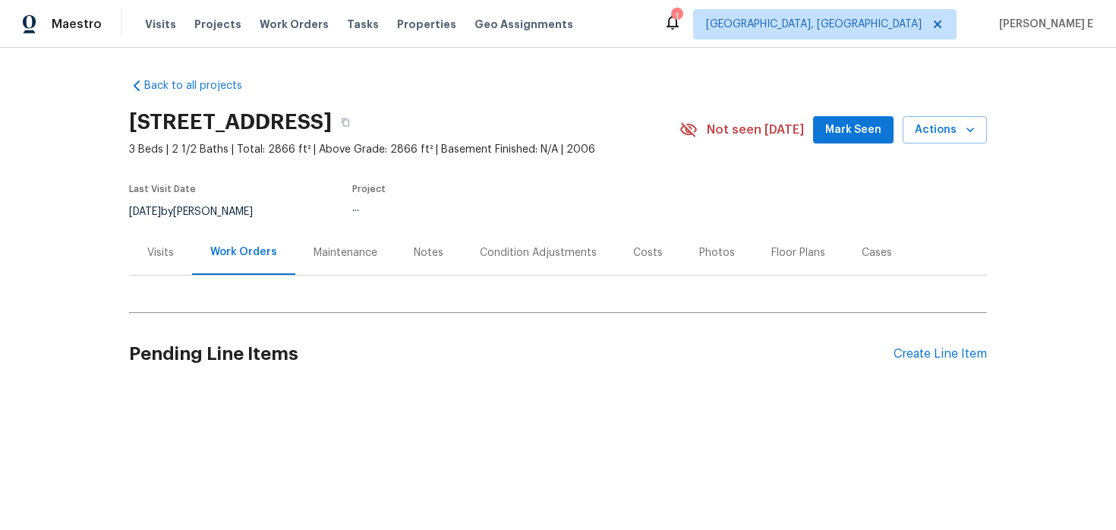
click at [178, 264] on div "Visits" at bounding box center [160, 252] width 63 height 45
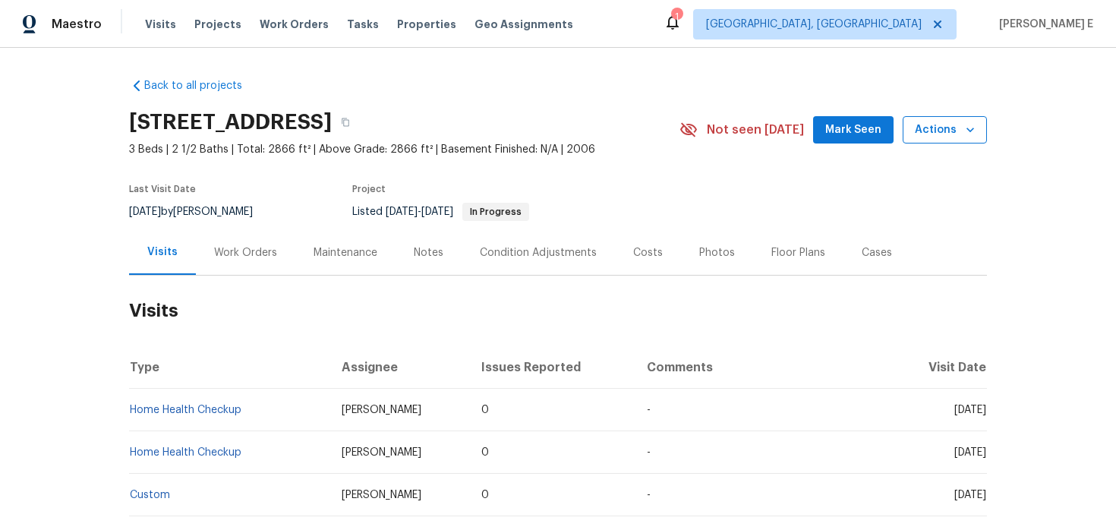
click at [928, 137] on span "Actions" at bounding box center [945, 130] width 60 height 19
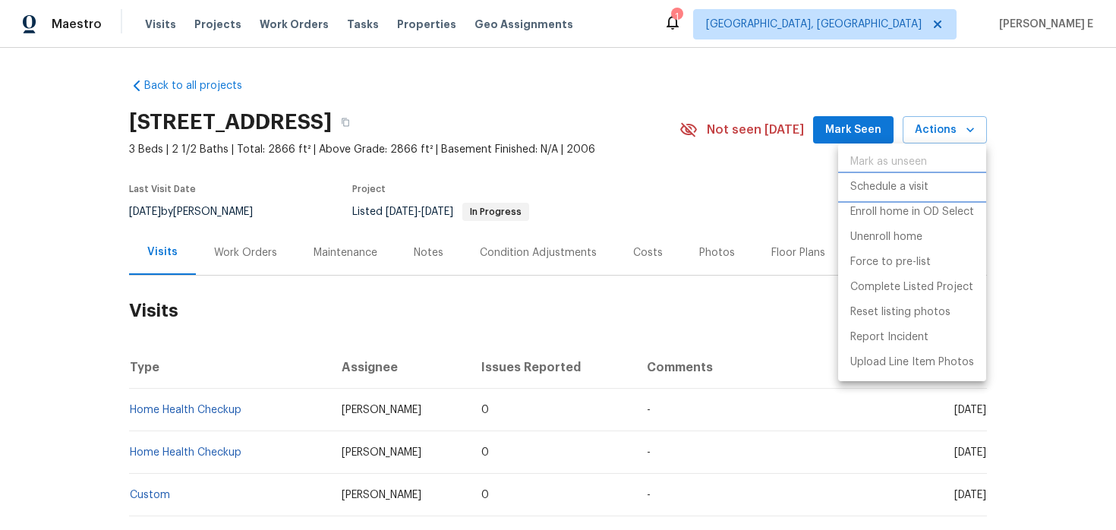
click at [872, 179] on p "Schedule a visit" at bounding box center [889, 187] width 78 height 16
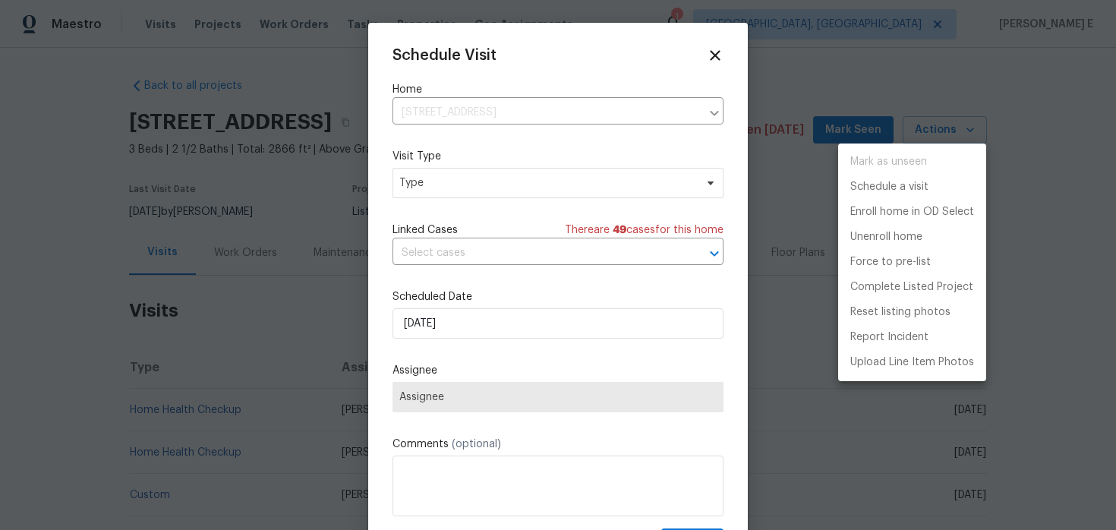
click at [490, 188] on div at bounding box center [558, 265] width 1116 height 530
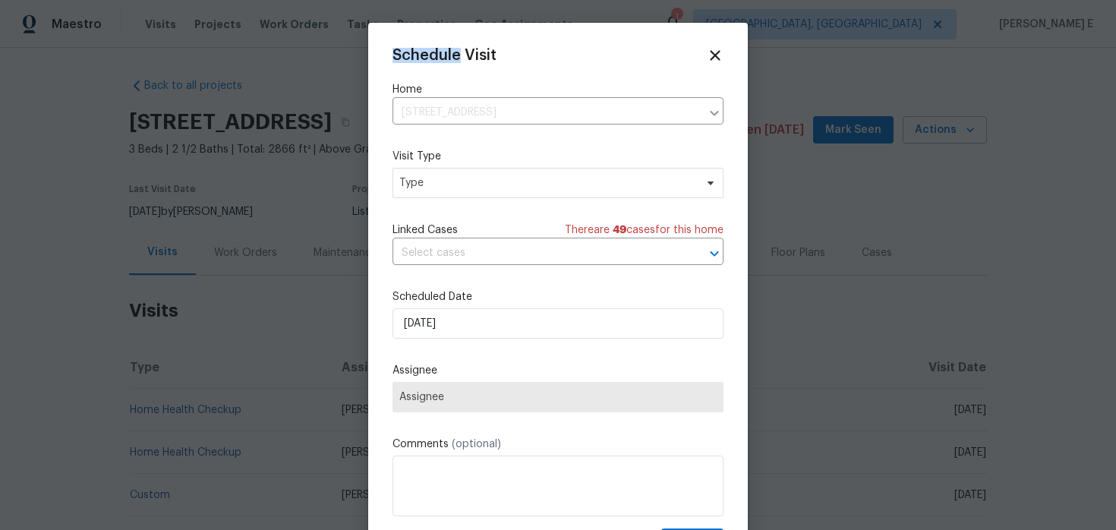
click at [490, 188] on div "Mark as unseen Schedule a visit Enroll home in OD Select Unenroll home Force to…" at bounding box center [558, 265] width 1116 height 530
click at [490, 188] on span "Type" at bounding box center [546, 182] width 295 height 15
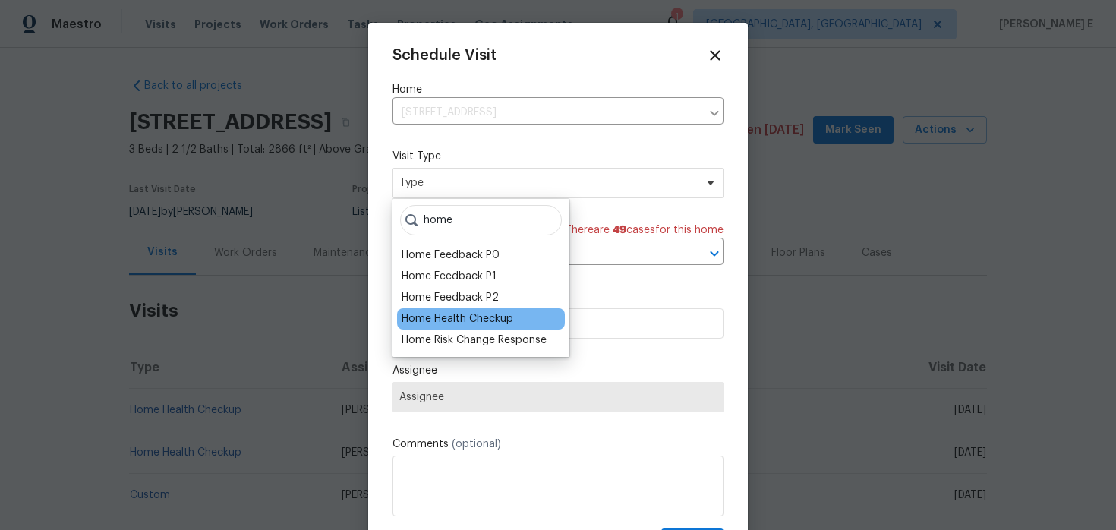
type input "home"
click at [480, 319] on div "Home Health Checkup" at bounding box center [458, 318] width 112 height 15
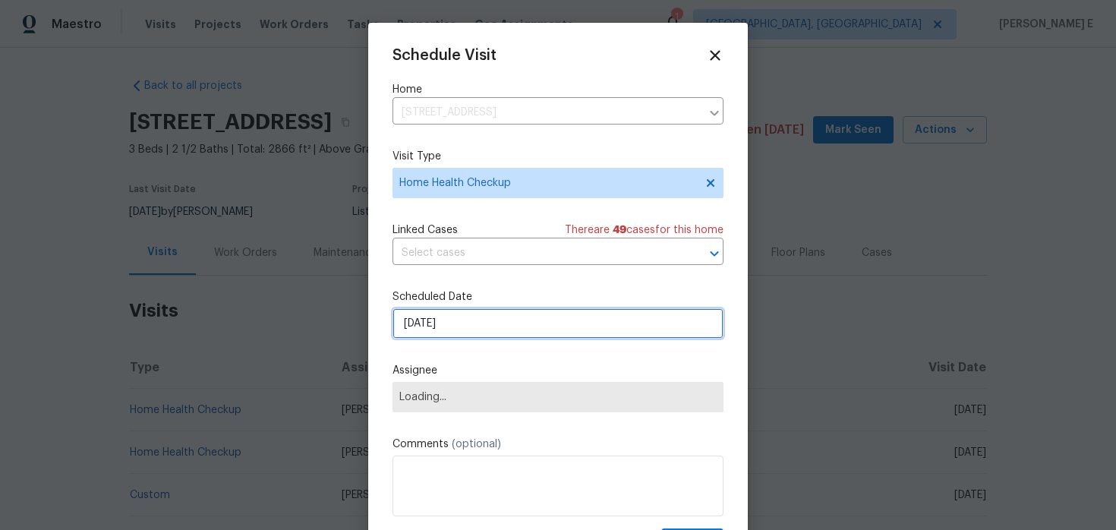
click at [468, 330] on input "26/09/2025" at bounding box center [557, 323] width 331 height 30
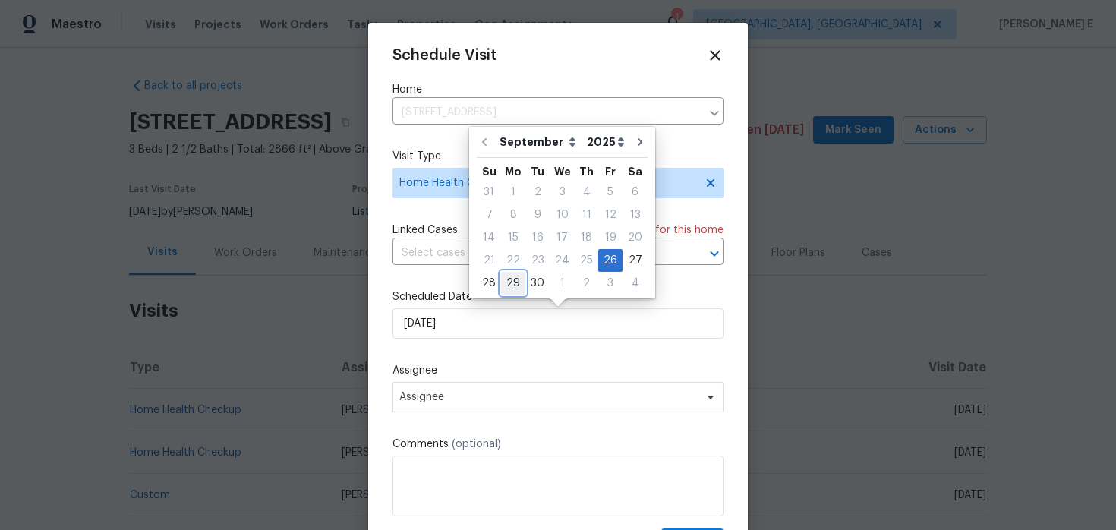
click at [509, 282] on div "29" at bounding box center [513, 283] width 24 height 21
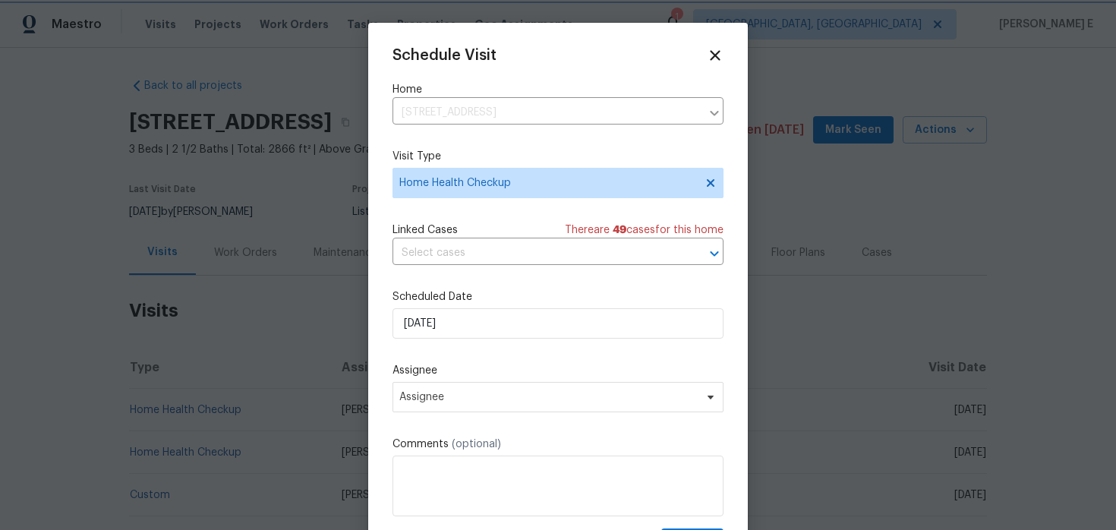
type input "29/09/2025"
click at [481, 399] on span "Assignee" at bounding box center [548, 397] width 298 height 12
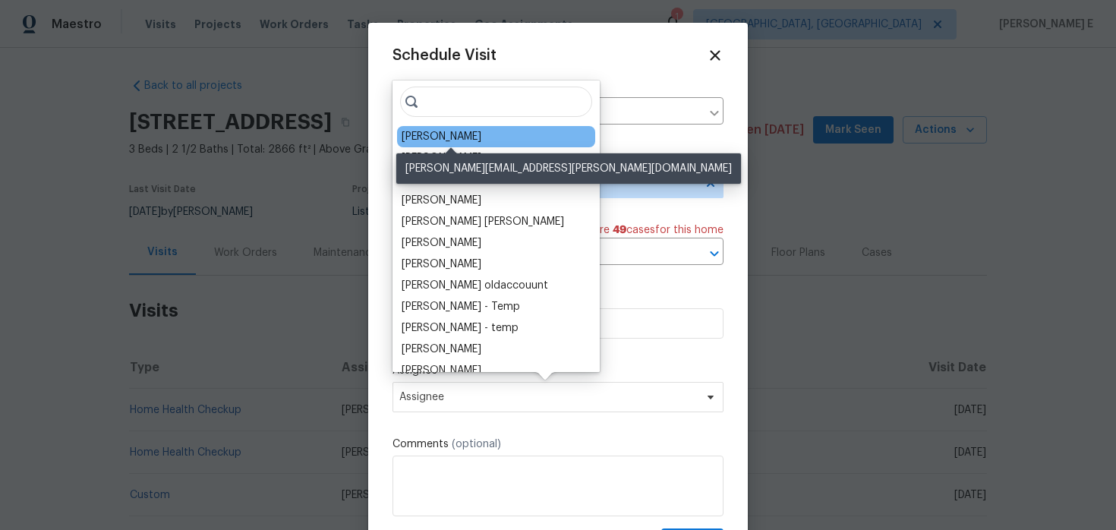
click at [435, 139] on div "[PERSON_NAME]" at bounding box center [442, 136] width 80 height 15
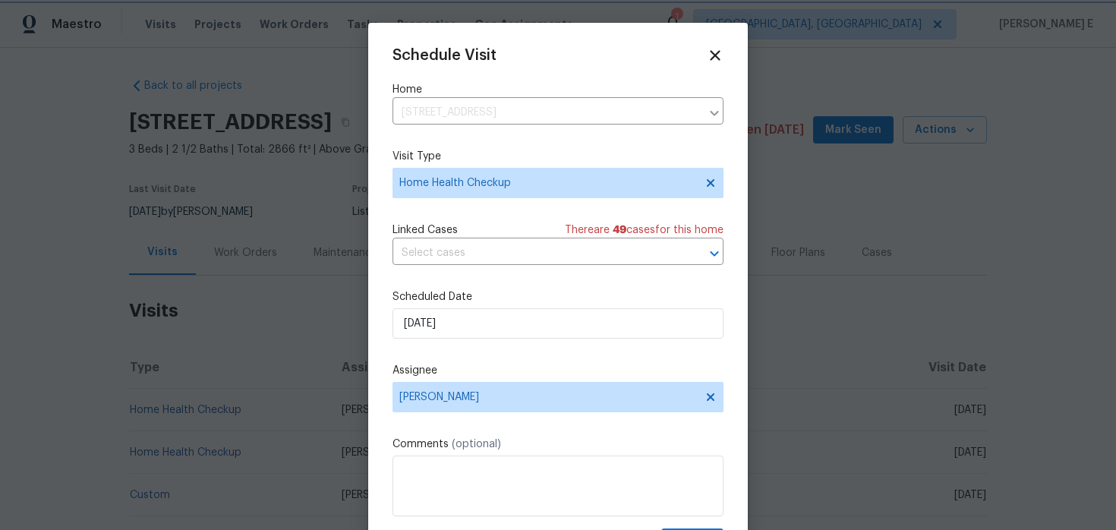
scroll to position [27, 0]
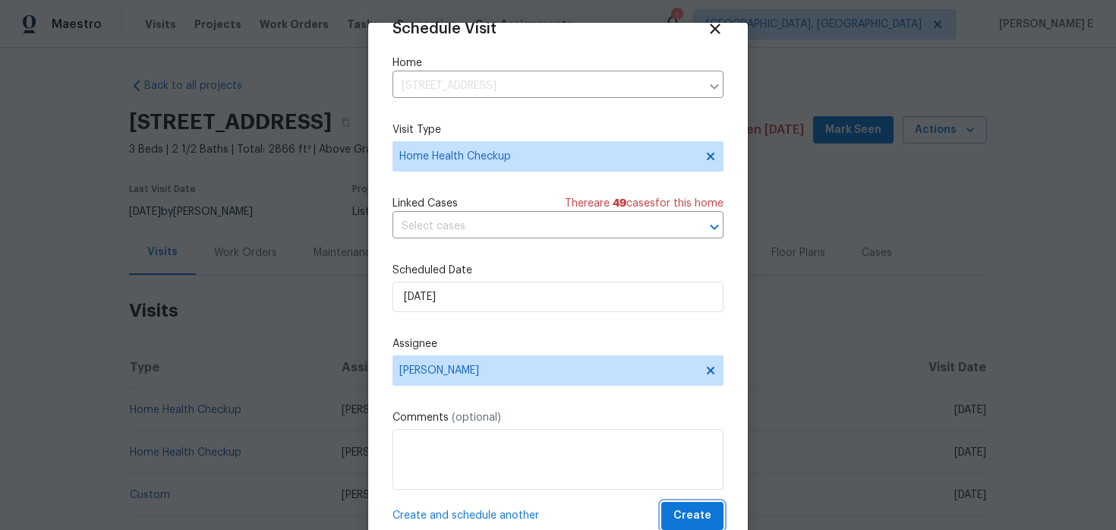
click at [722, 509] on button "Create" at bounding box center [692, 516] width 62 height 28
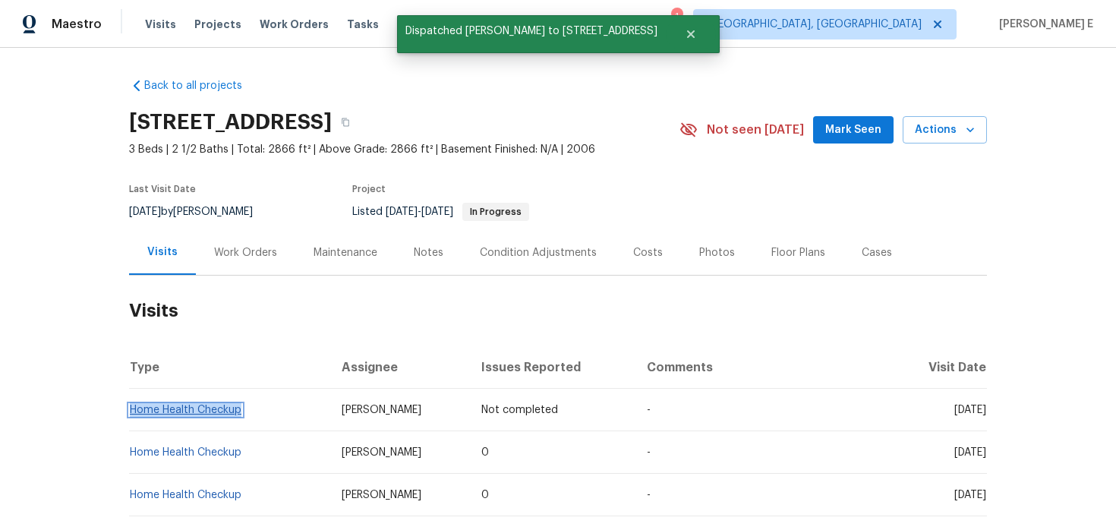
copy link "Home Health Checkup"
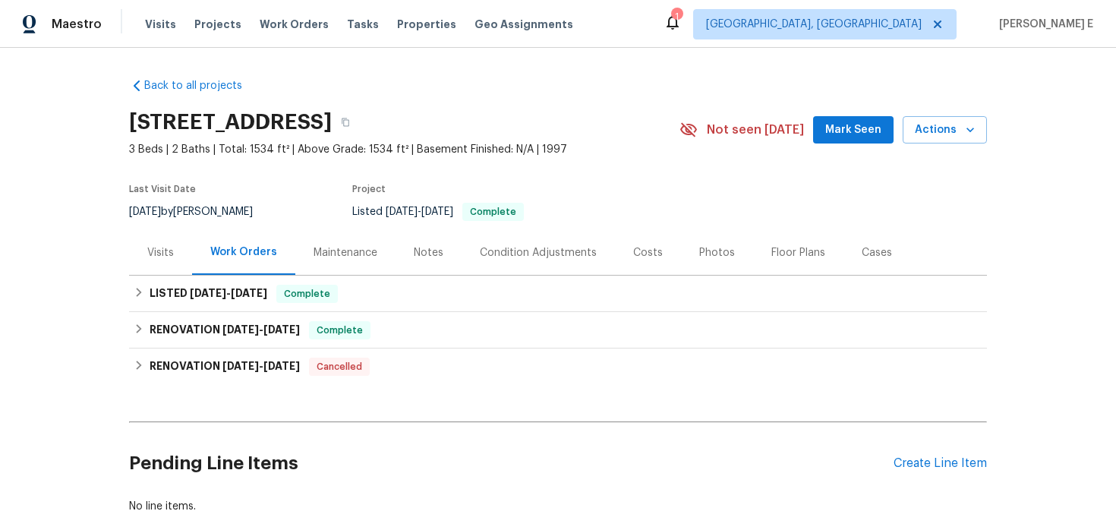
click at [167, 275] on div "Visits" at bounding box center [160, 252] width 63 height 45
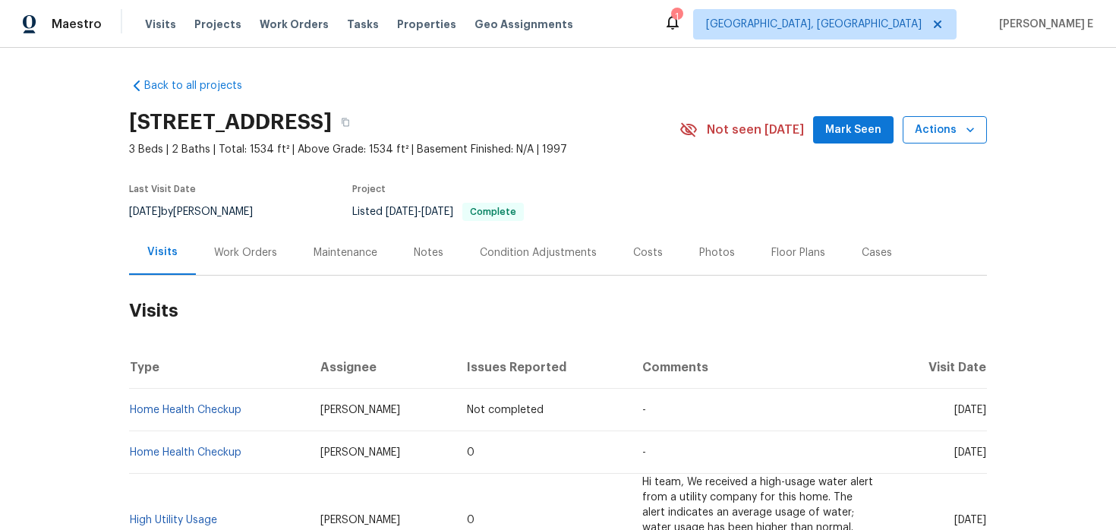
click at [944, 134] on span "Actions" at bounding box center [945, 130] width 60 height 19
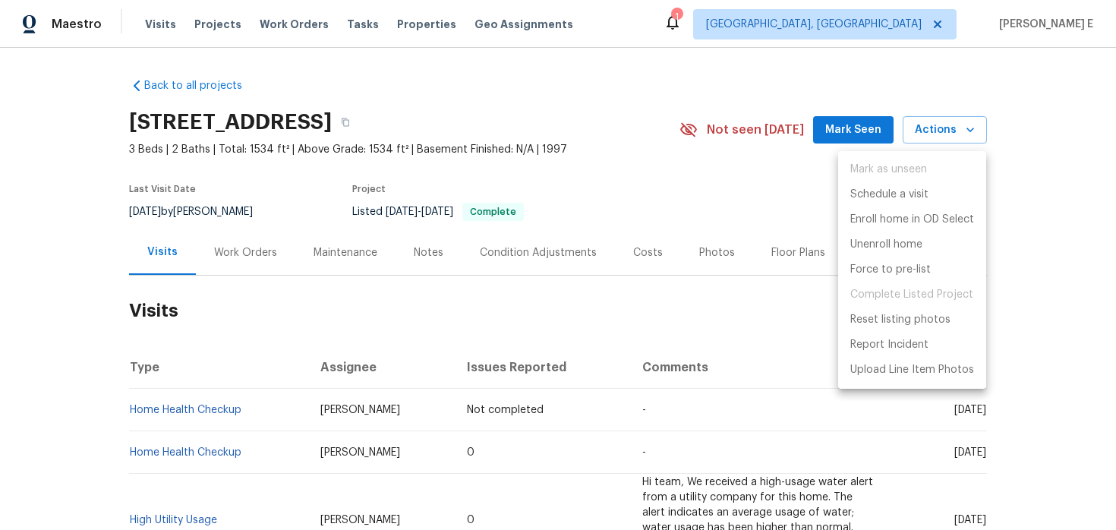
click at [541, 236] on div at bounding box center [558, 265] width 1116 height 530
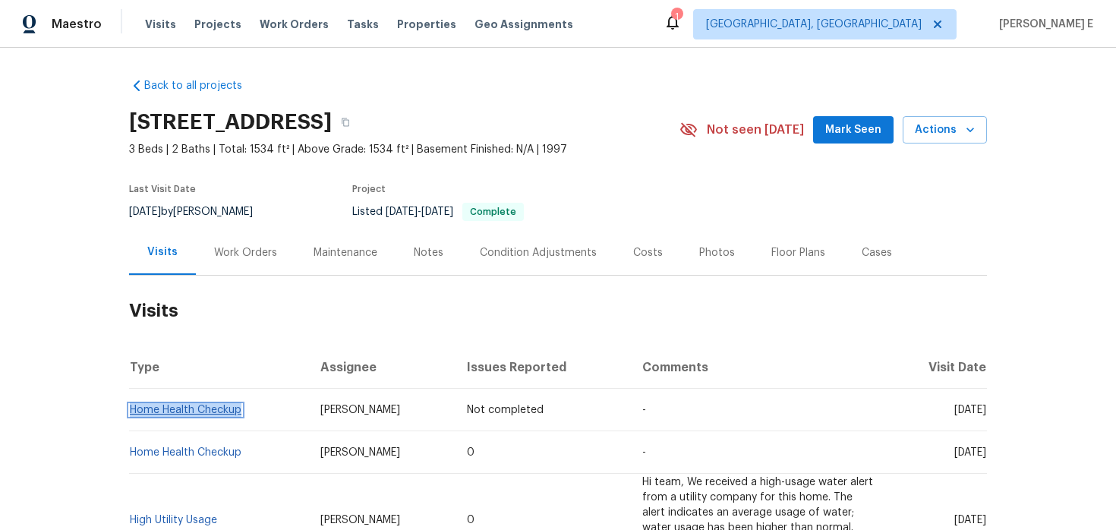
copy link "Home Health Checkup"
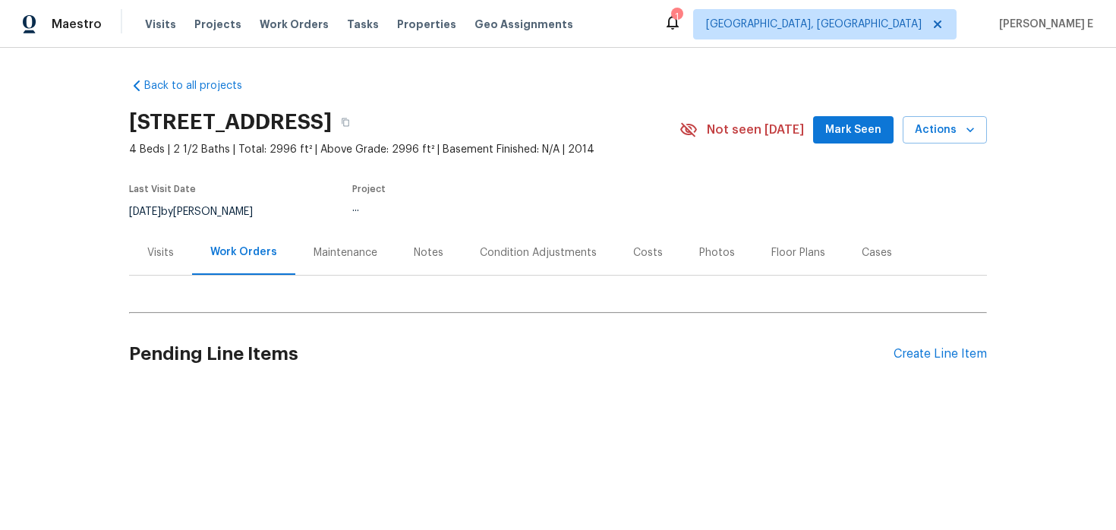
click at [159, 245] on div "Visits" at bounding box center [160, 252] width 27 height 15
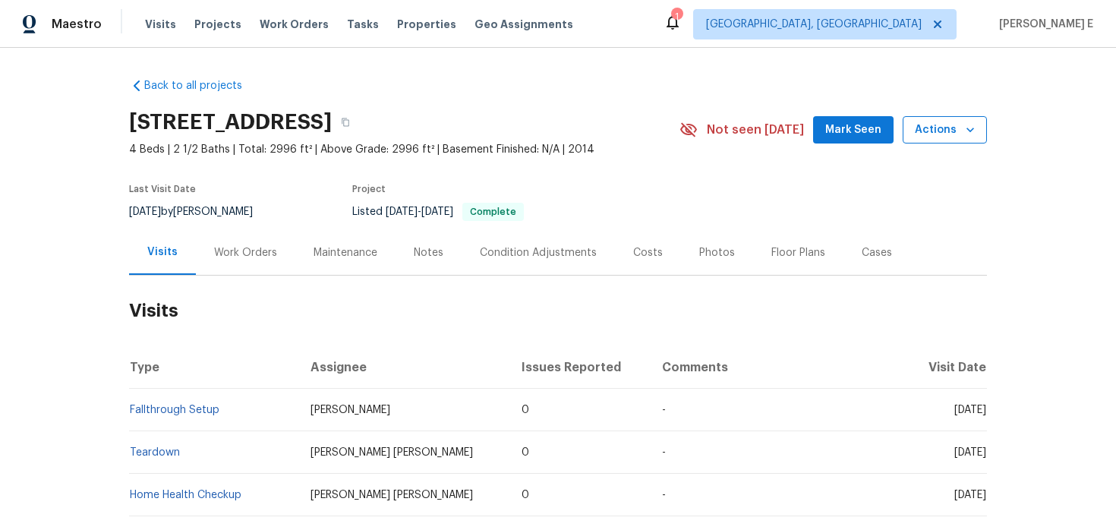
click at [931, 131] on span "Actions" at bounding box center [945, 130] width 60 height 19
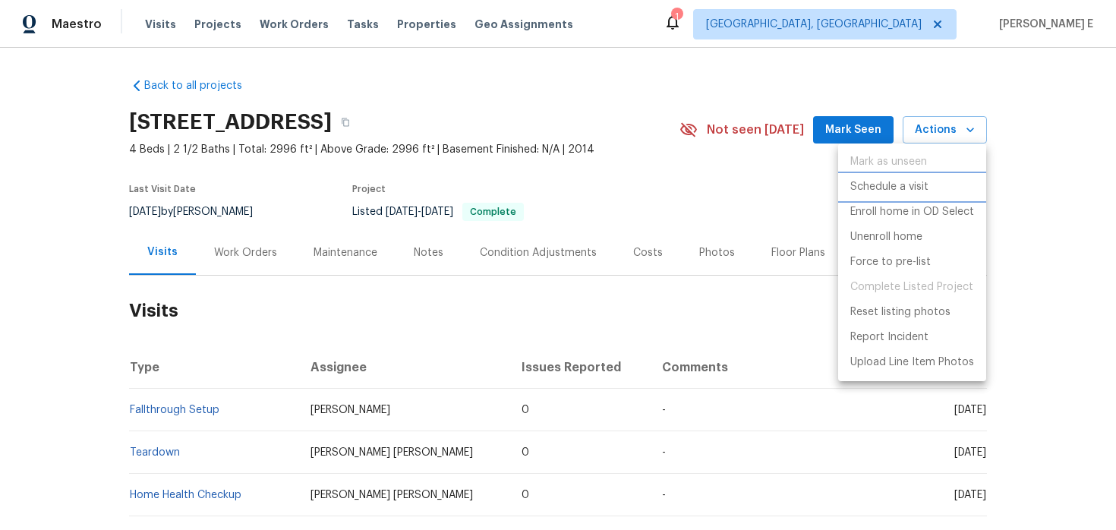
click at [902, 183] on p "Schedule a visit" at bounding box center [889, 187] width 78 height 16
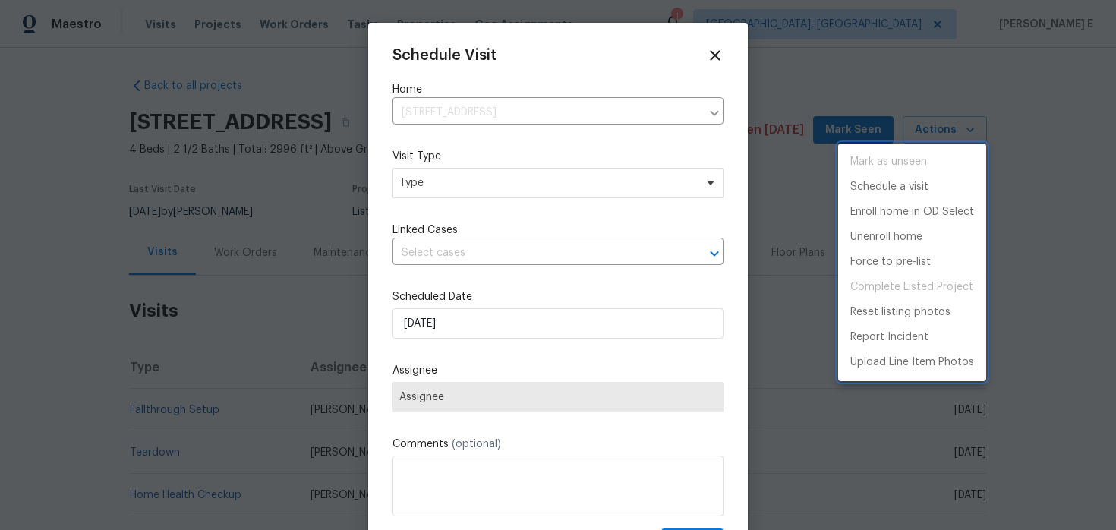
click at [504, 188] on div at bounding box center [558, 265] width 1116 height 530
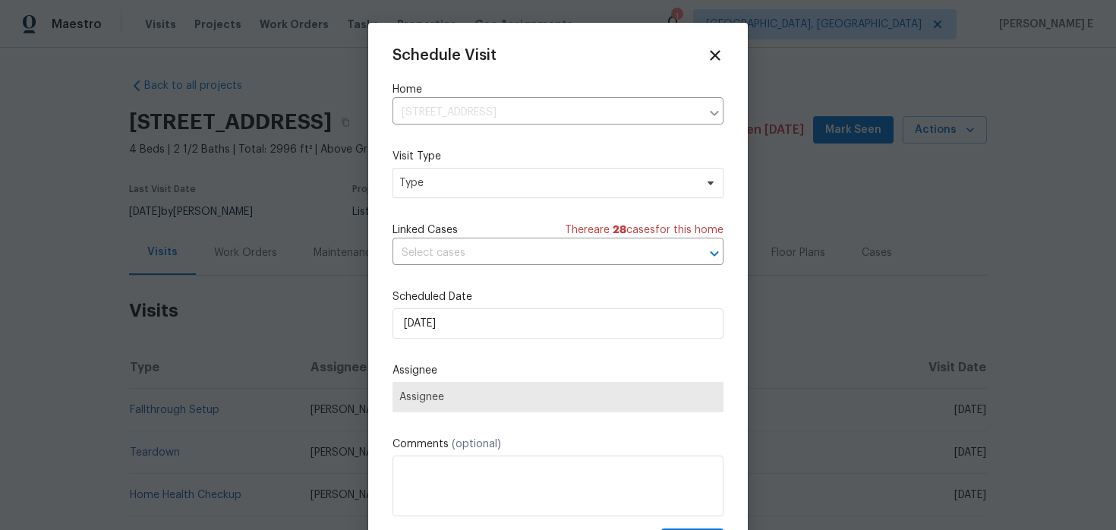
click at [504, 188] on div "Mark as unseen Schedule a visit Enroll home in OD Select Unenroll home Force to…" at bounding box center [558, 265] width 1116 height 530
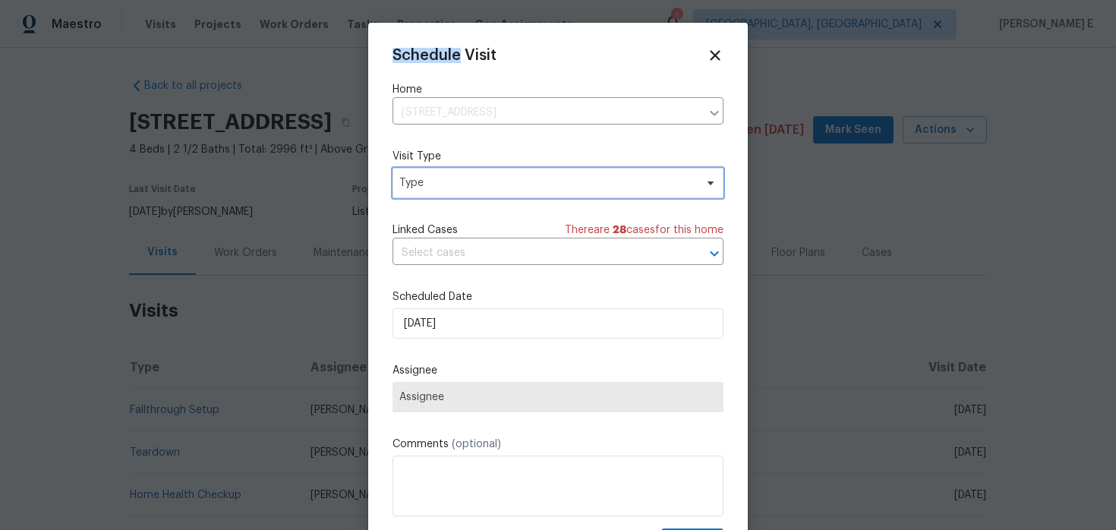
click at [504, 188] on span "Type" at bounding box center [546, 182] width 295 height 15
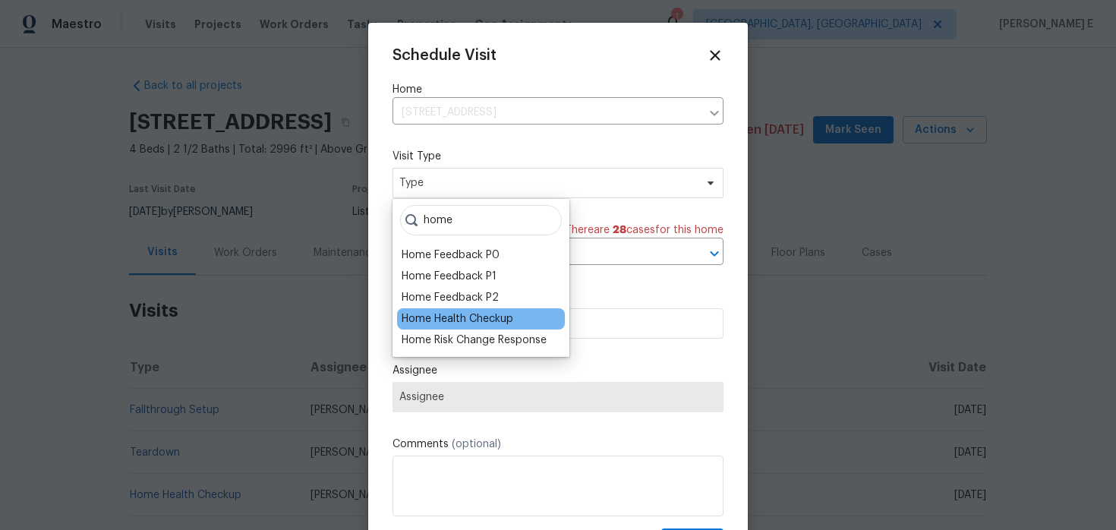
type input "home"
click at [490, 323] on div "Home Health Checkup" at bounding box center [458, 318] width 112 height 15
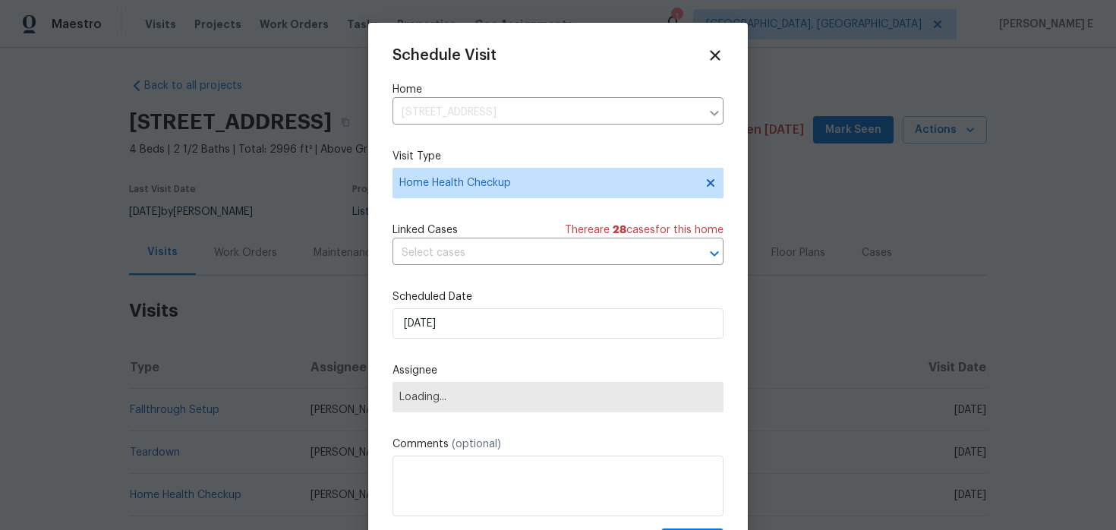
click at [476, 340] on div "Schedule Visit Home 10306 Magnolia Ridge Dr, Jacksonville, FL 32210 ​ Visit Typ…" at bounding box center [557, 301] width 331 height 509
click at [486, 329] on input "26/09/2025" at bounding box center [557, 323] width 331 height 30
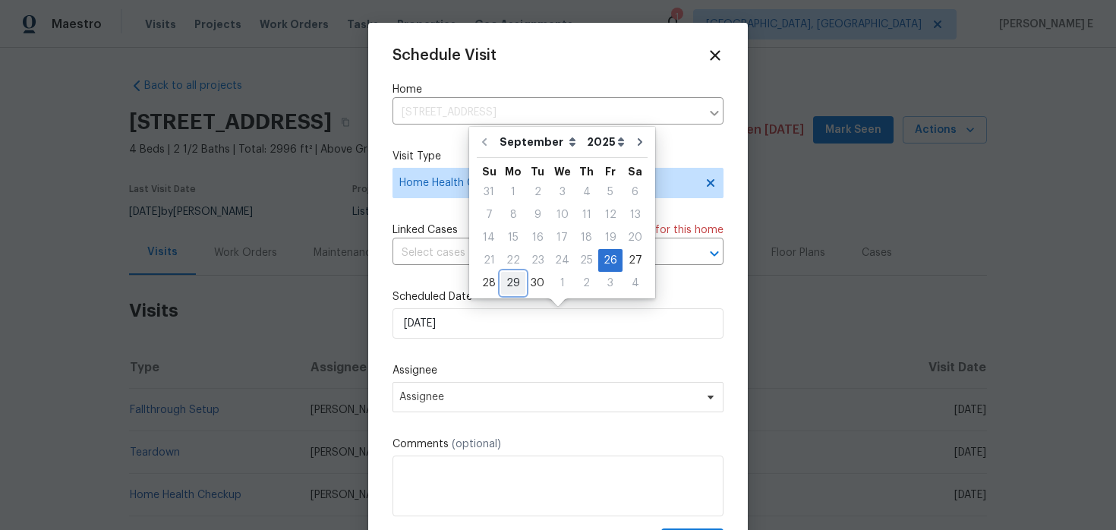
click at [512, 279] on div "29" at bounding box center [513, 283] width 24 height 21
type input "29/09/2025"
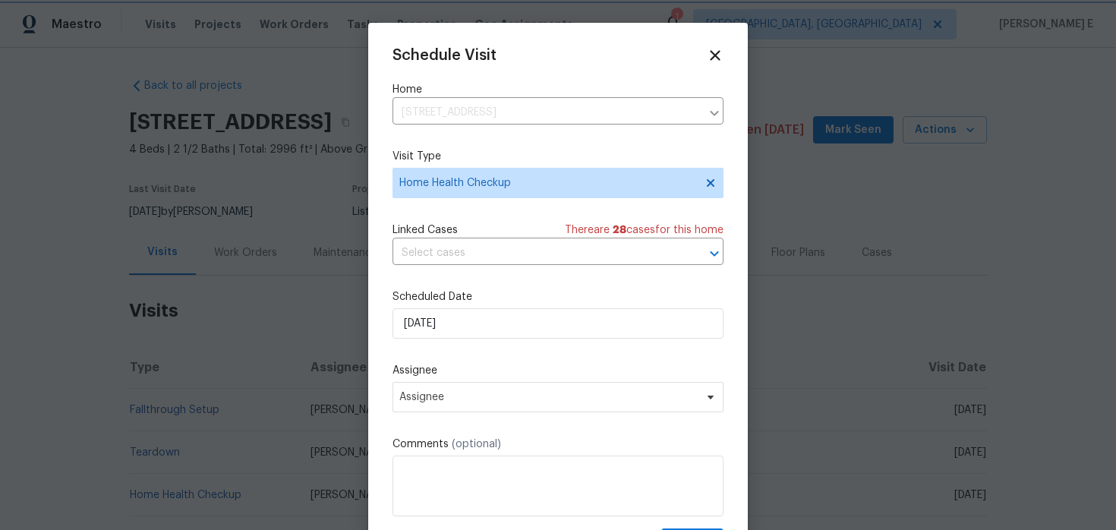
scroll to position [27, 0]
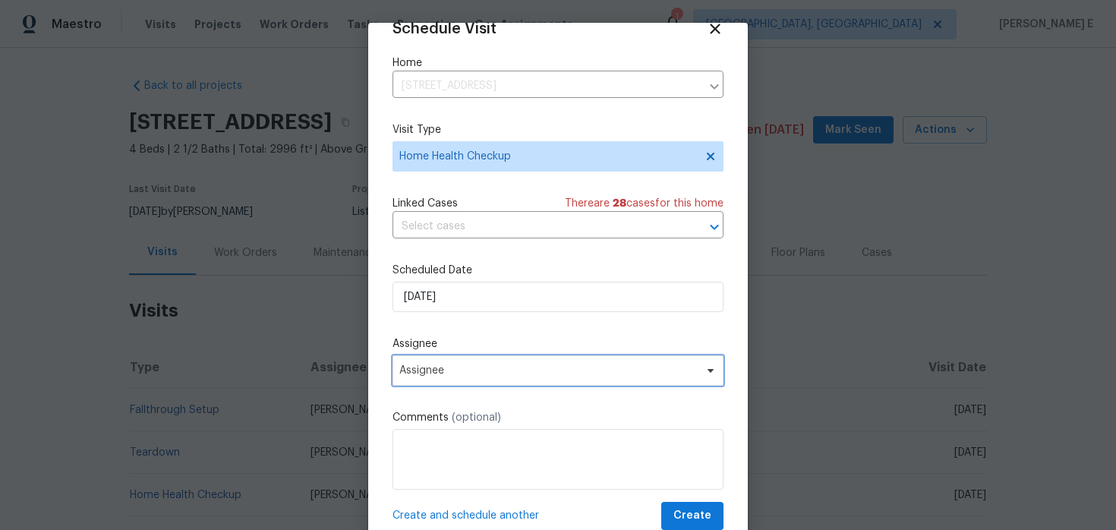
click at [512, 377] on span "Assignee" at bounding box center [557, 370] width 331 height 30
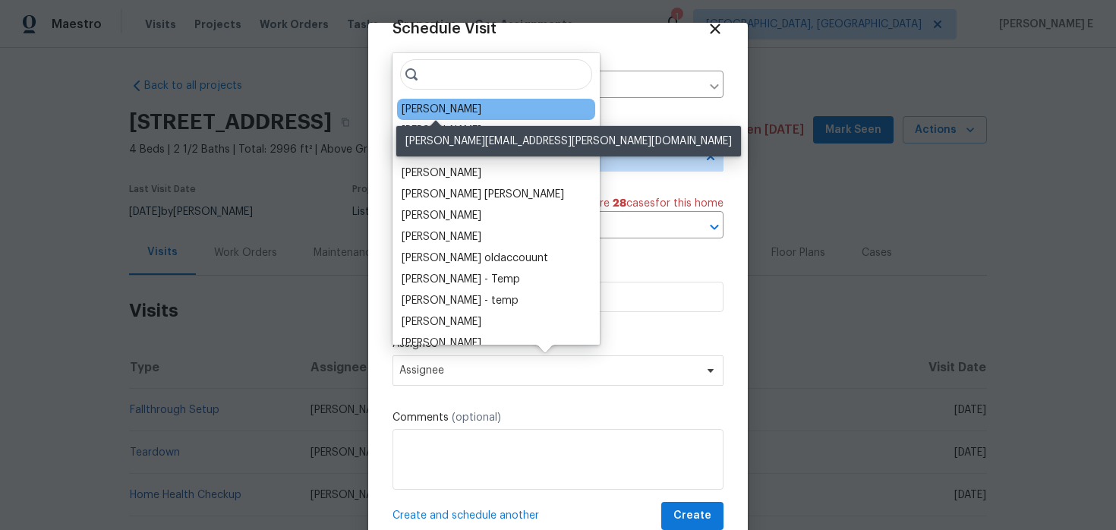
click at [448, 109] on div "Jeremy Dykes" at bounding box center [442, 109] width 80 height 15
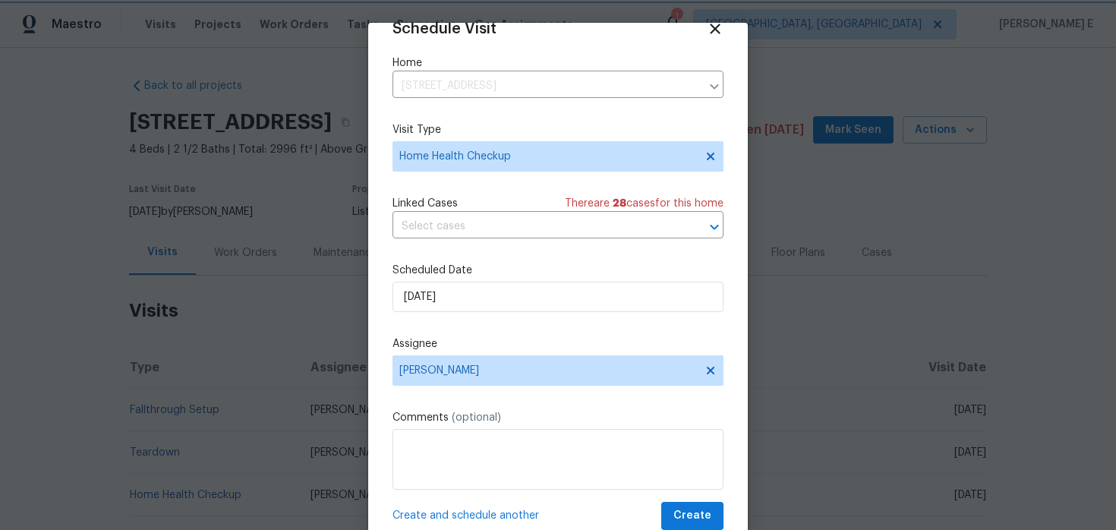
scroll to position [47, 0]
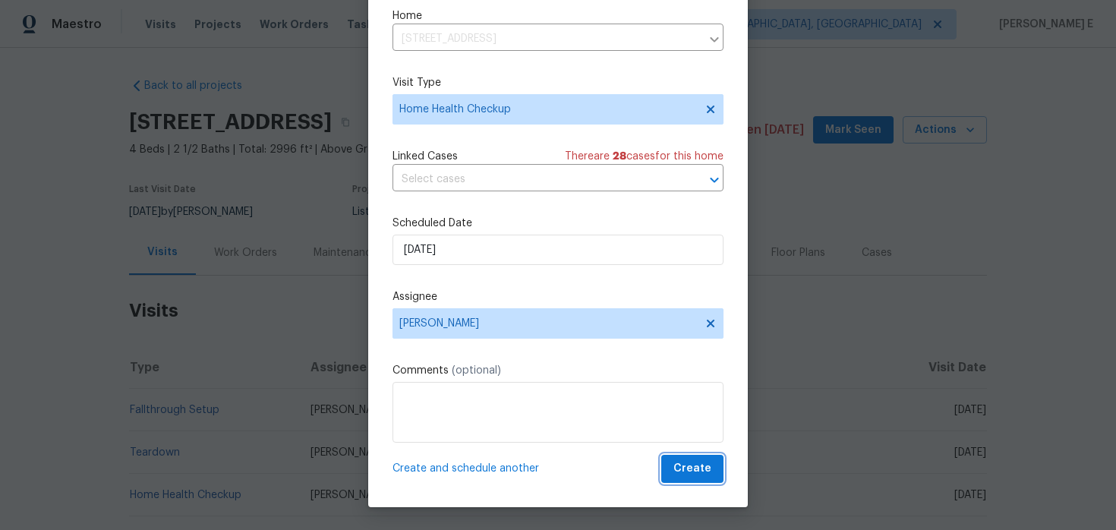
click at [683, 466] on span "Create" at bounding box center [692, 468] width 38 height 19
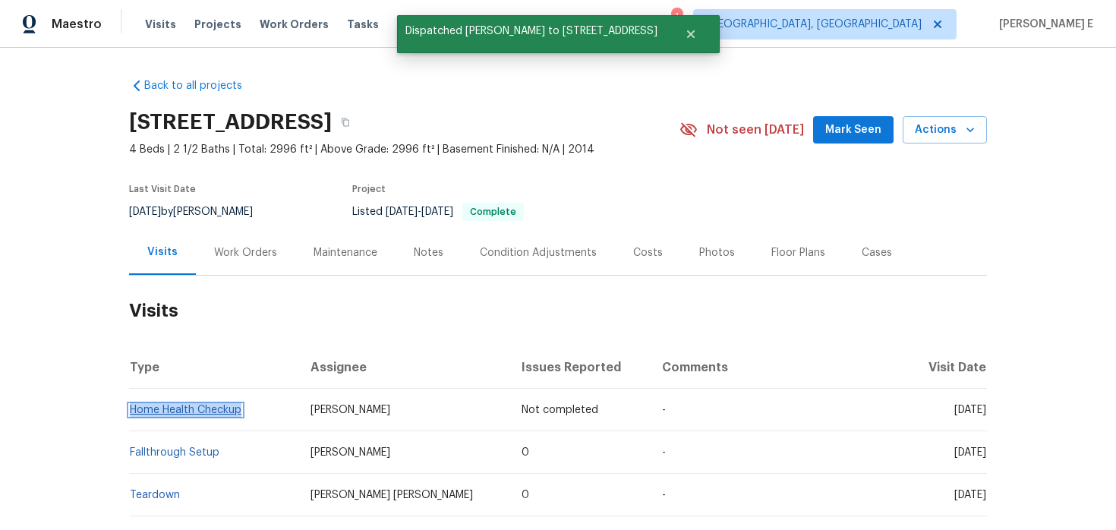
scroll to position [0, 0]
copy link "Home Health Checkup"
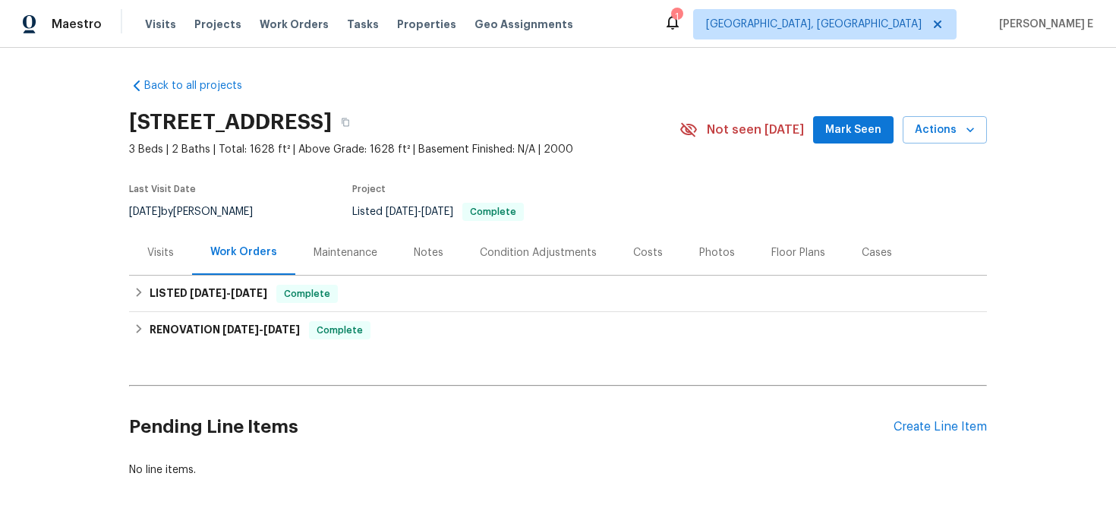
click at [165, 268] on div "Visits" at bounding box center [160, 252] width 63 height 45
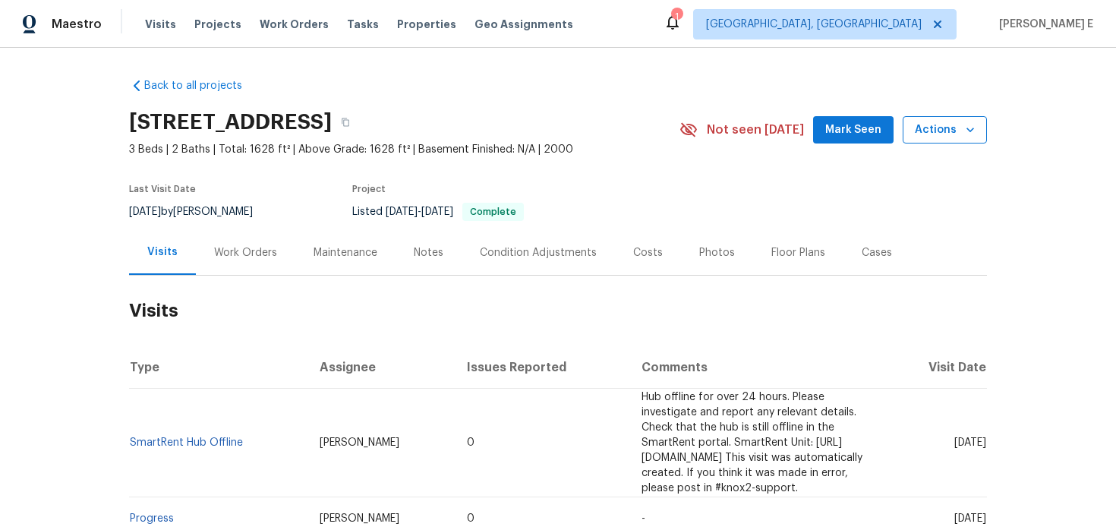
click at [933, 126] on span "Actions" at bounding box center [945, 130] width 60 height 19
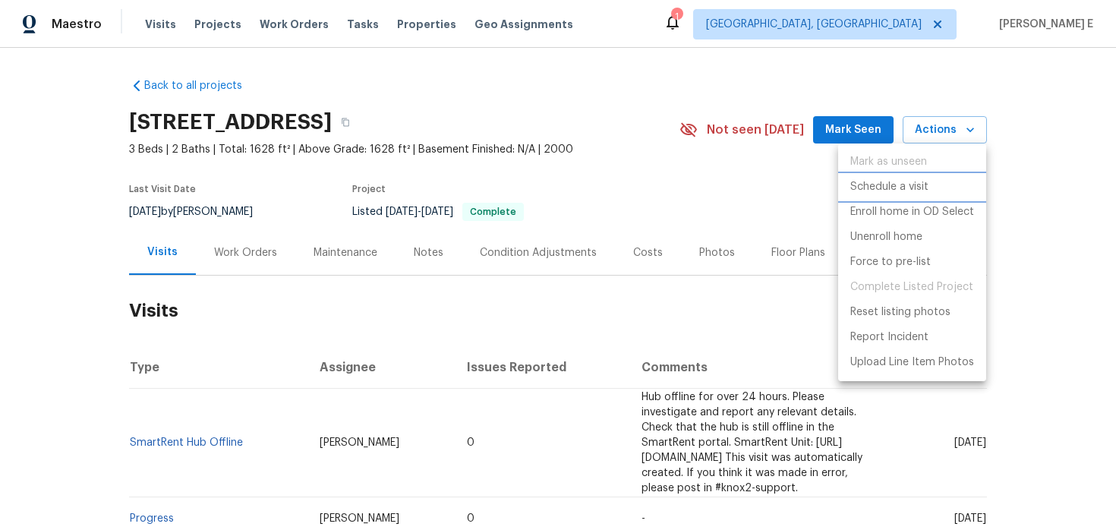
click at [872, 184] on p "Schedule a visit" at bounding box center [889, 187] width 78 height 16
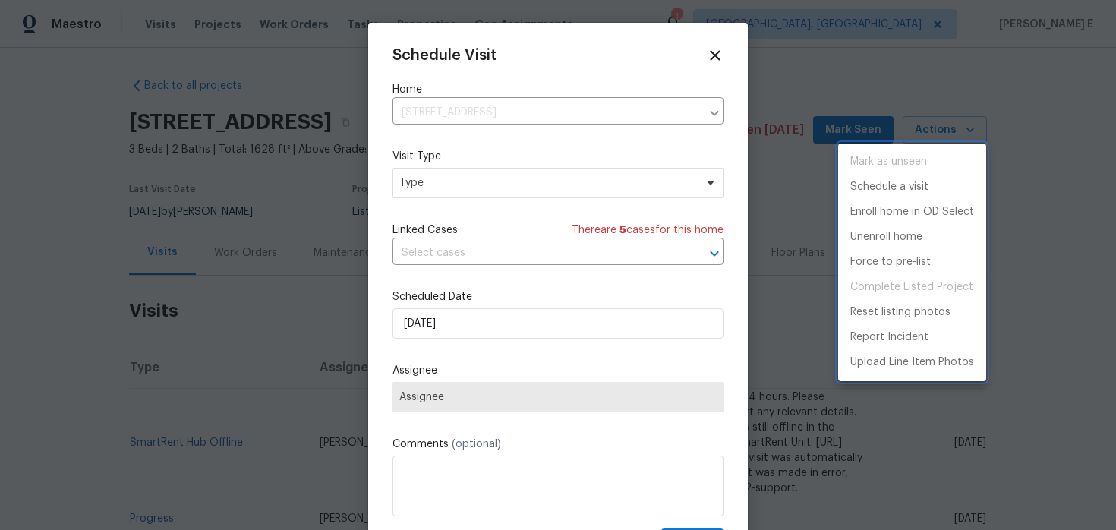
click at [450, 187] on div at bounding box center [558, 265] width 1116 height 530
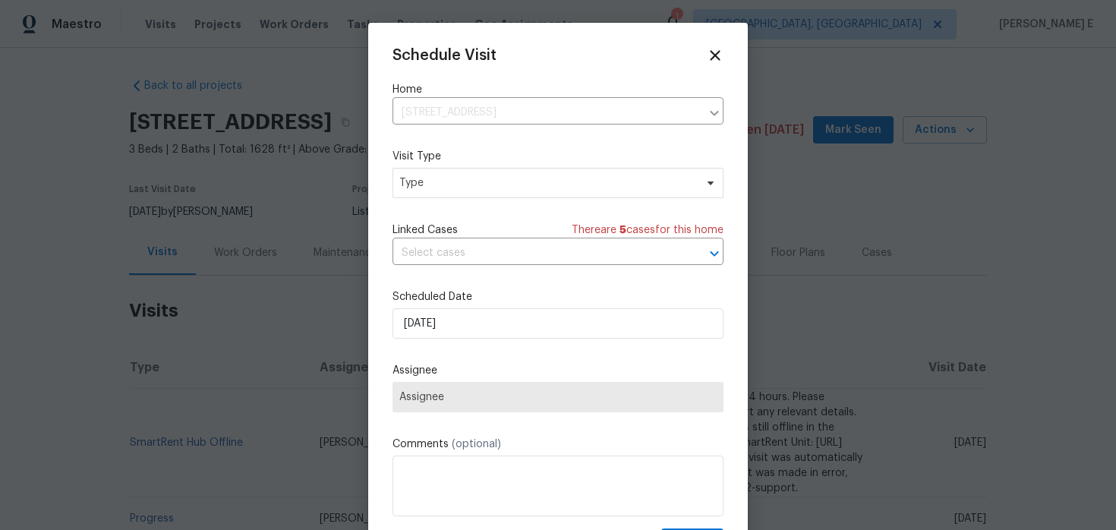
click at [450, 187] on div "Mark as unseen Schedule a visit Enroll home in OD Select Unenroll home Force to…" at bounding box center [558, 265] width 1116 height 530
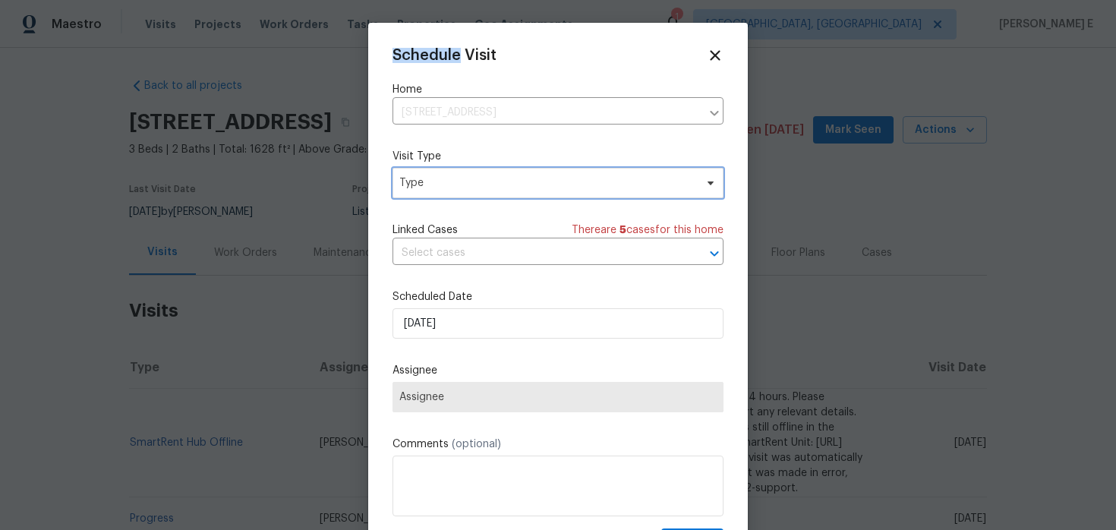
click at [450, 187] on span "Type" at bounding box center [546, 182] width 295 height 15
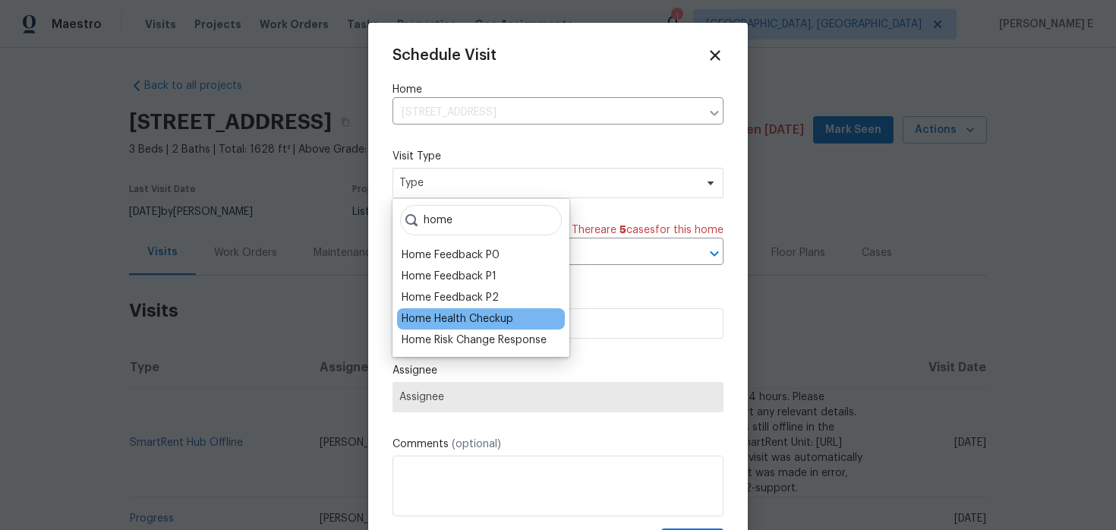
type input "home"
click at [480, 320] on div "Home Health Checkup" at bounding box center [458, 318] width 112 height 15
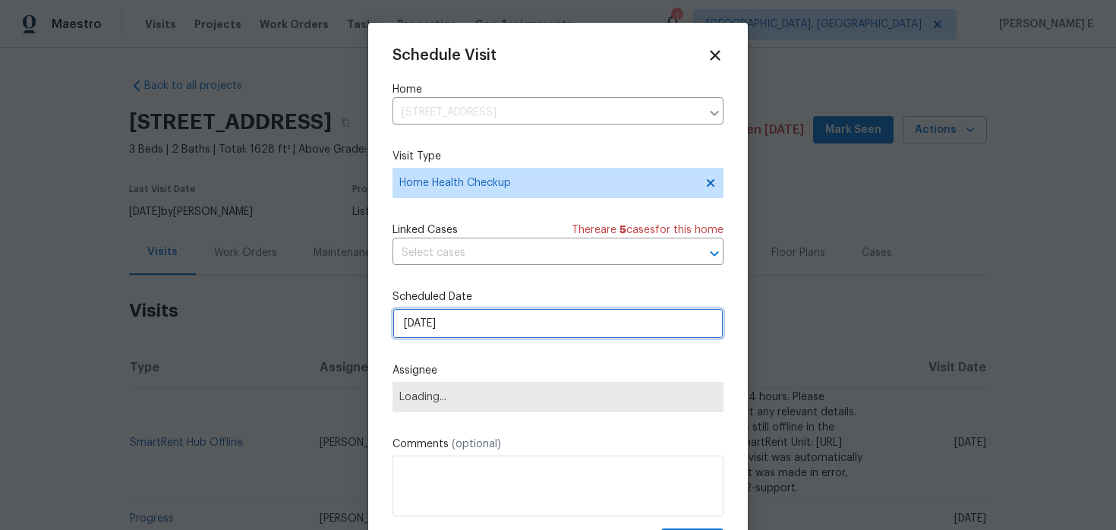
click at [480, 330] on input "[DATE]" at bounding box center [557, 323] width 331 height 30
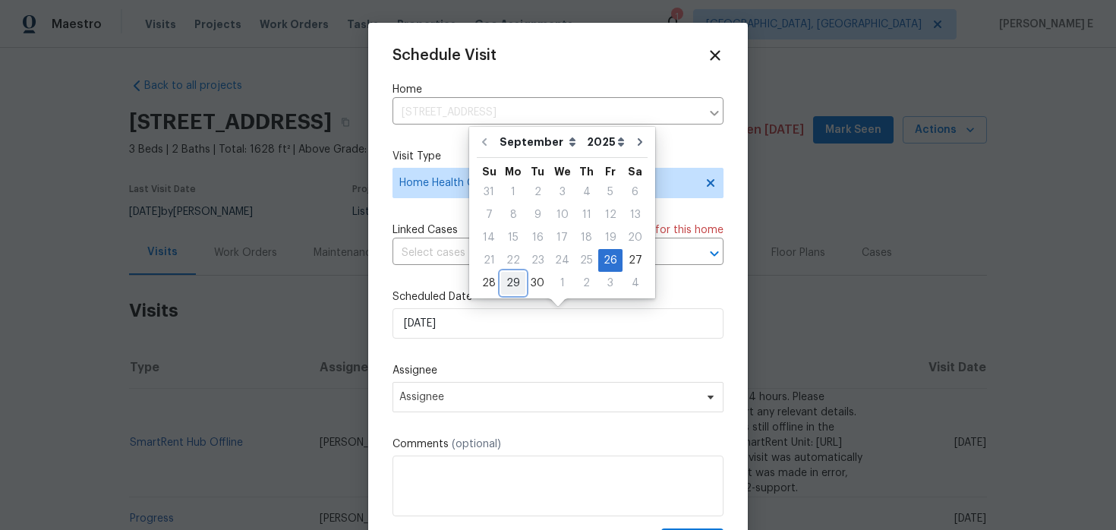
click at [515, 279] on div "29" at bounding box center [513, 283] width 24 height 21
type input "[DATE]"
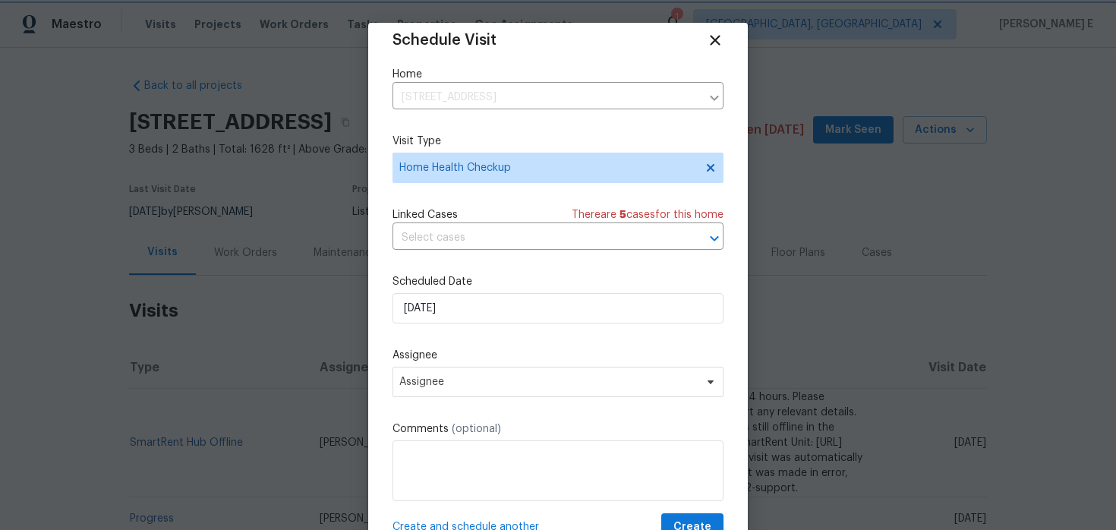
scroll to position [16, 0]
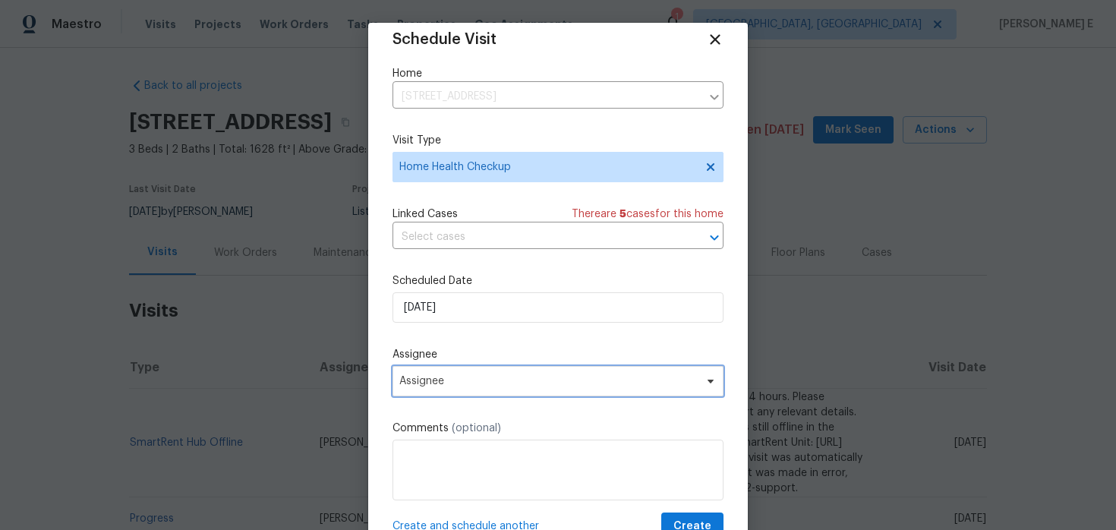
click at [492, 376] on span "Assignee" at bounding box center [548, 381] width 298 height 12
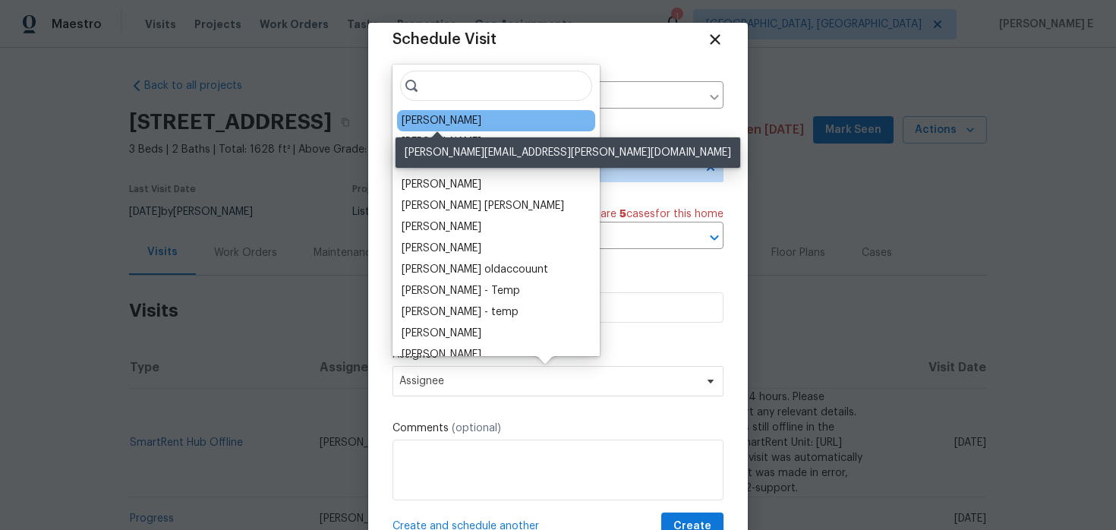
click at [466, 114] on div "[PERSON_NAME]" at bounding box center [442, 120] width 80 height 15
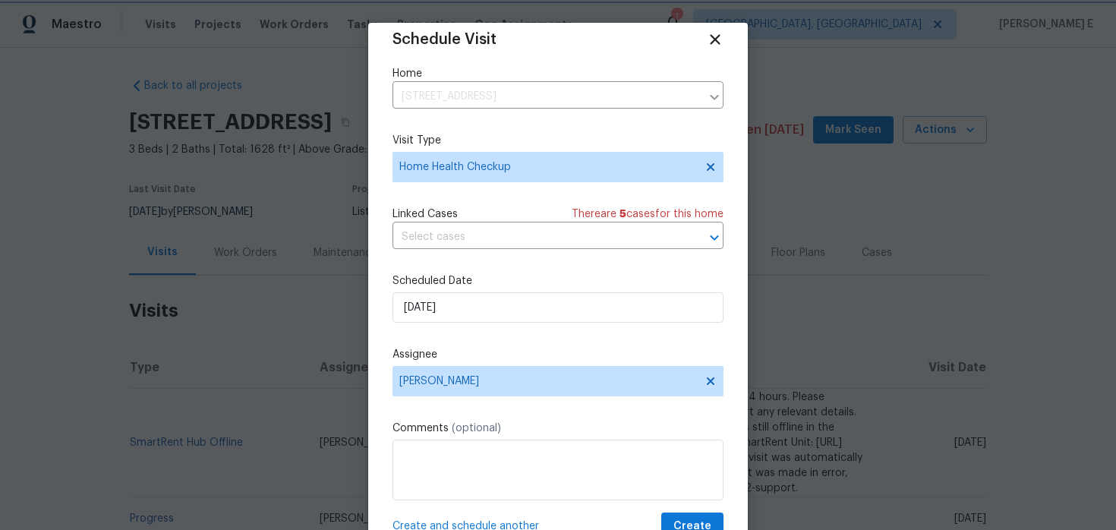
scroll to position [27, 0]
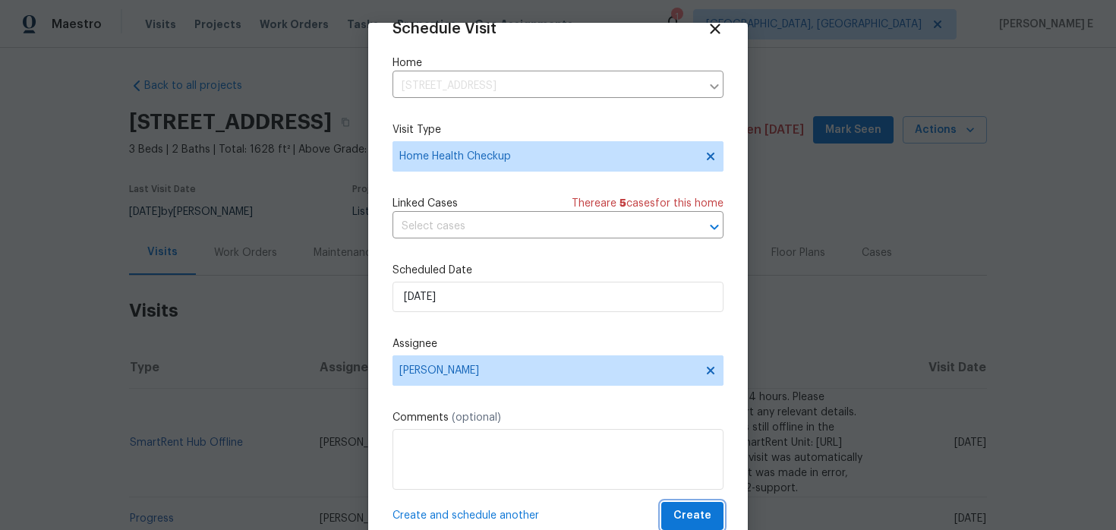
click at [704, 518] on span "Create" at bounding box center [692, 515] width 38 height 19
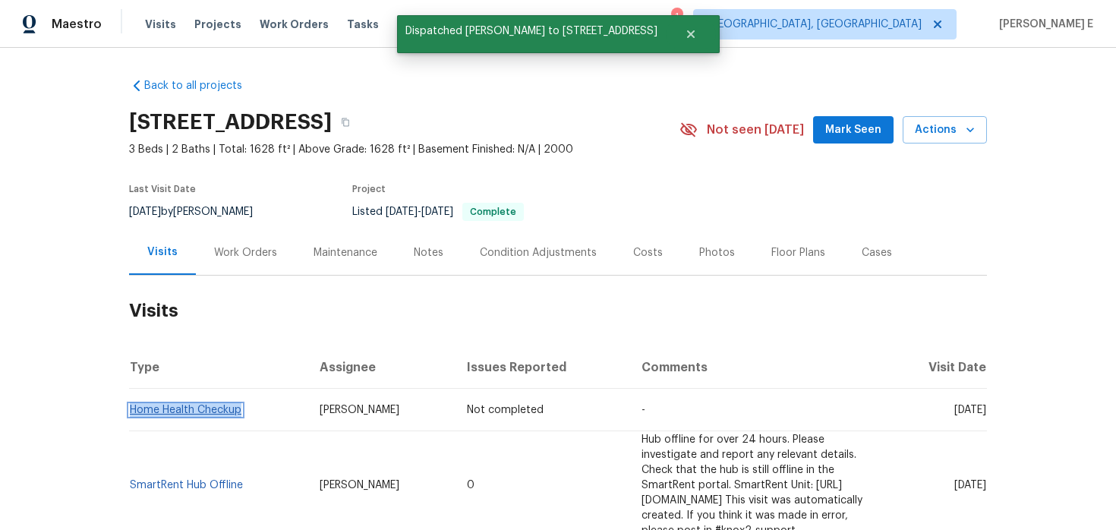
copy link "Home Health Checkup"
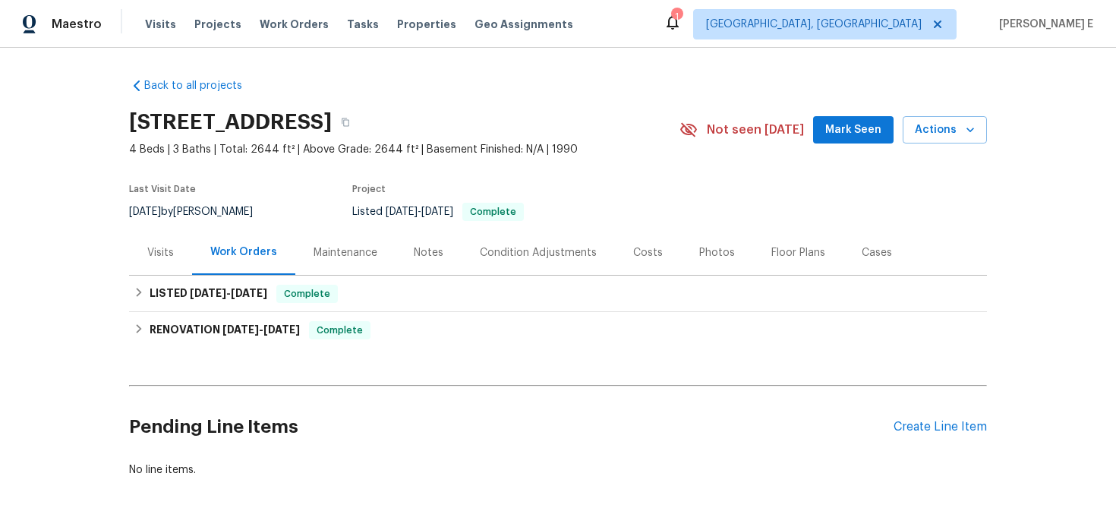
click at [164, 263] on div "Visits" at bounding box center [160, 252] width 63 height 45
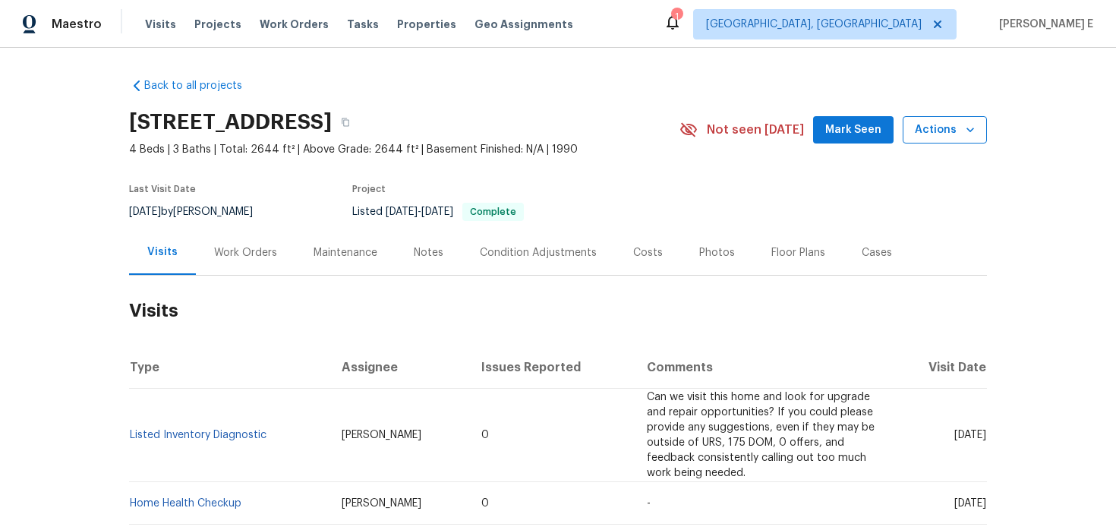
click at [920, 124] on span "Actions" at bounding box center [945, 130] width 60 height 19
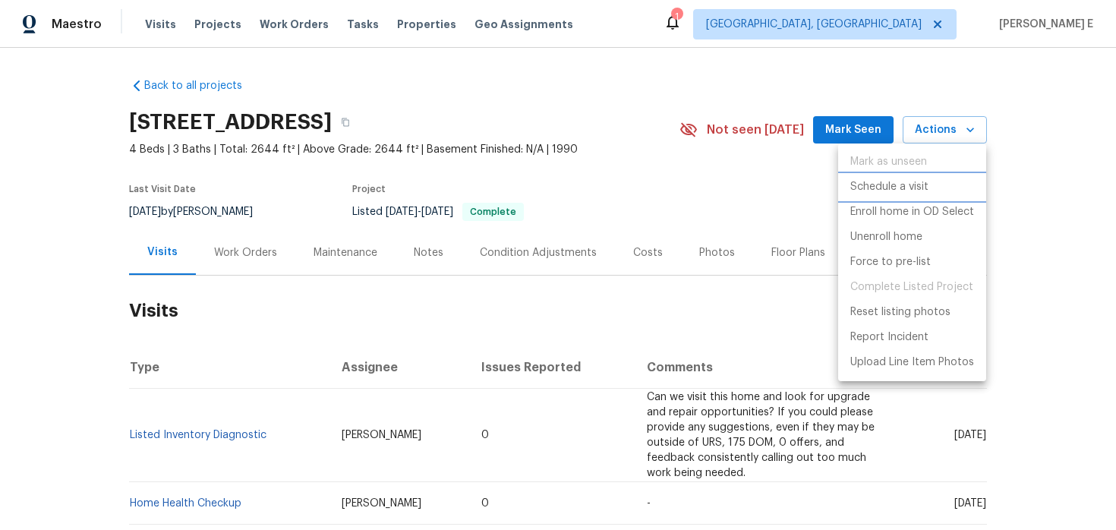
click at [862, 197] on li "Schedule a visit" at bounding box center [912, 187] width 148 height 25
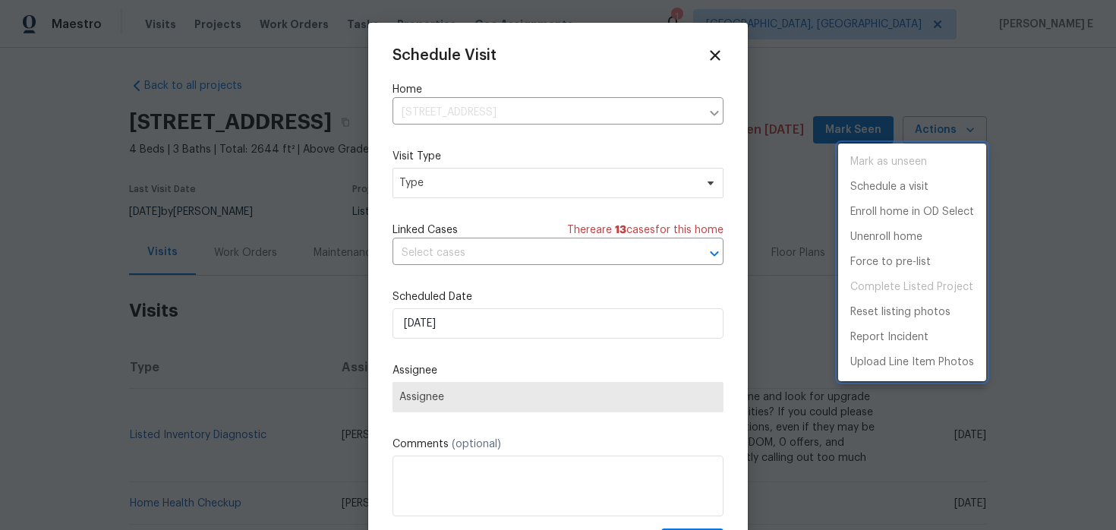
click at [509, 188] on div at bounding box center [558, 265] width 1116 height 530
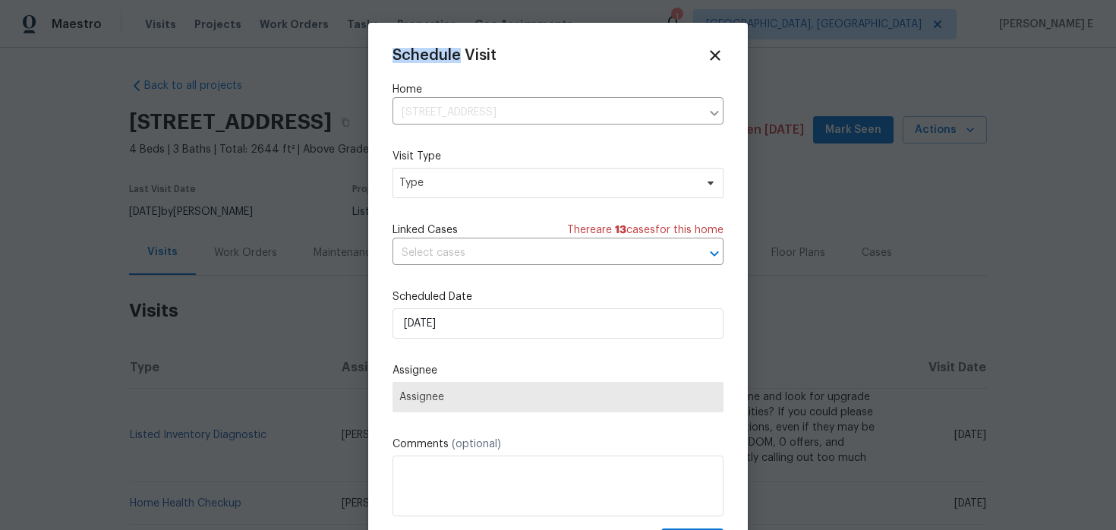
click at [509, 188] on div "Mark as unseen Schedule a visit Enroll home in OD Select Unenroll home Force to…" at bounding box center [558, 265] width 1116 height 530
click at [509, 188] on span "Type" at bounding box center [546, 182] width 295 height 15
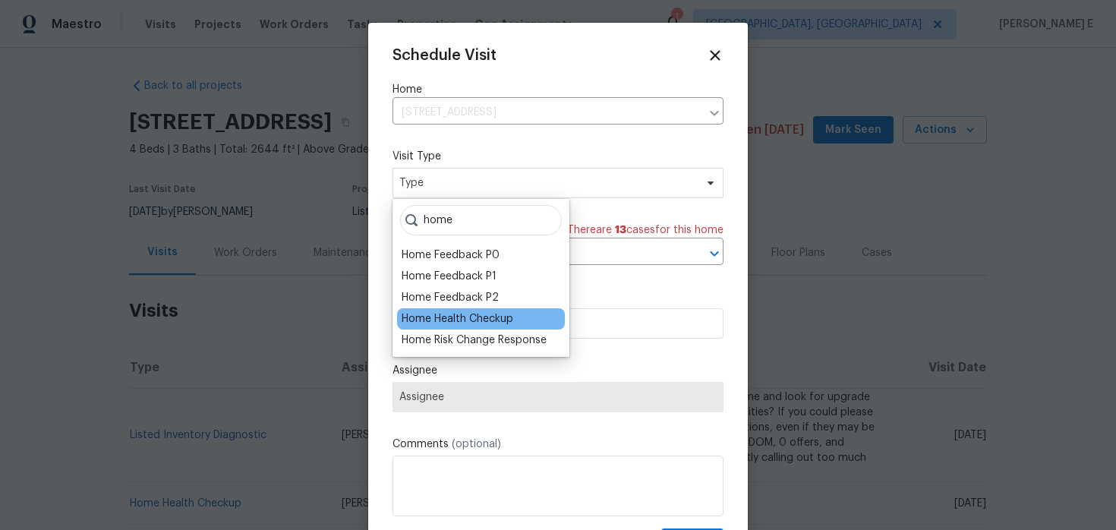
type input "home"
click at [492, 322] on div "Home Health Checkup" at bounding box center [458, 318] width 112 height 15
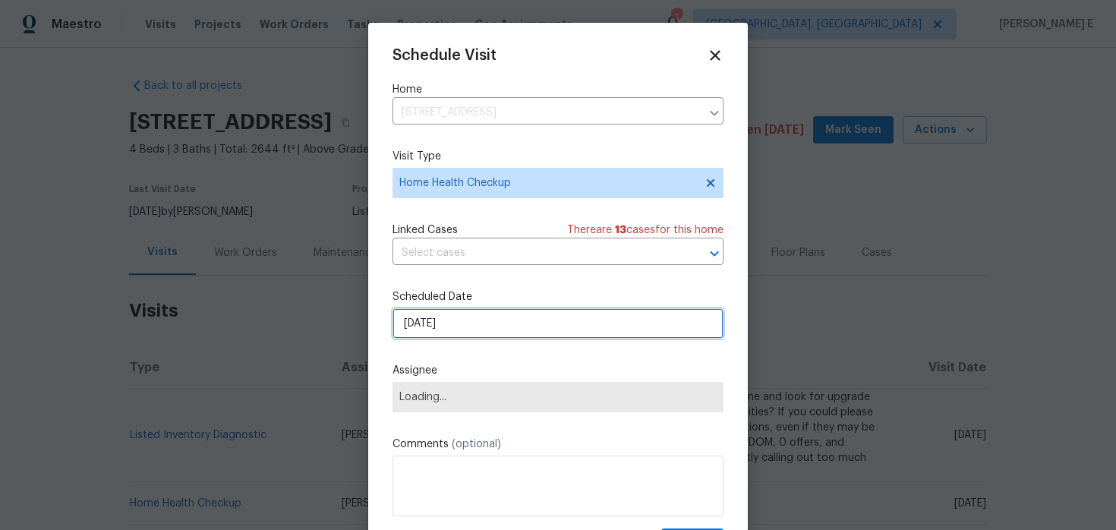
click at [480, 323] on input "[DATE]" at bounding box center [557, 323] width 331 height 30
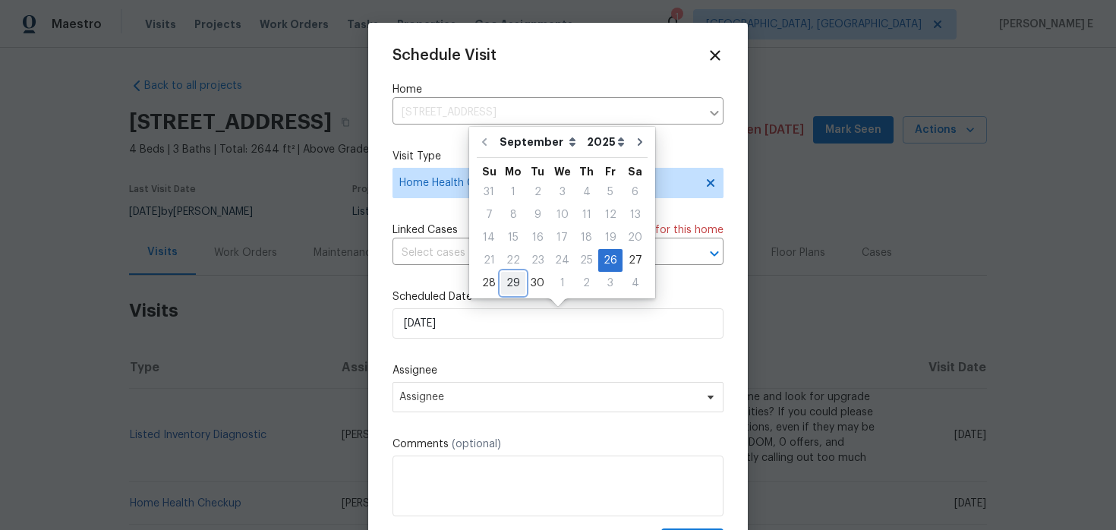
click at [507, 282] on div "29" at bounding box center [513, 283] width 24 height 21
type input "[DATE]"
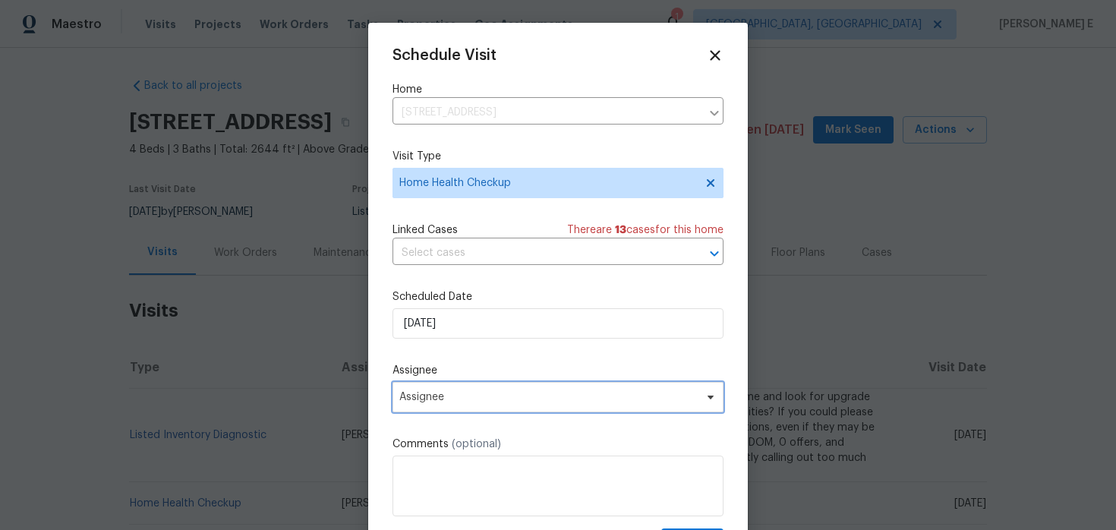
click at [448, 386] on span "Assignee" at bounding box center [557, 397] width 331 height 30
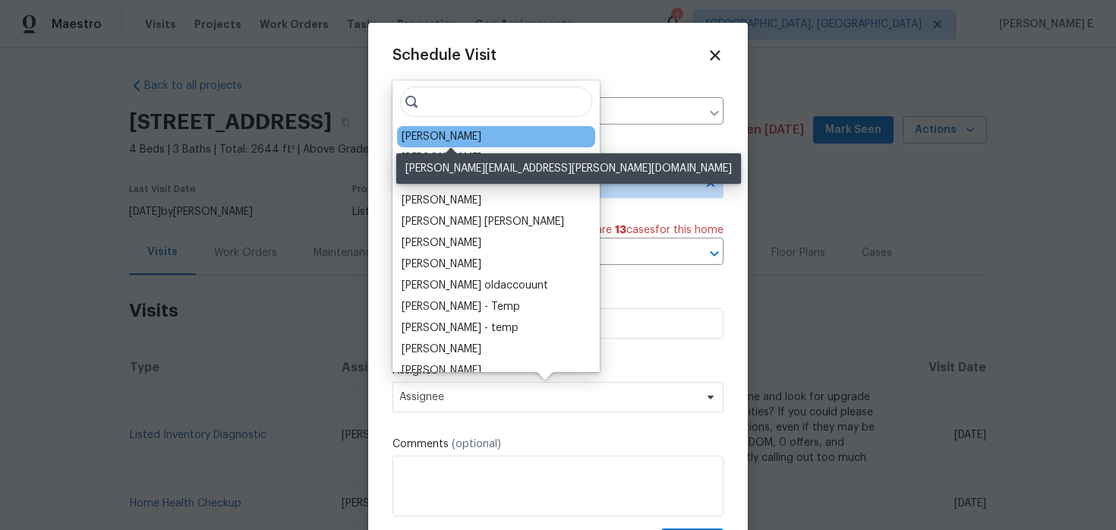
click at [455, 138] on div "[PERSON_NAME]" at bounding box center [442, 136] width 80 height 15
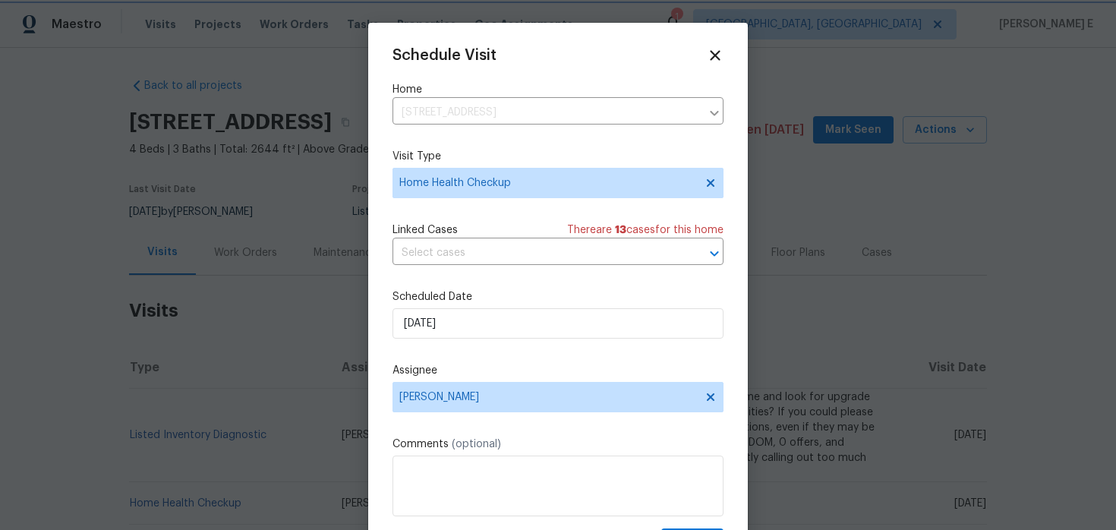
scroll to position [27, 0]
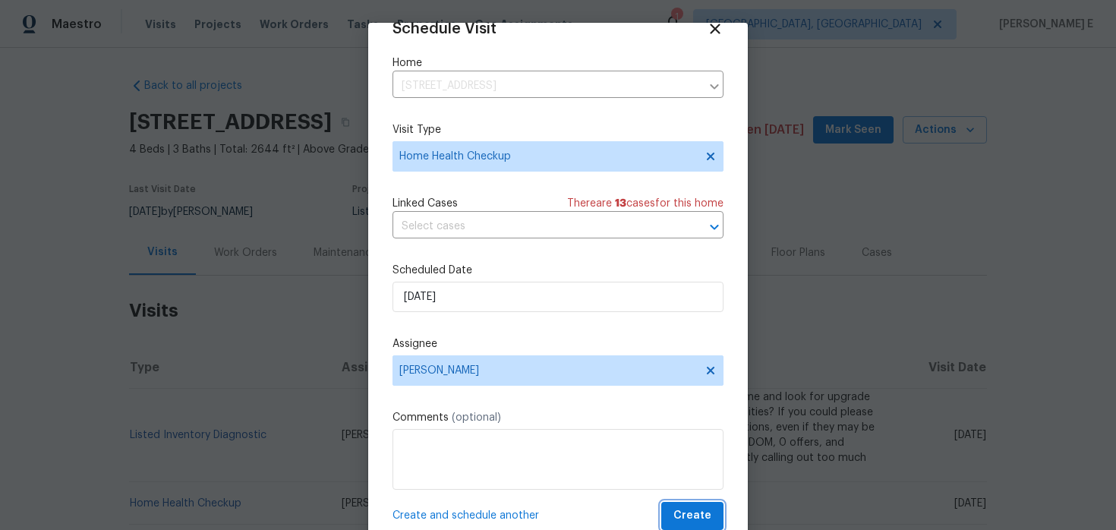
click at [684, 505] on button "Create" at bounding box center [692, 516] width 62 height 28
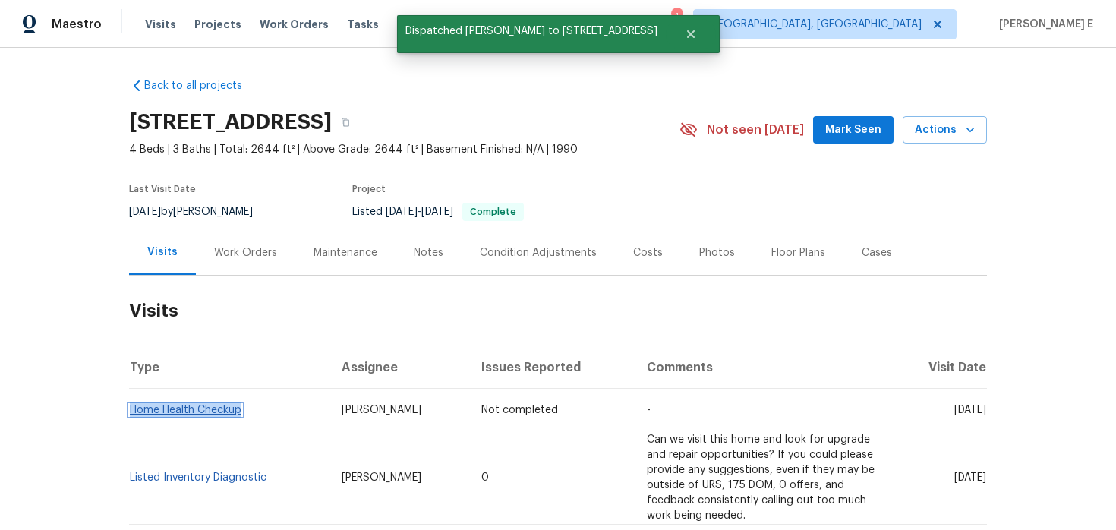
copy link "Home Health Checkup"
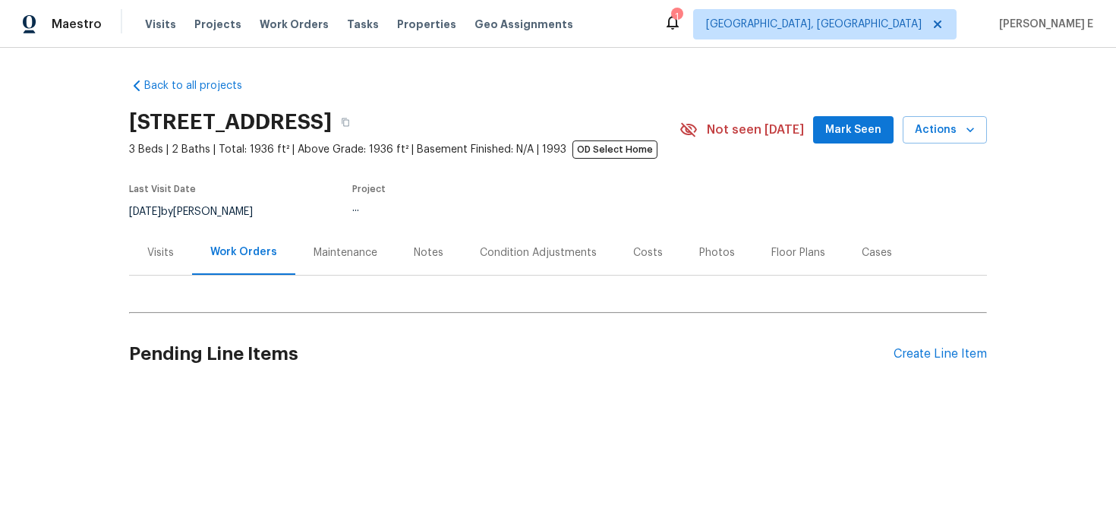
click at [150, 259] on div "Visits" at bounding box center [160, 252] width 27 height 15
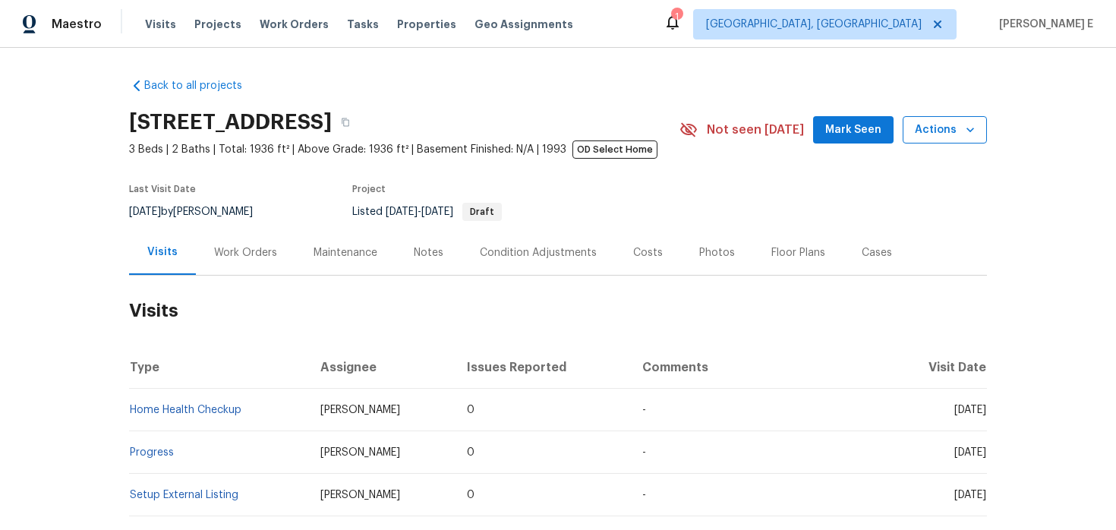
click at [951, 135] on span "Actions" at bounding box center [945, 130] width 60 height 19
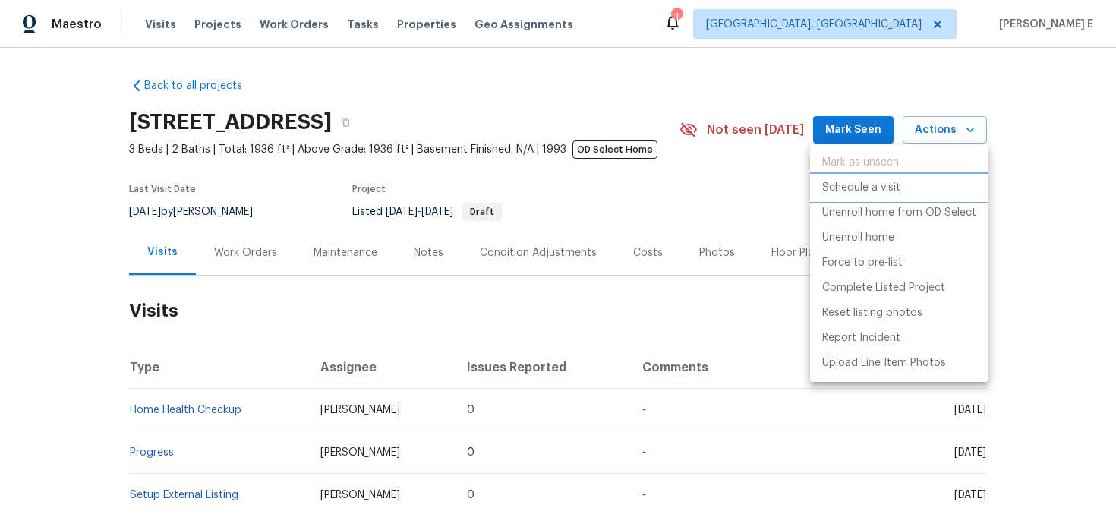
click at [852, 187] on p "Schedule a visit" at bounding box center [861, 188] width 78 height 16
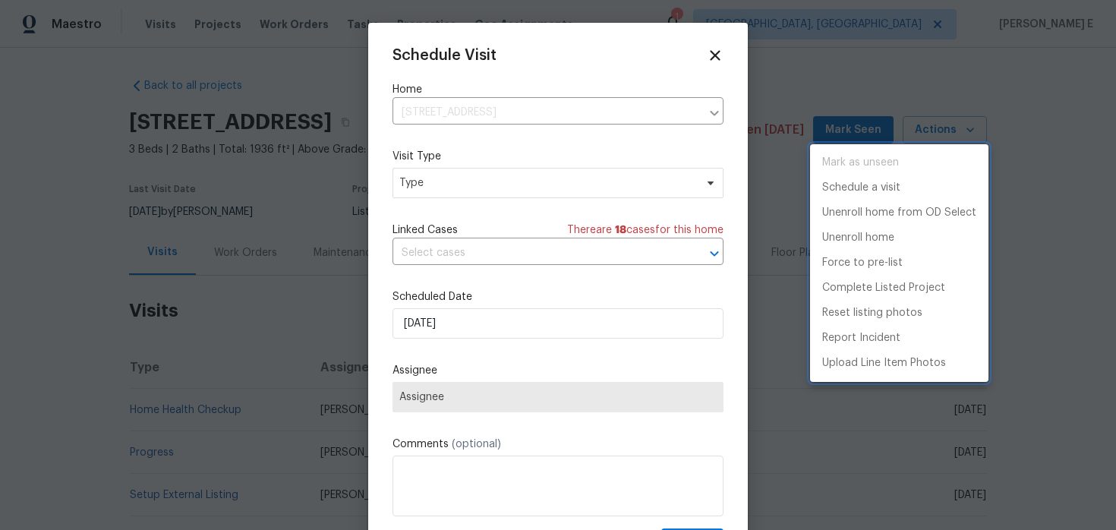
click at [454, 179] on div at bounding box center [558, 265] width 1116 height 530
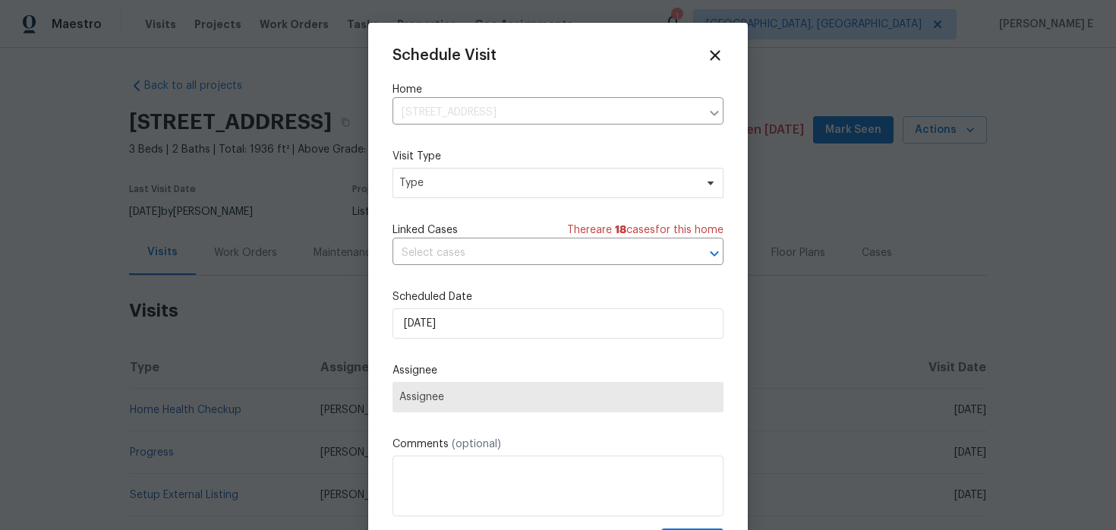
click at [454, 179] on div "Mark as unseen Schedule a visit Unenroll home from OD Select Unenroll home Forc…" at bounding box center [558, 265] width 1116 height 530
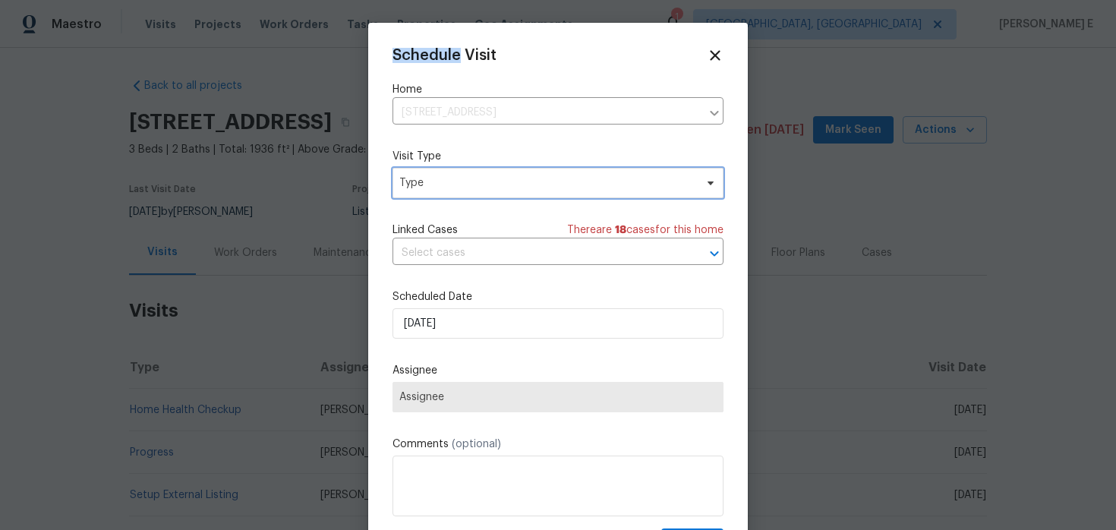
click at [454, 179] on span "Type" at bounding box center [546, 182] width 295 height 15
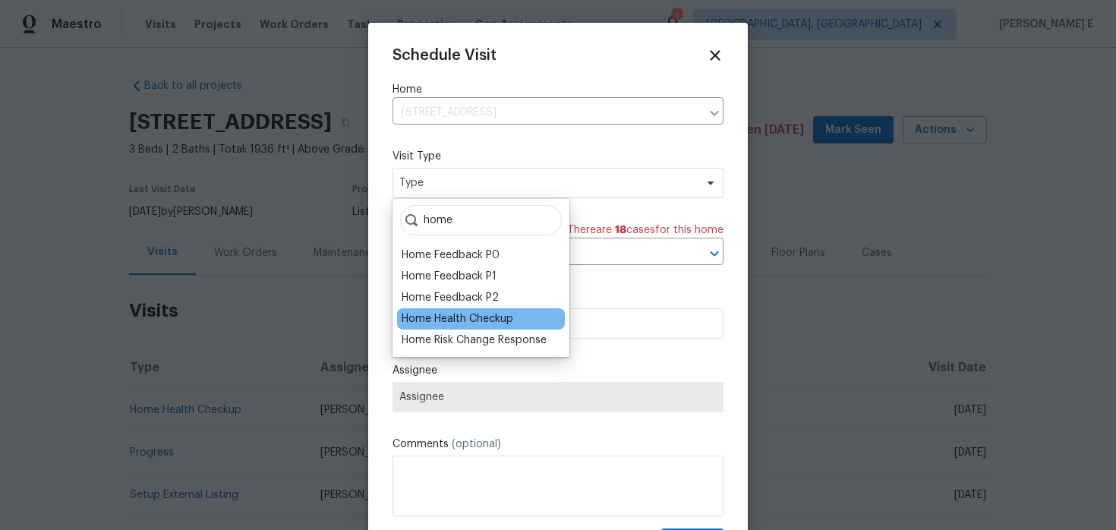
type input "home"
click at [475, 321] on div "Home Health Checkup" at bounding box center [458, 318] width 112 height 15
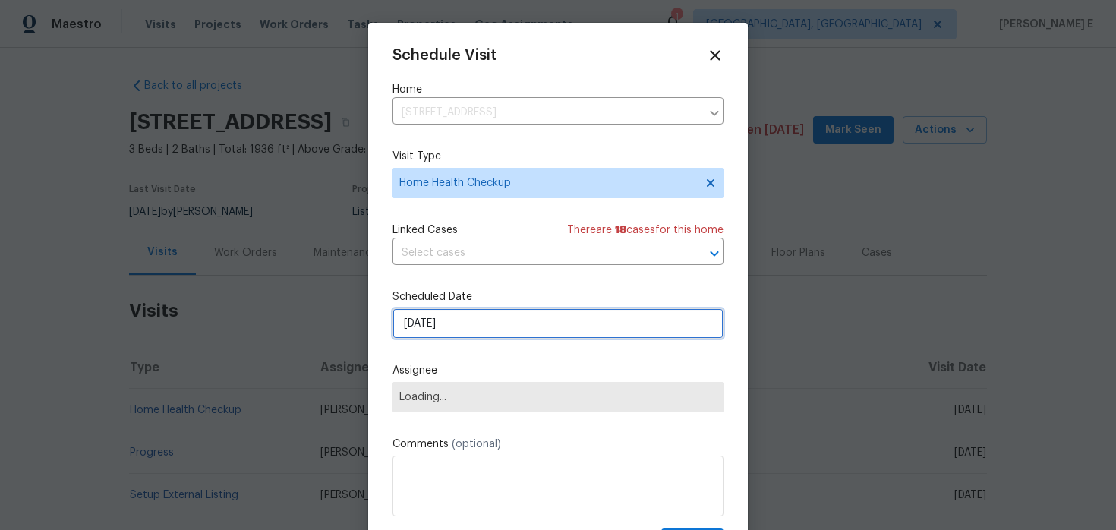
click at [479, 323] on input "[DATE]" at bounding box center [557, 323] width 331 height 30
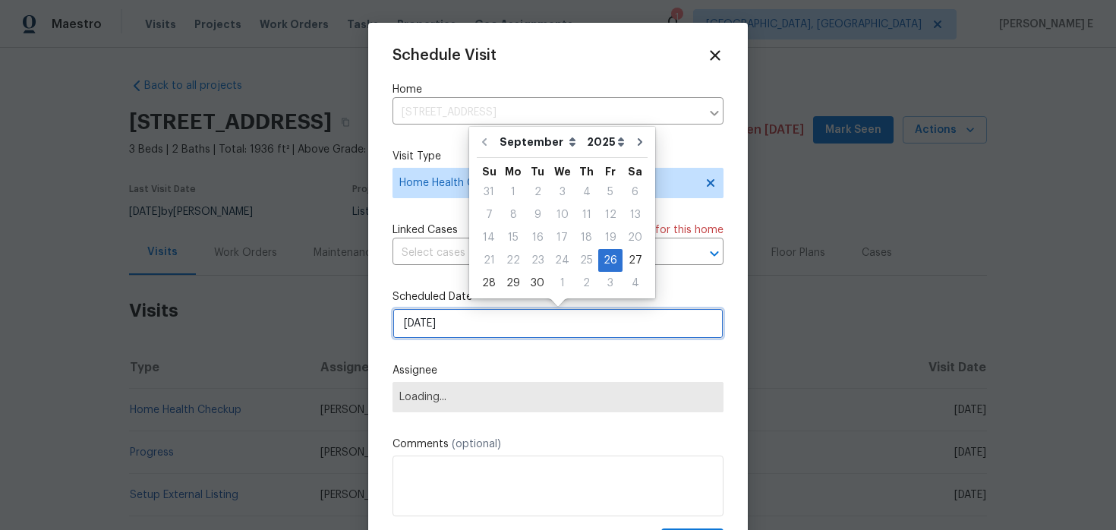
click at [479, 323] on input "[DATE]" at bounding box center [557, 323] width 331 height 30
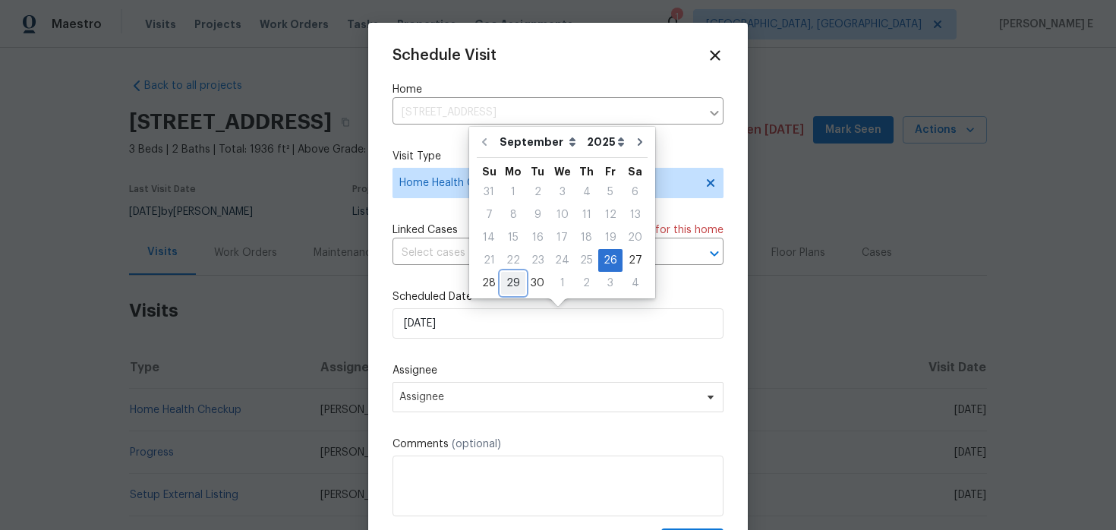
click at [511, 279] on div "29" at bounding box center [513, 283] width 24 height 21
type input "[DATE]"
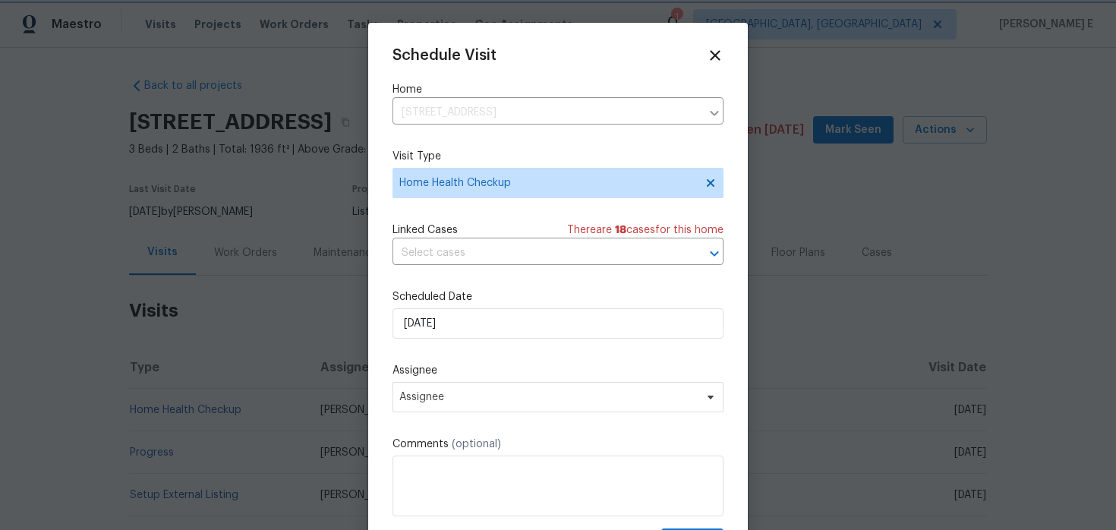
scroll to position [27, 0]
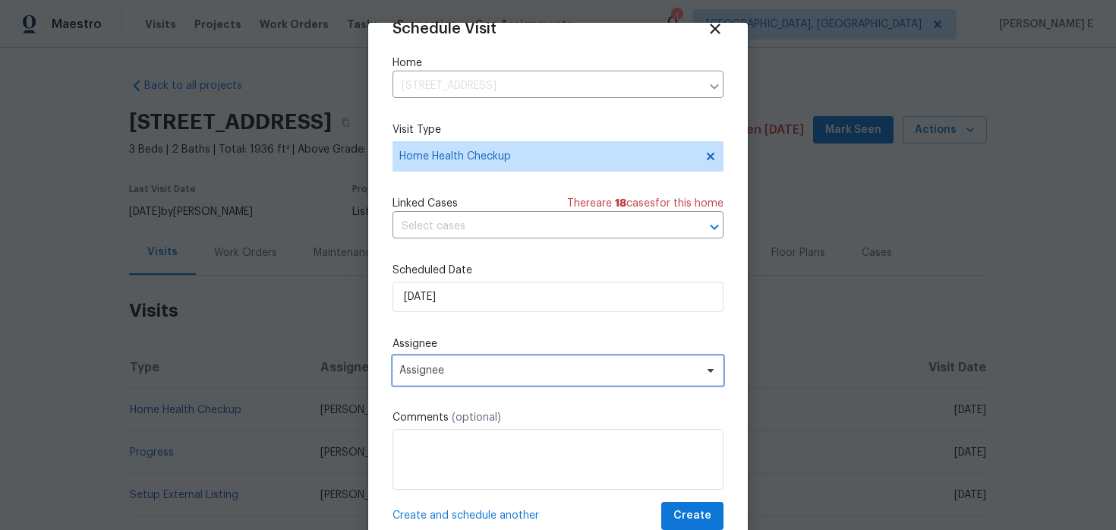
click at [468, 383] on span "Assignee" at bounding box center [557, 370] width 331 height 30
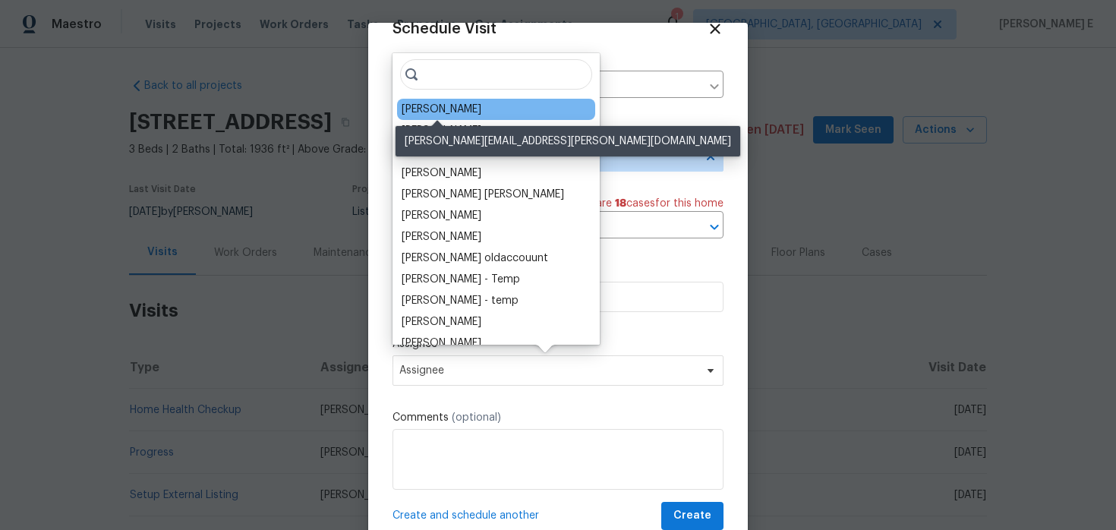
click at [442, 112] on div "[PERSON_NAME]" at bounding box center [442, 109] width 80 height 15
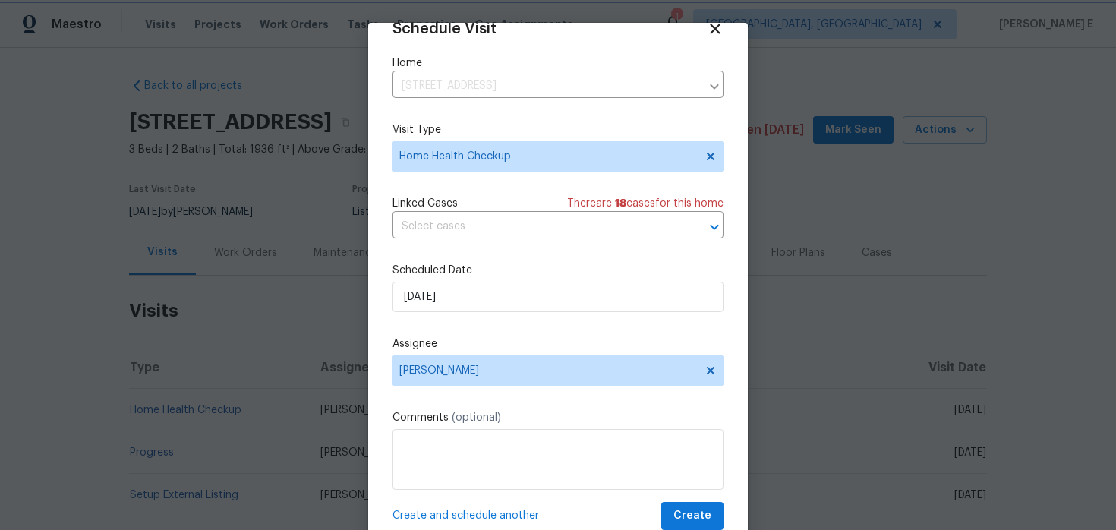
scroll to position [47, 0]
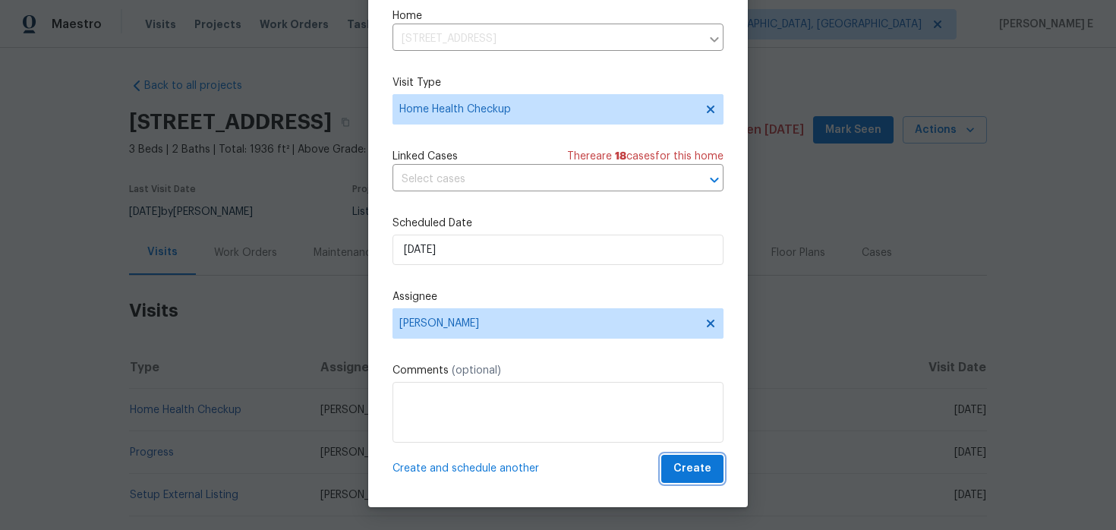
click at [688, 469] on span "Create" at bounding box center [692, 468] width 38 height 19
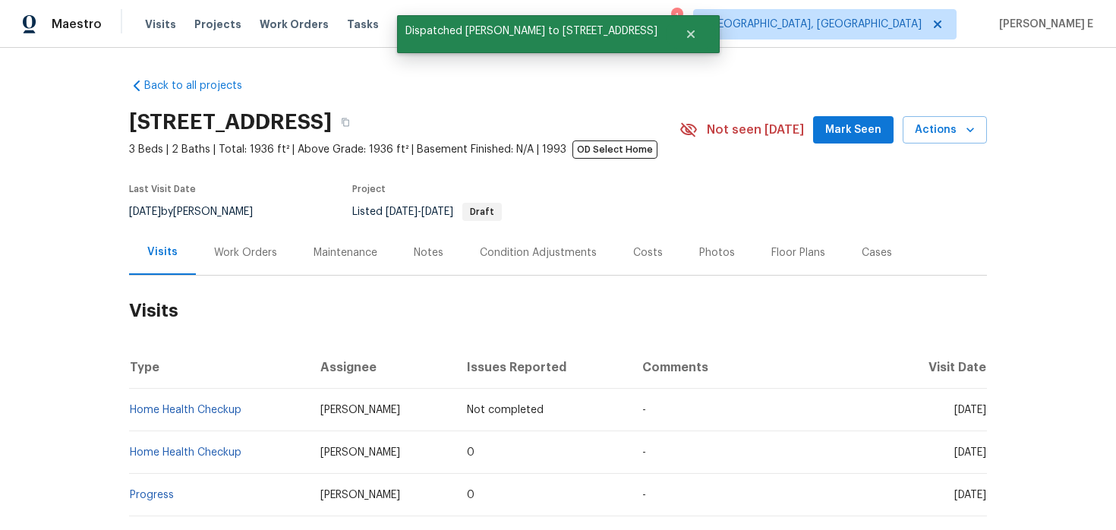
scroll to position [0, 0]
copy link "Home Health Checkup"
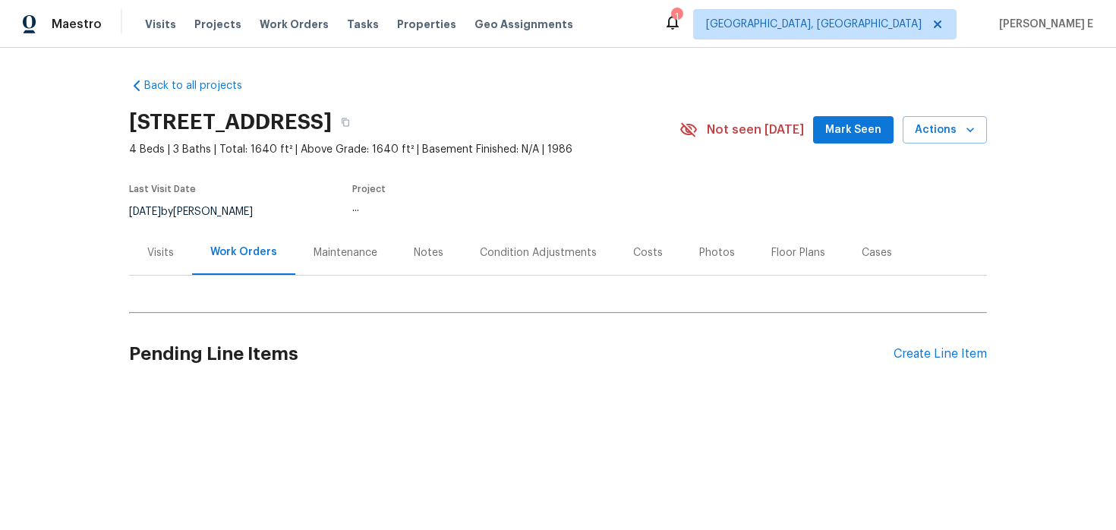
click at [169, 263] on div "Visits" at bounding box center [160, 252] width 63 height 45
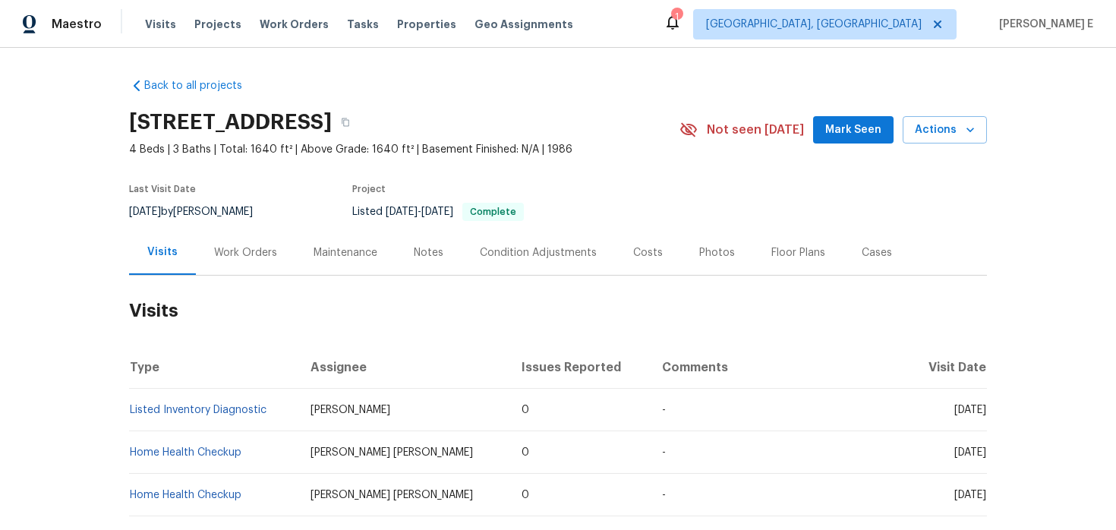
scroll to position [46, 0]
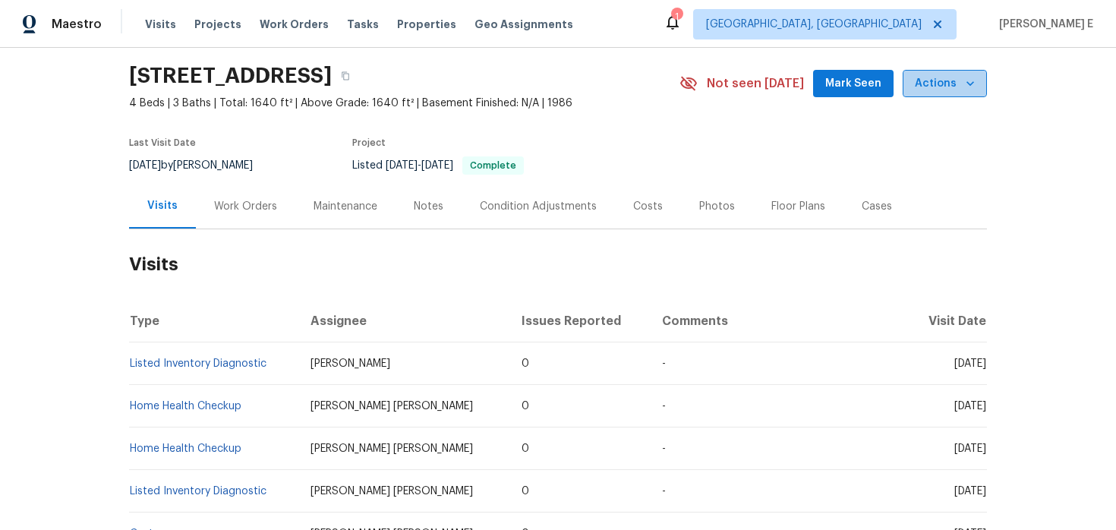
click at [971, 83] on icon "button" at bounding box center [970, 83] width 8 height 5
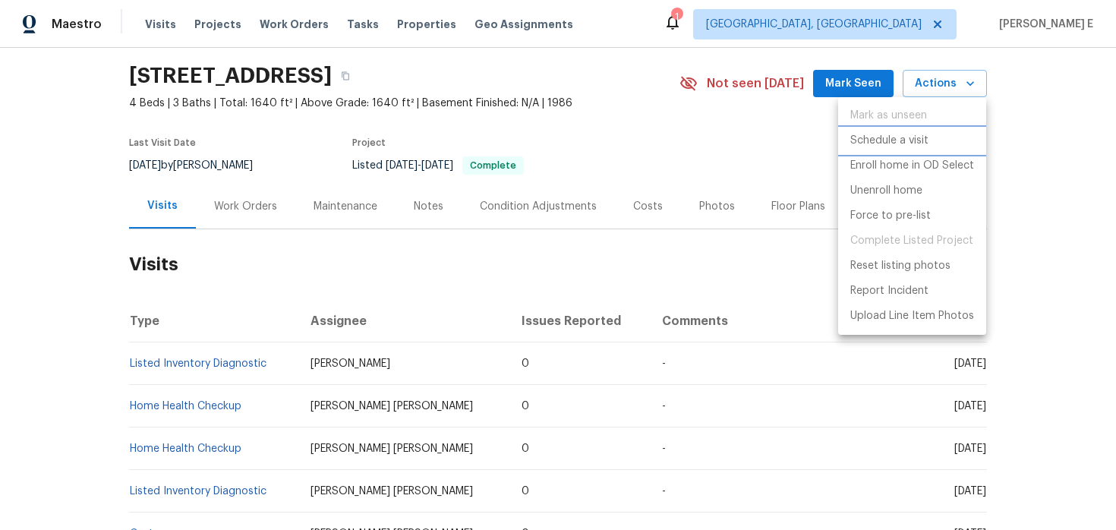
click at [872, 144] on p "Schedule a visit" at bounding box center [889, 141] width 78 height 16
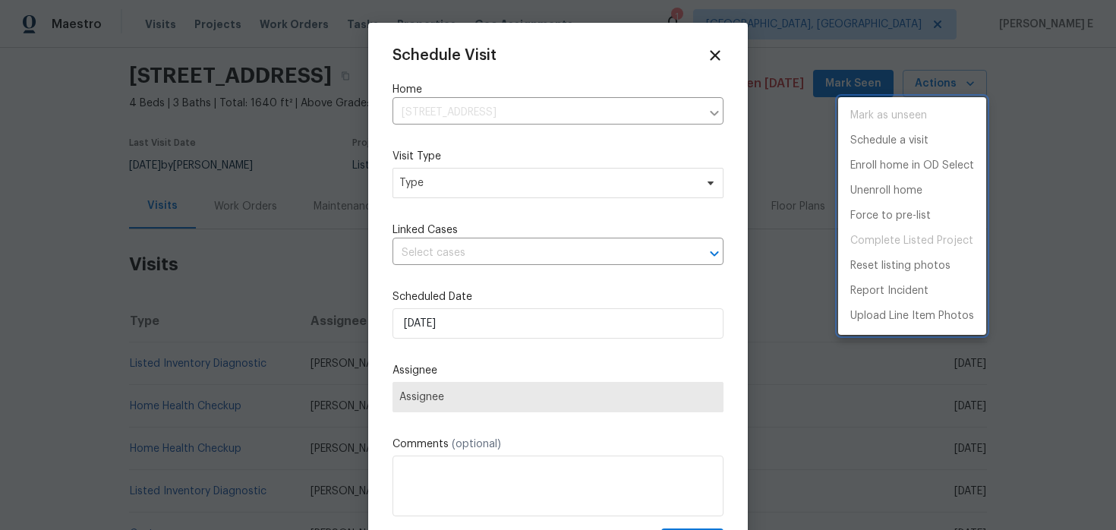
click at [424, 170] on div at bounding box center [558, 265] width 1116 height 530
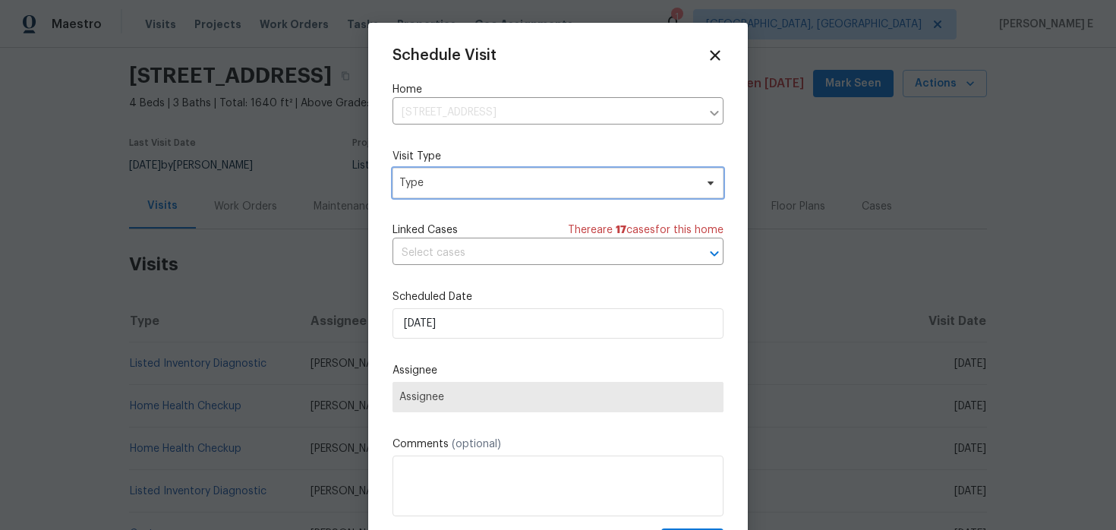
click at [417, 191] on span "Type" at bounding box center [546, 182] width 295 height 15
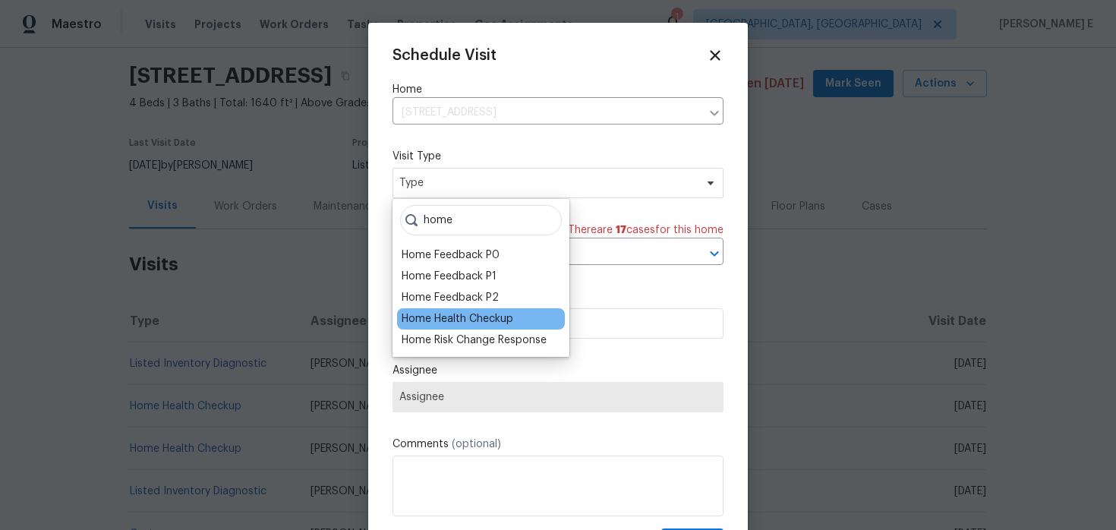
type input "home"
click at [406, 317] on div "Home Health Checkup" at bounding box center [458, 318] width 112 height 15
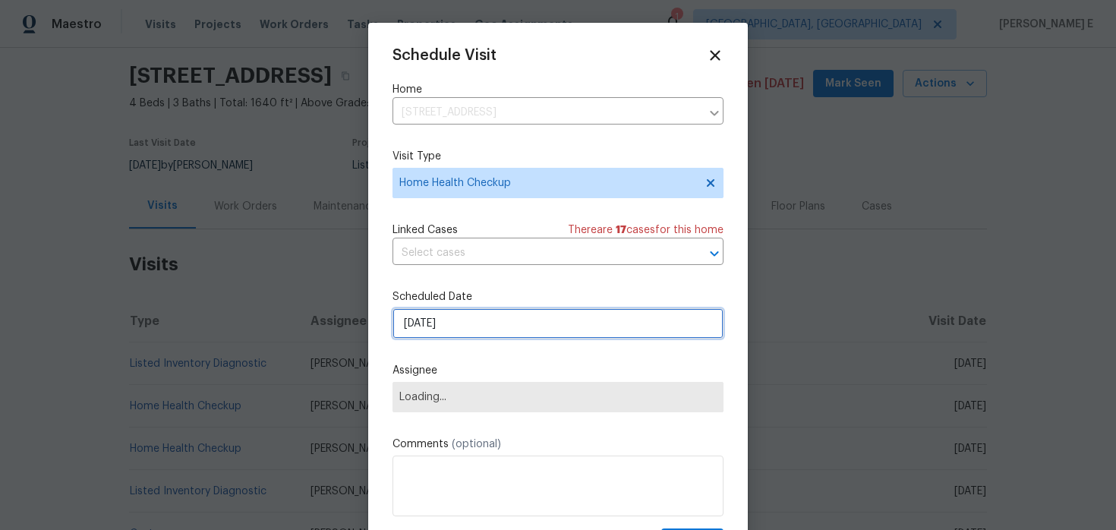
click at [431, 317] on input "[DATE]" at bounding box center [557, 323] width 331 height 30
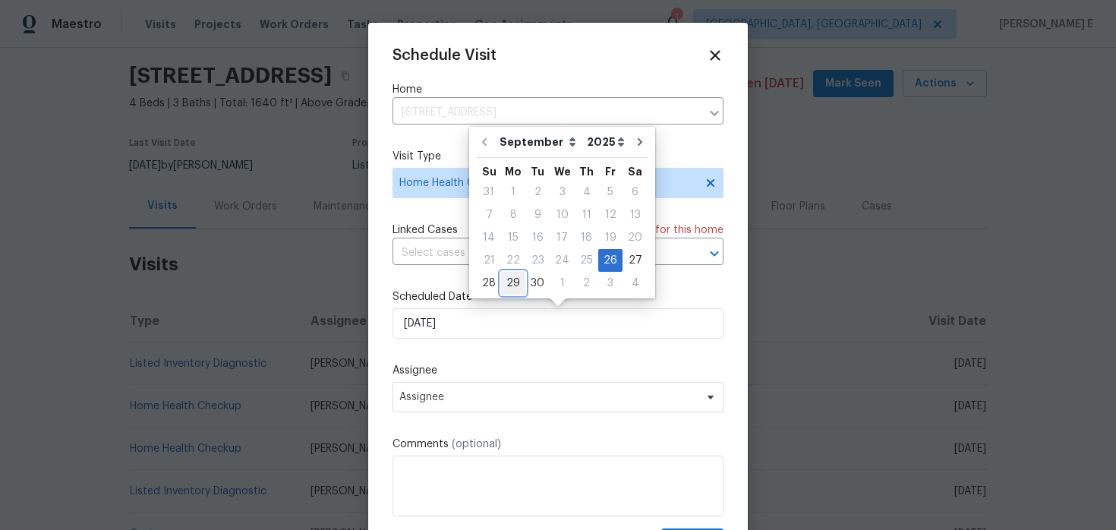
click at [507, 276] on div "29" at bounding box center [513, 283] width 24 height 21
type input "[DATE]"
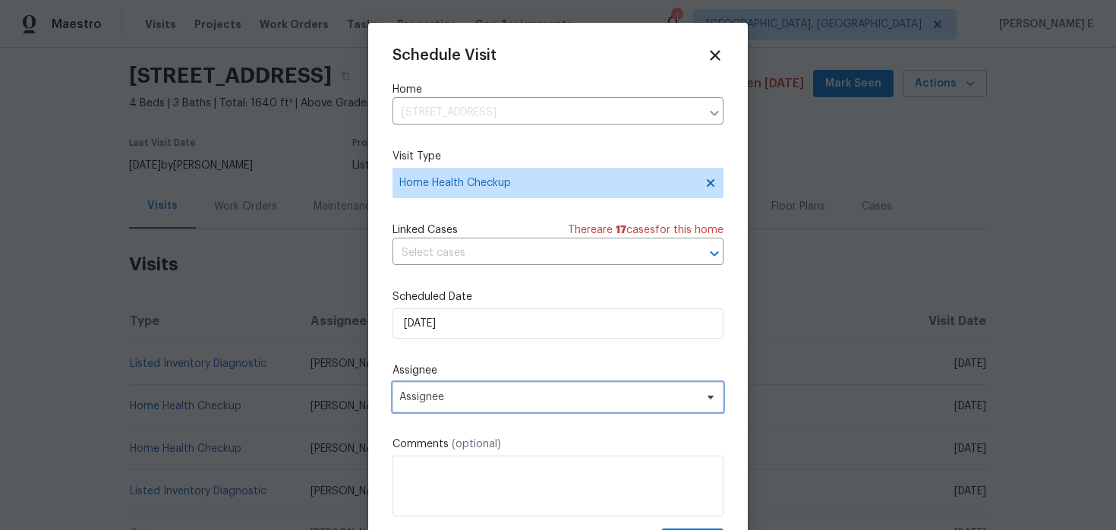
click at [450, 399] on span "Assignee" at bounding box center [548, 397] width 298 height 12
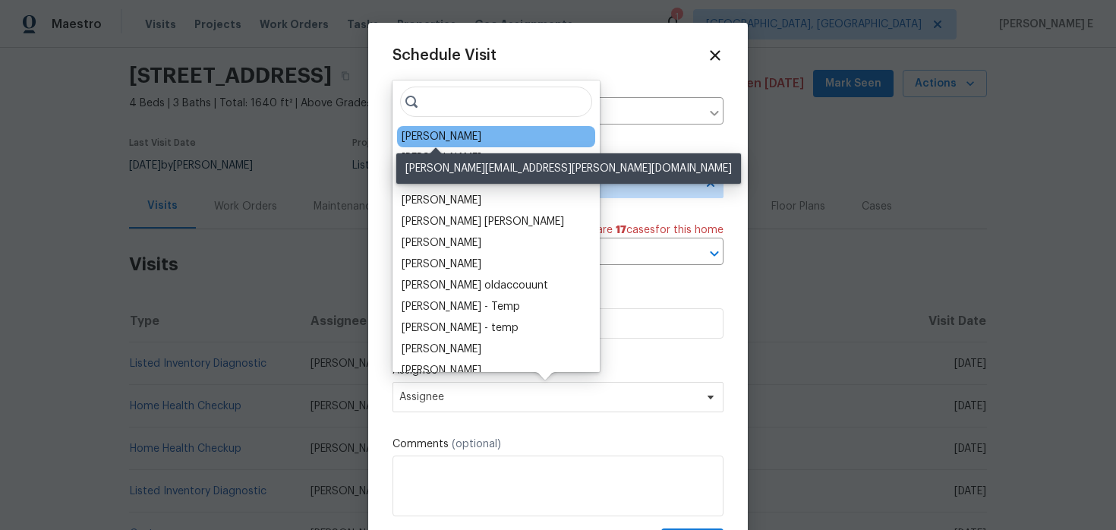
click at [436, 137] on div "Jeremy Dykes" at bounding box center [442, 136] width 80 height 15
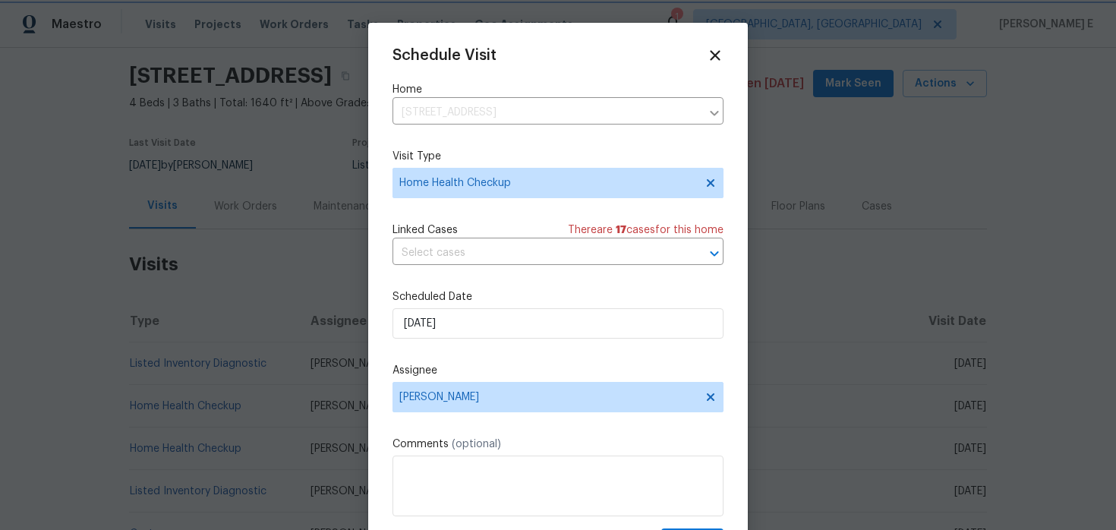
scroll to position [27, 0]
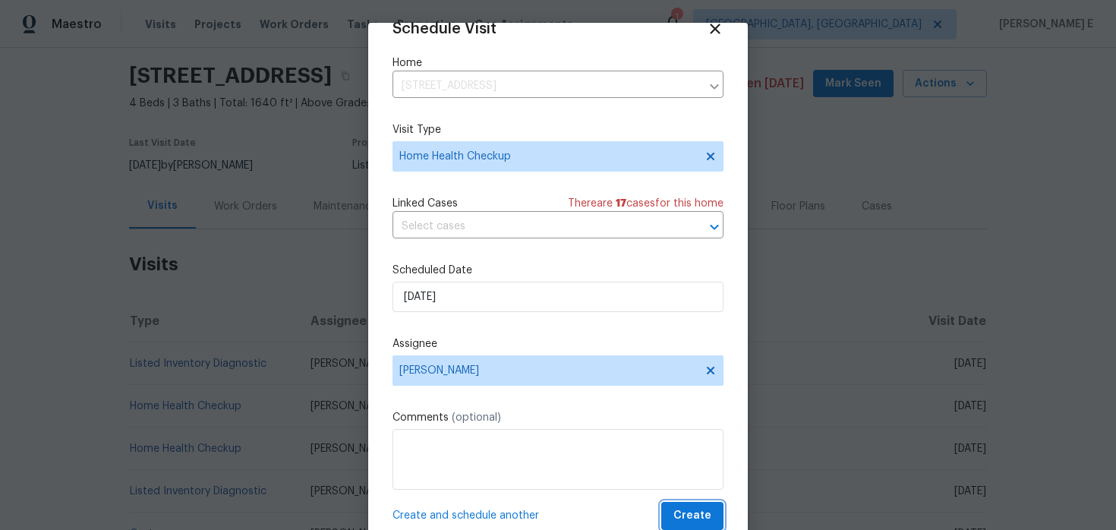
click at [682, 507] on span "Create" at bounding box center [692, 515] width 38 height 19
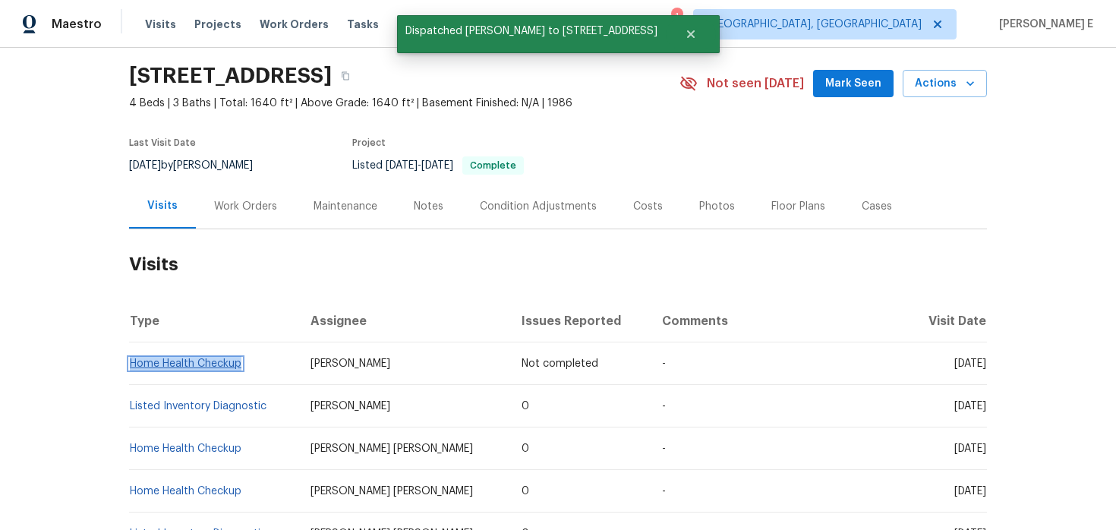
copy link "Home Health Checkup"
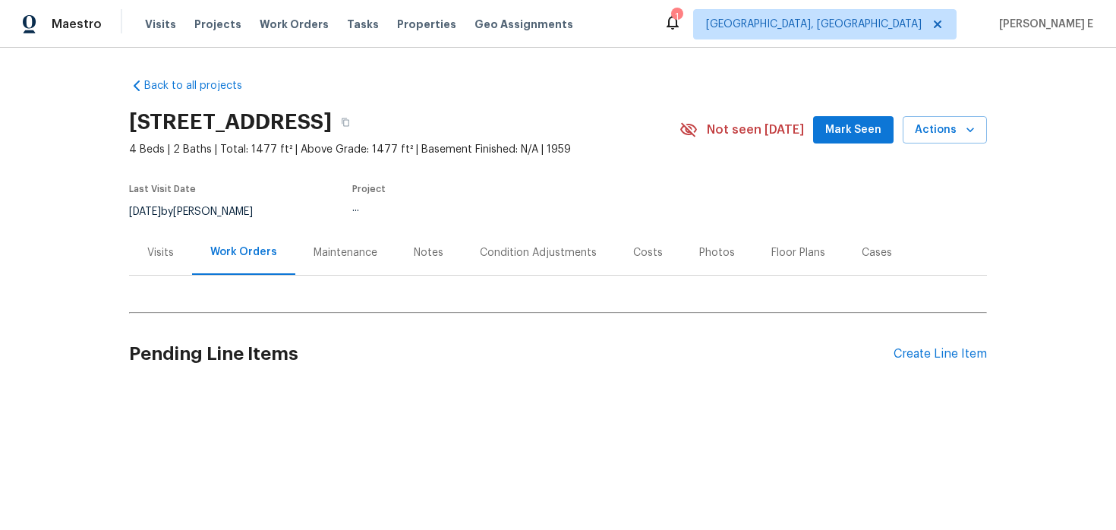
click at [159, 262] on div "Visits" at bounding box center [160, 252] width 63 height 45
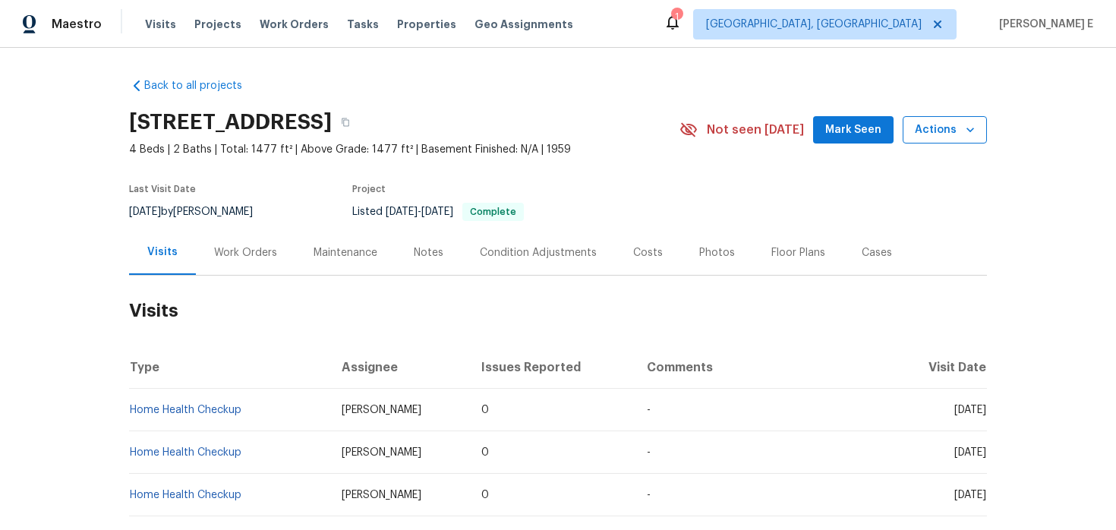
click at [922, 140] on button "Actions" at bounding box center [945, 130] width 84 height 28
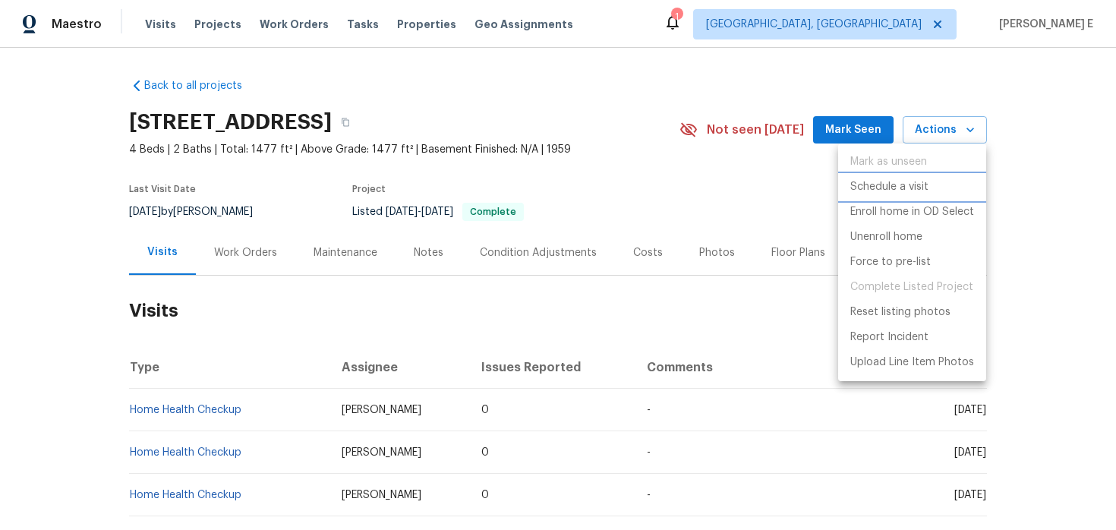
click at [890, 181] on p "Schedule a visit" at bounding box center [889, 187] width 78 height 16
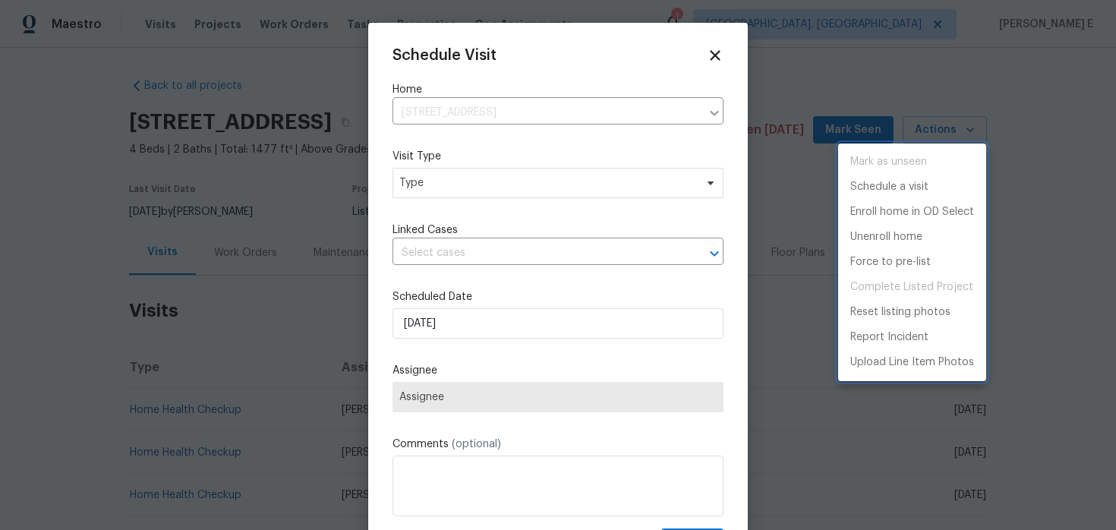
click at [520, 193] on div at bounding box center [558, 265] width 1116 height 530
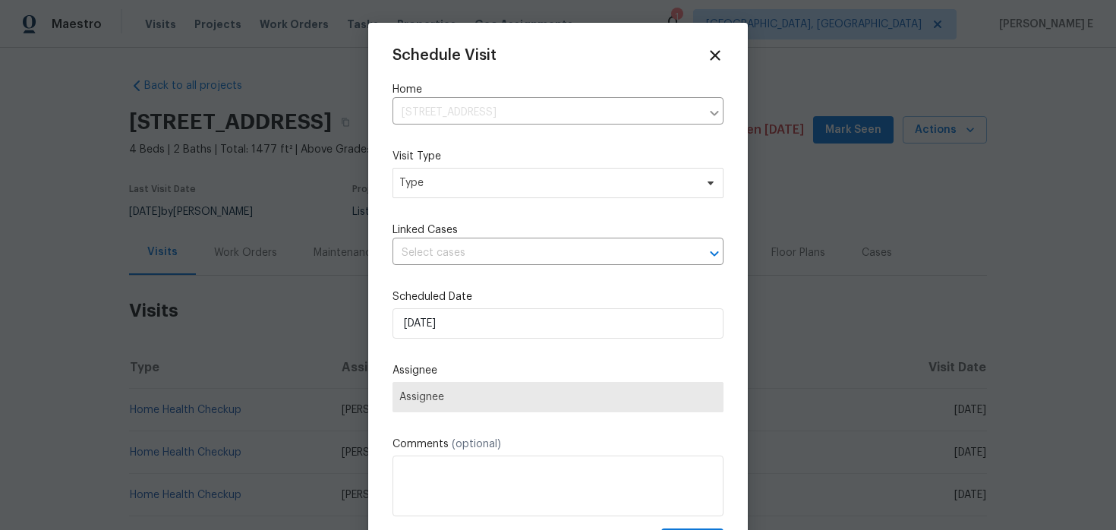
click at [520, 193] on div "Mark as unseen Schedule a visit Enroll home in OD Select Unenroll home Force to…" at bounding box center [558, 265] width 1116 height 530
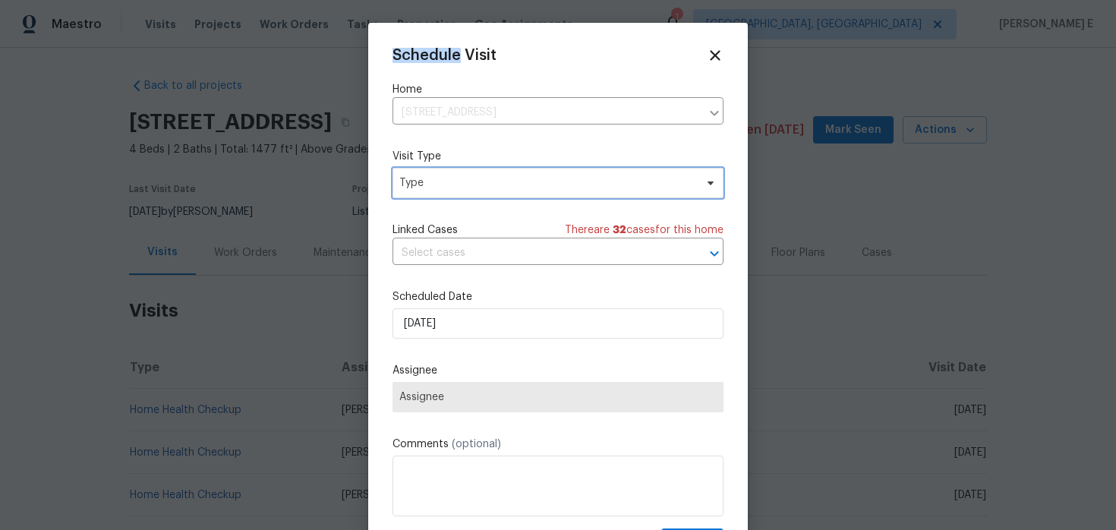
click at [520, 193] on span "Type" at bounding box center [557, 183] width 331 height 30
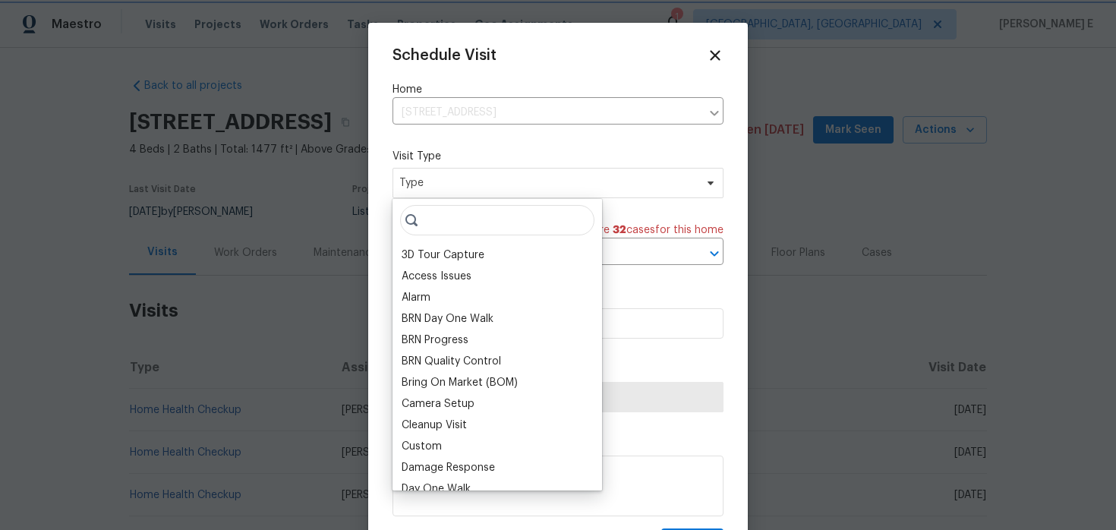
click at [520, 193] on span "Type" at bounding box center [557, 183] width 331 height 30
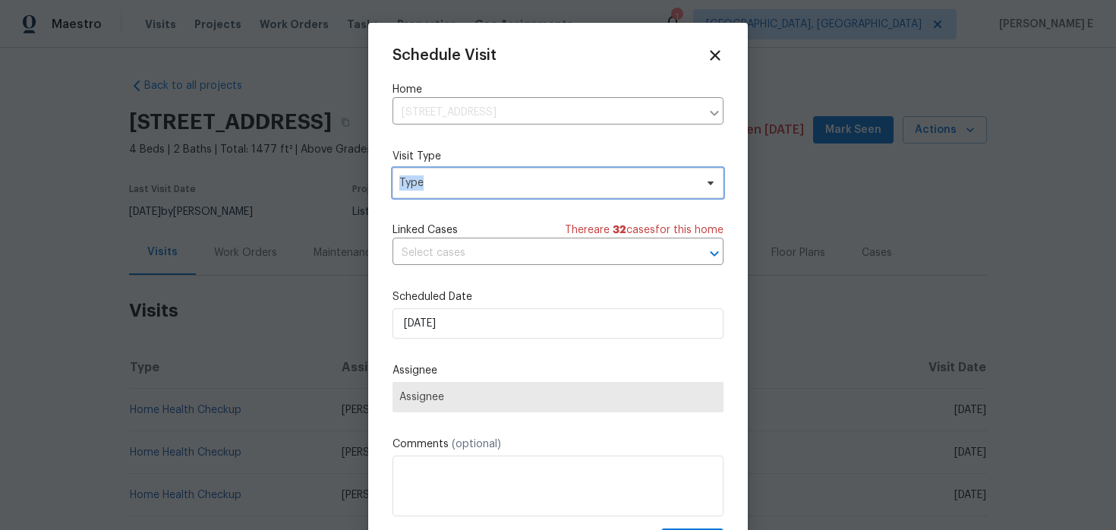
click at [520, 193] on span "Type" at bounding box center [557, 183] width 331 height 30
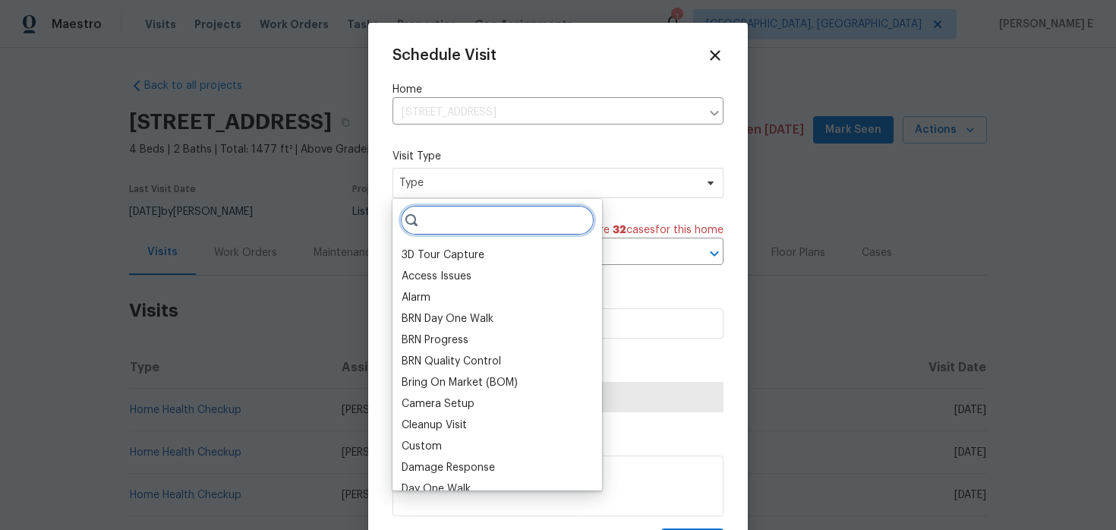
click at [480, 228] on input "search" at bounding box center [497, 220] width 194 height 30
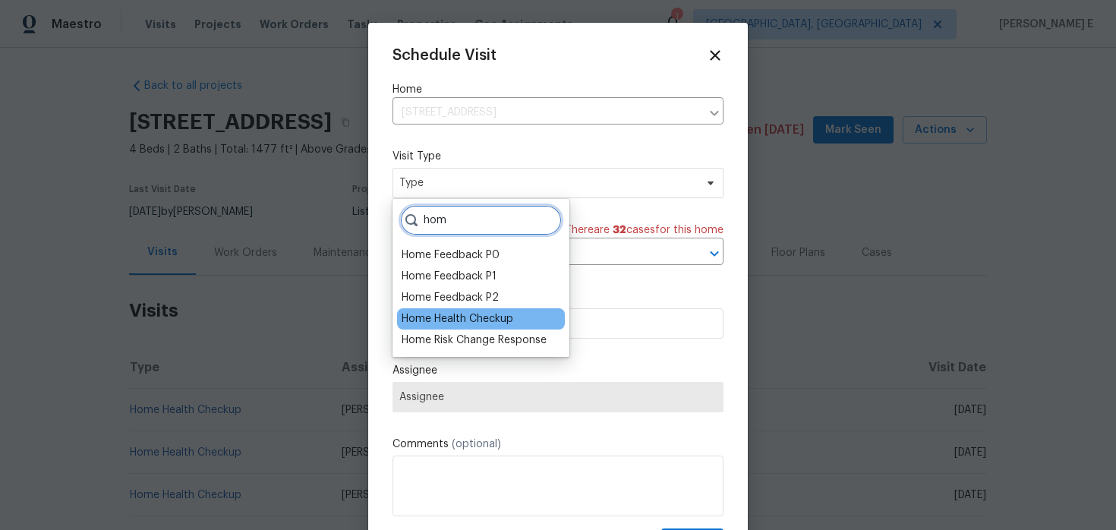
type input "hom"
click at [472, 315] on div "Home Health Checkup" at bounding box center [458, 318] width 112 height 15
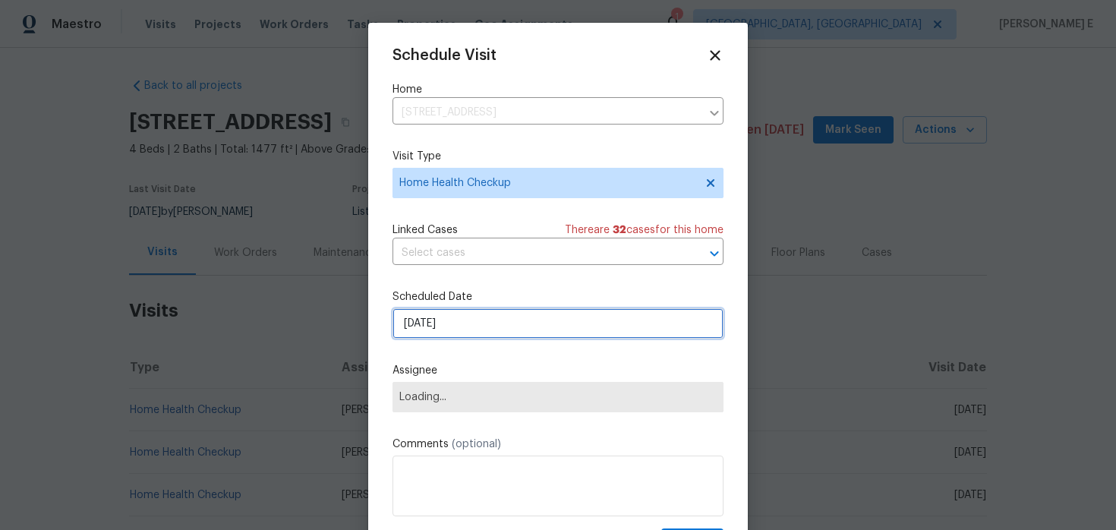
click at [458, 328] on input "[DATE]" at bounding box center [557, 323] width 331 height 30
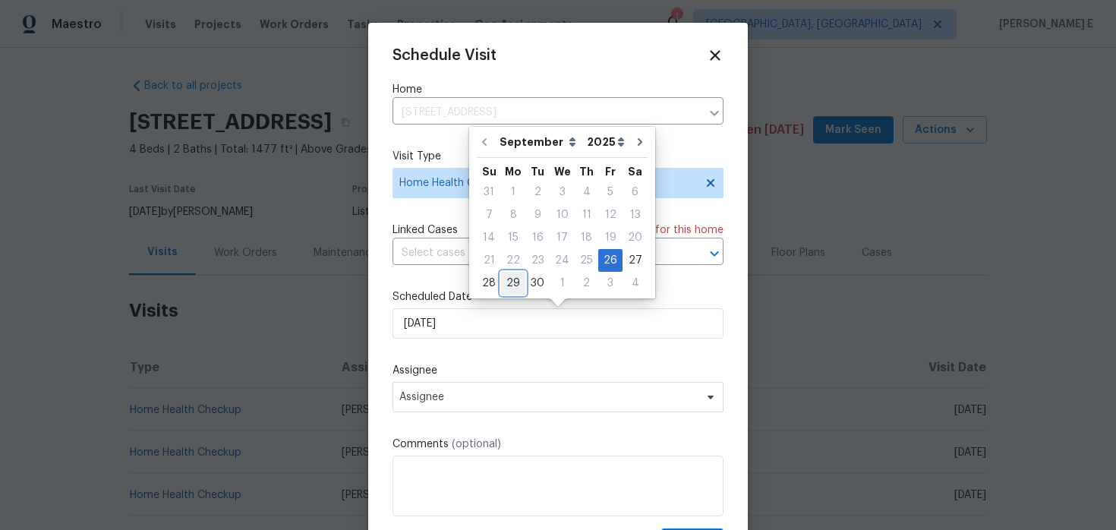
click at [507, 280] on div "29" at bounding box center [513, 283] width 24 height 21
type input "[DATE]"
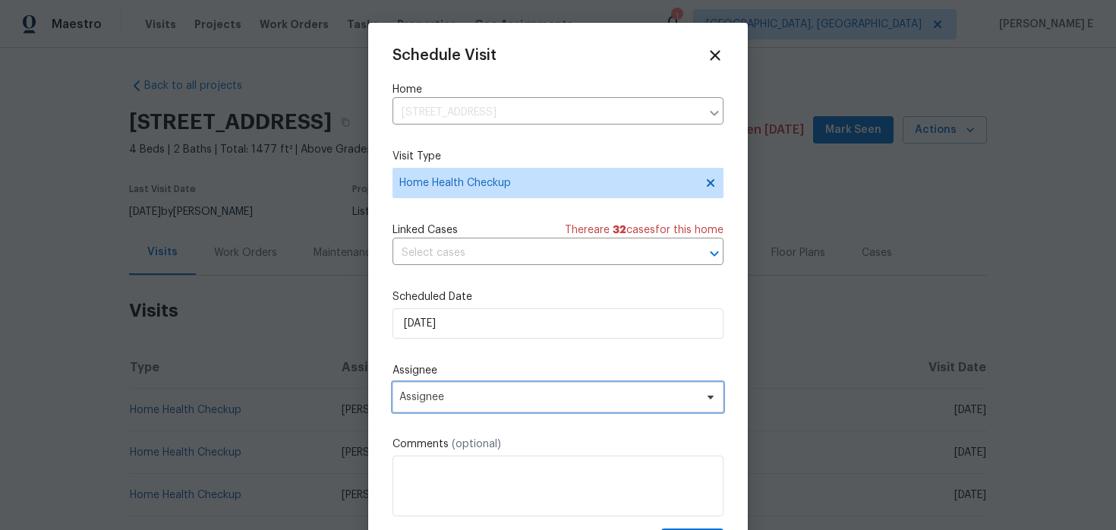
click at [430, 397] on span "Assignee" at bounding box center [548, 397] width 298 height 12
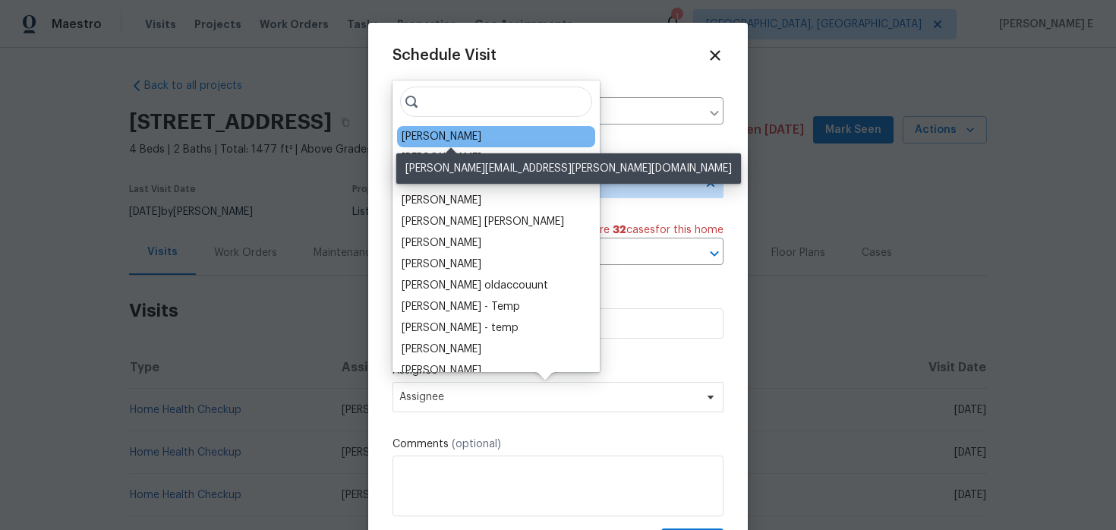
click at [446, 137] on div "[PERSON_NAME]" at bounding box center [442, 136] width 80 height 15
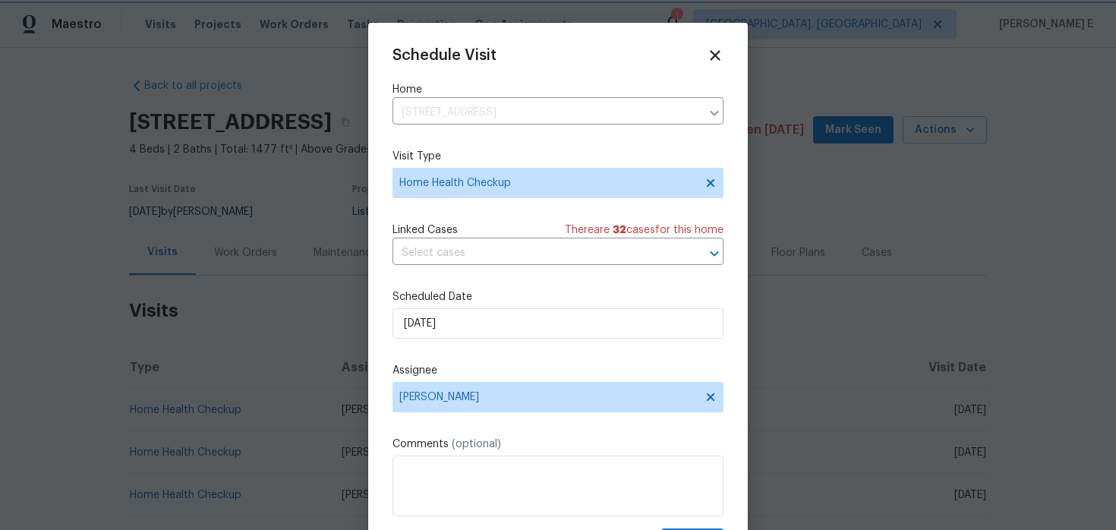
scroll to position [27, 0]
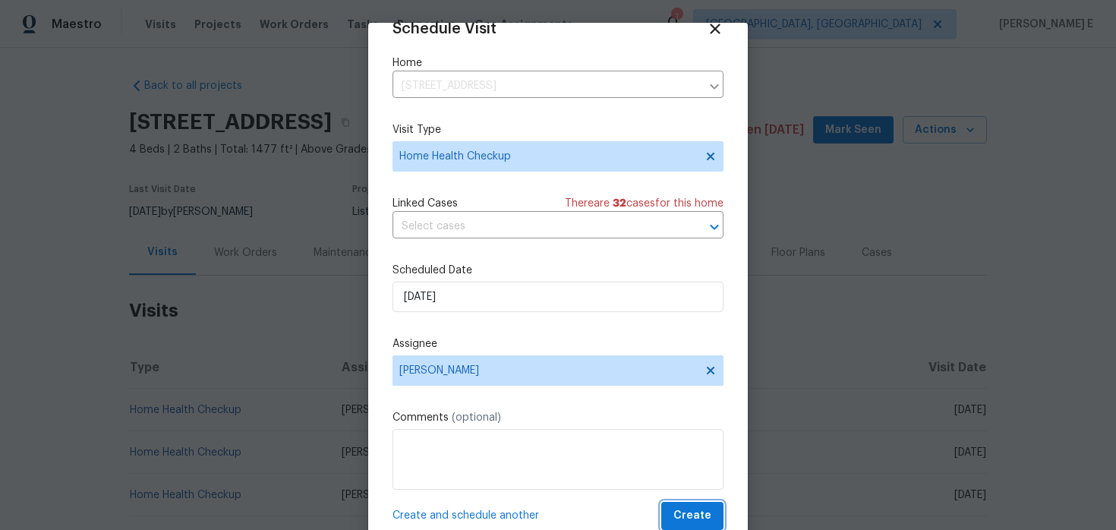
click at [685, 515] on span "Create" at bounding box center [692, 515] width 38 height 19
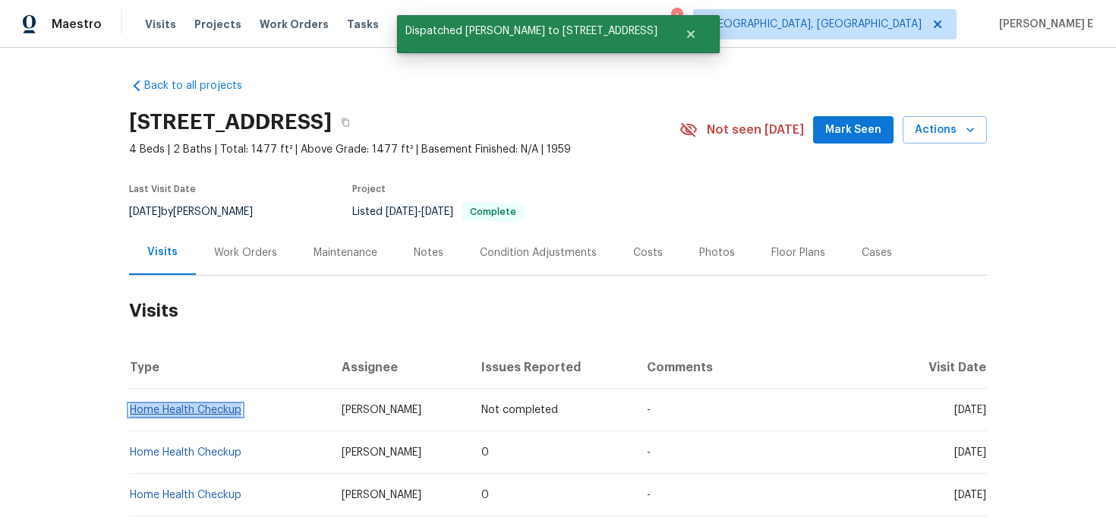
copy link "Home Health Checkup"
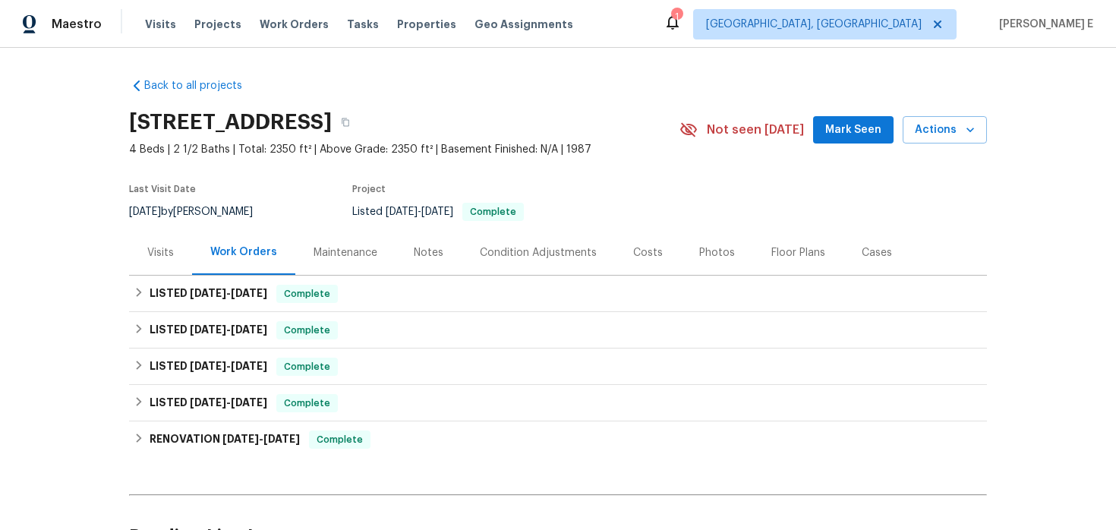
click at [156, 253] on div "Visits" at bounding box center [160, 252] width 27 height 15
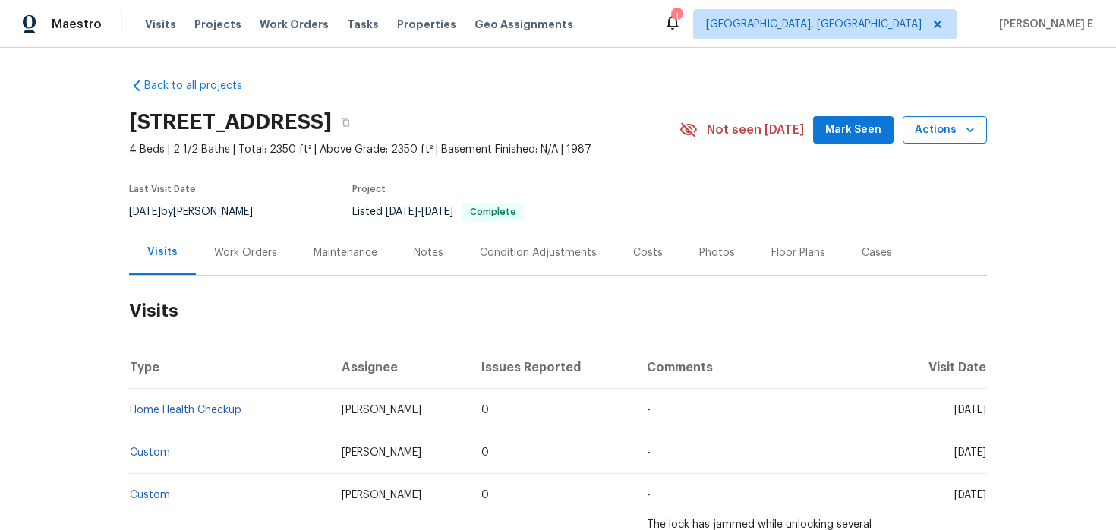
click at [926, 137] on span "Actions" at bounding box center [945, 130] width 60 height 19
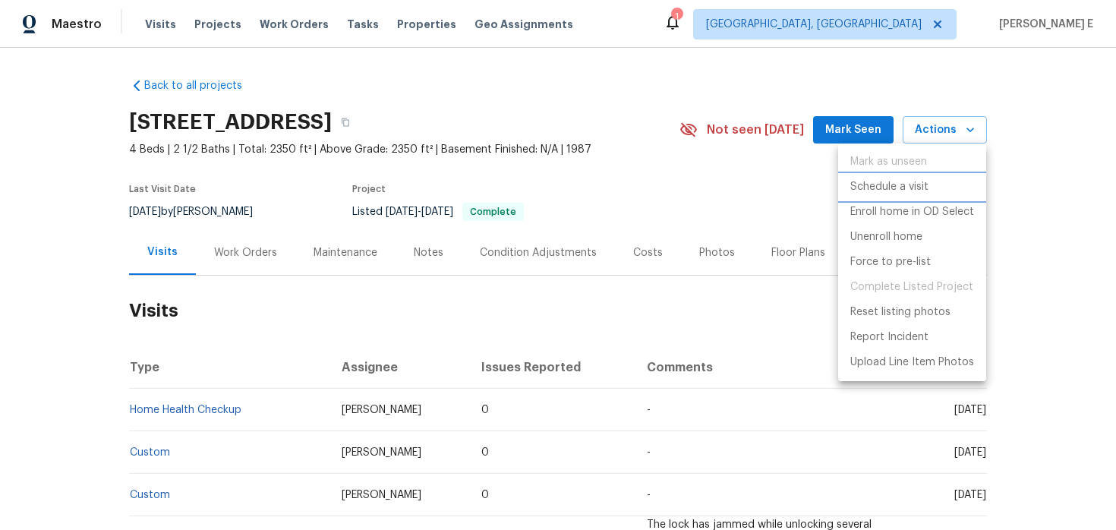
click at [881, 182] on p "Schedule a visit" at bounding box center [889, 187] width 78 height 16
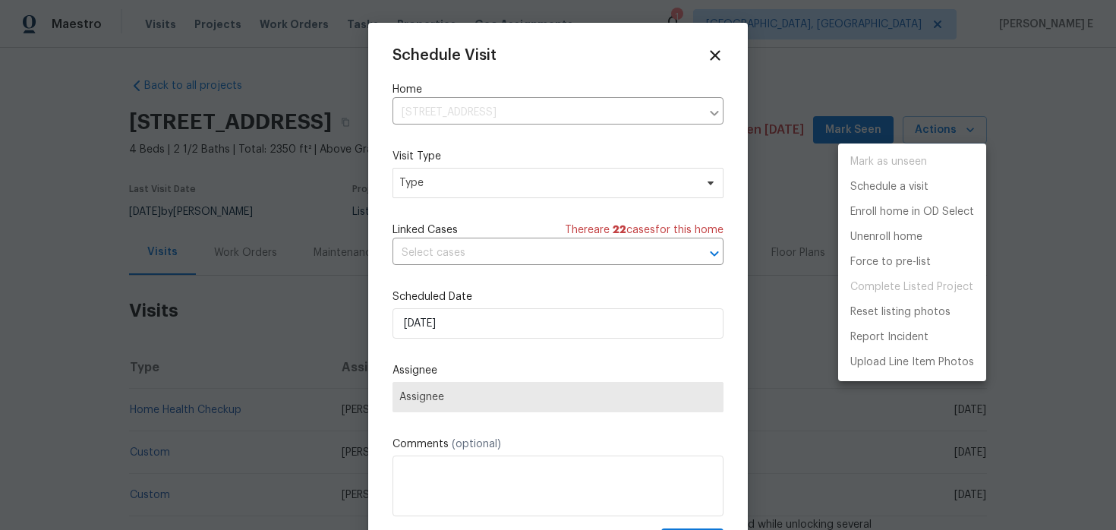
click at [484, 198] on div at bounding box center [558, 265] width 1116 height 530
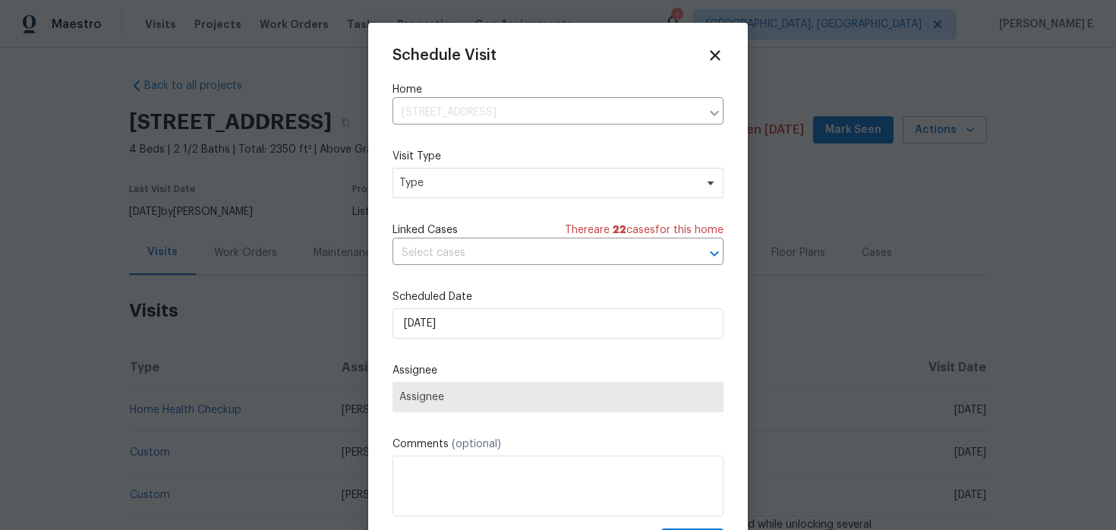
click at [484, 198] on div "Schedule Visit Home [STREET_ADDRESS] ​ Visit Type Type Linked Cases There are 2…" at bounding box center [557, 301] width 331 height 509
click at [494, 187] on span "Type" at bounding box center [546, 182] width 295 height 15
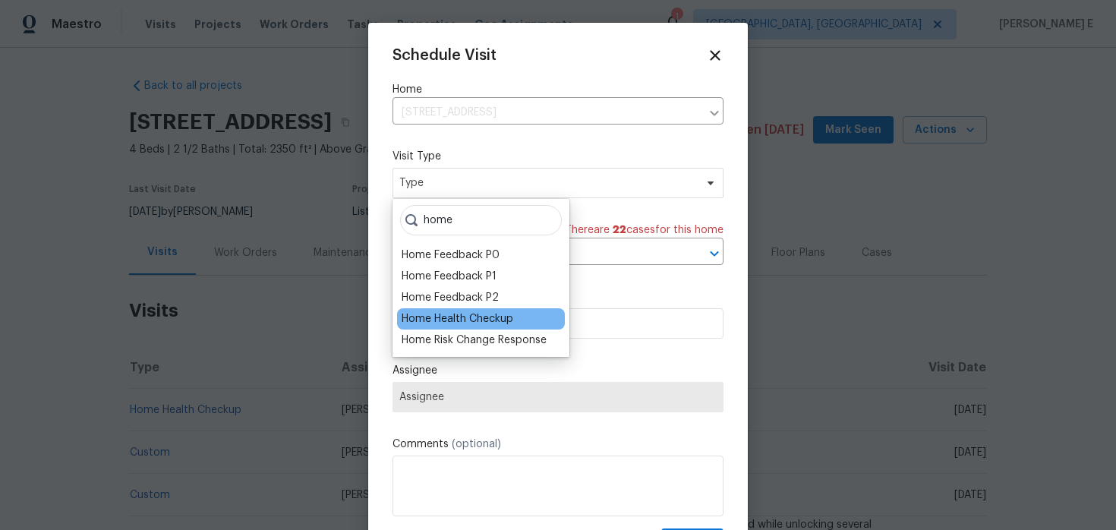
type input "home"
click at [458, 319] on div "Home Health Checkup" at bounding box center [458, 318] width 112 height 15
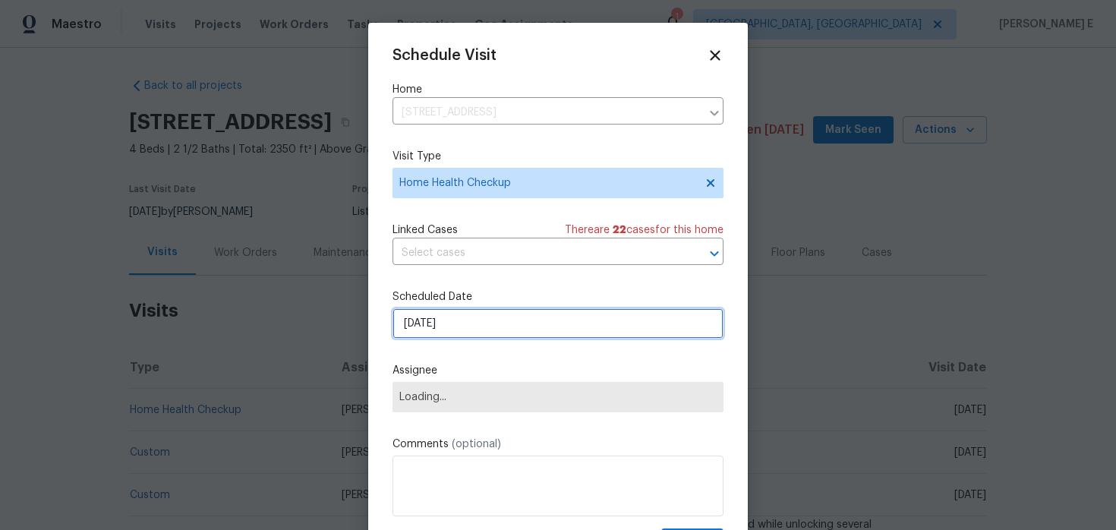
click at [460, 322] on input "[DATE]" at bounding box center [557, 323] width 331 height 30
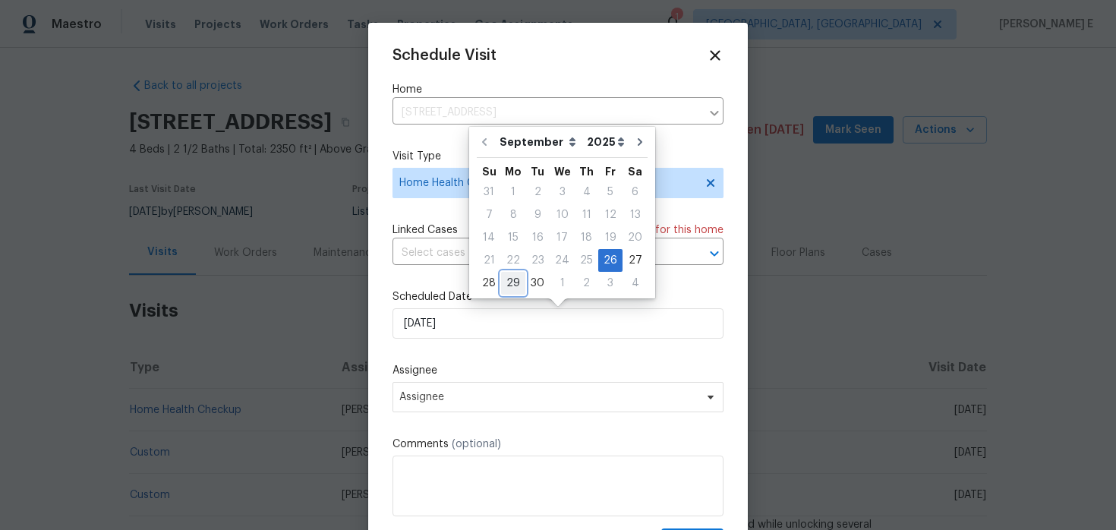
click at [511, 282] on div "29" at bounding box center [513, 283] width 24 height 21
type input "[DATE]"
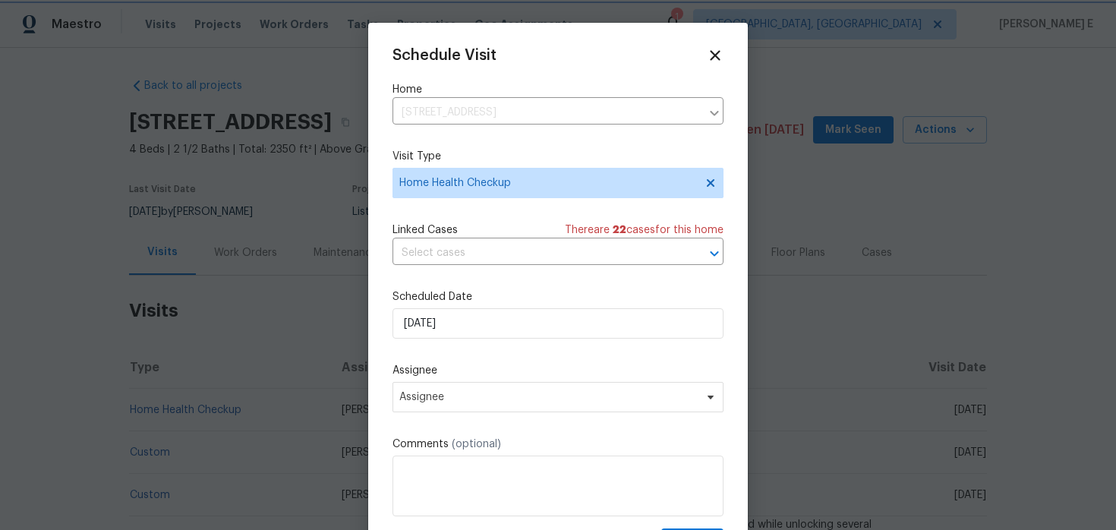
scroll to position [27, 0]
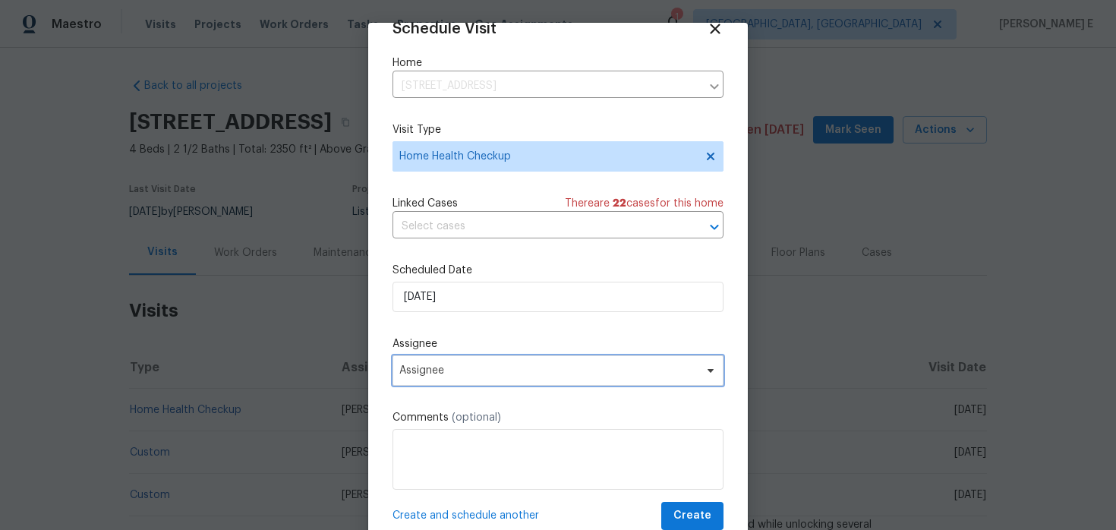
click at [438, 363] on span "Assignee" at bounding box center [557, 370] width 331 height 30
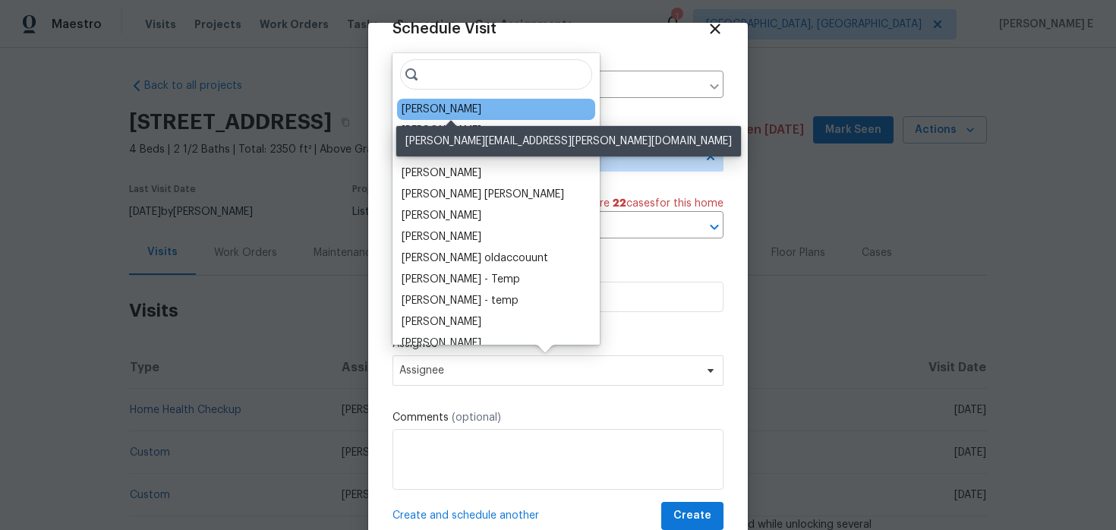
click at [430, 108] on div "[PERSON_NAME]" at bounding box center [442, 109] width 80 height 15
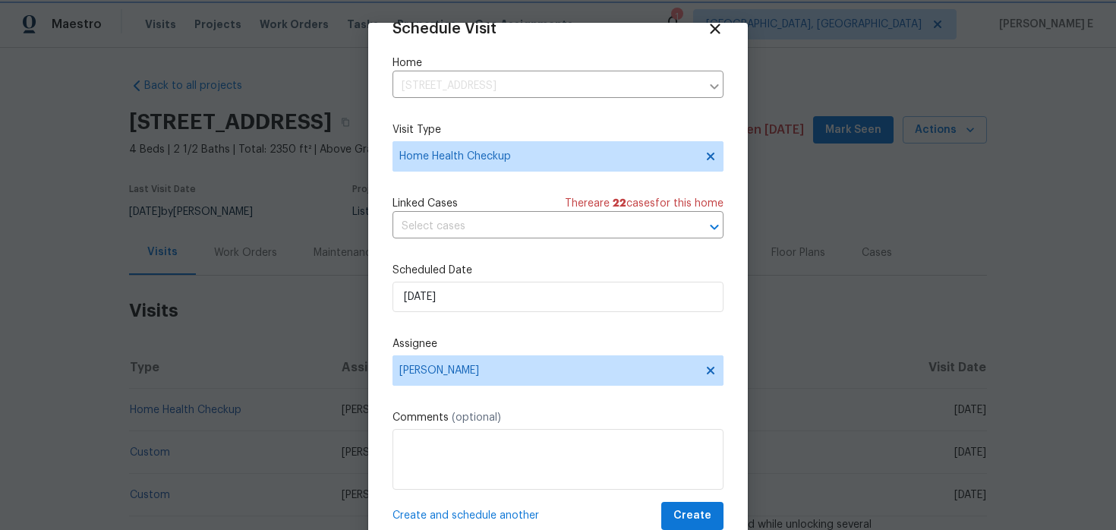
scroll to position [47, 0]
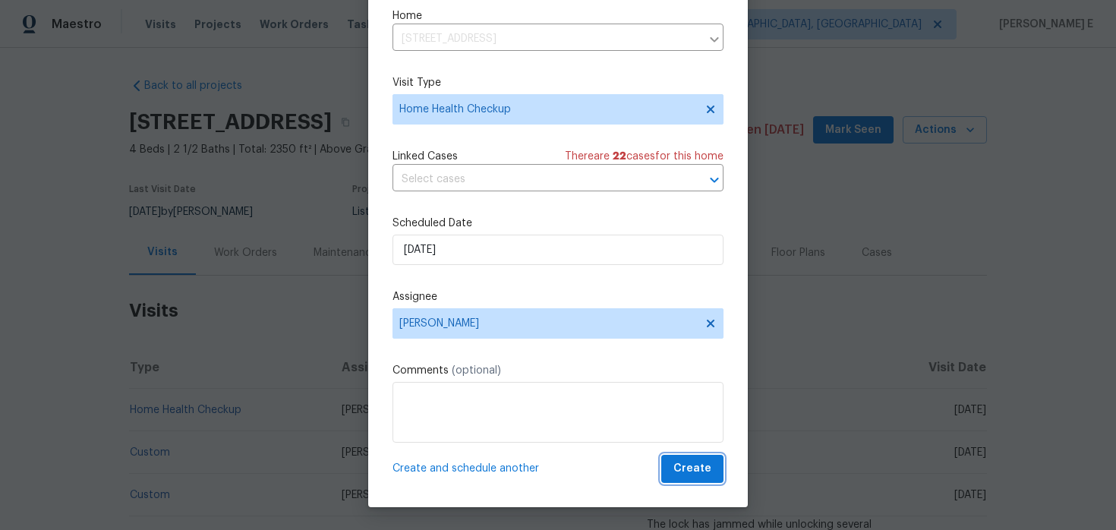
click at [703, 473] on span "Create" at bounding box center [692, 468] width 38 height 19
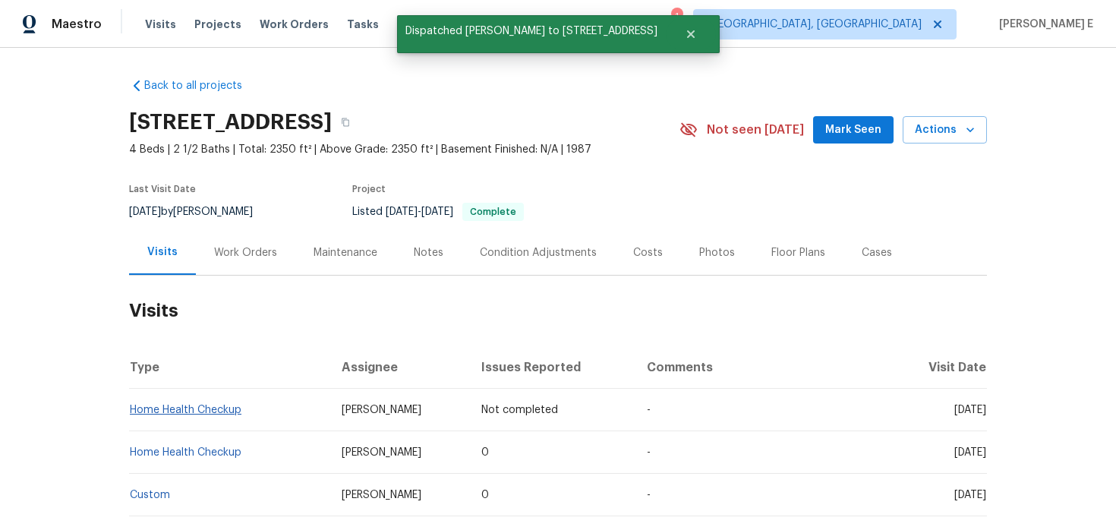
scroll to position [0, 0]
copy link "Home Health Checkup"
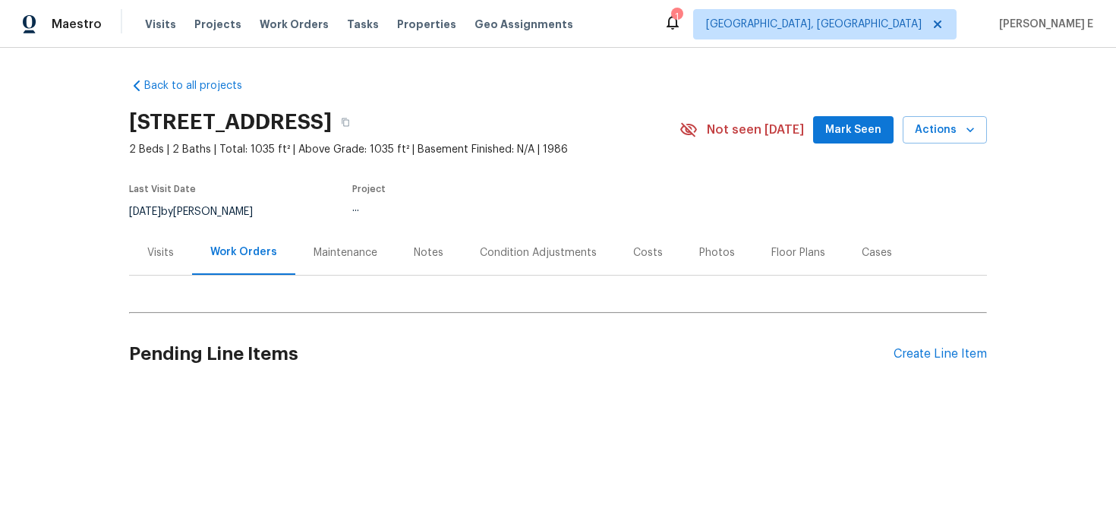
click at [164, 253] on div "Visits" at bounding box center [160, 252] width 27 height 15
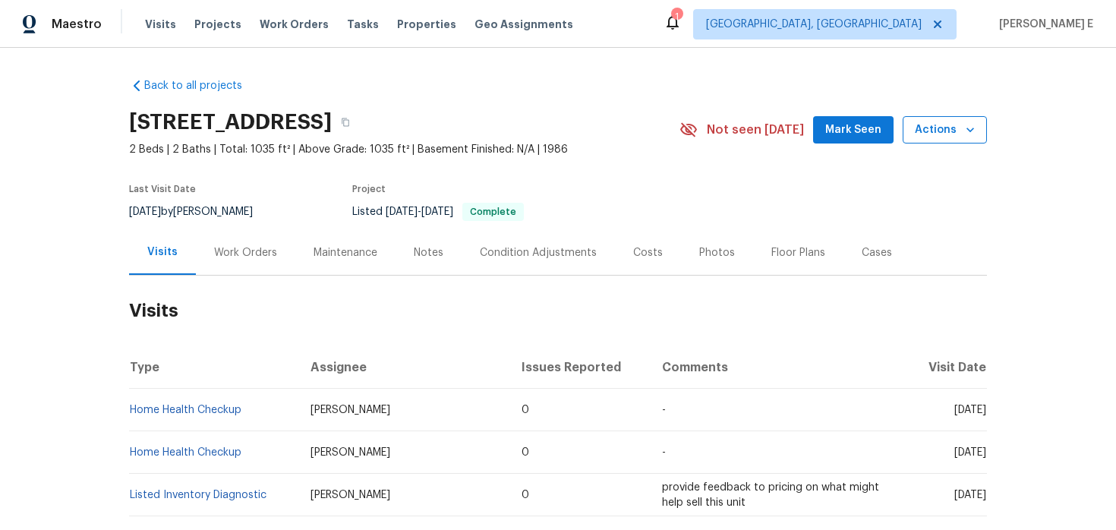
click at [966, 124] on icon "button" at bounding box center [970, 129] width 15 height 15
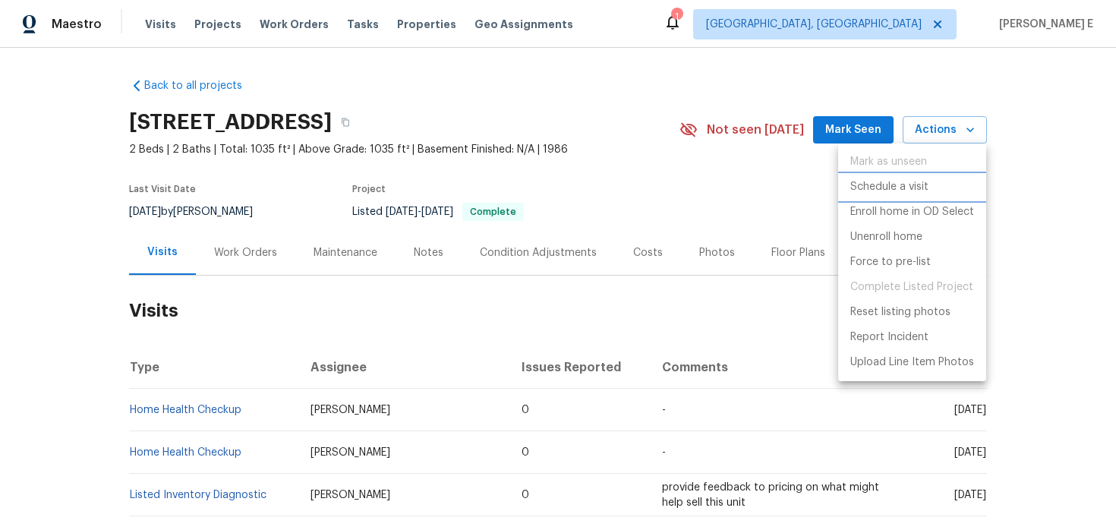
click at [899, 183] on p "Schedule a visit" at bounding box center [889, 187] width 78 height 16
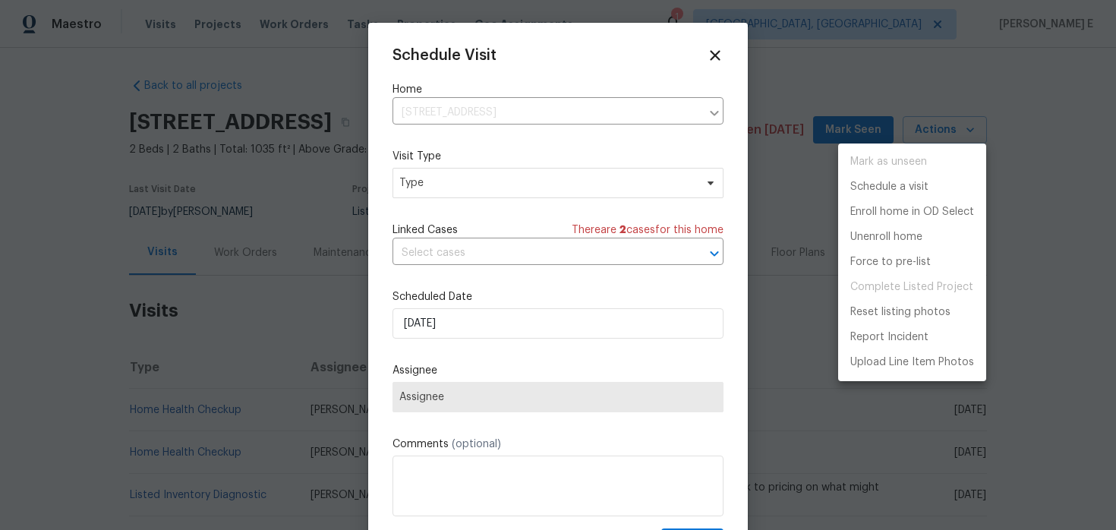
click at [495, 198] on div at bounding box center [558, 265] width 1116 height 530
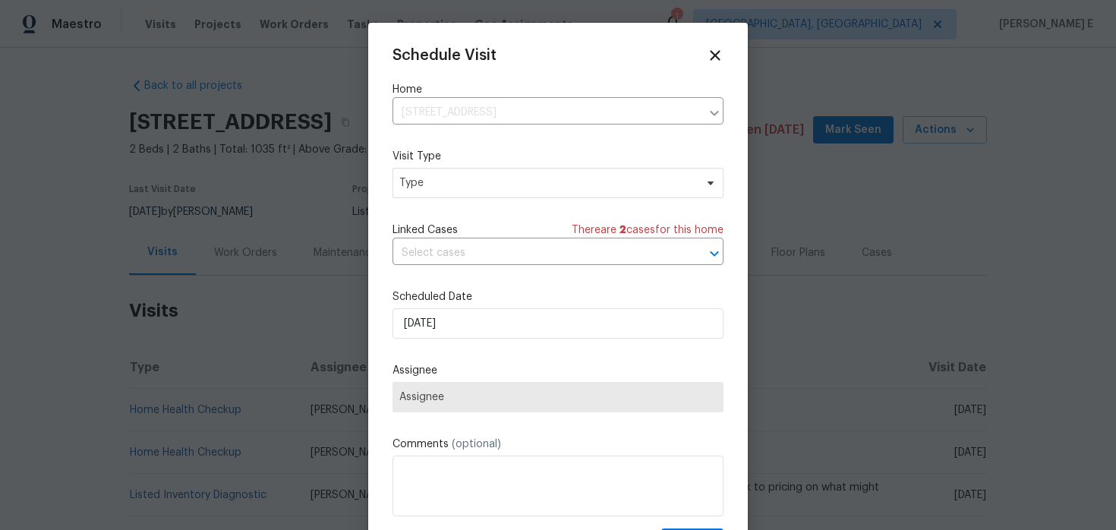
click at [495, 198] on div "Mark as unseen Schedule a visit Enroll home in OD Select Unenroll home Force to…" at bounding box center [558, 265] width 1116 height 530
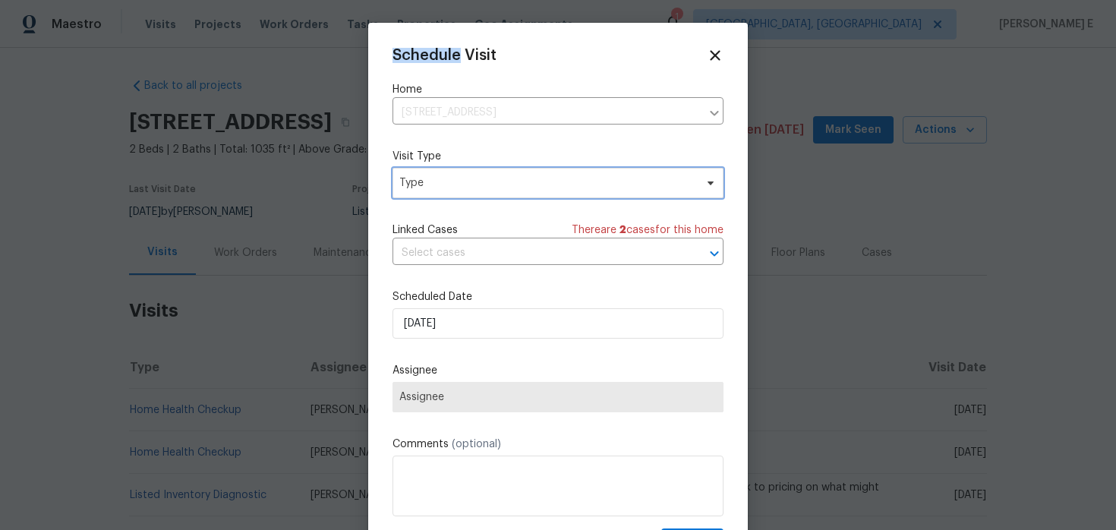
click at [503, 191] on span "Type" at bounding box center [546, 182] width 295 height 15
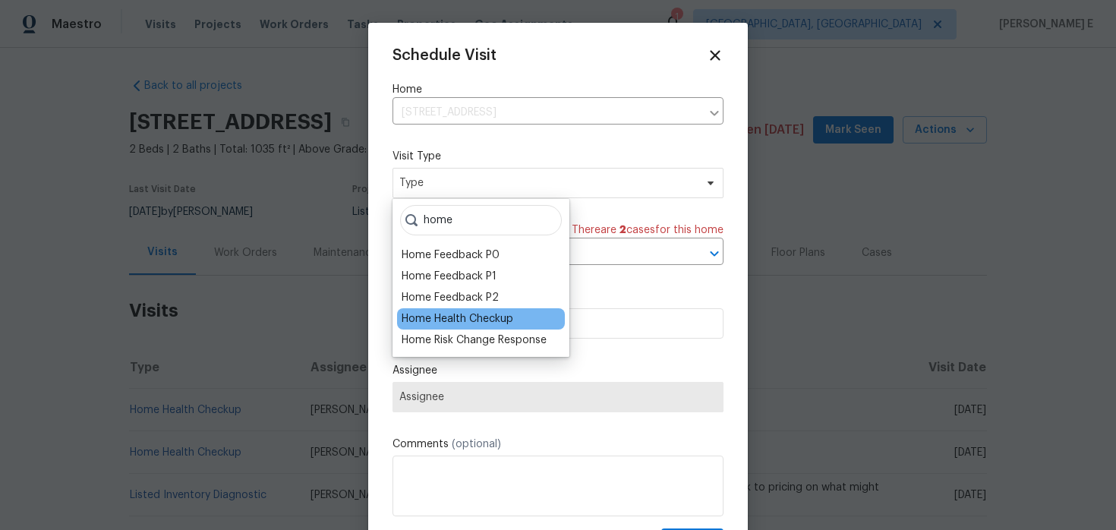
type input "home"
click at [504, 319] on div "Home Health Checkup" at bounding box center [458, 318] width 112 height 15
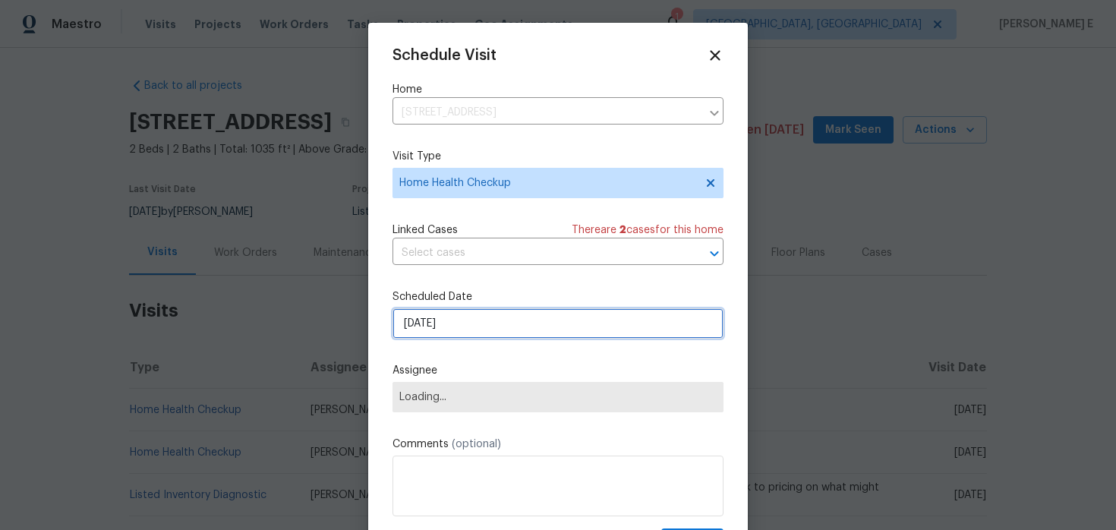
click at [479, 332] on input "[DATE]" at bounding box center [557, 323] width 331 height 30
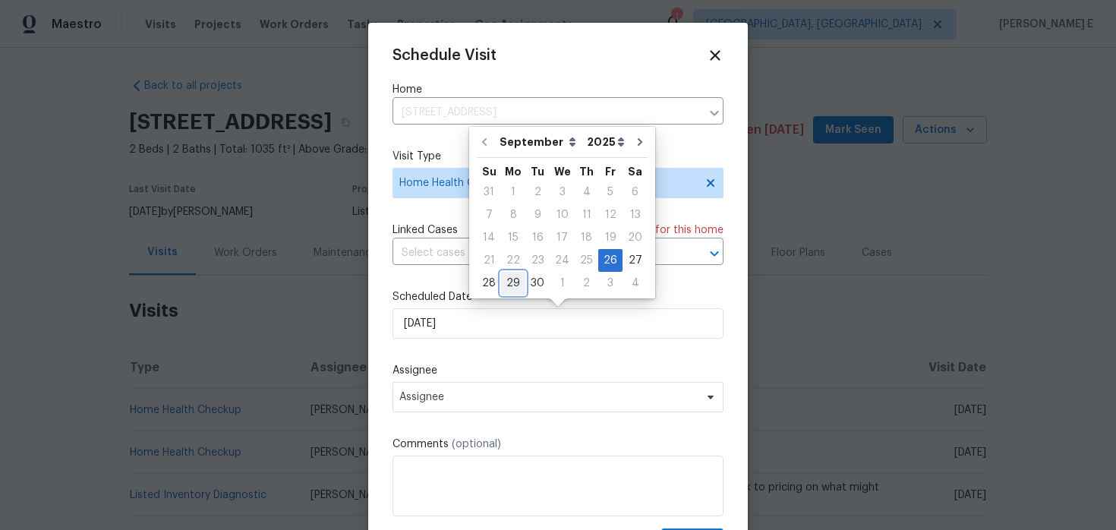
click at [509, 276] on div "29" at bounding box center [513, 283] width 24 height 21
type input "[DATE]"
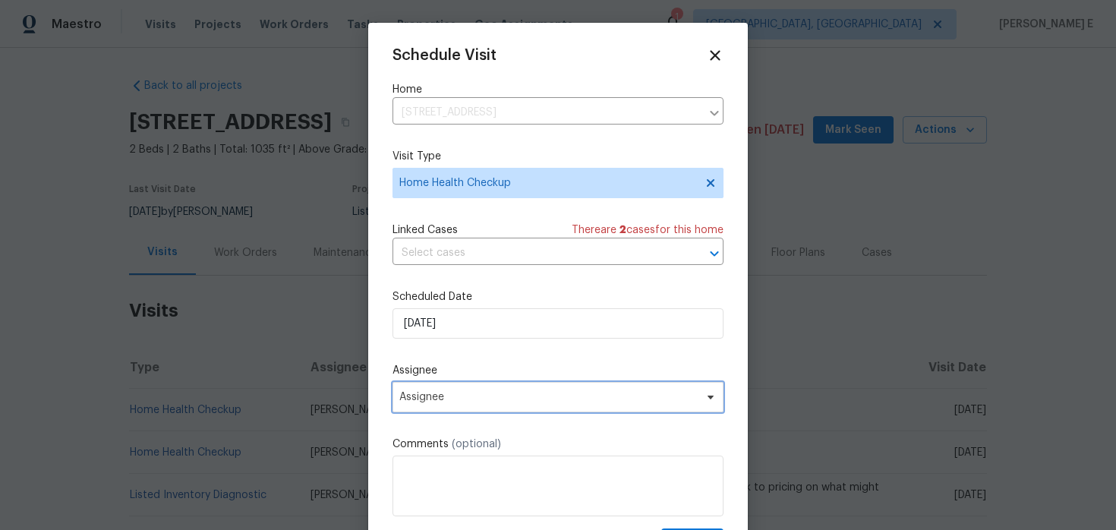
click at [434, 399] on span "Assignee" at bounding box center [548, 397] width 298 height 12
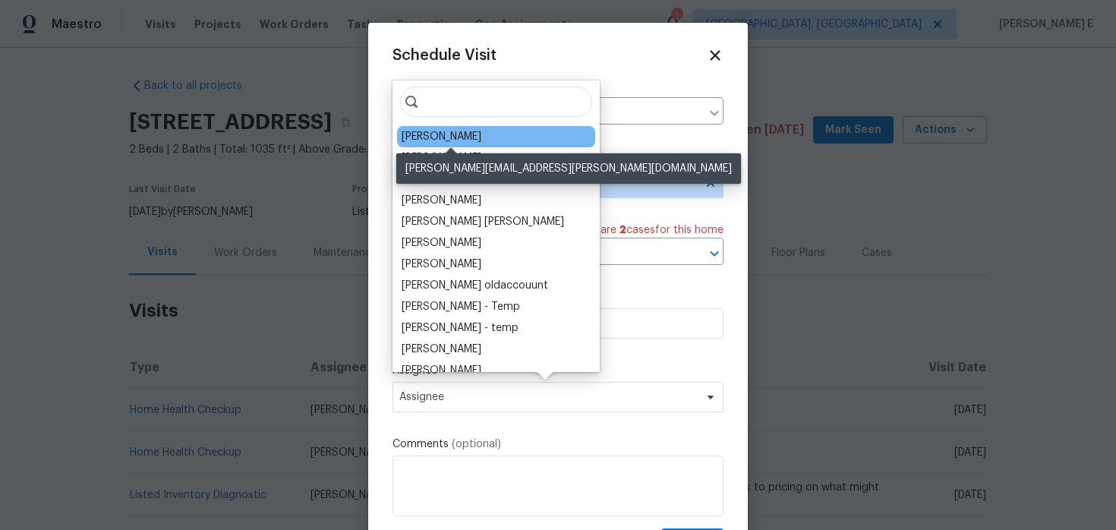
click at [430, 138] on div "[PERSON_NAME]" at bounding box center [442, 136] width 80 height 15
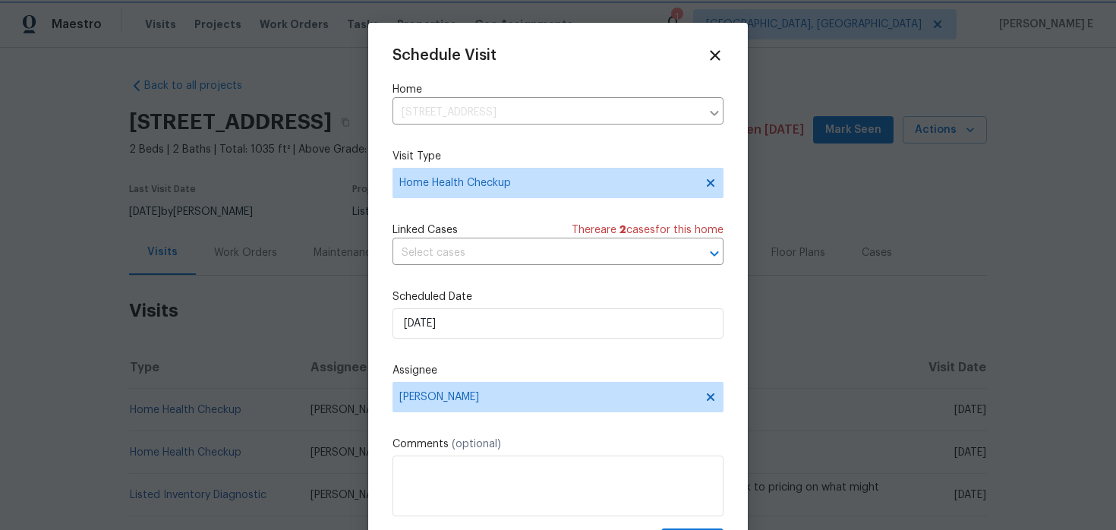
scroll to position [27, 0]
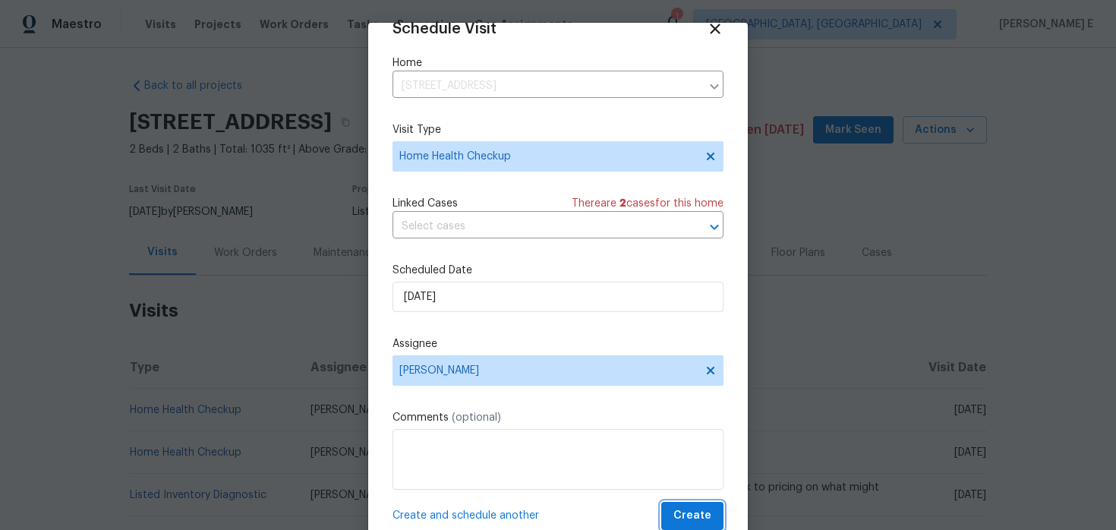
click at [675, 507] on button "Create" at bounding box center [692, 516] width 62 height 28
click at [675, 507] on div "Create and schedule another Create" at bounding box center [557, 516] width 331 height 28
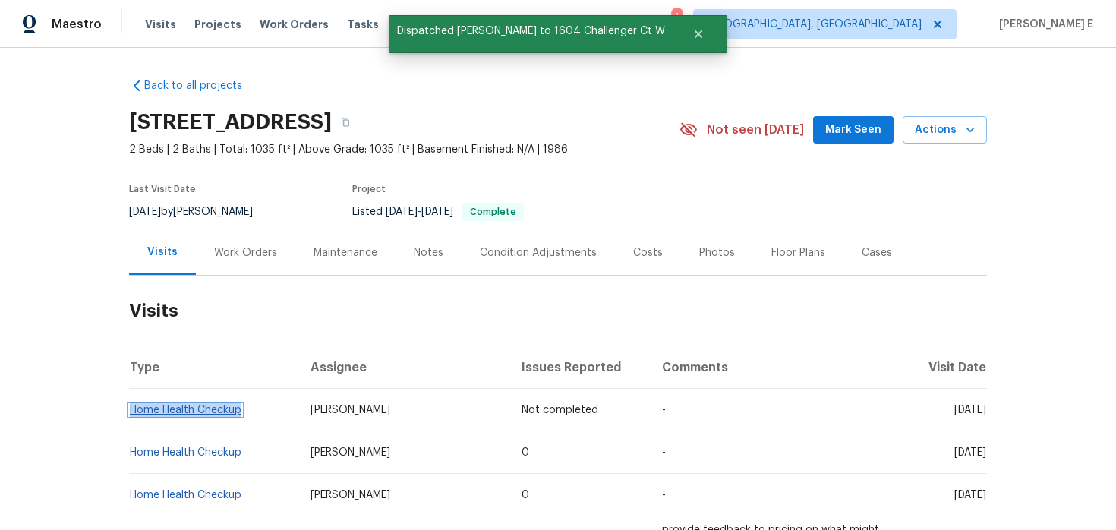
copy link "Home Health Checkup"
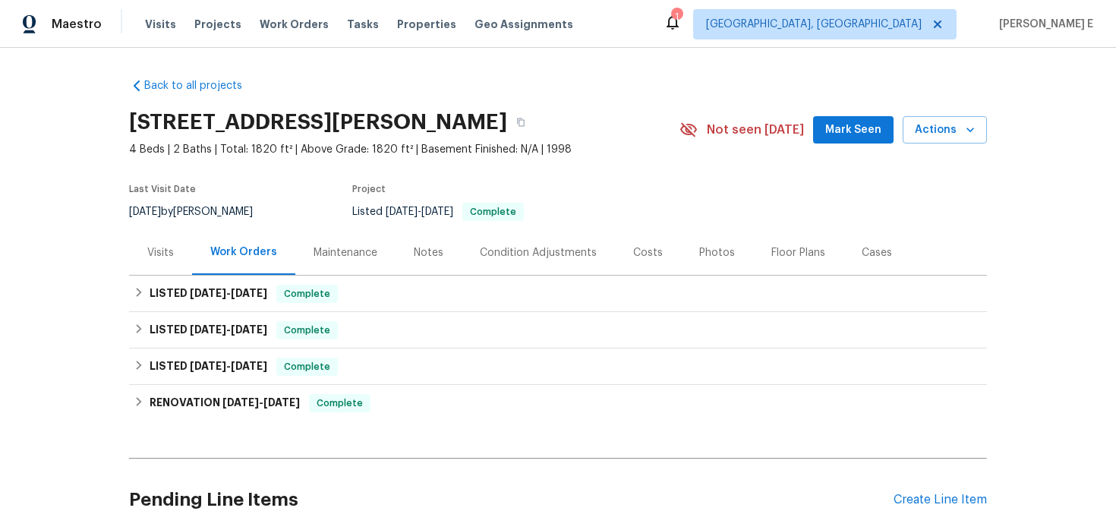
click at [178, 264] on div "Visits" at bounding box center [160, 252] width 63 height 45
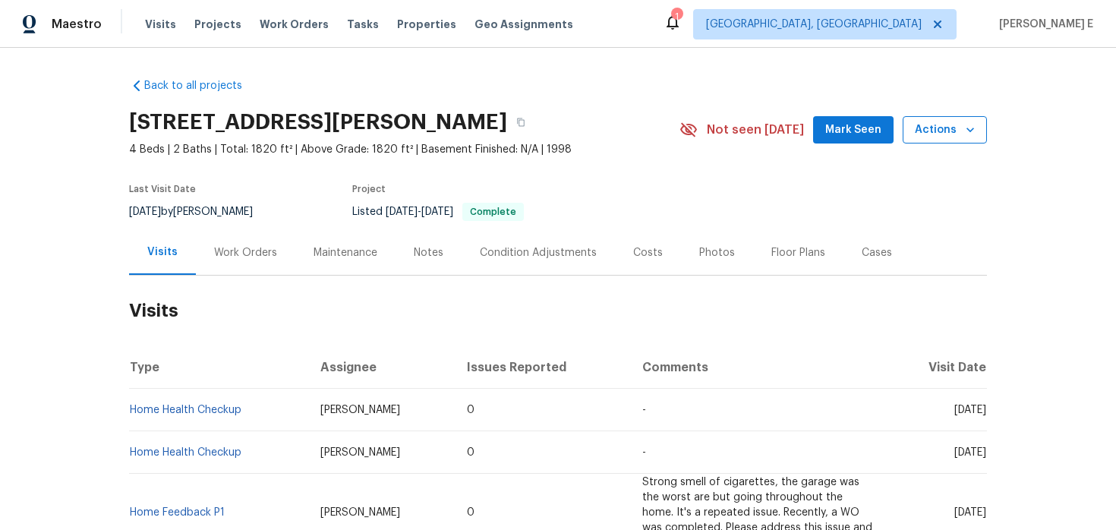
click at [956, 133] on span "Actions" at bounding box center [945, 130] width 60 height 19
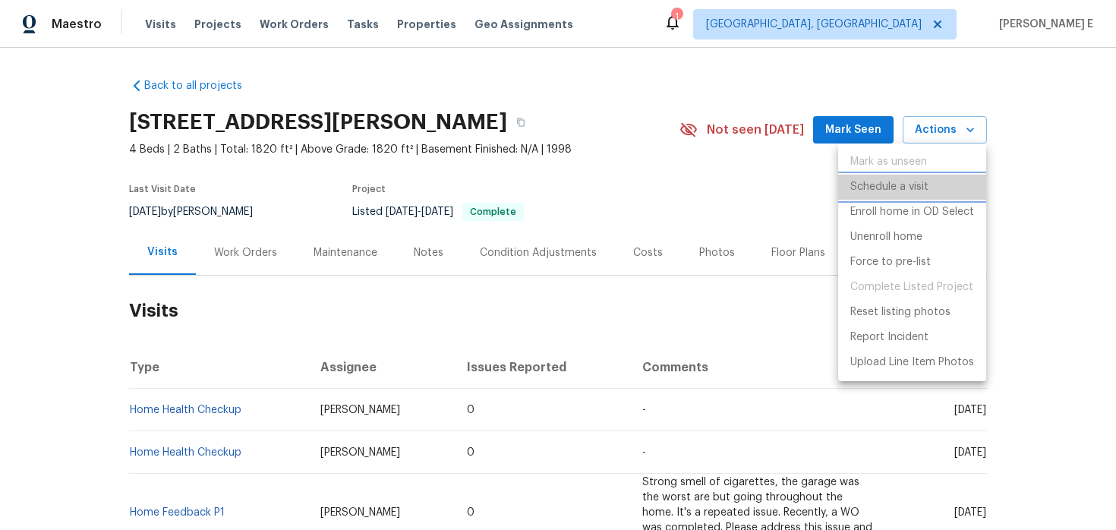
click at [880, 191] on p "Schedule a visit" at bounding box center [889, 187] width 78 height 16
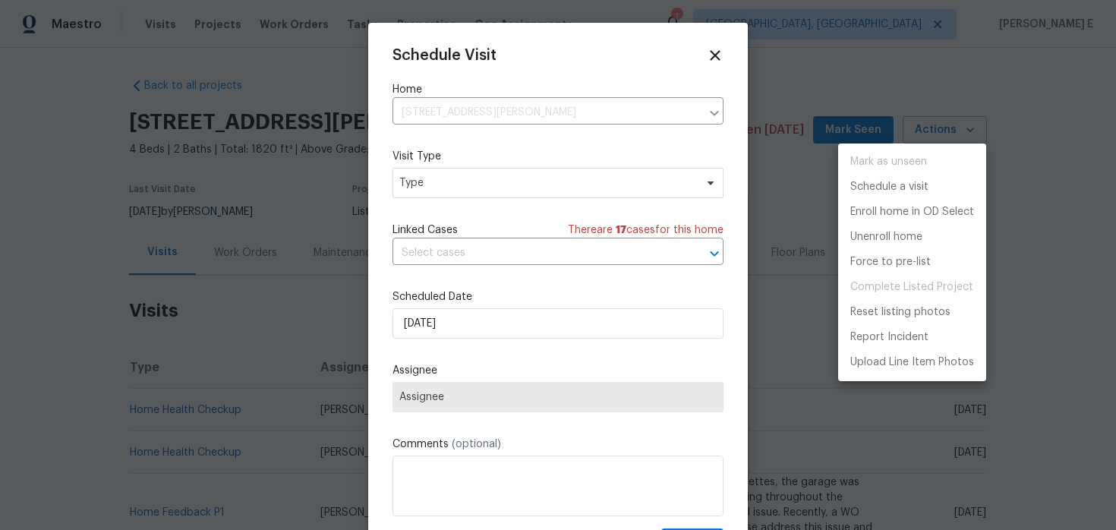
click at [534, 197] on div at bounding box center [558, 265] width 1116 height 530
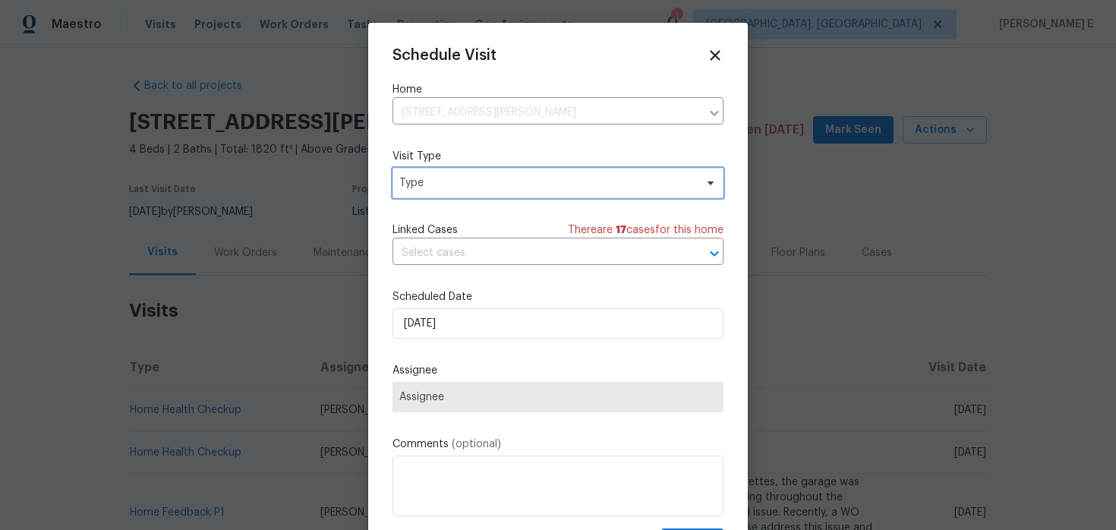
click at [532, 184] on span "Type" at bounding box center [546, 182] width 295 height 15
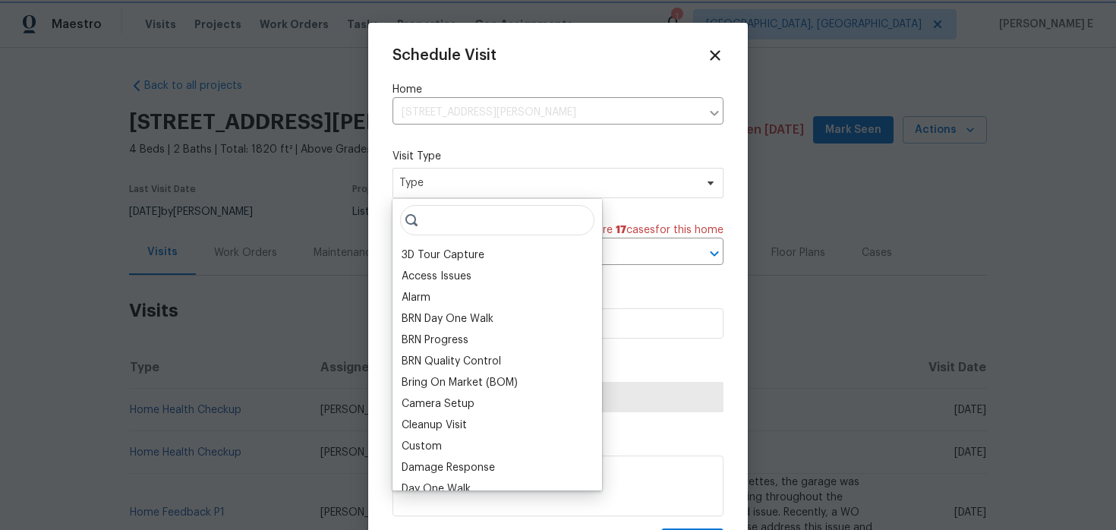
click at [532, 184] on span "Type" at bounding box center [546, 182] width 295 height 15
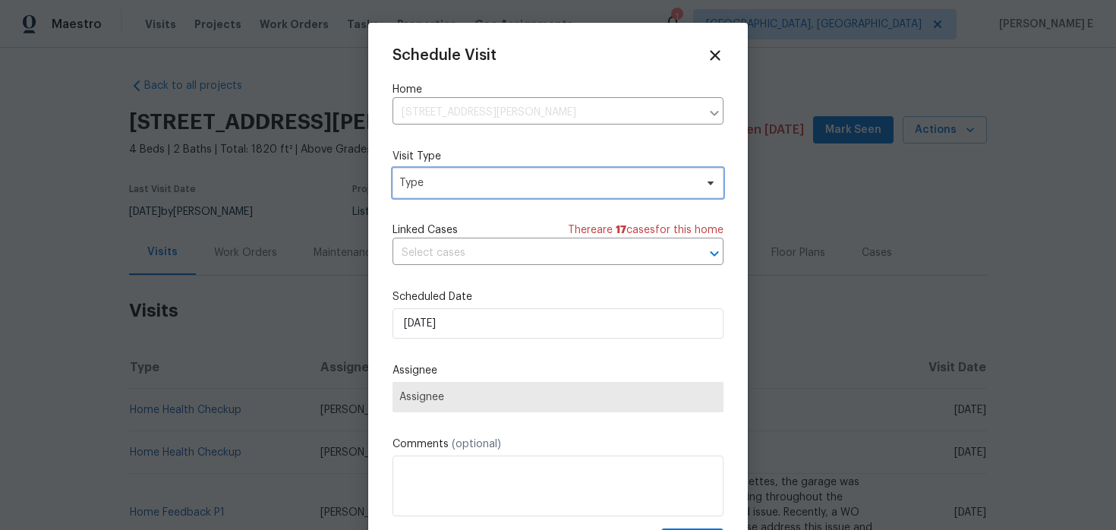
click at [532, 184] on span "Type" at bounding box center [546, 182] width 295 height 15
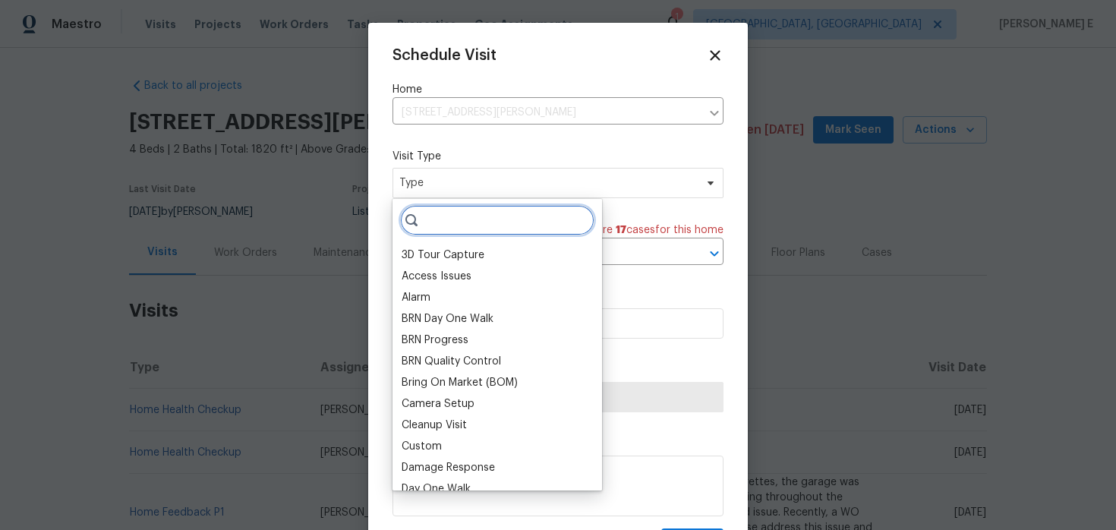
click at [500, 225] on input "search" at bounding box center [497, 220] width 194 height 30
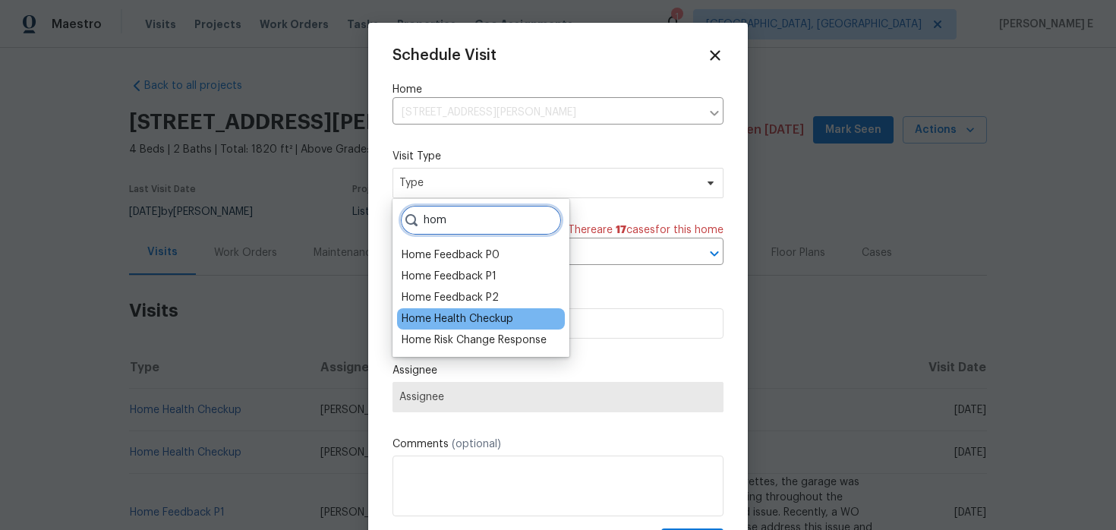
type input "hom"
click at [468, 326] on div "Home Health Checkup" at bounding box center [458, 318] width 112 height 15
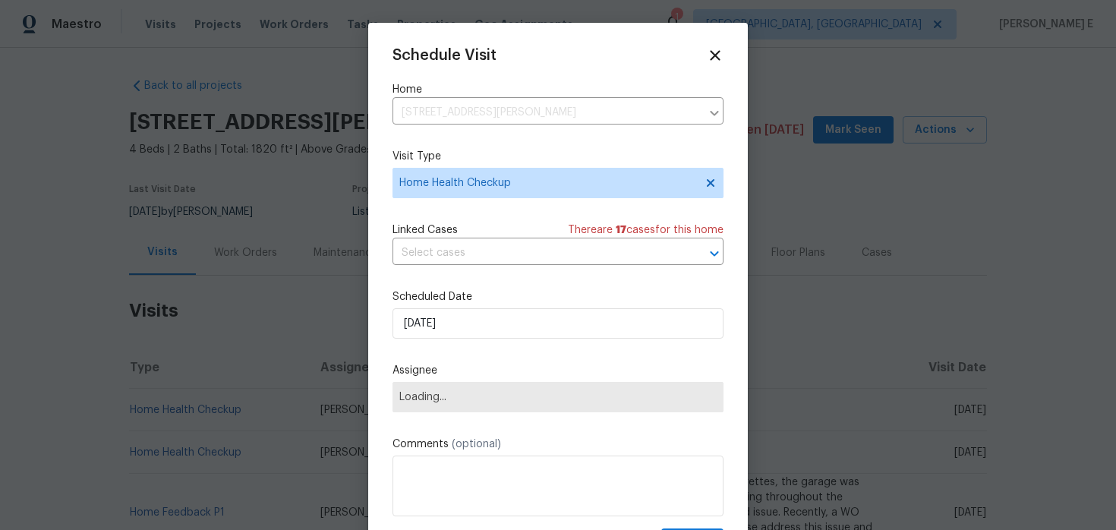
click at [462, 345] on div "Schedule Visit Home [STREET_ADDRESS][PERSON_NAME] ​ Visit Type Home Health Chec…" at bounding box center [557, 301] width 331 height 509
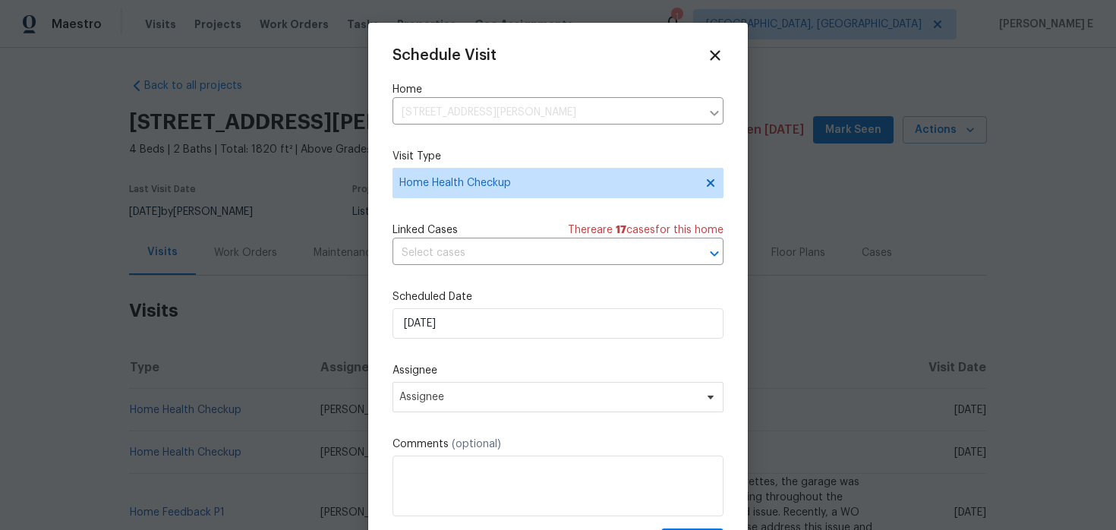
click at [467, 341] on div "Schedule Visit Home [STREET_ADDRESS][PERSON_NAME] ​ Visit Type Home Health Chec…" at bounding box center [557, 301] width 331 height 509
click at [469, 337] on input "[DATE]" at bounding box center [557, 323] width 331 height 30
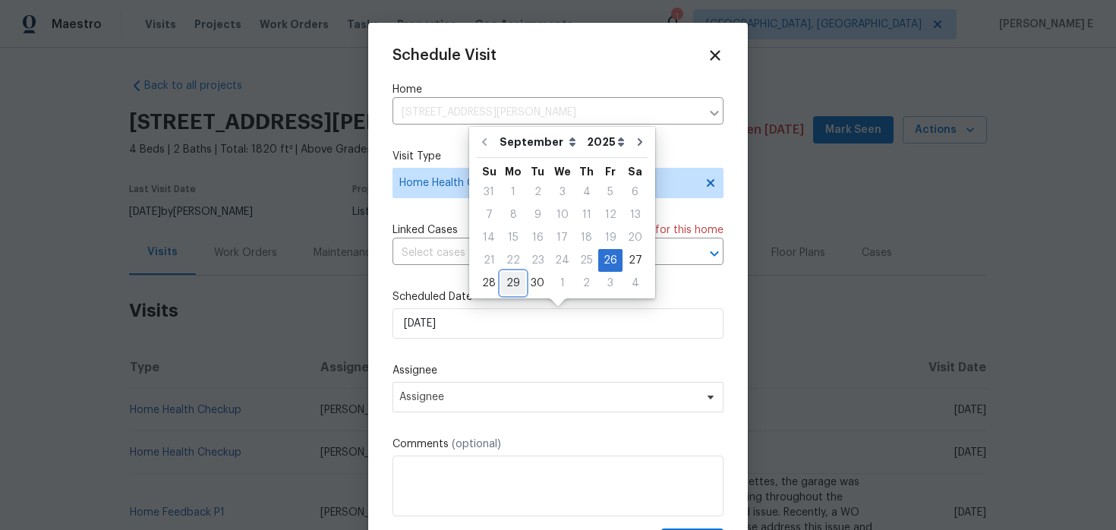
click at [518, 275] on div "29" at bounding box center [513, 283] width 24 height 21
type input "[DATE]"
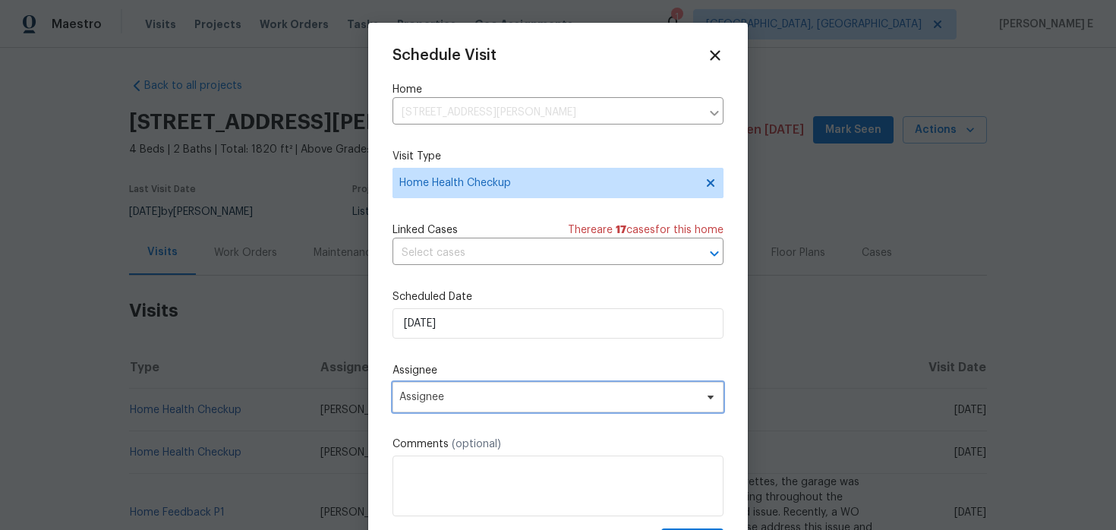
click at [470, 405] on span "Assignee" at bounding box center [557, 397] width 331 height 30
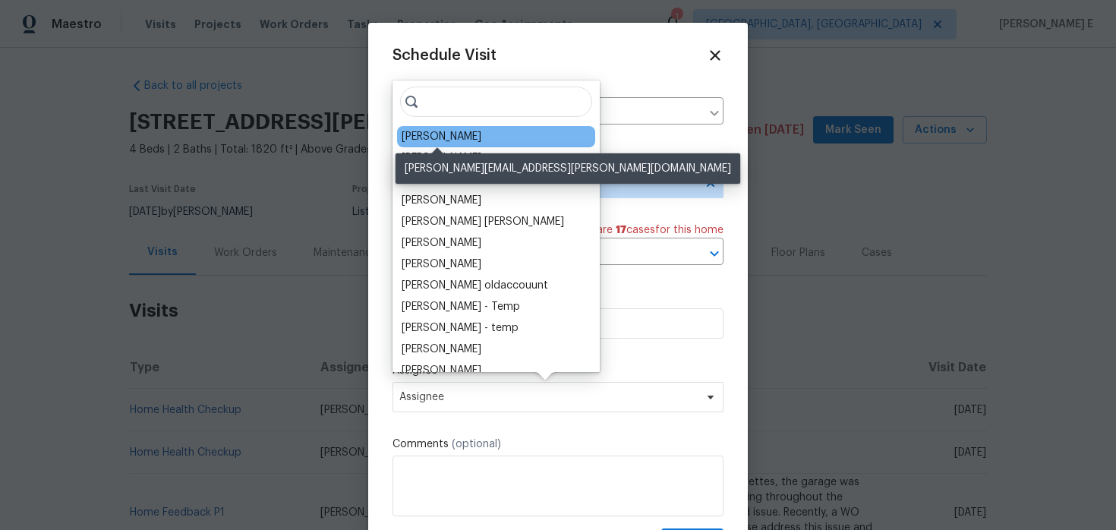
click at [430, 133] on div "[PERSON_NAME]" at bounding box center [442, 136] width 80 height 15
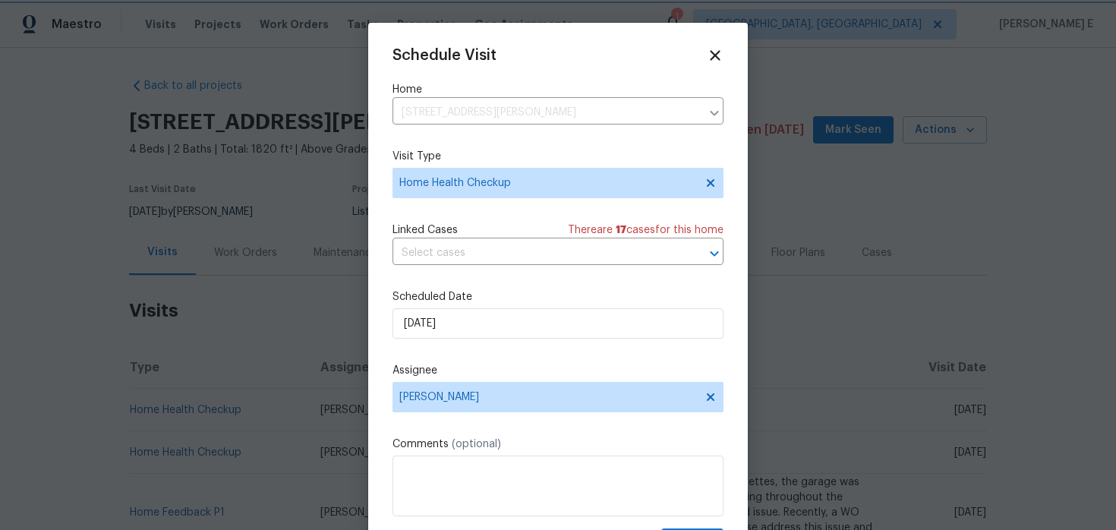
scroll to position [27, 0]
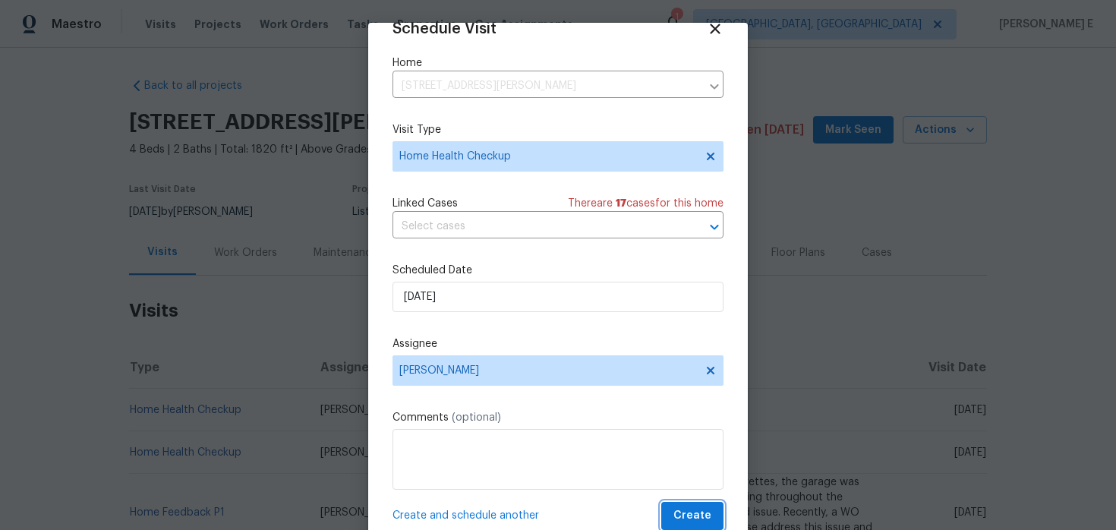
click at [697, 521] on span "Create" at bounding box center [692, 515] width 38 height 19
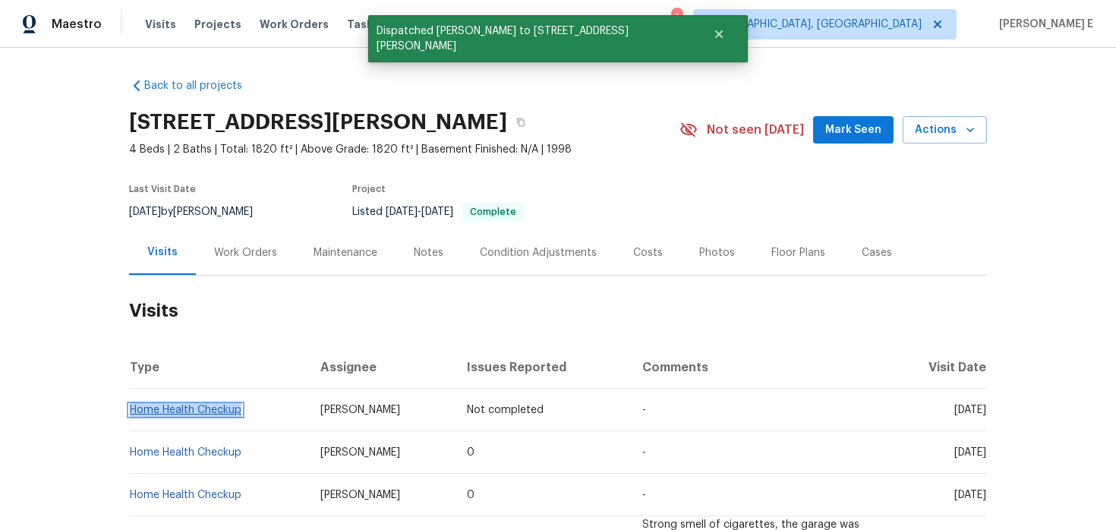
copy link "Home Health Checkup"
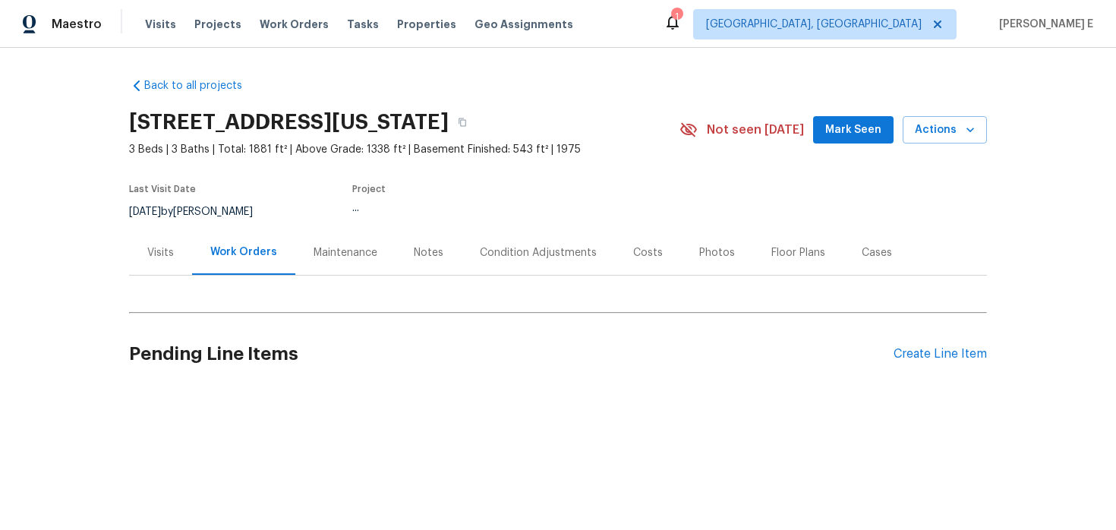
click at [165, 256] on div "Visits" at bounding box center [160, 252] width 27 height 15
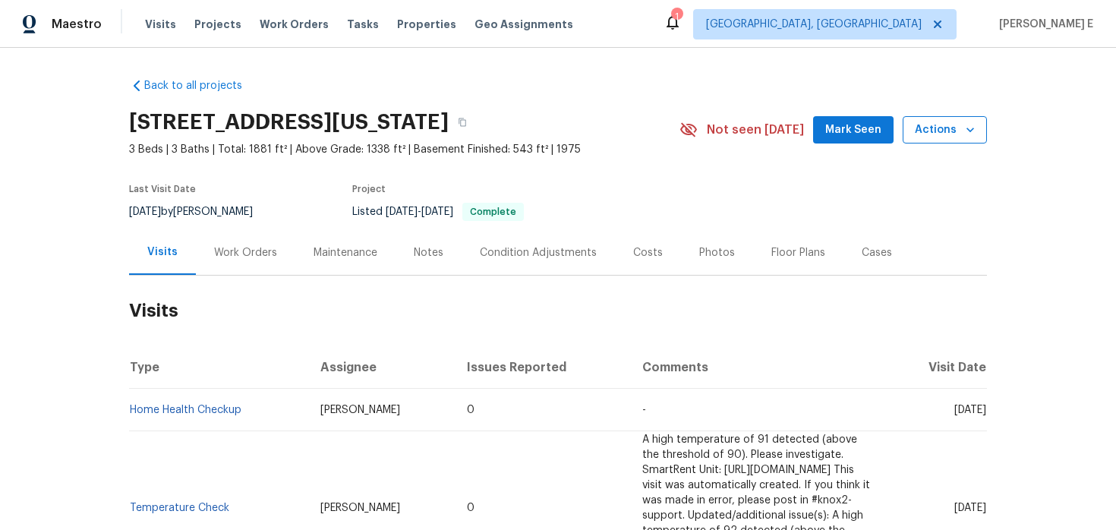
click at [923, 126] on span "Actions" at bounding box center [945, 130] width 60 height 19
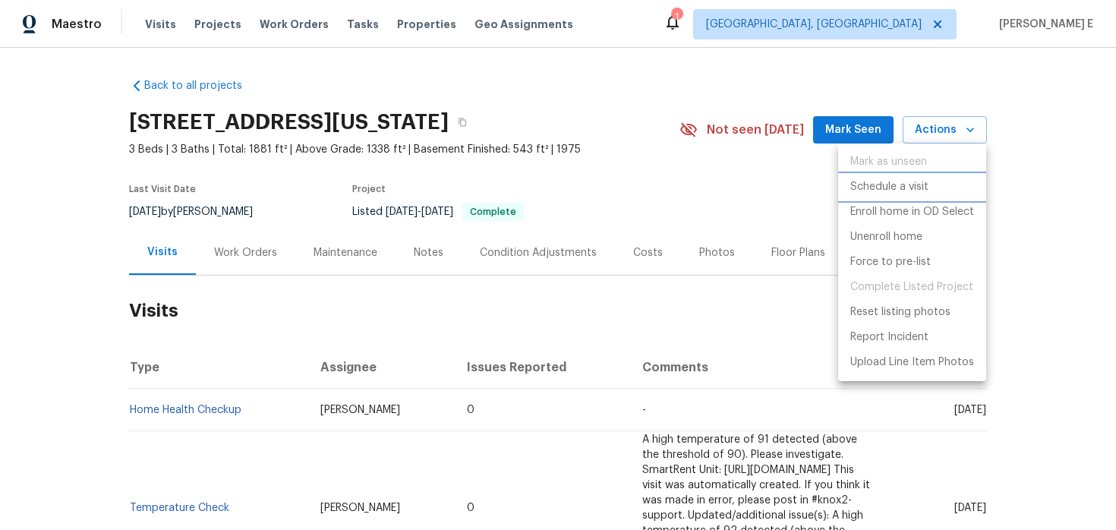
click at [859, 184] on p "Schedule a visit" at bounding box center [889, 187] width 78 height 16
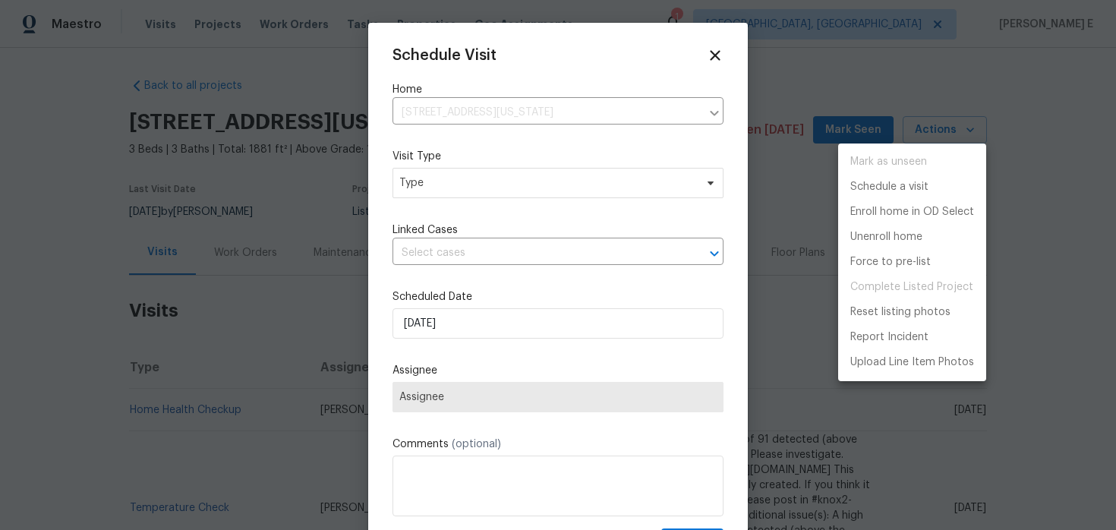
click at [440, 175] on div at bounding box center [558, 265] width 1116 height 530
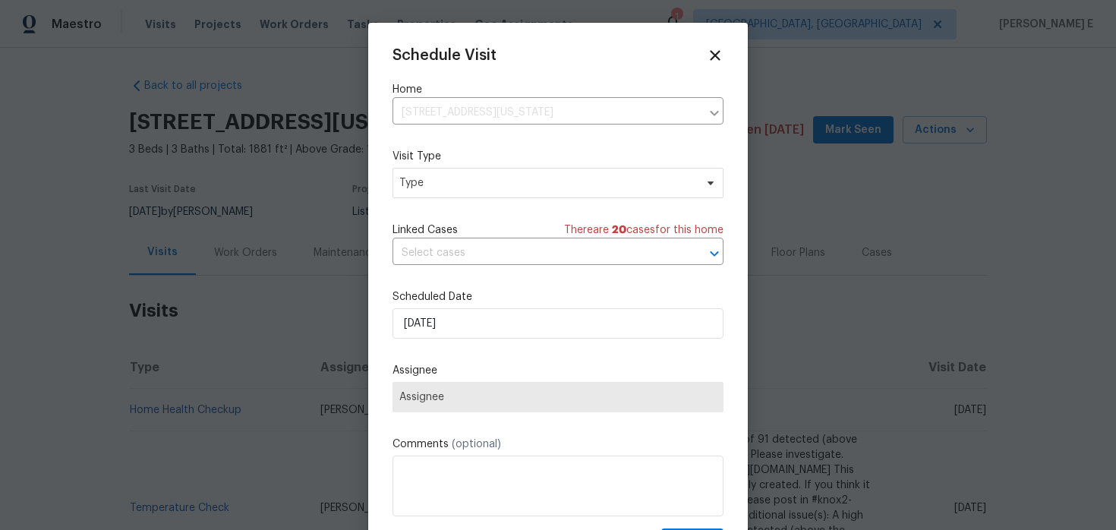
click at [440, 175] on div "Mark as unseen Schedule a visit Enroll home in OD Select Unenroll home Force to…" at bounding box center [558, 265] width 1116 height 530
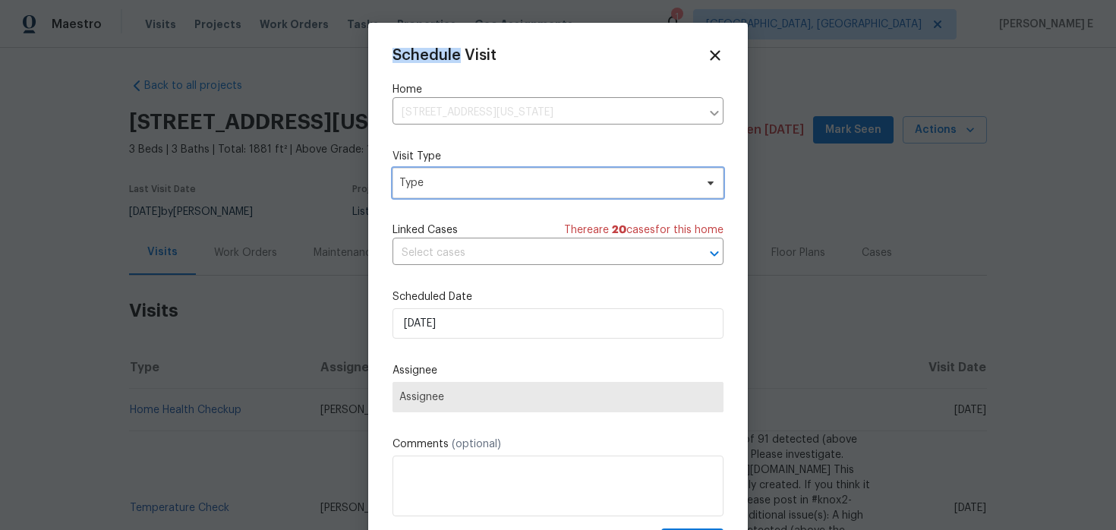
click at [440, 175] on span "Type" at bounding box center [546, 182] width 295 height 15
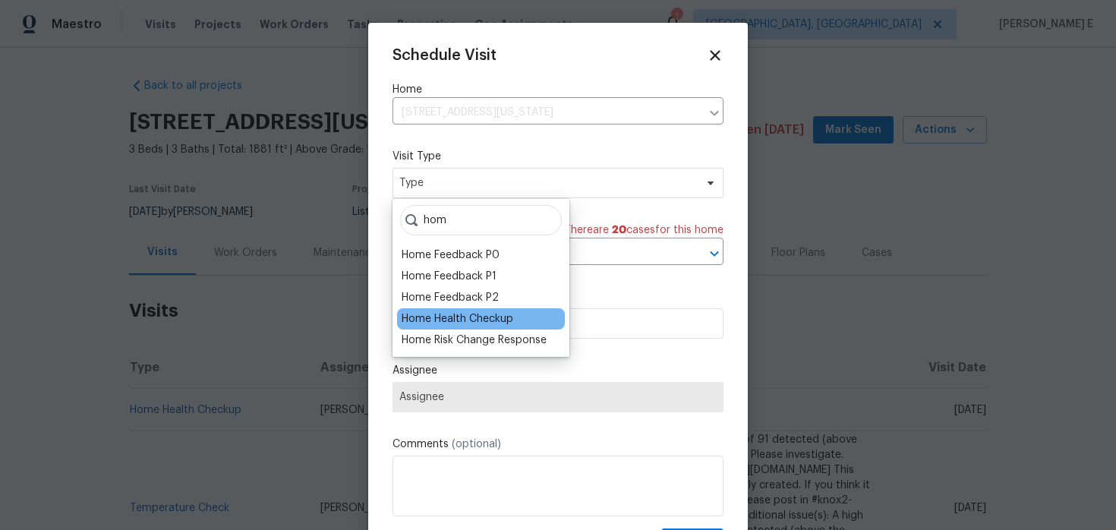
type input "hom"
click at [438, 319] on div "Home Health Checkup" at bounding box center [458, 318] width 112 height 15
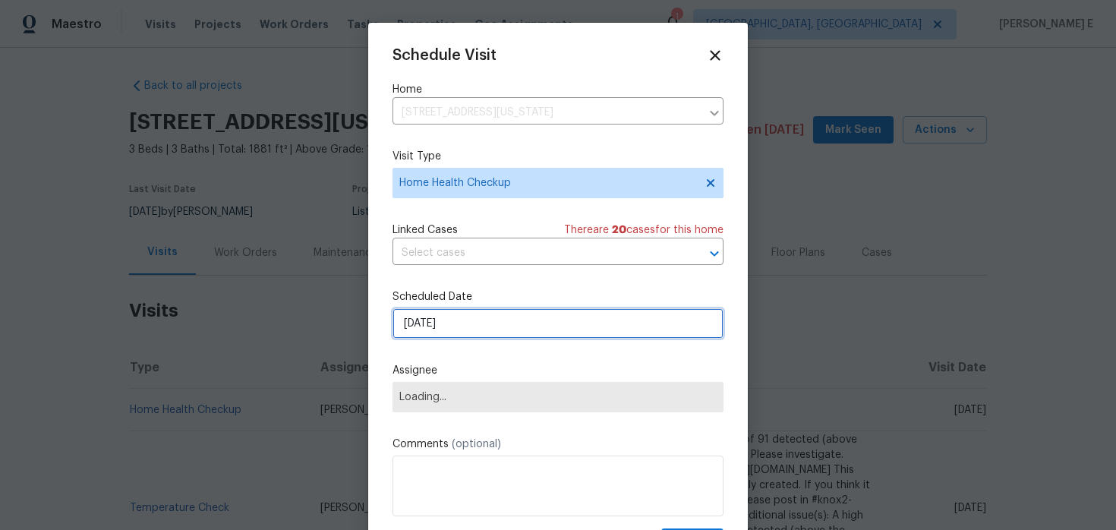
click at [433, 339] on input "[DATE]" at bounding box center [557, 323] width 331 height 30
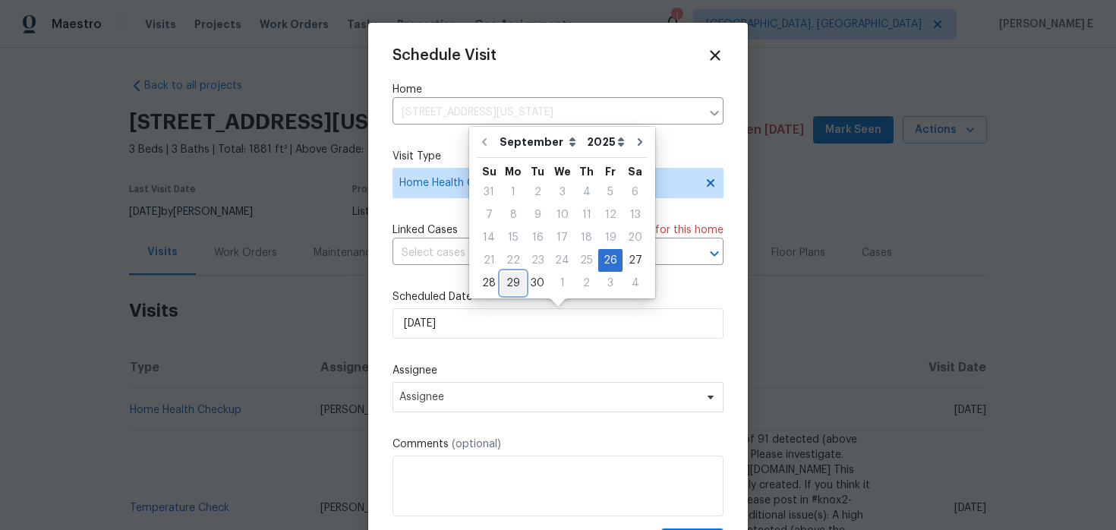
click at [506, 286] on div "29" at bounding box center [513, 283] width 24 height 21
type input "[DATE]"
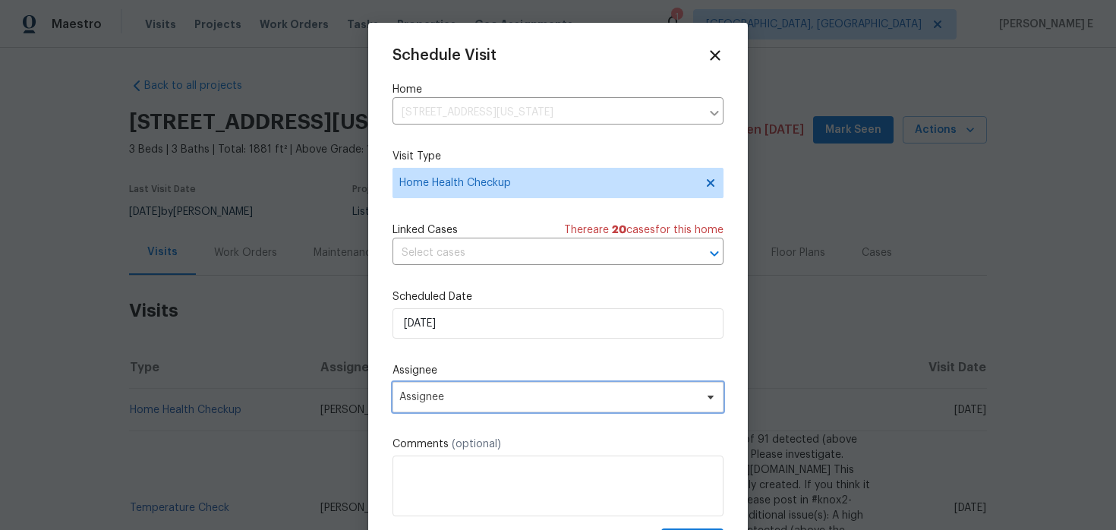
click at [460, 395] on span "Assignee" at bounding box center [548, 397] width 298 height 12
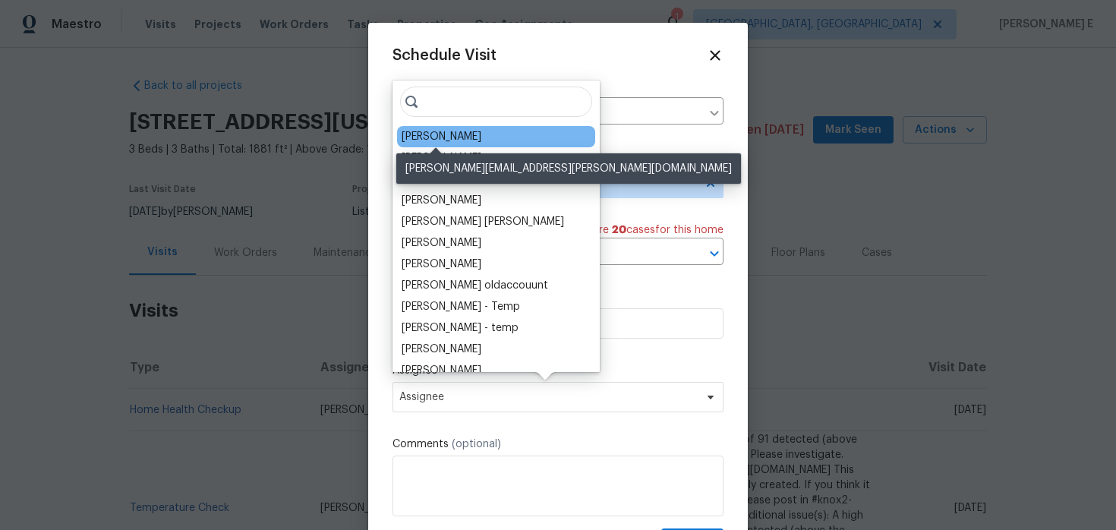
click at [452, 134] on div "[PERSON_NAME]" at bounding box center [442, 136] width 80 height 15
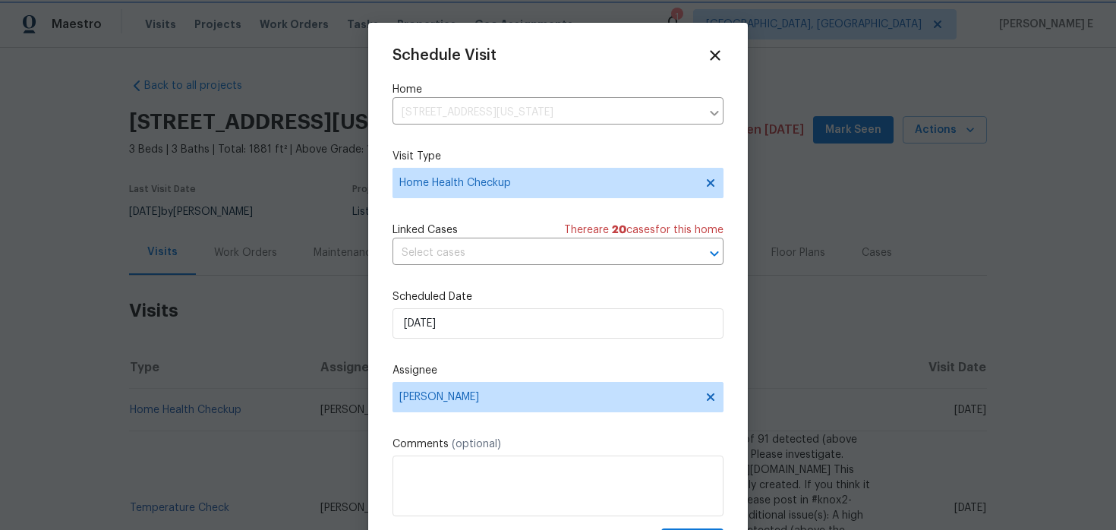
scroll to position [27, 0]
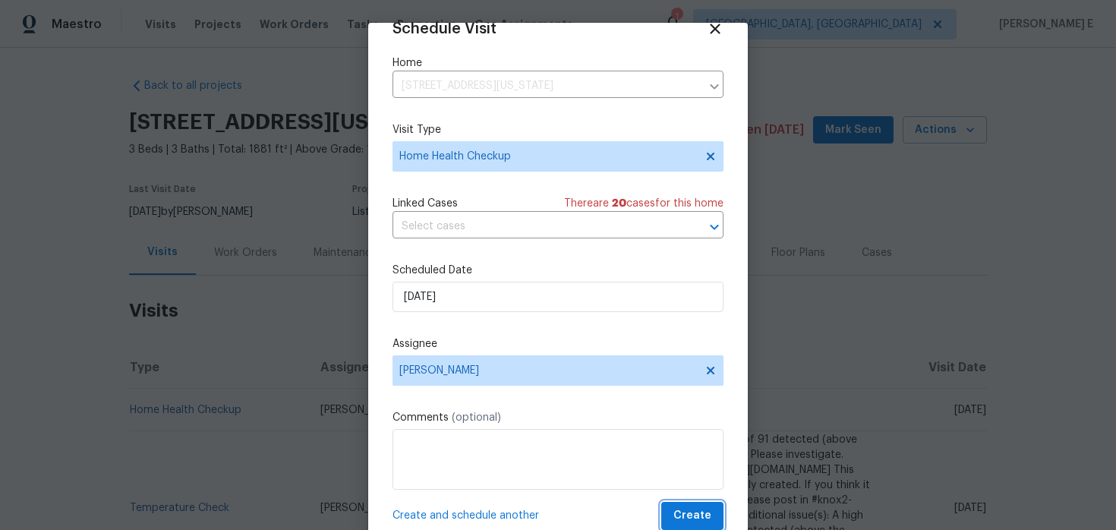
click at [703, 515] on span "Create" at bounding box center [692, 515] width 38 height 19
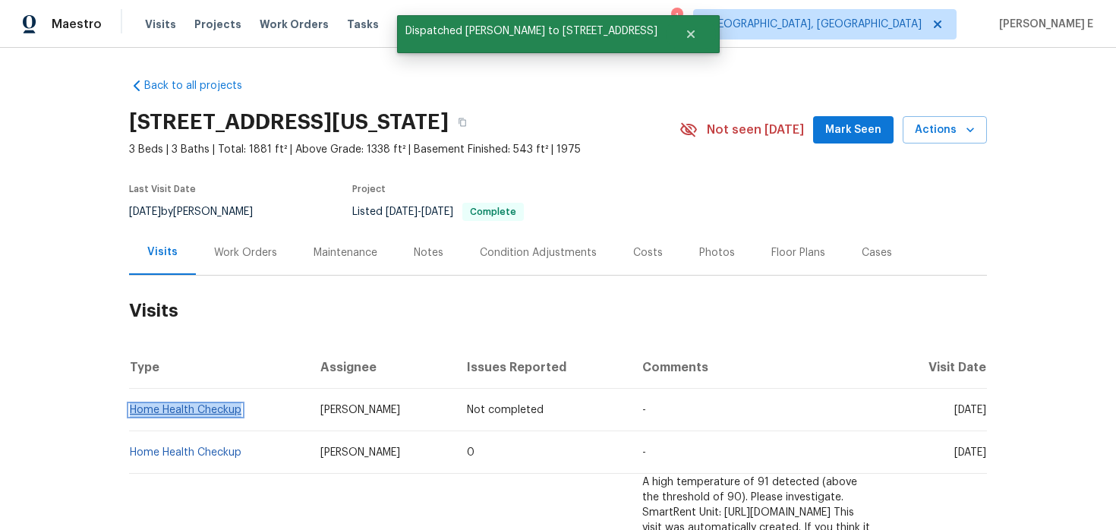
copy link "Home Health Checkup"
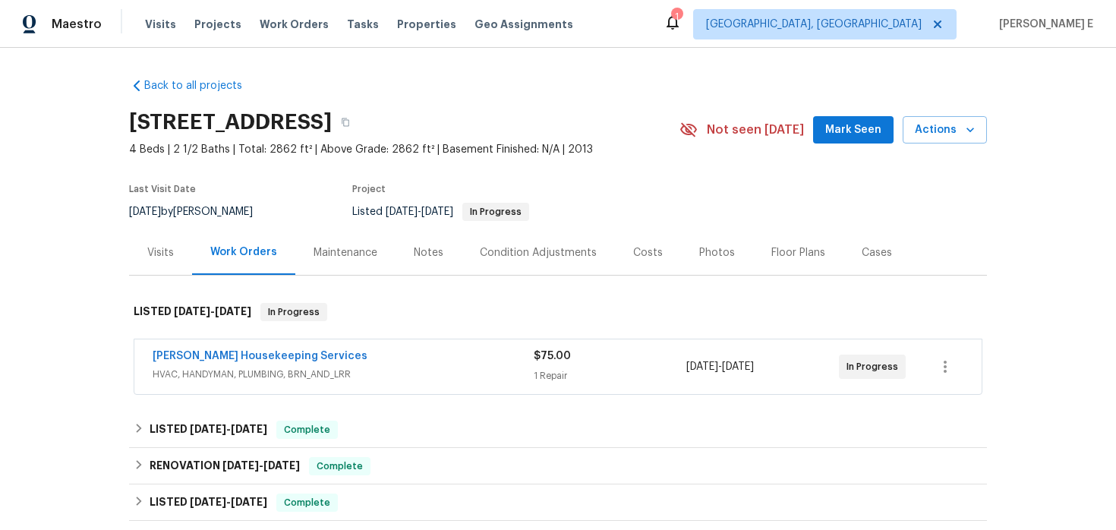
click at [169, 257] on div "Visits" at bounding box center [160, 252] width 27 height 15
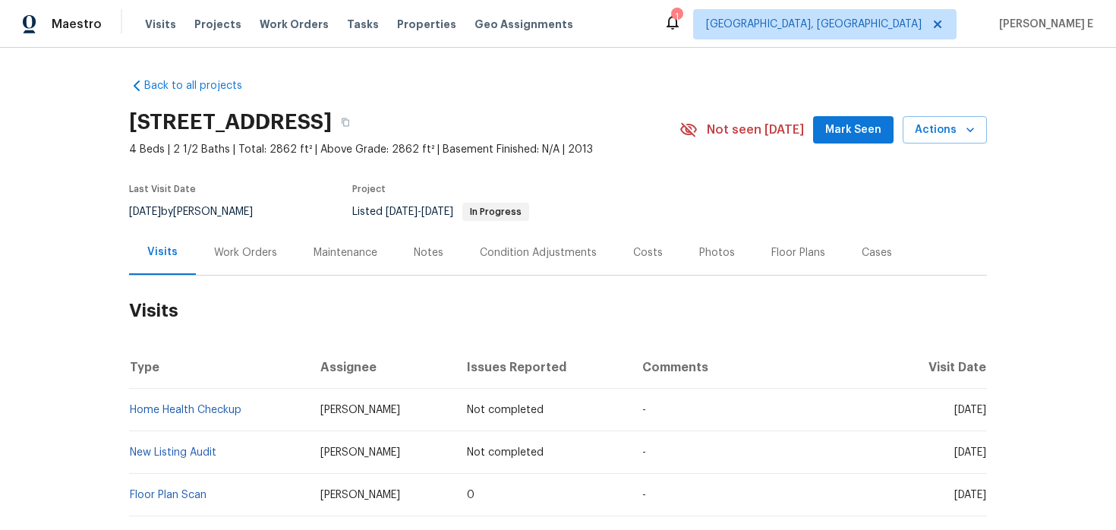
click at [950, 145] on div "812 Draco Dr, Killeen, TX 76542 4 Beds | 2 1/2 Baths | Total: 2862 ft² | Above …" at bounding box center [558, 129] width 858 height 55
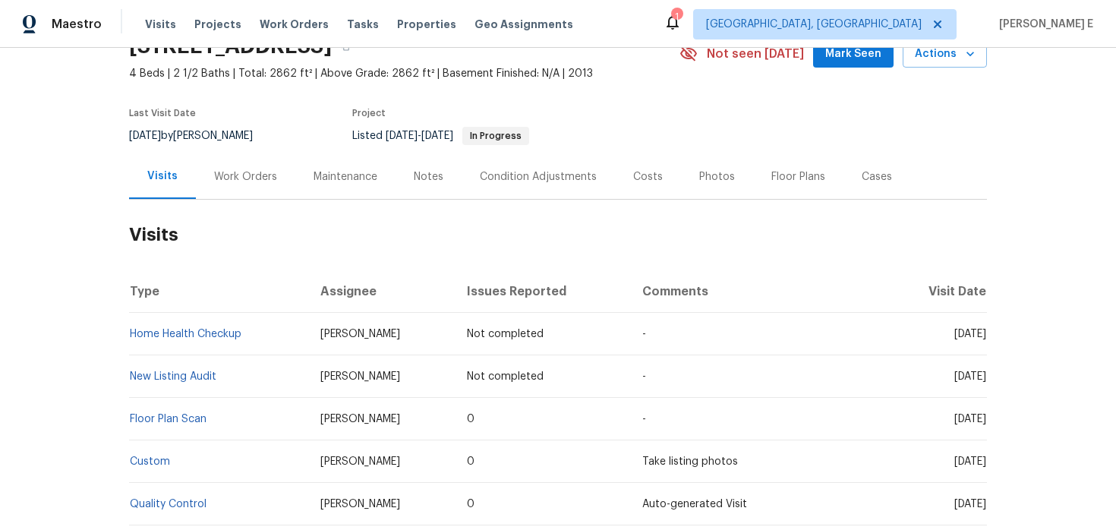
scroll to position [68, 0]
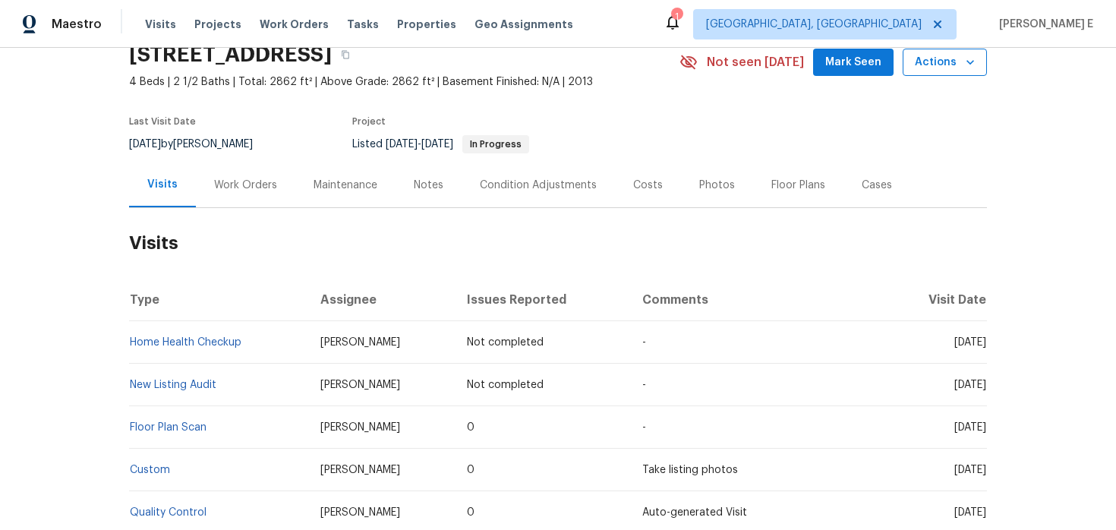
click at [948, 67] on span "Actions" at bounding box center [945, 62] width 60 height 19
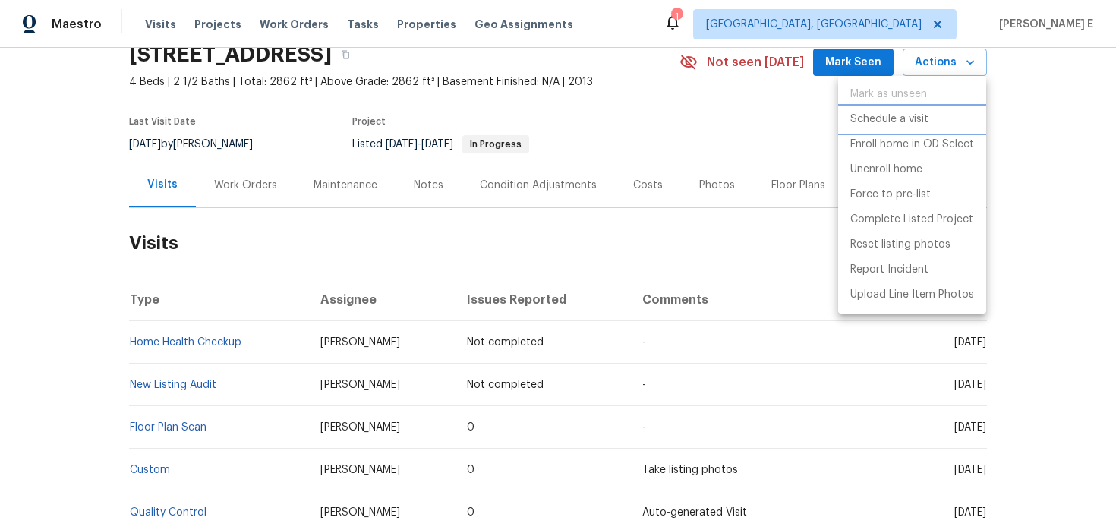
click at [856, 123] on p "Schedule a visit" at bounding box center [889, 120] width 78 height 16
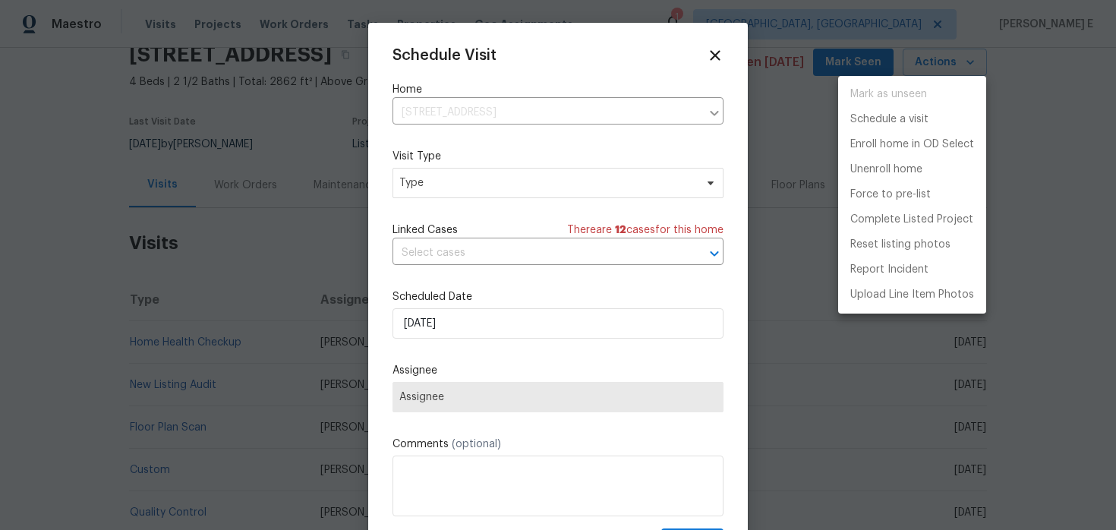
click at [420, 187] on div at bounding box center [558, 265] width 1116 height 530
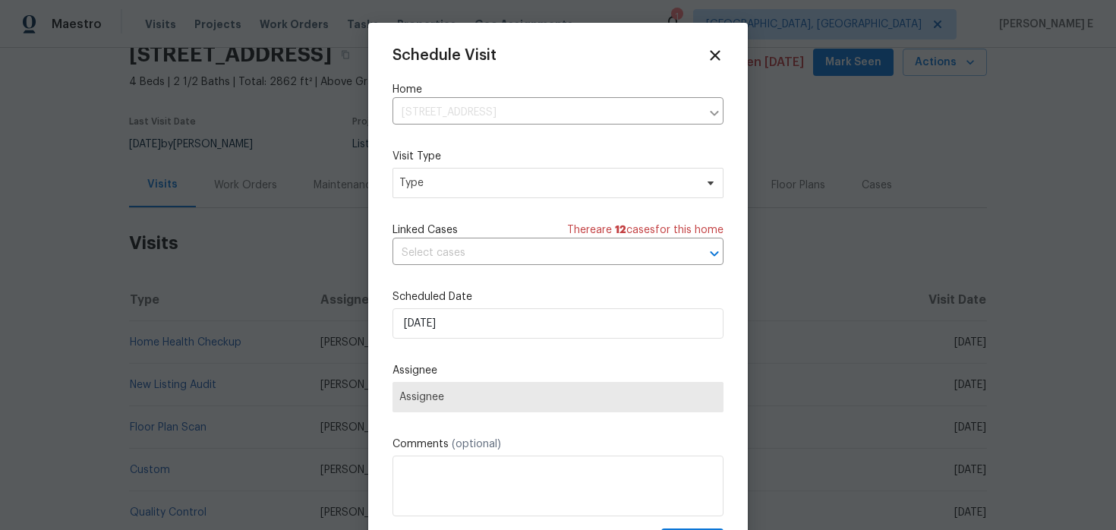
click at [420, 187] on div "Mark as unseen Schedule a visit Enroll home in OD Select Unenroll home Force to…" at bounding box center [558, 265] width 1116 height 530
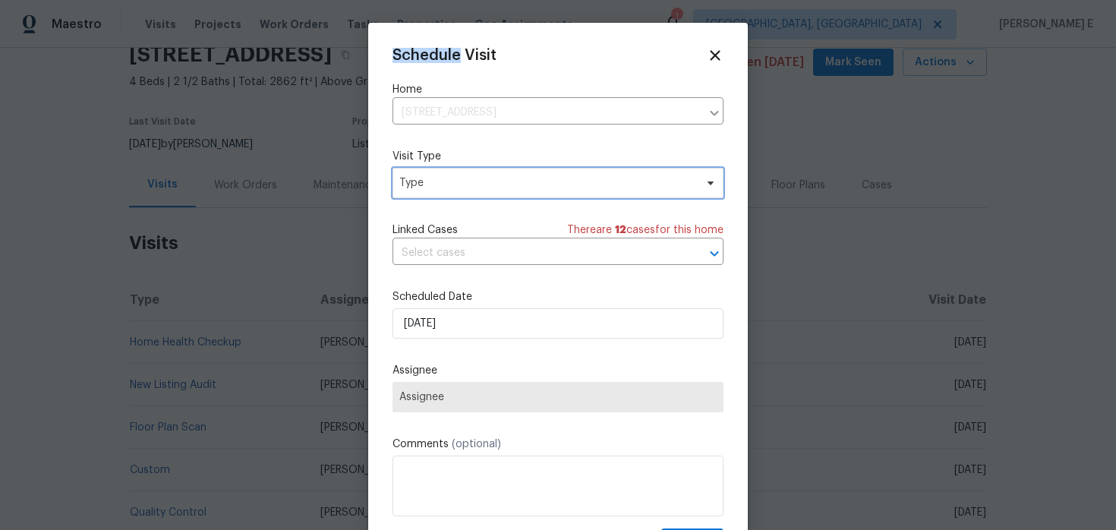
click at [420, 187] on span "Type" at bounding box center [546, 182] width 295 height 15
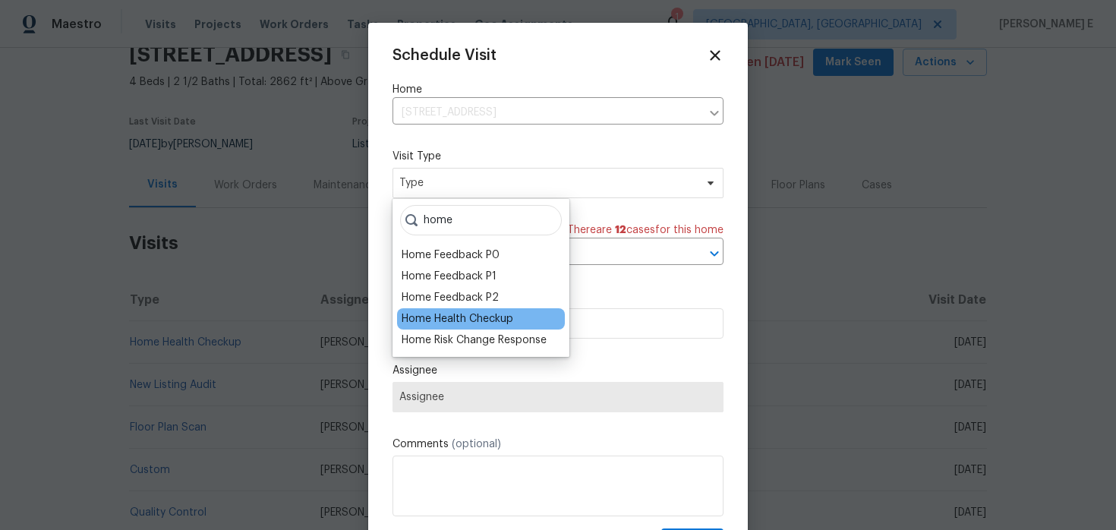
type input "home"
click at [454, 314] on div "Home Health Checkup" at bounding box center [458, 318] width 112 height 15
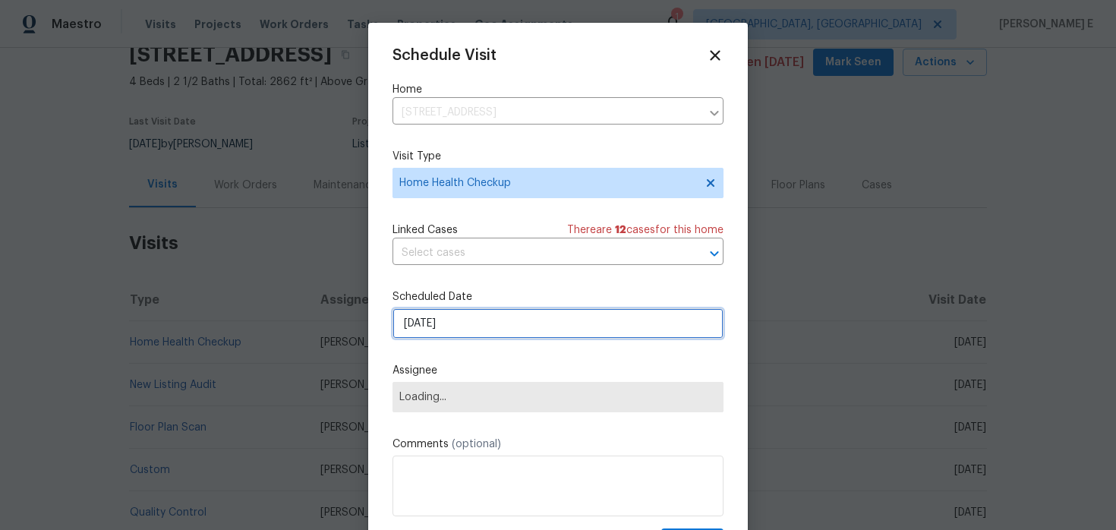
click at [450, 320] on input "[DATE]" at bounding box center [557, 323] width 331 height 30
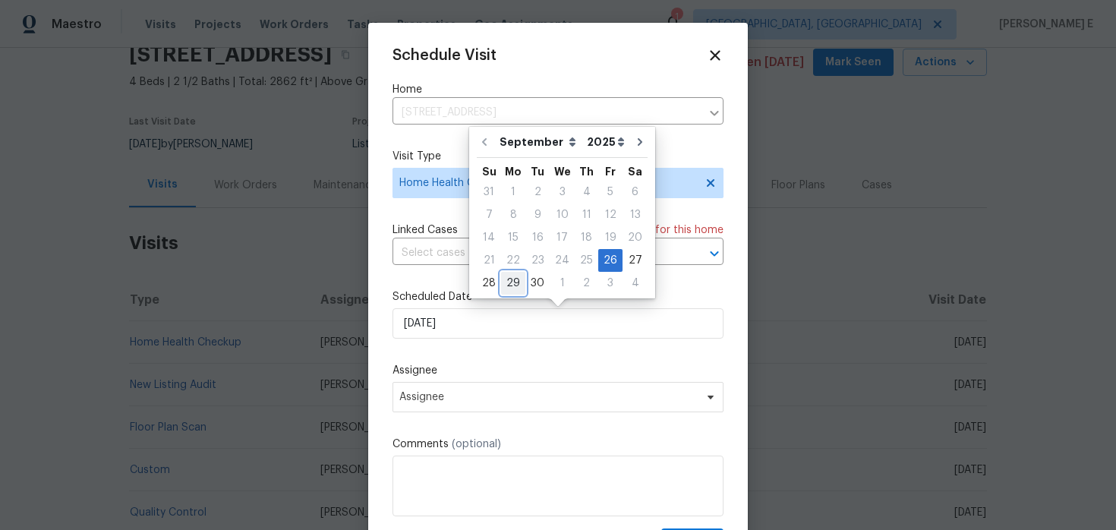
click at [520, 280] on div "29" at bounding box center [513, 283] width 24 height 21
type input "[DATE]"
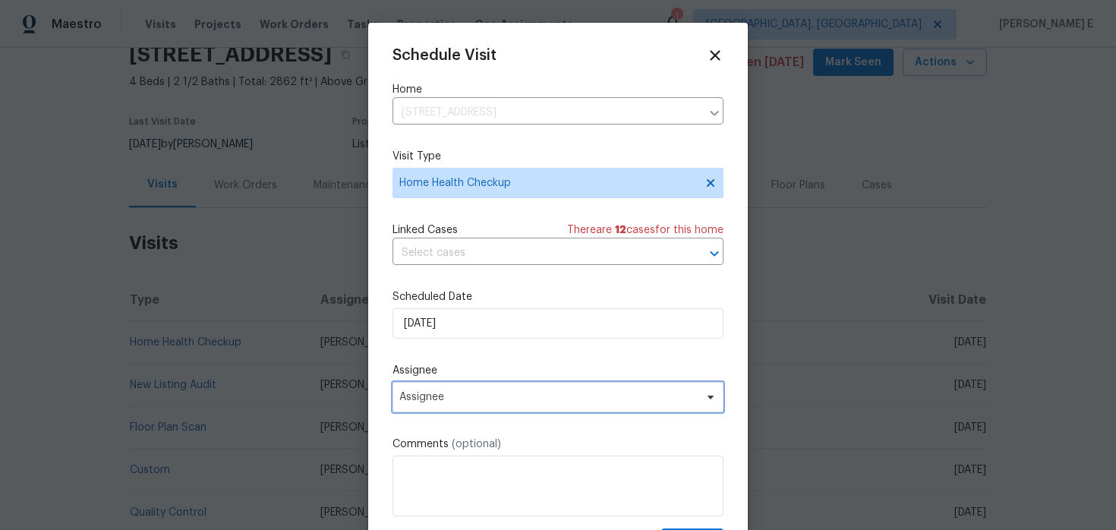
click at [463, 406] on span "Assignee" at bounding box center [557, 397] width 331 height 30
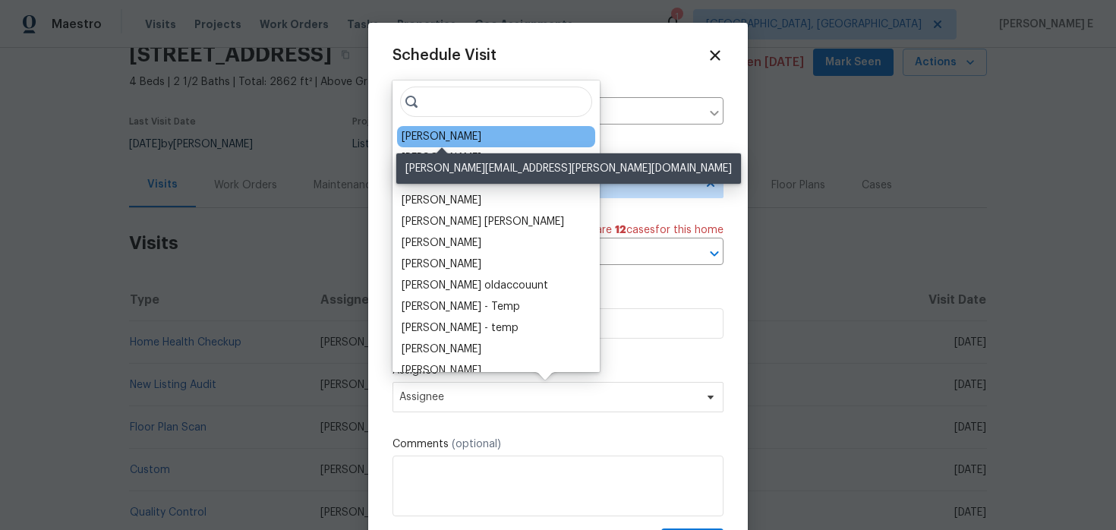
click at [480, 139] on div "Nelson Figueroa" at bounding box center [442, 136] width 80 height 15
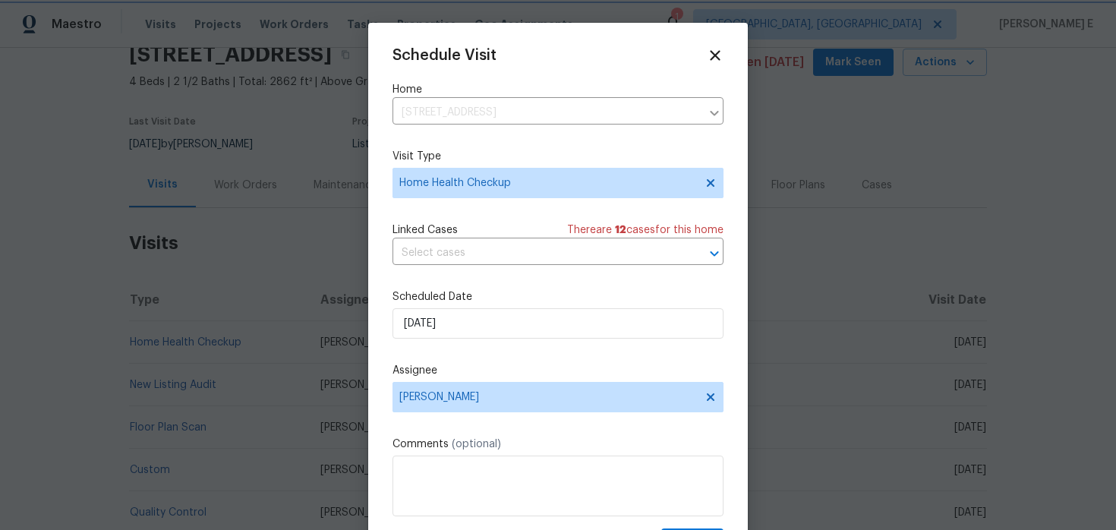
scroll to position [27, 0]
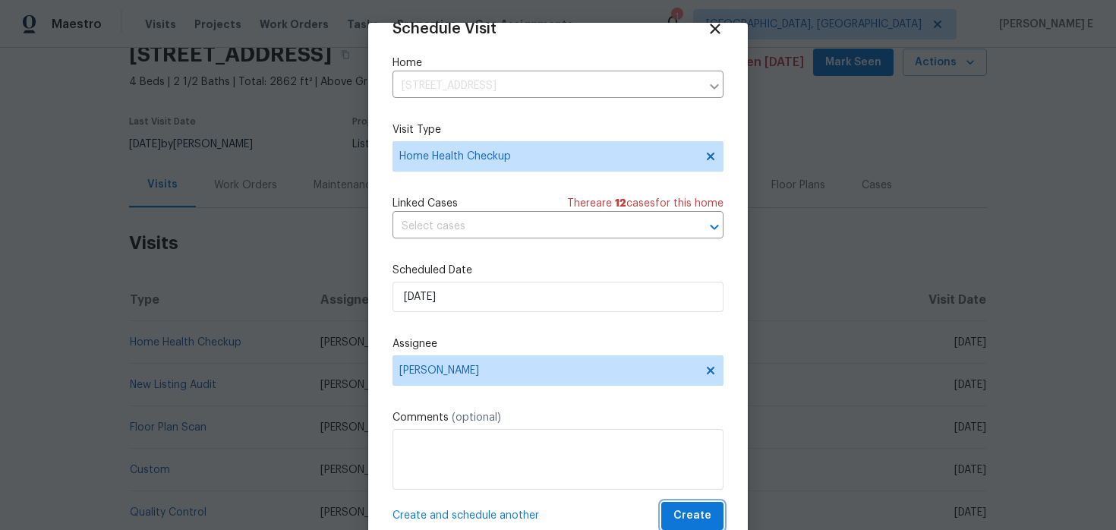
click at [688, 521] on span "Create" at bounding box center [692, 515] width 38 height 19
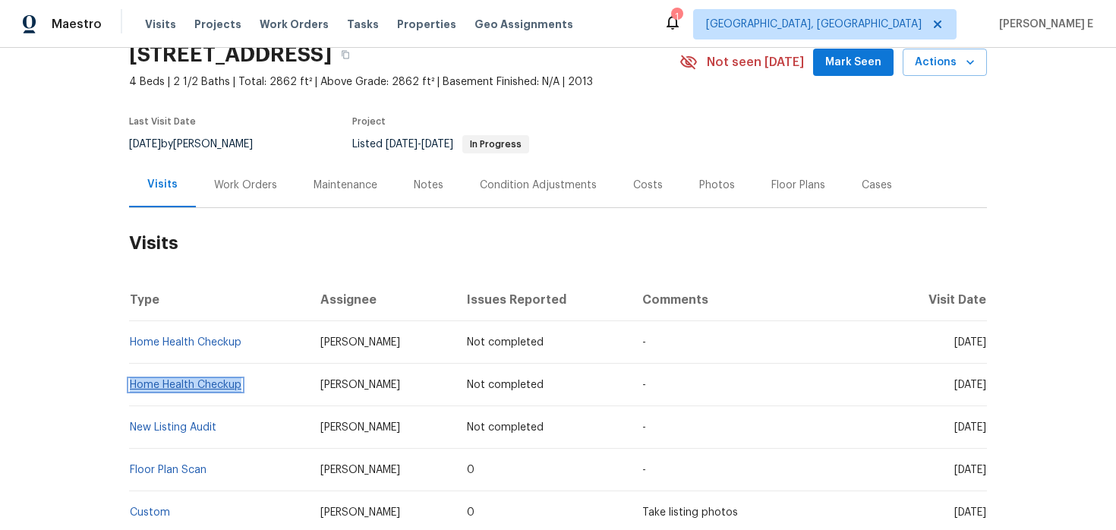
copy link "Home Health Checkup"
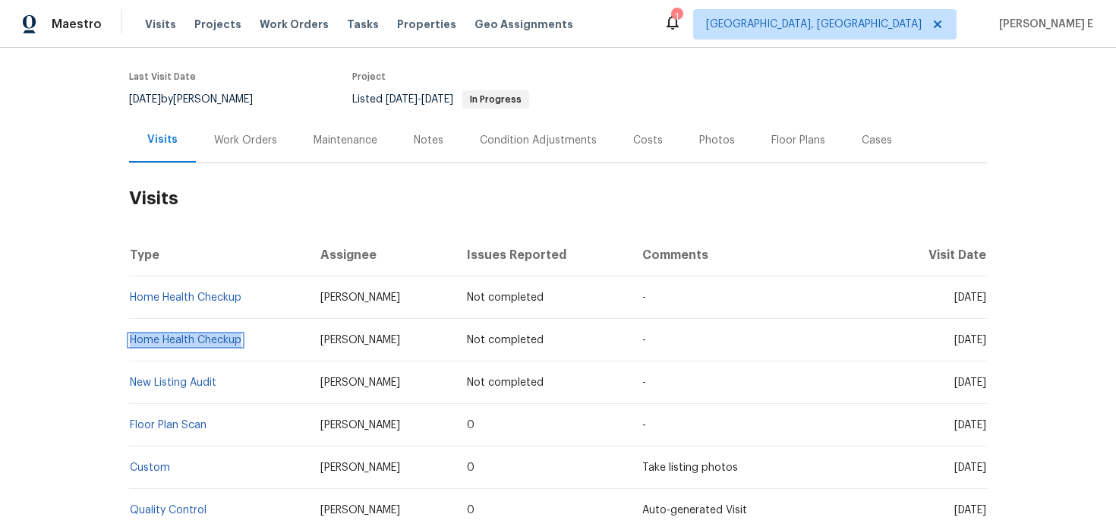
scroll to position [120, 0]
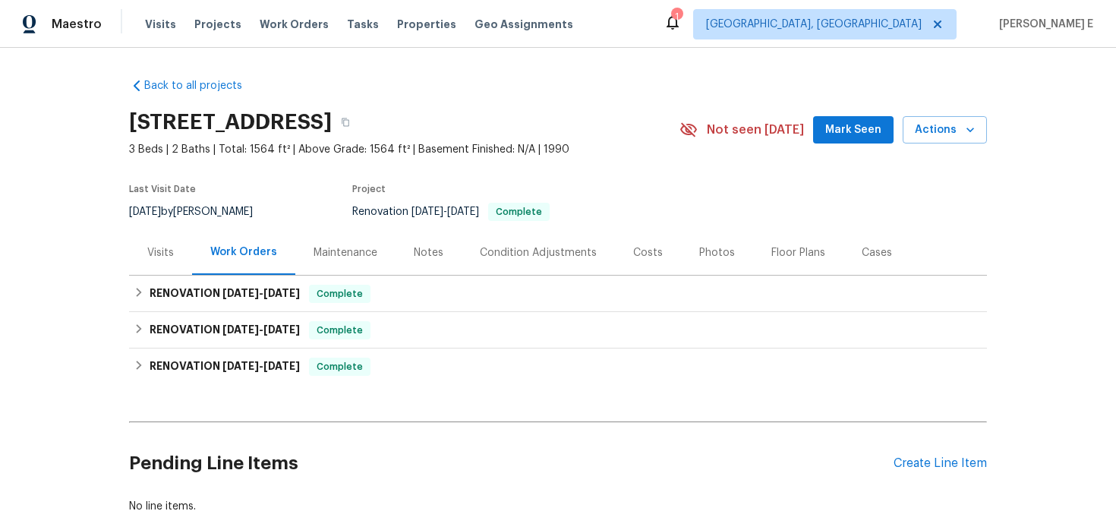
click at [142, 266] on div "Visits" at bounding box center [160, 252] width 63 height 45
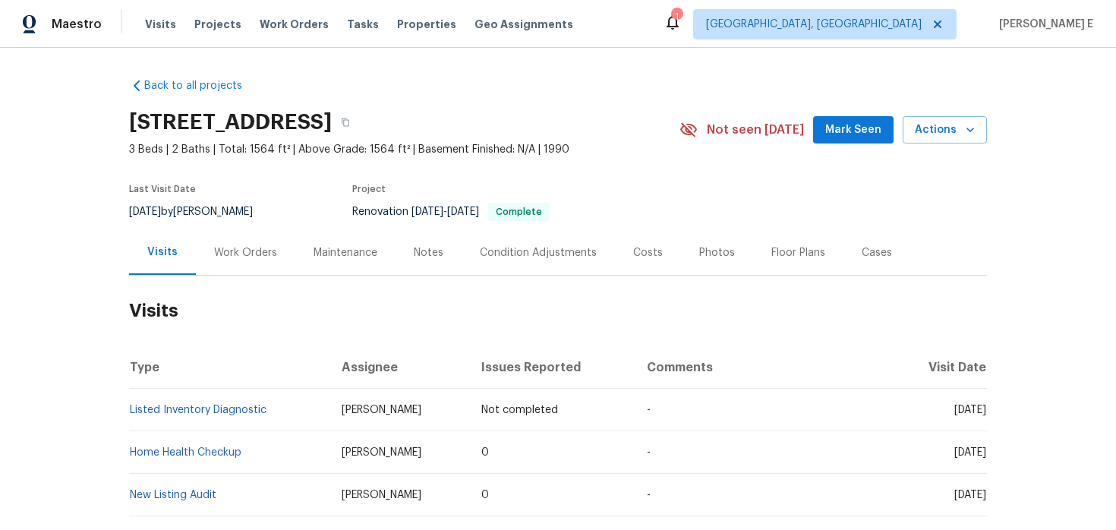
scroll to position [34, 0]
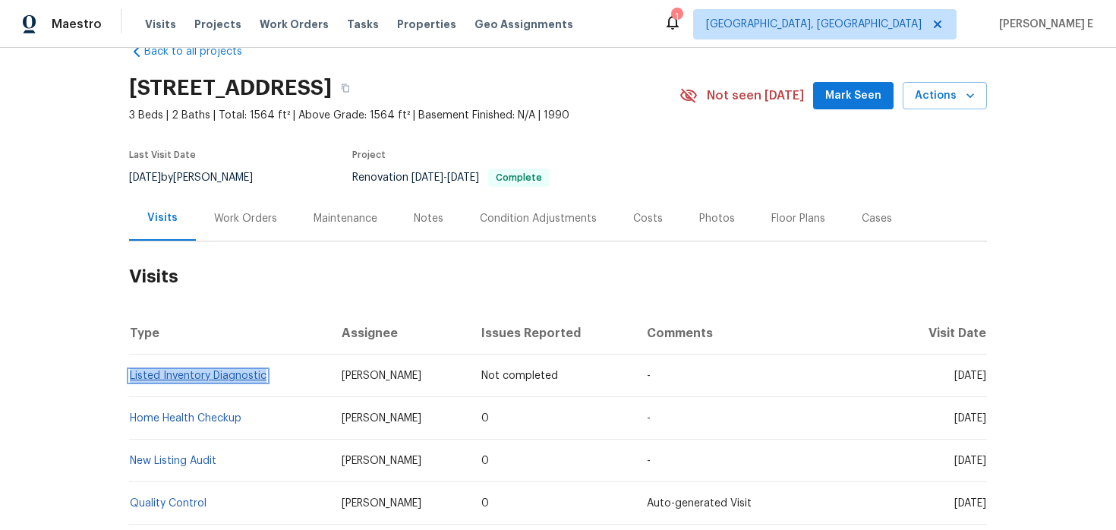
copy link "Listed Inventory Diagnostic"
click at [940, 103] on span "Actions" at bounding box center [945, 96] width 60 height 19
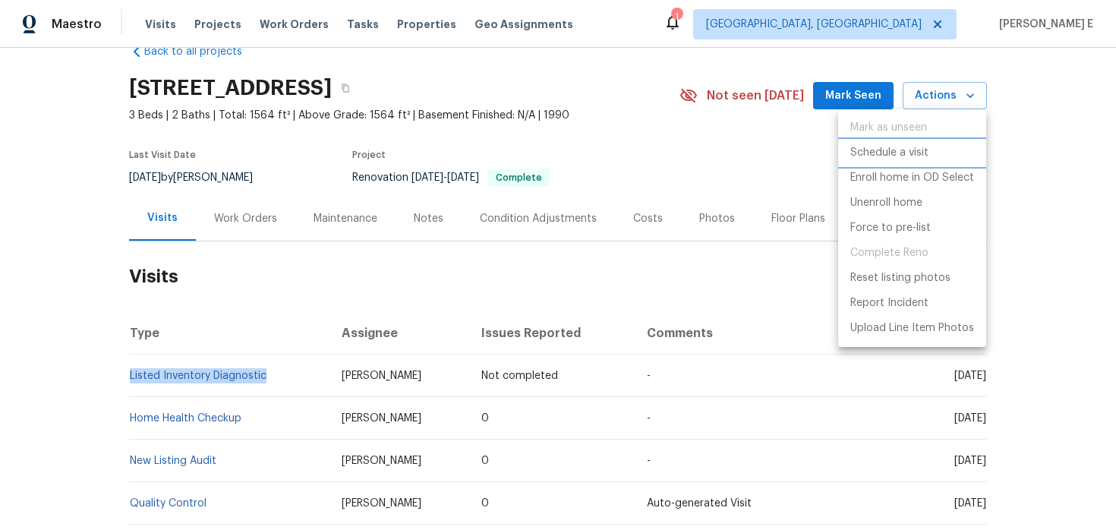
click at [859, 147] on p "Schedule a visit" at bounding box center [889, 153] width 78 height 16
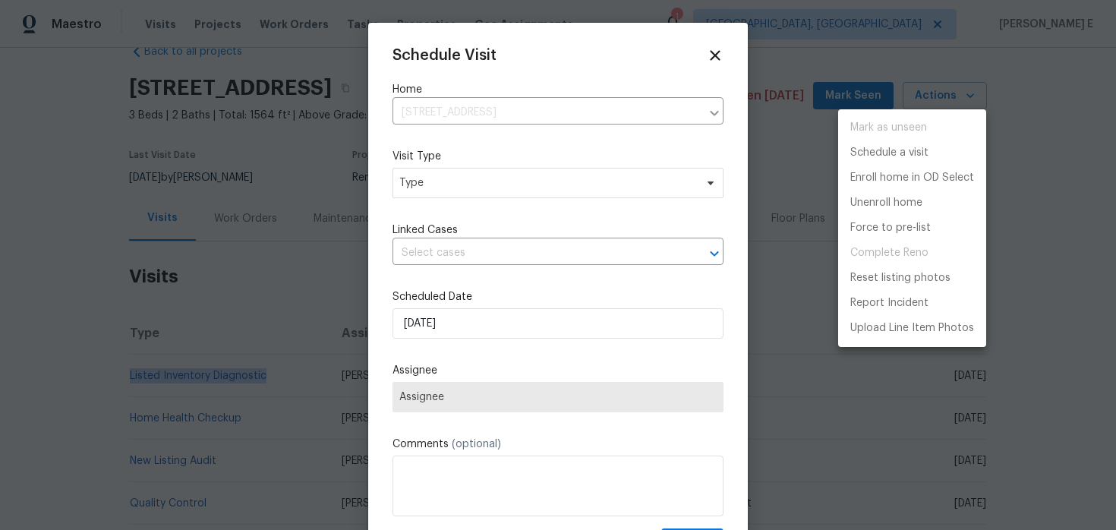
click at [442, 194] on div at bounding box center [558, 265] width 1116 height 530
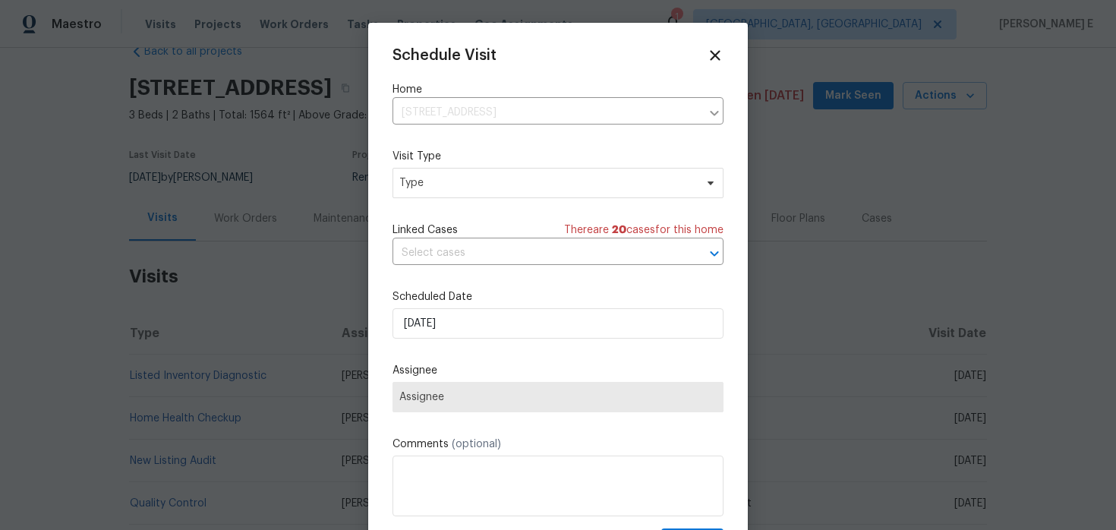
click at [442, 194] on div "Mark as unseen Schedule a visit Enroll home in OD Select Unenroll home Force to…" at bounding box center [558, 265] width 1116 height 530
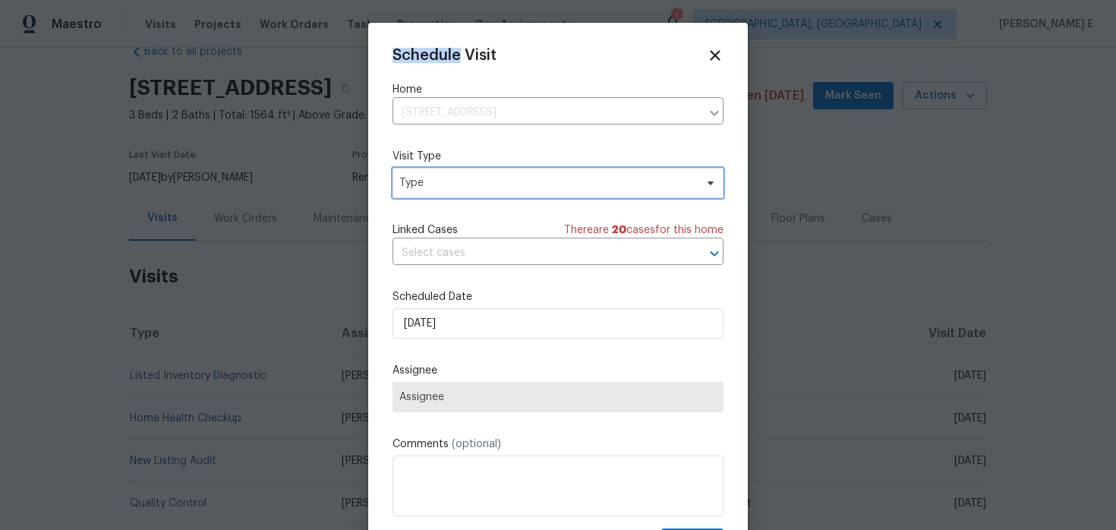
click at [442, 194] on span "Type" at bounding box center [557, 183] width 331 height 30
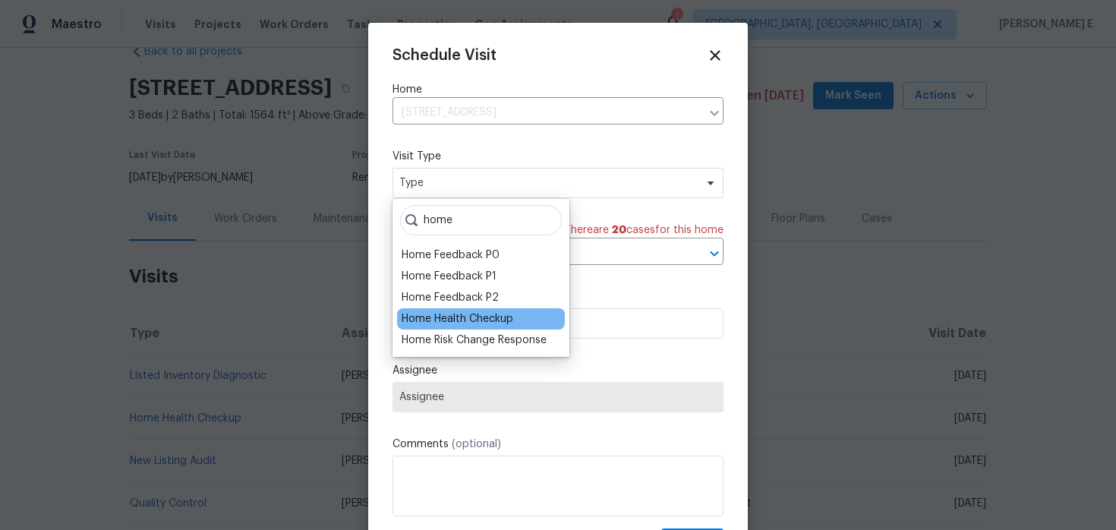
type input "home"
click at [458, 319] on div "Home Health Checkup" at bounding box center [458, 318] width 112 height 15
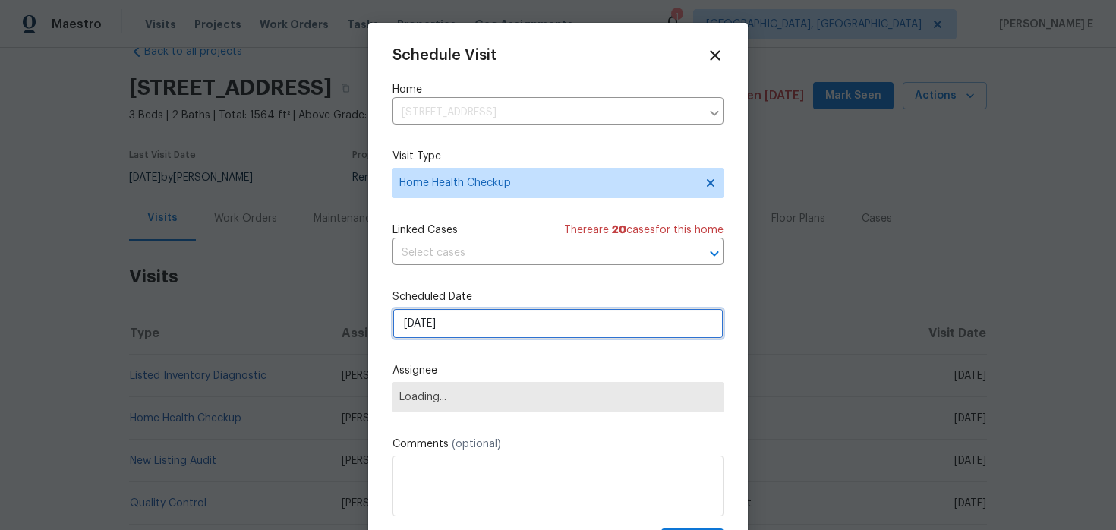
click at [445, 326] on input "[DATE]" at bounding box center [557, 323] width 331 height 30
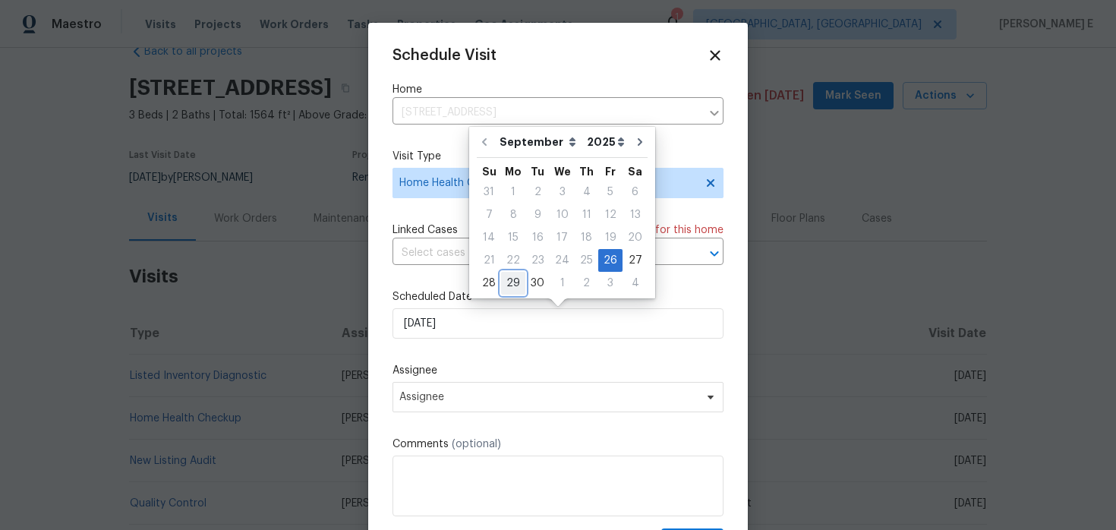
click at [507, 285] on div "29" at bounding box center [513, 283] width 24 height 21
type input "[DATE]"
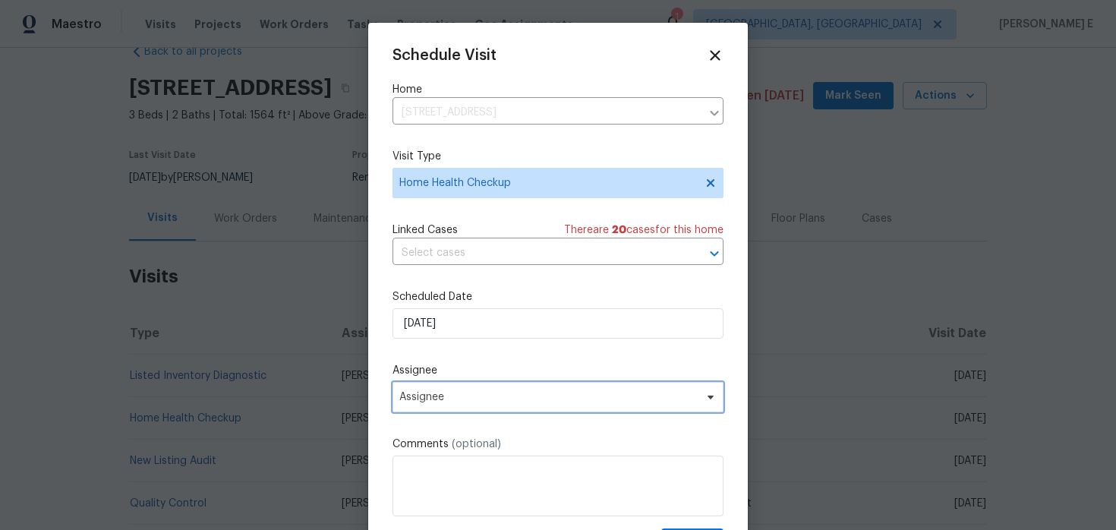
click at [465, 398] on span "Assignee" at bounding box center [548, 397] width 298 height 12
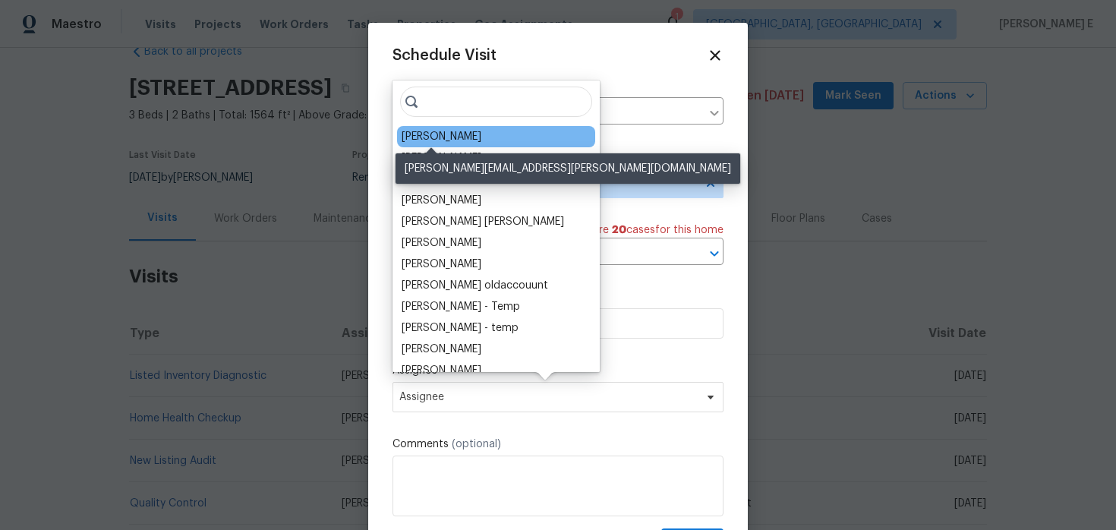
click at [443, 134] on div "Tucker Trent" at bounding box center [442, 136] width 80 height 15
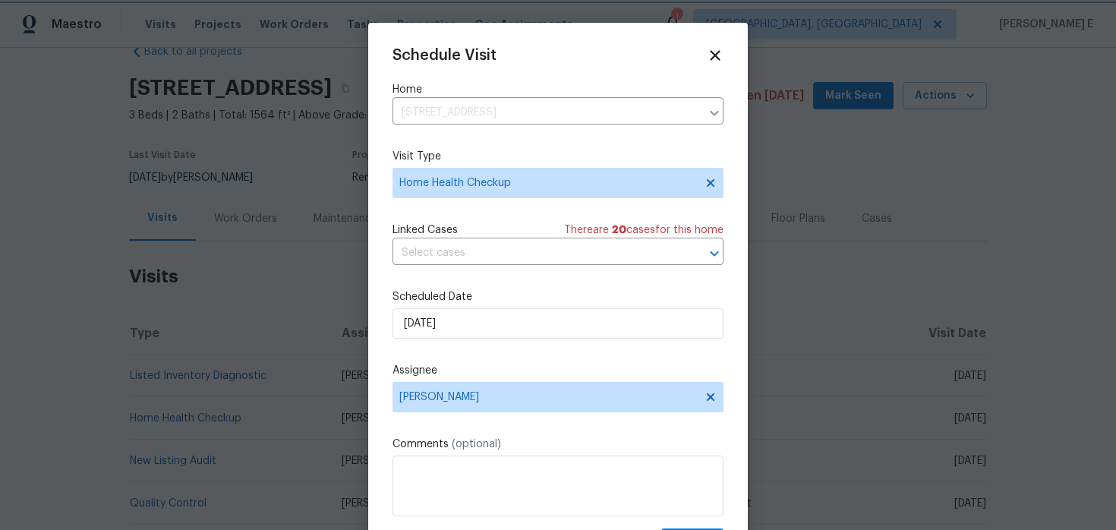
scroll to position [27, 0]
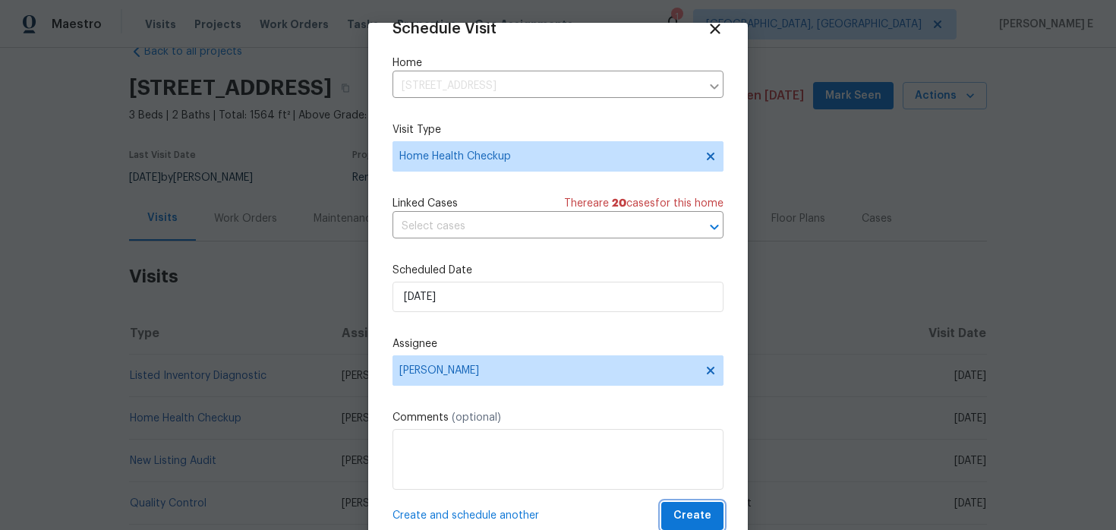
click at [683, 513] on span "Create" at bounding box center [692, 515] width 38 height 19
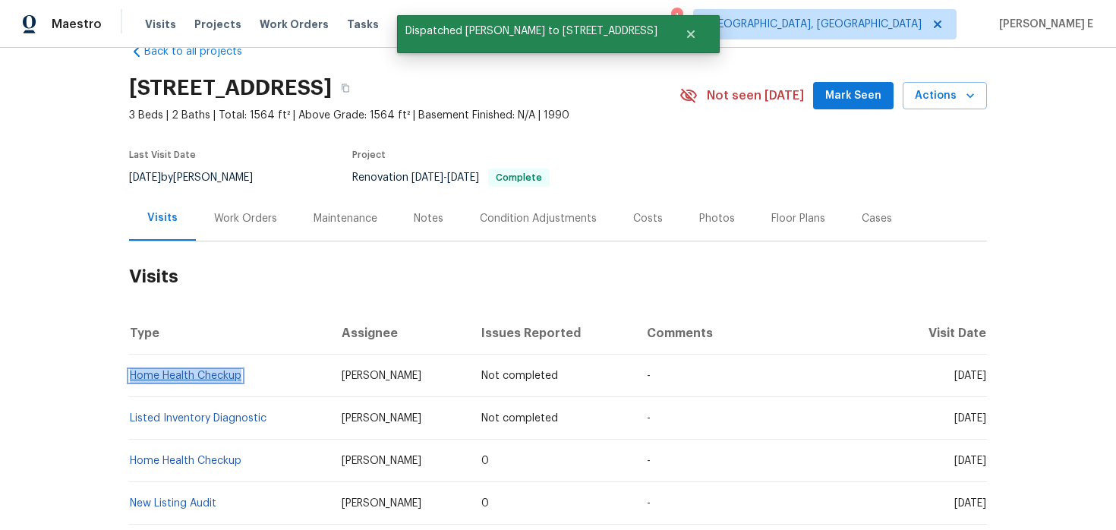
copy link "Home Health Checkup"
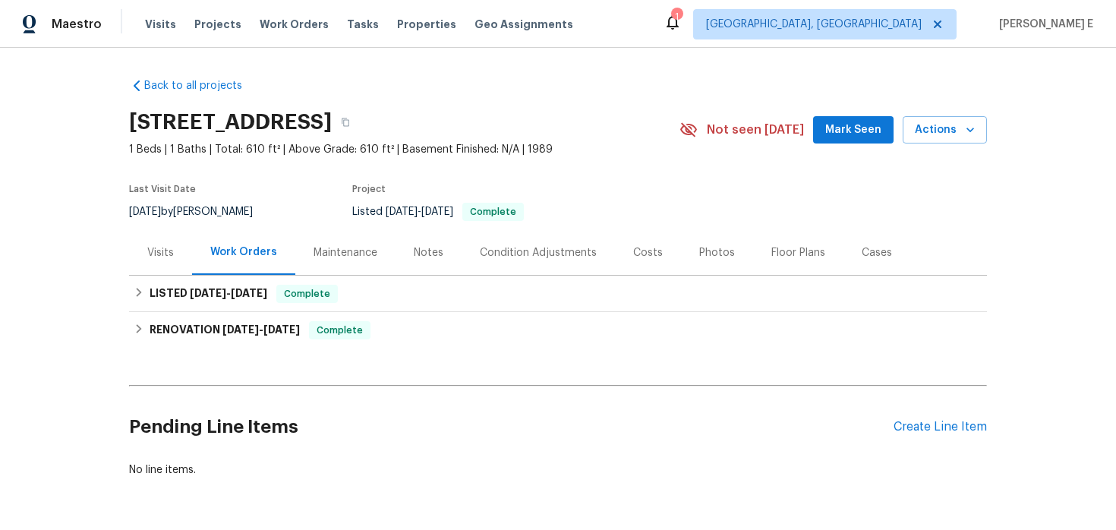
click at [156, 258] on div "Visits" at bounding box center [160, 252] width 27 height 15
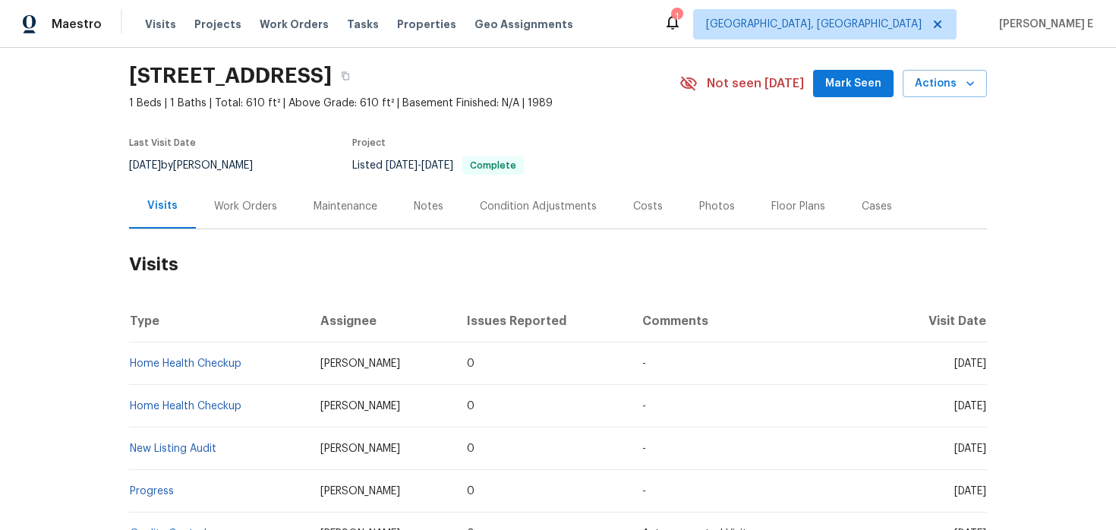
scroll to position [41, 0]
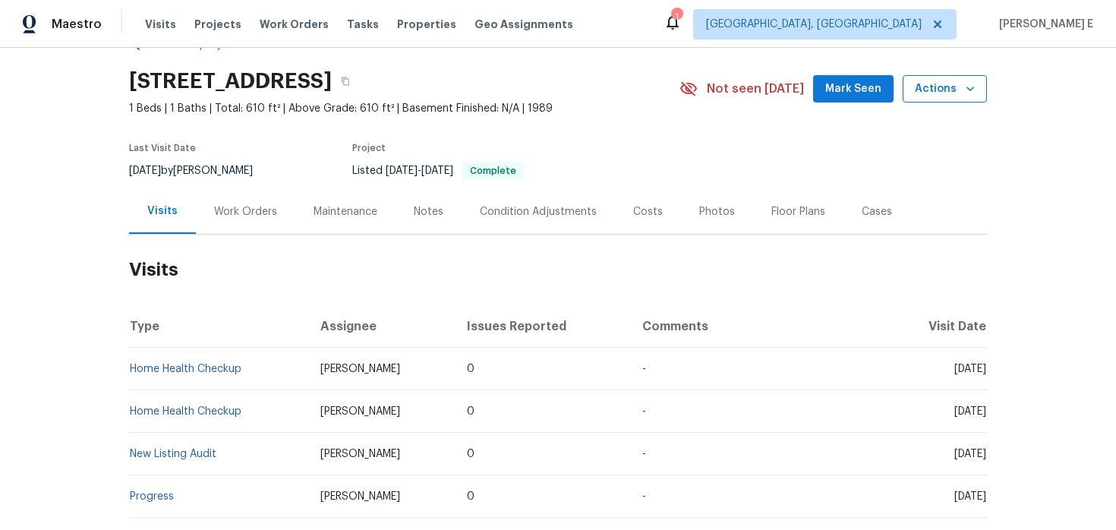
click at [955, 102] on button "Actions" at bounding box center [945, 89] width 84 height 28
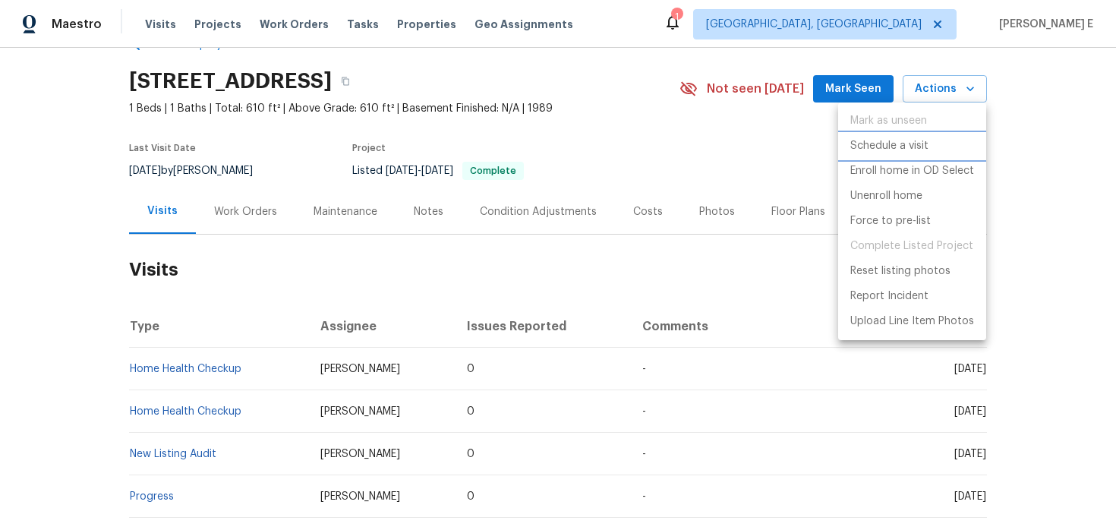
click at [884, 143] on p "Schedule a visit" at bounding box center [889, 146] width 78 height 16
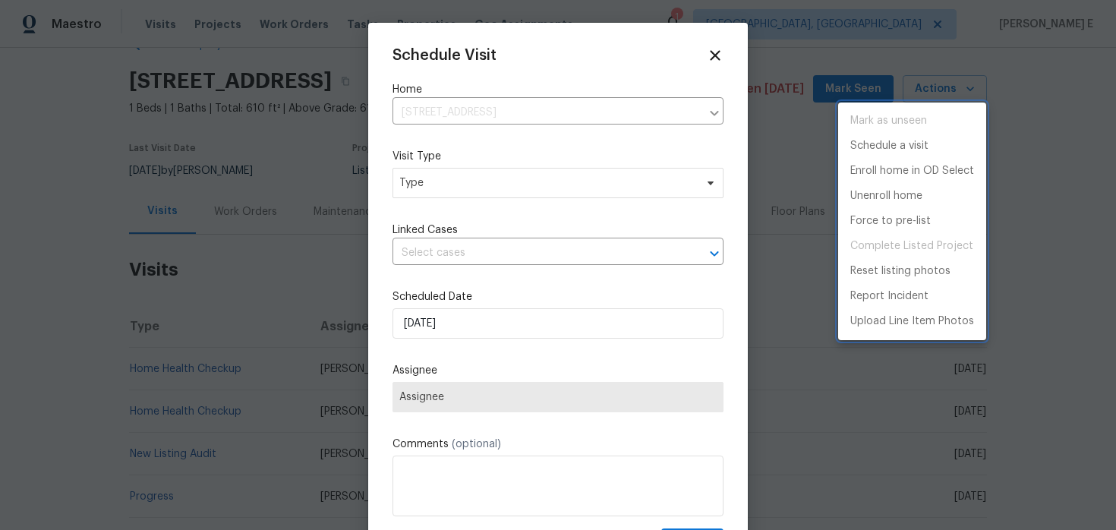
click at [548, 191] on div at bounding box center [558, 265] width 1116 height 530
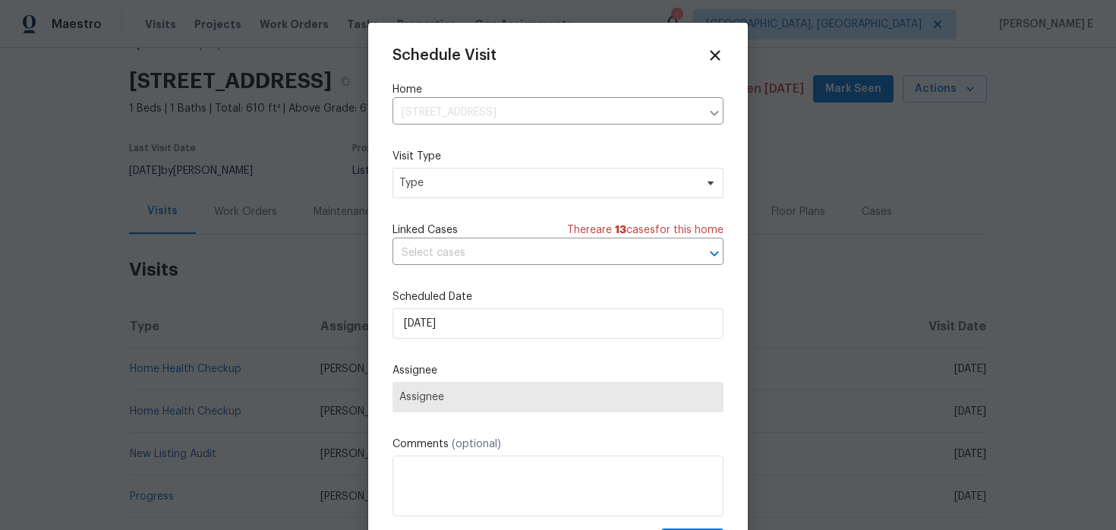
click at [548, 191] on div "Mark as unseen Schedule a visit Enroll home in OD Select Unenroll home Force to…" at bounding box center [558, 265] width 1116 height 530
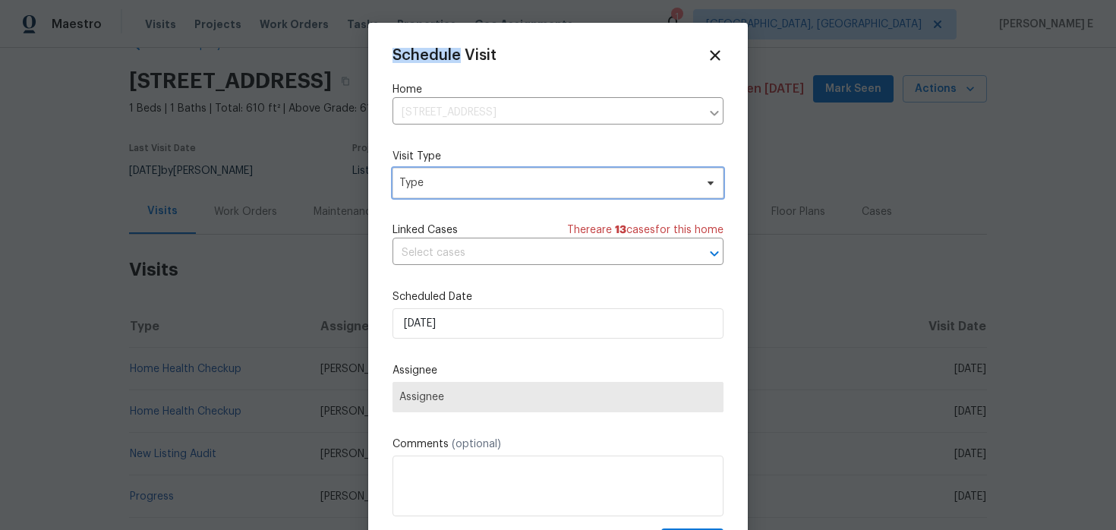
click at [548, 191] on span "Type" at bounding box center [546, 182] width 295 height 15
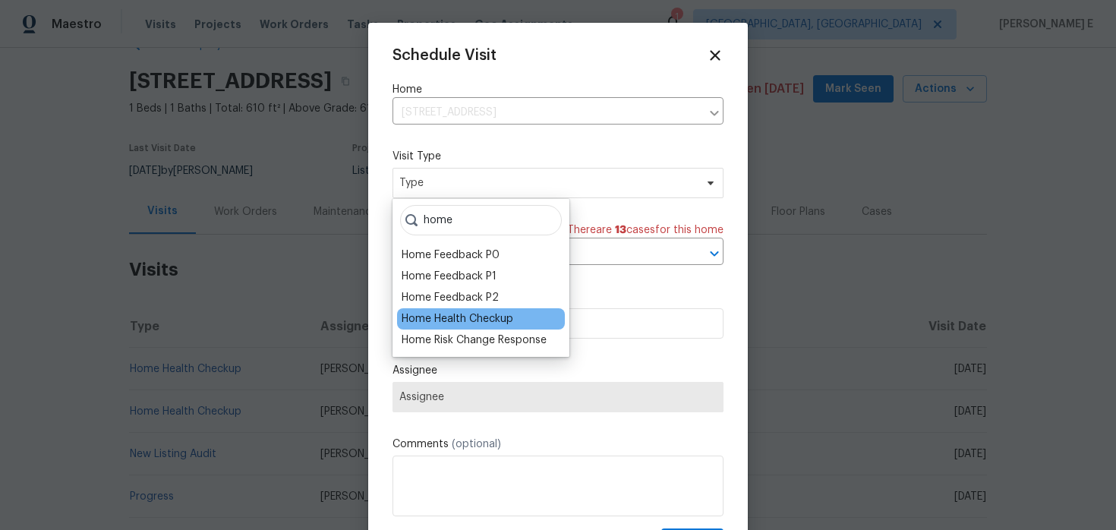
type input "home"
click at [500, 322] on div "Home Health Checkup" at bounding box center [458, 318] width 112 height 15
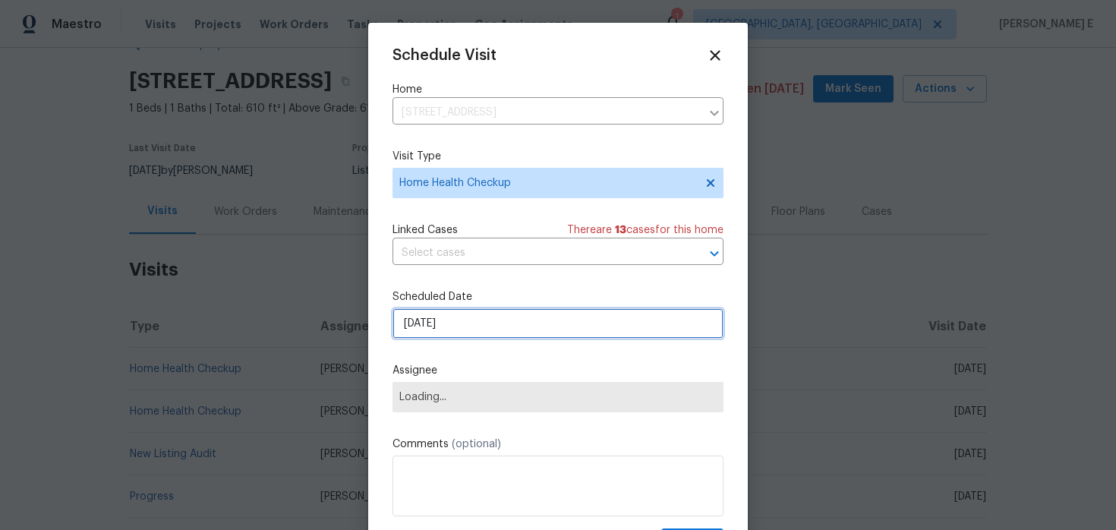
click at [494, 328] on input "[DATE]" at bounding box center [557, 323] width 331 height 30
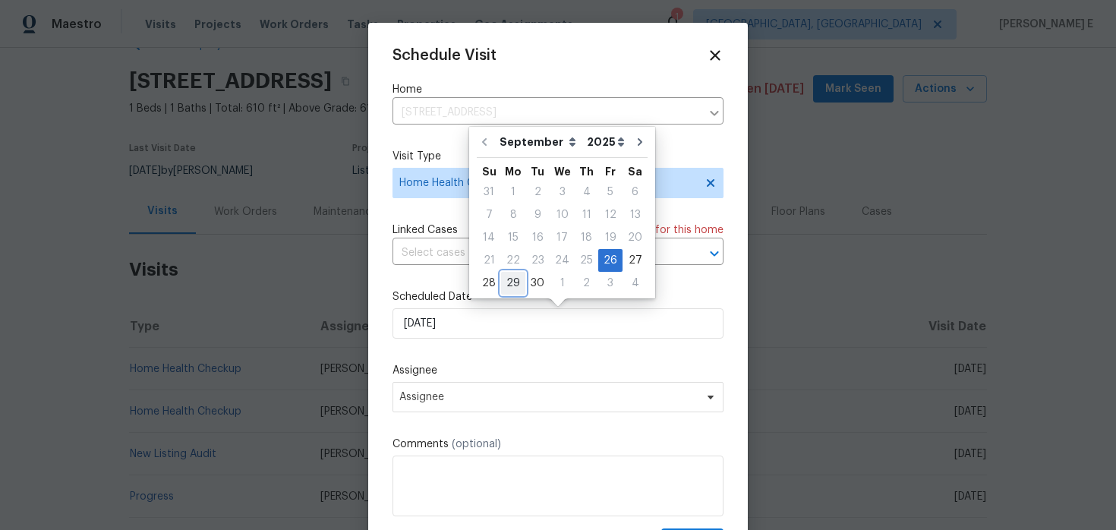
click at [507, 279] on div "29" at bounding box center [513, 283] width 24 height 21
type input "[DATE]"
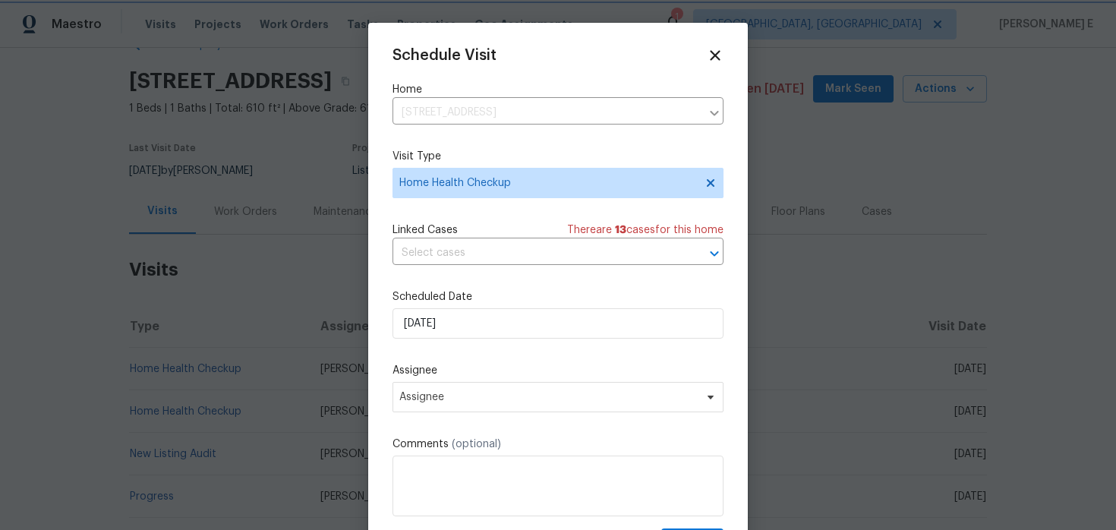
scroll to position [27, 0]
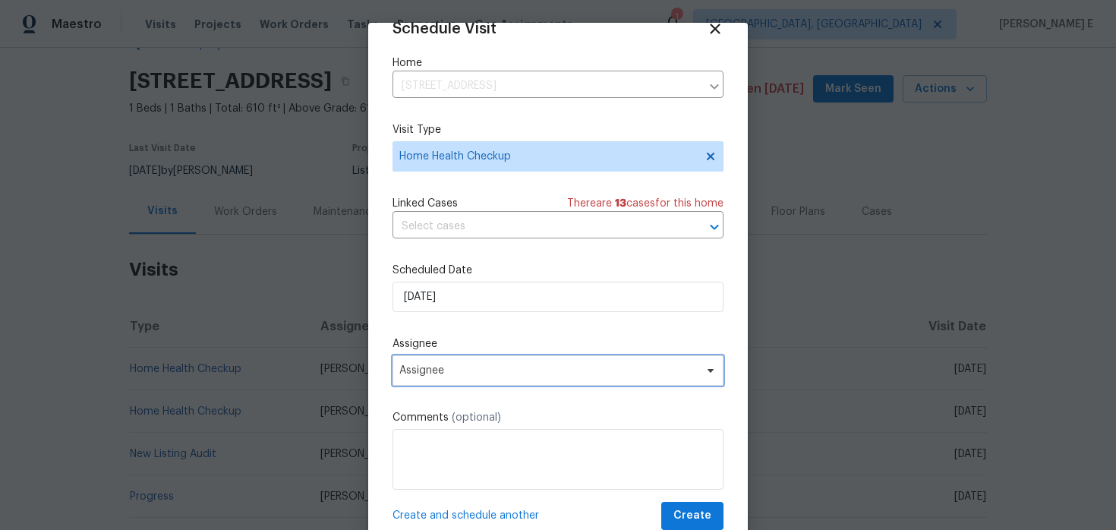
click at [465, 367] on span "Assignee" at bounding box center [548, 370] width 298 height 12
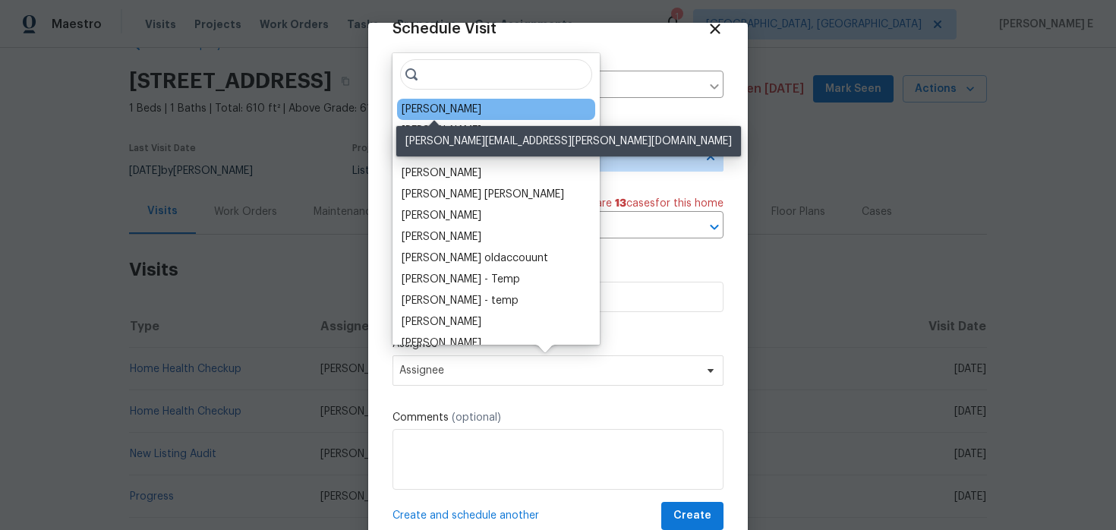
click at [446, 108] on div "[PERSON_NAME]" at bounding box center [442, 109] width 80 height 15
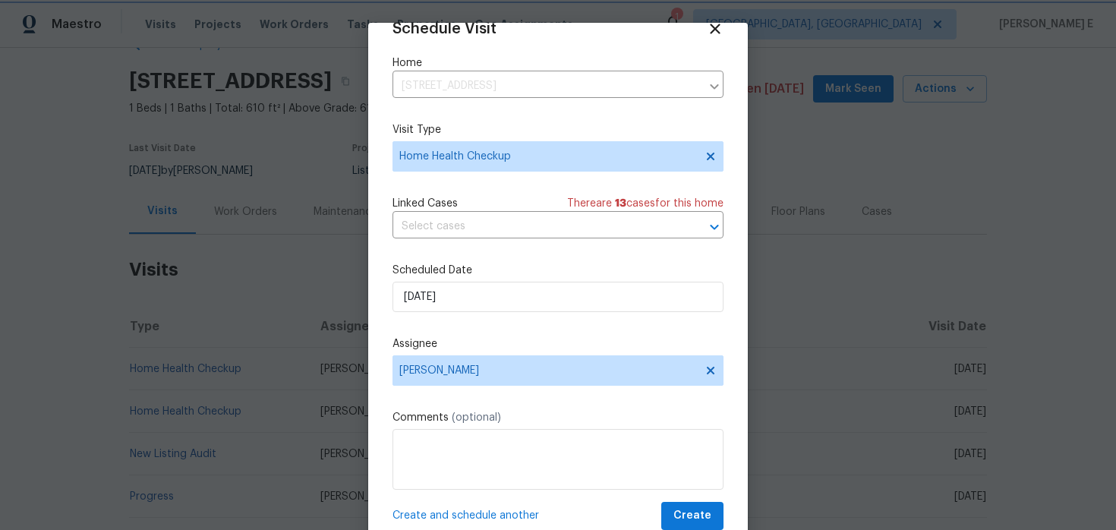
scroll to position [47, 0]
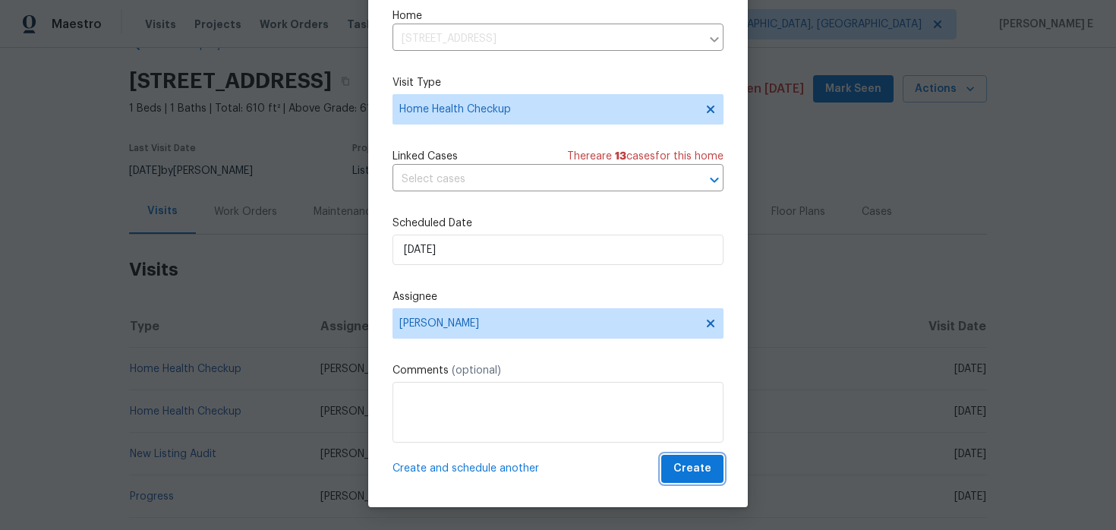
click at [690, 469] on span "Create" at bounding box center [692, 468] width 38 height 19
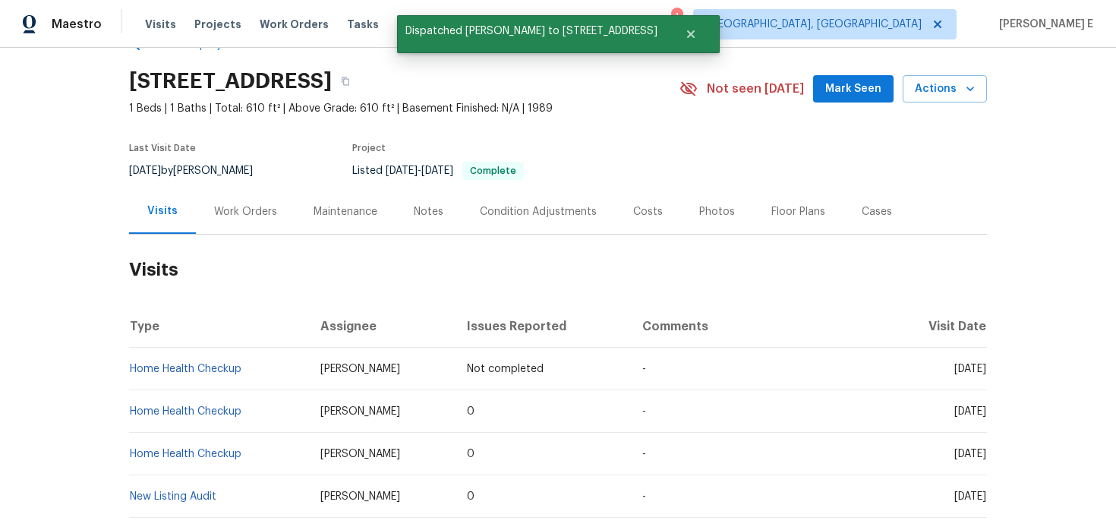
scroll to position [0, 0]
copy link "Home Health Checkup"
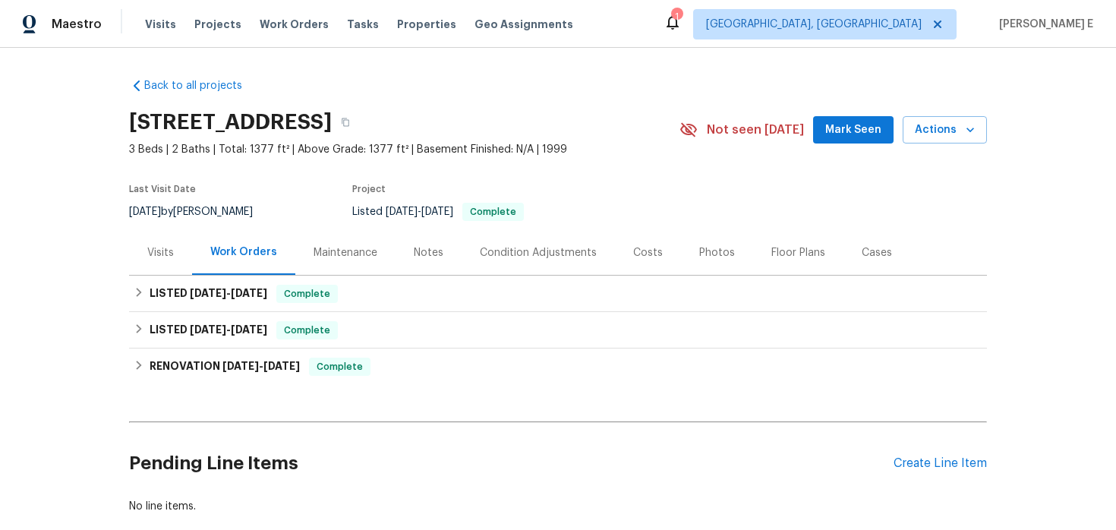
click at [174, 235] on div "Visits" at bounding box center [160, 252] width 63 height 45
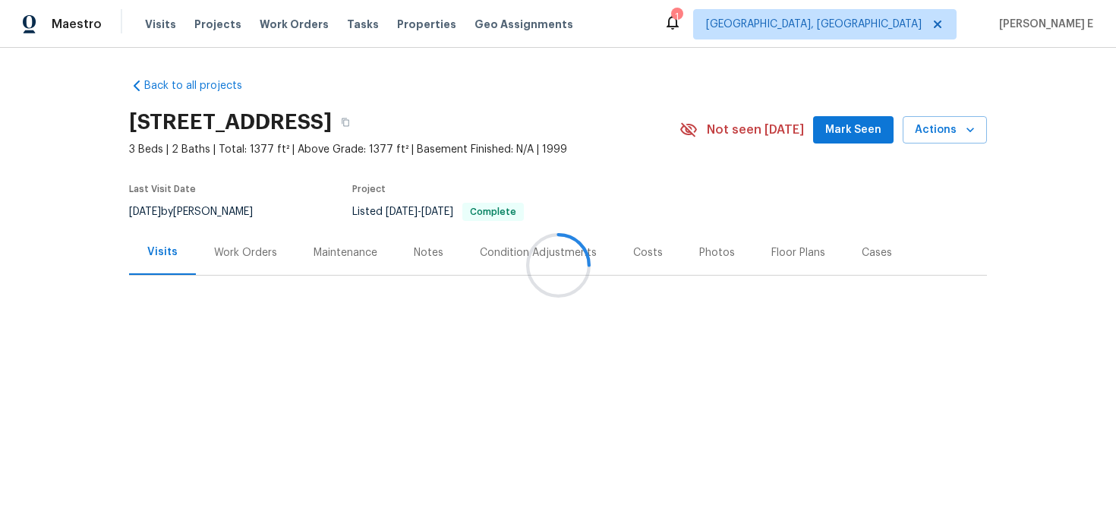
click at [154, 254] on div at bounding box center [558, 265] width 1116 height 530
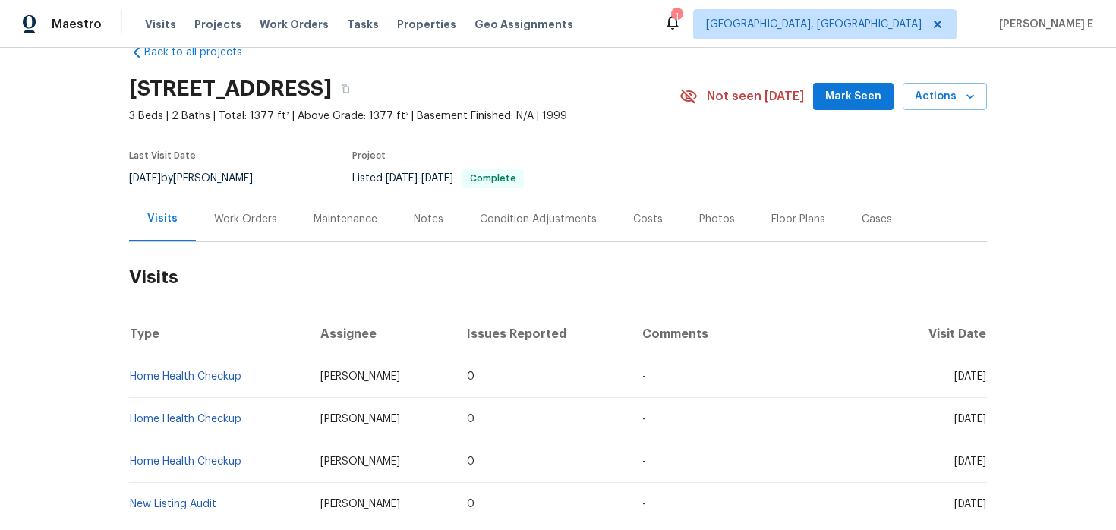
scroll to position [35, 0]
click at [930, 109] on div "6659 Diamond Care Dr, Las Vegas, NV 89122 3 Beds | 2 Baths | Total: 1377 ft² | …" at bounding box center [558, 95] width 858 height 55
click at [943, 95] on span "Actions" at bounding box center [945, 95] width 60 height 19
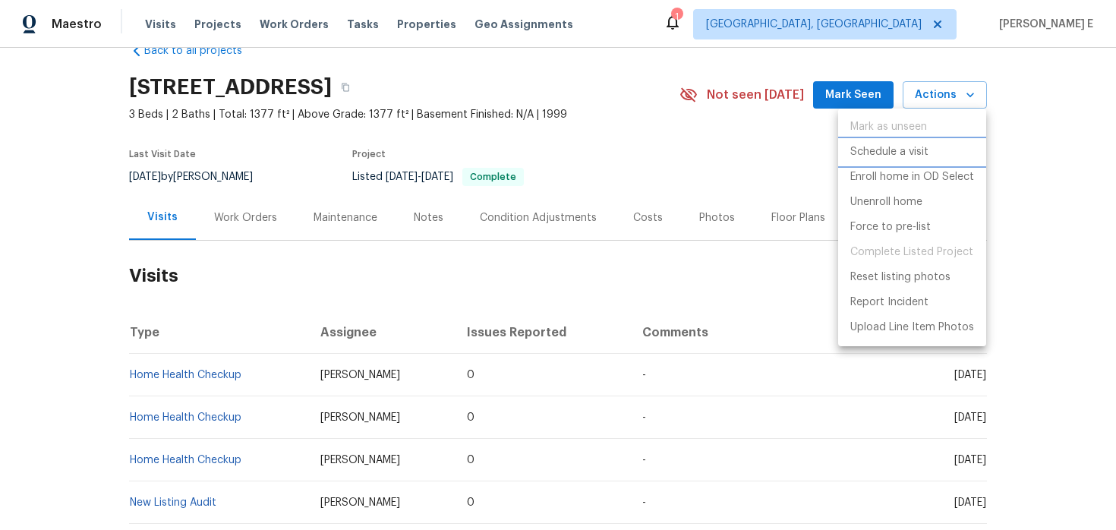
click at [905, 144] on p "Schedule a visit" at bounding box center [889, 152] width 78 height 16
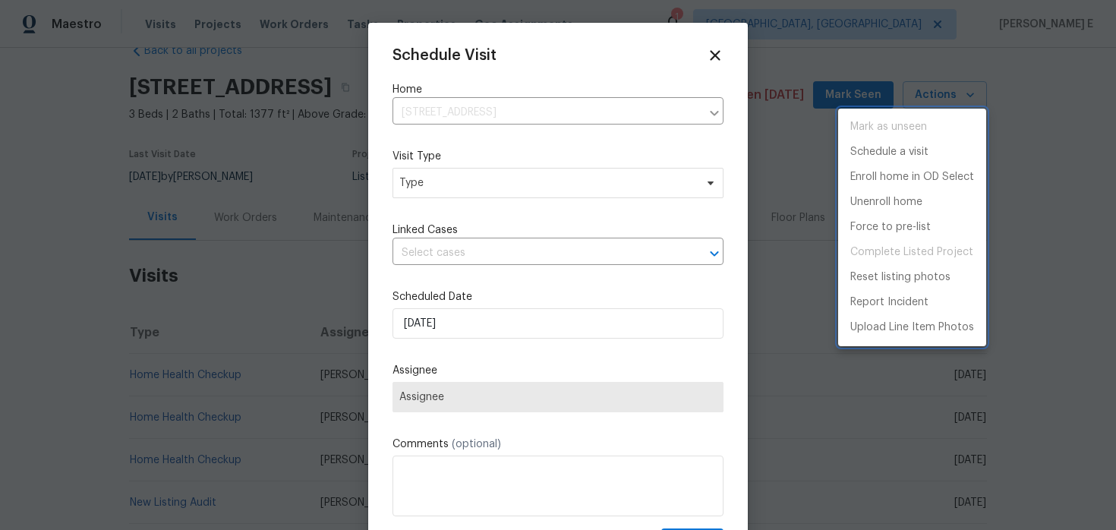
click at [494, 192] on div at bounding box center [558, 265] width 1116 height 530
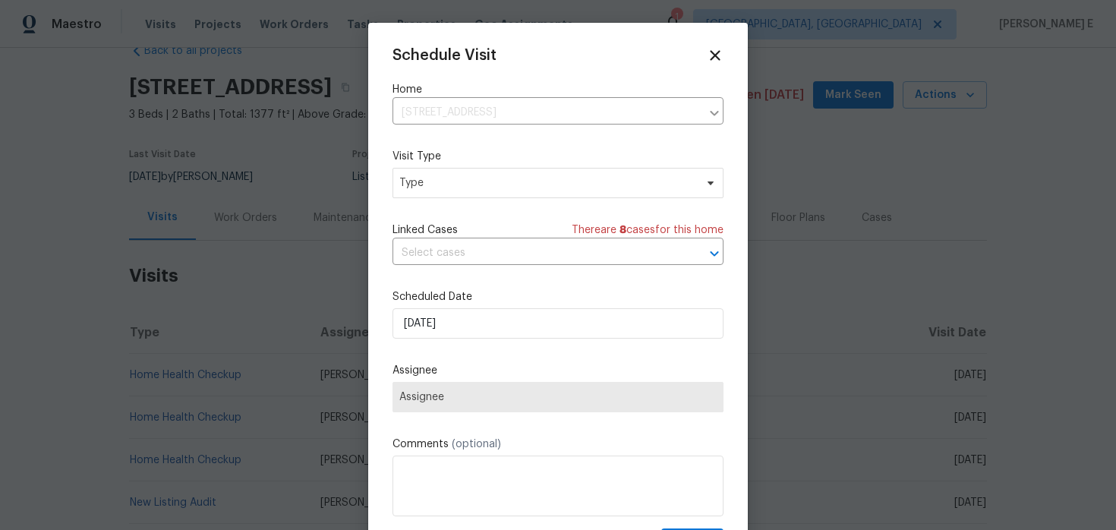
click at [494, 192] on div "Mark as unseen Schedule a visit Enroll home in OD Select Unenroll home Force to…" at bounding box center [558, 265] width 1116 height 530
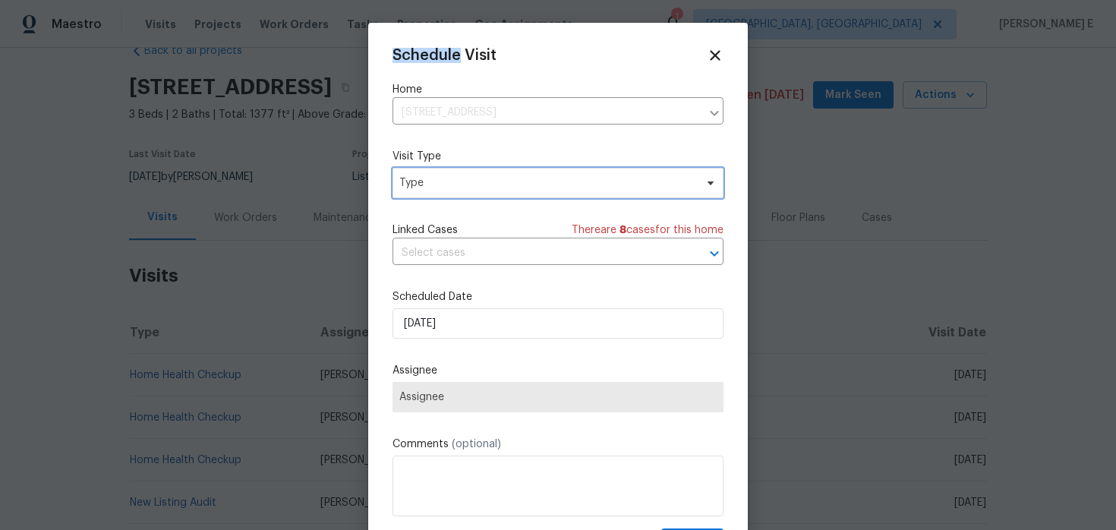
click at [494, 192] on span "Type" at bounding box center [557, 183] width 331 height 30
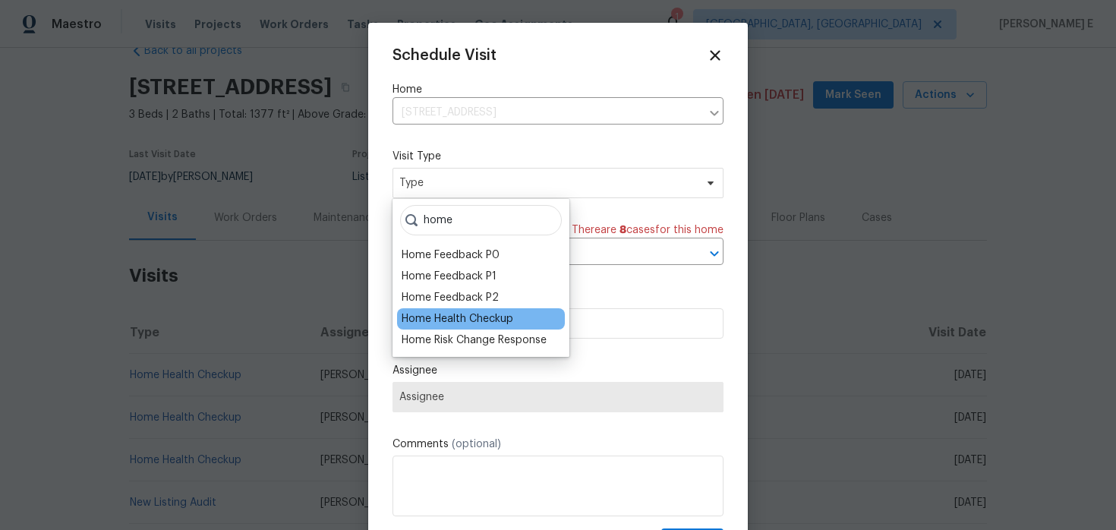
type input "home"
click at [438, 325] on div "Home Health Checkup" at bounding box center [458, 318] width 112 height 15
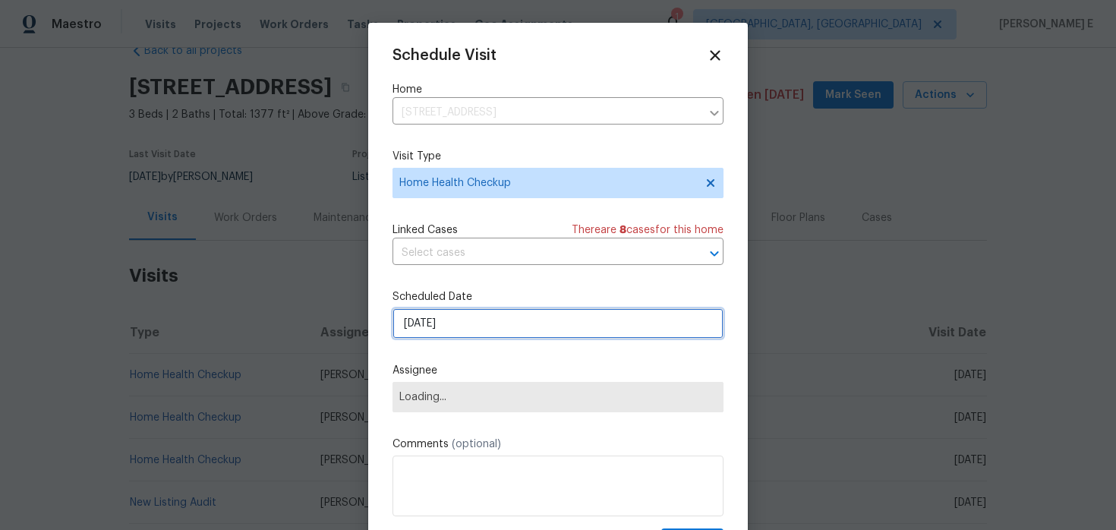
click at [473, 318] on input "[DATE]" at bounding box center [557, 323] width 331 height 30
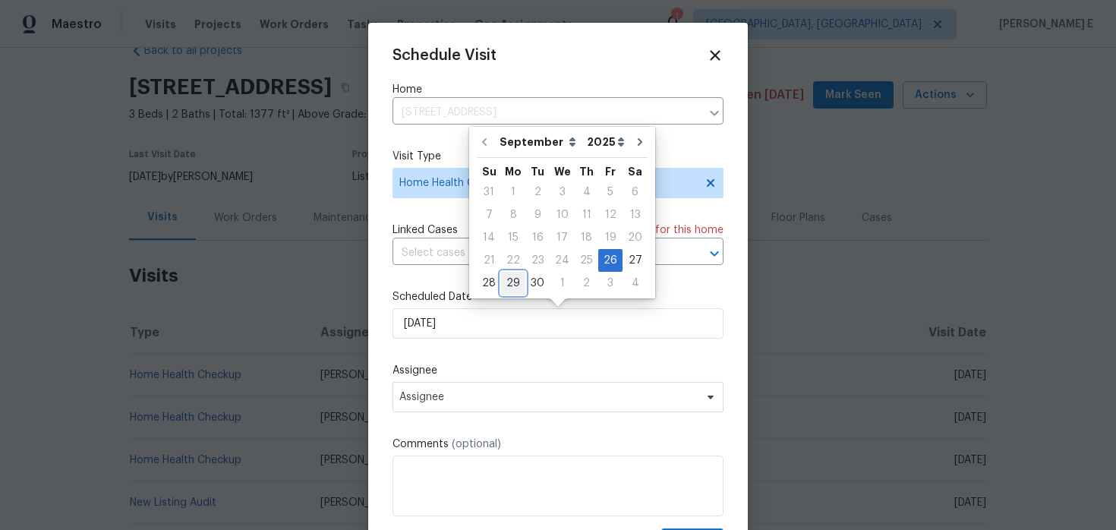
click at [513, 279] on div "29" at bounding box center [513, 283] width 24 height 21
type input "[DATE]"
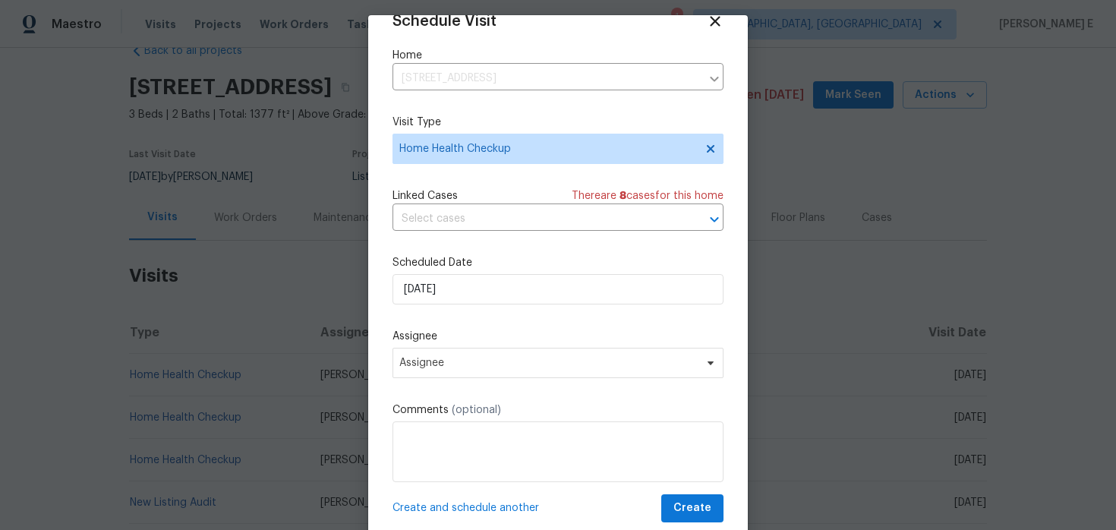
scroll to position [13, 0]
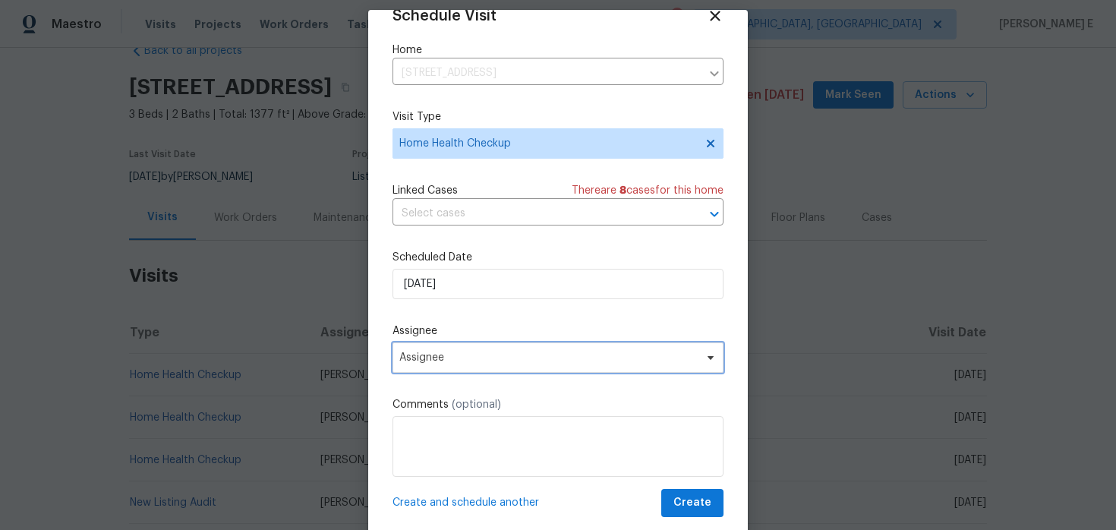
click at [442, 345] on span "Assignee" at bounding box center [557, 357] width 331 height 30
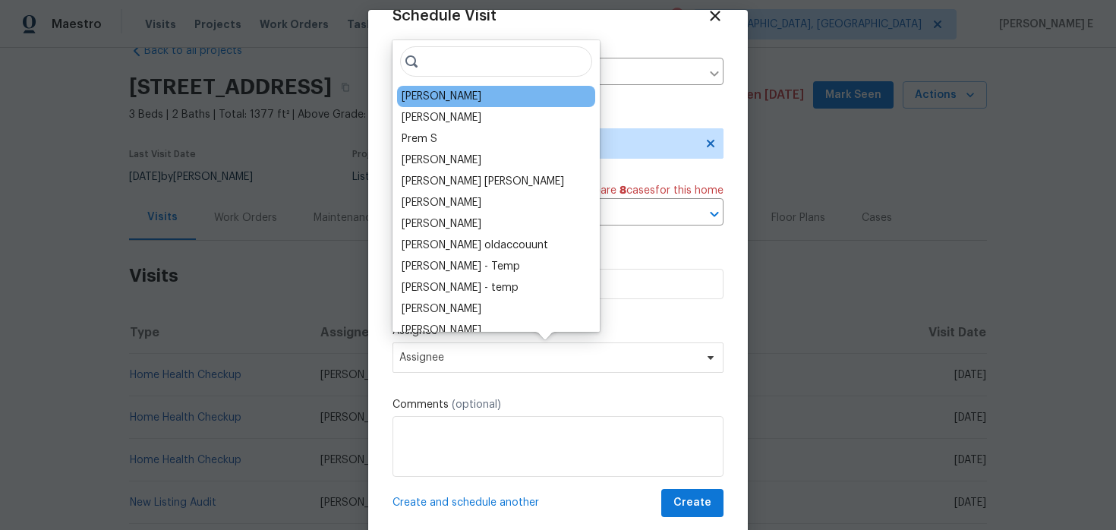
click at [433, 92] on div "[PERSON_NAME]" at bounding box center [442, 96] width 80 height 15
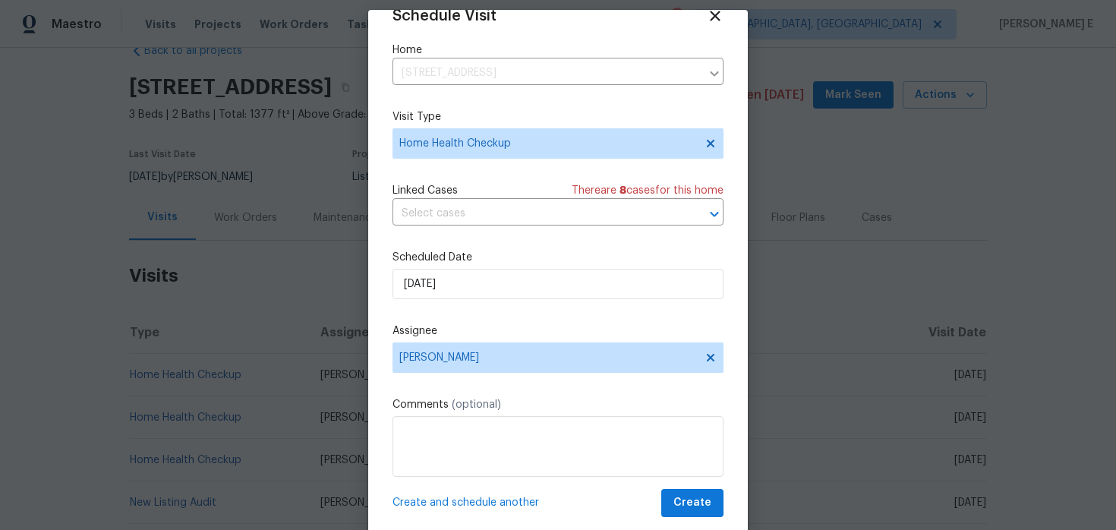
scroll to position [47, 0]
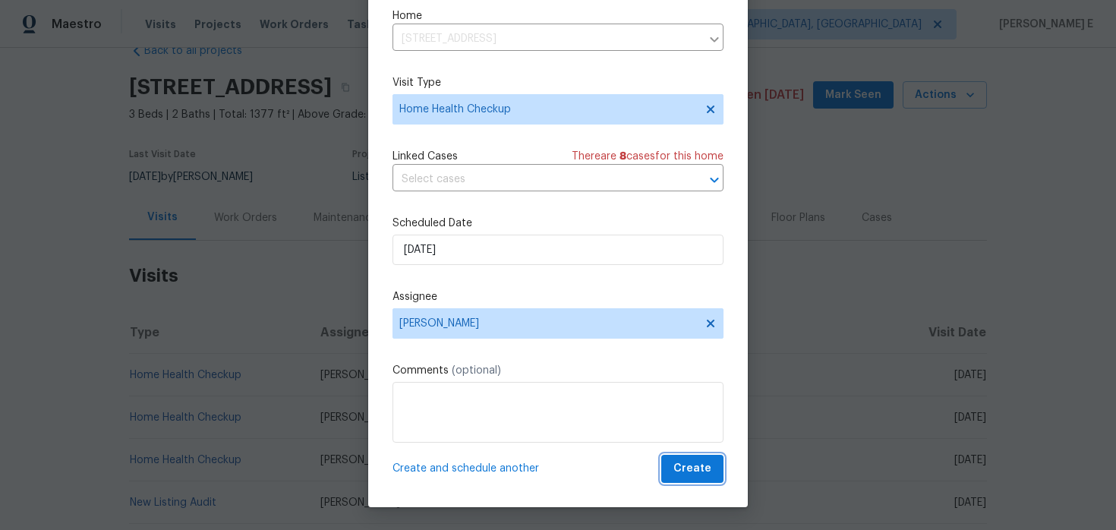
click at [716, 480] on button "Create" at bounding box center [692, 469] width 62 height 28
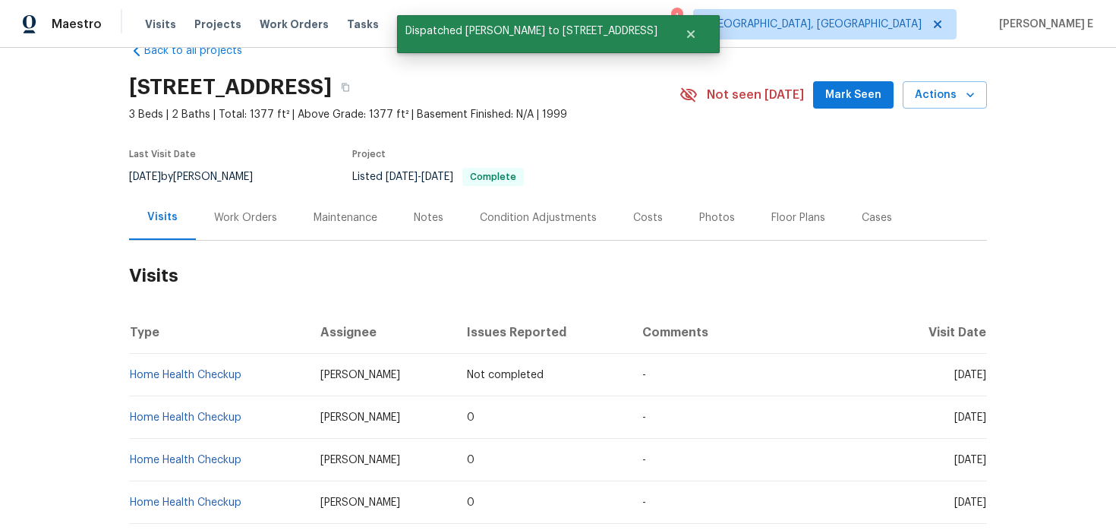
scroll to position [0, 0]
copy link "Home Health Checkup"
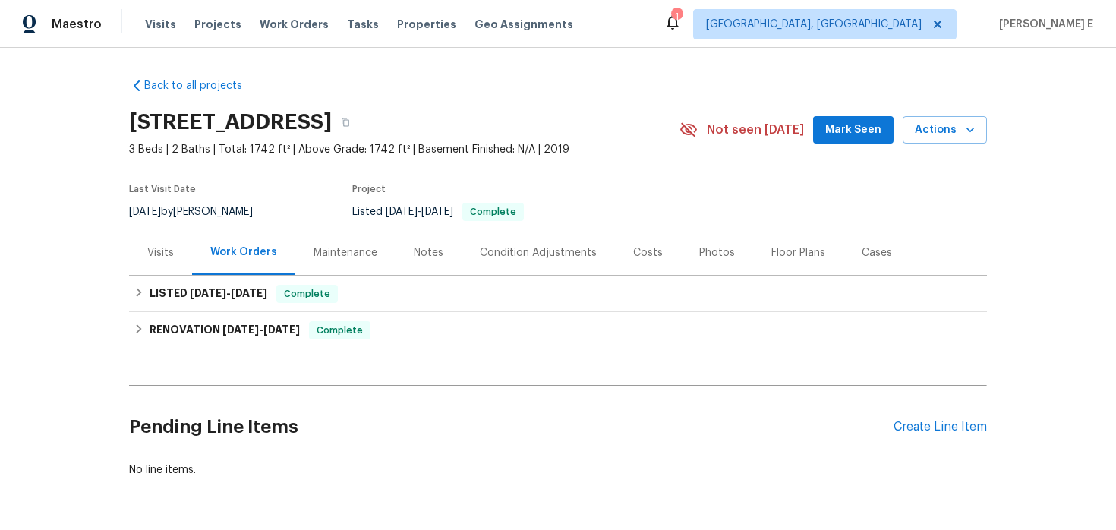
click at [156, 273] on div "Visits" at bounding box center [160, 252] width 63 height 45
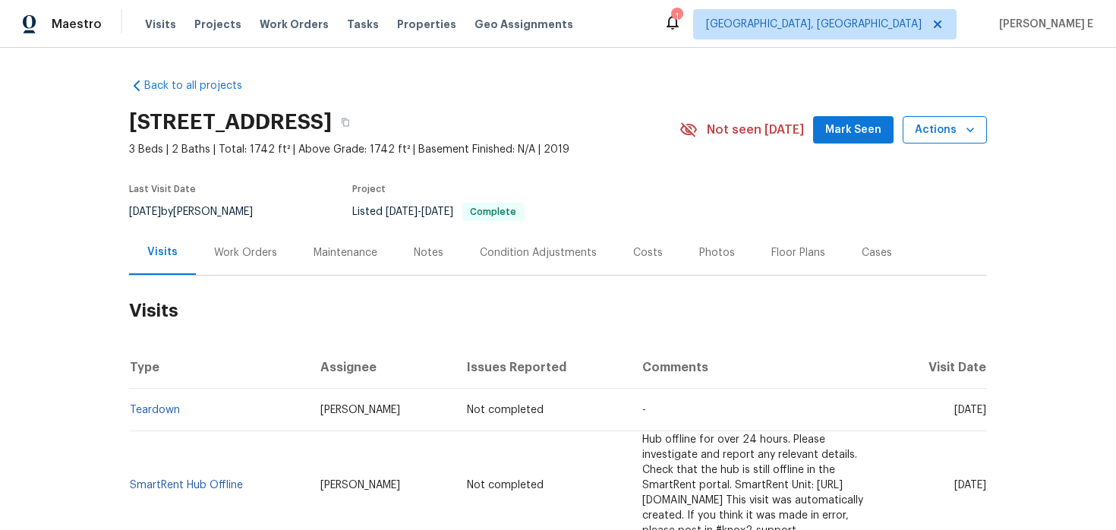
click at [944, 132] on span "Actions" at bounding box center [945, 130] width 60 height 19
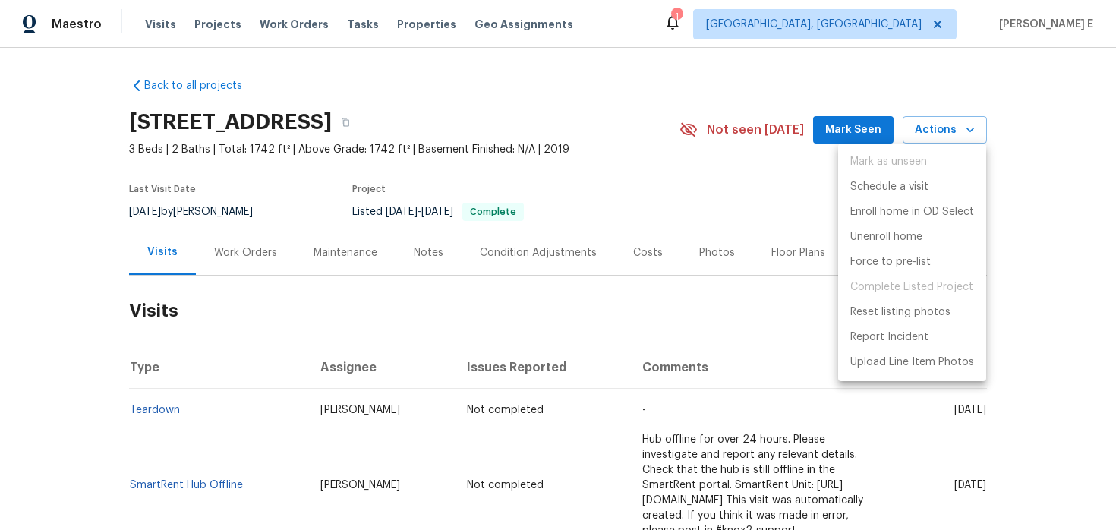
click at [53, 464] on div at bounding box center [558, 265] width 1116 height 530
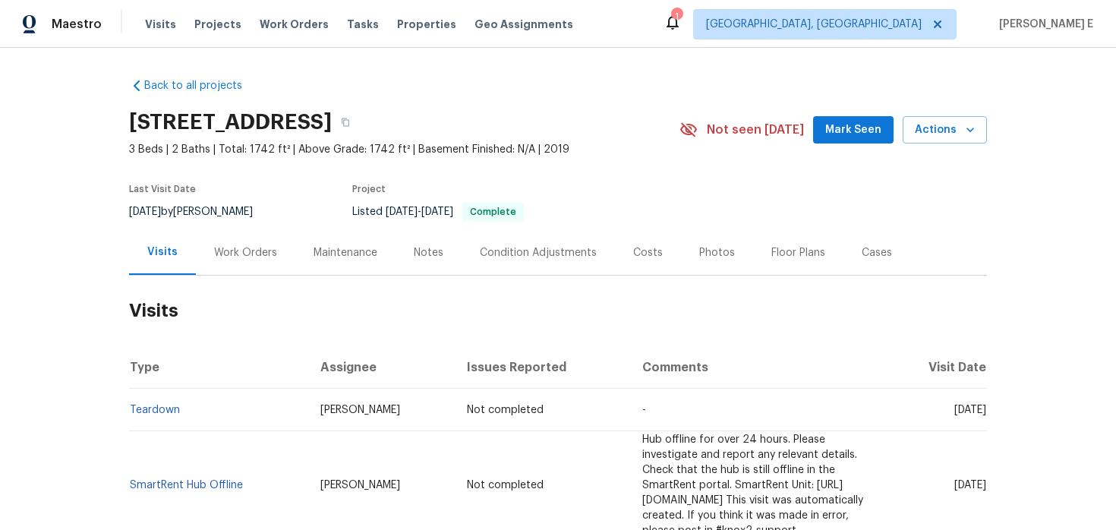
click at [941, 154] on div "[STREET_ADDRESS] 3 Beds | 2 Baths | Total: 1742 ft² | Above Grade: 1742 ft² | B…" at bounding box center [558, 129] width 858 height 55
click at [953, 138] on span "Actions" at bounding box center [945, 130] width 60 height 19
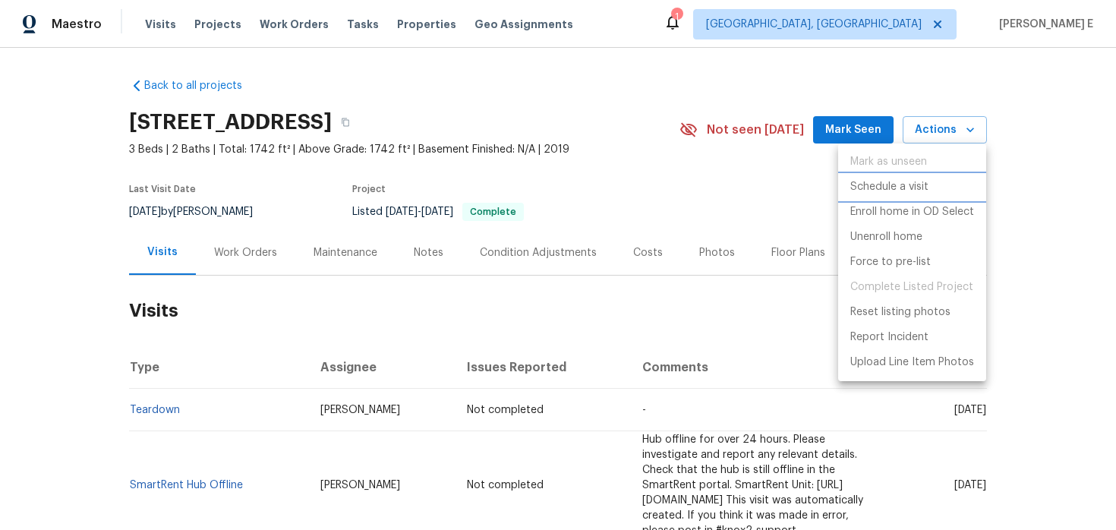
click at [866, 183] on p "Schedule a visit" at bounding box center [889, 187] width 78 height 16
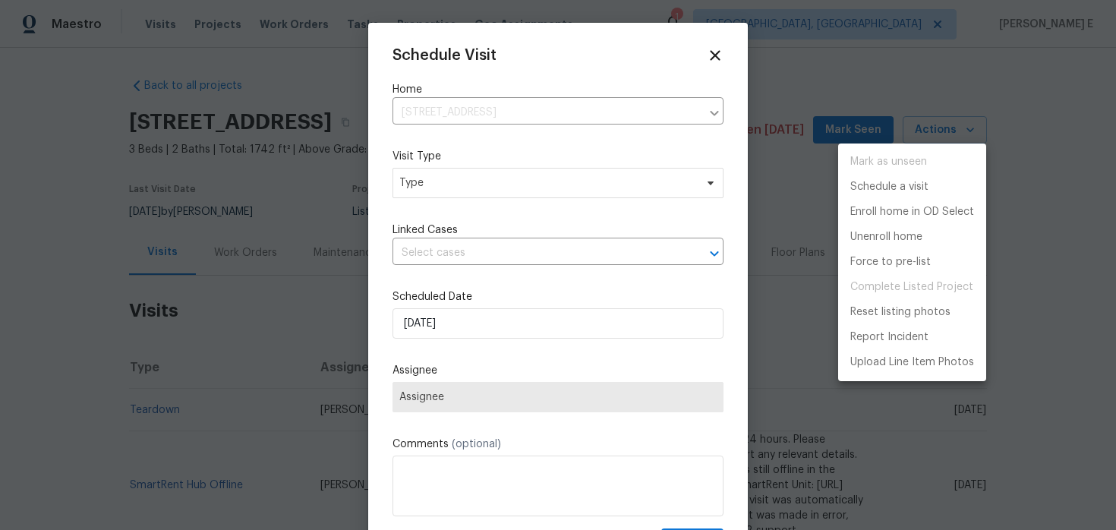
click at [458, 164] on div at bounding box center [558, 265] width 1116 height 530
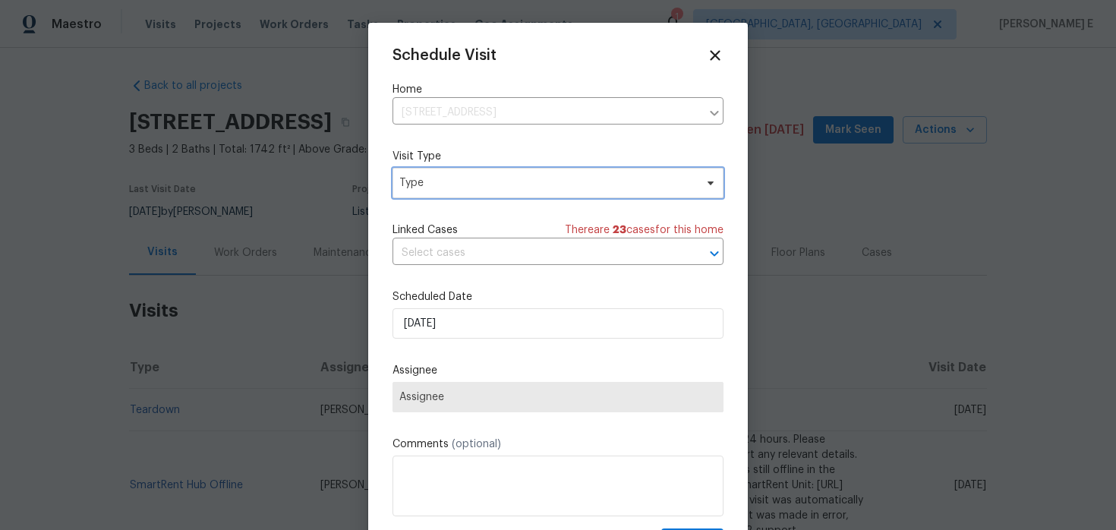
click at [430, 186] on span "Type" at bounding box center [546, 182] width 295 height 15
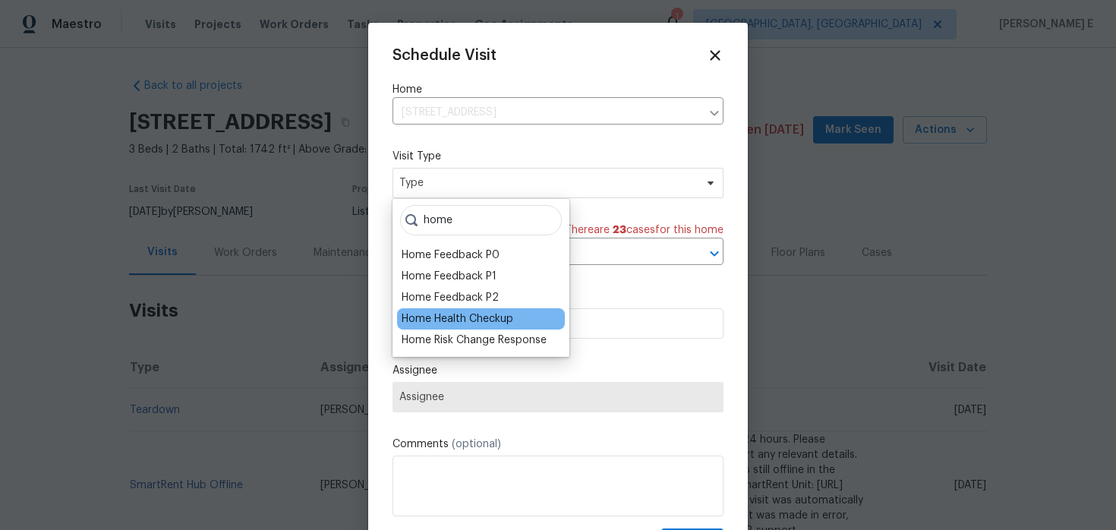
type input "home"
click at [430, 318] on div "Home Health Checkup" at bounding box center [458, 318] width 112 height 15
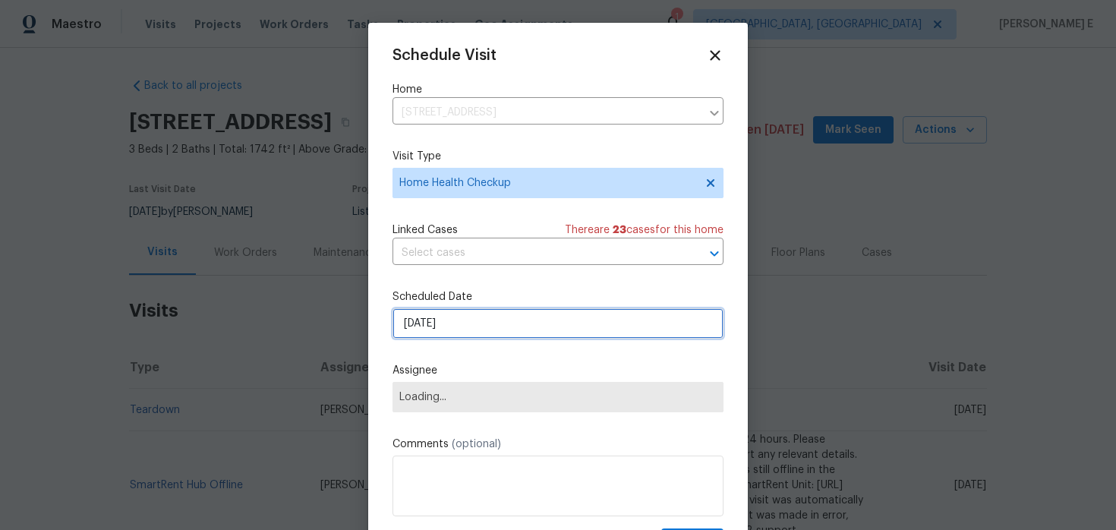
click at [432, 332] on input "[DATE]" at bounding box center [557, 323] width 331 height 30
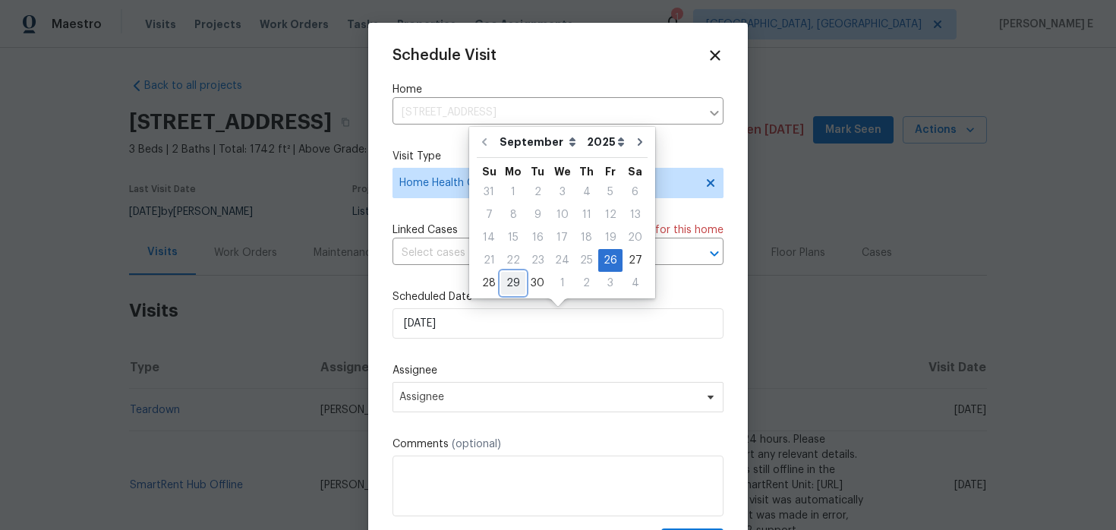
click at [509, 281] on div "29" at bounding box center [513, 283] width 24 height 21
type input "[DATE]"
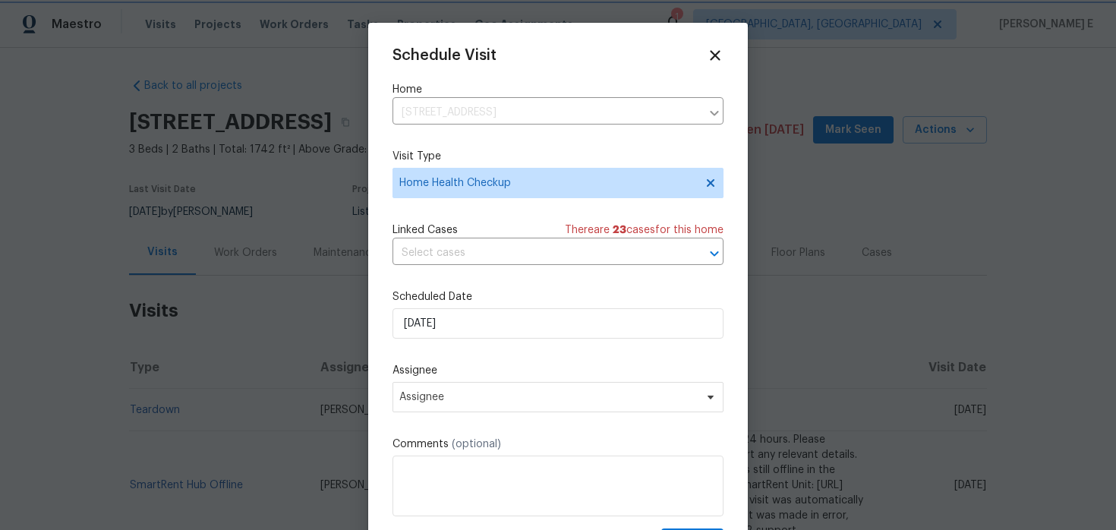
scroll to position [27, 0]
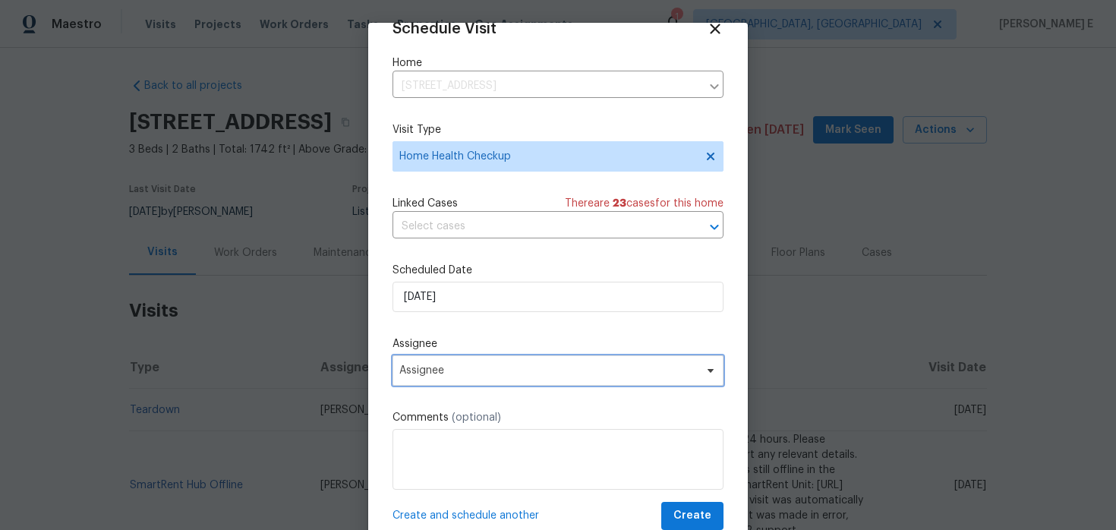
click at [459, 370] on span "Assignee" at bounding box center [548, 370] width 298 height 12
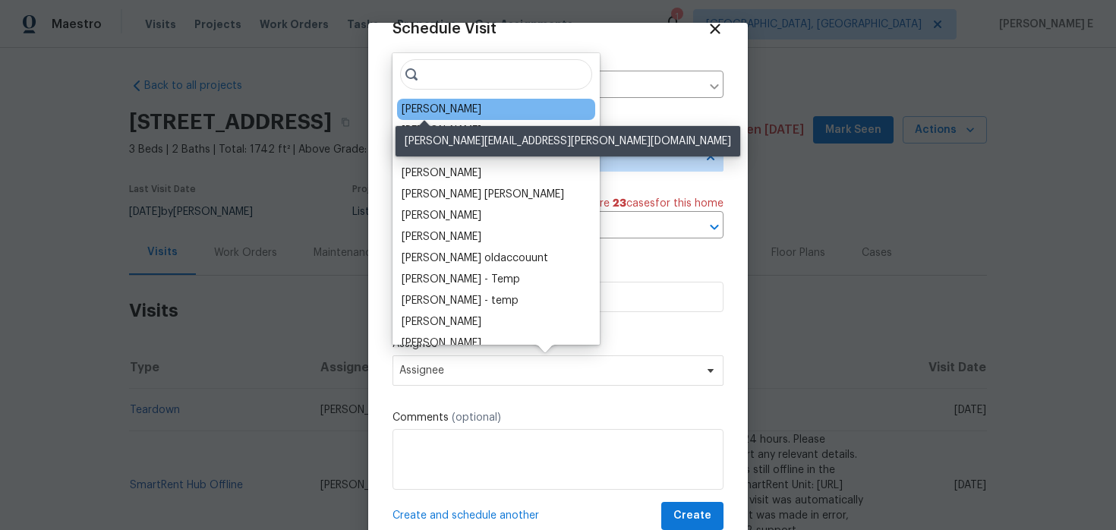
click at [446, 111] on div "[PERSON_NAME]" at bounding box center [442, 109] width 80 height 15
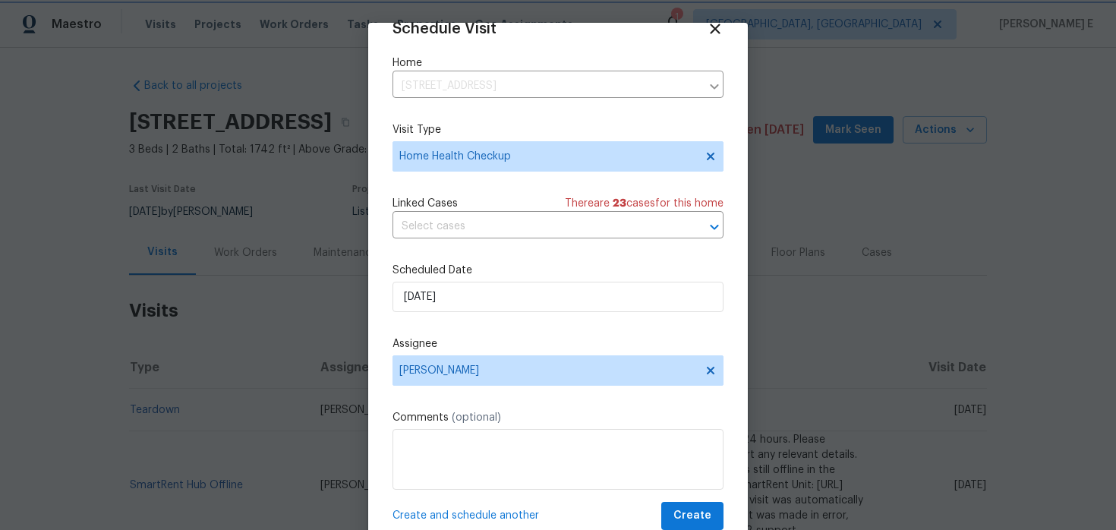
scroll to position [47, 0]
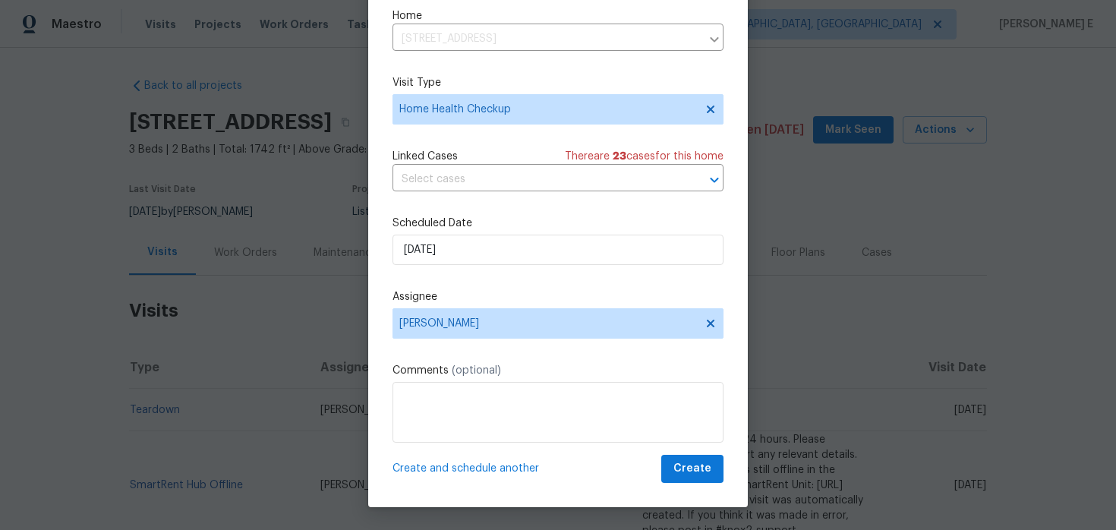
click at [686, 486] on div "Schedule Visit Home [STREET_ADDRESS] ​ Visit Type Home Health Checkup Linked Ca…" at bounding box center [558, 241] width 380 height 531
click at [701, 468] on span "Create" at bounding box center [692, 468] width 38 height 19
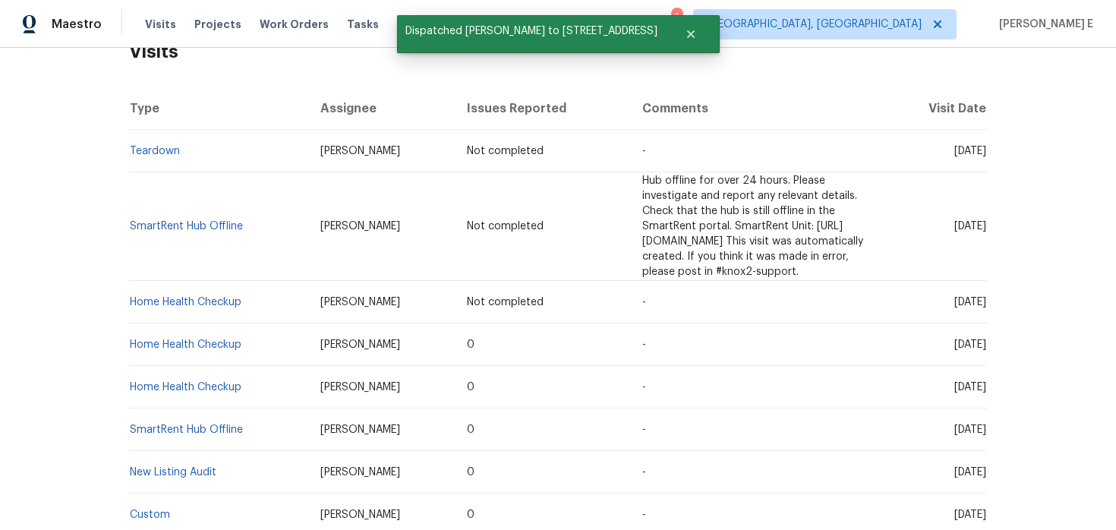
scroll to position [291, 0]
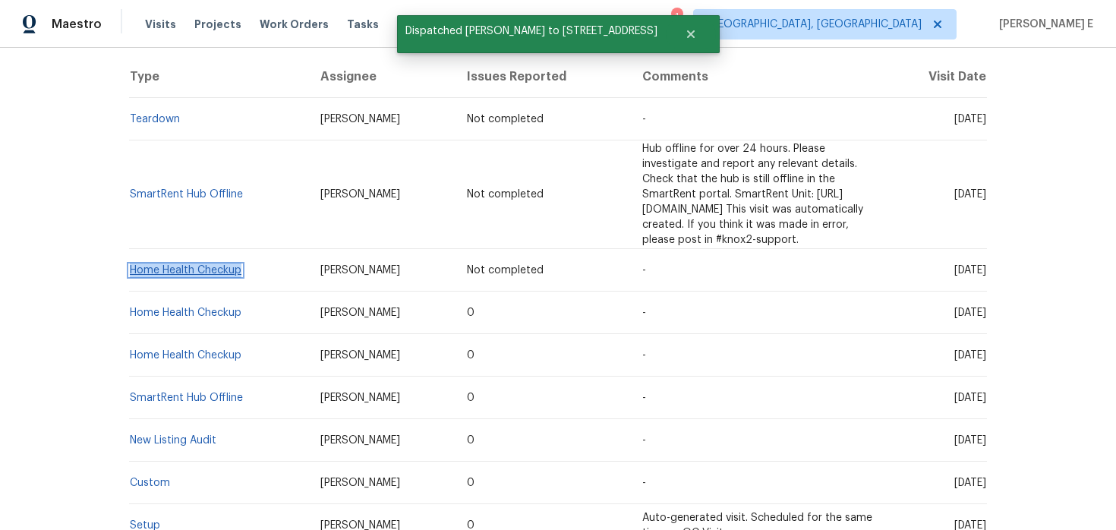
copy link "Home Health Checkup"
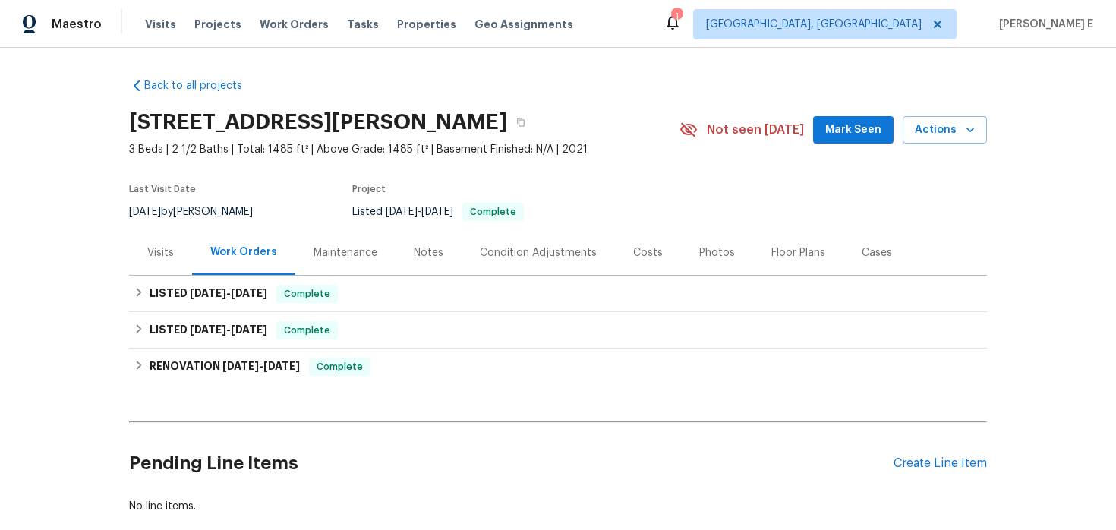
click at [154, 264] on div "Visits" at bounding box center [160, 252] width 63 height 45
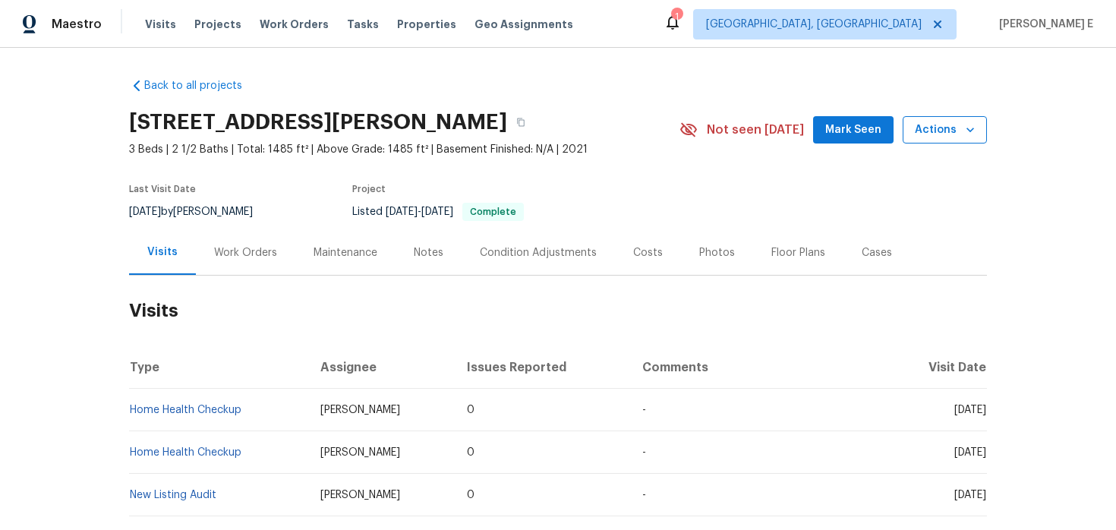
click at [918, 137] on span "Actions" at bounding box center [945, 130] width 60 height 19
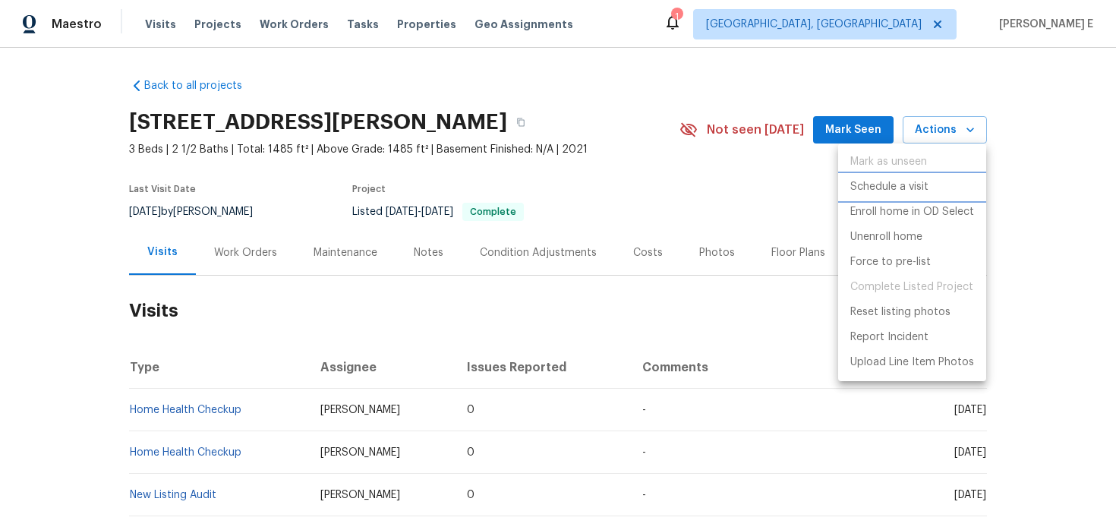
click at [893, 176] on li "Schedule a visit" at bounding box center [912, 187] width 148 height 25
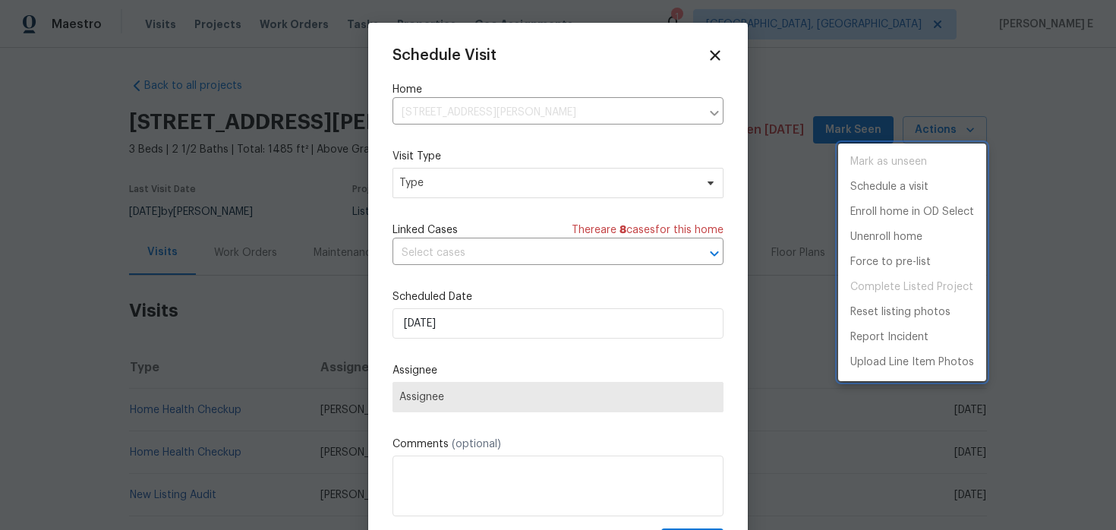
click at [437, 187] on div at bounding box center [558, 265] width 1116 height 530
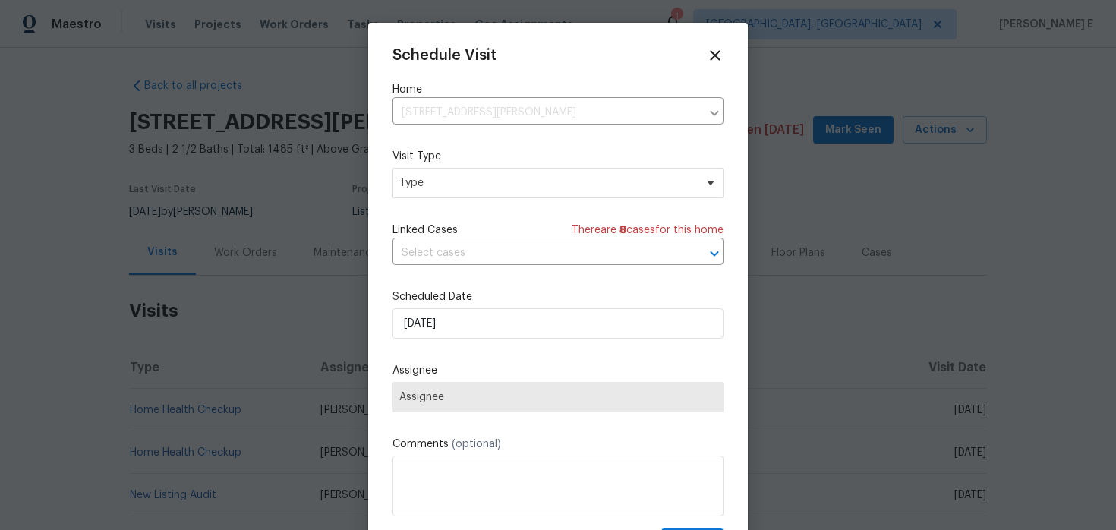
click at [437, 187] on div "Mark as unseen Schedule a visit Enroll home in OD Select Unenroll home Force to…" at bounding box center [558, 265] width 1116 height 530
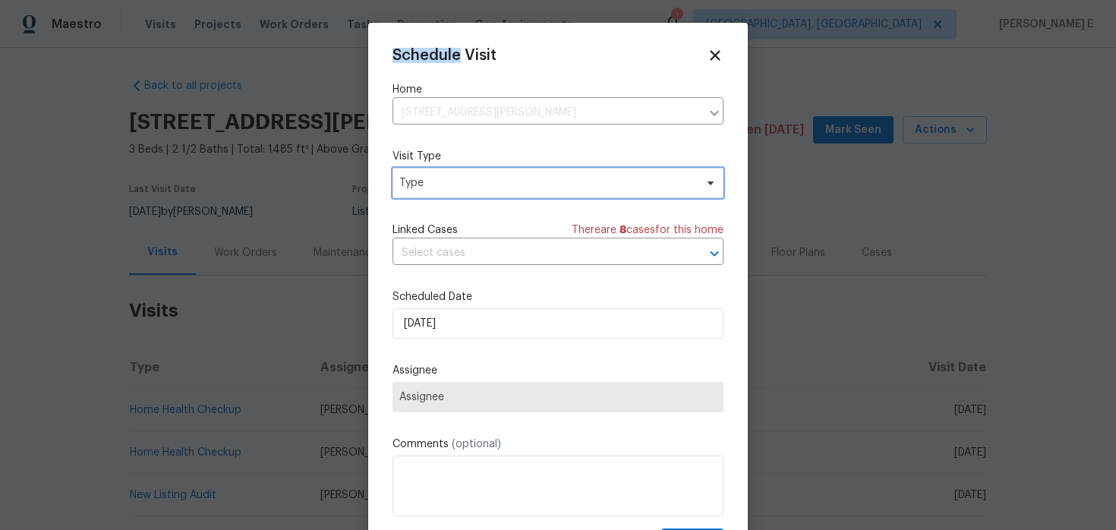
click at [437, 187] on span "Type" at bounding box center [546, 182] width 295 height 15
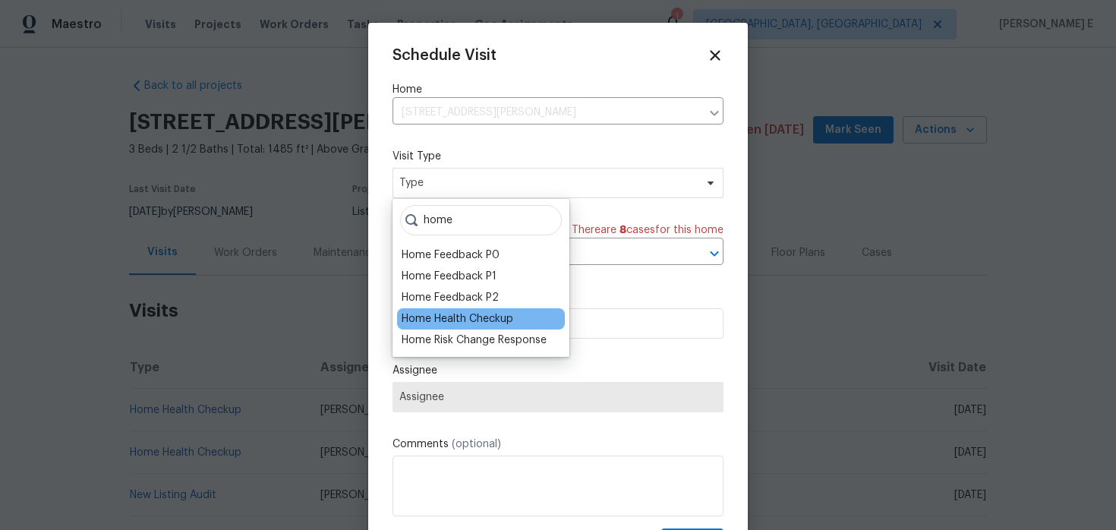
type input "home"
click at [449, 315] on div "Home Health Checkup" at bounding box center [458, 318] width 112 height 15
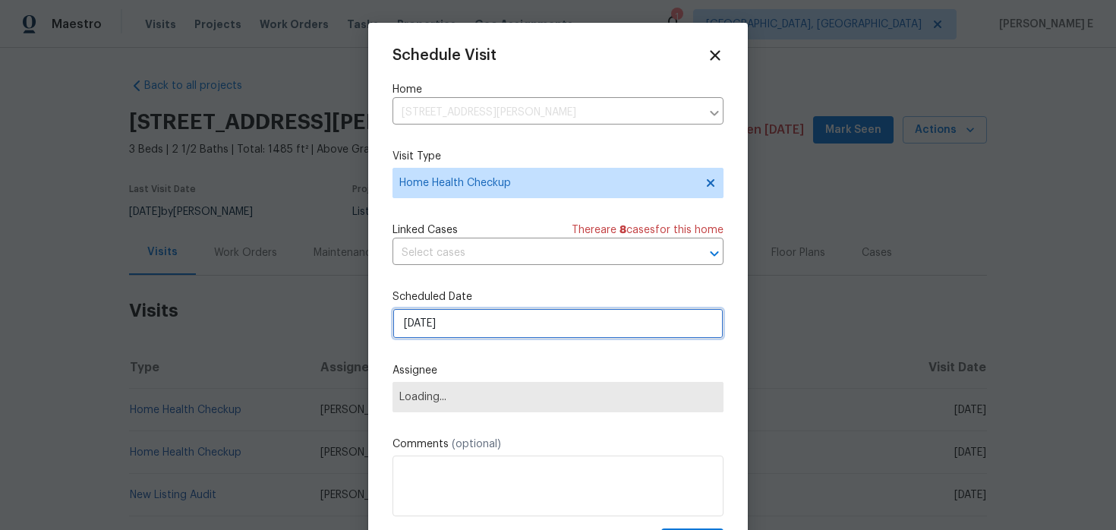
click at [449, 315] on input "[DATE]" at bounding box center [557, 323] width 331 height 30
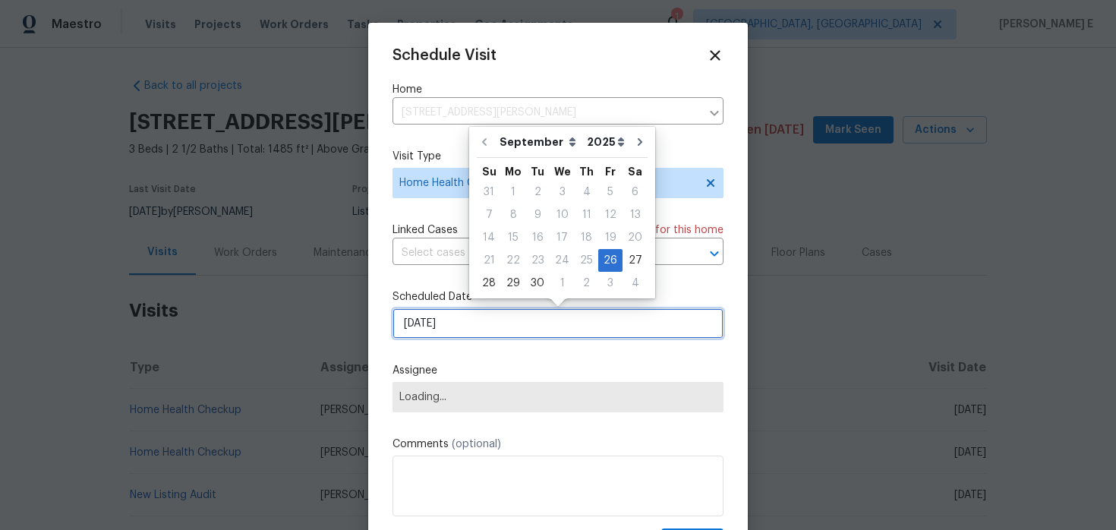
click at [449, 315] on input "[DATE]" at bounding box center [557, 323] width 331 height 30
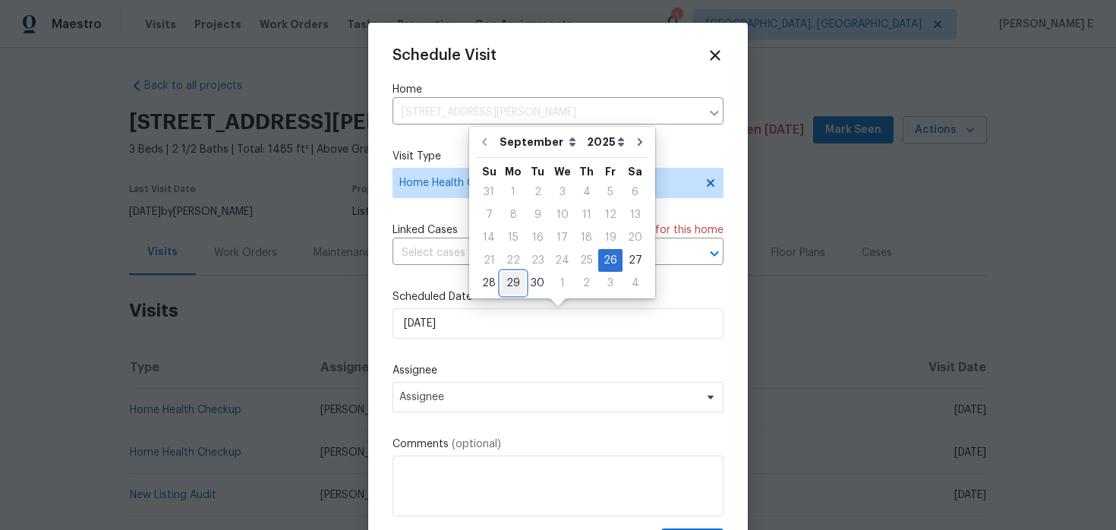
click at [511, 274] on div "29" at bounding box center [513, 283] width 24 height 21
type input "[DATE]"
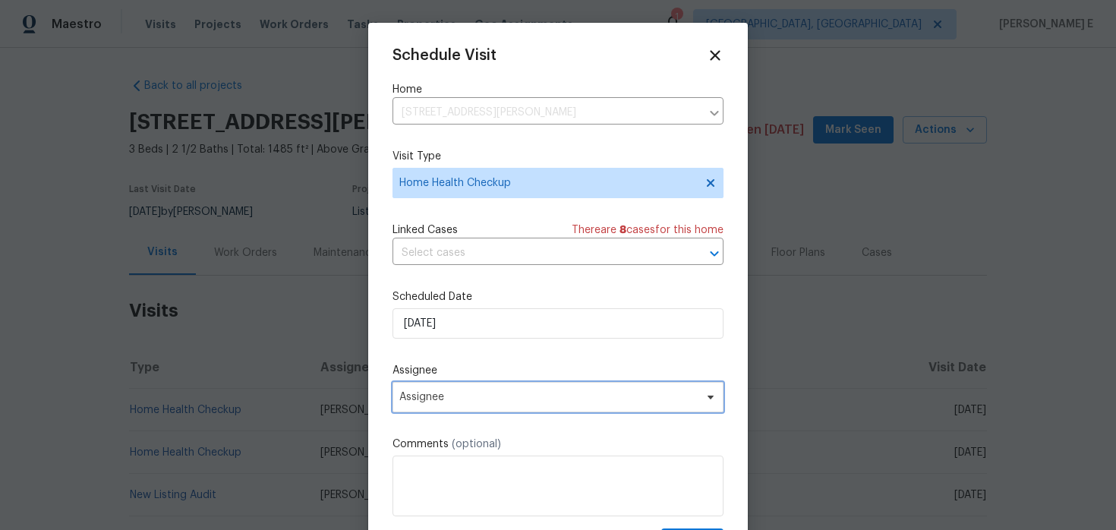
click at [473, 392] on span "Assignee" at bounding box center [548, 397] width 298 height 12
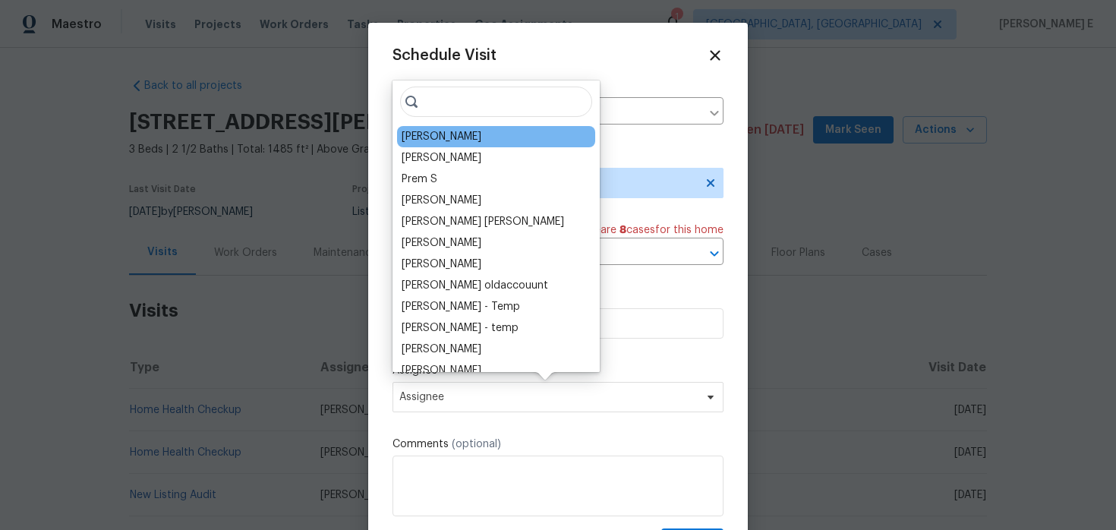
click at [449, 139] on div "[PERSON_NAME]" at bounding box center [496, 136] width 198 height 21
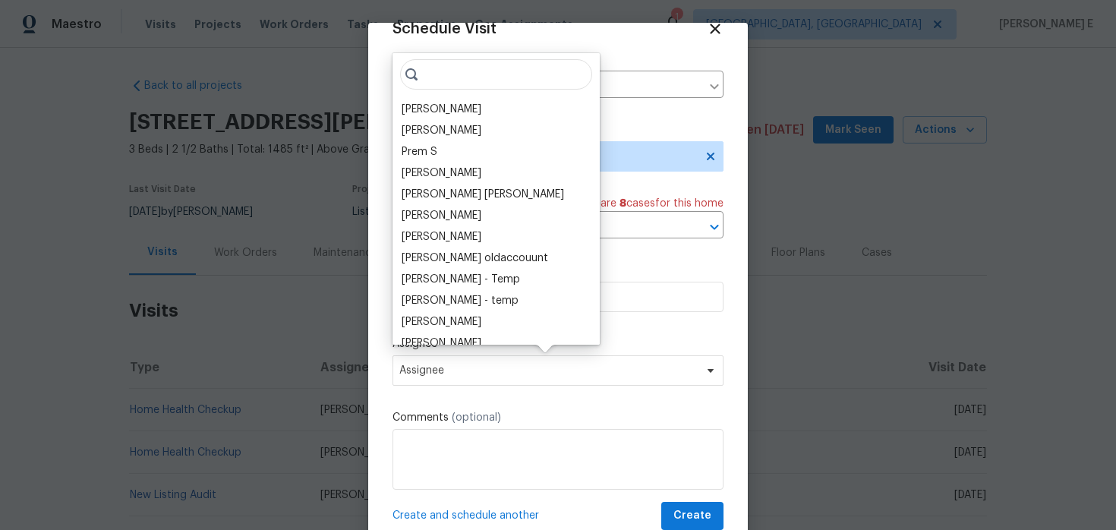
click at [434, 94] on div "[PERSON_NAME] [PERSON_NAME] B Prem S [PERSON_NAME] [PERSON_NAME] [PERSON_NAME] …" at bounding box center [495, 198] width 207 height 291
click at [431, 102] on div "[PERSON_NAME]" at bounding box center [442, 109] width 80 height 15
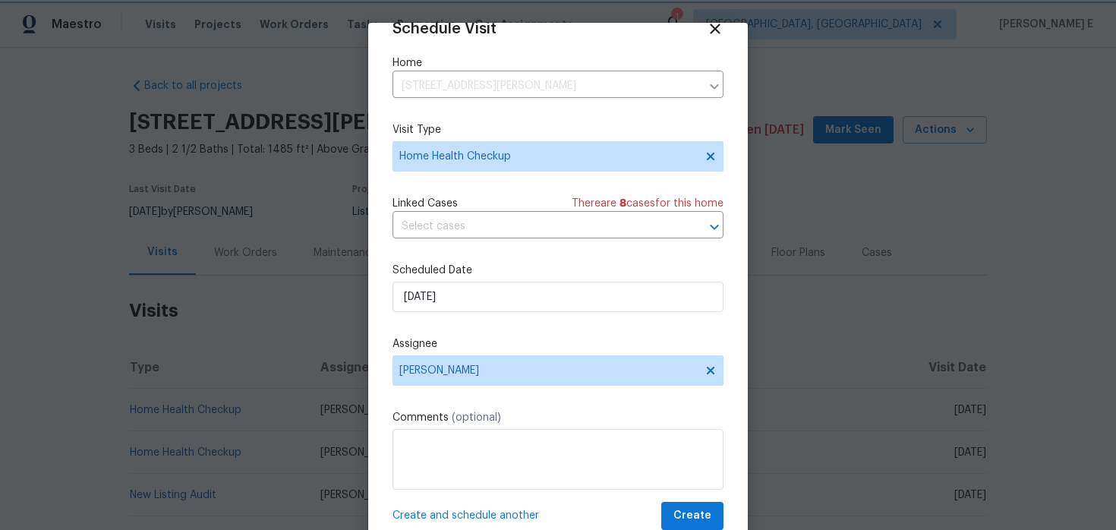
scroll to position [47, 0]
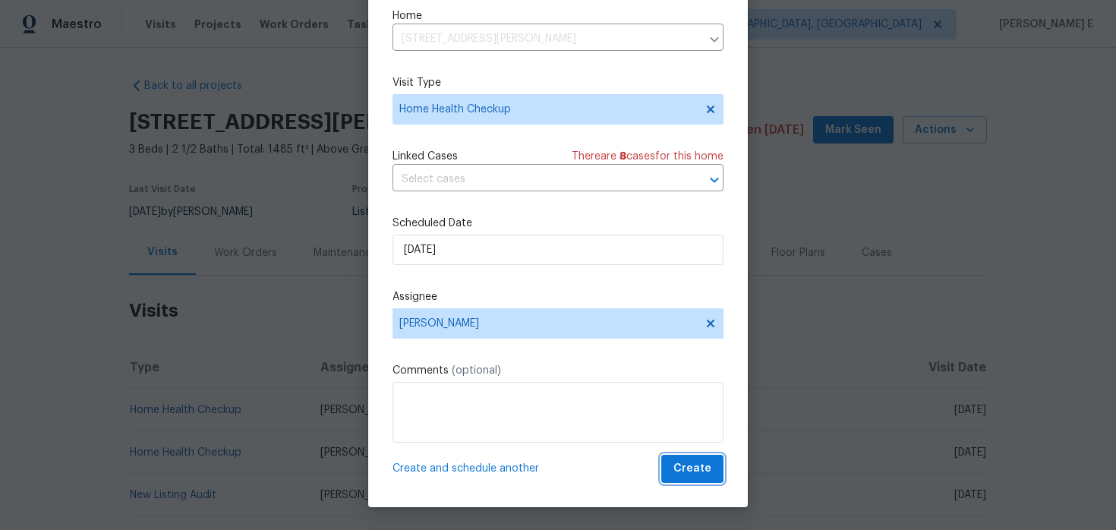
click at [711, 463] on button "Create" at bounding box center [692, 469] width 62 height 28
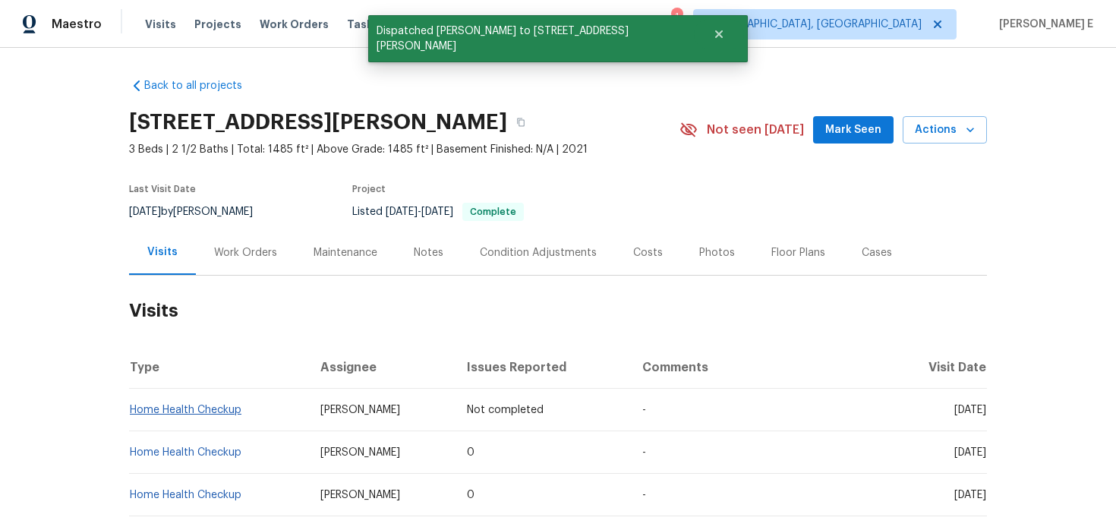
scroll to position [0, 0]
copy link "Home Health Checkup"
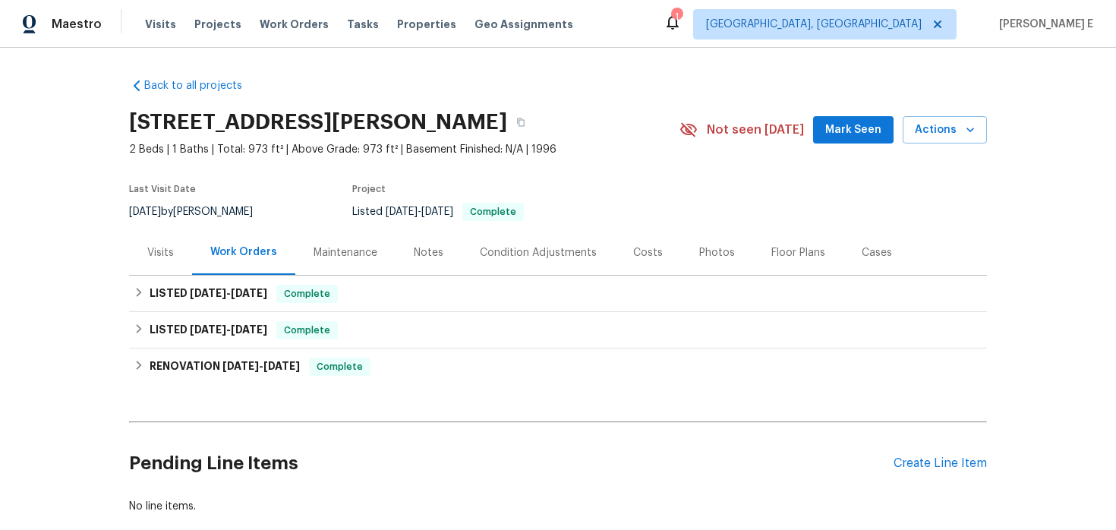
click at [154, 245] on div "Visits" at bounding box center [160, 252] width 27 height 15
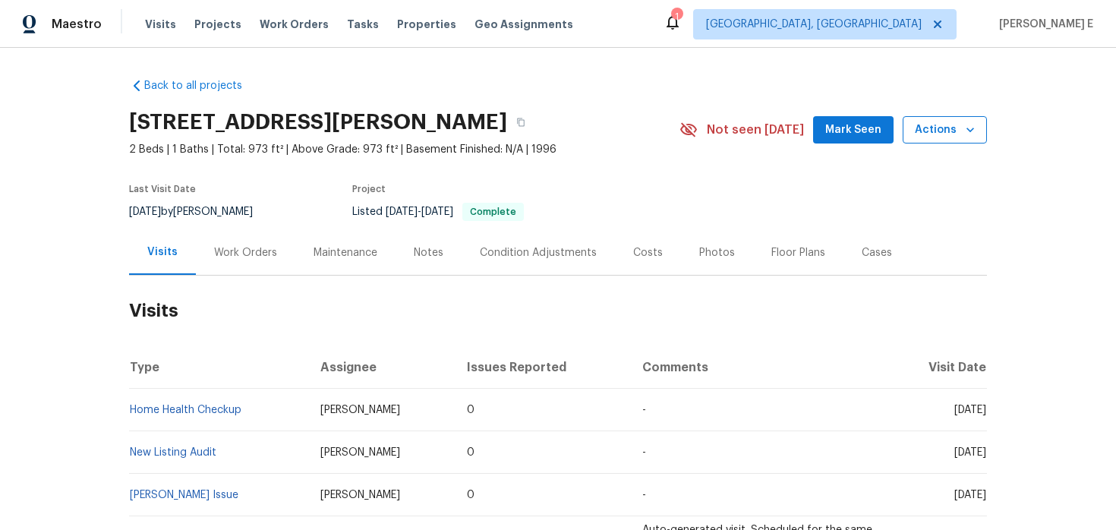
click at [966, 125] on icon "button" at bounding box center [970, 129] width 15 height 15
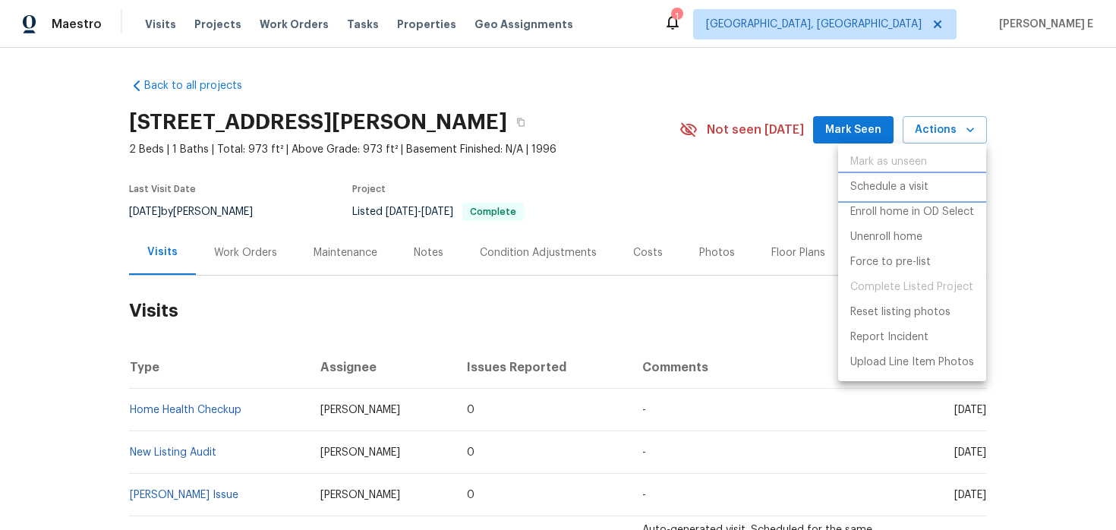
click at [877, 196] on li "Schedule a visit" at bounding box center [912, 187] width 148 height 25
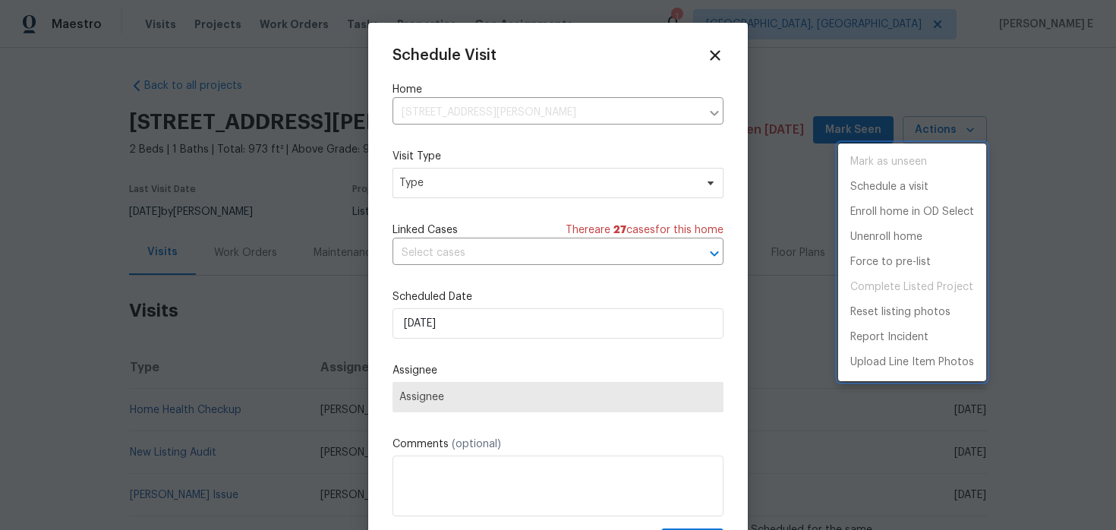
click at [542, 179] on div at bounding box center [558, 265] width 1116 height 530
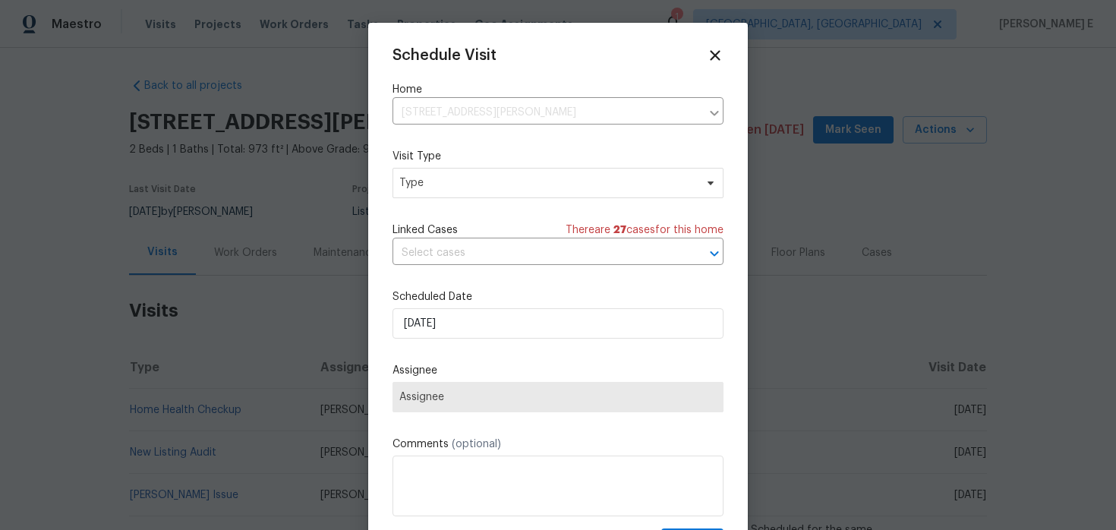
click at [542, 179] on div "Mark as unseen Schedule a visit Enroll home in OD Select Unenroll home Force to…" at bounding box center [558, 265] width 1116 height 530
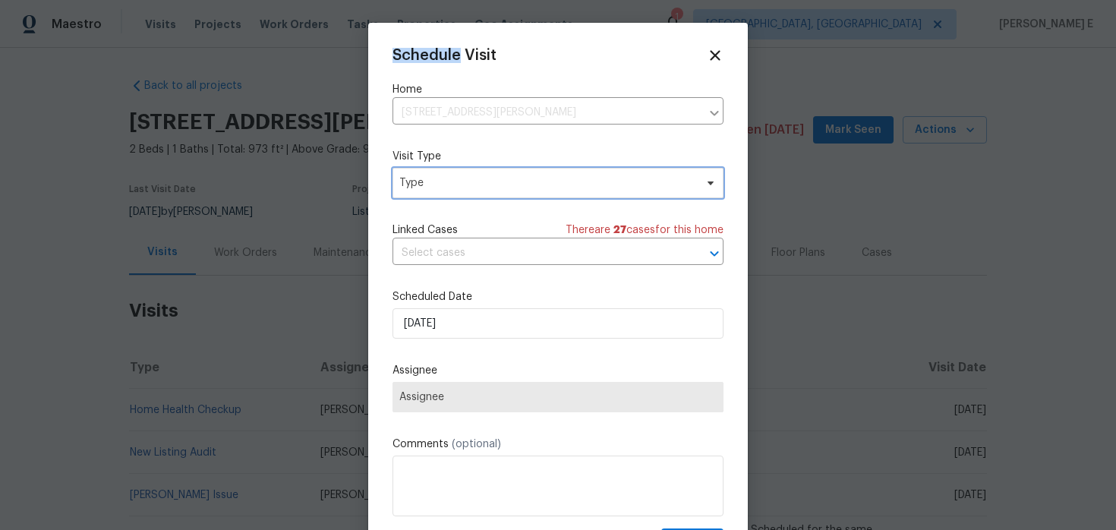
click at [542, 179] on span "Type" at bounding box center [546, 182] width 295 height 15
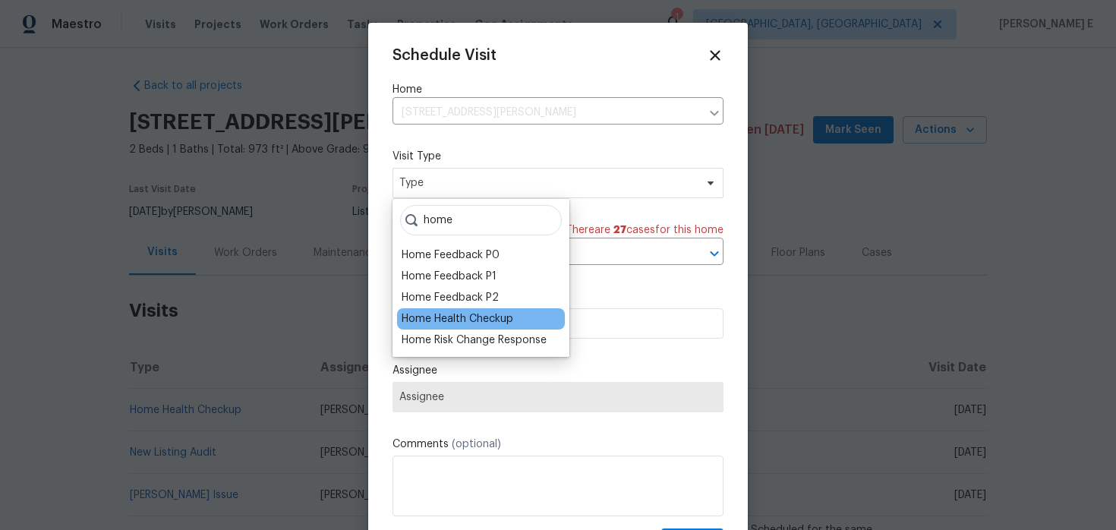
type input "home"
click at [490, 314] on div "Home Health Checkup" at bounding box center [458, 318] width 112 height 15
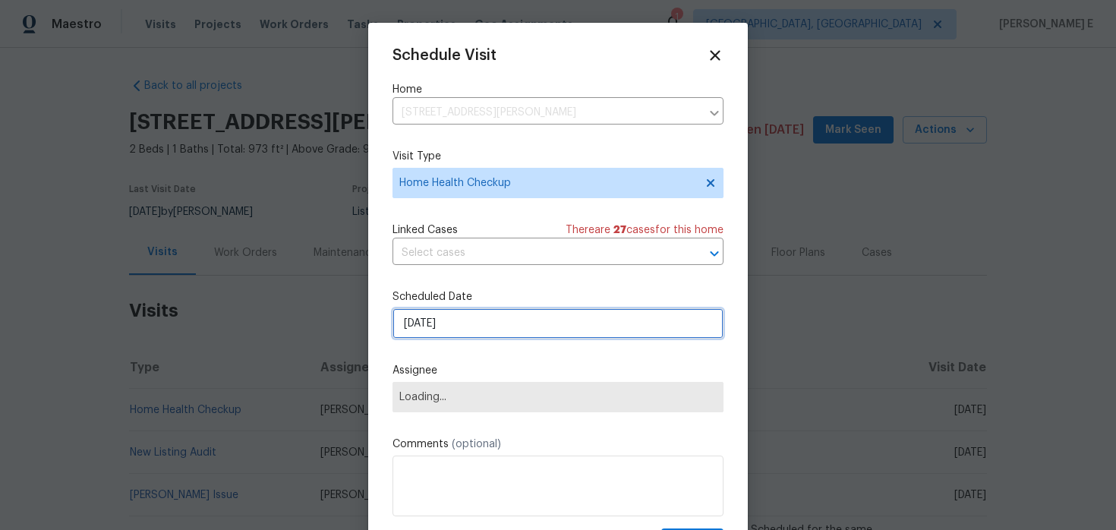
click at [477, 326] on input "[DATE]" at bounding box center [557, 323] width 331 height 30
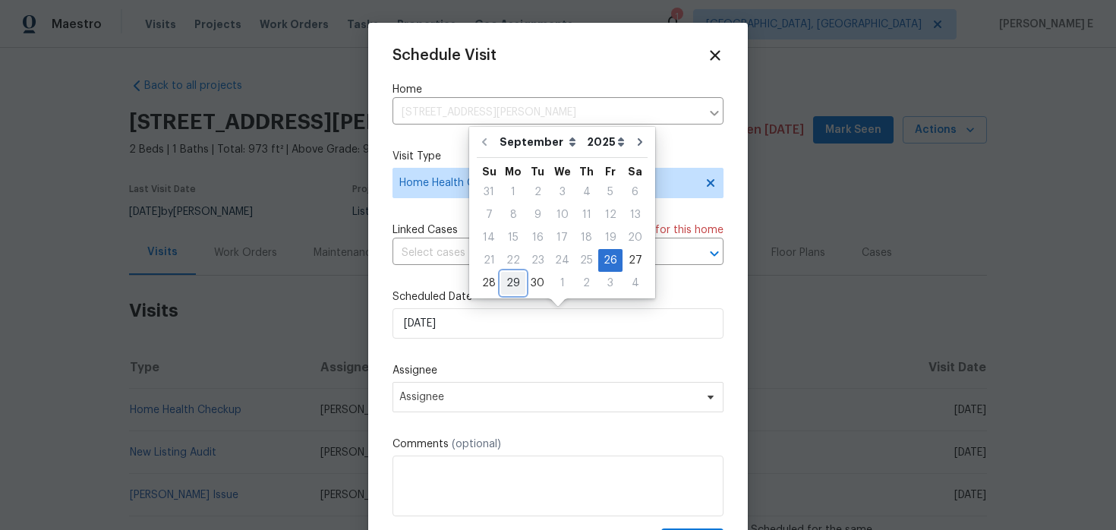
click at [512, 287] on div "29" at bounding box center [513, 283] width 24 height 21
type input "[DATE]"
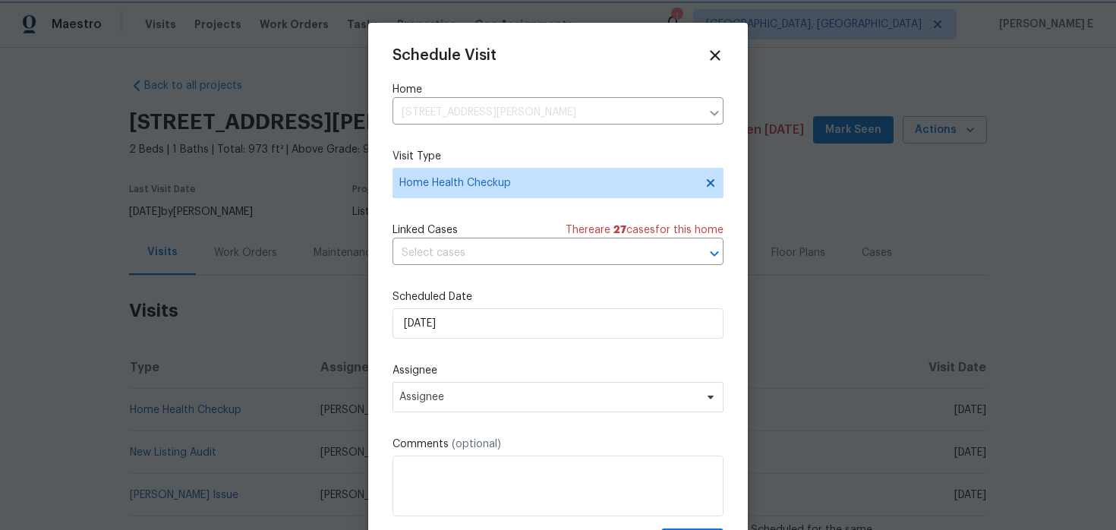
scroll to position [27, 0]
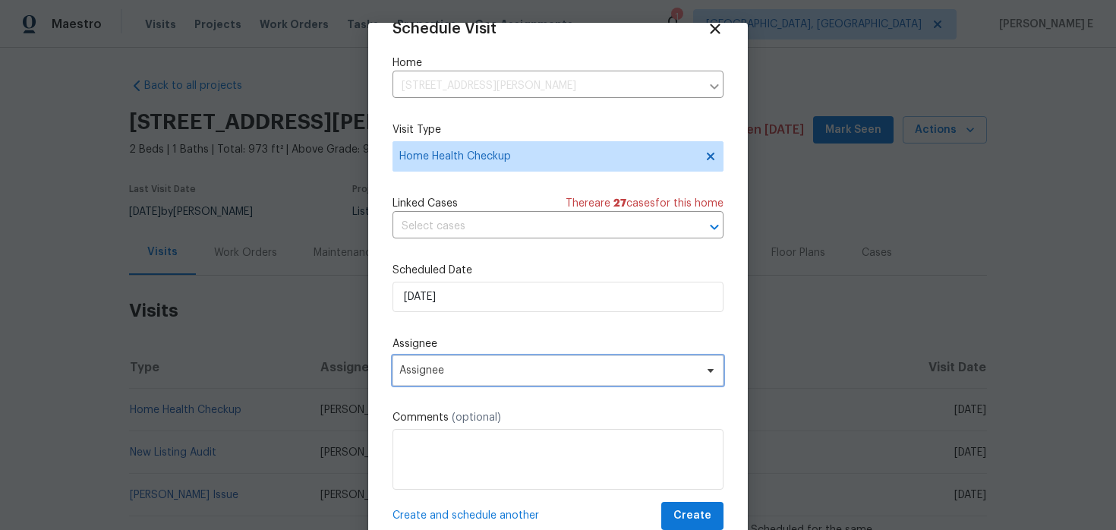
click at [503, 378] on span "Assignee" at bounding box center [557, 370] width 331 height 30
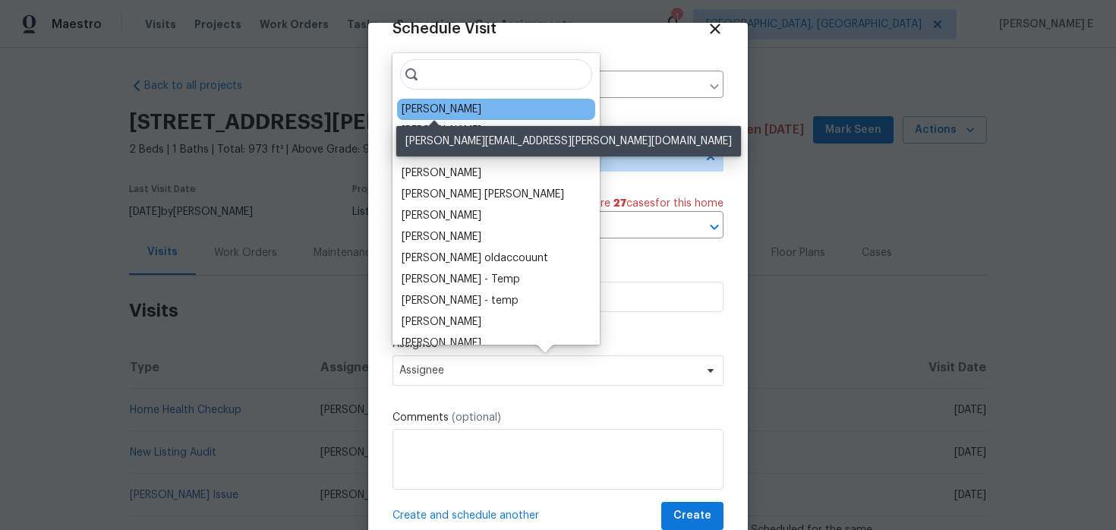
click at [421, 110] on div "Julian Murray" at bounding box center [442, 109] width 80 height 15
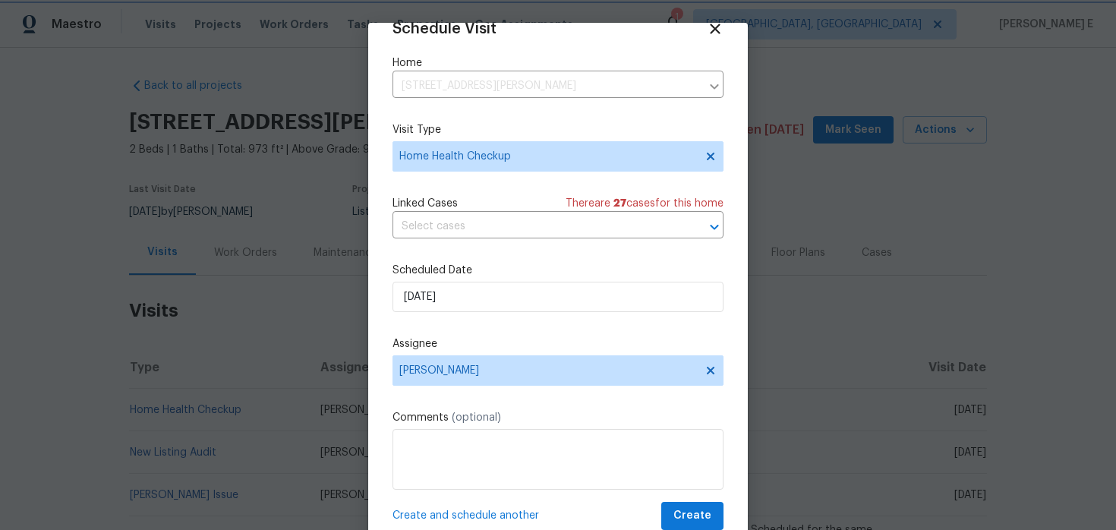
scroll to position [47, 0]
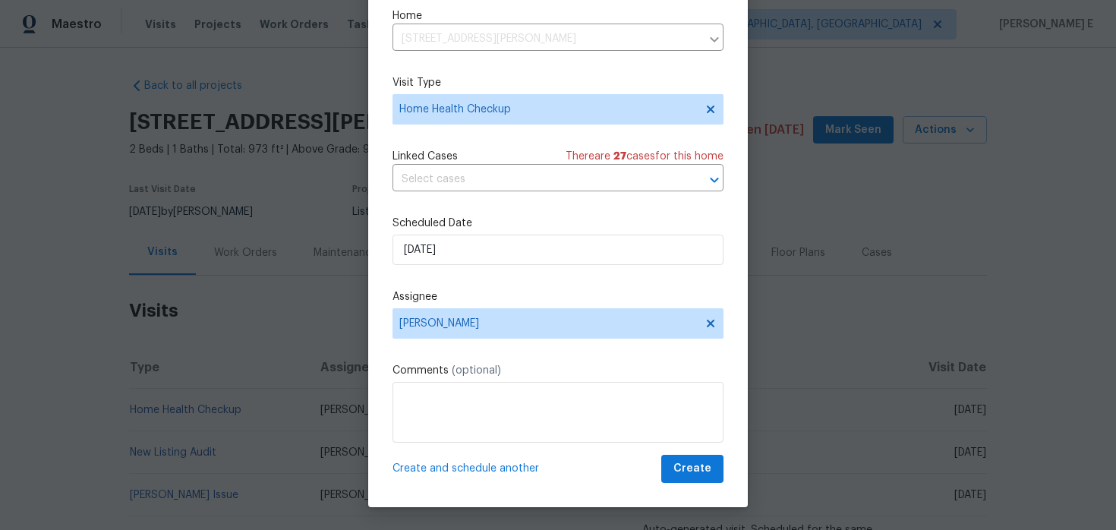
click at [707, 483] on div "Schedule Visit Home 1405 S Nellis Blvd Unit 2087, Las Vegas, NV 89104 ​ Visit T…" at bounding box center [558, 241] width 380 height 531
click at [712, 467] on button "Create" at bounding box center [692, 469] width 62 height 28
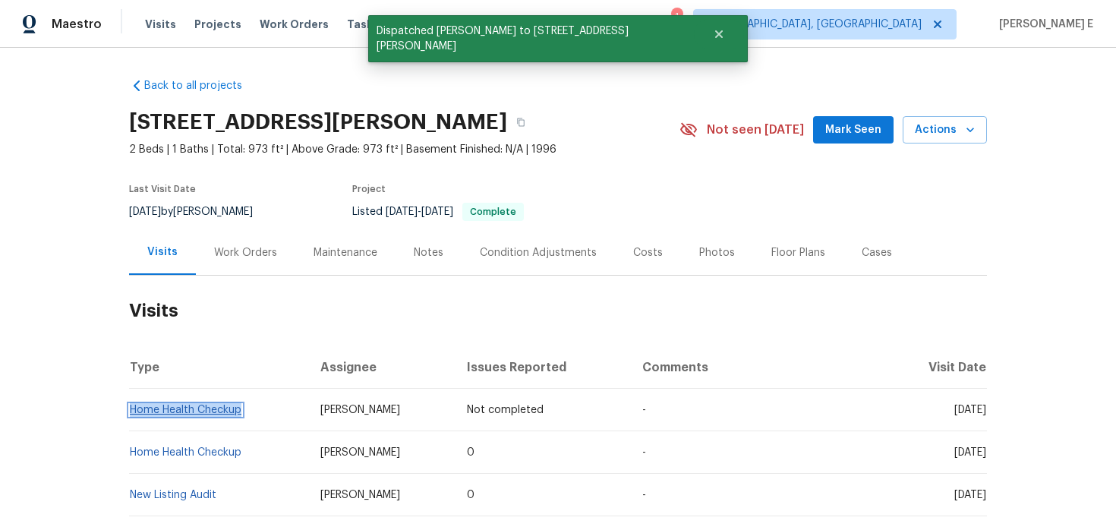
scroll to position [0, 0]
copy link "Home Health Checkup"
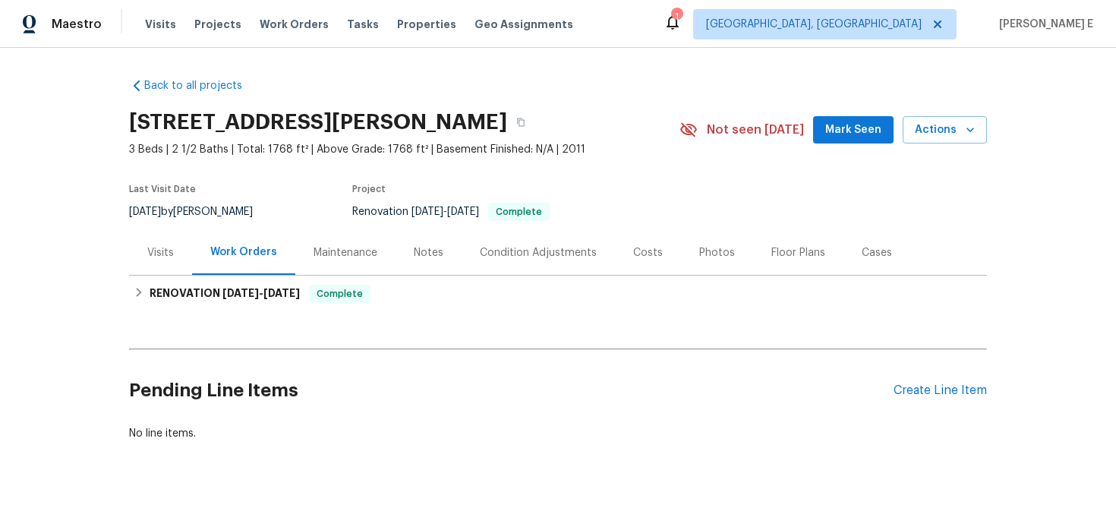
click at [177, 272] on div "Visits" at bounding box center [160, 252] width 63 height 45
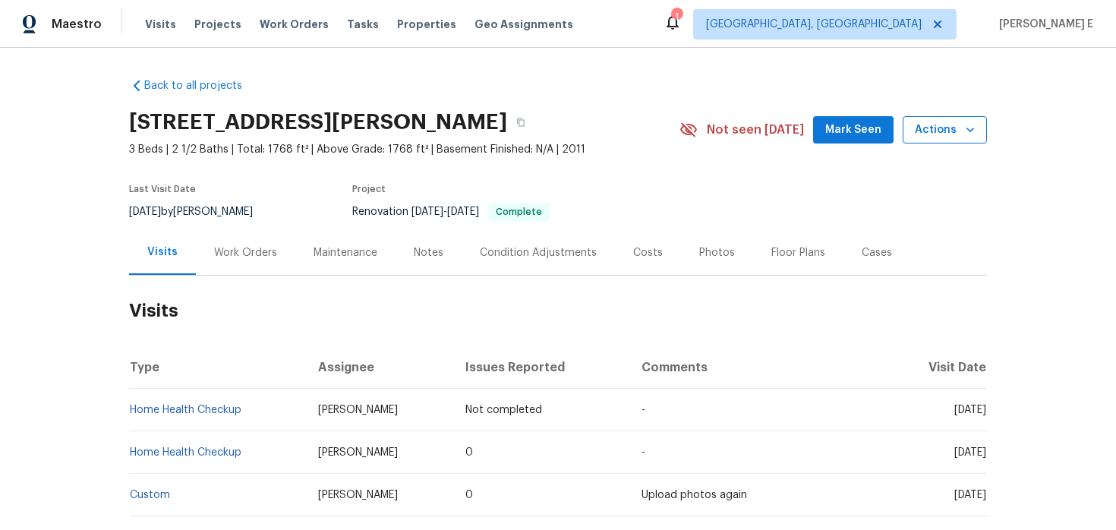
click at [960, 122] on span "Actions" at bounding box center [945, 130] width 60 height 19
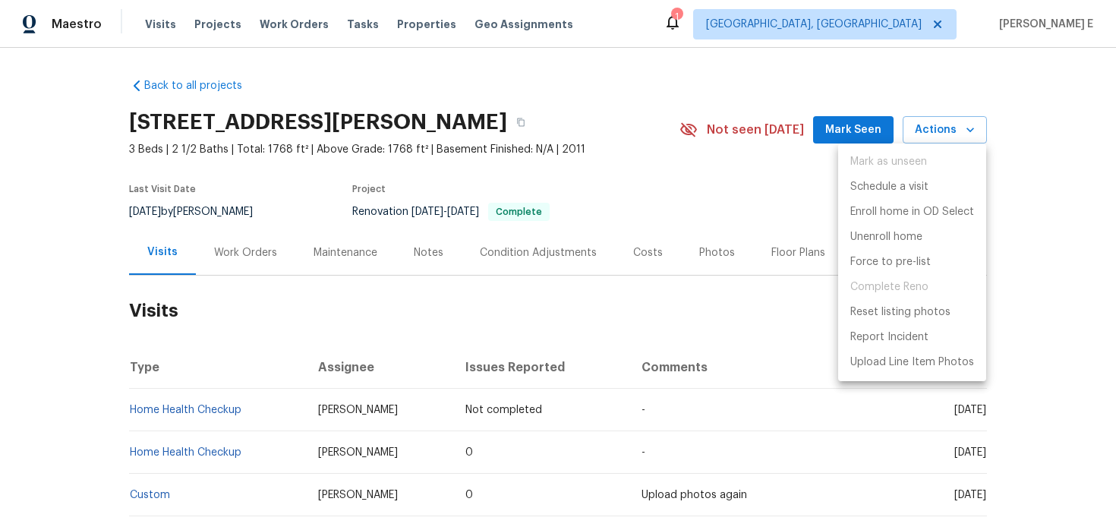
click at [55, 448] on div at bounding box center [558, 265] width 1116 height 530
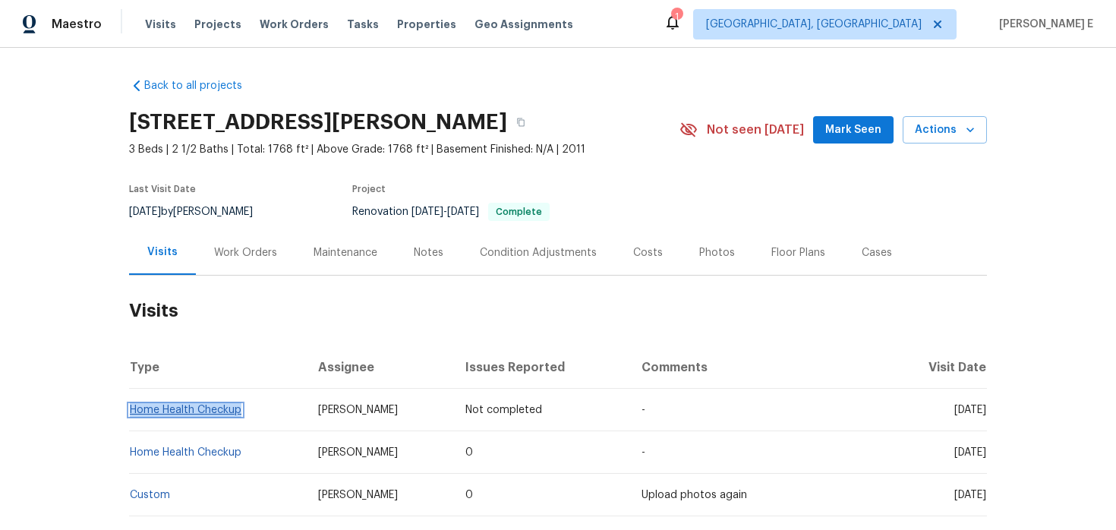
copy link "Home Health Checkup"
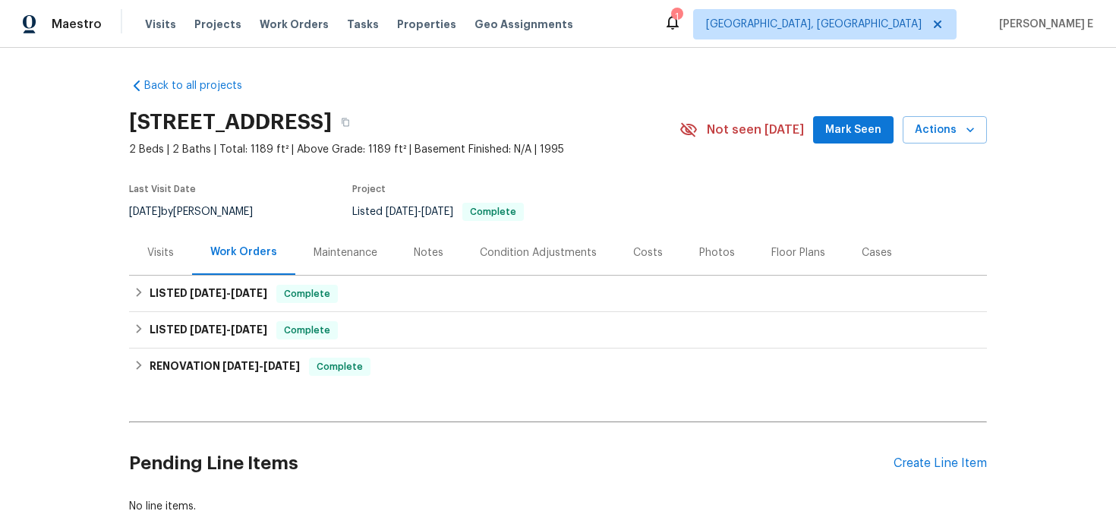
click at [137, 275] on div "Visits" at bounding box center [160, 252] width 63 height 45
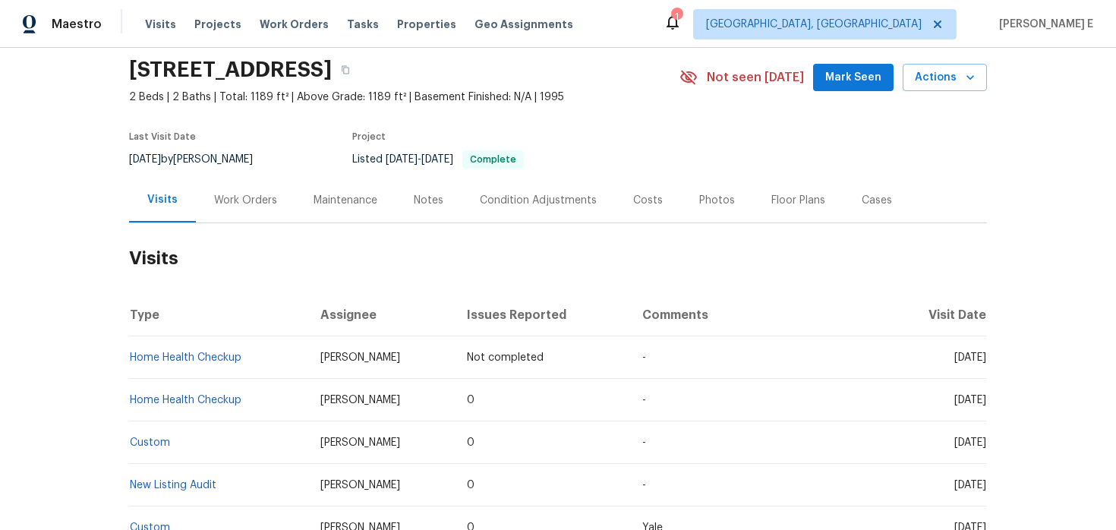
scroll to position [68, 0]
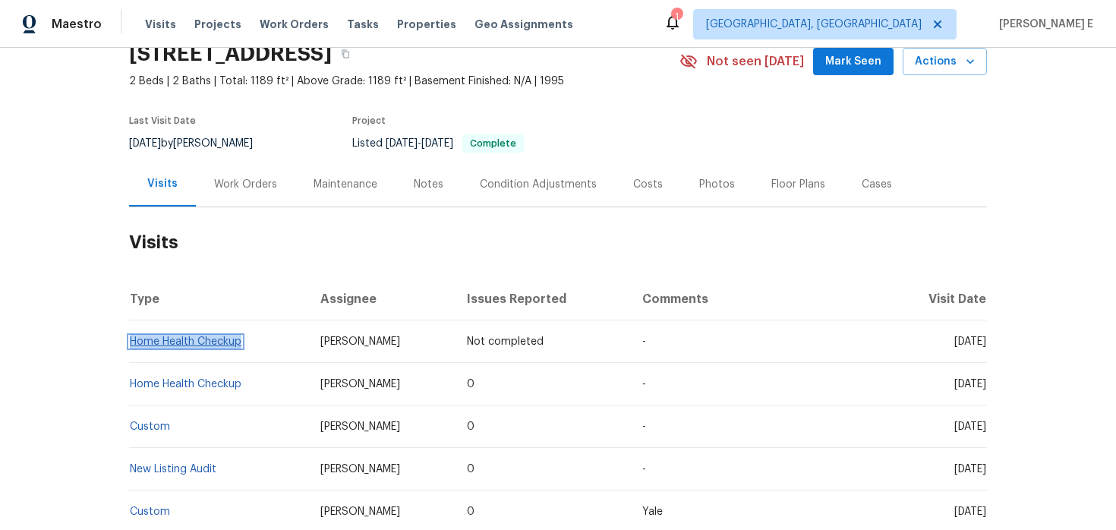
copy link "Home Health Checkup"
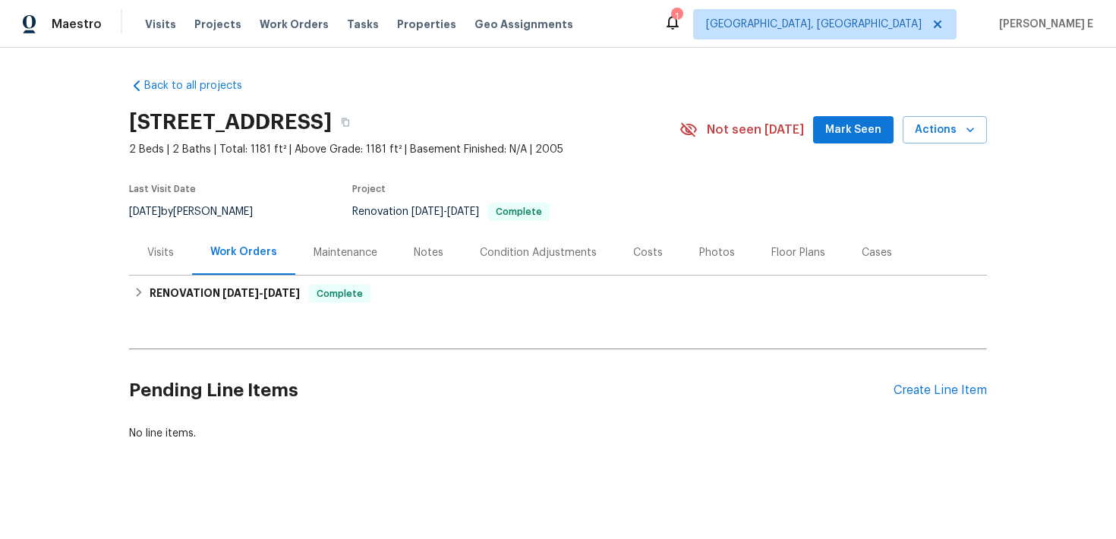
scroll to position [5, 0]
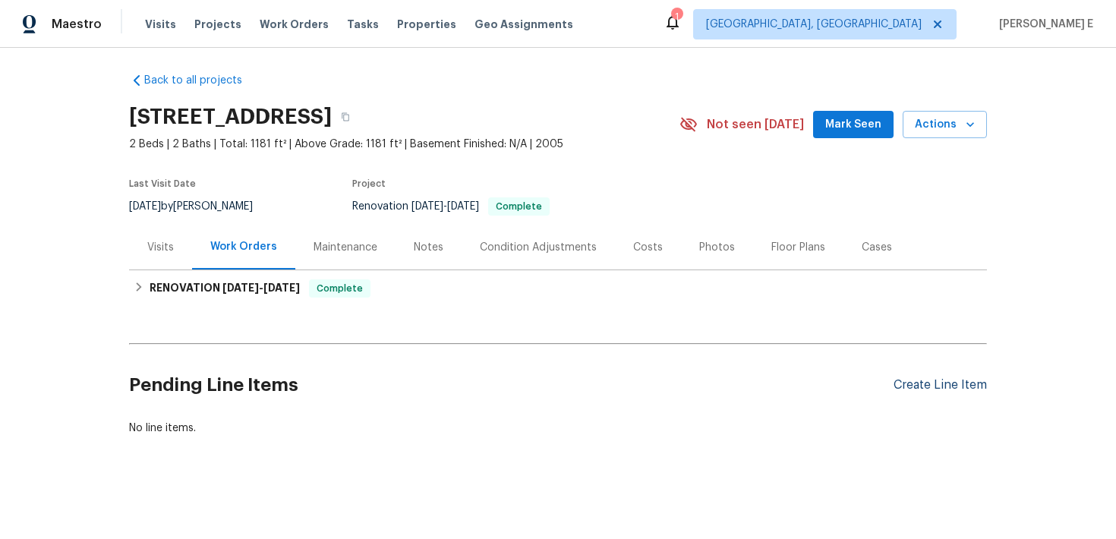
click at [918, 387] on div "Create Line Item" at bounding box center [939, 385] width 93 height 14
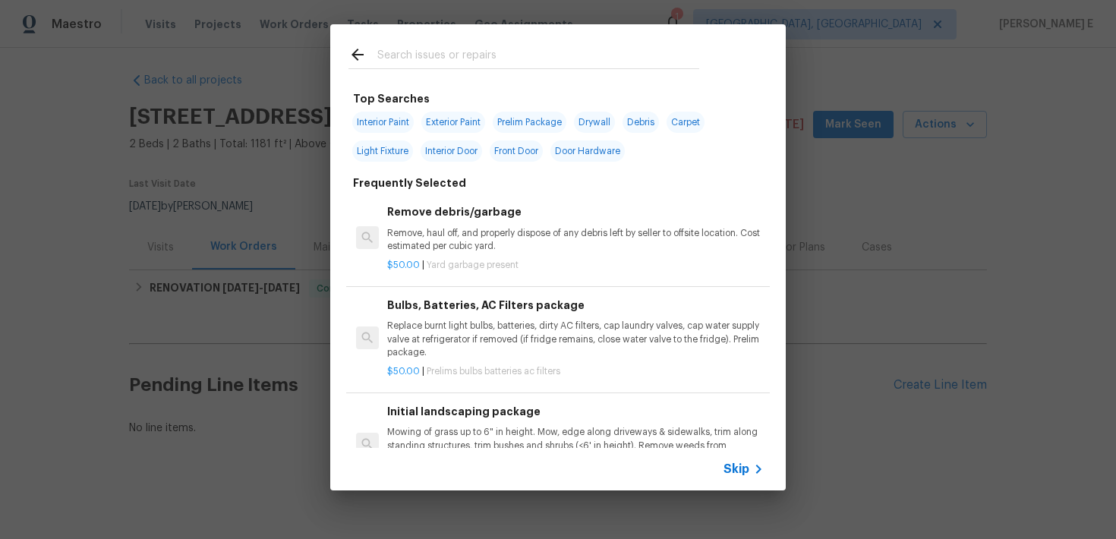
click at [723, 471] on div "Skip" at bounding box center [557, 469] width 455 height 43
click at [733, 468] on span "Skip" at bounding box center [736, 469] width 26 height 15
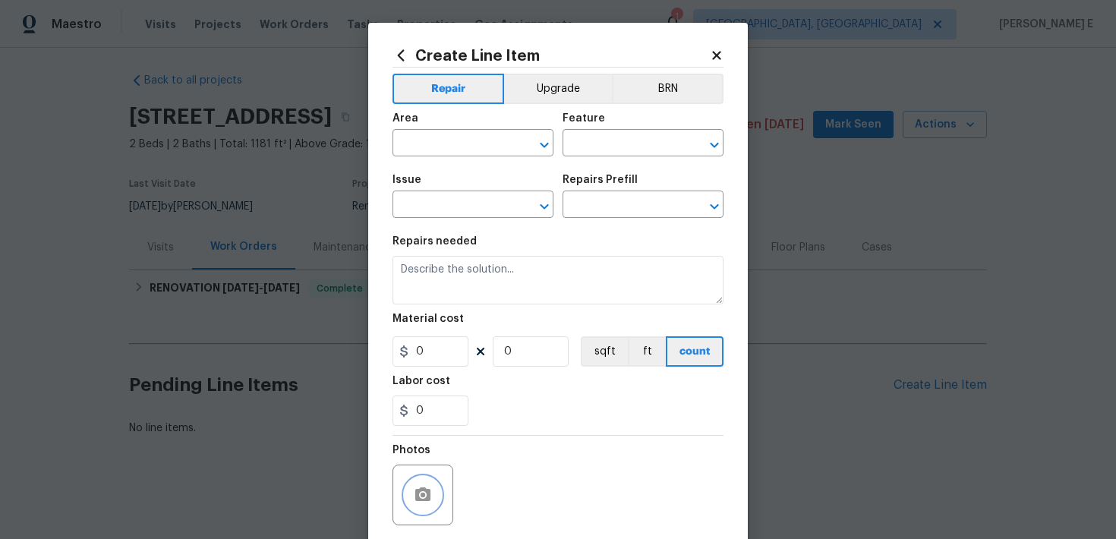
click at [425, 491] on icon "button" at bounding box center [422, 494] width 15 height 14
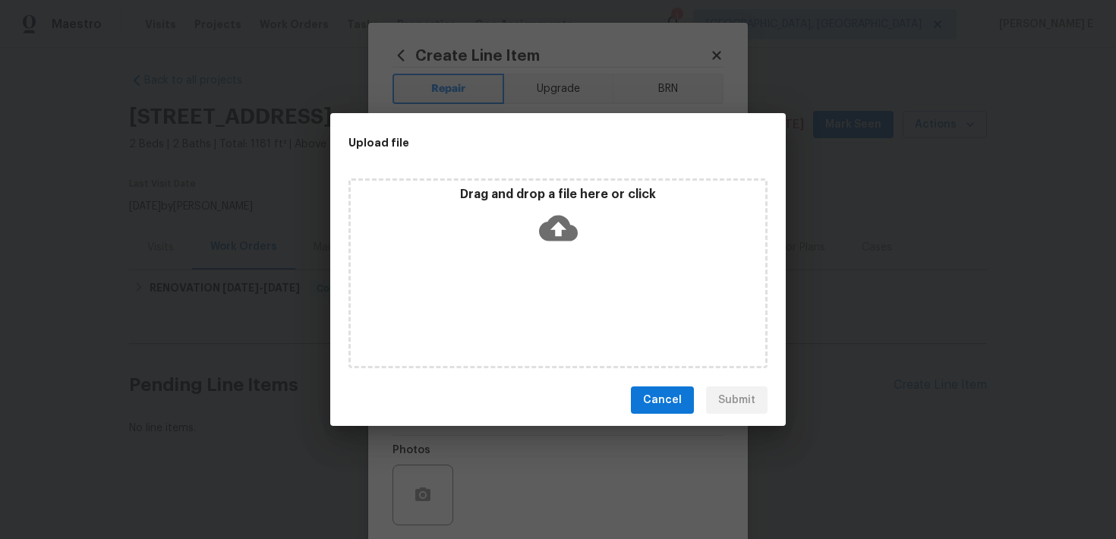
click at [560, 232] on icon at bounding box center [558, 228] width 39 height 39
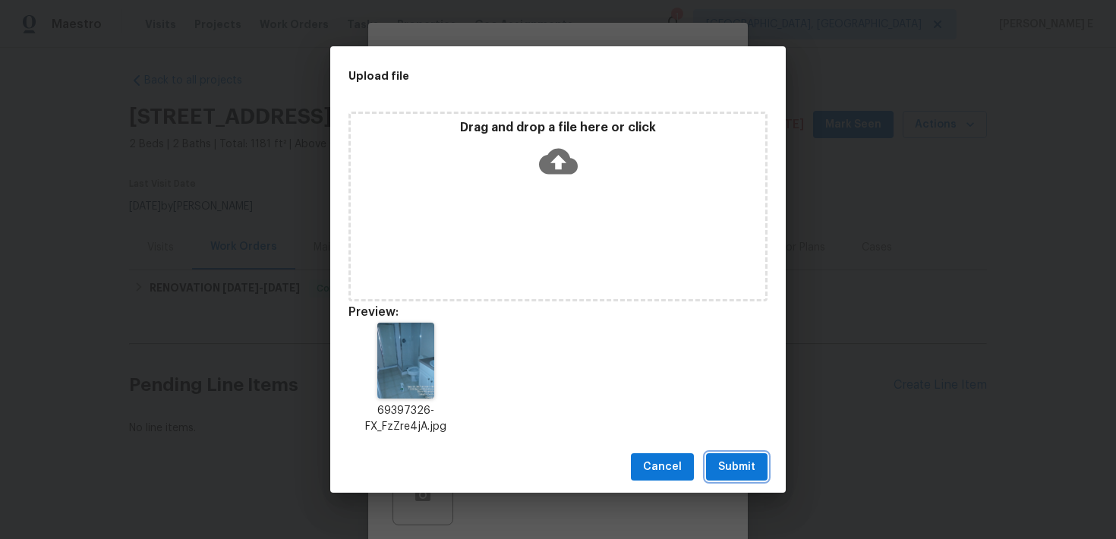
click at [729, 467] on span "Submit" at bounding box center [736, 467] width 37 height 19
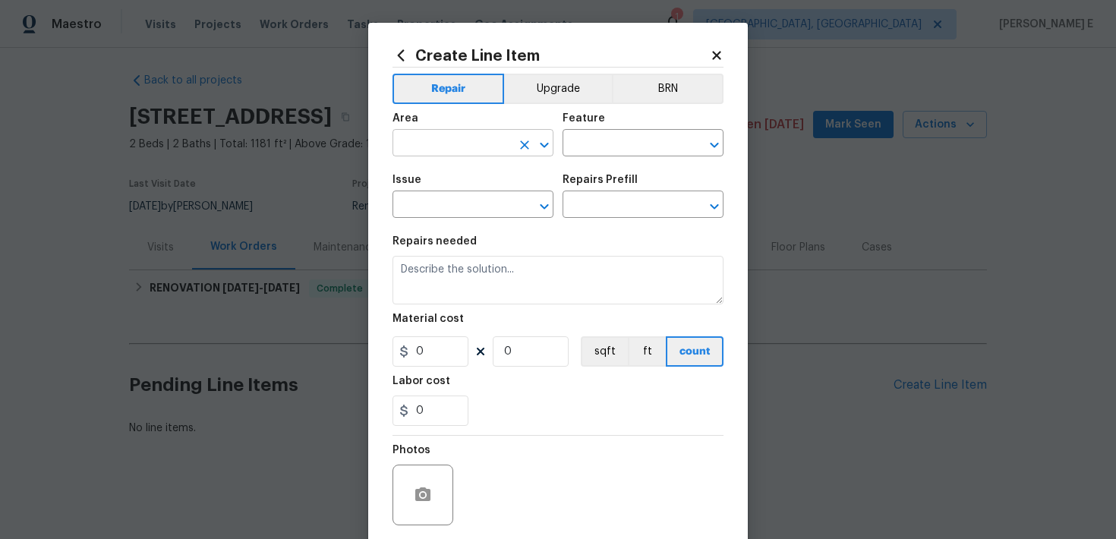
click at [474, 142] on input "text" at bounding box center [451, 145] width 118 height 24
type input "Bathroom"
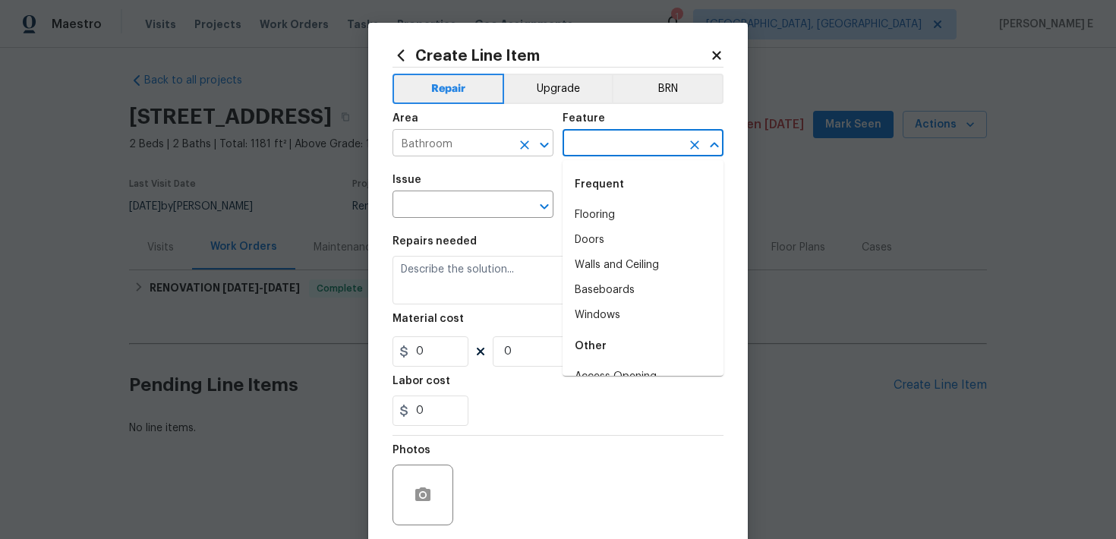
type input "i"
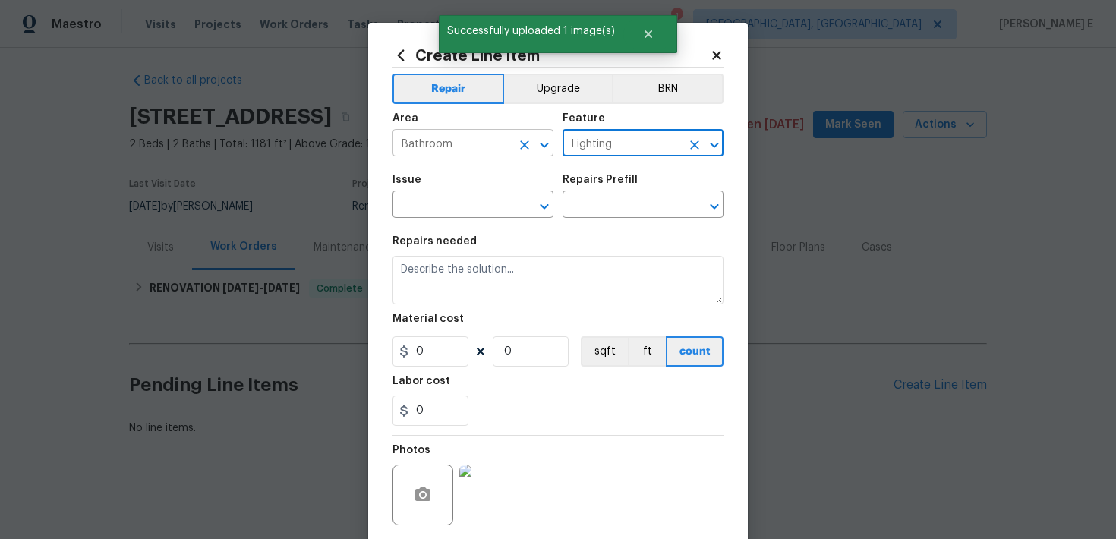
type input "Lighting"
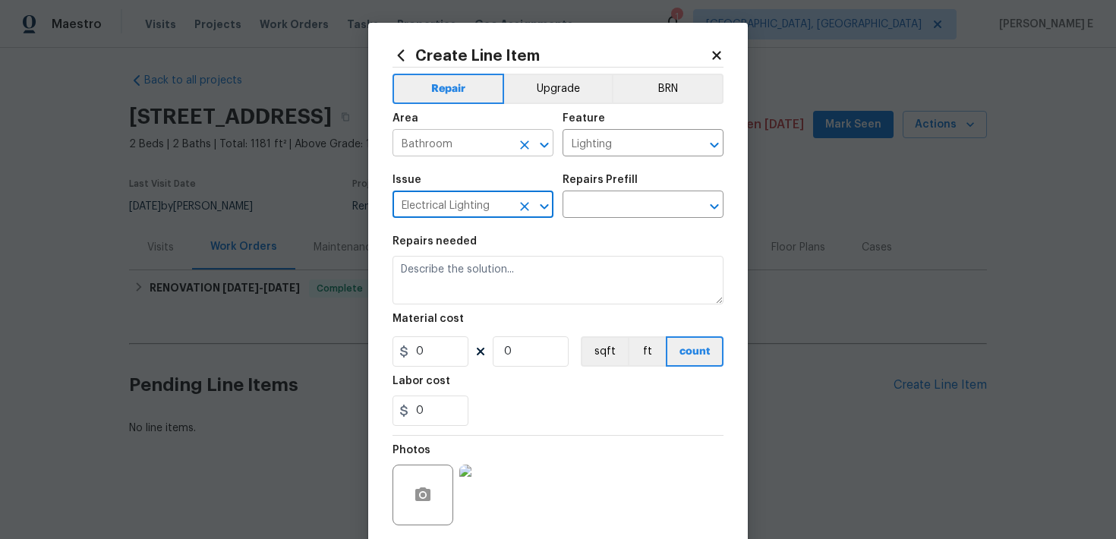
type input "Electrical Lighting"
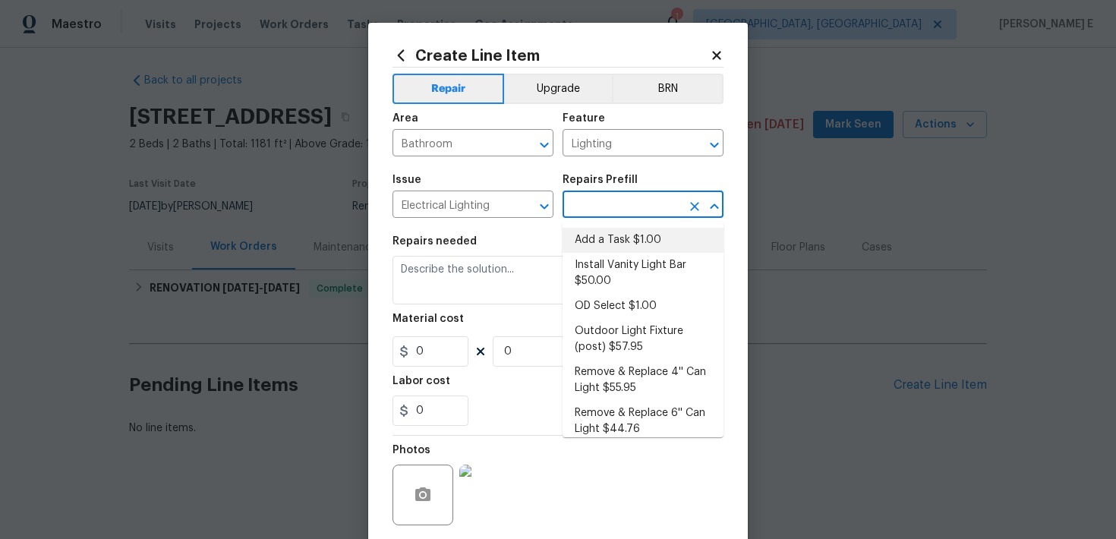
click at [595, 238] on li "Add a Task $1.00" at bounding box center [642, 240] width 161 height 25
type input "Add a Task $1.00"
type textarea "HPM to detail"
type input "1"
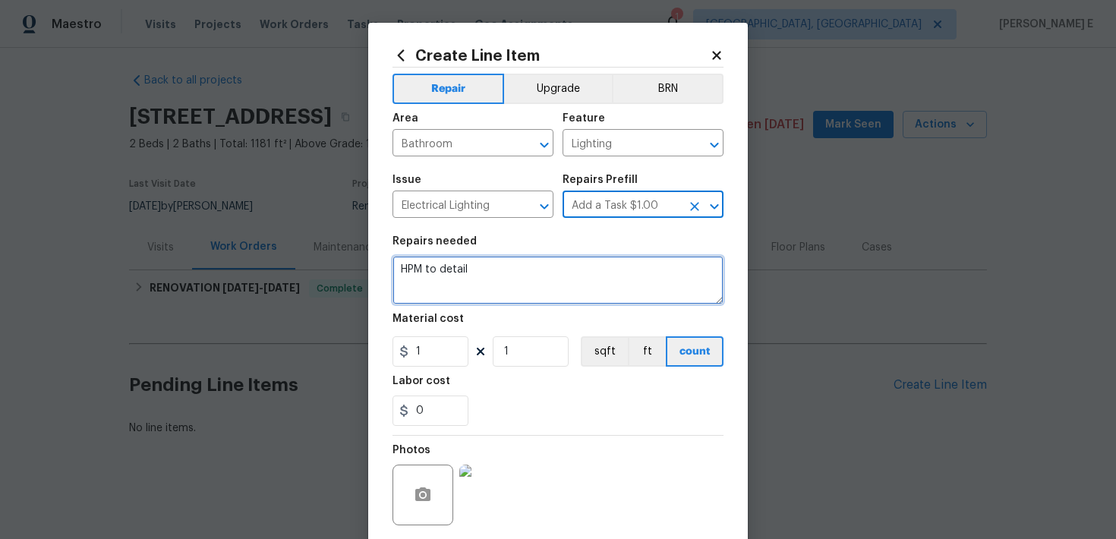
click at [493, 266] on textarea "HPM to detail" at bounding box center [557, 280] width 331 height 49
paste textarea "The light is out in the hall bathroom. Please identify the inoperable light fix…"
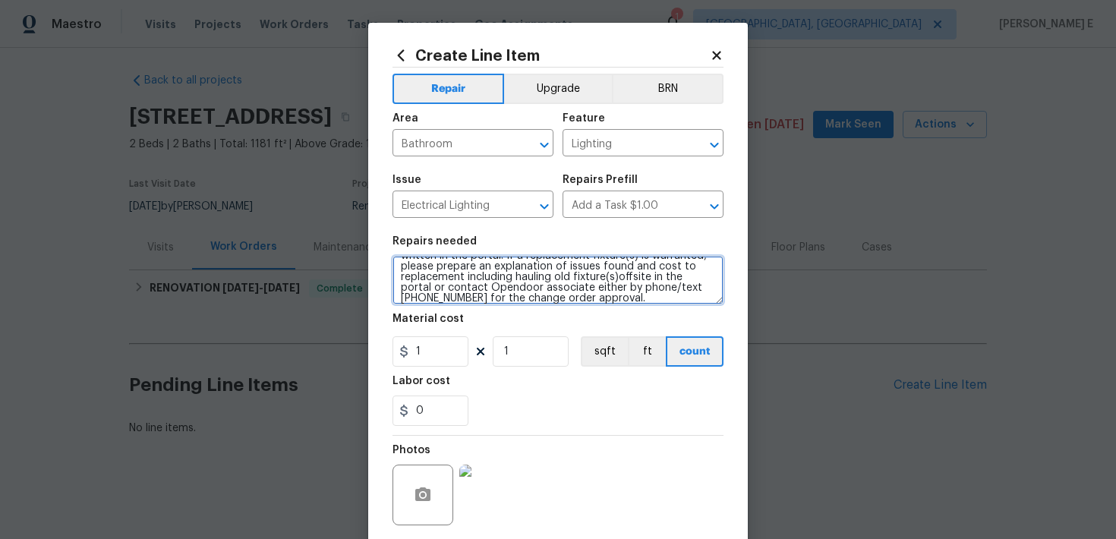
scroll to position [0, 0]
type textarea "The light is out in the hall bathroom. Please identify the inoperable light fix…"
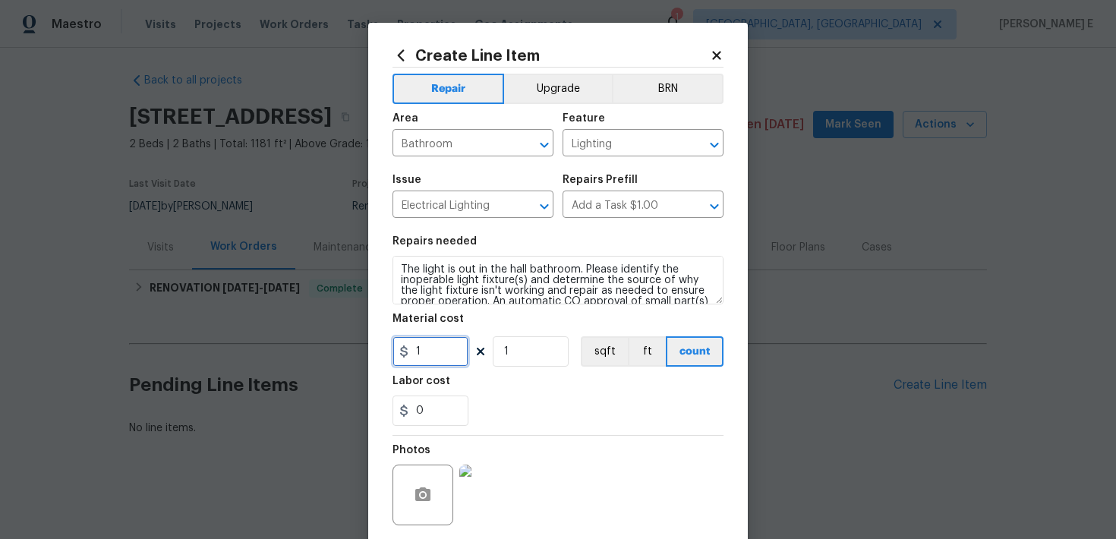
drag, startPoint x: 434, startPoint y: 349, endPoint x: 414, endPoint y: 349, distance: 19.7
click at [414, 349] on input "1" at bounding box center [430, 351] width 76 height 30
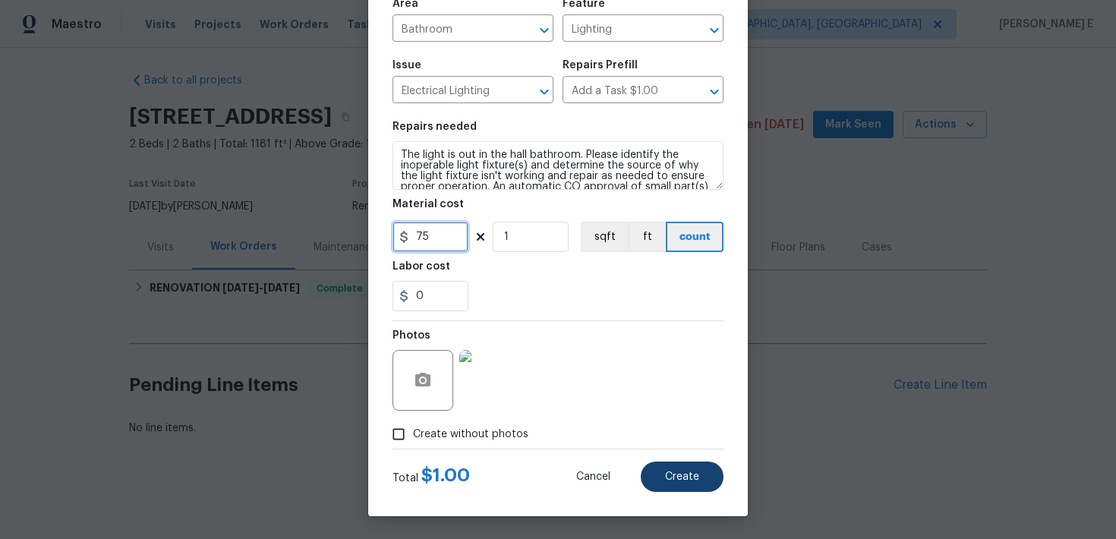
type input "75"
click at [683, 476] on span "Create" at bounding box center [682, 476] width 34 height 11
type input "0"
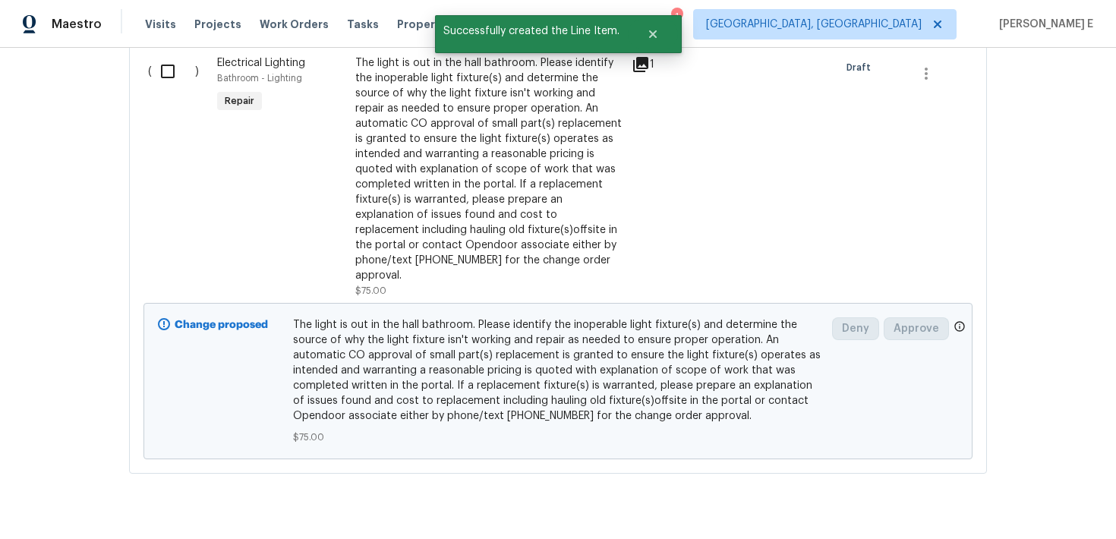
scroll to position [436, 0]
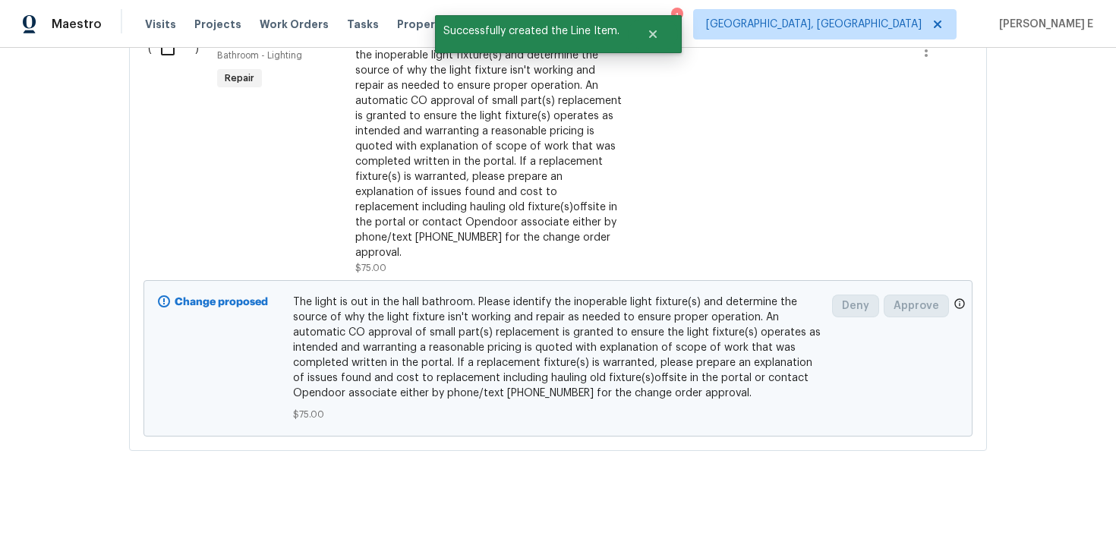
click at [166, 52] on input "checkbox" at bounding box center [173, 49] width 43 height 32
checkbox input "true"
click at [993, 498] on span "Create Work Order" at bounding box center [1028, 501] width 101 height 19
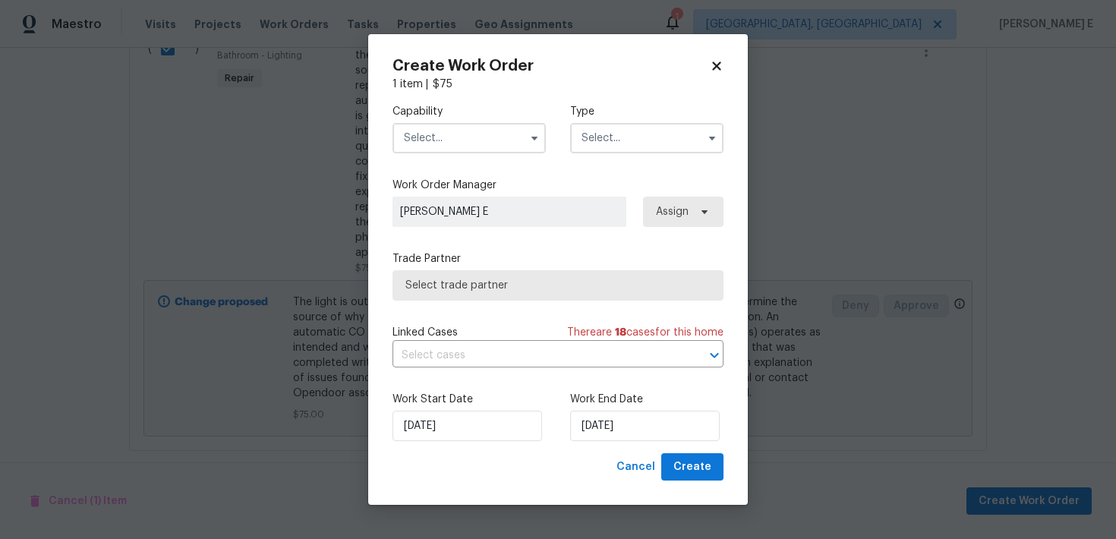
click at [461, 143] on input "text" at bounding box center [468, 138] width 153 height 30
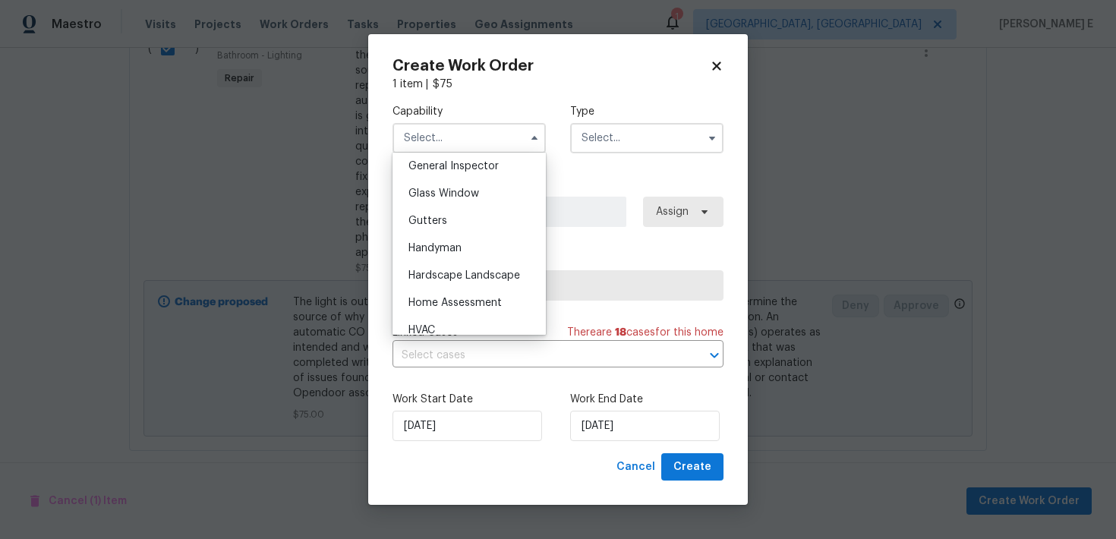
scroll to position [758, 0]
click at [433, 247] on span "Handyman" at bounding box center [434, 247] width 53 height 11
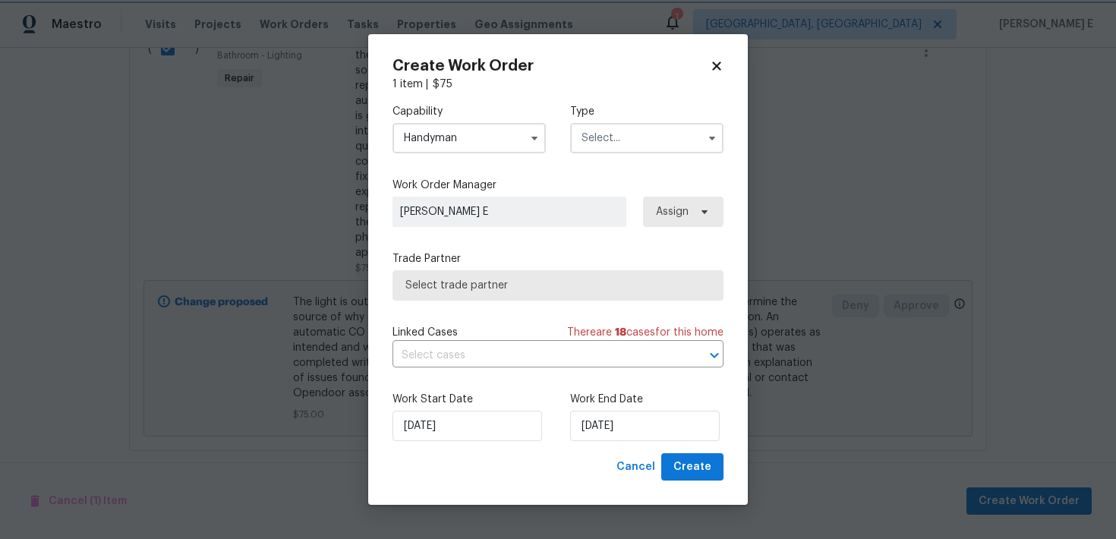
type input "Handyman"
click at [614, 147] on input "text" at bounding box center [646, 138] width 153 height 30
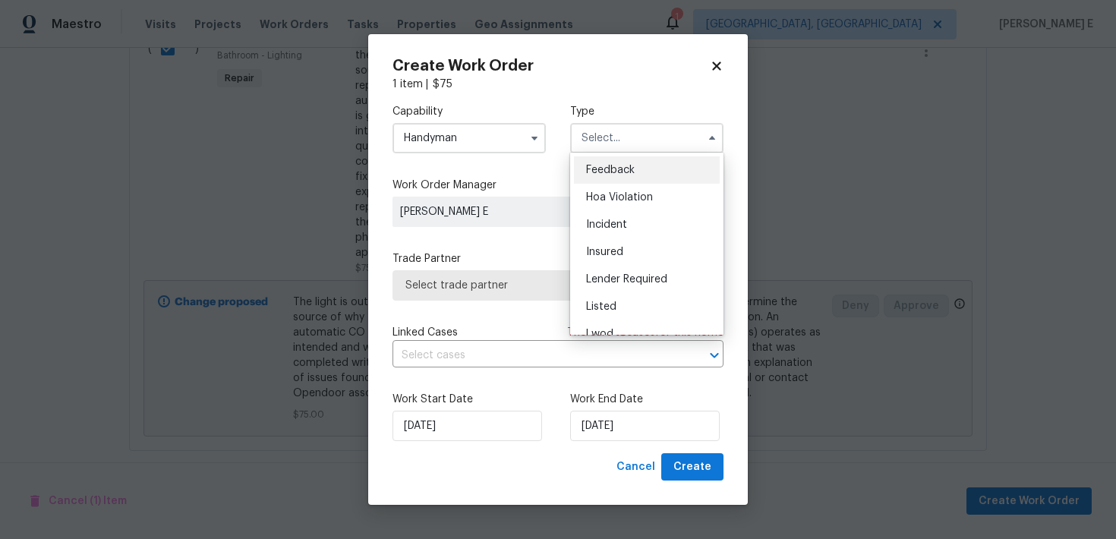
click at [600, 167] on span "Feedback" at bounding box center [610, 170] width 49 height 11
type input "Feedback"
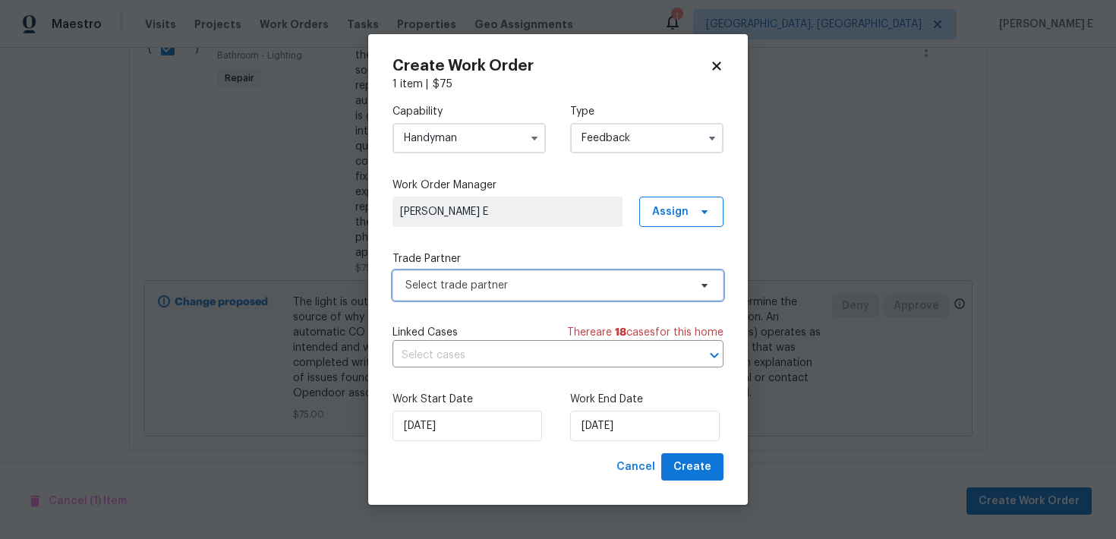
click at [408, 296] on span "Select trade partner" at bounding box center [557, 285] width 331 height 30
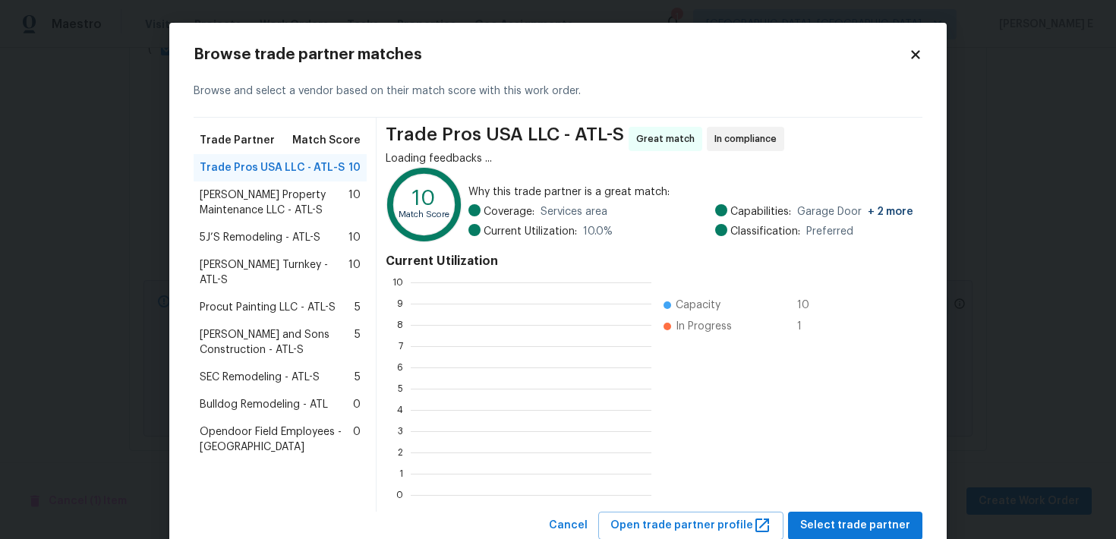
scroll to position [213, 241]
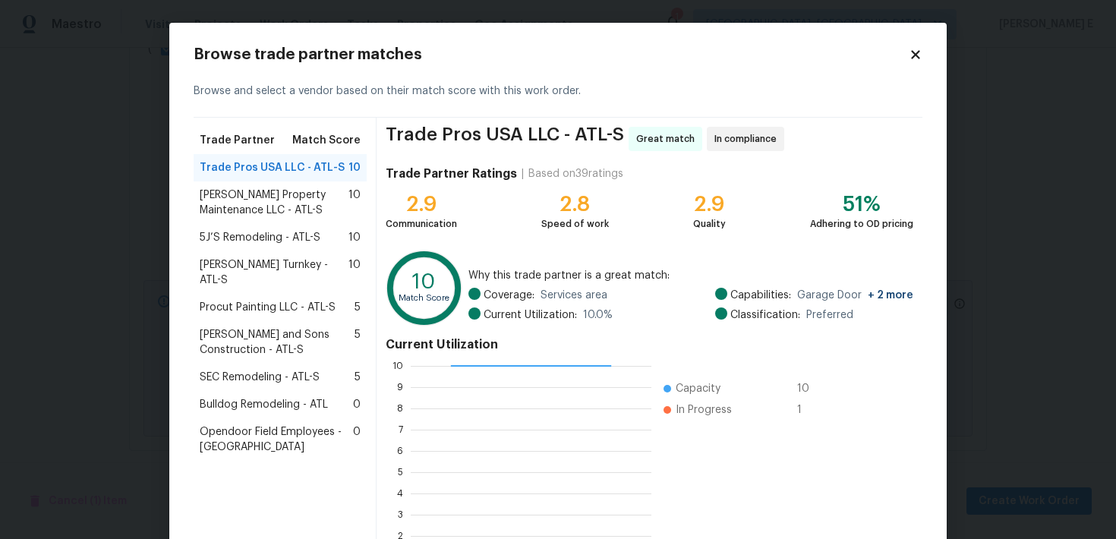
click at [367, 192] on div "Trade Partner Match Score Trade Pros USA LLC - ATL-S 10 Glen Property Maintenan…" at bounding box center [285, 356] width 183 height 477
click at [341, 200] on span "Glen Property Maintenance LLC - ATL-S" at bounding box center [274, 202] width 149 height 30
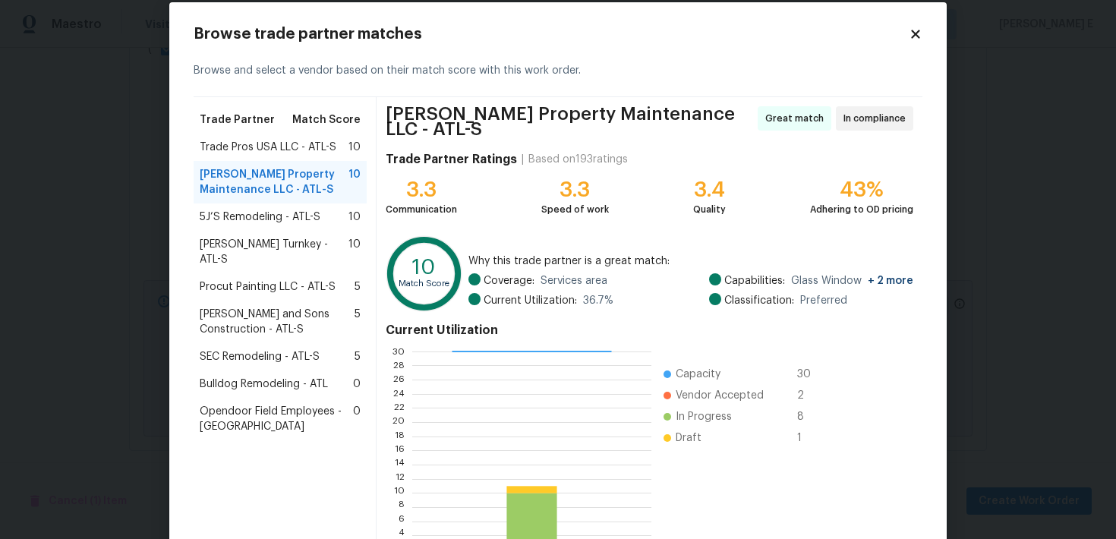
scroll to position [27, 0]
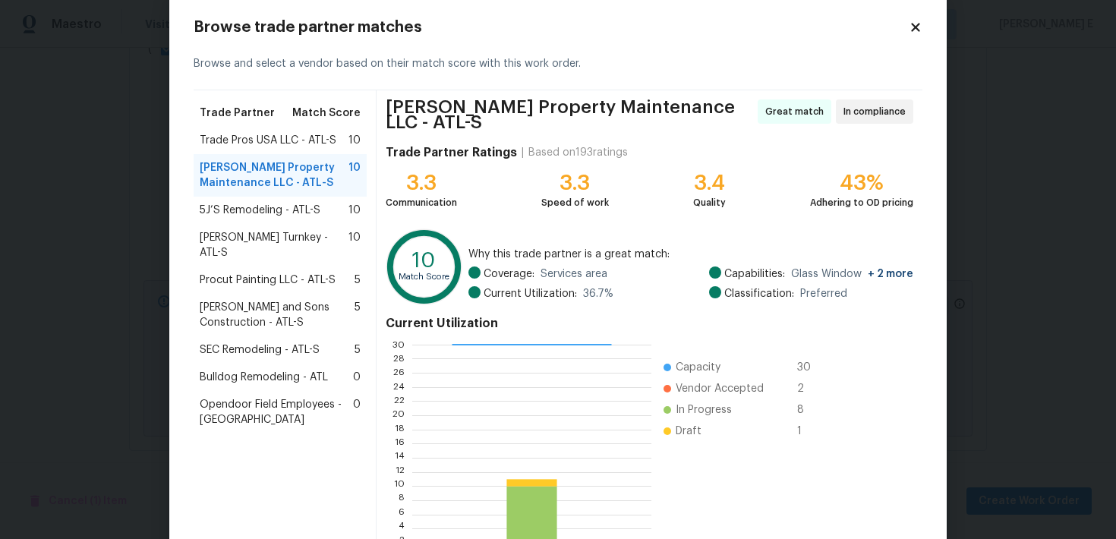
click at [296, 216] on span "5J’S Remodeling - ATL-S" at bounding box center [260, 210] width 121 height 15
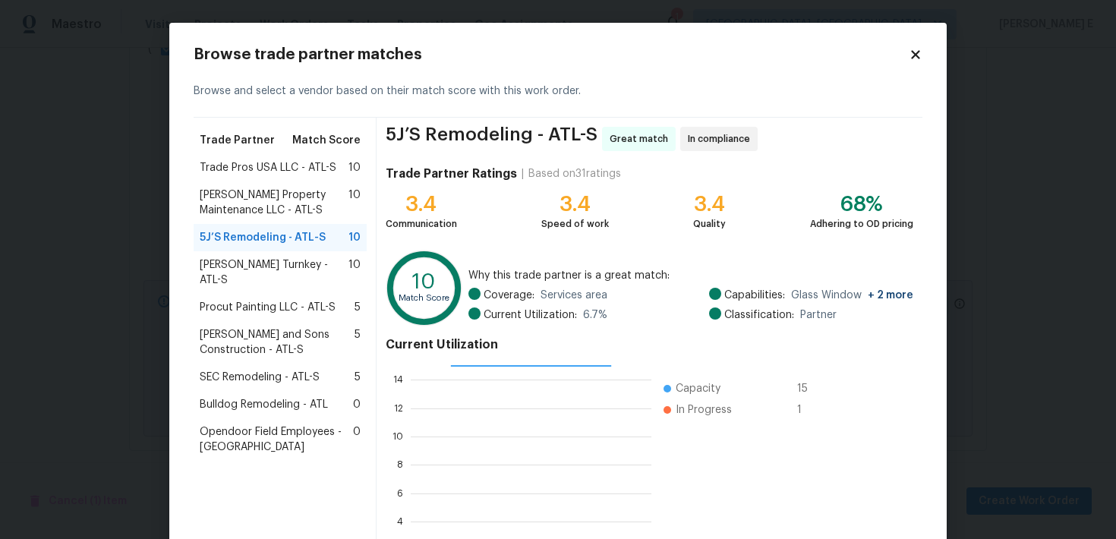
scroll to position [131, 0]
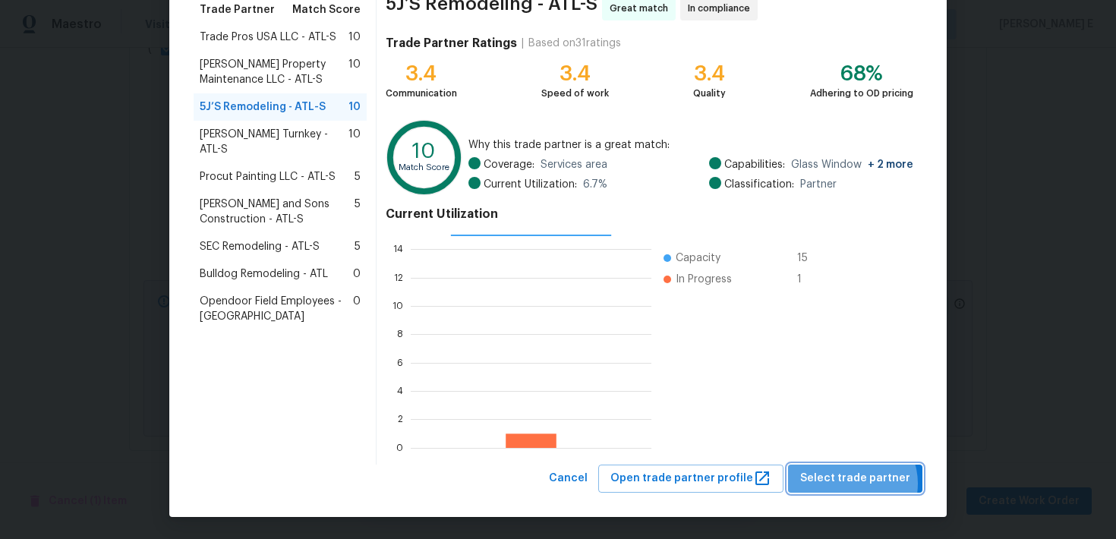
click at [857, 484] on span "Select trade partner" at bounding box center [855, 478] width 110 height 19
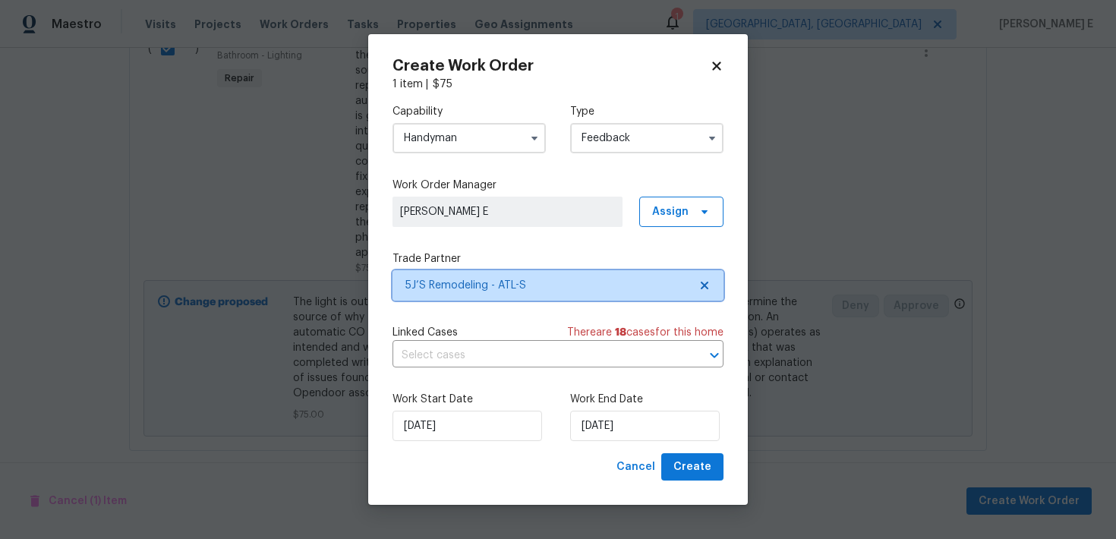
scroll to position [0, 0]
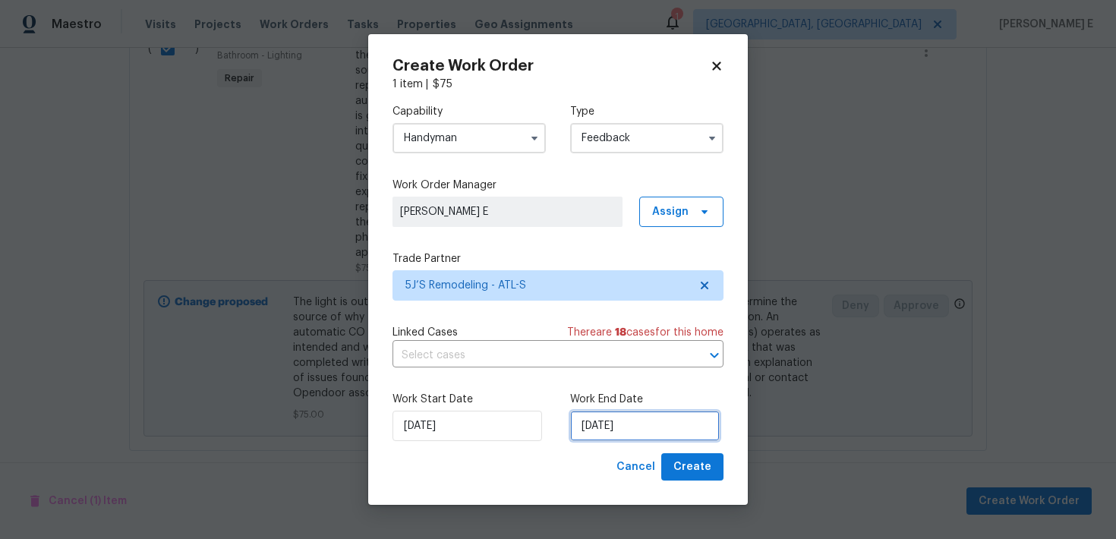
click at [608, 427] on input "26/09/2025" at bounding box center [645, 426] width 150 height 30
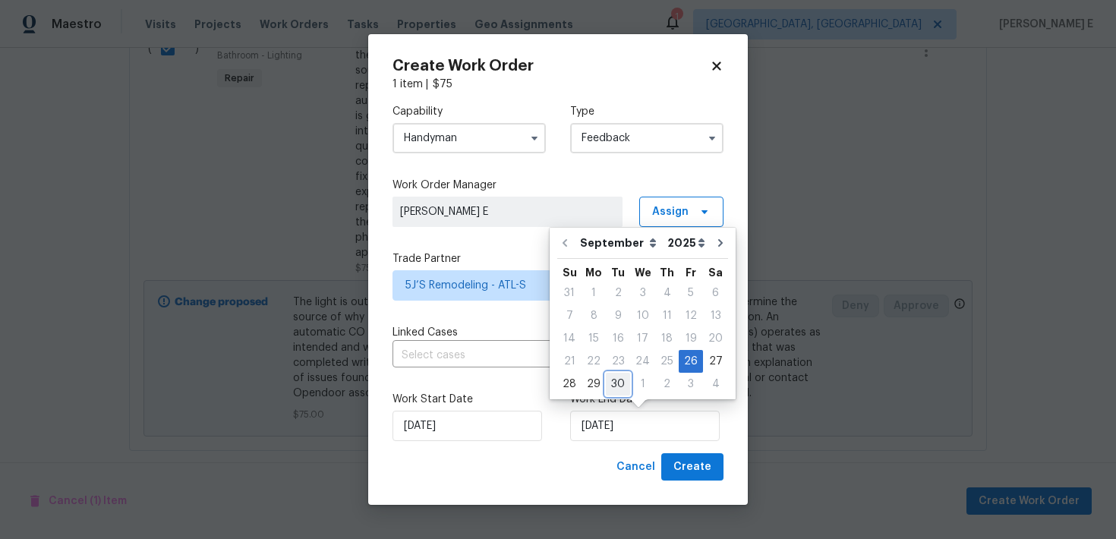
click at [620, 380] on div "30" at bounding box center [618, 383] width 24 height 21
type input "30/09/2025"
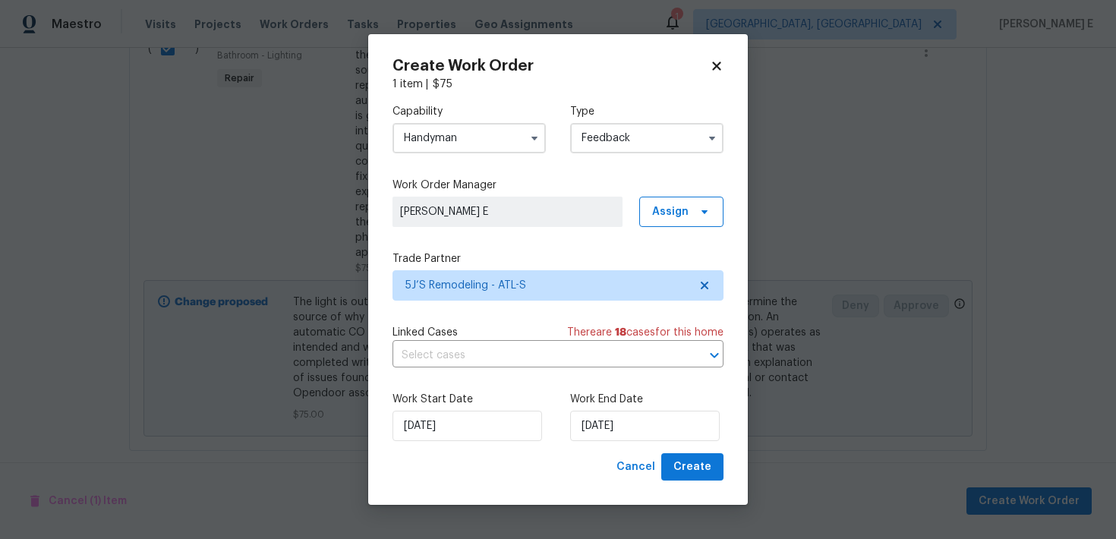
click at [700, 453] on div "Cancel Create" at bounding box center [666, 467] width 113 height 28
click at [696, 456] on button "Create" at bounding box center [692, 467] width 62 height 28
checkbox input "false"
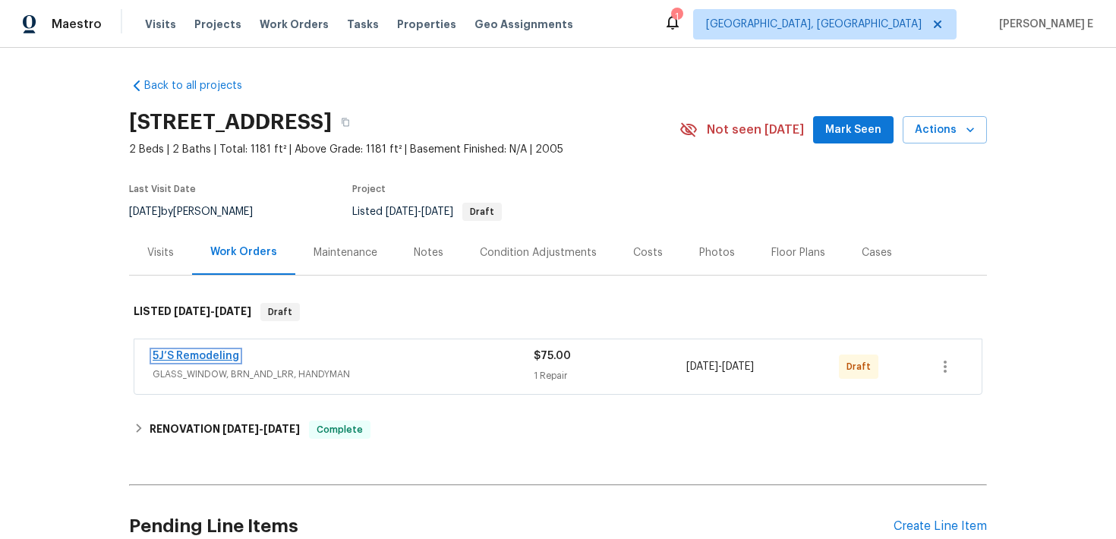
click at [181, 354] on link "5J’S Remodeling" at bounding box center [196, 356] width 87 height 11
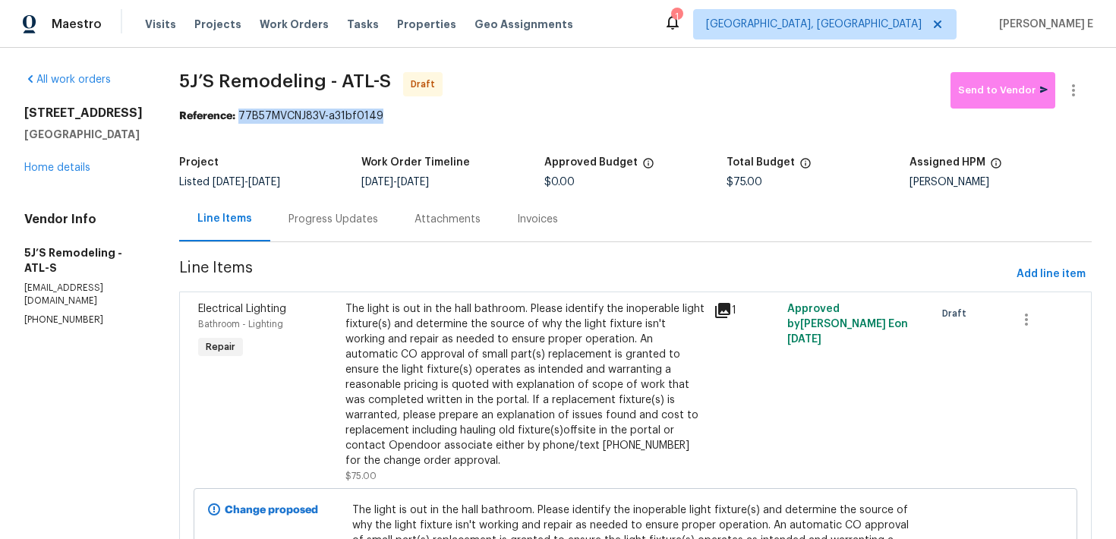
drag, startPoint x: 240, startPoint y: 113, endPoint x: 380, endPoint y: 120, distance: 140.6
click at [380, 120] on div "Reference: 77B57MVCNJ83V-a31bf0149" at bounding box center [635, 116] width 912 height 15
copy div "77B57MVCNJ83V-a31bf0149"
click at [326, 219] on div "Progress Updates" at bounding box center [333, 219] width 90 height 15
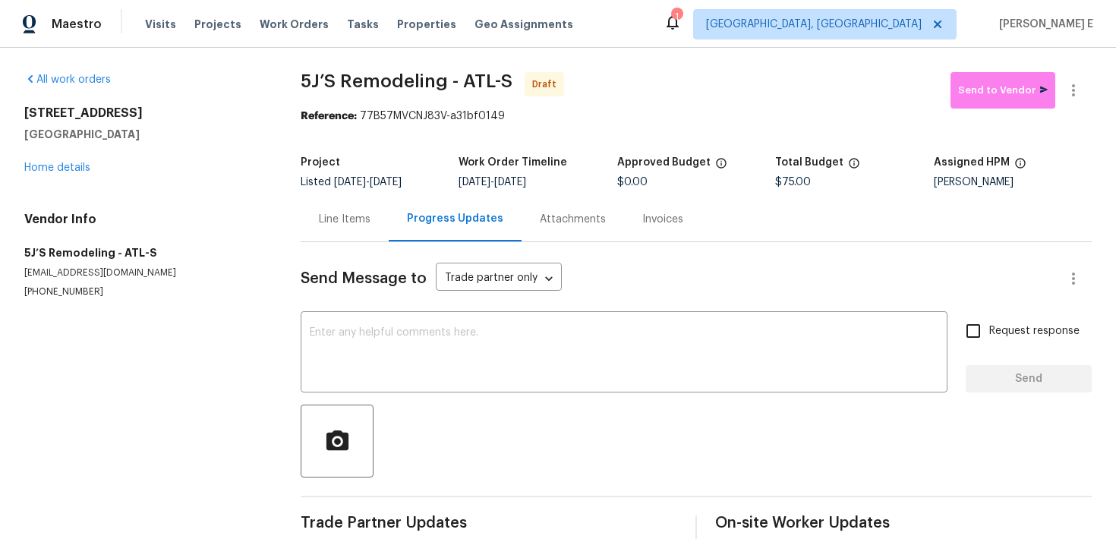
click at [298, 345] on div "All work orders [STREET_ADDRESS][PERSON_NAME] Home details Vendor Info 5J’S Rem…" at bounding box center [558, 307] width 1116 height 519
click at [328, 338] on textarea at bounding box center [624, 353] width 629 height 53
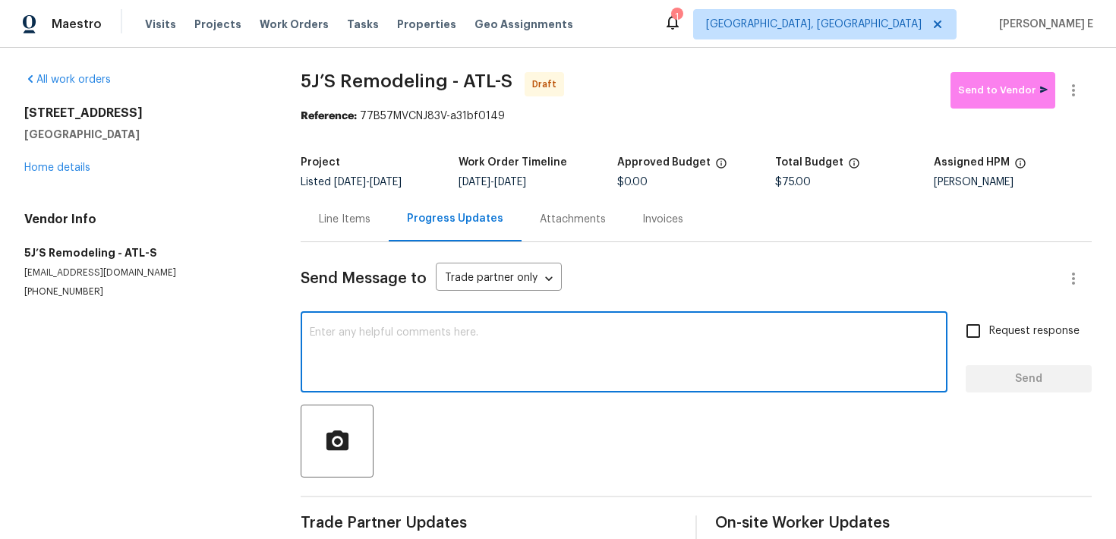
paste textarea "Hi this is [PERSON_NAME] with Opendoor. I’m confirming you received the WO for …"
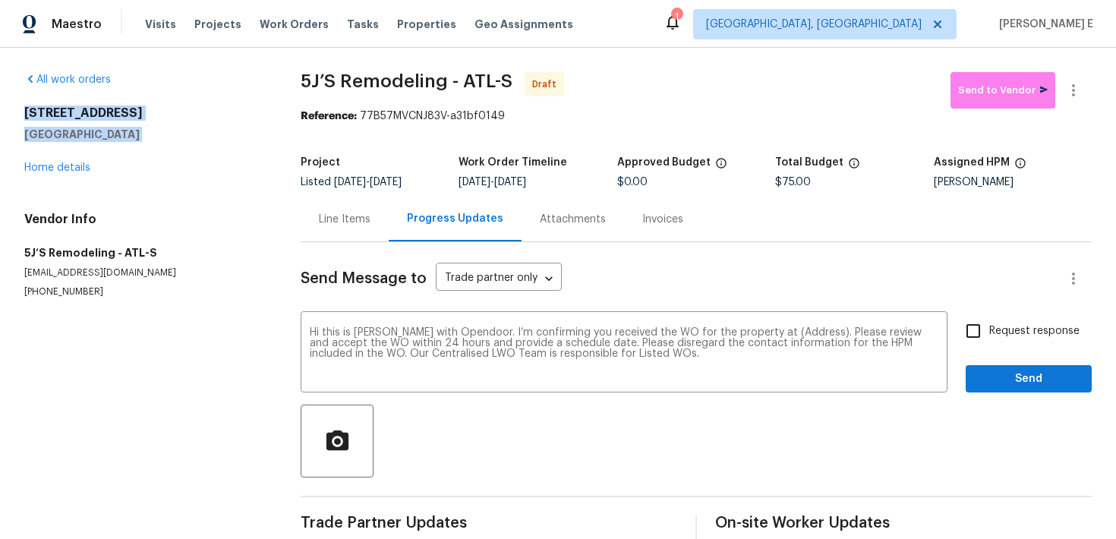
drag, startPoint x: 23, startPoint y: 110, endPoint x: 171, endPoint y: 147, distance: 152.6
click at [171, 147] on div "All work orders [STREET_ADDRESS][PERSON_NAME] Home details Vendor Info 5J’S Rem…" at bounding box center [558, 306] width 1116 height 516
copy div "[STREET_ADDRESS][PERSON_NAME]"
click at [797, 334] on textarea "Hi this is [PERSON_NAME] with Opendoor. I’m confirming you received the WO for …" at bounding box center [624, 353] width 629 height 53
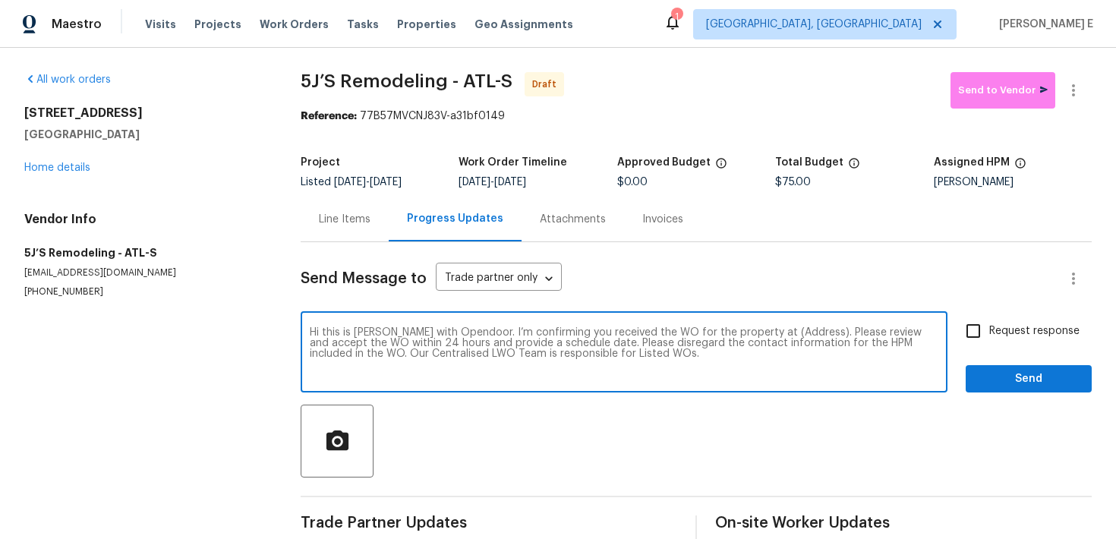
click at [797, 334] on textarea "Hi this is [PERSON_NAME] with Opendoor. I’m confirming you received the WO for …" at bounding box center [624, 353] width 629 height 53
paste textarea "[STREET_ADDRESS][PERSON_NAME]"
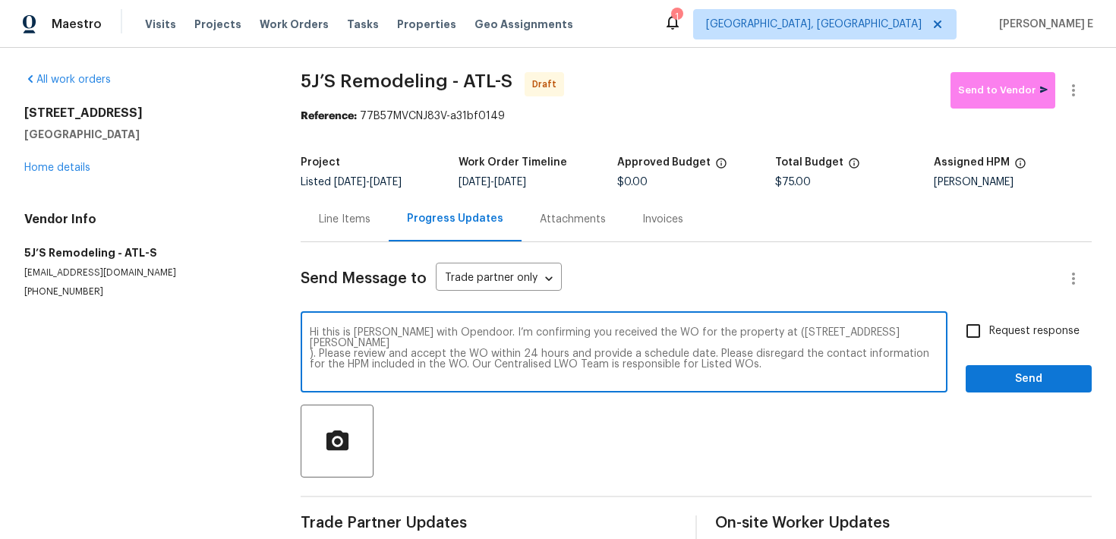
type textarea "Hi this is [PERSON_NAME] with Opendoor. I’m confirming you received the WO for …"
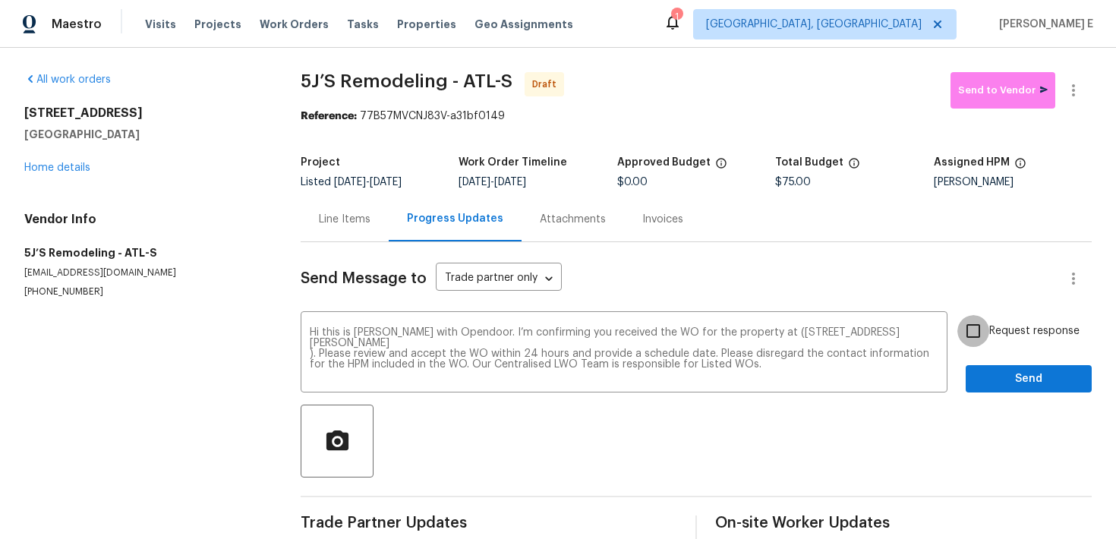
click at [988, 331] on input "Request response" at bounding box center [973, 331] width 32 height 32
checkbox input "true"
click at [987, 375] on span "Send" at bounding box center [1029, 379] width 102 height 19
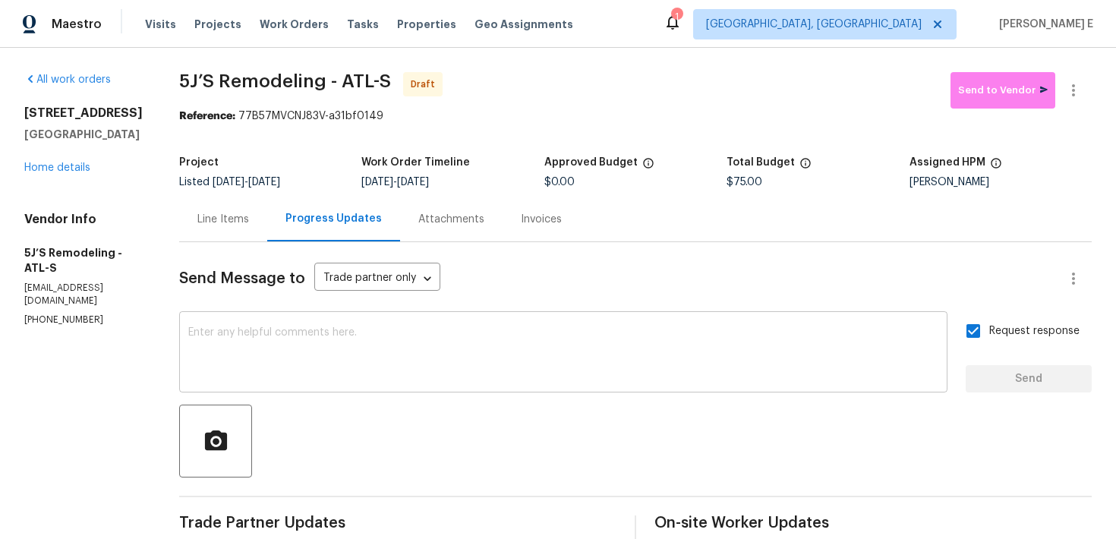
click at [623, 341] on textarea at bounding box center [563, 353] width 750 height 53
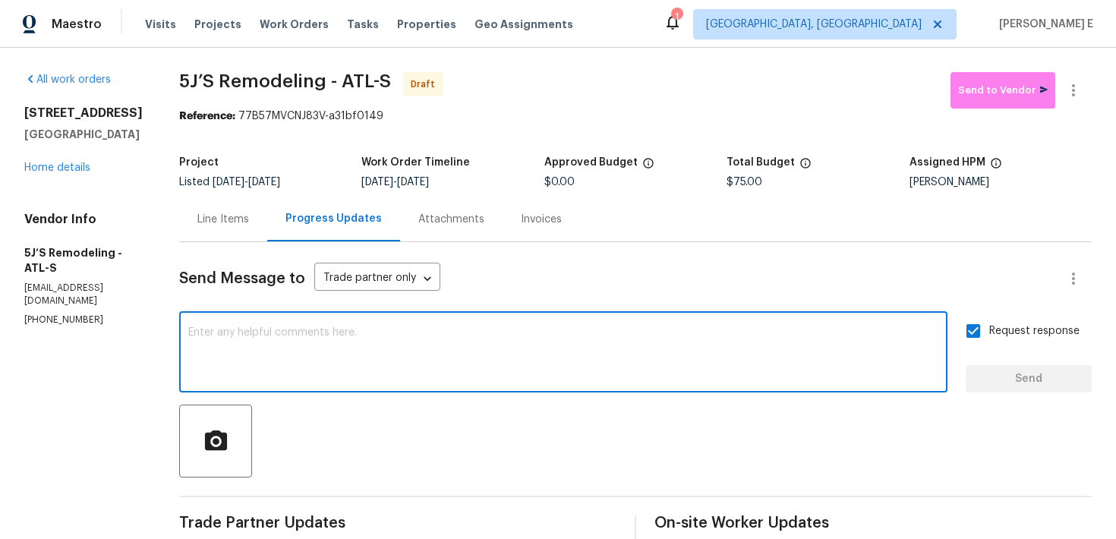
paste textarea "Attention All Work Orders must include before-photos (both close-up and wide-an…"
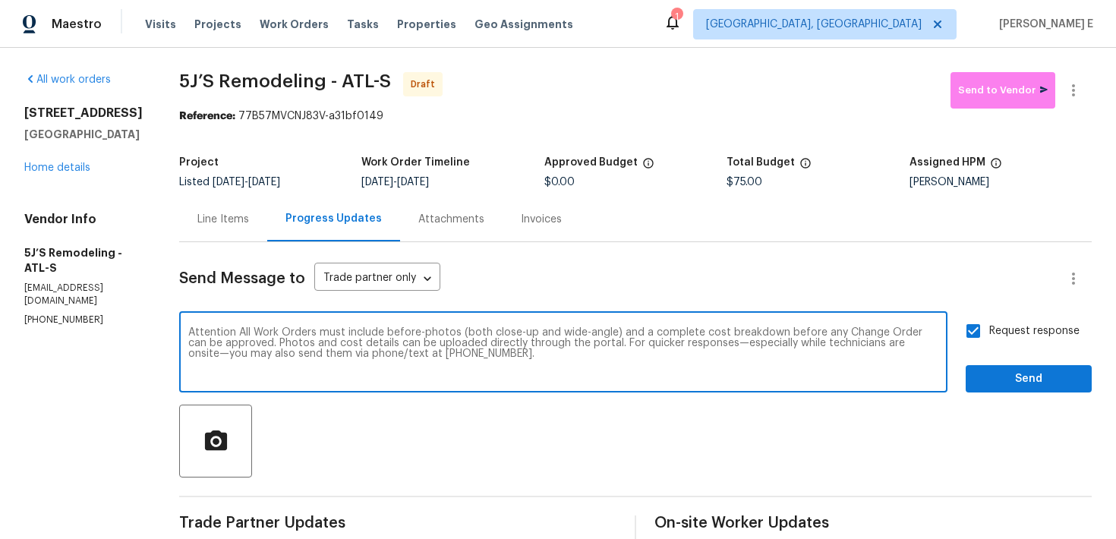
type textarea "Attention All Work Orders must include before-photos (both close-up and wide-an…"
click at [1007, 392] on button "Send" at bounding box center [1029, 379] width 126 height 28
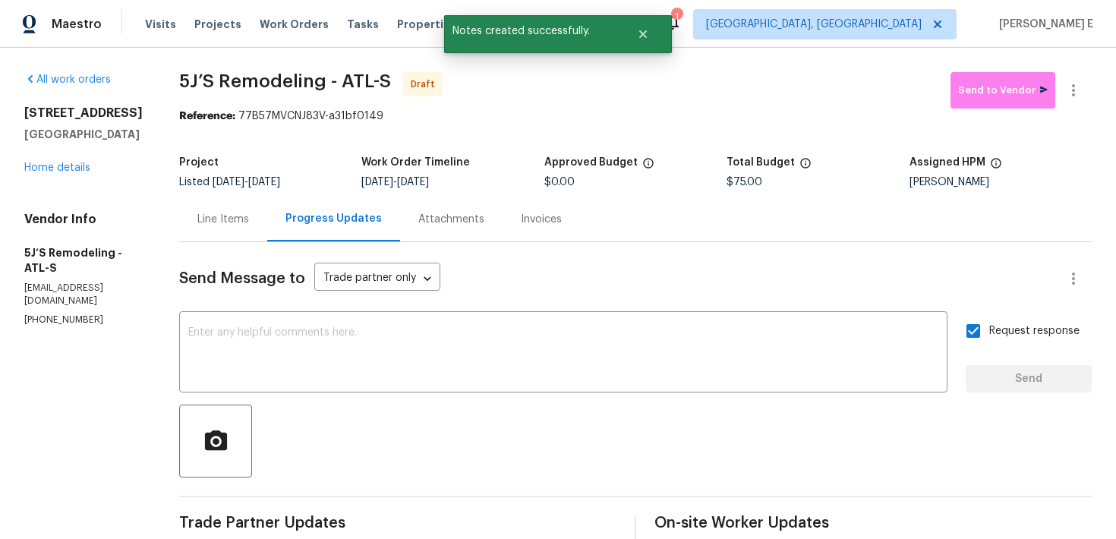
click at [1073, 71] on div "All work orders 1394 Orchard Park Dr Stone Mountain, GA 30083 Home details Vend…" at bounding box center [558, 366] width 1116 height 636
click at [1075, 94] on icon "button" at bounding box center [1073, 90] width 18 height 18
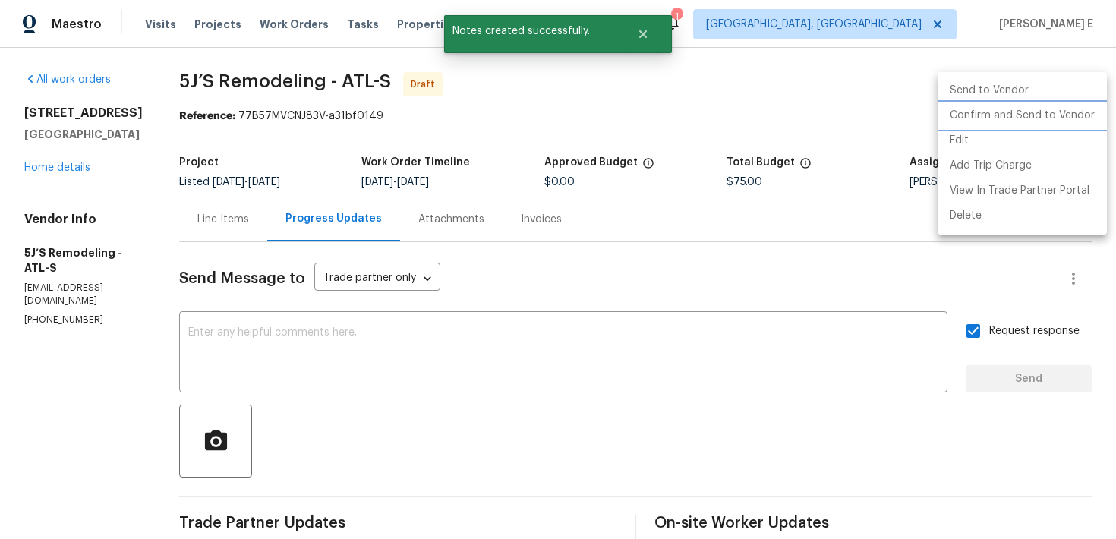
click at [1016, 118] on li "Confirm and Send to Vendor" at bounding box center [1021, 115] width 169 height 25
click at [651, 137] on div at bounding box center [558, 269] width 1116 height 539
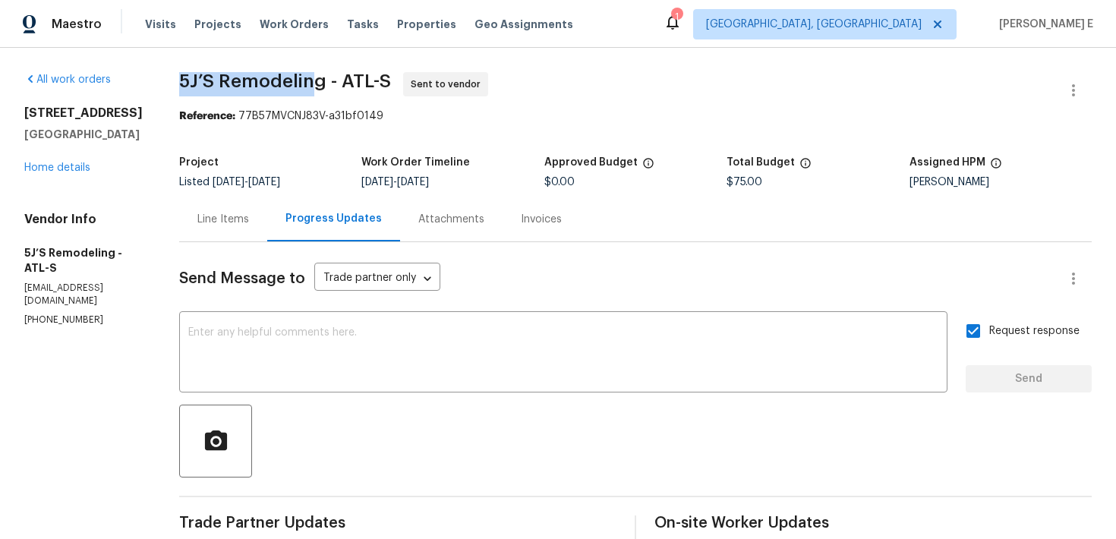
drag, startPoint x: 174, startPoint y: 86, endPoint x: 317, endPoint y: 87, distance: 143.5
click at [317, 87] on div "All work orders 1394 Orchard Park Dr Stone Mountain, GA 30083 Home details Vend…" at bounding box center [558, 426] width 1116 height 756
copy span "5J’S Remodelin"
click at [317, 87] on span "5J’S Remodeling - ATL-S" at bounding box center [285, 81] width 212 height 18
drag, startPoint x: 181, startPoint y: 82, endPoint x: 321, endPoint y: 82, distance: 139.7
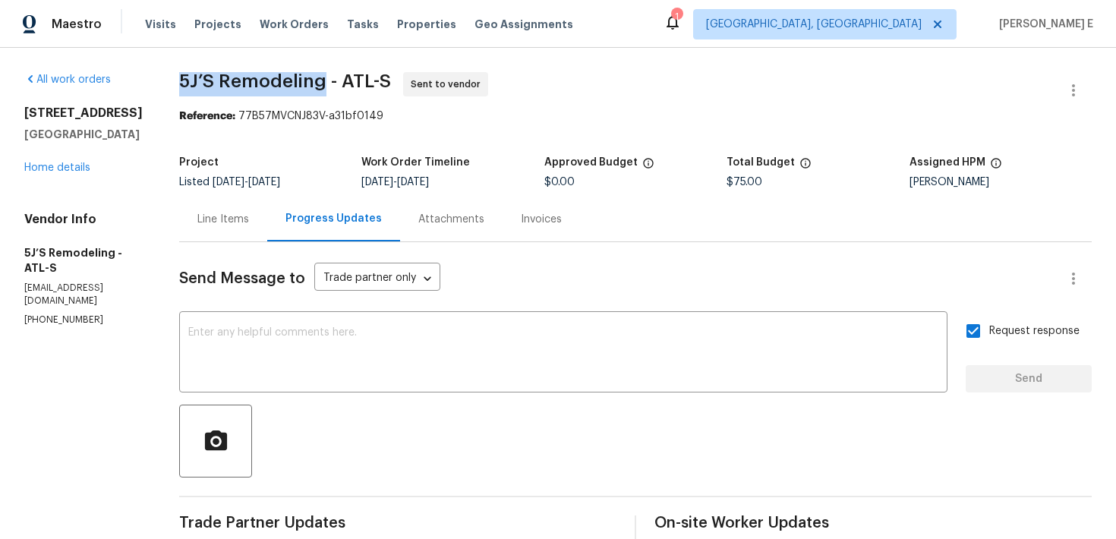
click at [321, 82] on span "5J’S Remodeling - ATL-S" at bounding box center [285, 81] width 212 height 18
copy span "5J’S Remodeling"
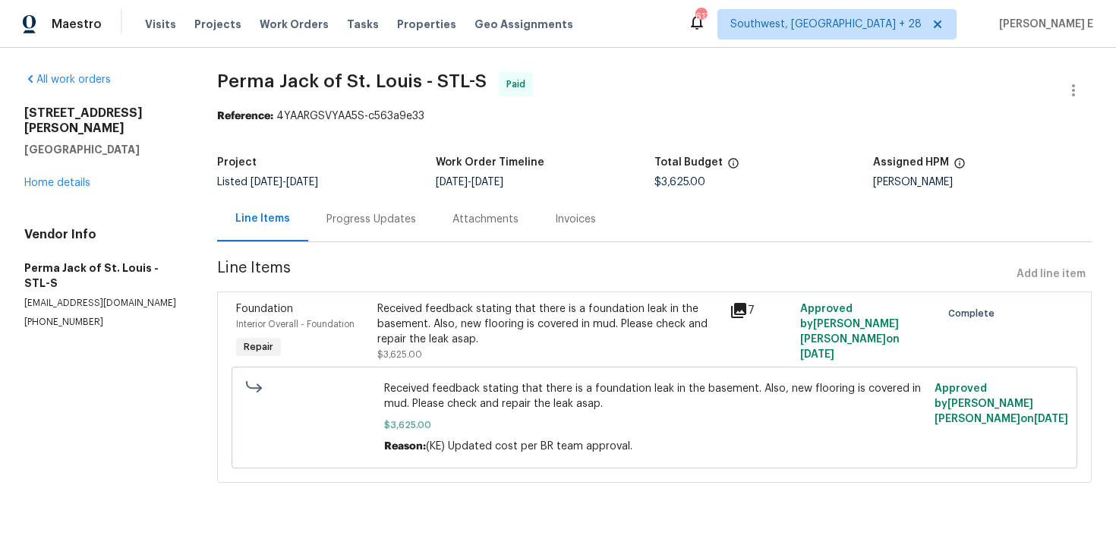
click at [376, 224] on div "Progress Updates" at bounding box center [371, 219] width 90 height 15
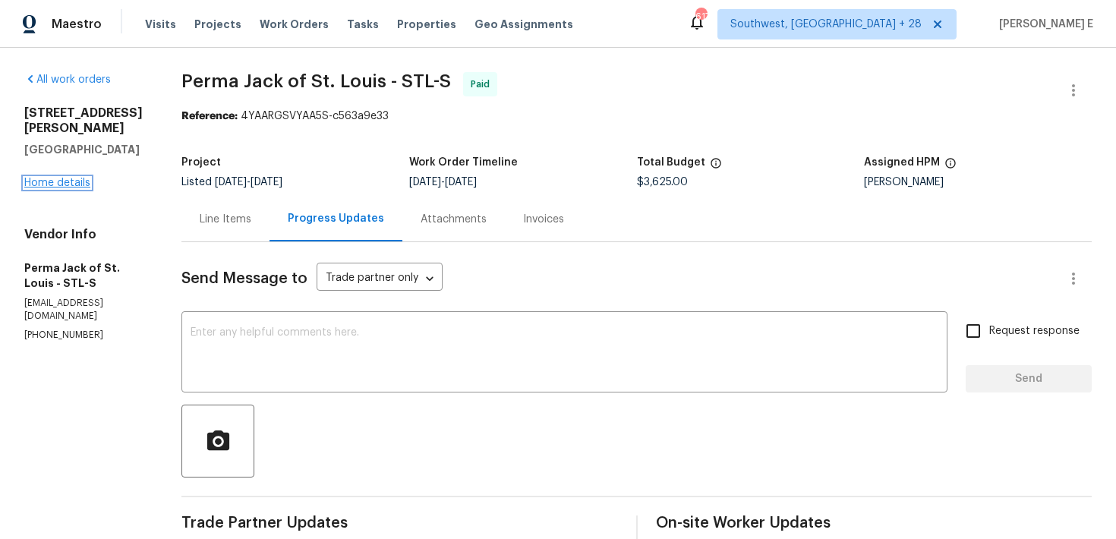
click at [55, 178] on link "Home details" at bounding box center [57, 183] width 66 height 11
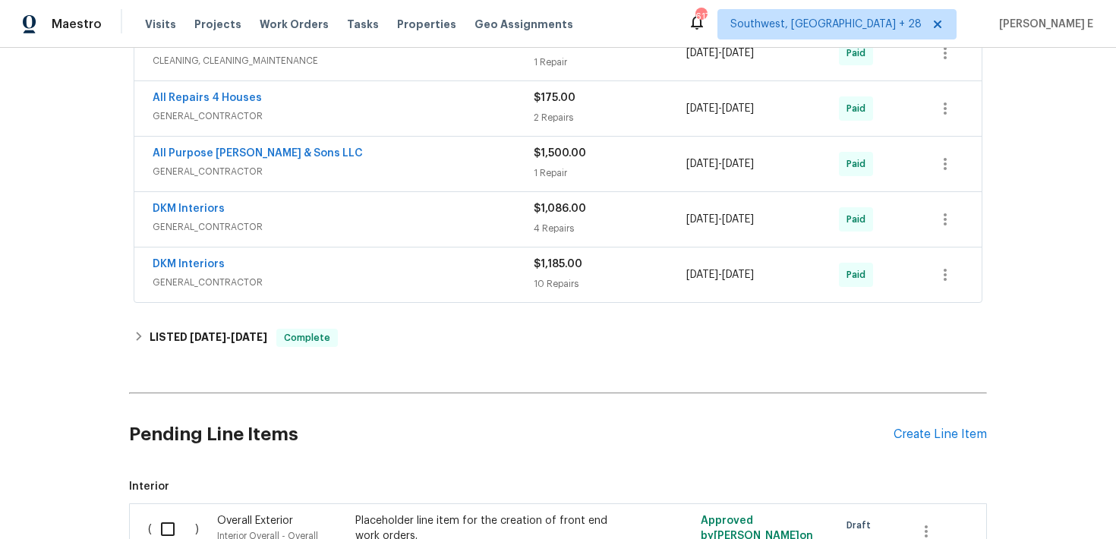
scroll to position [812, 0]
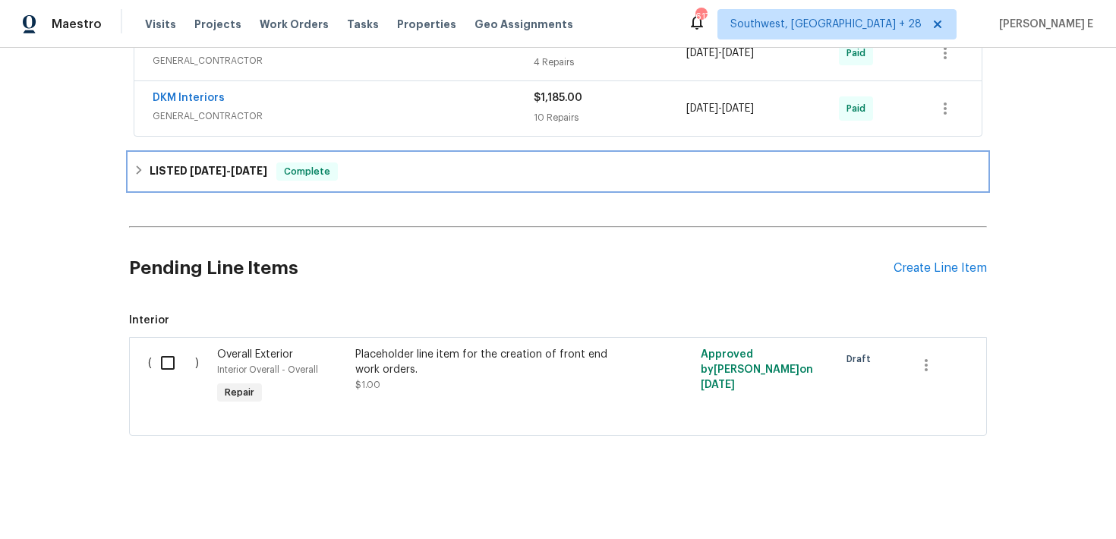
click at [240, 161] on div "LISTED [DATE] - [DATE] Complete" at bounding box center [558, 171] width 858 height 36
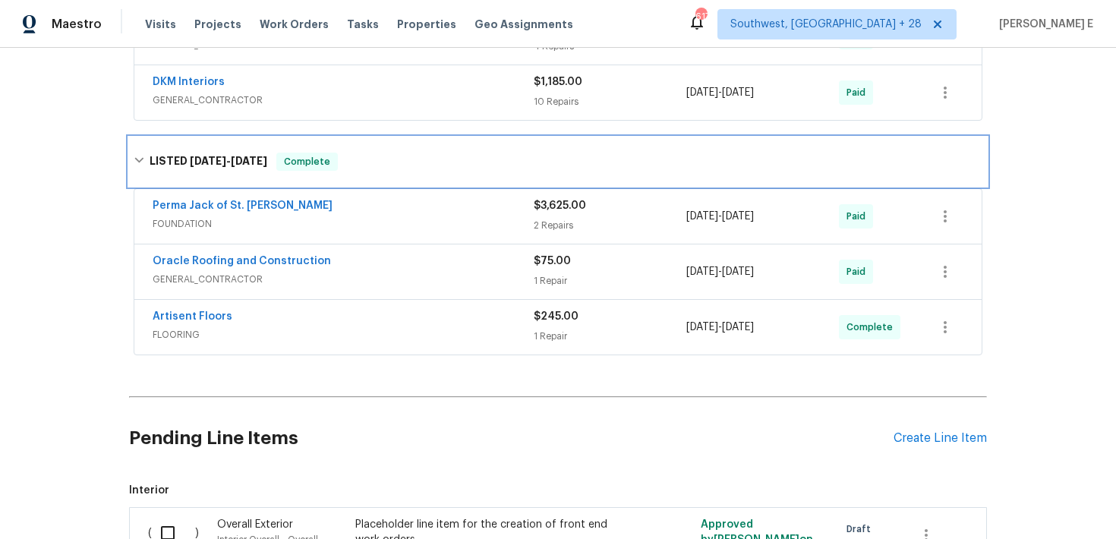
scroll to position [827, 0]
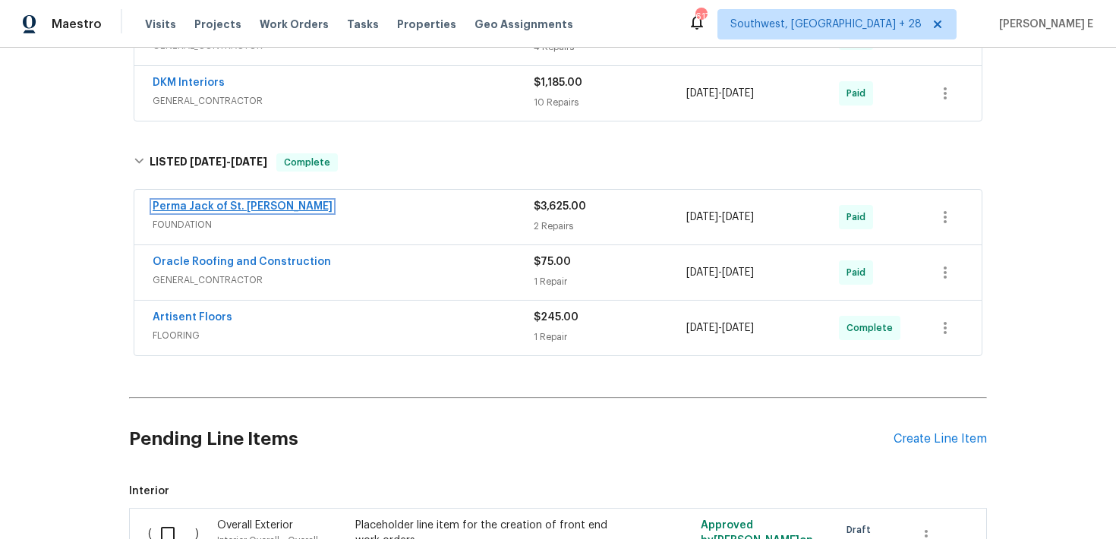
click at [250, 209] on link "Perma Jack of St. [PERSON_NAME]" at bounding box center [243, 206] width 180 height 11
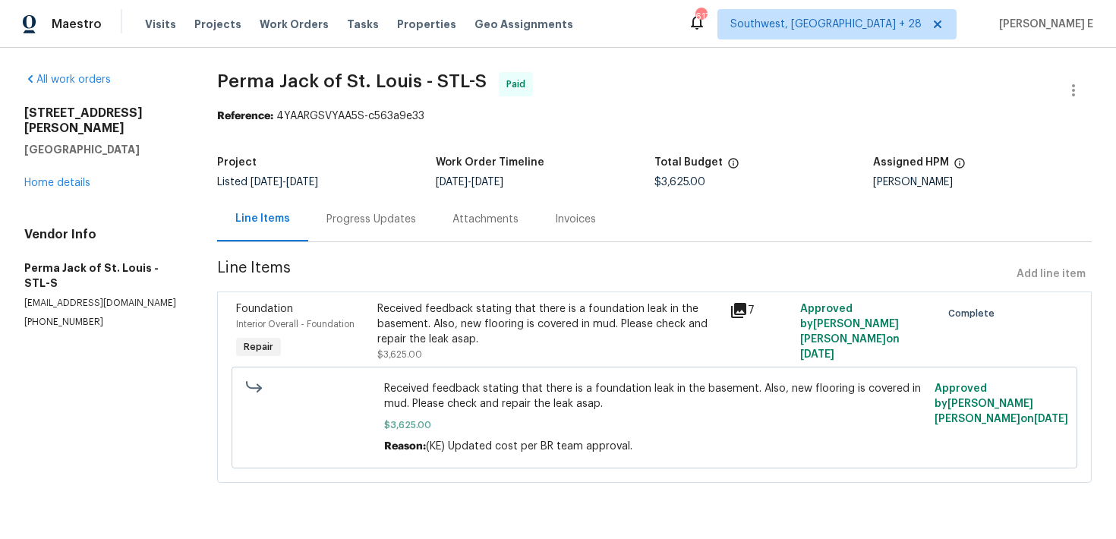
click at [555, 364] on div "Received feedback stating that there is a foundation leak in the basement. Also…" at bounding box center [654, 417] width 837 height 111
click at [569, 348] on div "Received feedback stating that there is a foundation leak in the basement. Also…" at bounding box center [548, 331] width 343 height 61
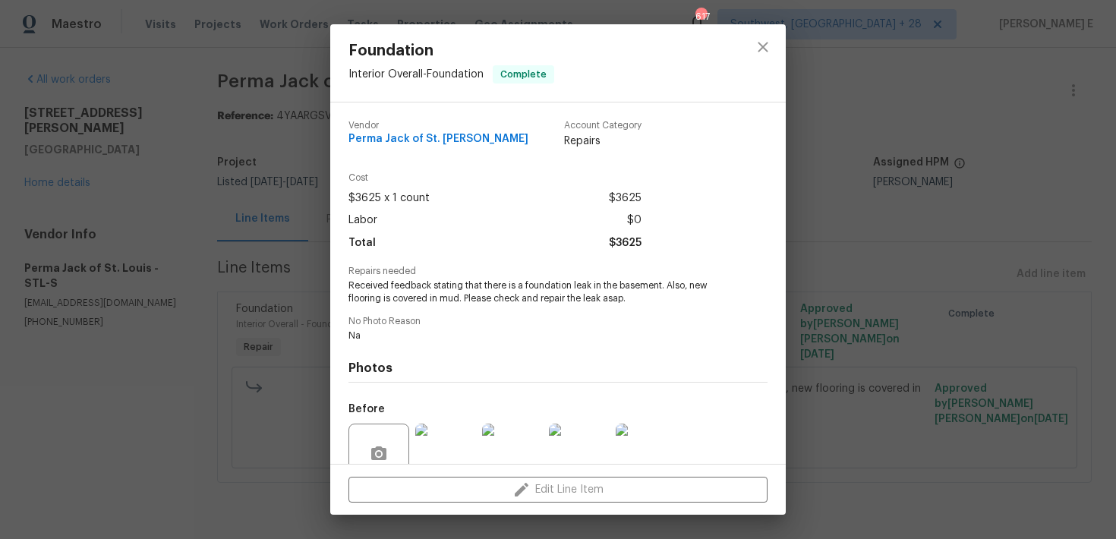
scroll to position [134, 0]
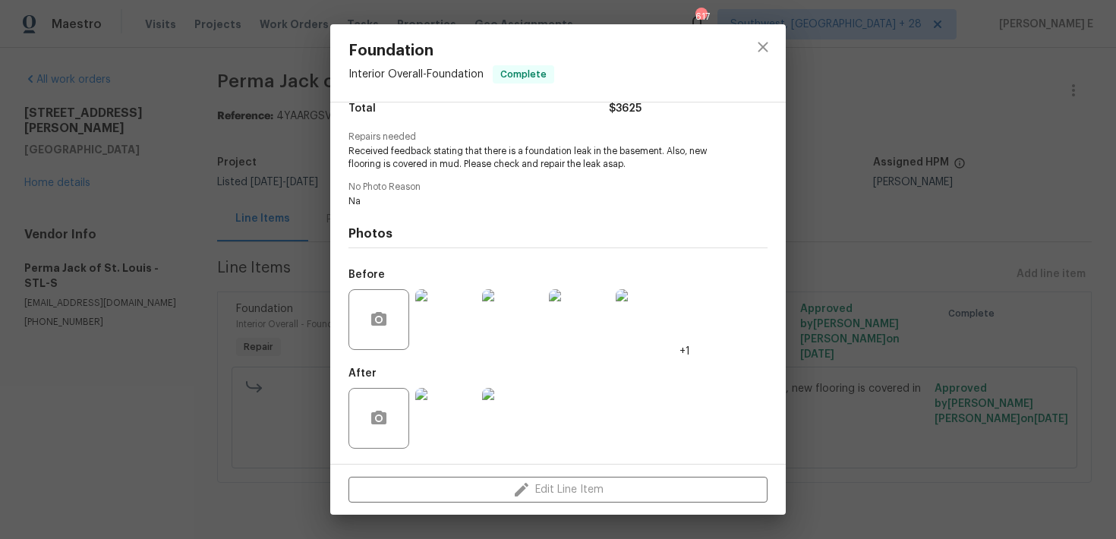
click at [460, 394] on img at bounding box center [445, 418] width 61 height 61
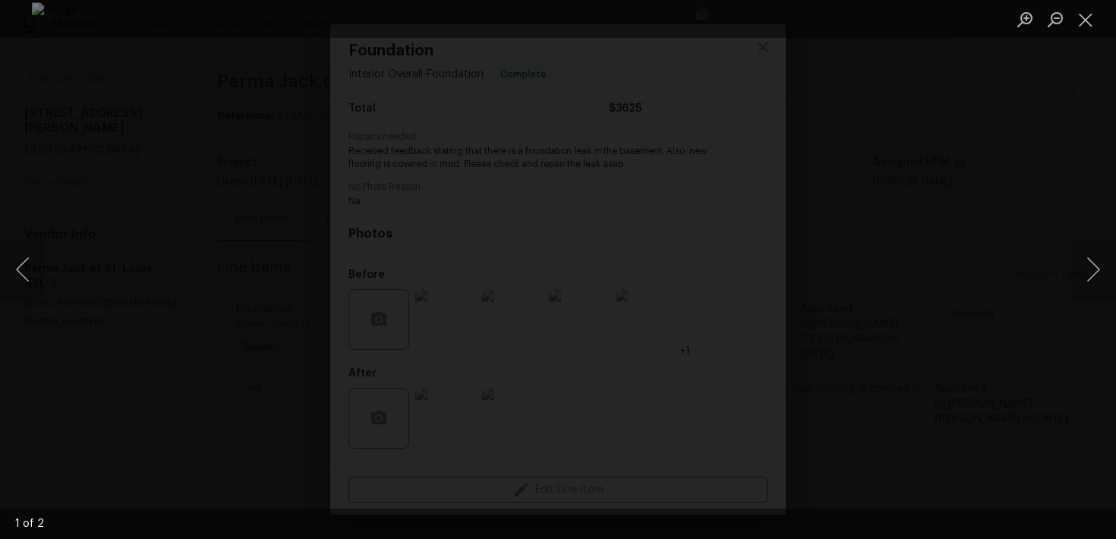
click at [673, 269] on img "Lightbox" at bounding box center [614, 283] width 1164 height 562
